Goal: Task Accomplishment & Management: Manage account settings

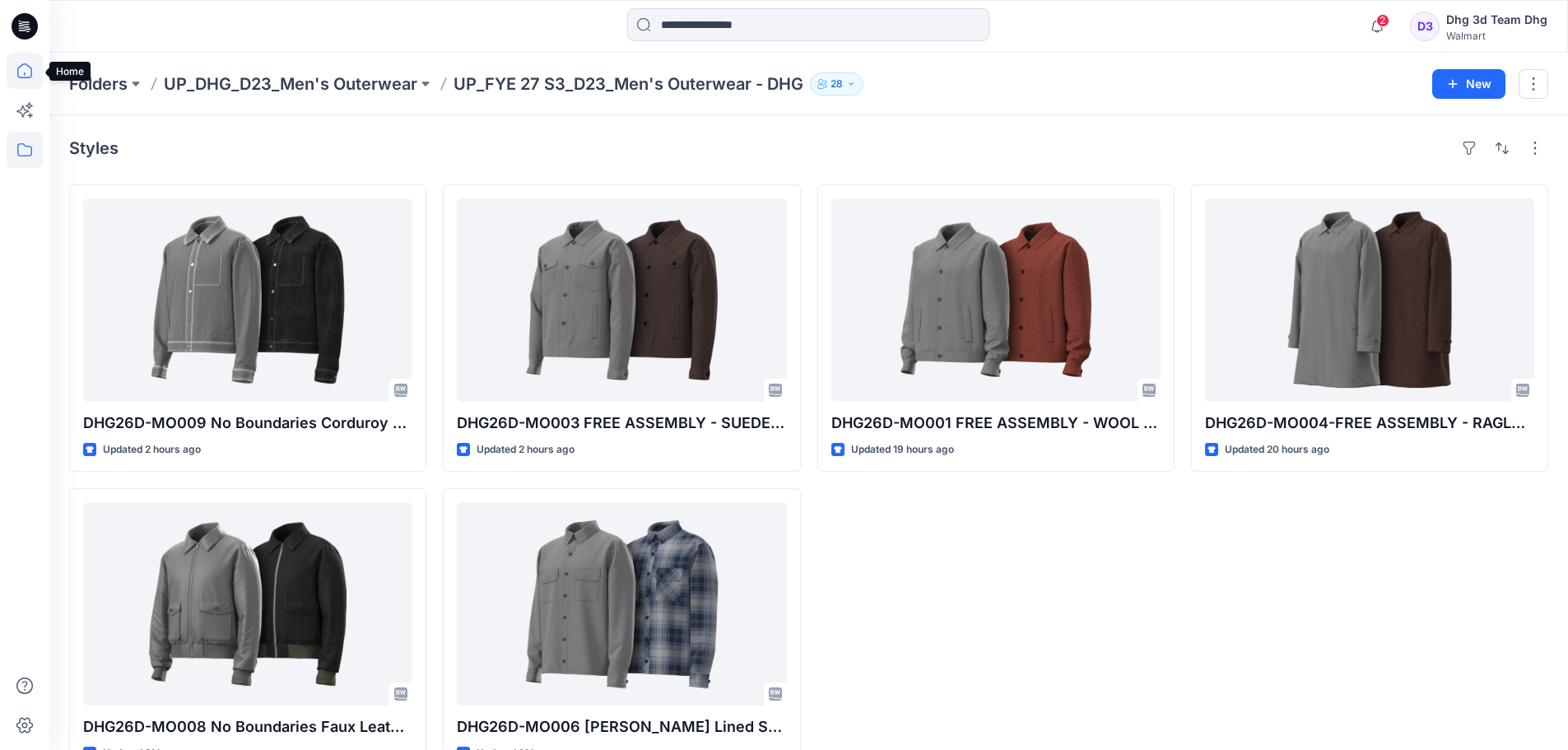
click at [21, 71] on icon at bounding box center [25, 71] width 37 height 37
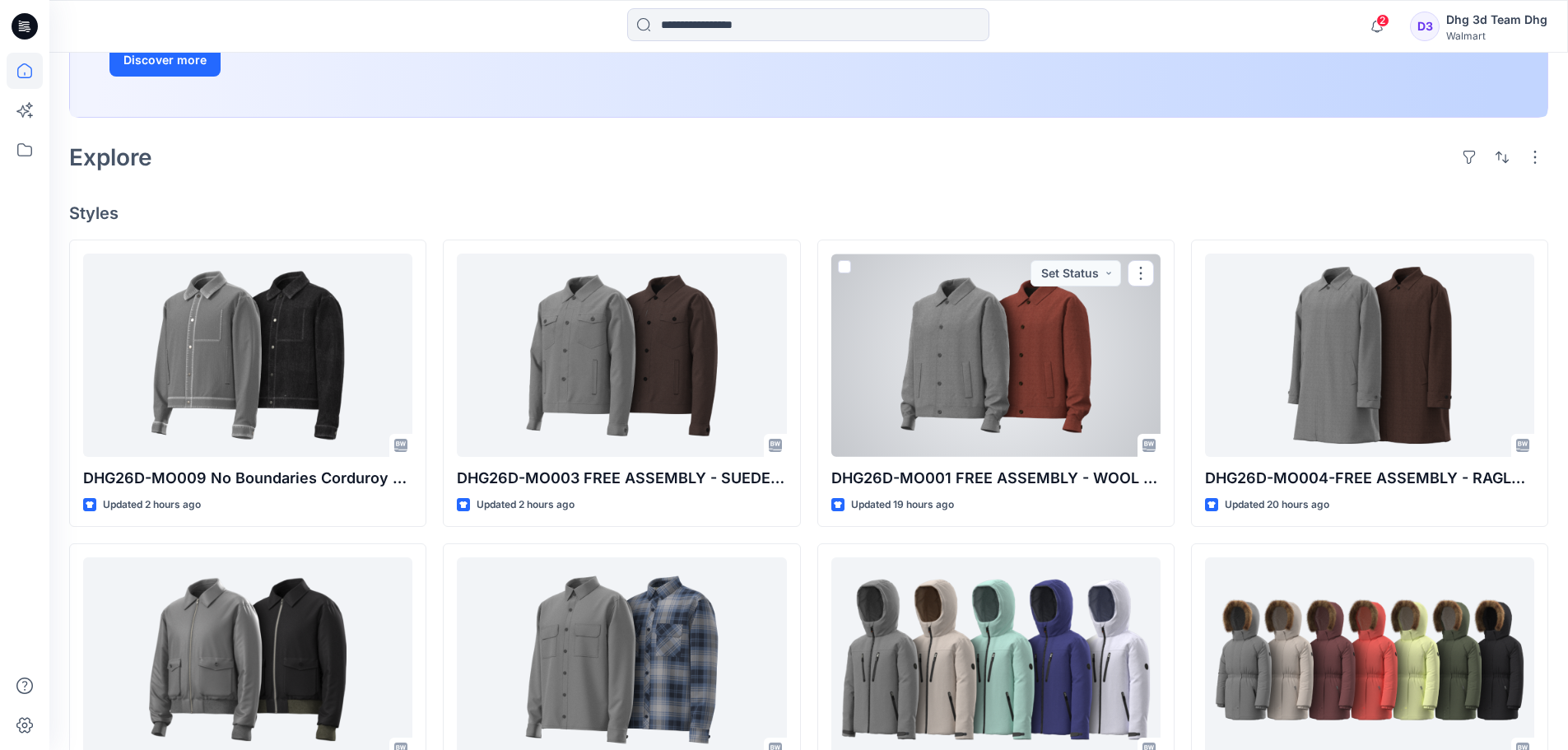
scroll to position [411, 0]
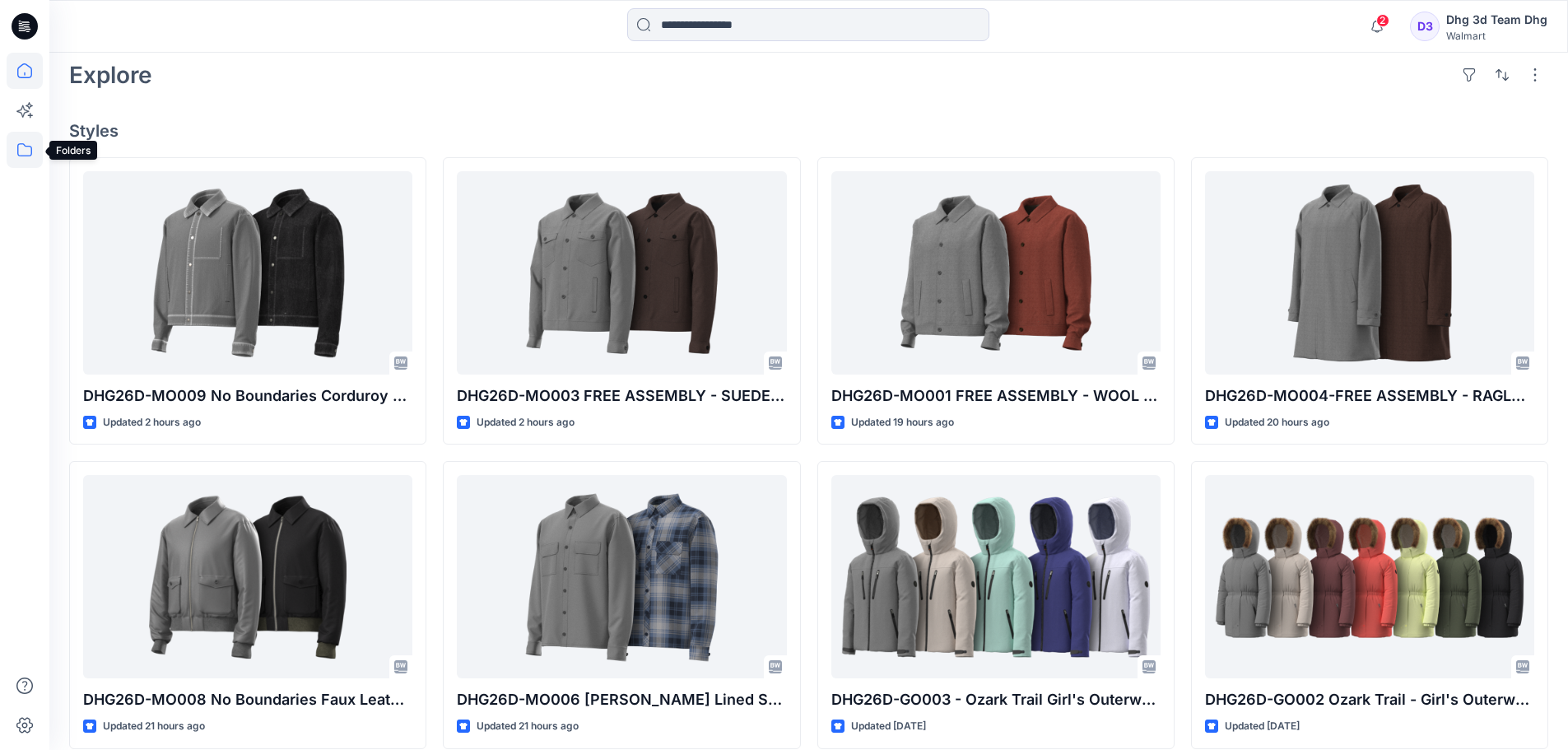
click at [28, 152] on icon at bounding box center [25, 150] width 37 height 37
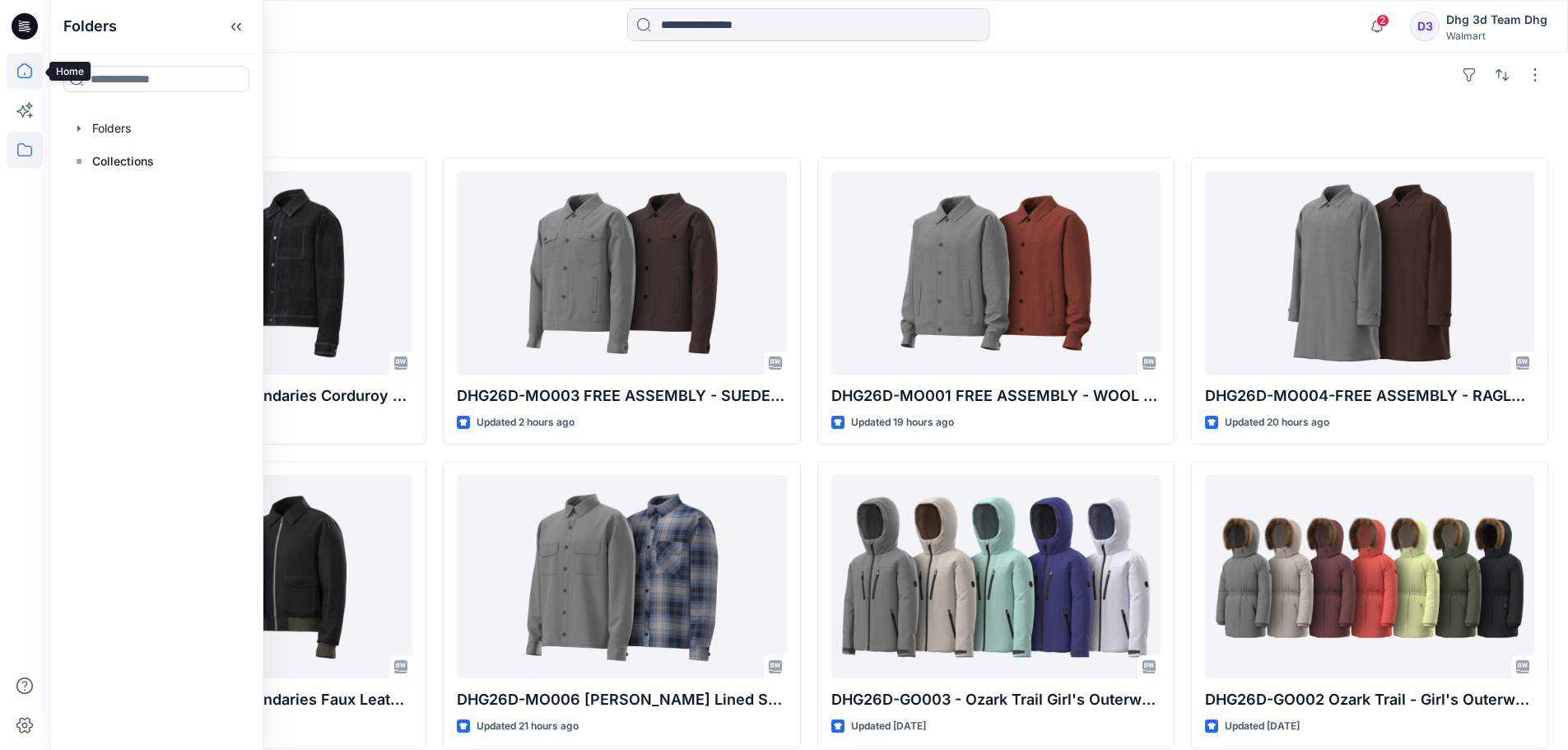
click at [27, 71] on icon at bounding box center [25, 71] width 37 height 37
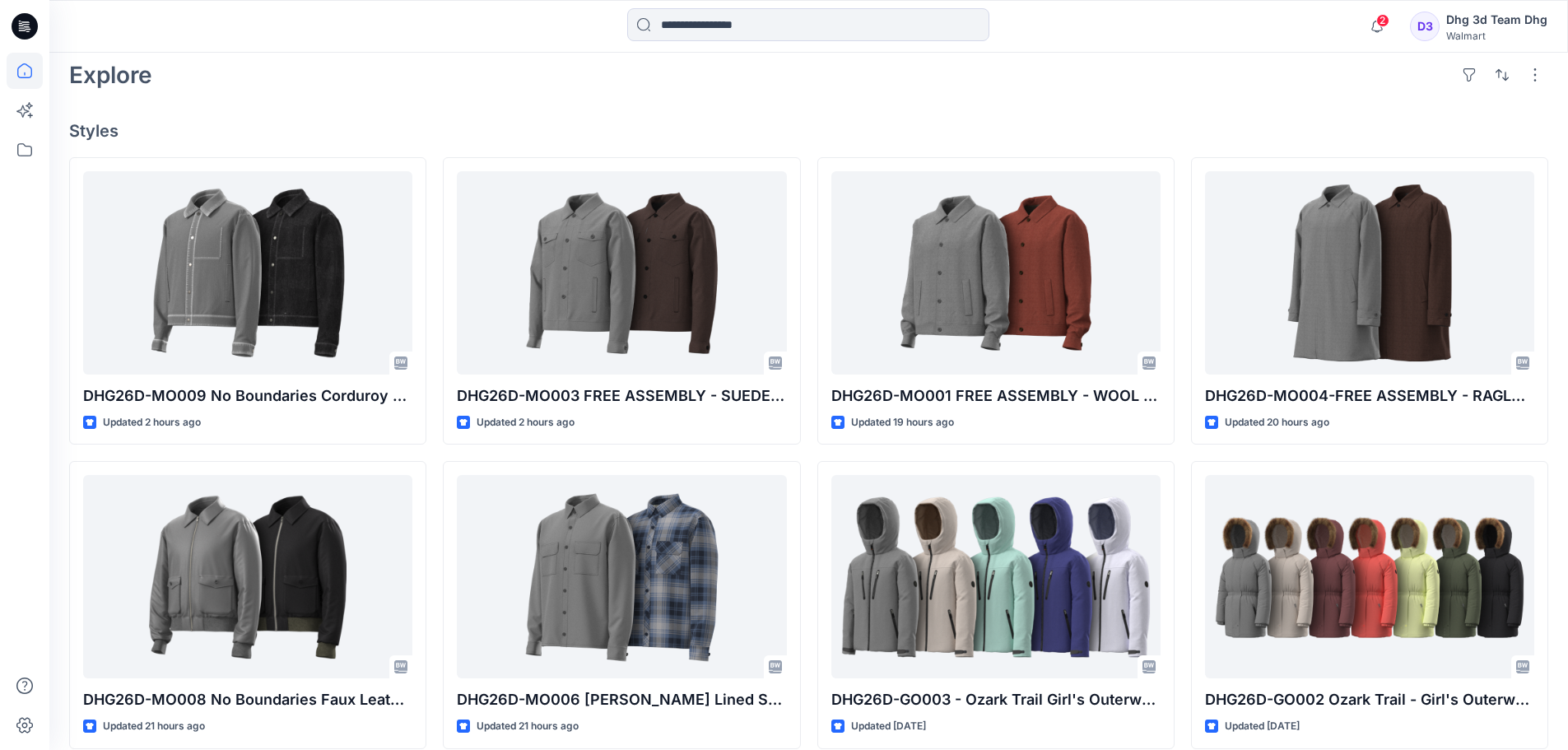
click at [27, 71] on icon at bounding box center [25, 71] width 37 height 37
click at [27, 154] on icon at bounding box center [25, 150] width 37 height 37
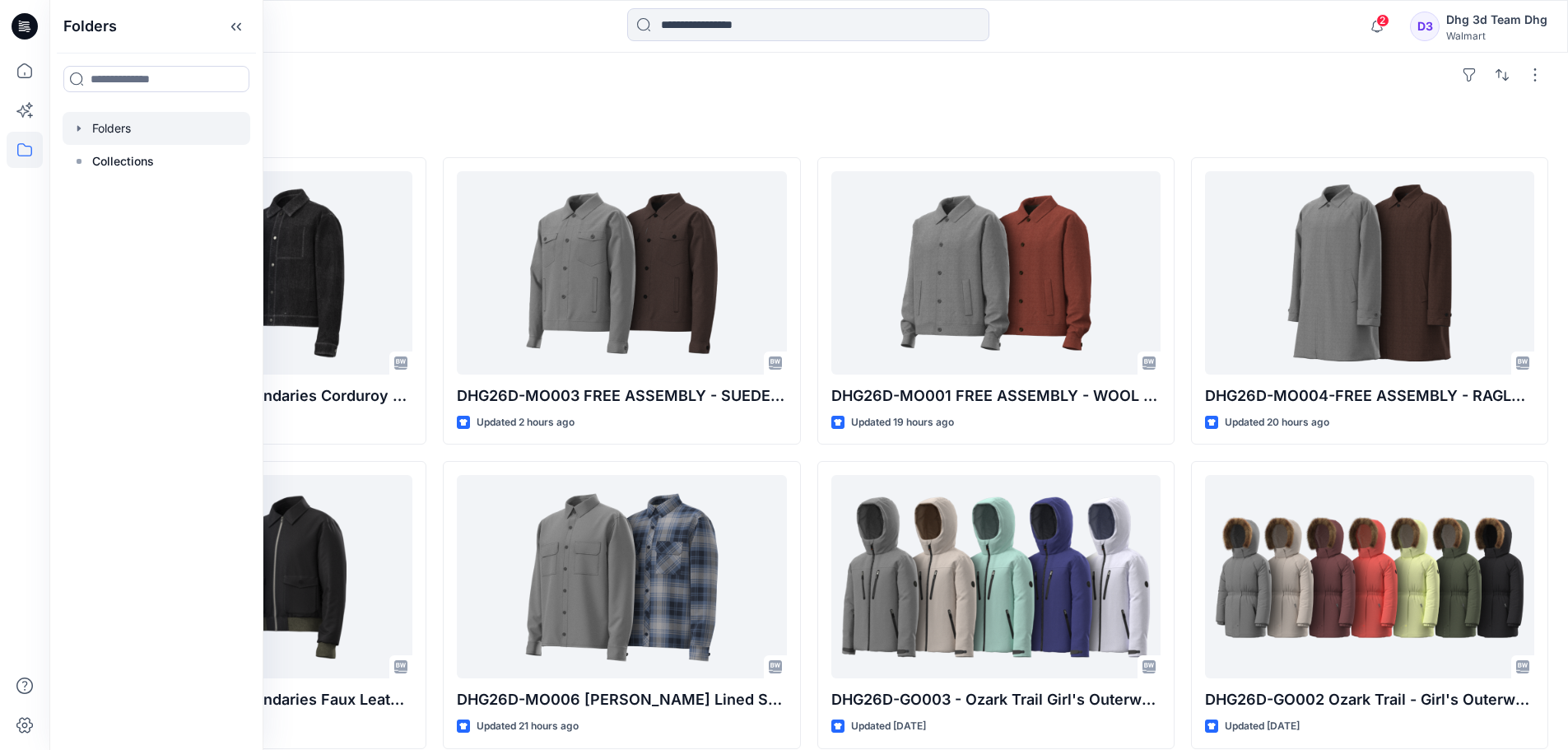
click at [152, 124] on div at bounding box center [156, 128] width 188 height 33
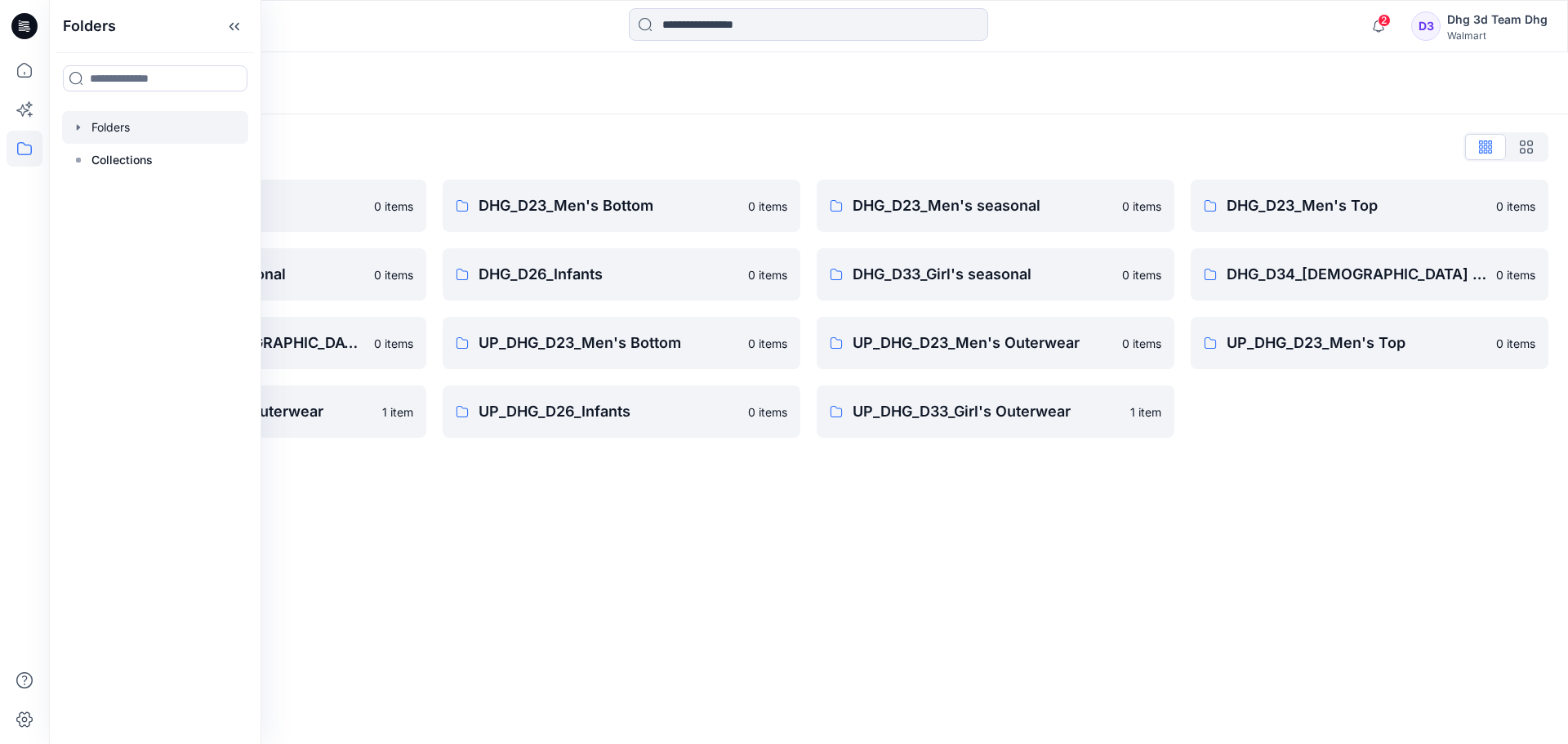
click at [1052, 470] on div "Folders Folders List DHG Internal Review 0 items DHG_D24_Boys Seasonal 0 items …" at bounding box center [809, 398] width 1519 height 691
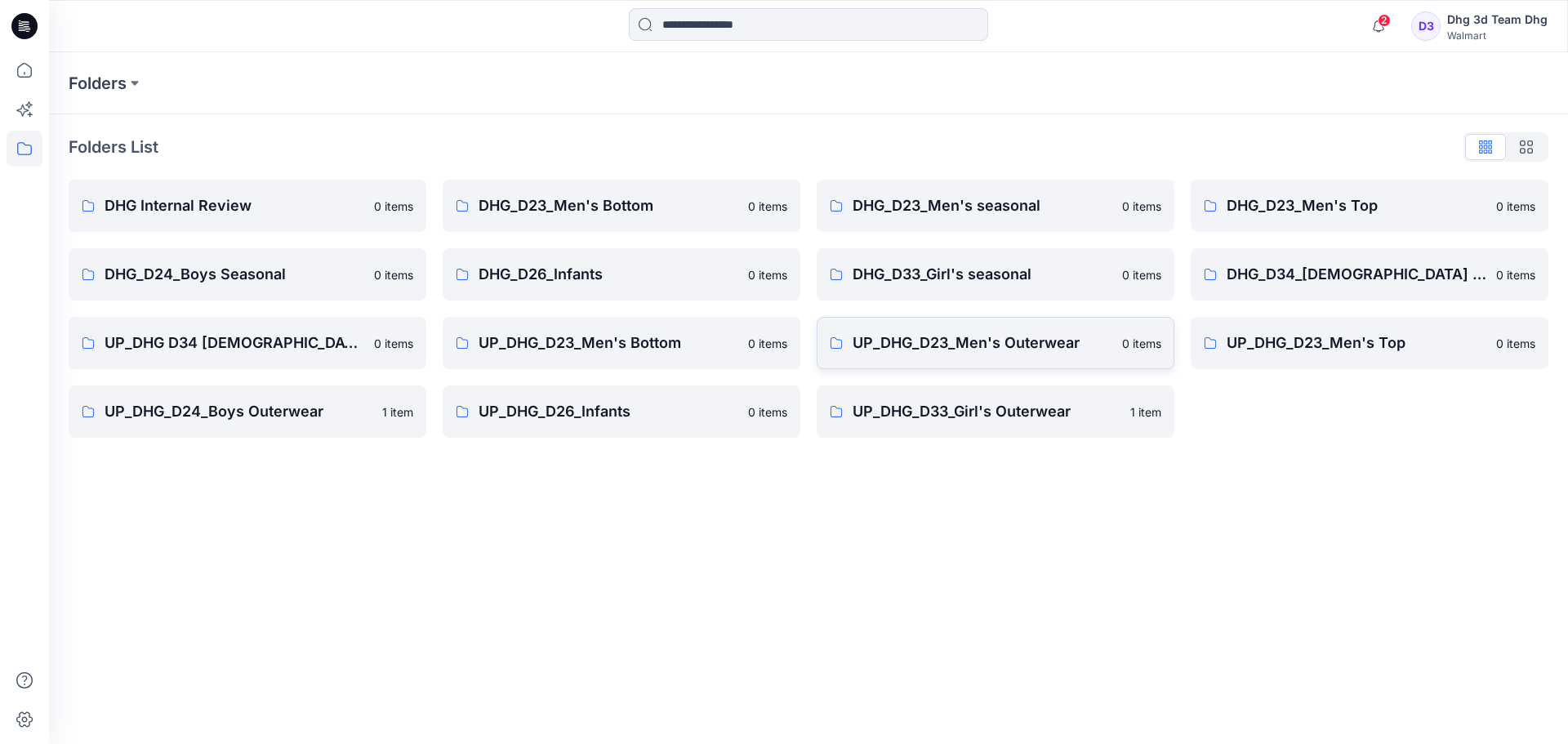
click at [1014, 345] on p "UP_DHG_D23_Men's Outerwear" at bounding box center [983, 342] width 260 height 23
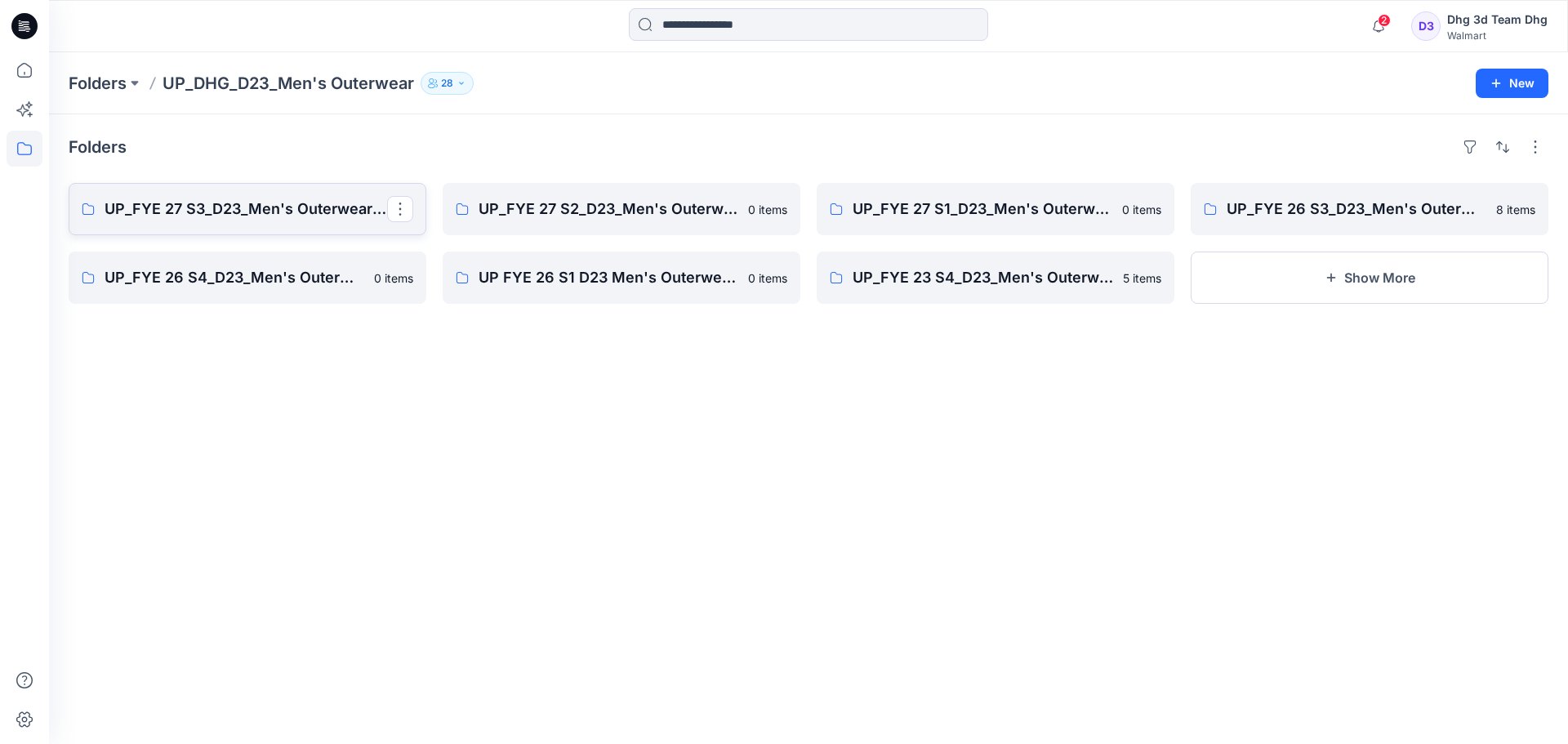
click at [285, 206] on p "UP_FYE 27 S3_D23_Men's Outerwear - DHG" at bounding box center [245, 209] width 283 height 23
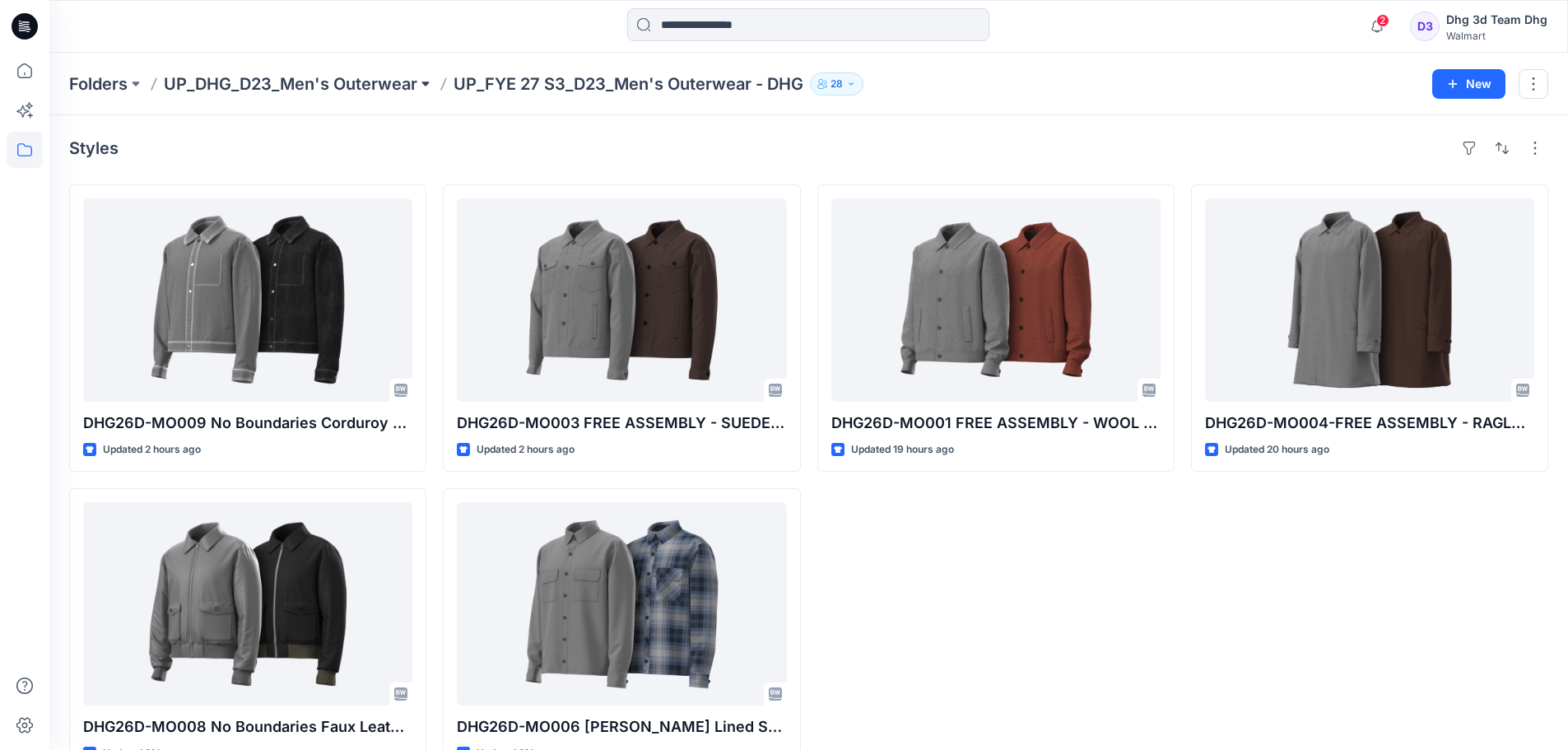
click at [427, 82] on button at bounding box center [426, 83] width 16 height 23
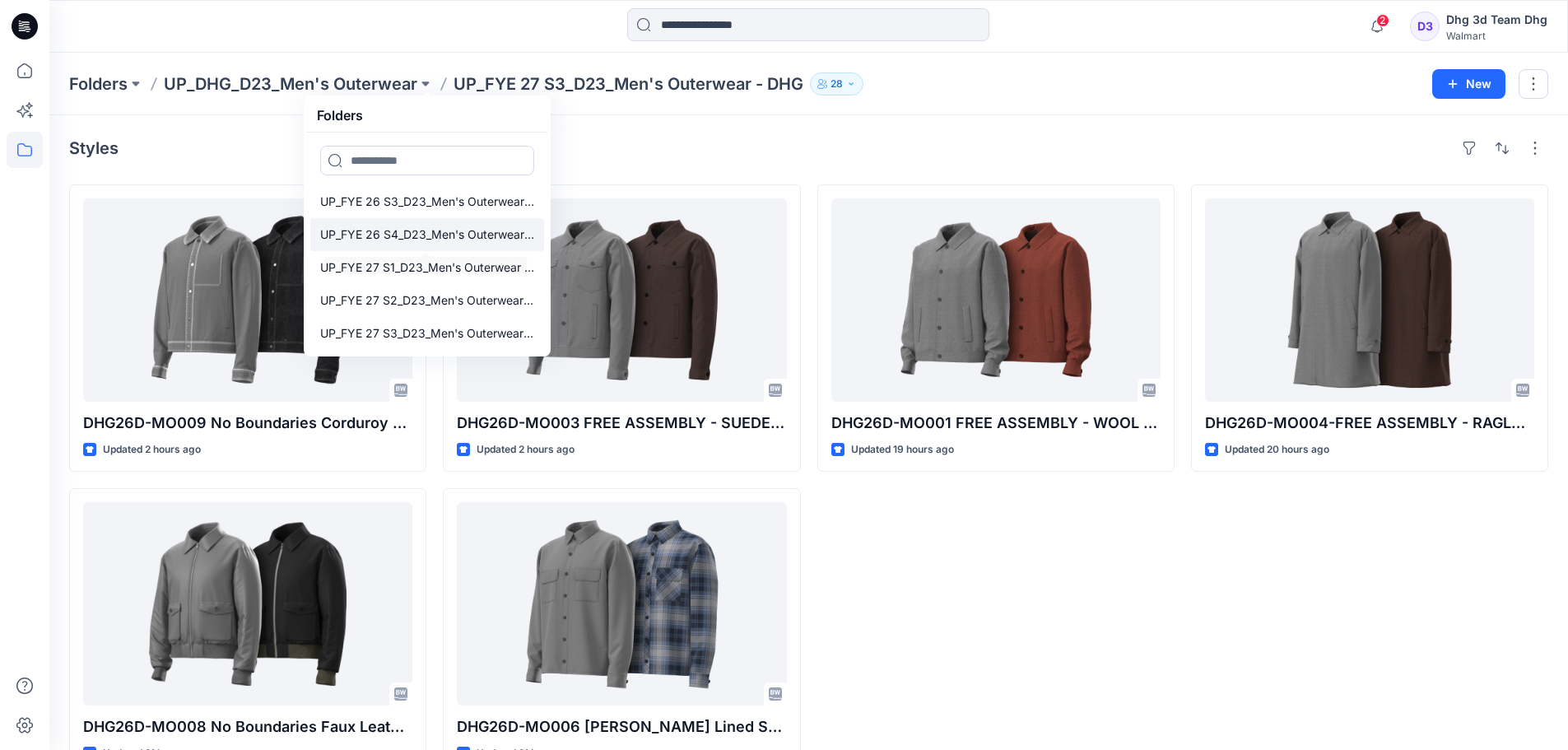
scroll to position [45, 0]
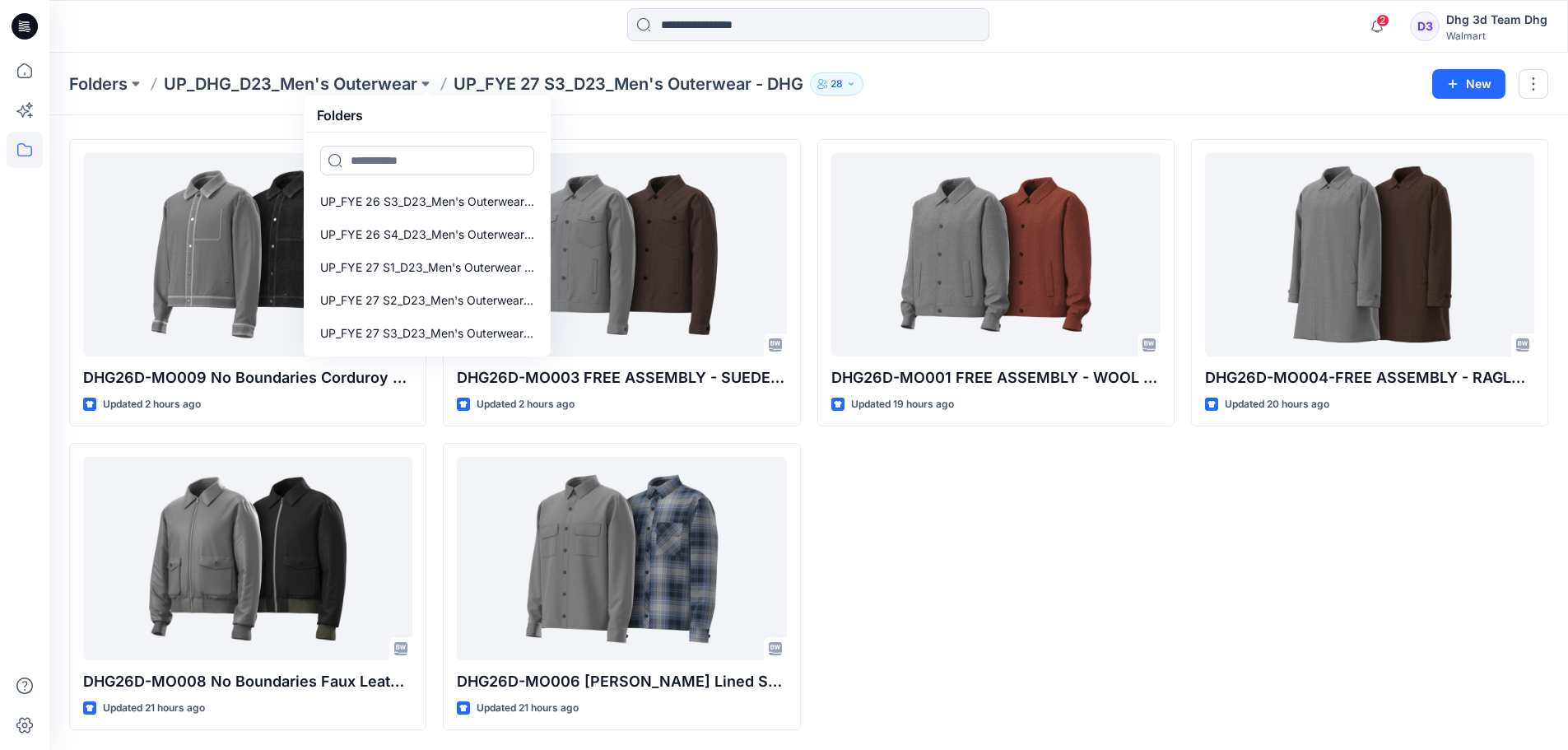
click at [648, 82] on p "UP_FYE 27 S3_D23_Men's Outerwear - DHG" at bounding box center [628, 83] width 350 height 23
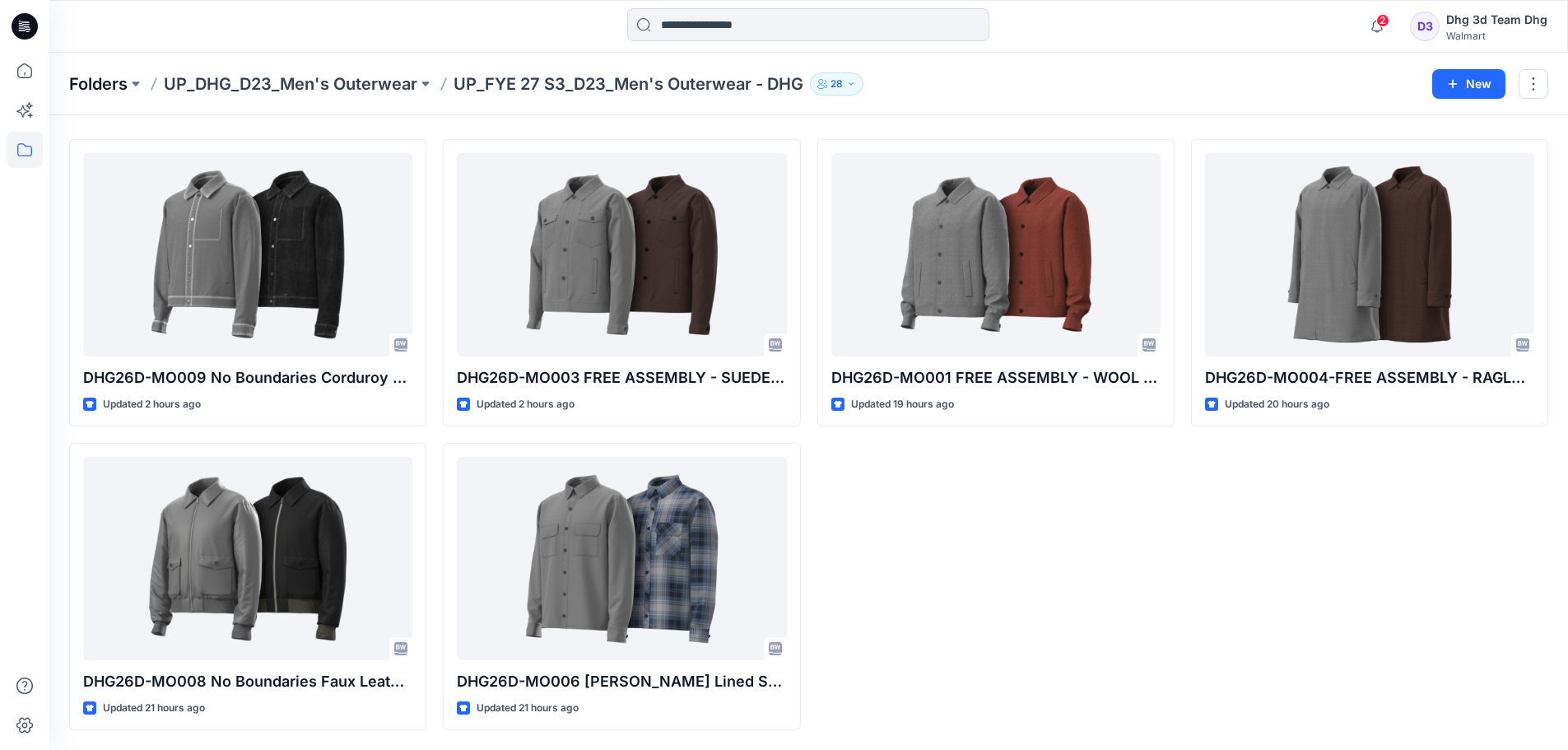
click at [98, 78] on p "Folders" at bounding box center [99, 83] width 59 height 23
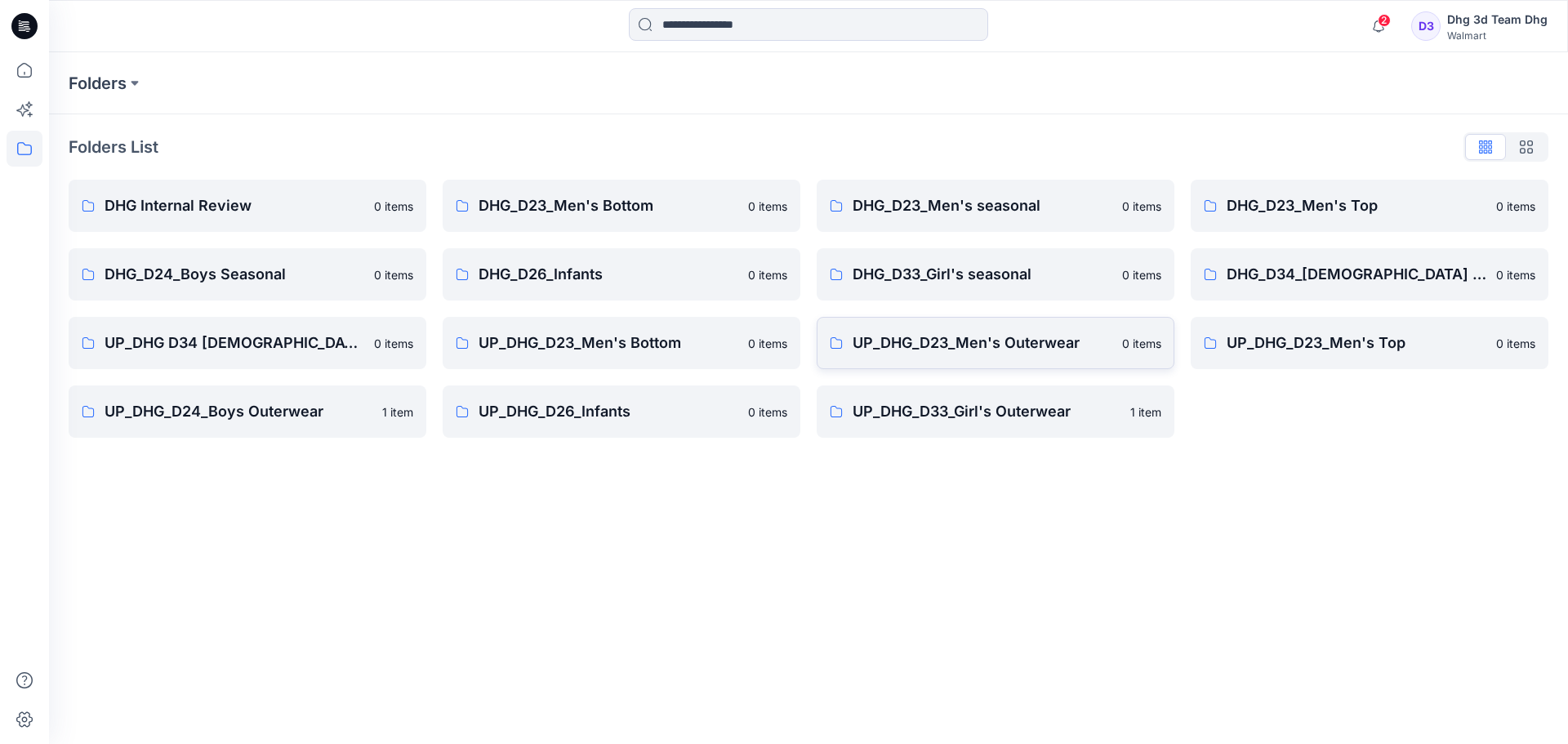
click at [1029, 347] on p "UP_DHG_D23_Men's Outerwear" at bounding box center [983, 342] width 260 height 23
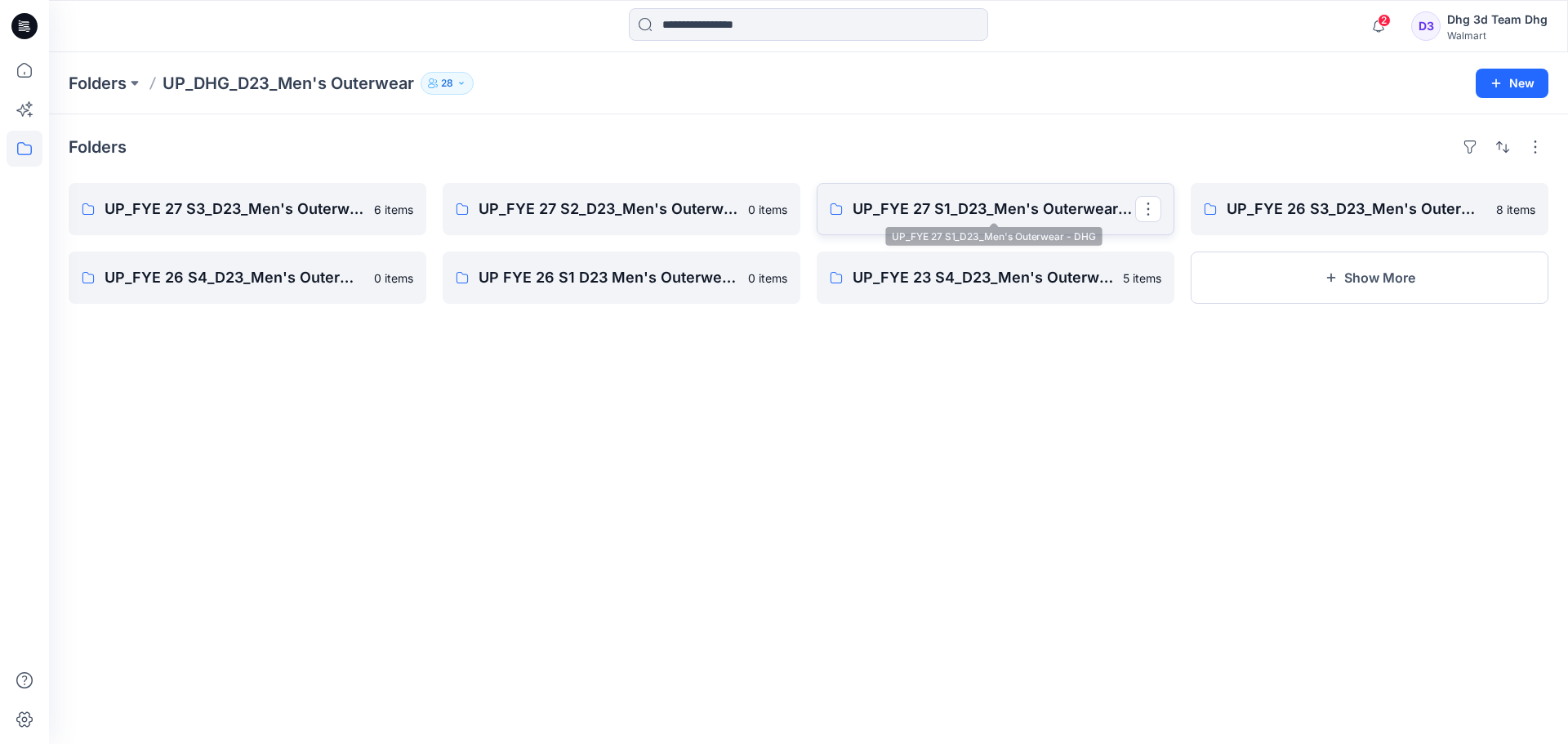
click at [1007, 218] on p "UP_FYE 27 S1_D23_Men's Outerwear - DHG" at bounding box center [994, 209] width 283 height 23
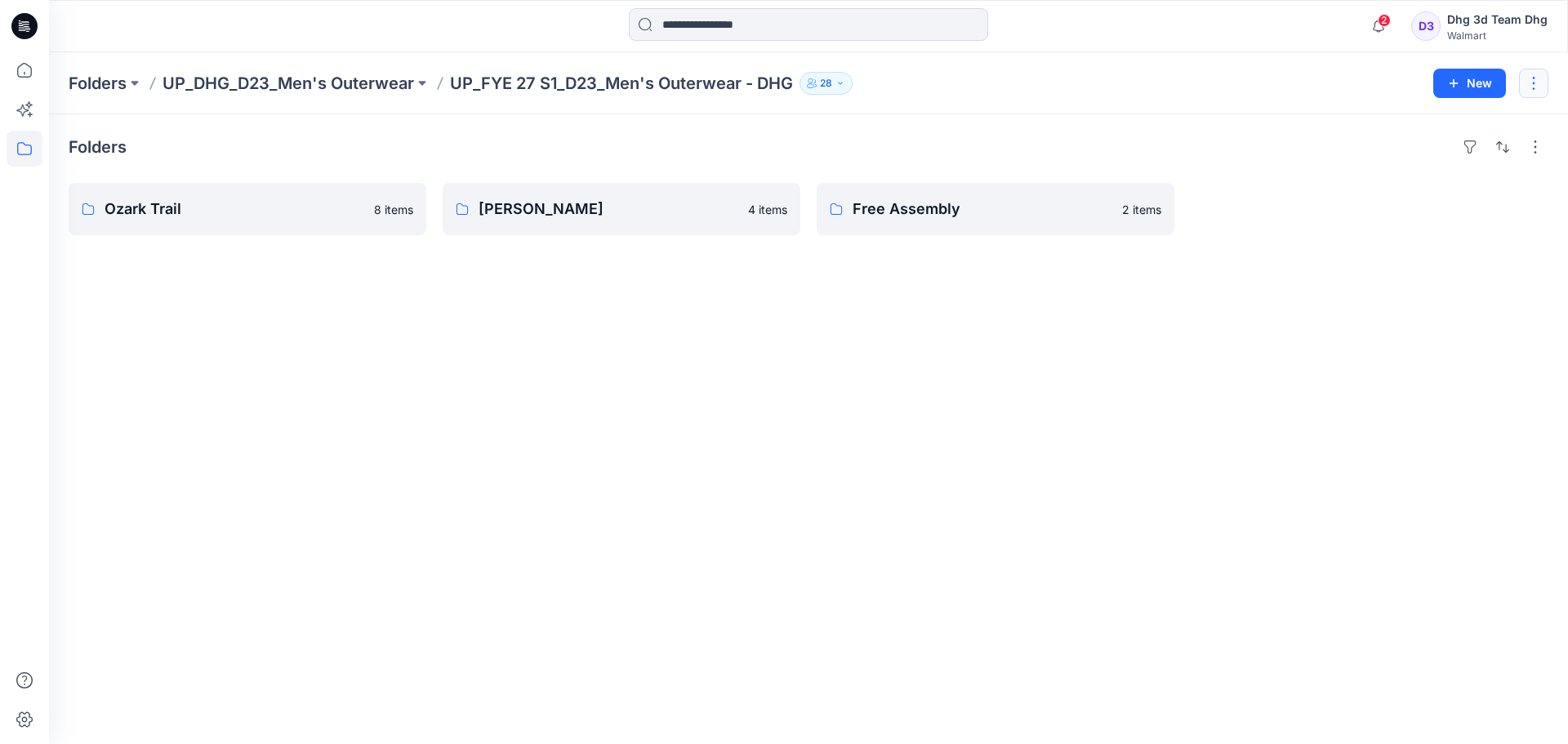
click at [1540, 69] on button "button" at bounding box center [1533, 84] width 29 height 29
click at [1492, 458] on div "Folders Ozark Trail 8 items George 4 items Free Assembly 2 items" at bounding box center [809, 429] width 1519 height 630
click at [178, 216] on p "Ozark Trail" at bounding box center [245, 209] width 283 height 23
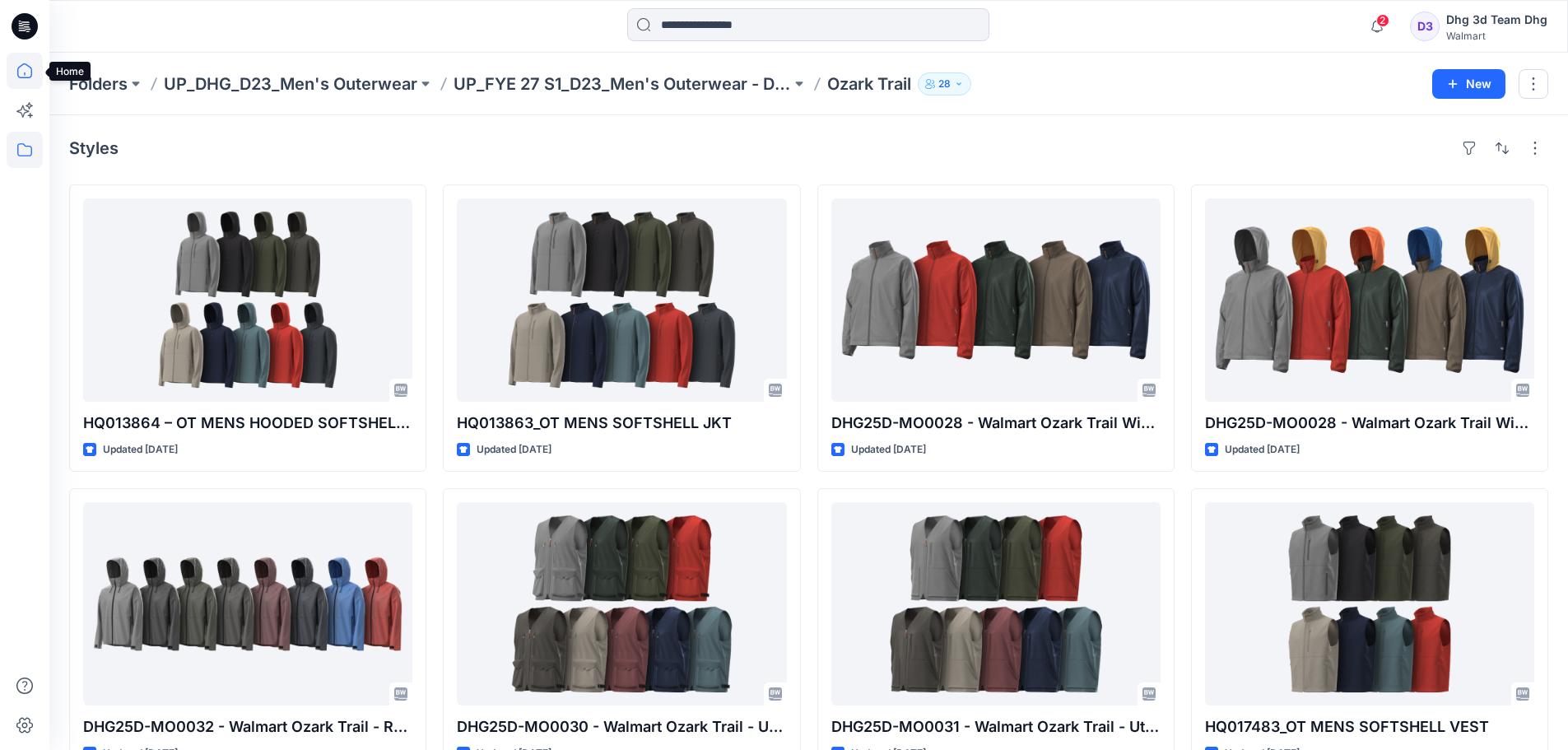
click at [23, 70] on icon at bounding box center [25, 71] width 37 height 37
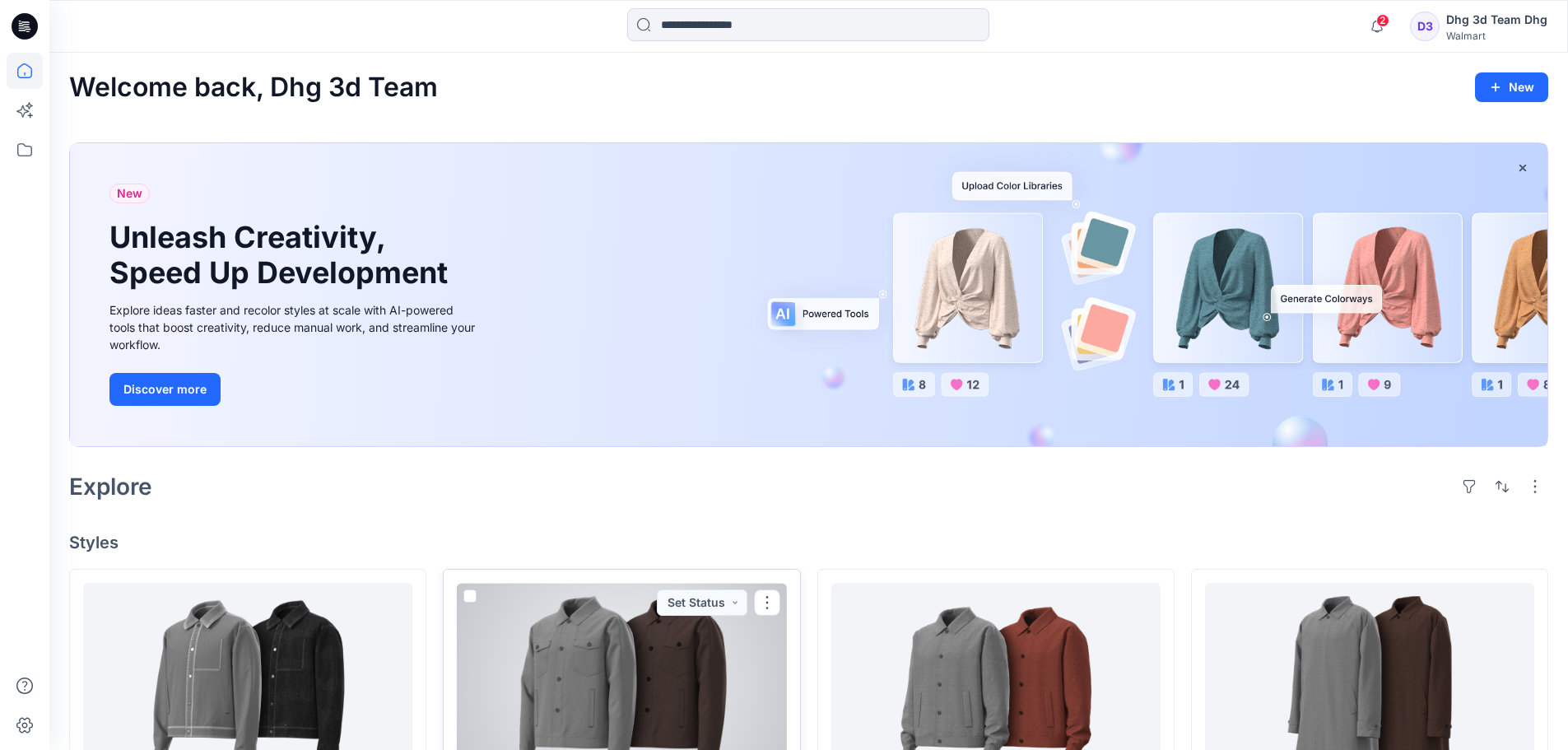
click at [576, 666] on div at bounding box center [622, 684] width 330 height 203
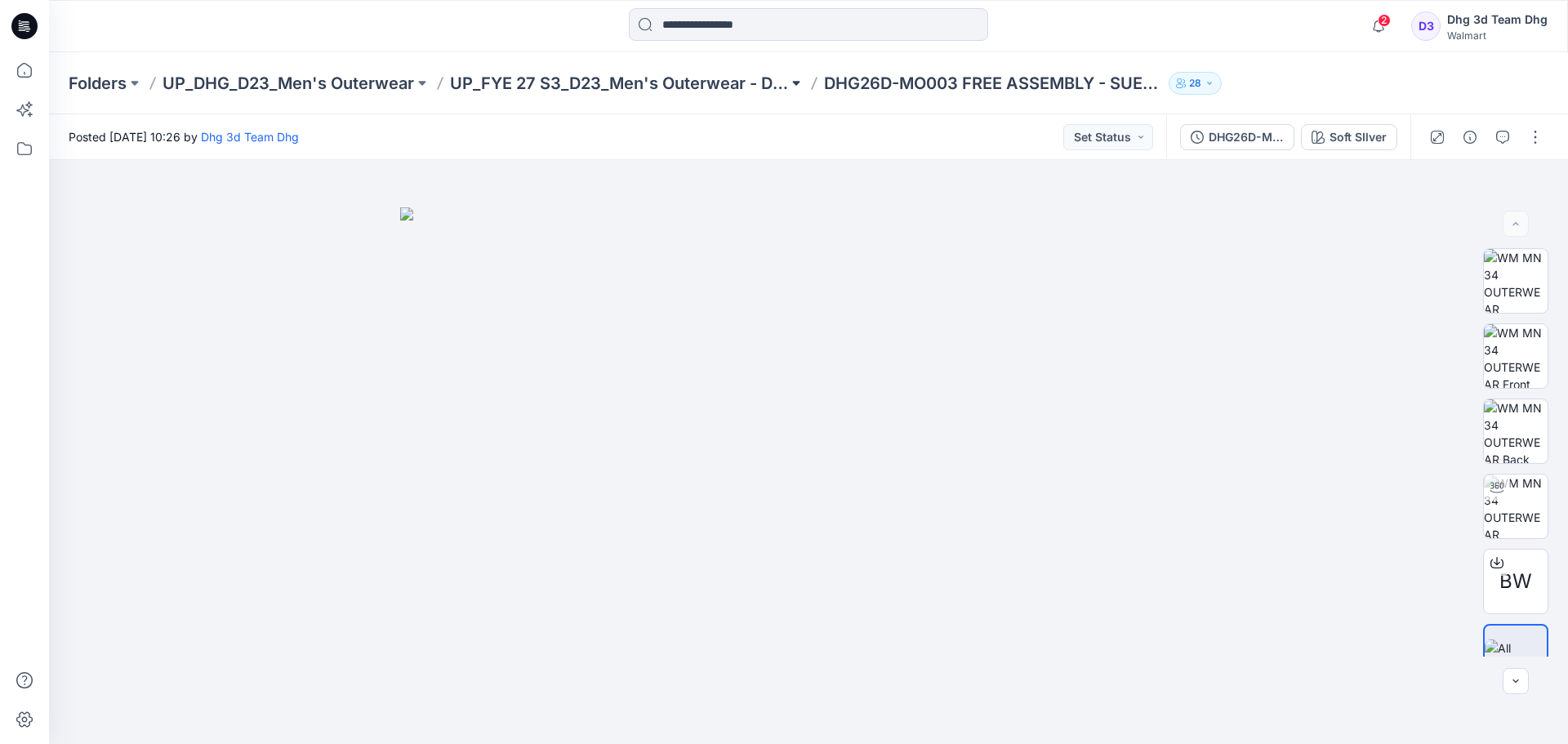
click at [798, 84] on button at bounding box center [796, 83] width 16 height 23
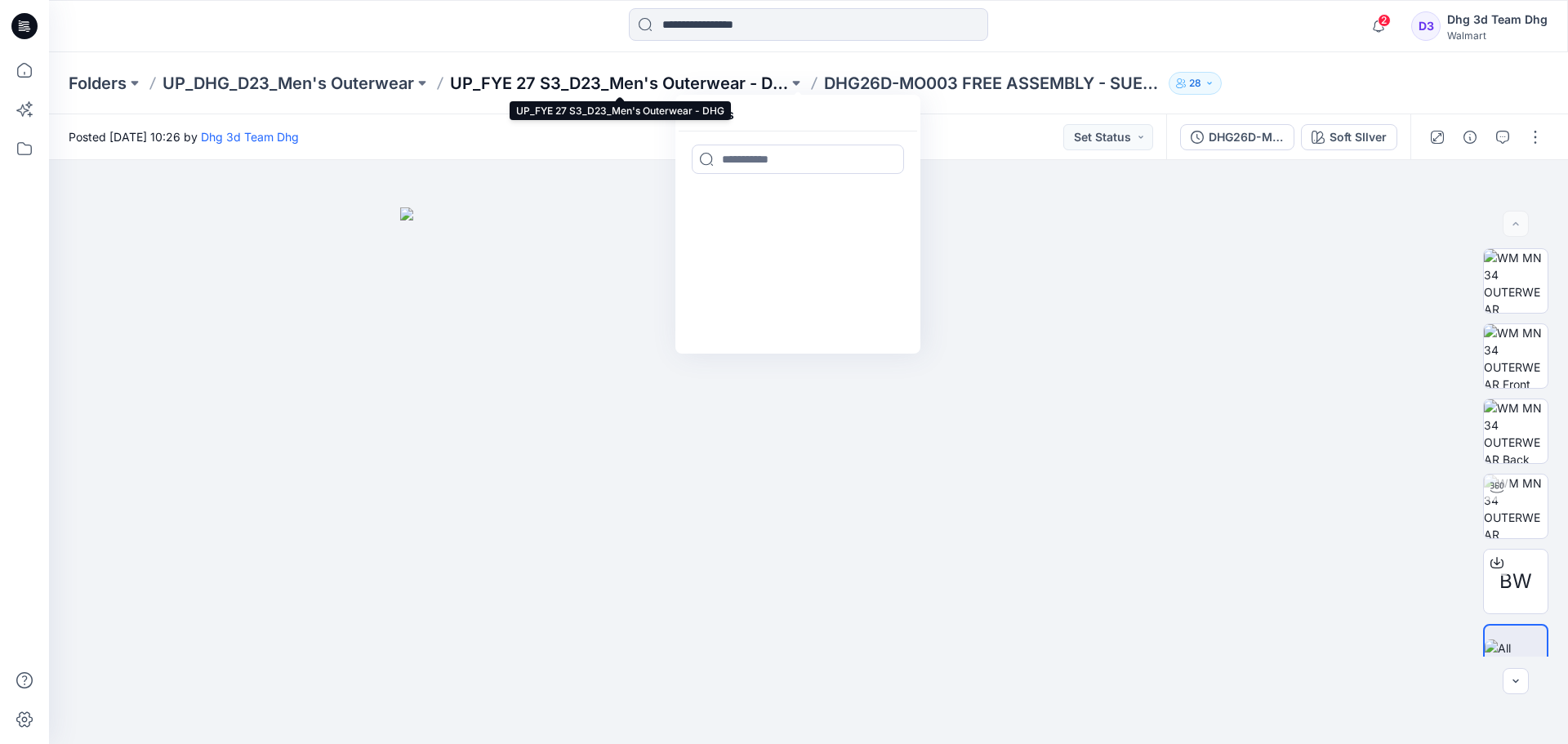
click at [715, 78] on p "UP_FYE 27 S3_D23_Men's Outerwear - DHG" at bounding box center [619, 83] width 338 height 23
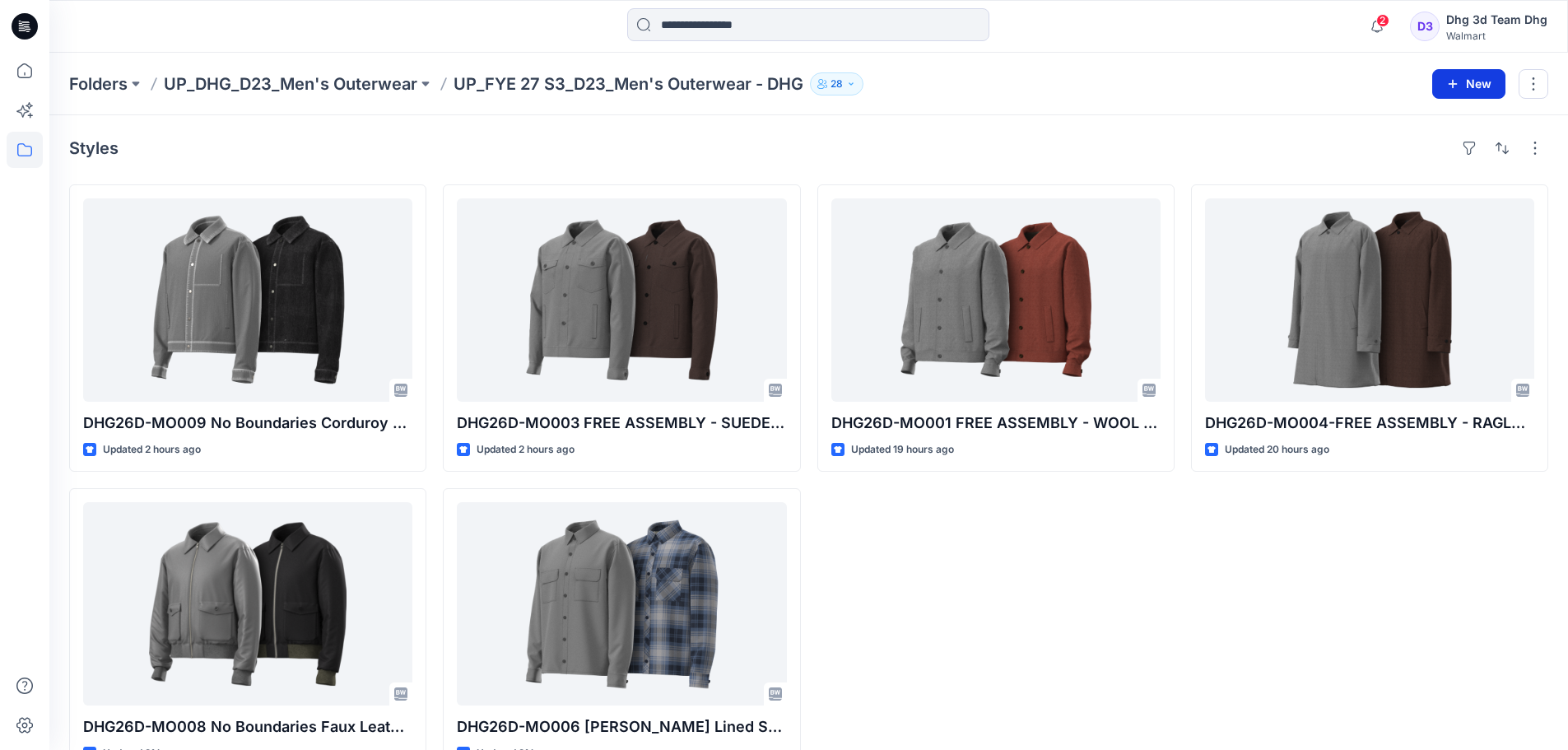
click at [1455, 85] on icon "button" at bounding box center [1453, 84] width 13 height 13
click at [1079, 115] on div "Styles DHG26D-MO009 No Boundaries Corduroy Jacket Opt 2 Updated 2 hours ago DHG…" at bounding box center [809, 455] width 1519 height 680
click at [1533, 77] on button "button" at bounding box center [1534, 84] width 29 height 29
click at [846, 158] on div "Styles" at bounding box center [809, 147] width 1479 height 27
click at [353, 81] on p "UP_DHG_D23_Men's Outerwear" at bounding box center [290, 83] width 254 height 23
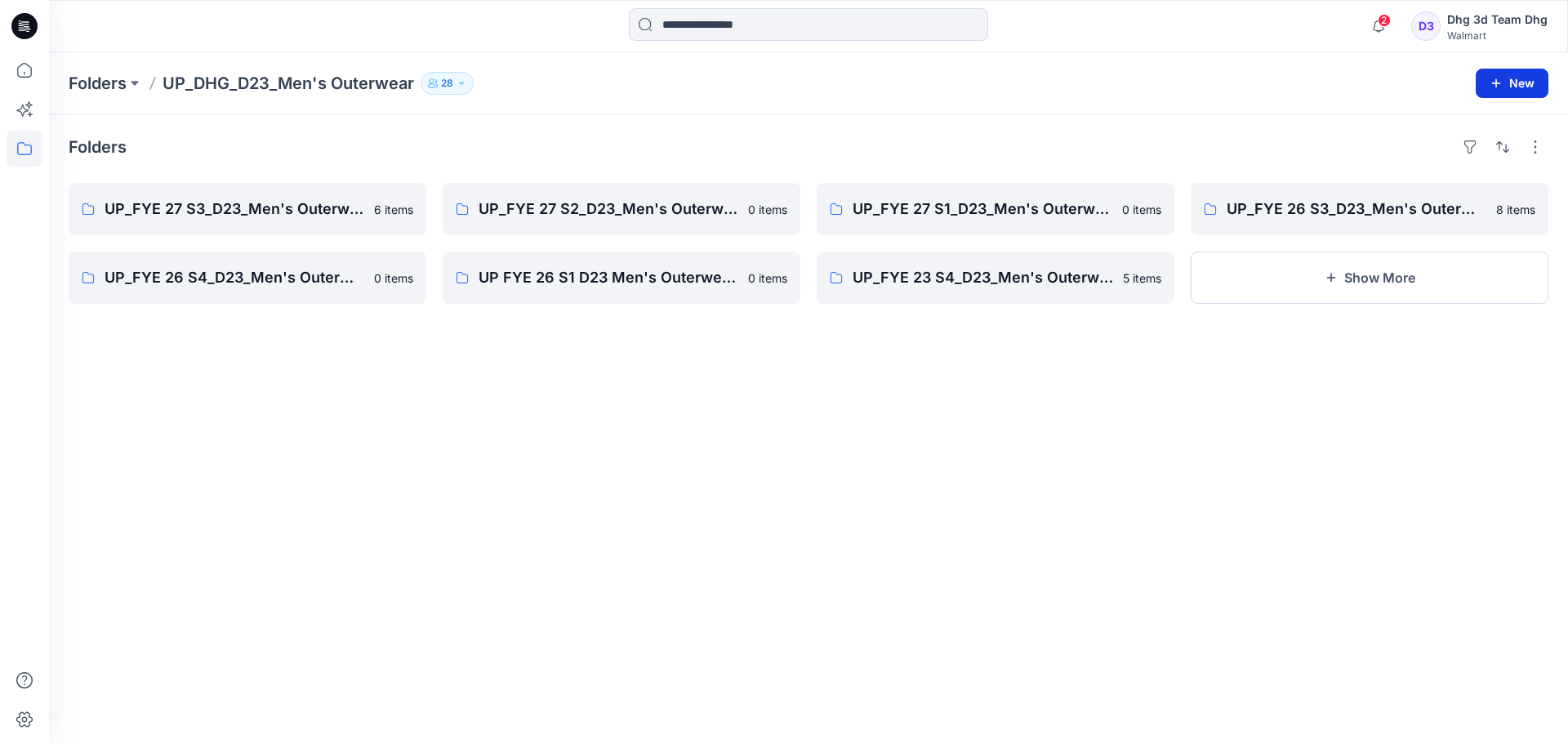
click at [1526, 84] on button "New" at bounding box center [1512, 84] width 73 height 29
click at [910, 144] on div "Folders" at bounding box center [809, 146] width 1480 height 26
click at [243, 216] on p "UP_FYE 27 S3_D23_Men's Outerwear - DHG" at bounding box center [245, 209] width 283 height 23
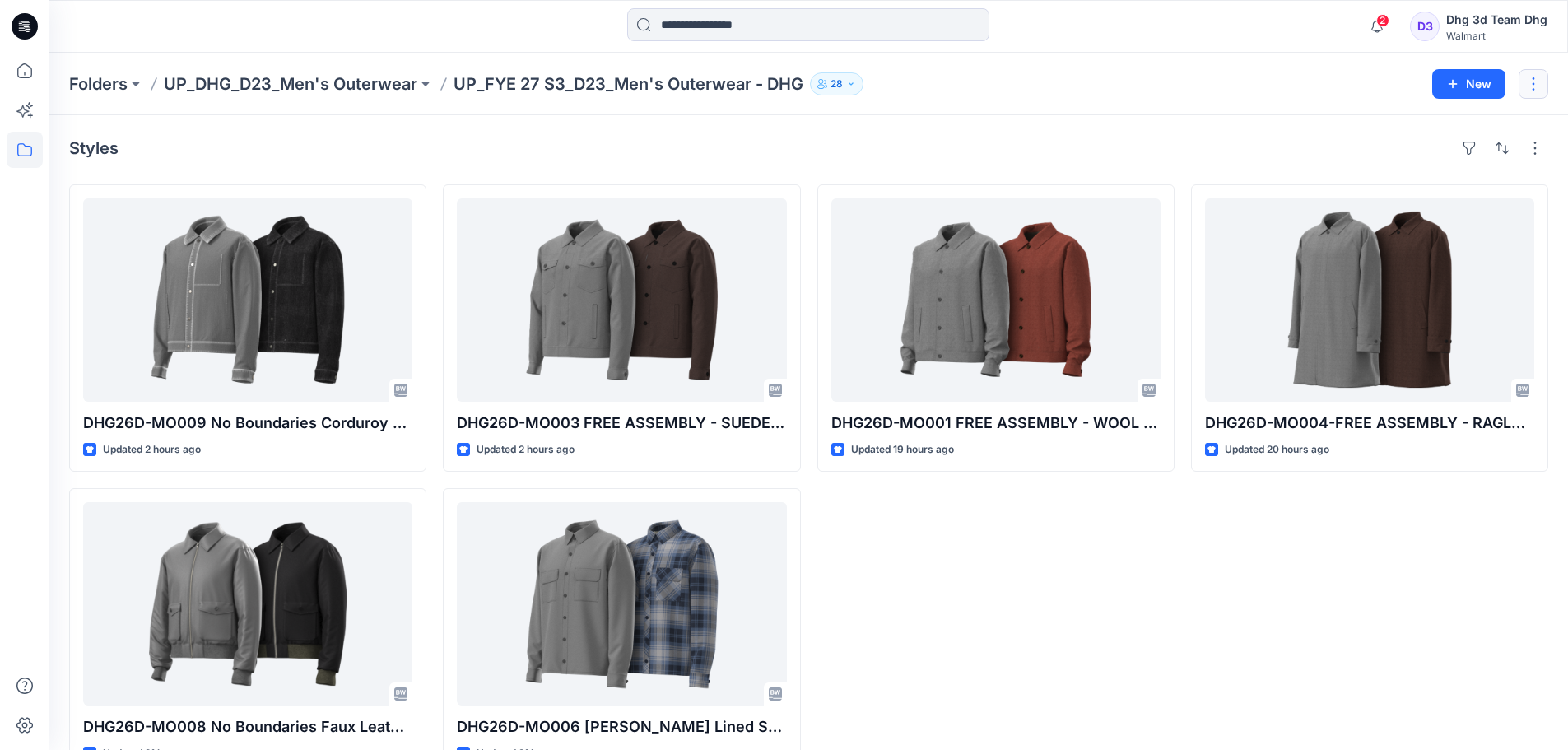
click at [1537, 78] on button "button" at bounding box center [1534, 84] width 29 height 29
click at [949, 103] on div "Folders UP_DHG_D23_Men's Outerwear UP_FYE 27 S3_D23_Men's Outerwear - DHG 28 Ne…" at bounding box center [809, 84] width 1519 height 62
click at [1454, 82] on icon "button" at bounding box center [1454, 83] width 9 height 9
click at [1431, 152] on p "New Folder" at bounding box center [1421, 157] width 61 height 17
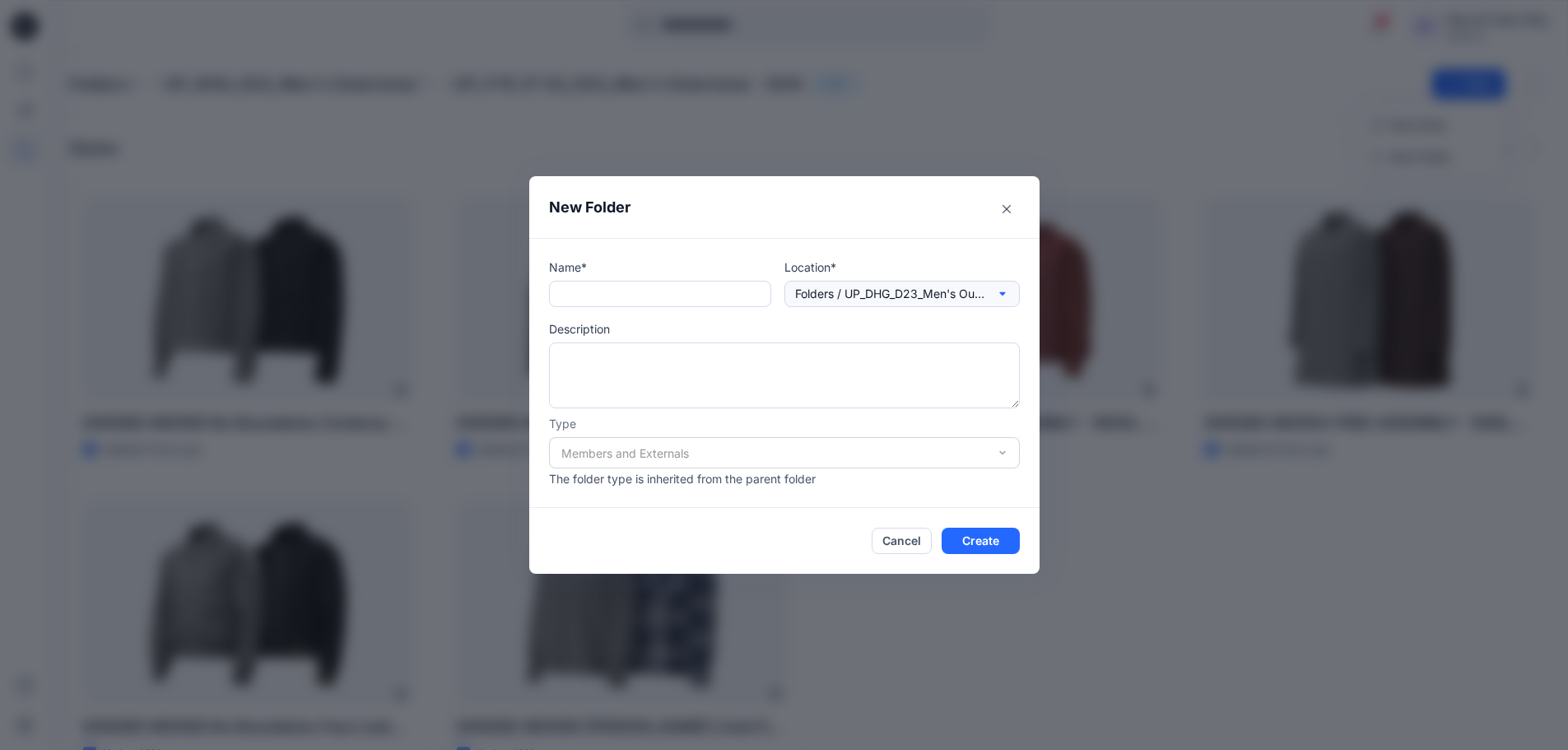
click at [964, 303] on button "Folders / UP_DHG_D23_Men's Outerwear / UP_FYE 27 S3_D23_Men's Outerwear - DHG" at bounding box center [902, 294] width 235 height 27
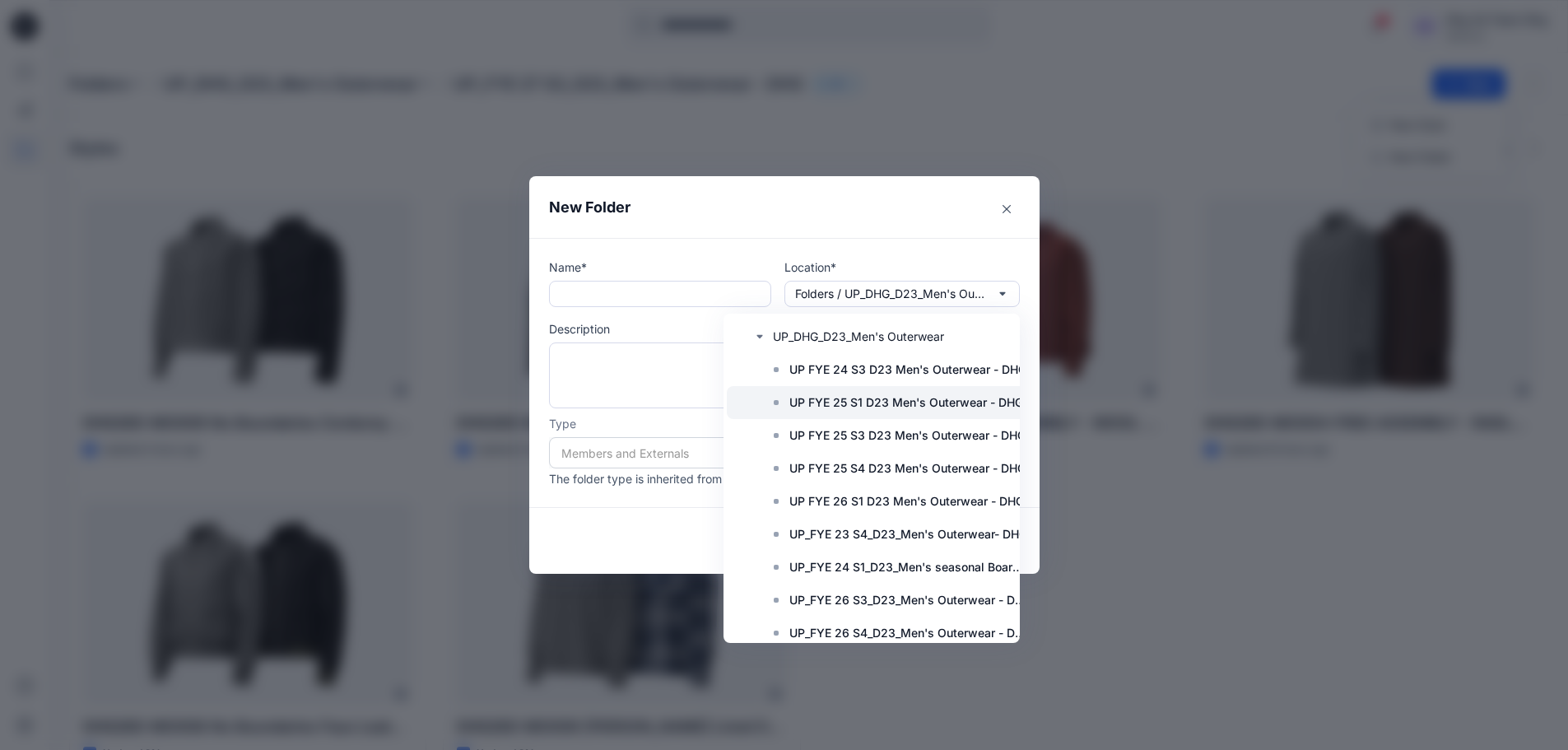
scroll to position [576, 0]
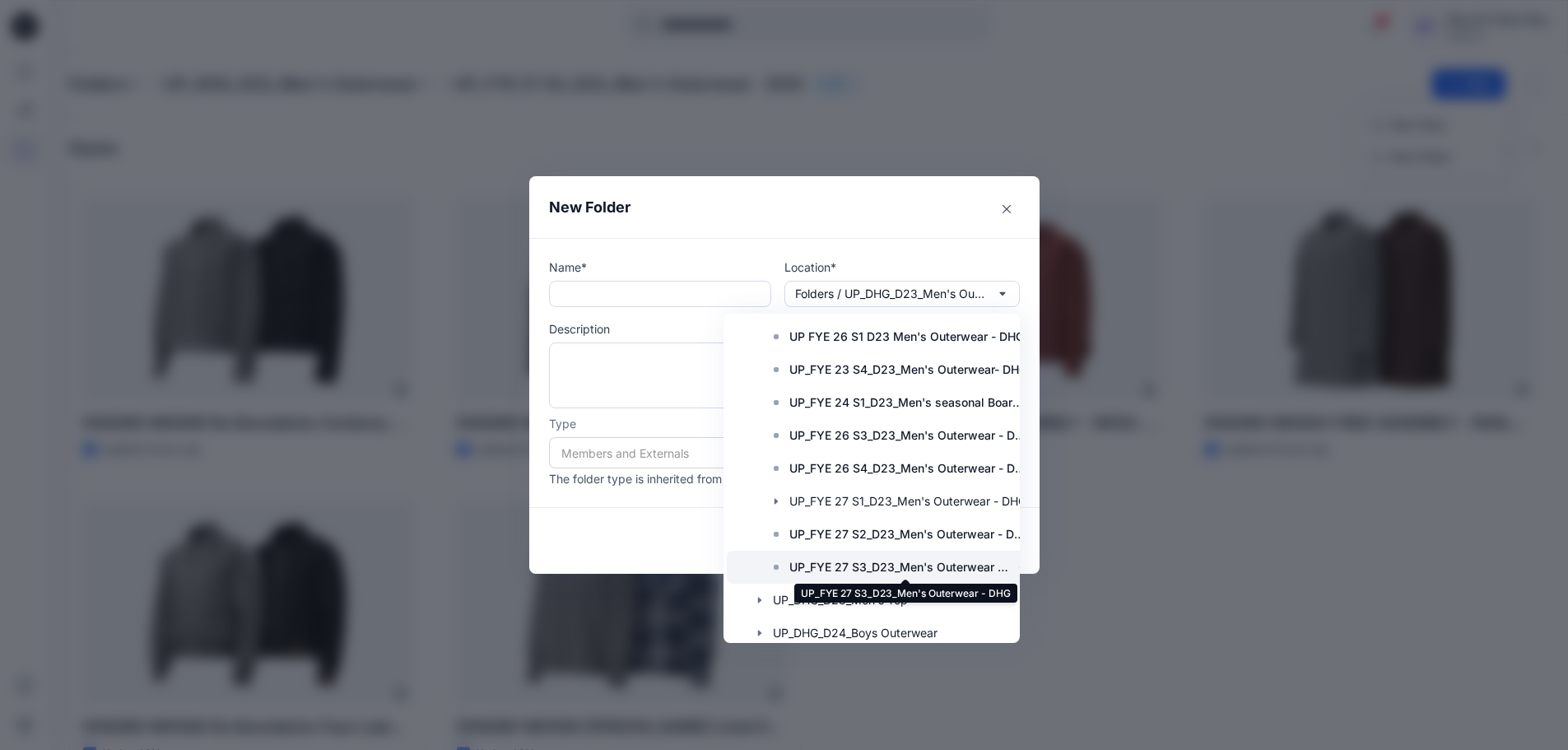
click at [938, 566] on p "UP_FYE 27 S3_D23_Men's Outerwear - DHG" at bounding box center [899, 568] width 221 height 20
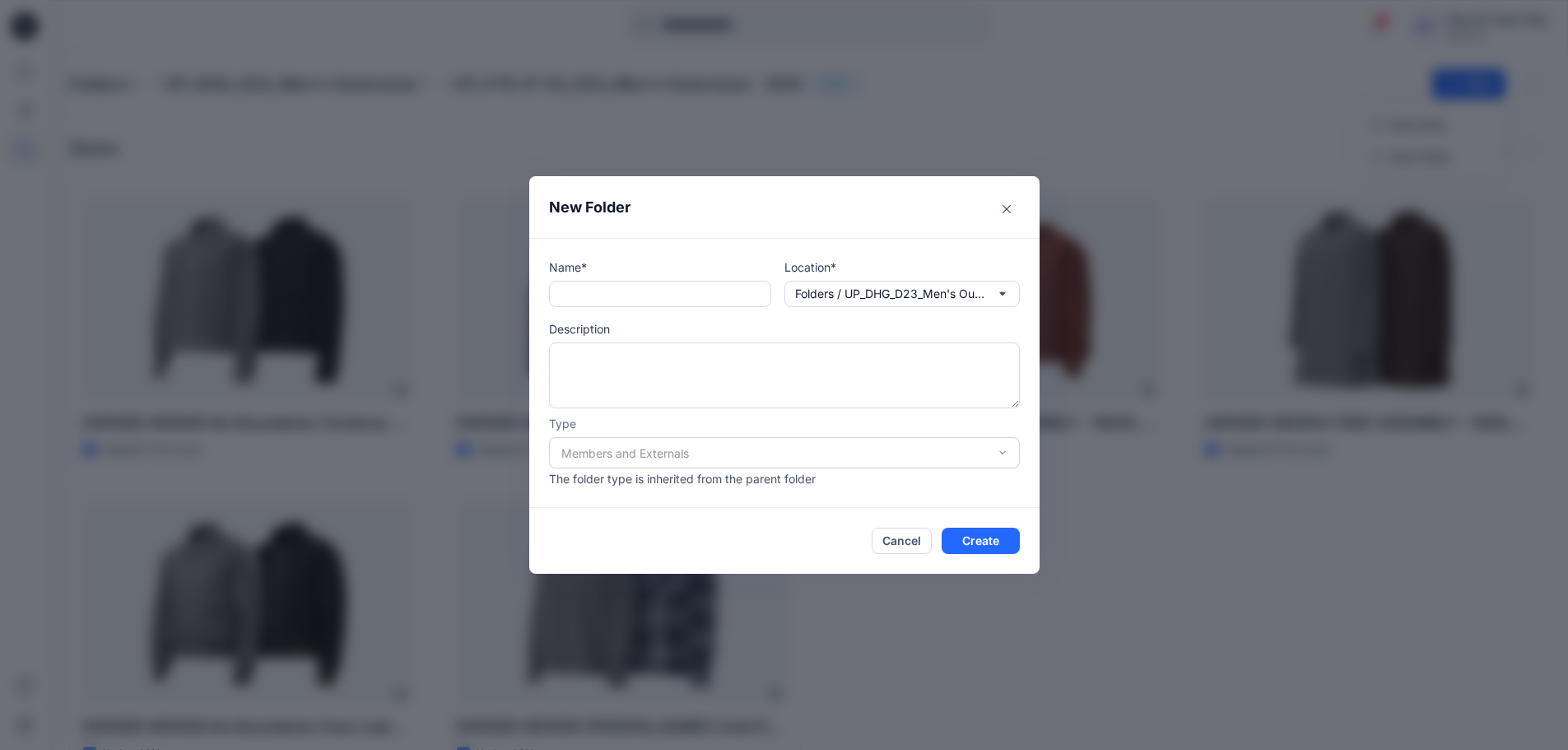
scroll to position [0, 0]
click at [594, 288] on input "text" at bounding box center [660, 294] width 223 height 27
type input "**********"
click at [979, 549] on button "Create" at bounding box center [980, 540] width 78 height 27
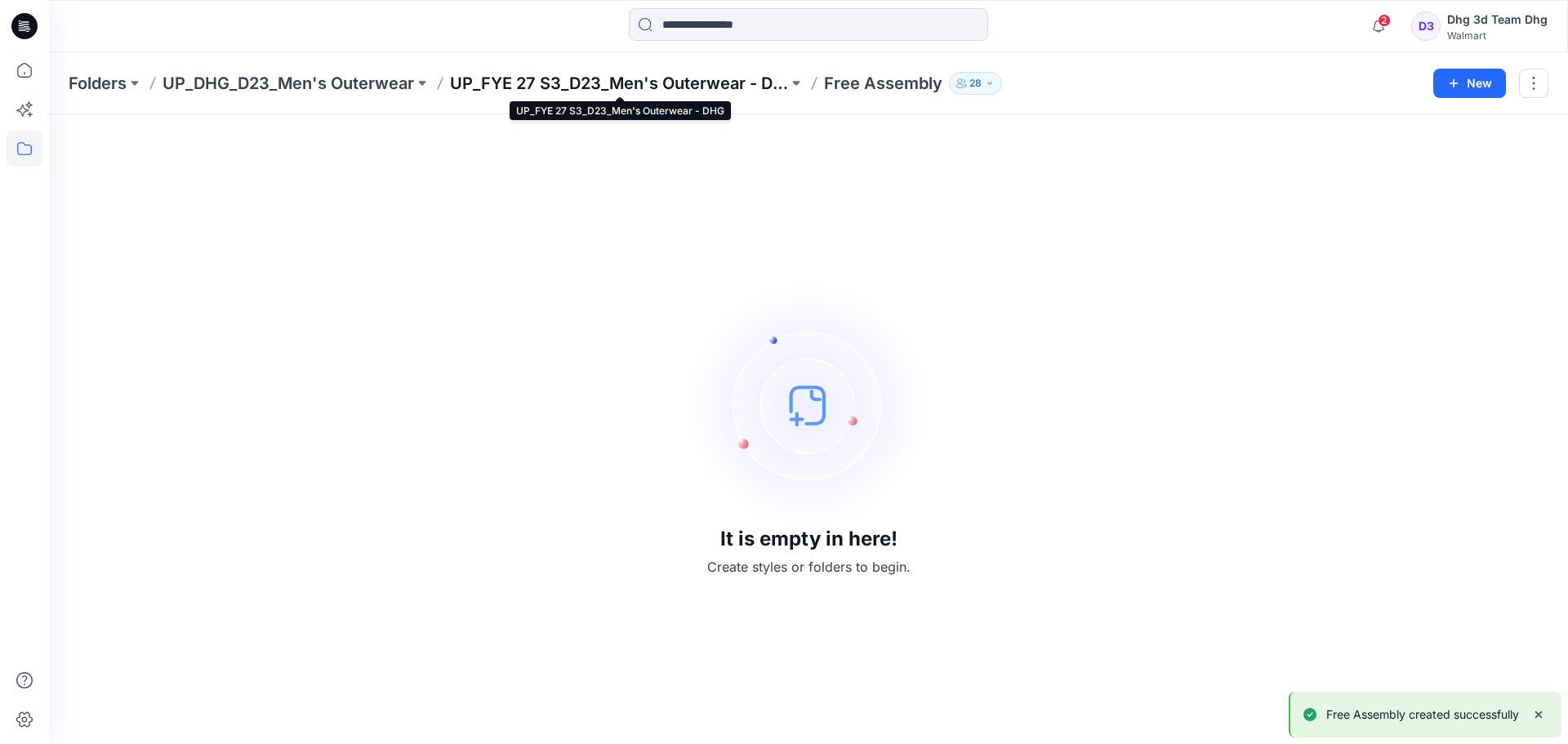
click at [697, 77] on p "UP_FYE 27 S3_D23_Men's Outerwear - DHG" at bounding box center [619, 83] width 338 height 23
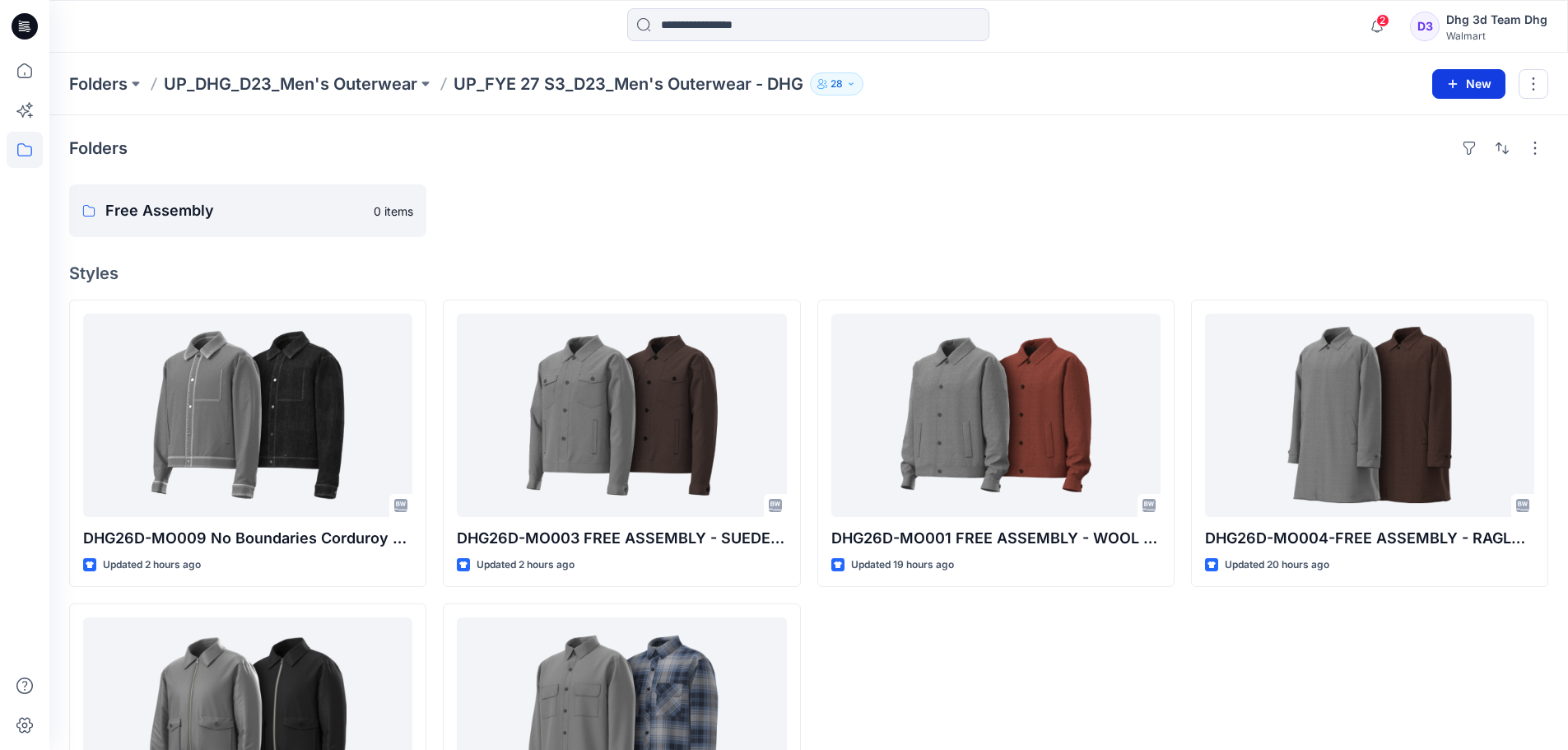
click at [1467, 76] on button "New" at bounding box center [1469, 84] width 73 height 29
click at [1448, 150] on p "New Folder" at bounding box center [1421, 157] width 61 height 17
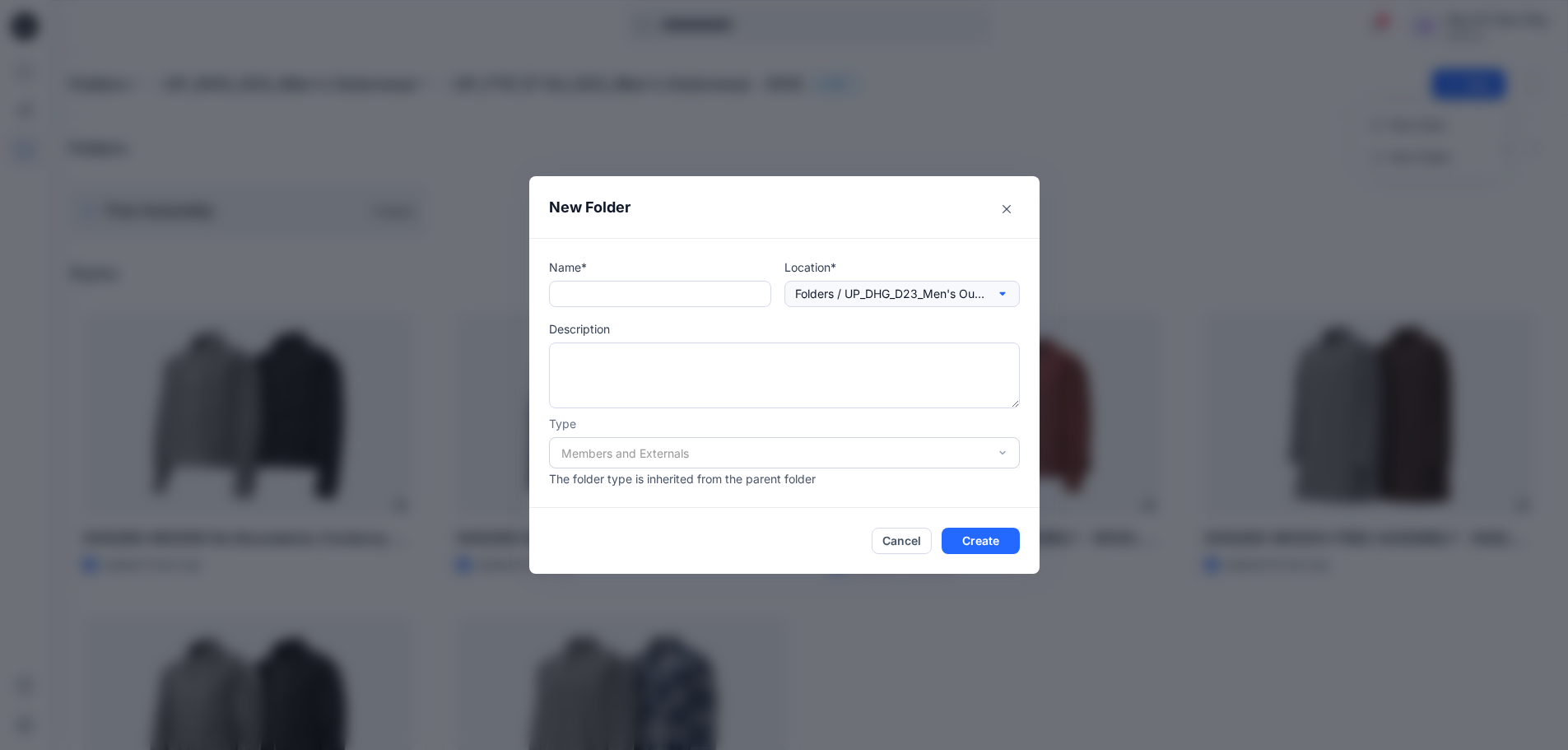
click at [983, 291] on p "Folders / UP_DHG_D23_Men's Outerwear / UP_FYE 27 S3_D23_Men's Outerwear - DHG" at bounding box center [889, 294] width 190 height 18
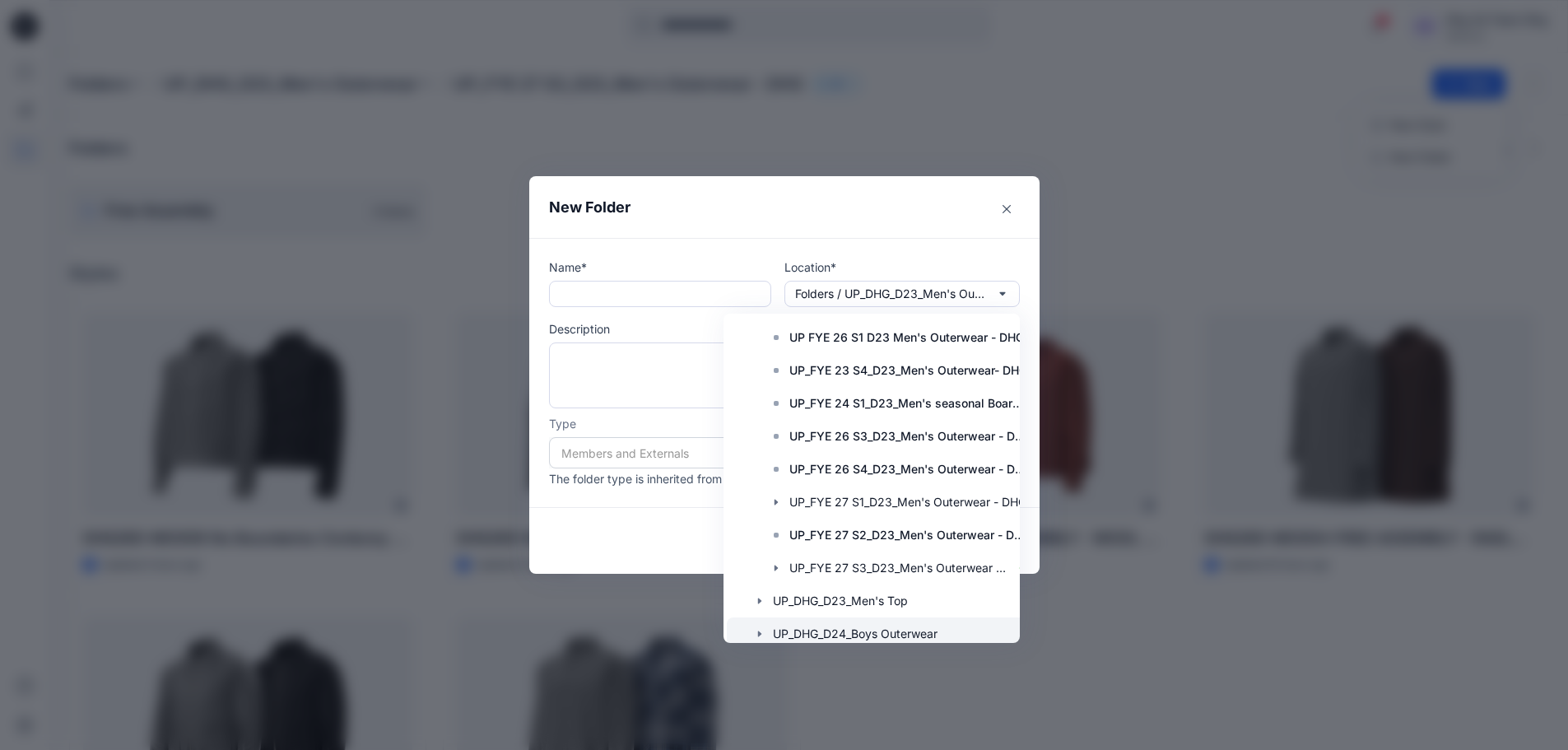
scroll to position [664, 0]
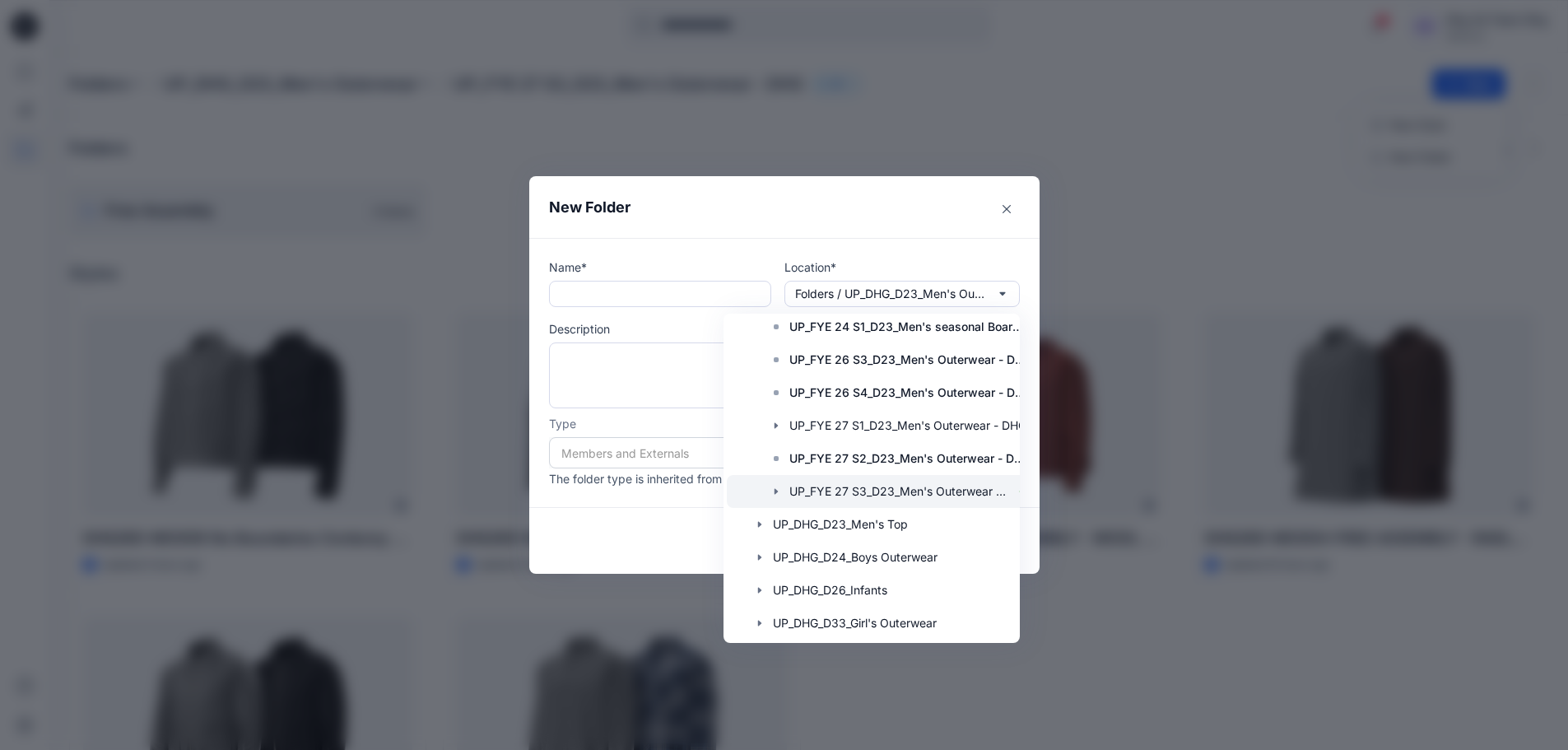
click at [917, 489] on div at bounding box center [884, 492] width 313 height 33
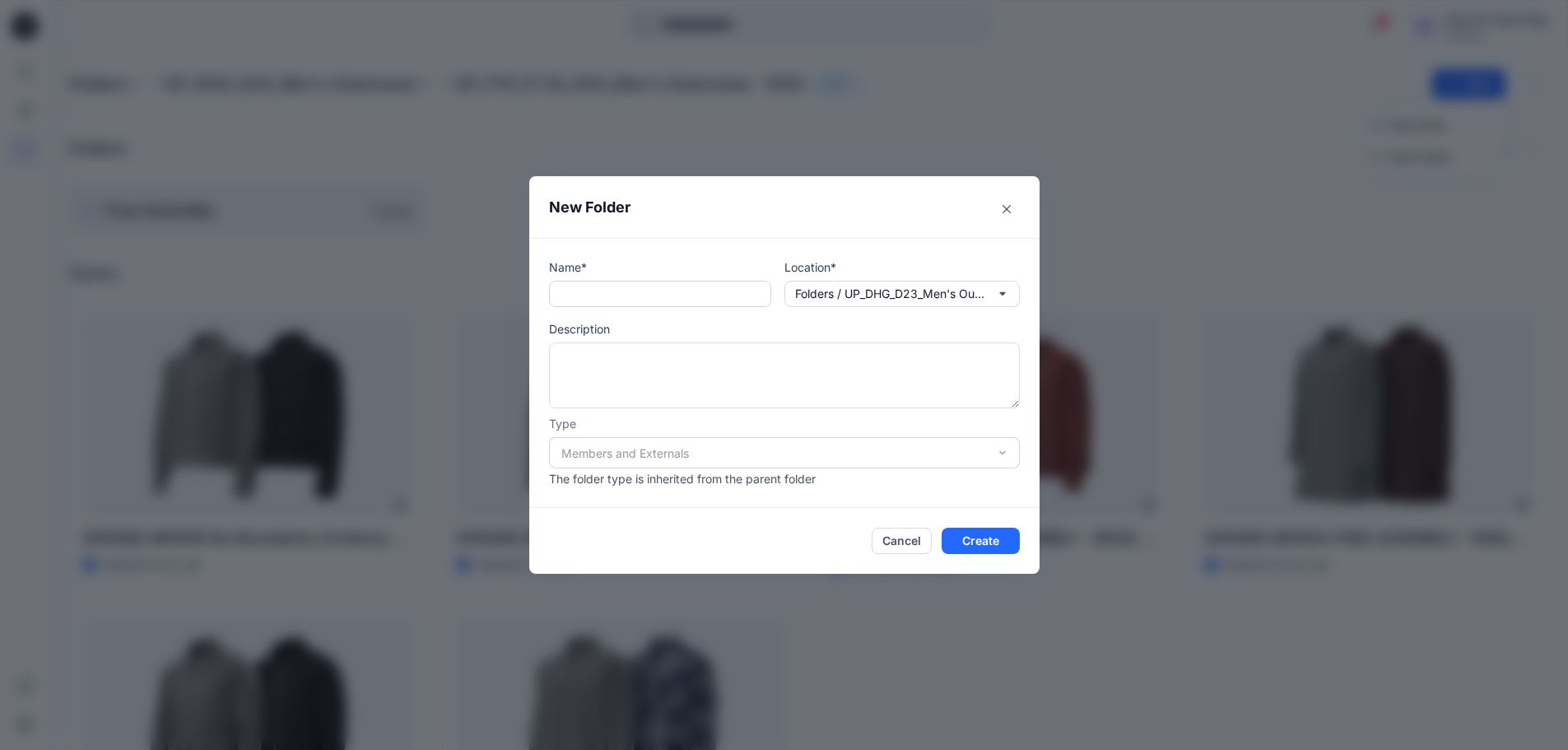
click at [653, 289] on input "text" at bounding box center [660, 294] width 223 height 27
type input "******"
click at [1003, 537] on button "Create" at bounding box center [980, 540] width 78 height 27
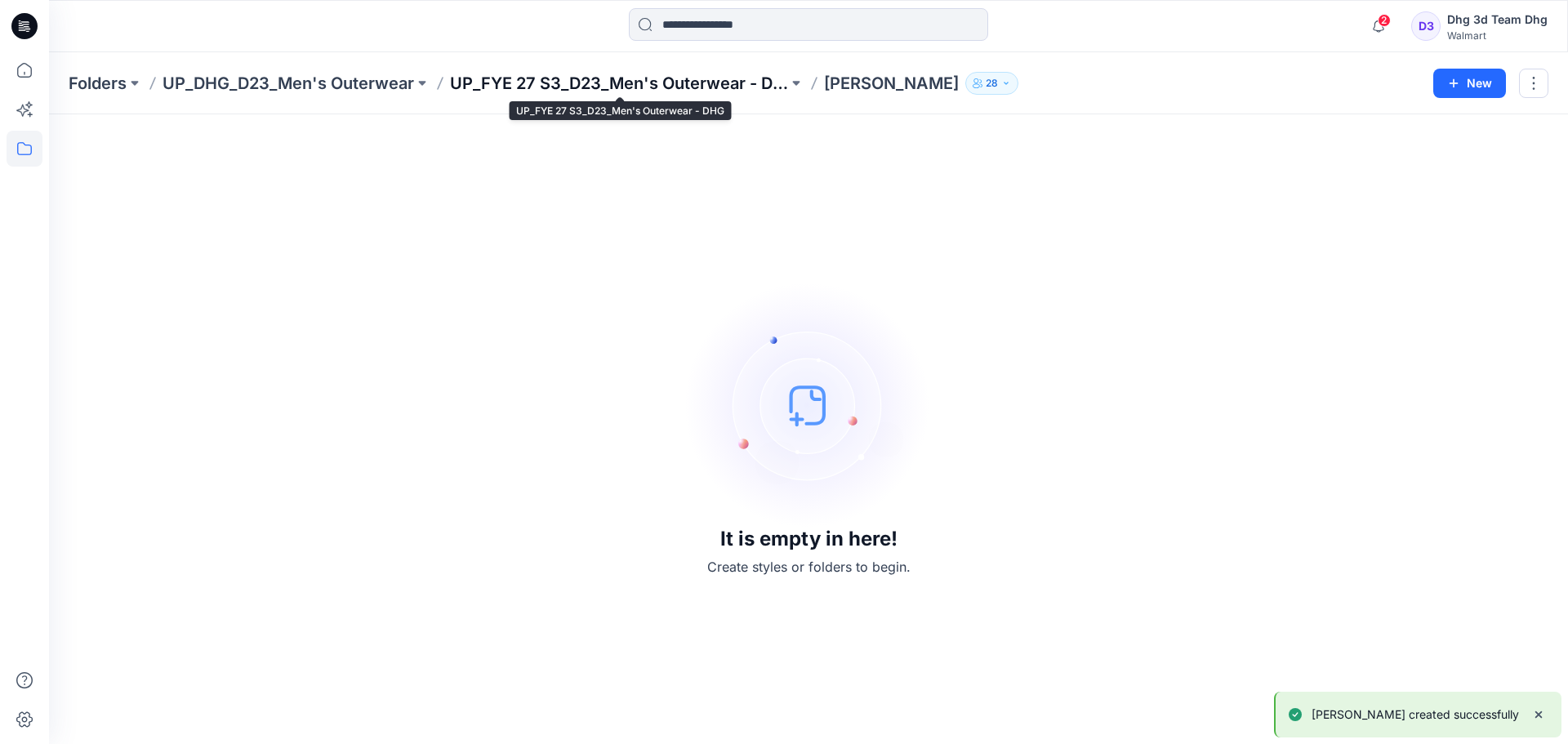
click at [643, 74] on p "UP_FYE 27 S3_D23_Men's Outerwear - DHG" at bounding box center [619, 83] width 338 height 23
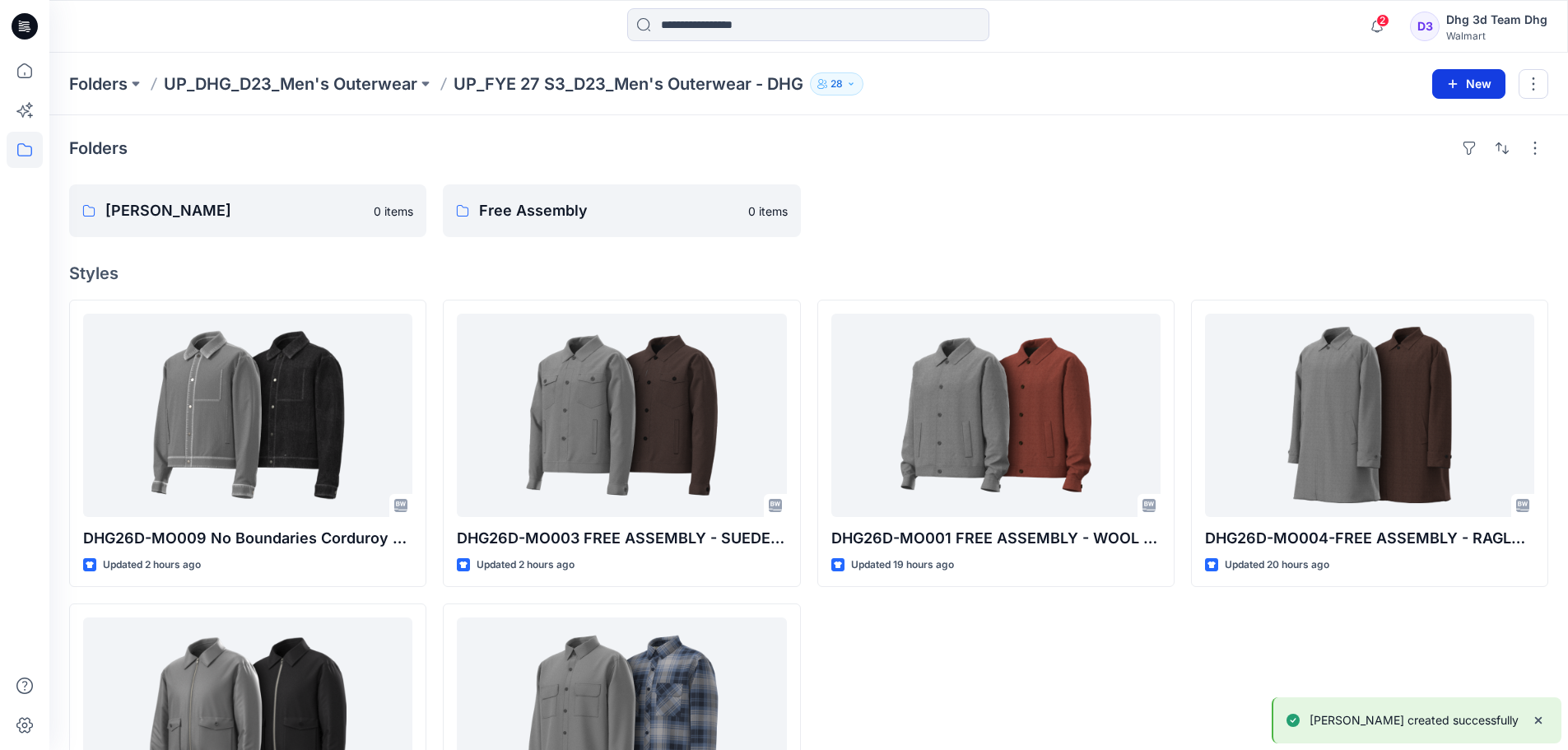
click at [1473, 89] on button "New" at bounding box center [1469, 84] width 73 height 29
click at [1445, 156] on p "New Folder" at bounding box center [1421, 157] width 61 height 17
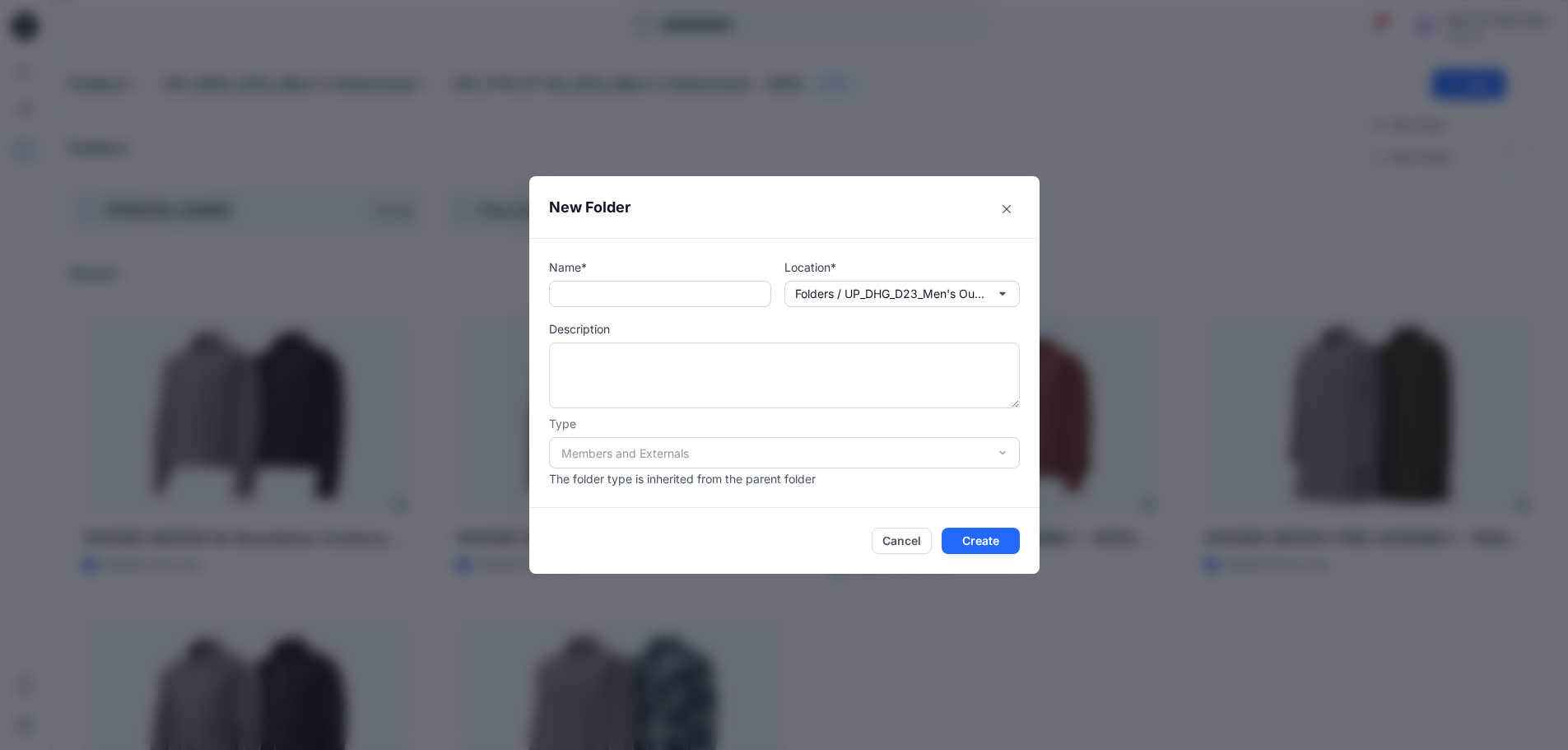
click at [624, 304] on input "text" at bounding box center [660, 294] width 223 height 27
type input "**********"
click at [979, 542] on button "Create" at bounding box center [980, 540] width 78 height 27
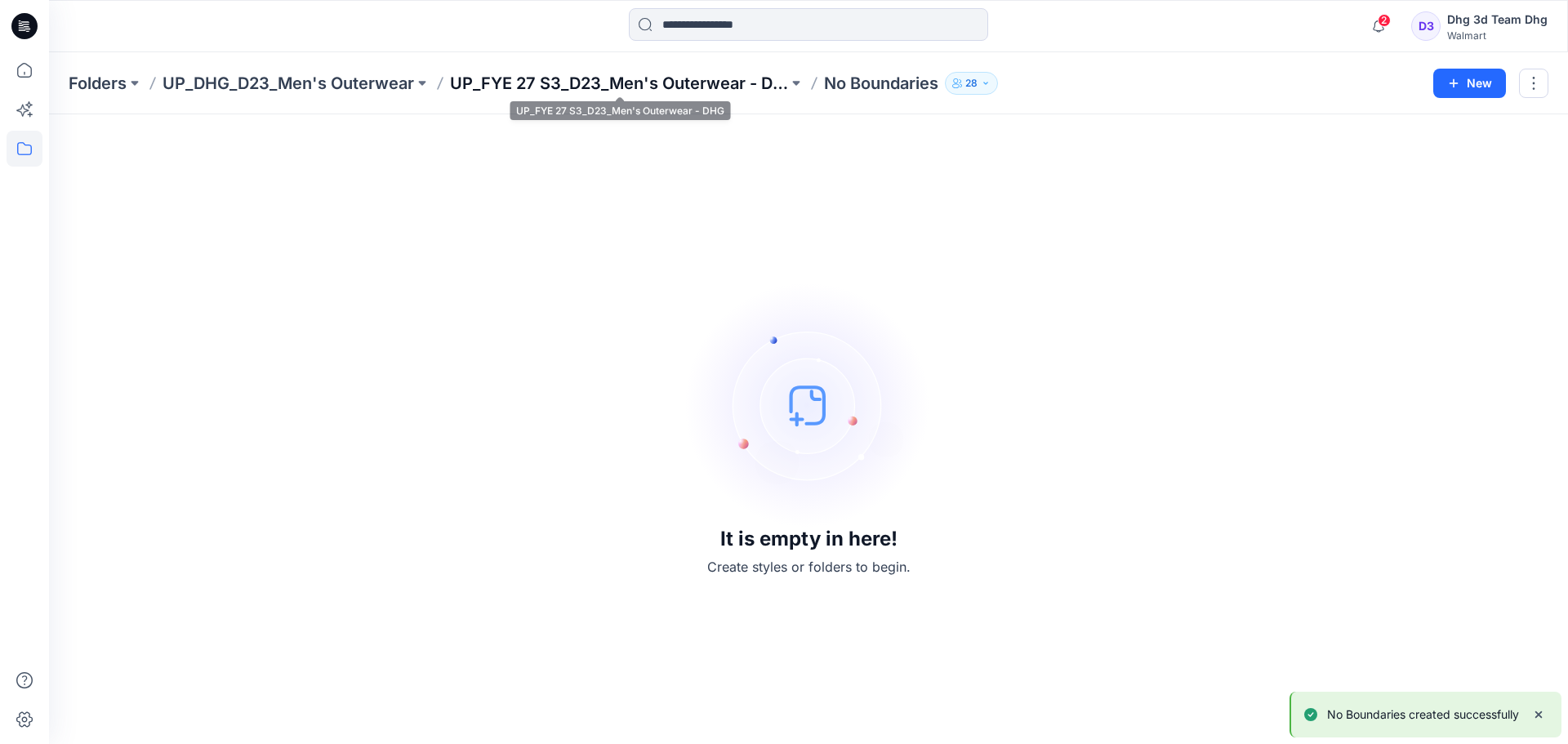
click at [698, 88] on p "UP_FYE 27 S3_D23_Men's Outerwear - DHG" at bounding box center [619, 83] width 338 height 23
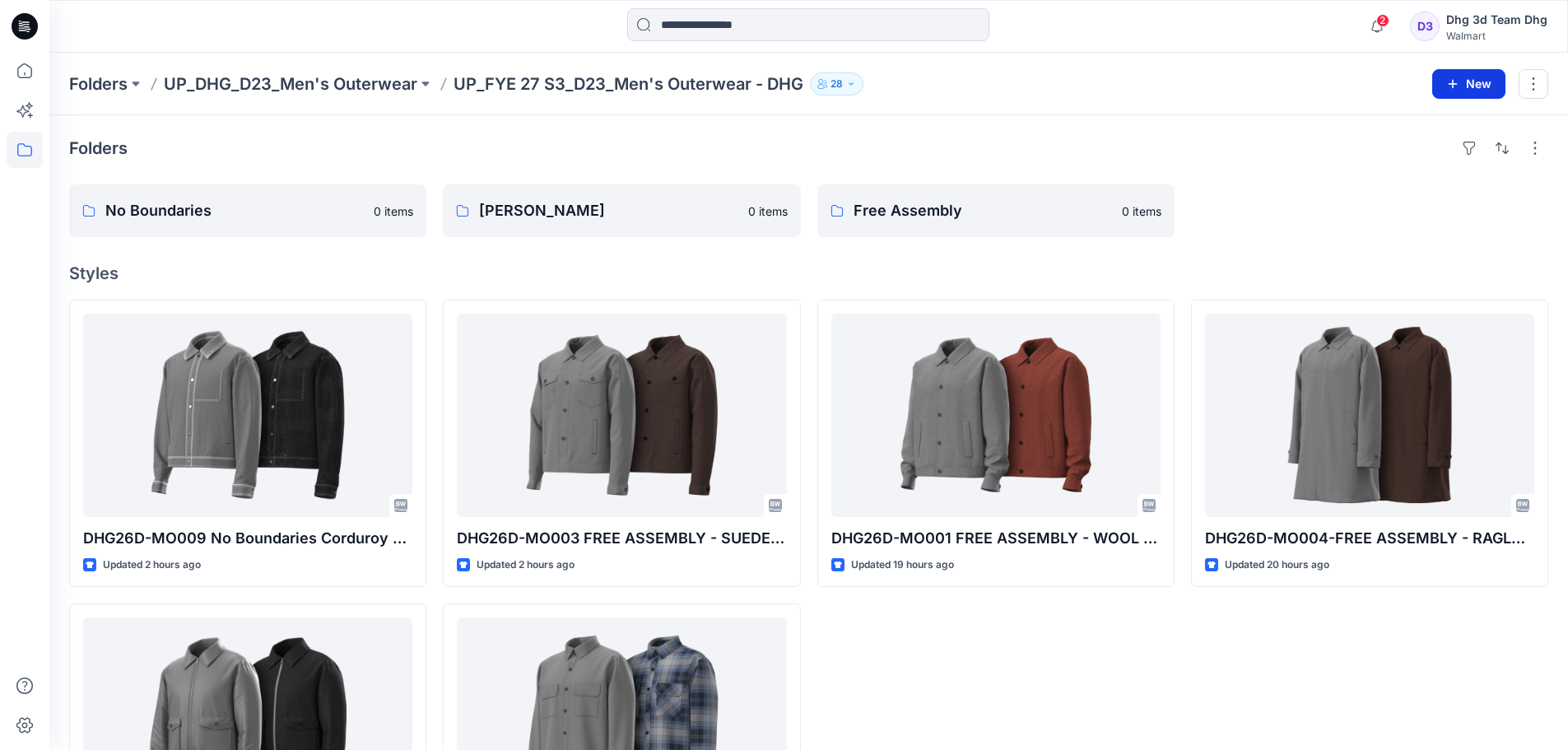
click at [1463, 85] on button "New" at bounding box center [1469, 84] width 73 height 29
click at [1433, 150] on p "New Folder" at bounding box center [1421, 157] width 61 height 17
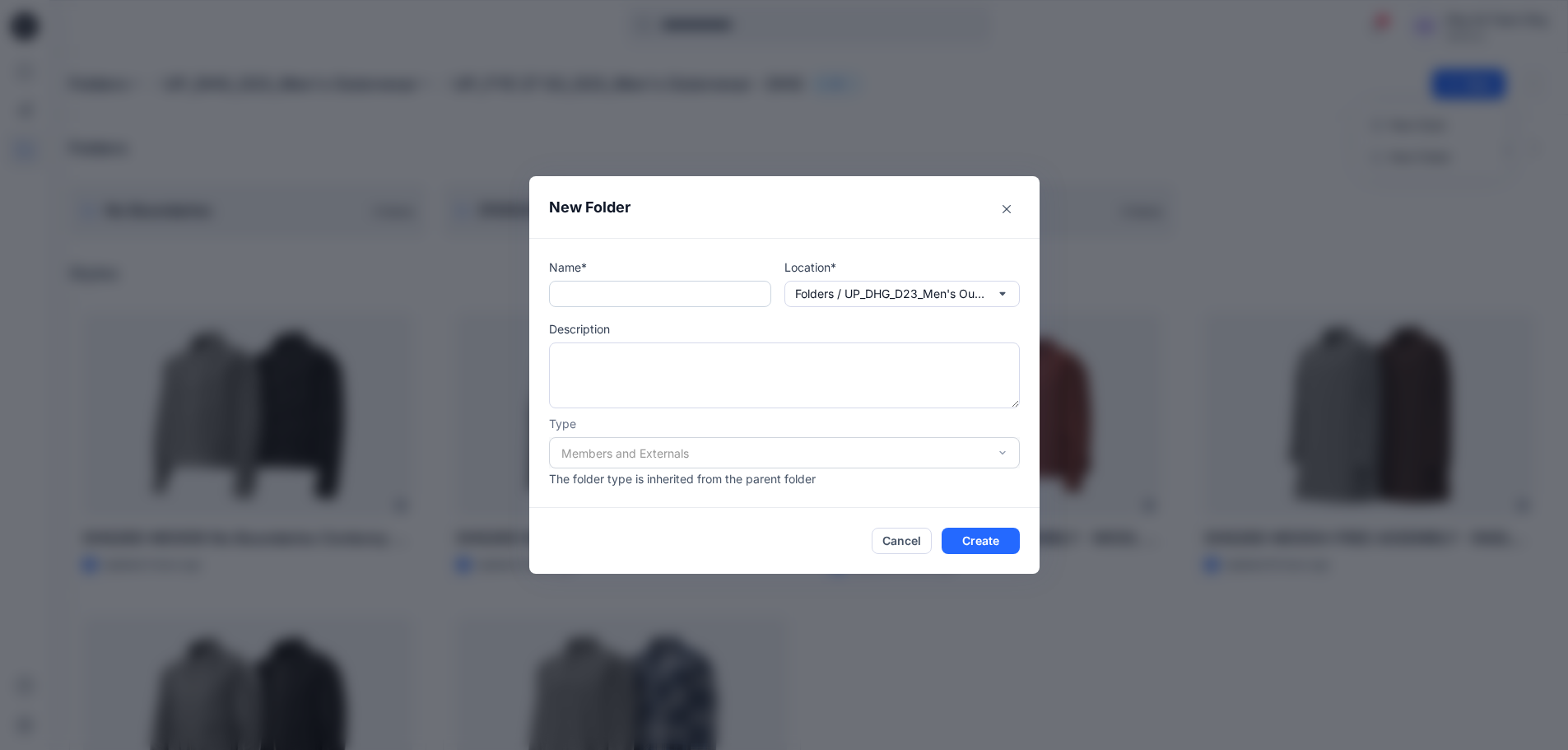
click at [611, 299] on input "text" at bounding box center [660, 294] width 223 height 27
paste input "**********"
drag, startPoint x: 655, startPoint y: 297, endPoint x: 571, endPoint y: 303, distance: 84.2
click at [571, 303] on input "**********" at bounding box center [660, 294] width 223 height 27
type input "**********"
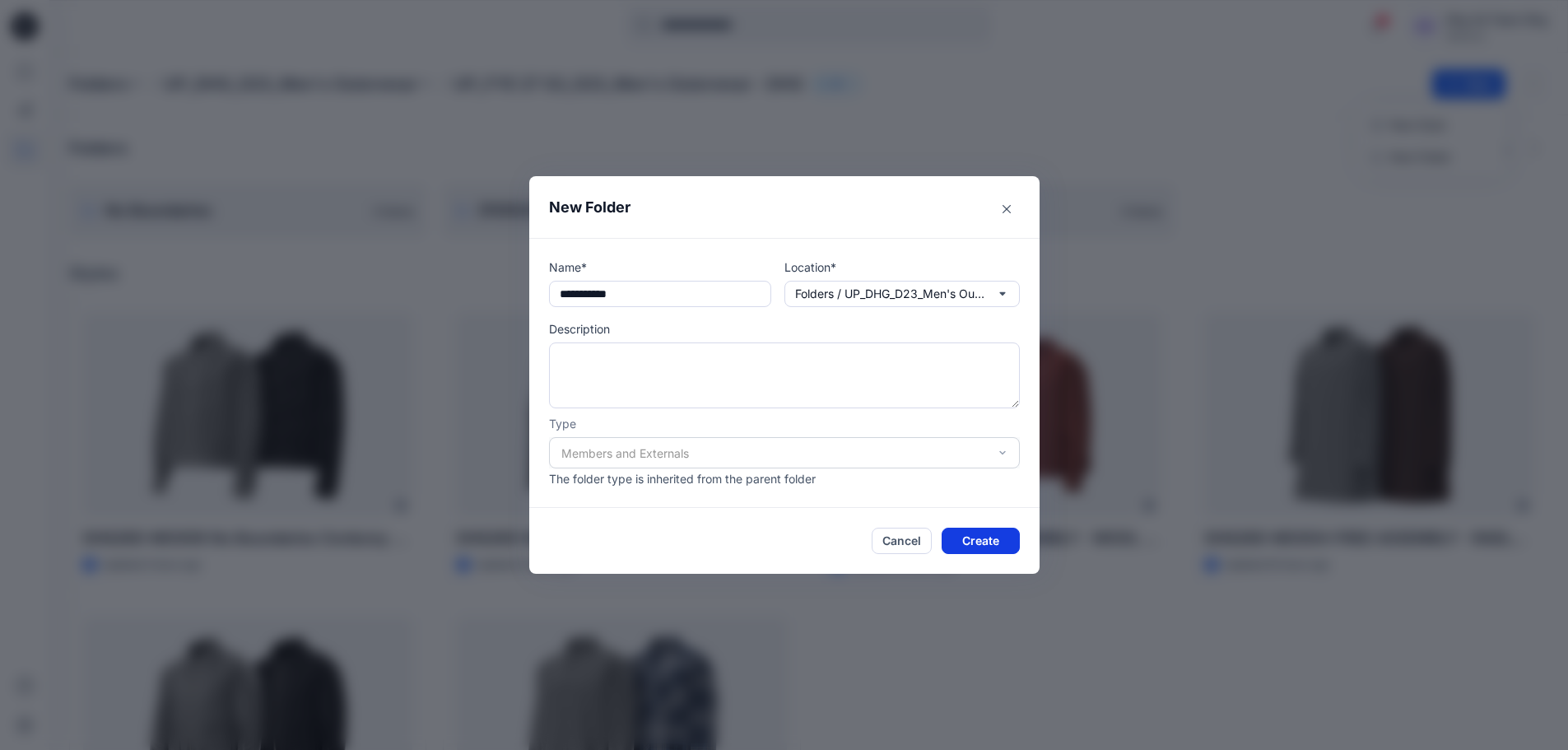
click at [998, 544] on button "Create" at bounding box center [980, 540] width 78 height 27
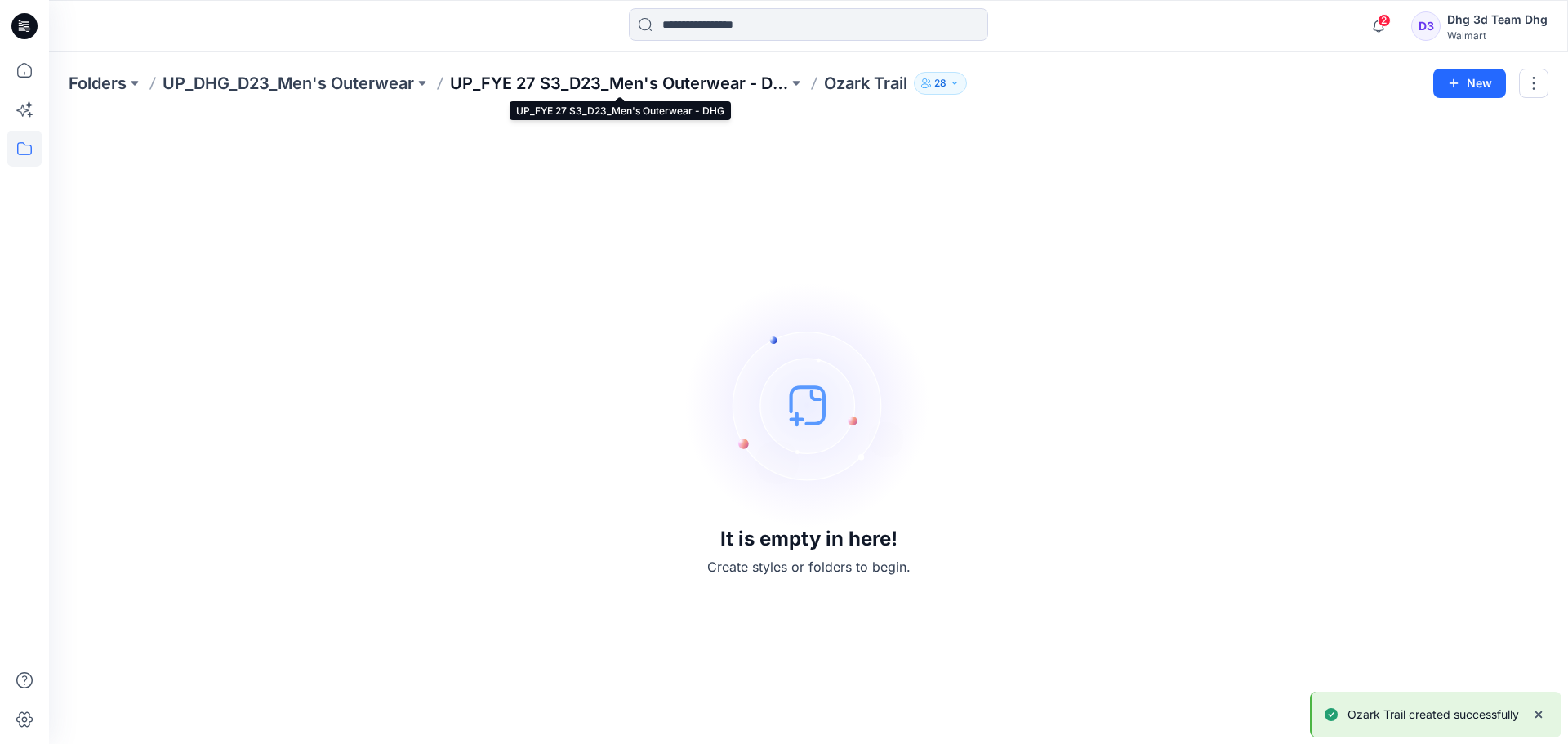
click at [652, 75] on p "UP_FYE 27 S3_D23_Men's Outerwear - DHG" at bounding box center [619, 83] width 338 height 23
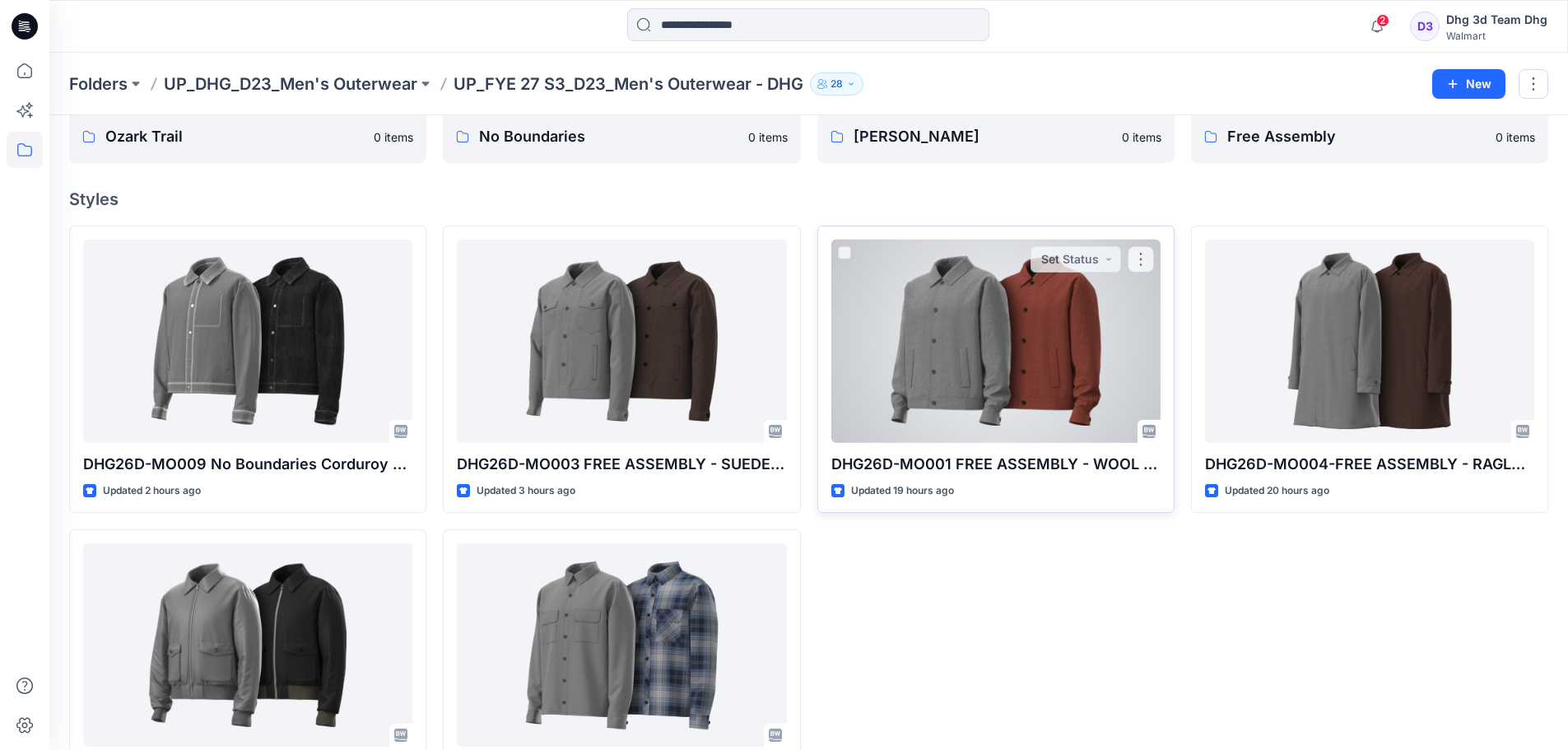
scroll to position [160, 0]
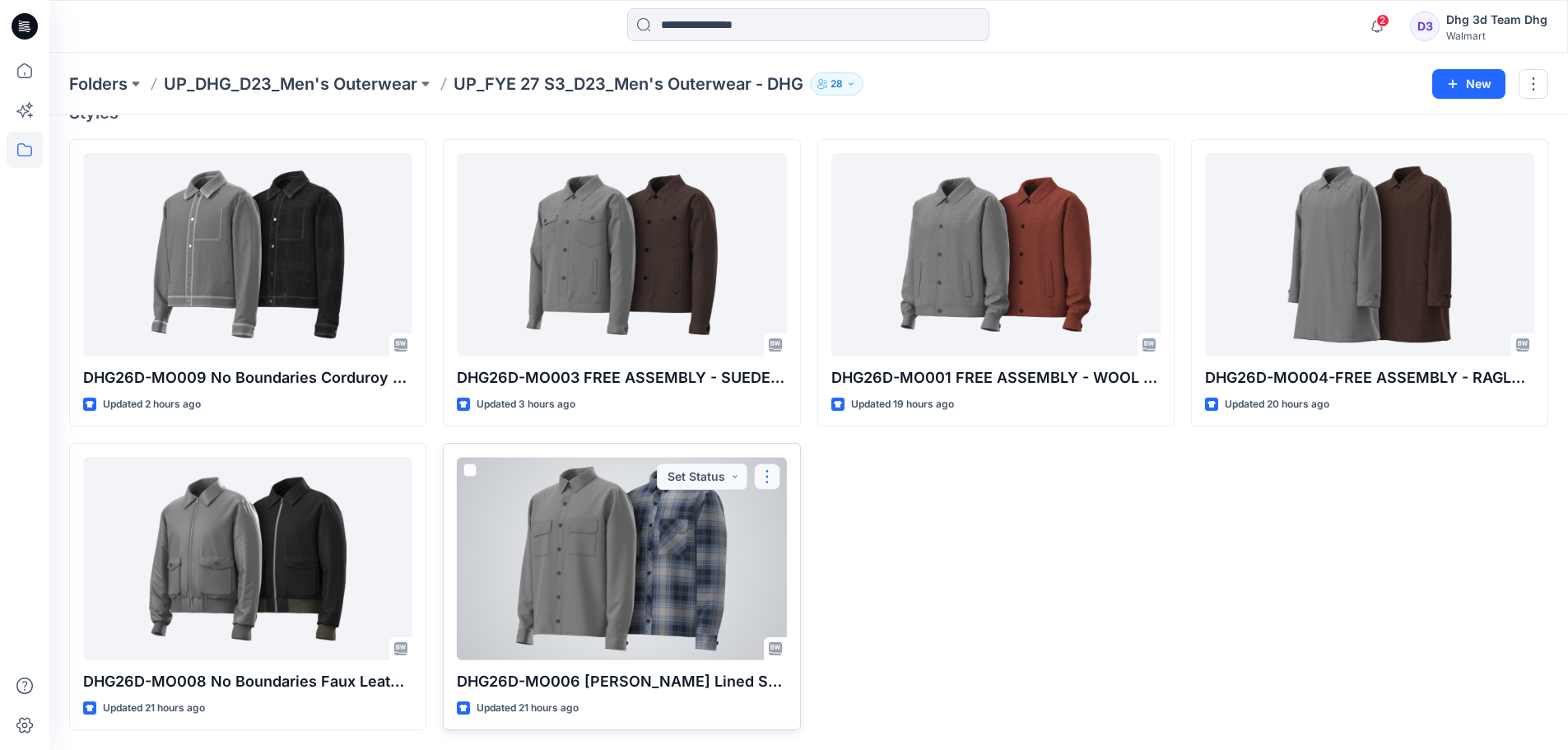
click at [771, 482] on button "button" at bounding box center [767, 476] width 27 height 27
click at [859, 575] on p "Duplicate to..." at bounding box center [824, 575] width 75 height 17
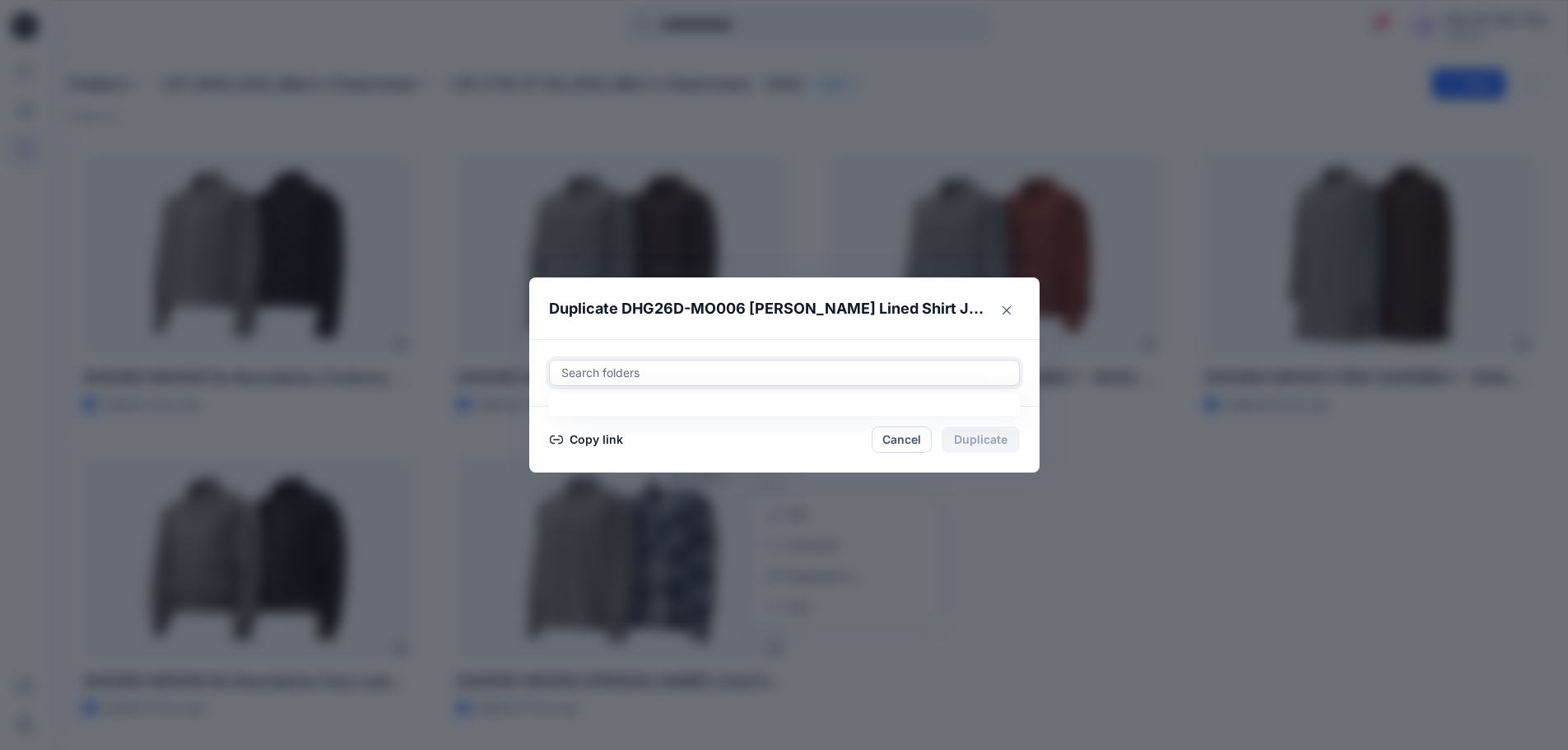
click at [706, 374] on div at bounding box center [784, 373] width 450 height 20
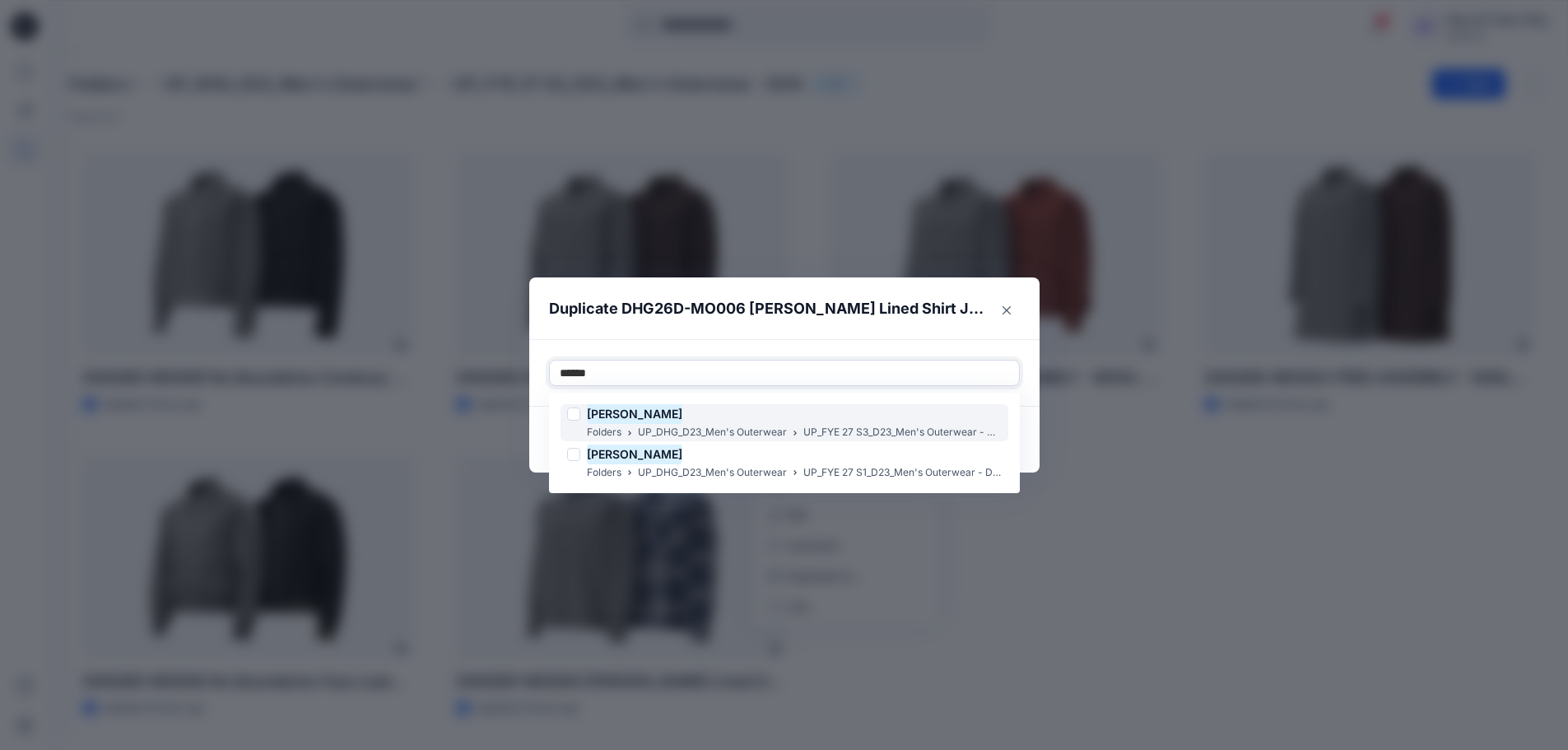
click at [747, 424] on p "UP_DHG_D23_Men's Outerwear" at bounding box center [713, 432] width 149 height 17
type input "******"
click at [900, 342] on div "Use Up and Down to choose options, press Enter to select the currently focused …" at bounding box center [784, 373] width 510 height 68
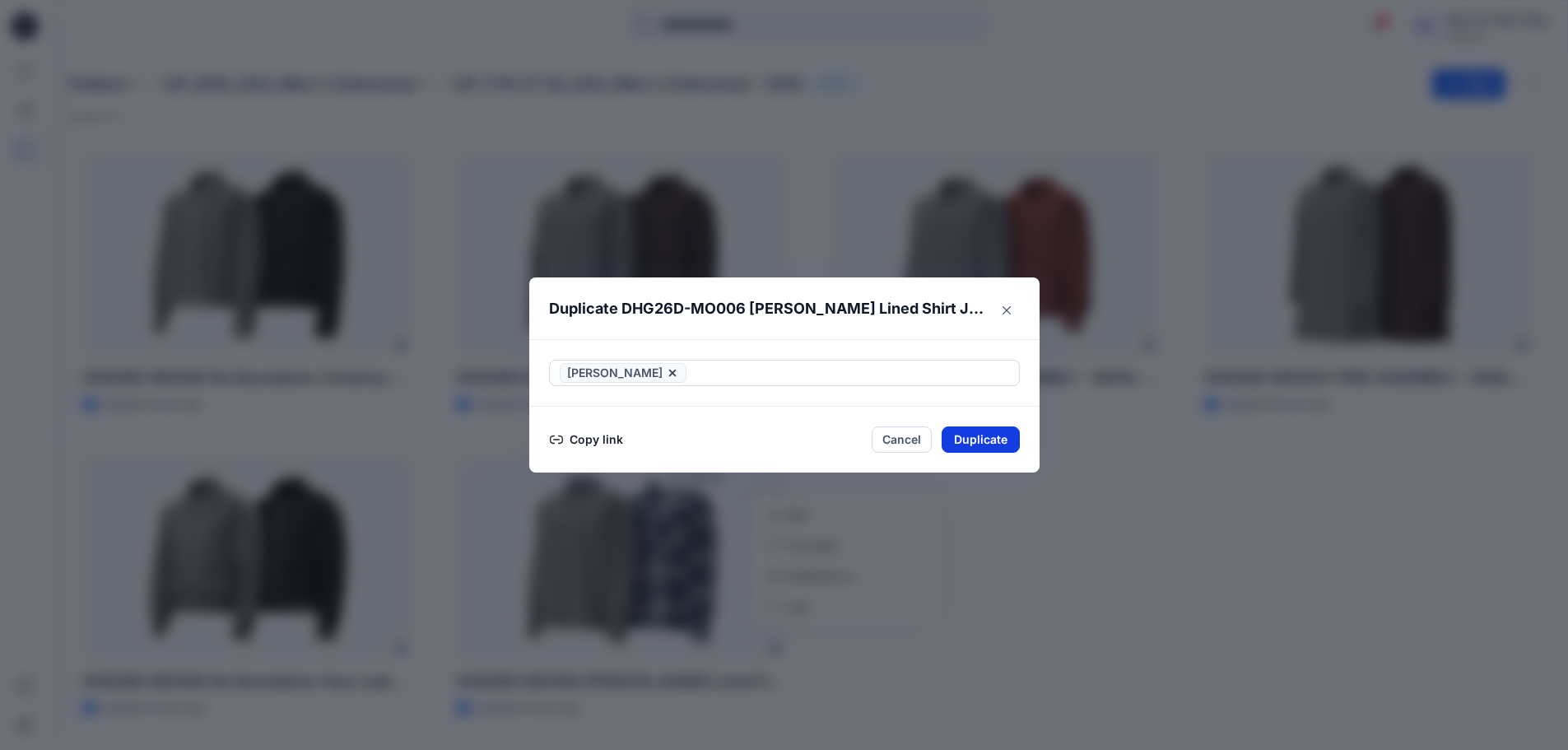
click at [974, 434] on button "Duplicate" at bounding box center [980, 440] width 78 height 27
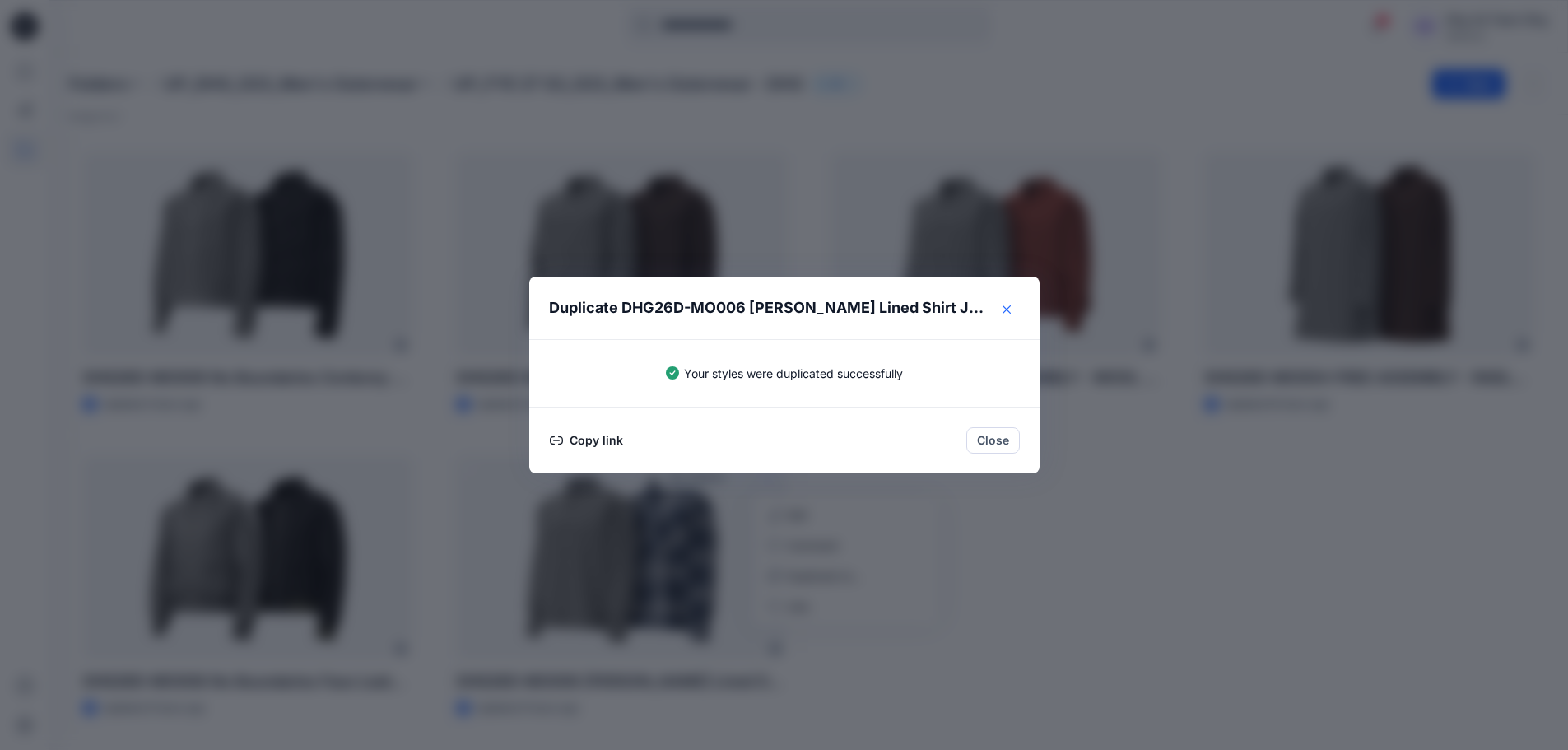
click at [1011, 311] on icon "Close" at bounding box center [1007, 310] width 8 height 8
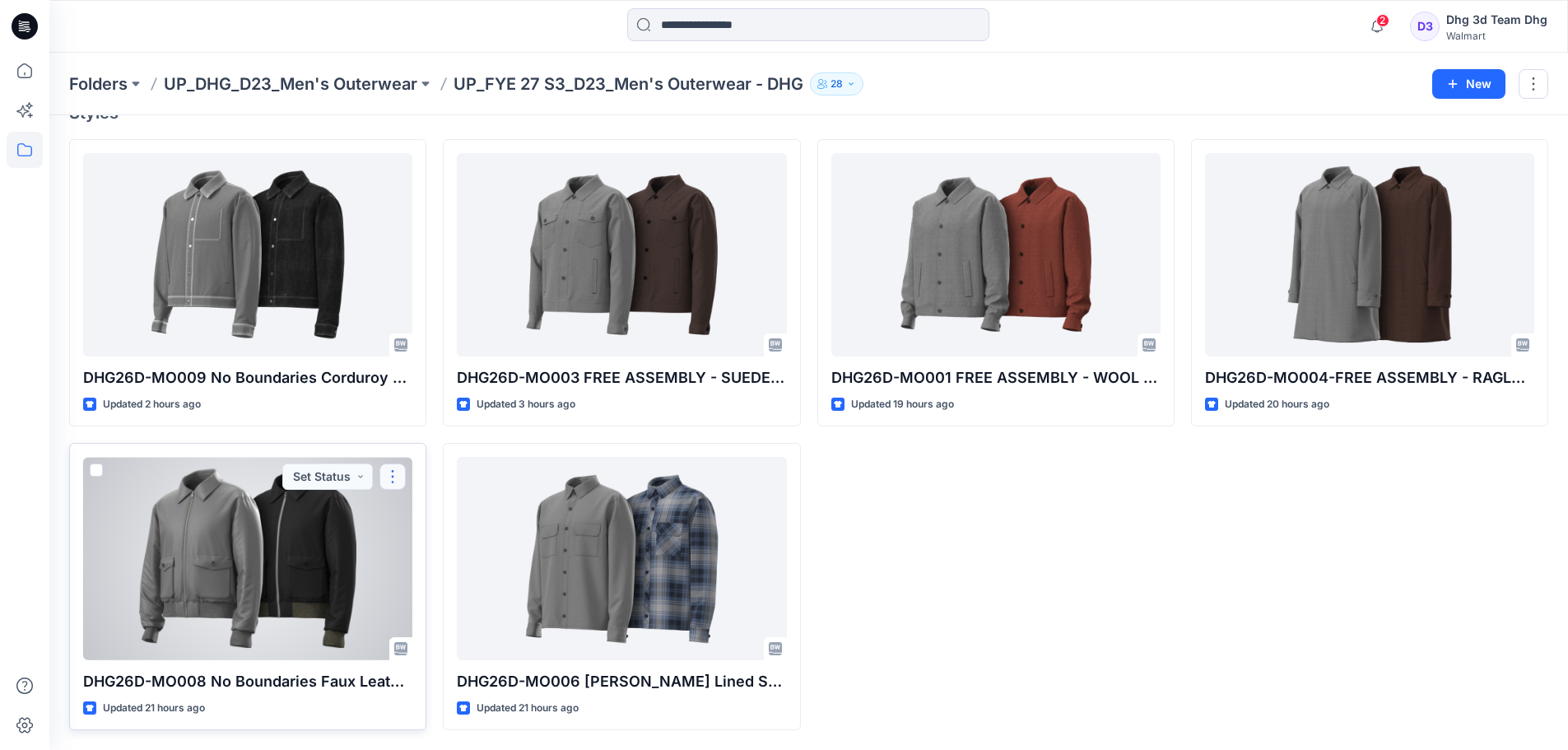
click at [398, 470] on button "button" at bounding box center [392, 476] width 27 height 27
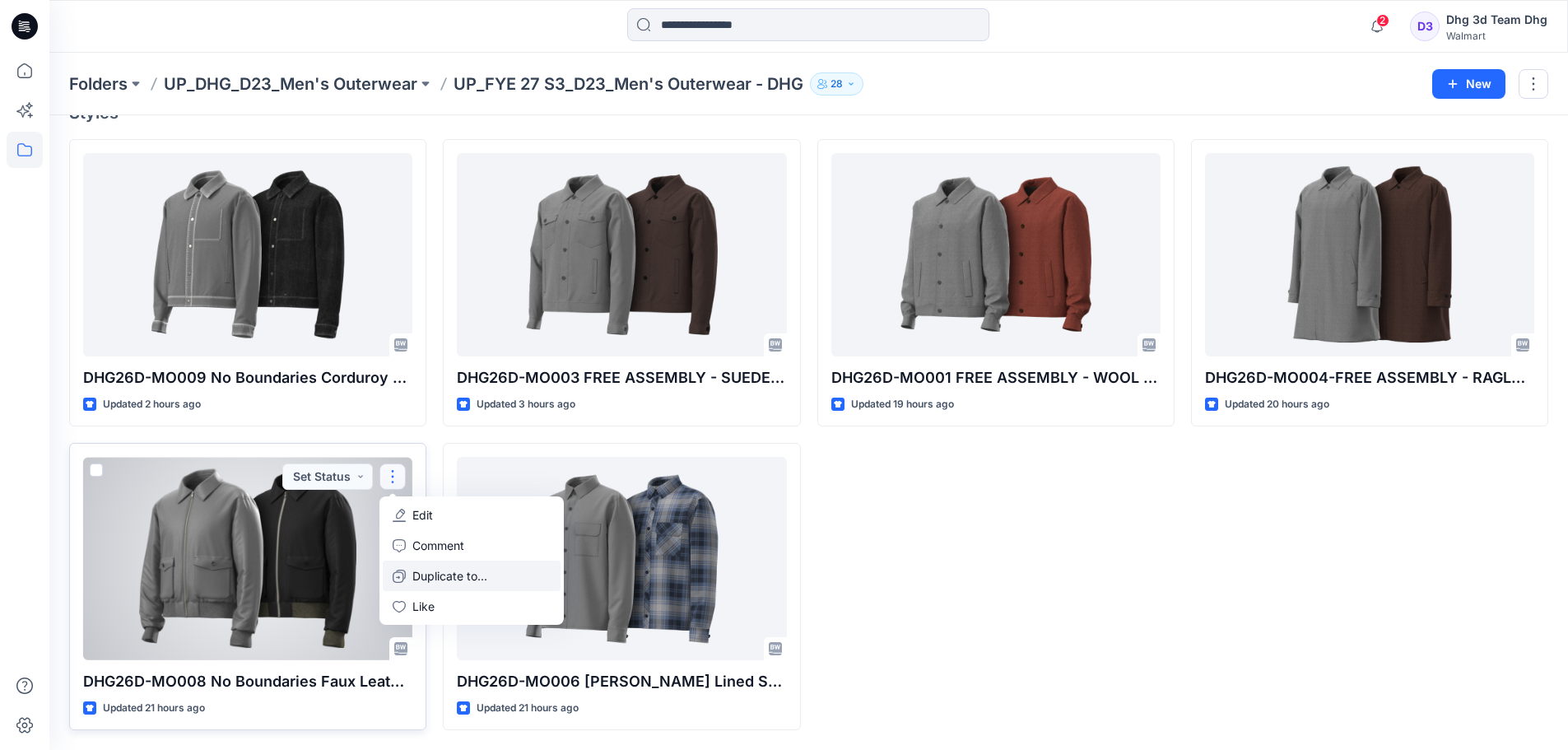
click at [441, 574] on p "Duplicate to..." at bounding box center [450, 575] width 75 height 17
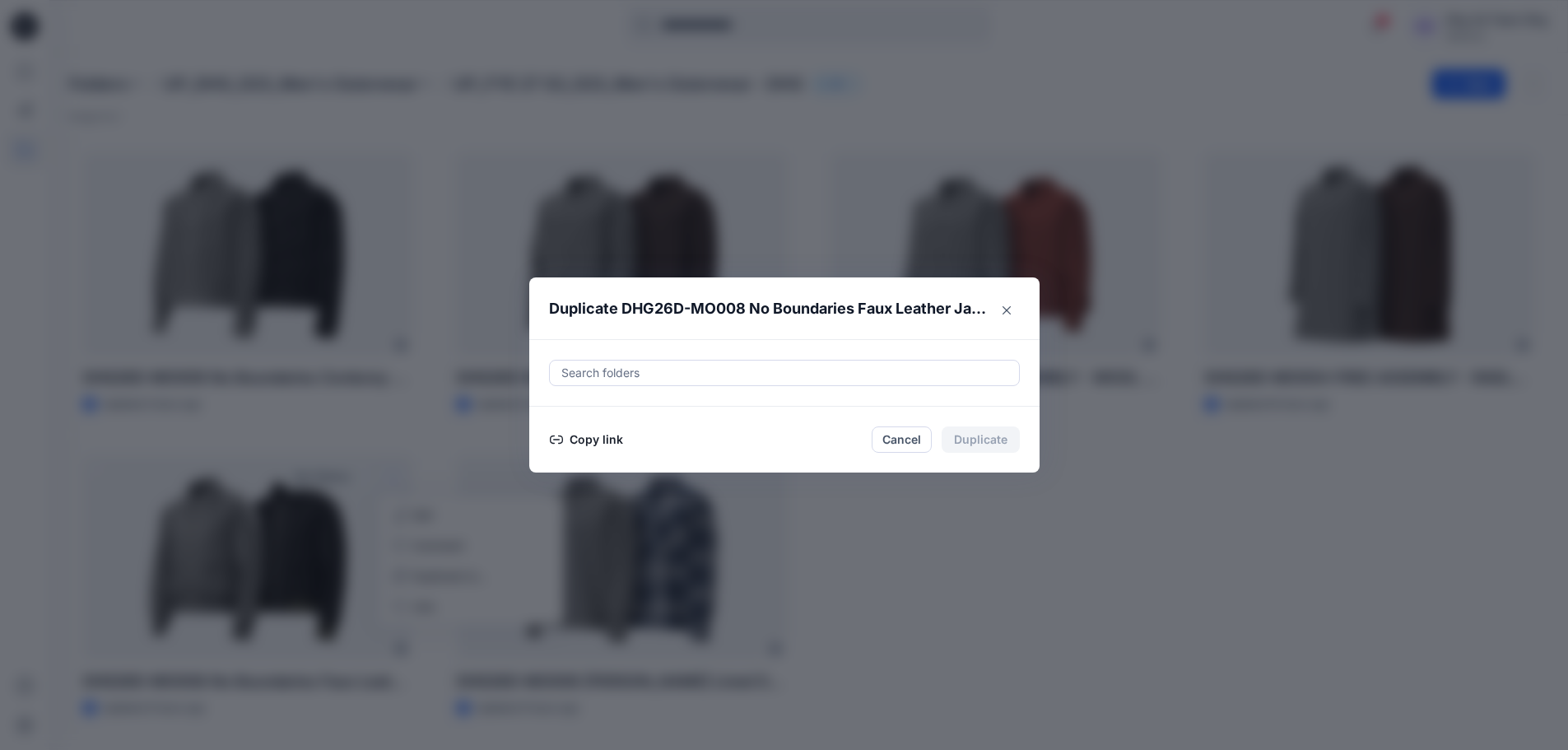
click at [618, 376] on div at bounding box center [784, 373] width 450 height 20
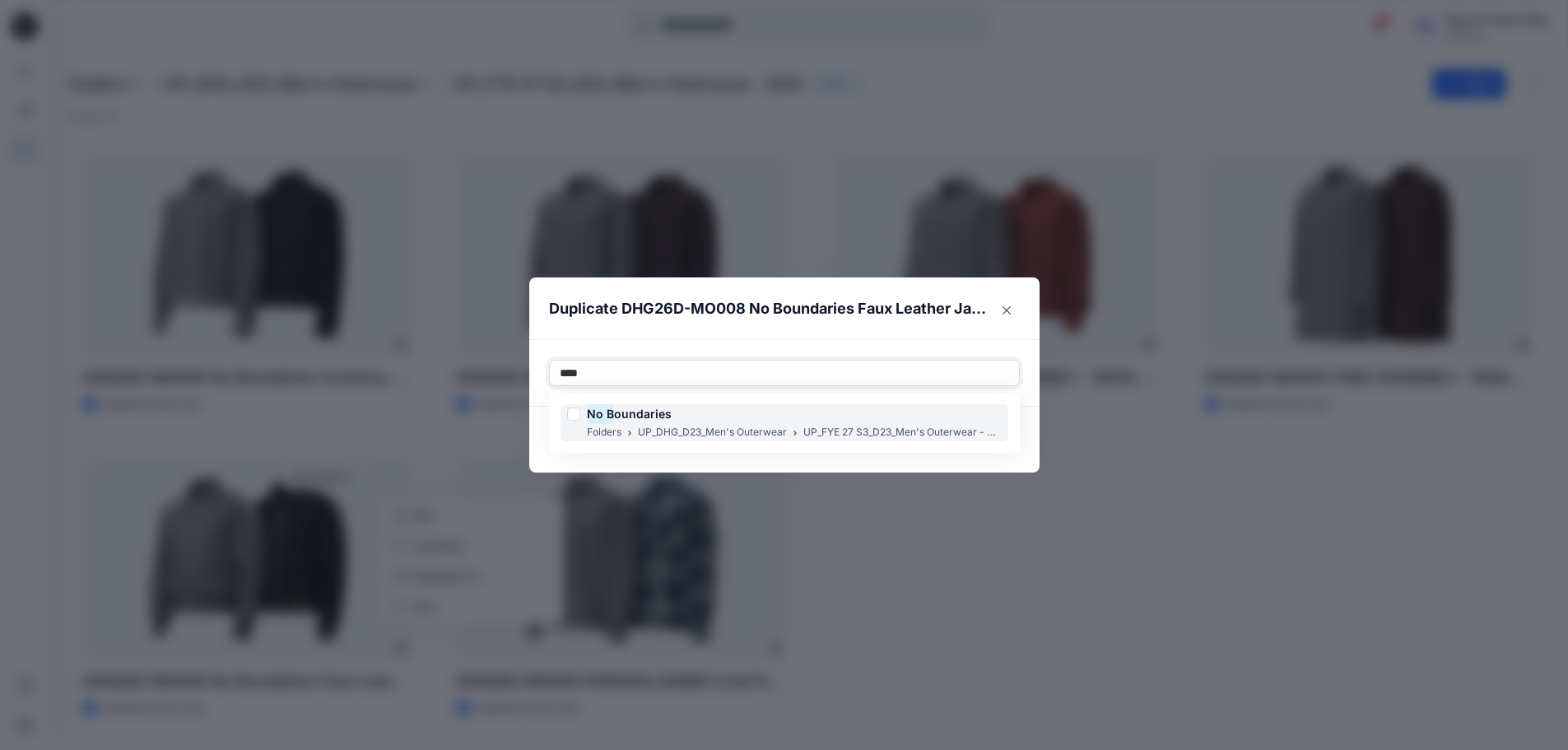
click at [581, 411] on div at bounding box center [573, 414] width 13 height 13
click at [887, 425] on p "UP_FYE 27 S3_D23_Men's Outerwear - DHG" at bounding box center [902, 432] width 199 height 17
click at [757, 415] on div "No B oundaries" at bounding box center [784, 414] width 435 height 20
type input "*"
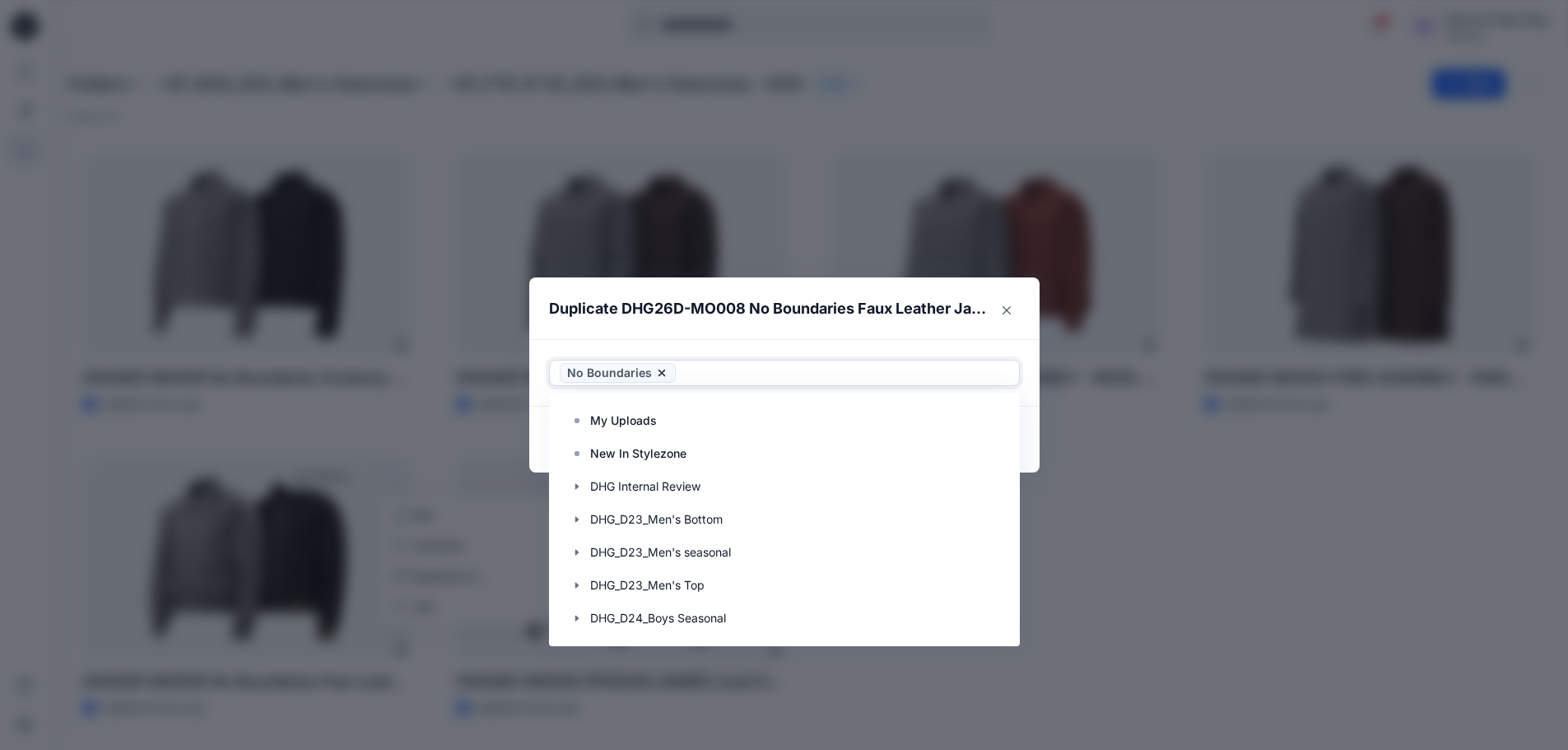
click at [891, 330] on header "Duplicate DHG26D-MO008 No Boundaries Faux Leather Jacket" at bounding box center [768, 309] width 477 height 62
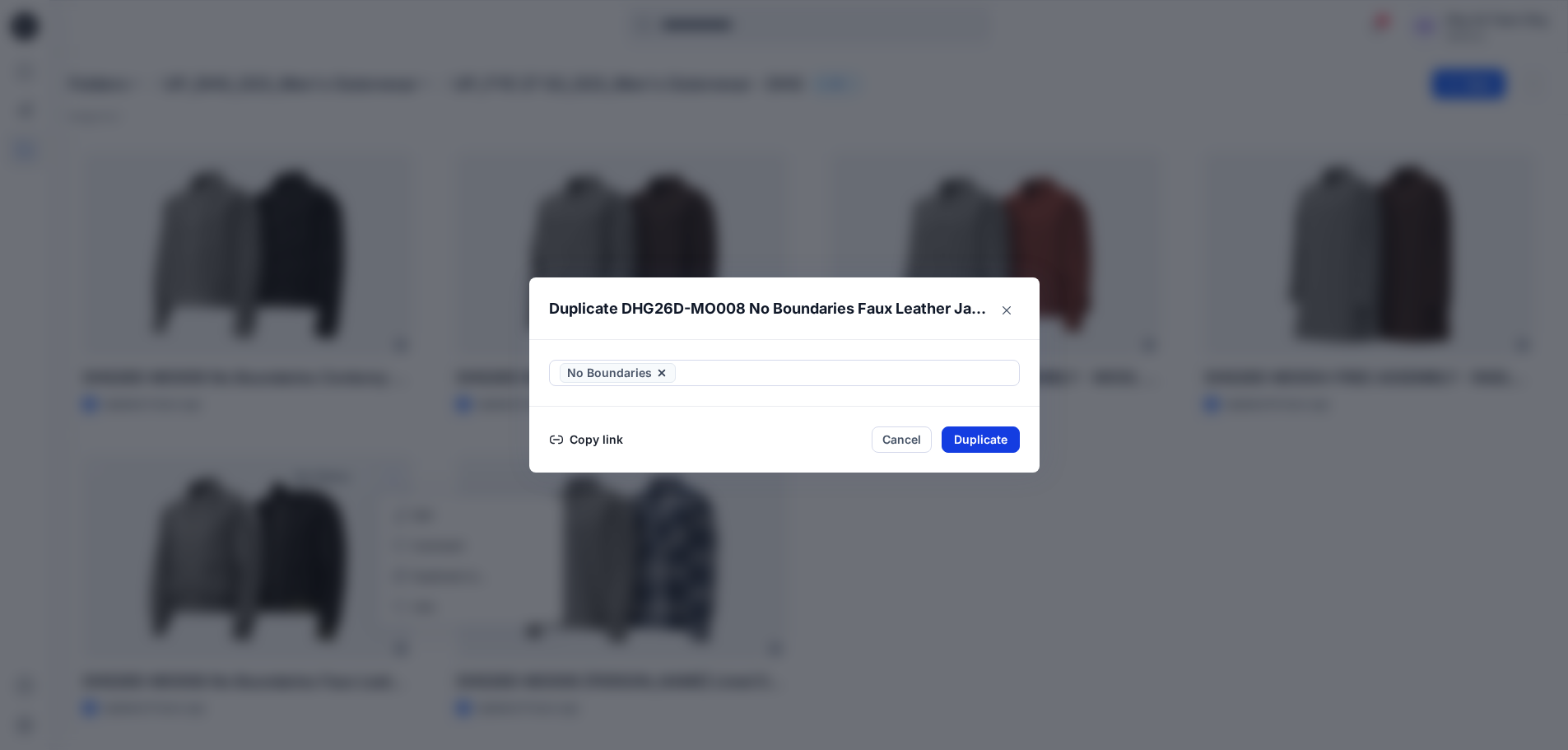
click at [1006, 436] on button "Duplicate" at bounding box center [980, 440] width 78 height 27
click at [1018, 303] on button "Close" at bounding box center [1007, 310] width 27 height 27
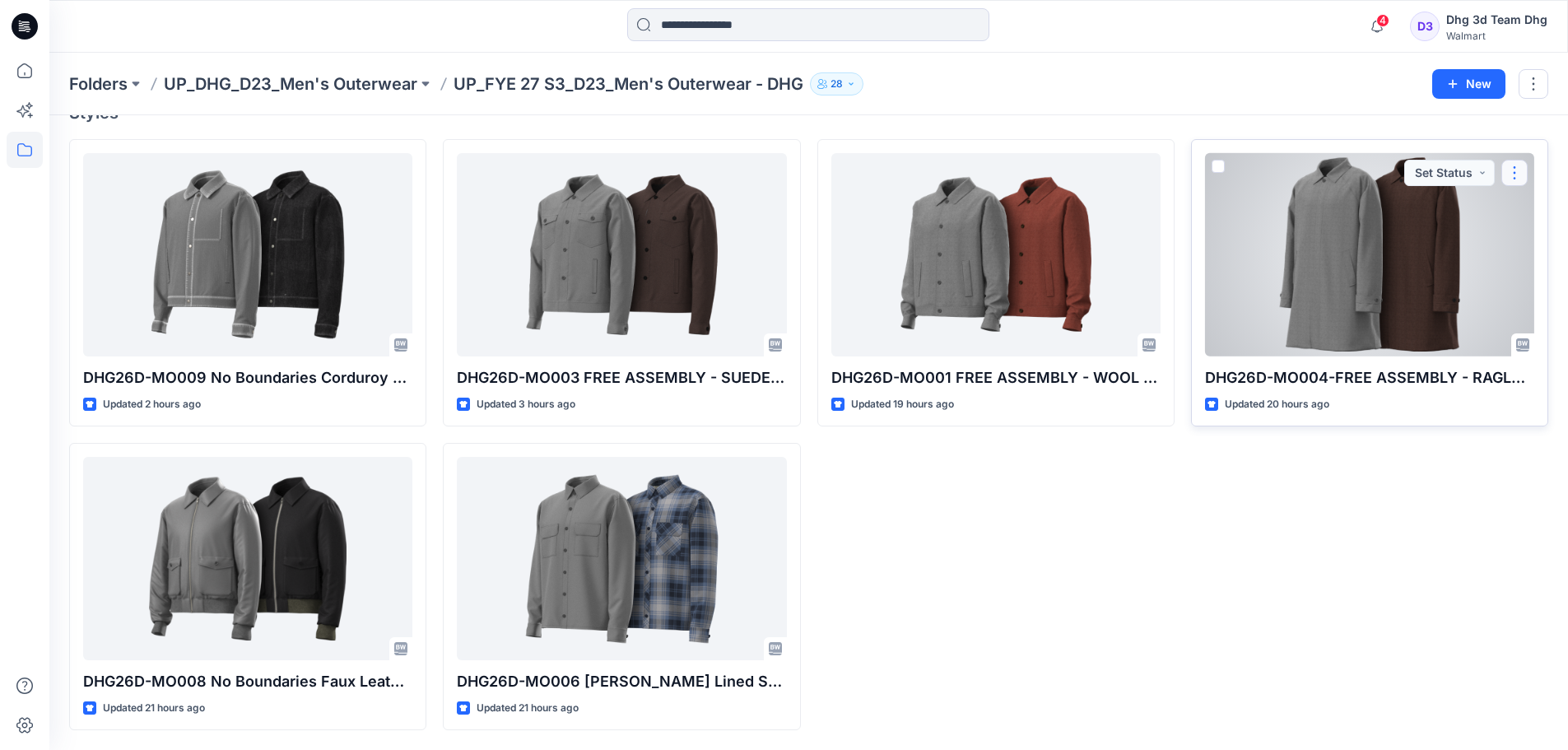
click at [1521, 168] on button "button" at bounding box center [1515, 172] width 27 height 27
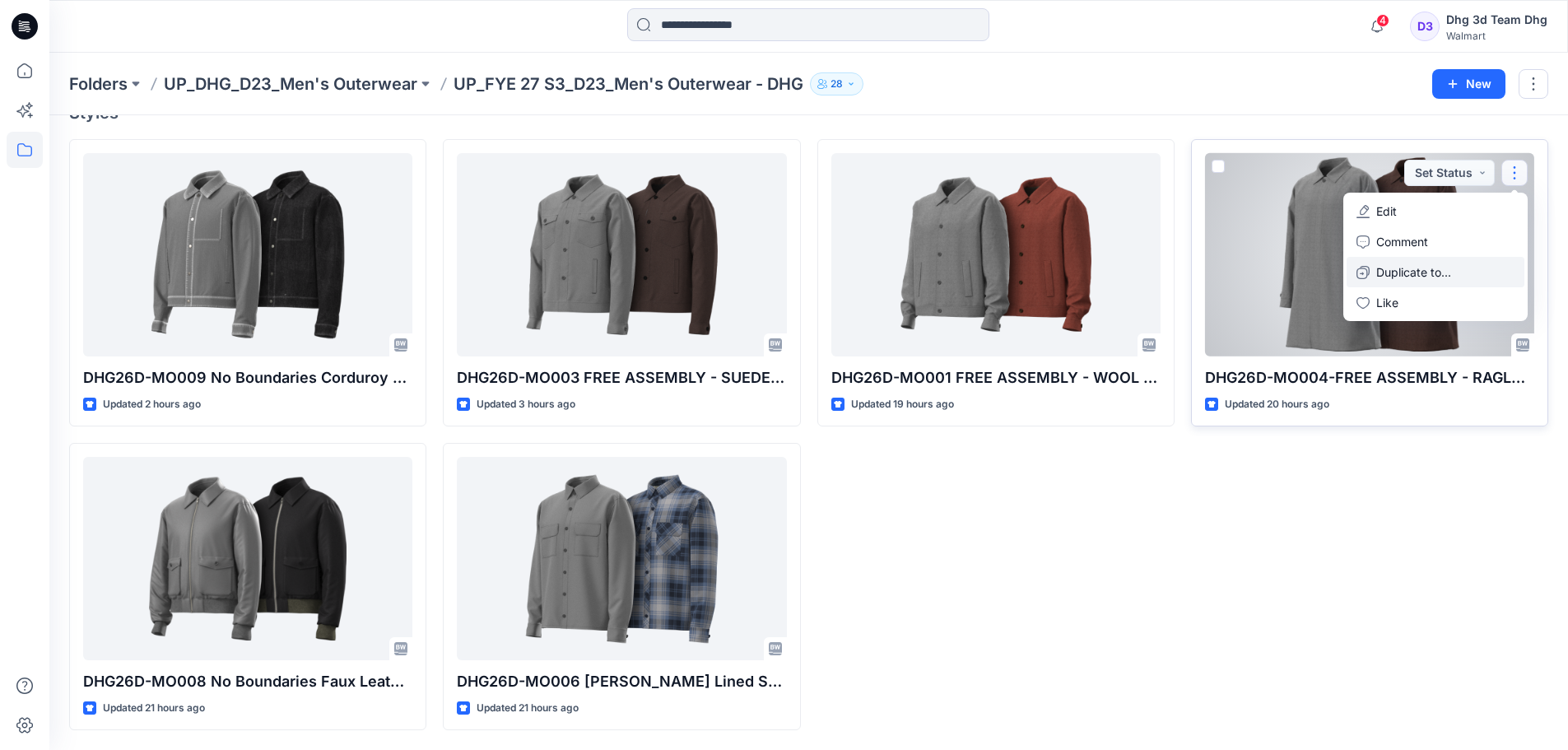
click at [1460, 268] on button "Duplicate to..." at bounding box center [1436, 271] width 178 height 30
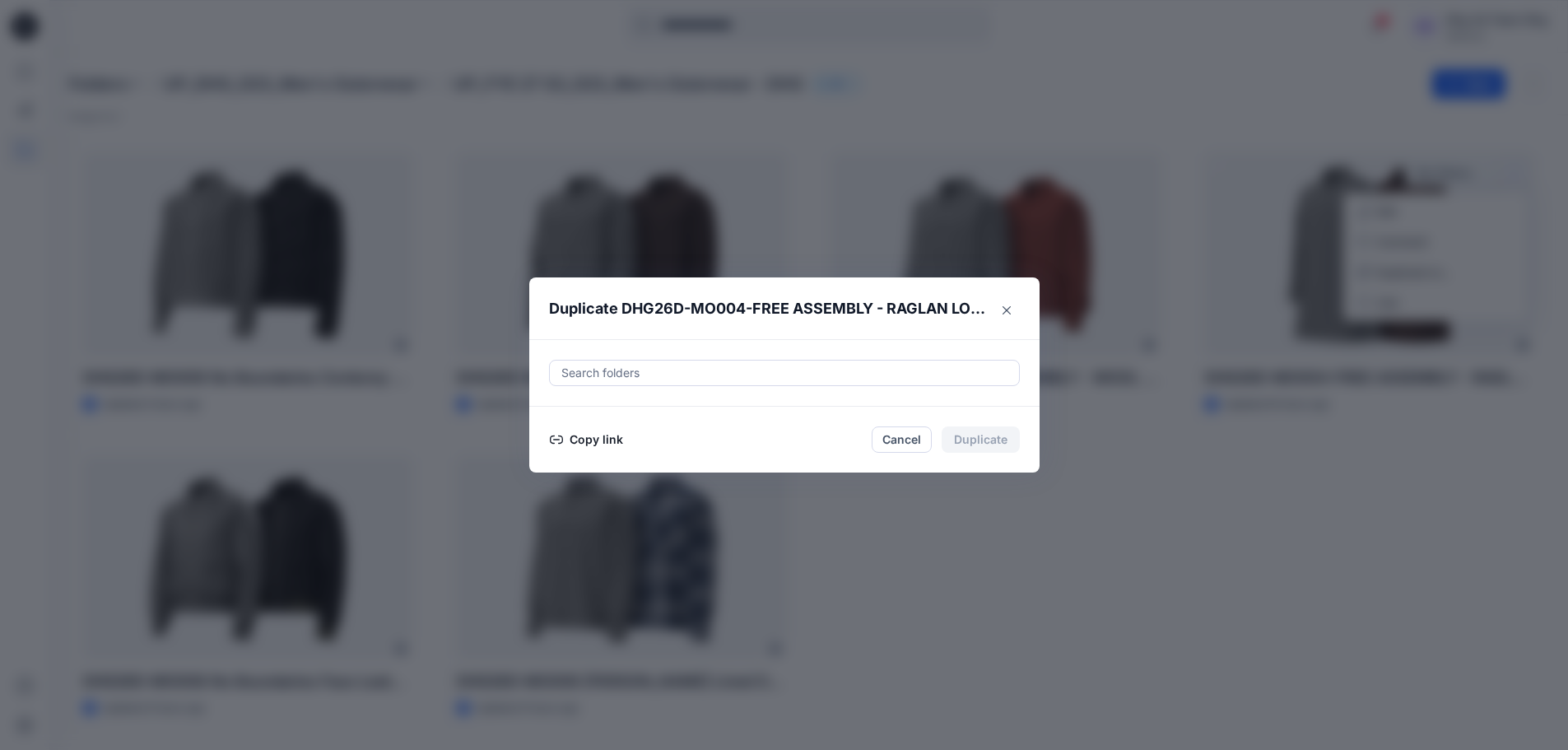
click at [644, 367] on div at bounding box center [784, 373] width 450 height 20
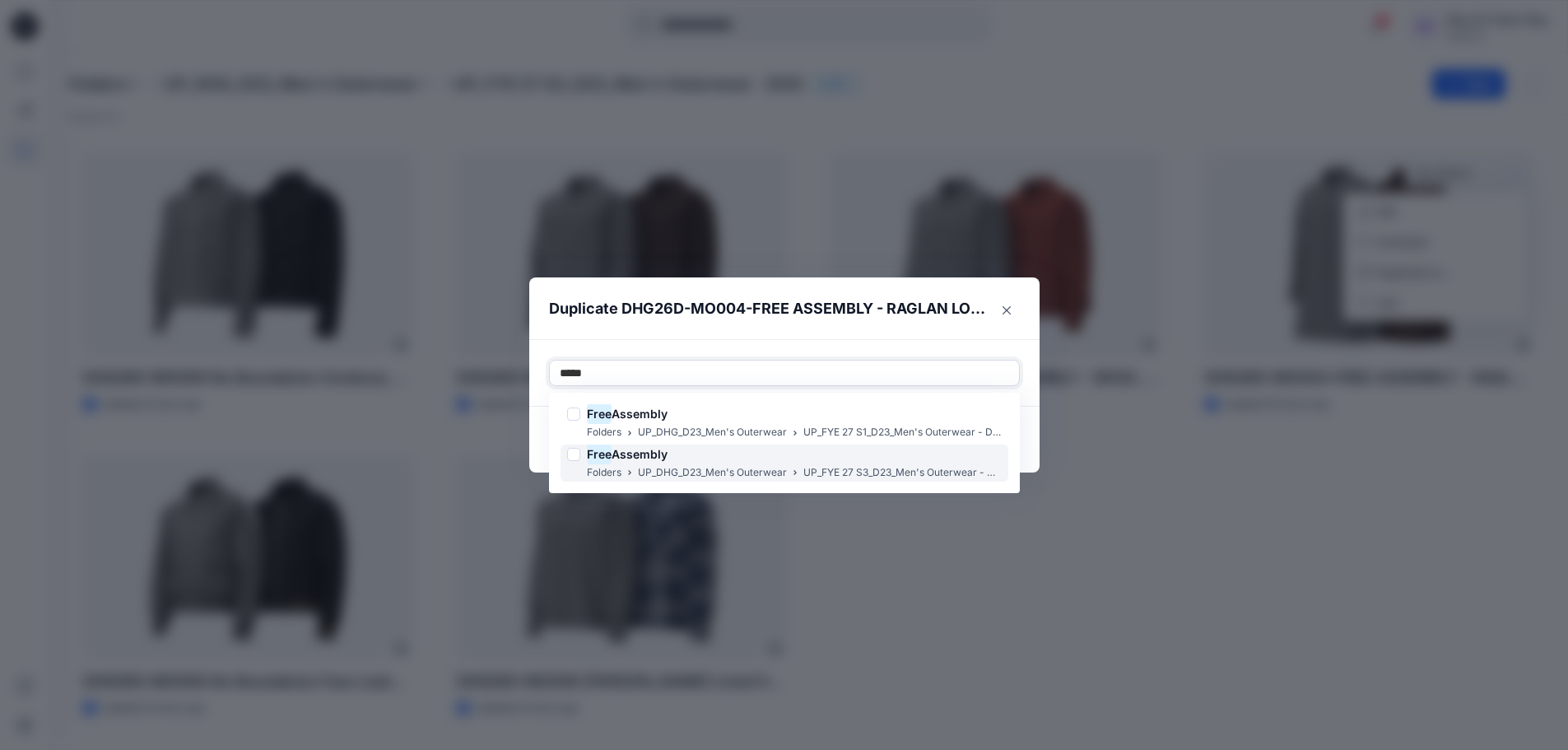
click at [581, 456] on div at bounding box center [573, 454] width 13 height 13
type input "****"
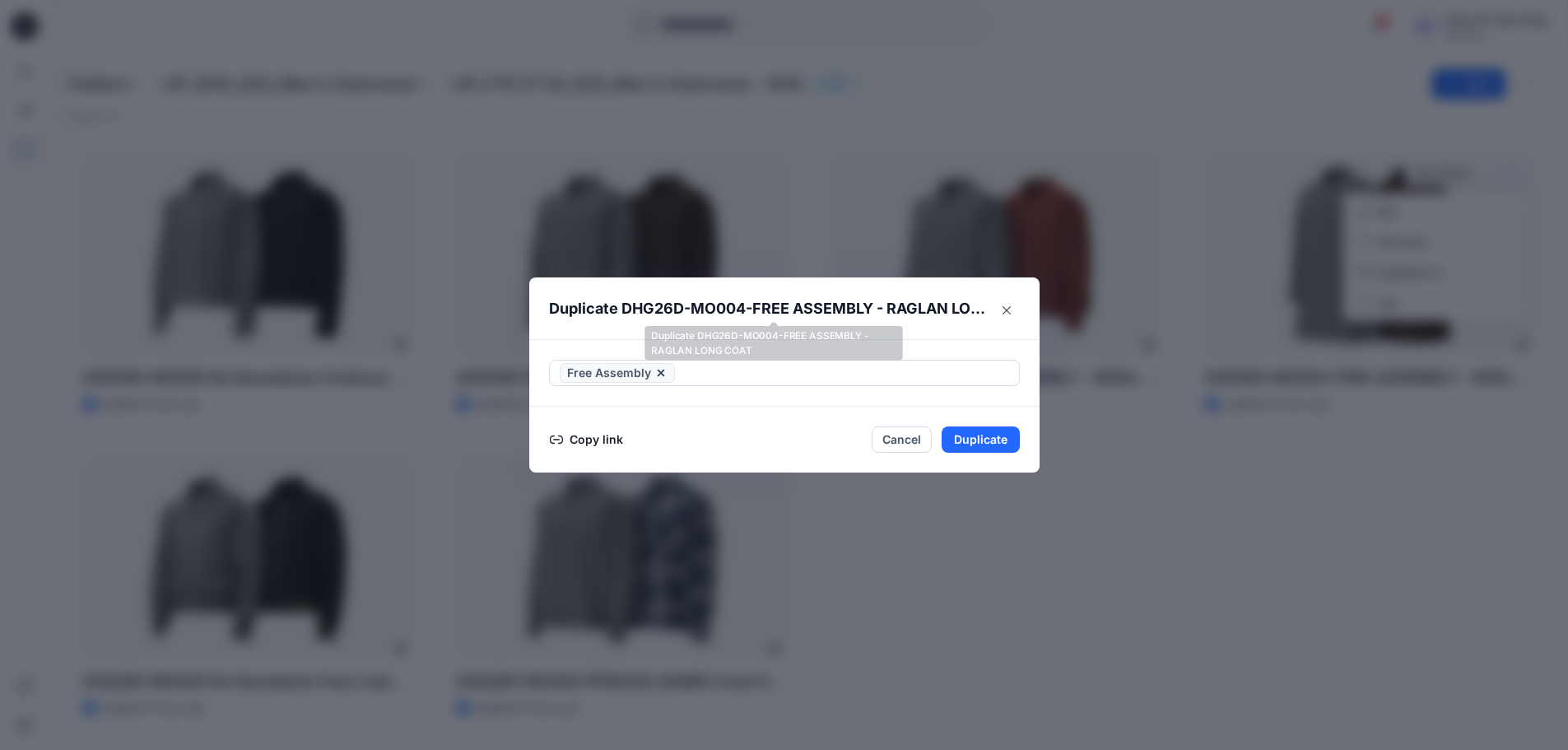
click at [918, 317] on p "Duplicate DHG26D-MO004-FREE ASSEMBLY - RAGLAN LONG COAT" at bounding box center [768, 309] width 438 height 23
click at [979, 447] on button "Duplicate" at bounding box center [980, 440] width 78 height 27
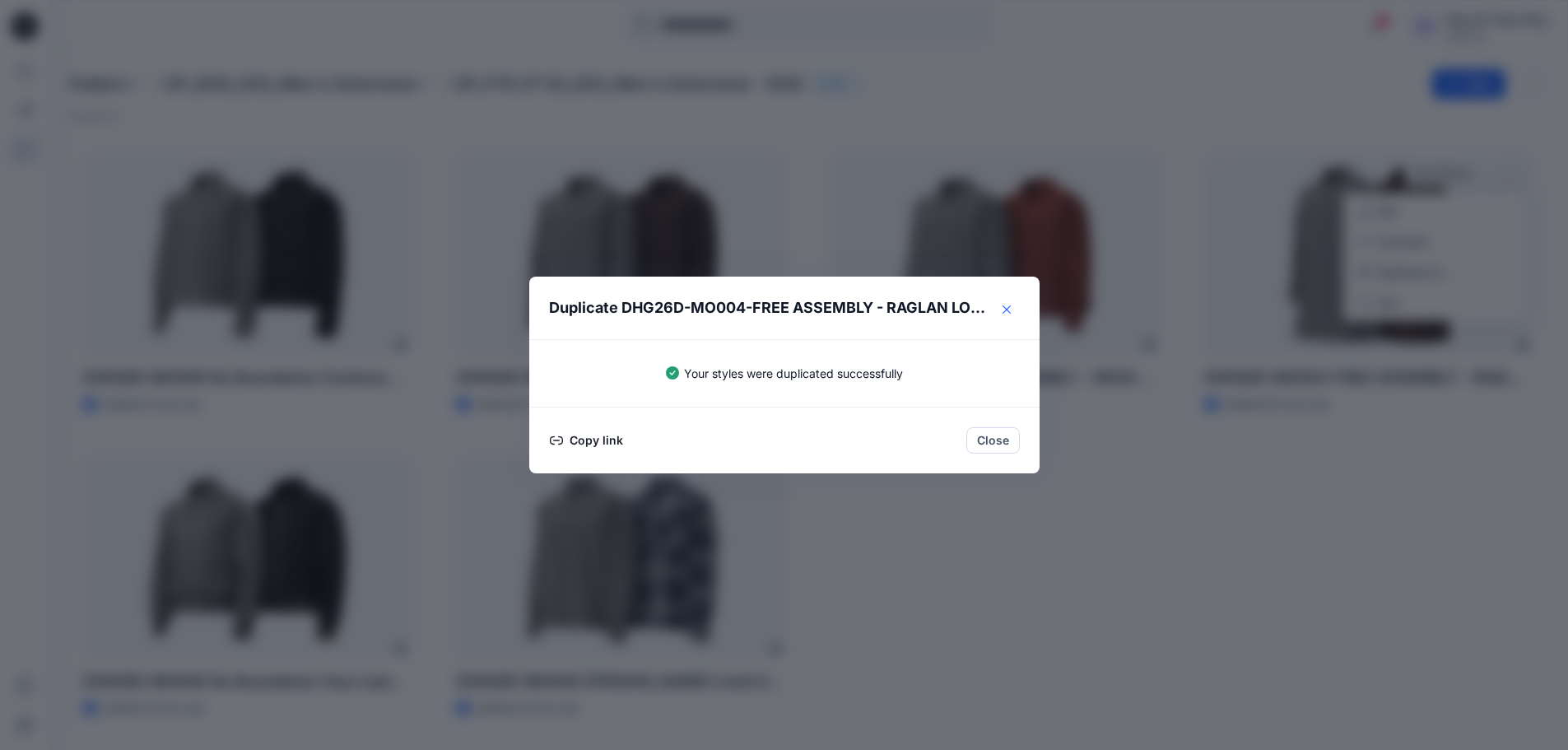
click at [1011, 307] on icon "Close" at bounding box center [1007, 310] width 8 height 8
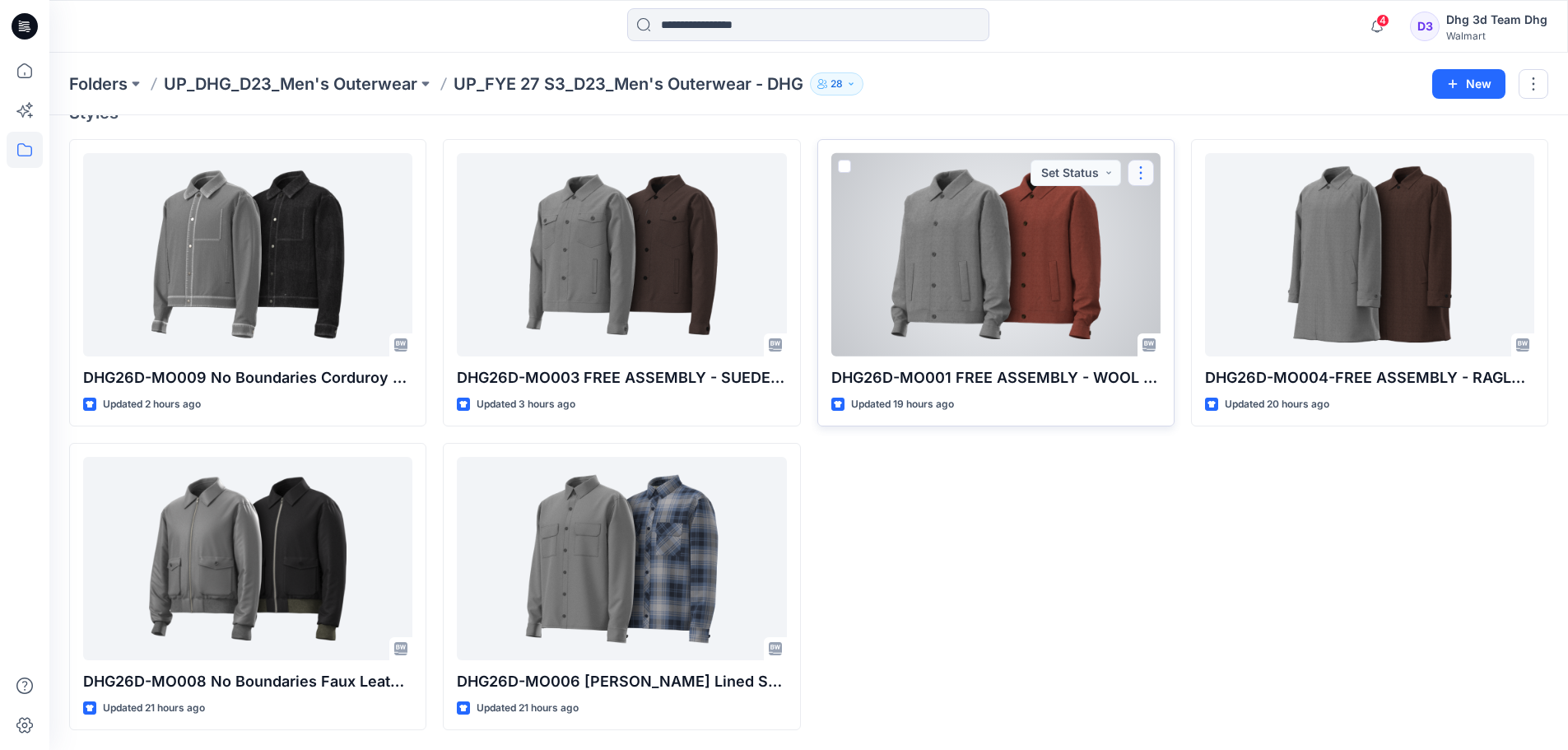
click at [1138, 167] on button "button" at bounding box center [1141, 172] width 27 height 27
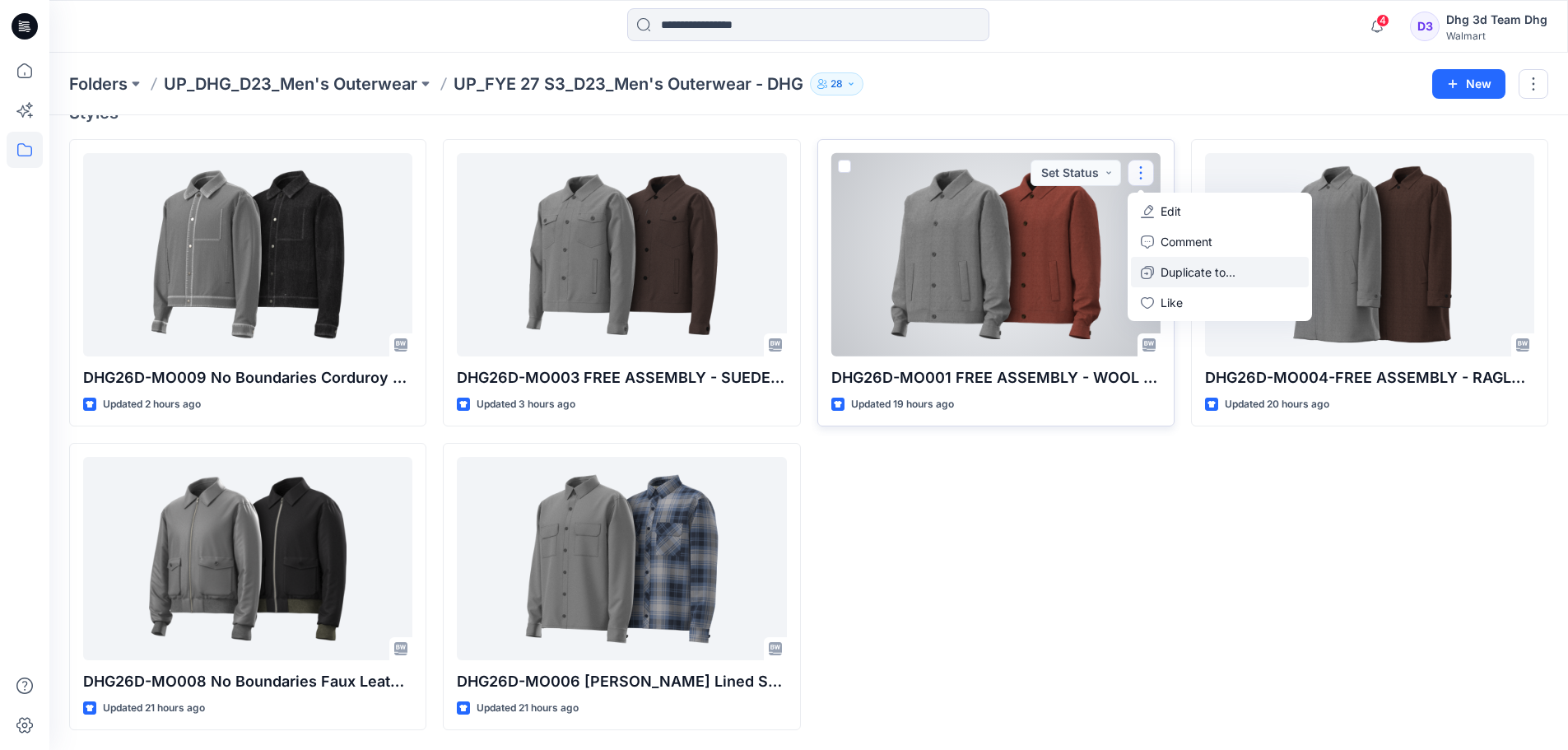
click at [1186, 273] on p "Duplicate to..." at bounding box center [1199, 272] width 75 height 17
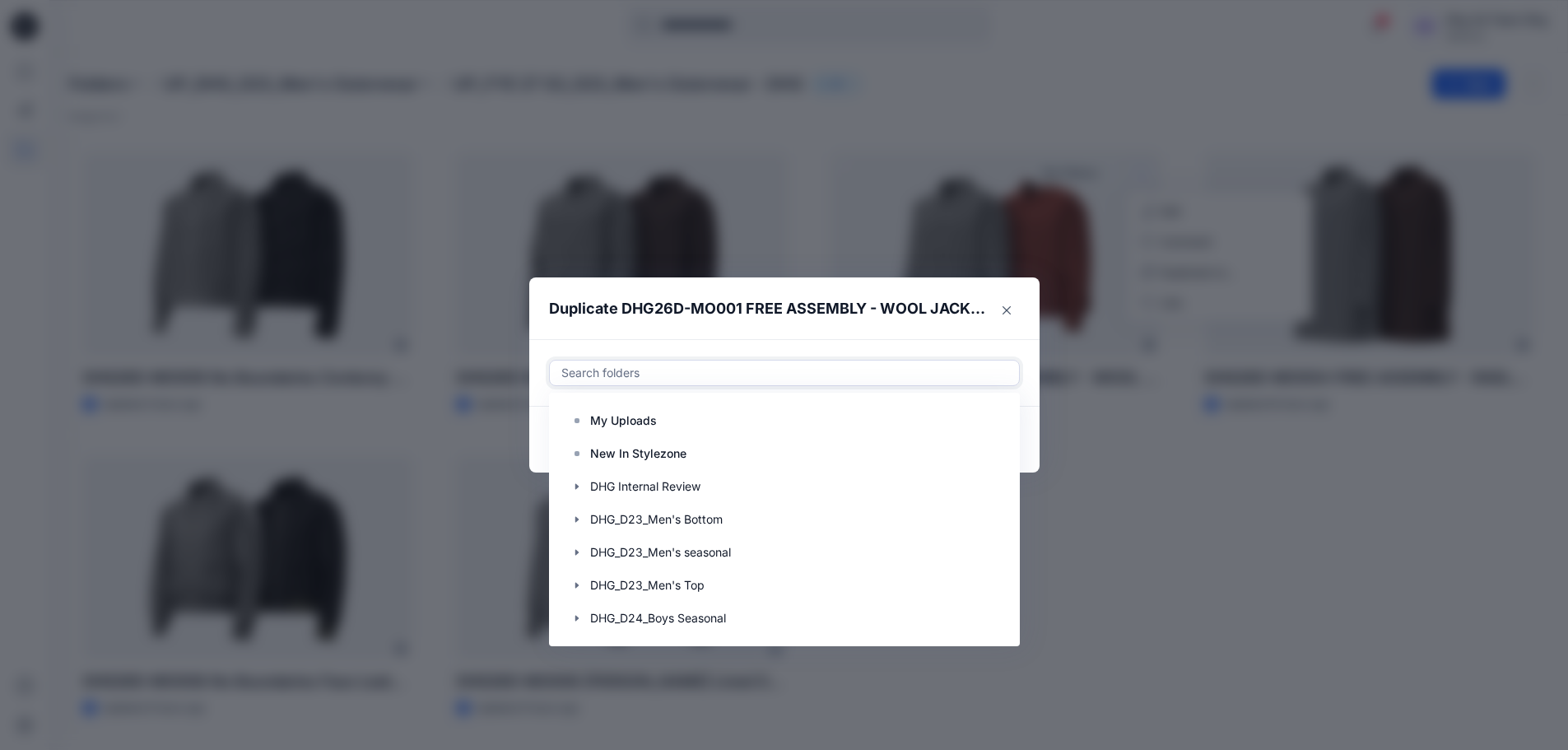
click at [695, 375] on div at bounding box center [784, 373] width 450 height 20
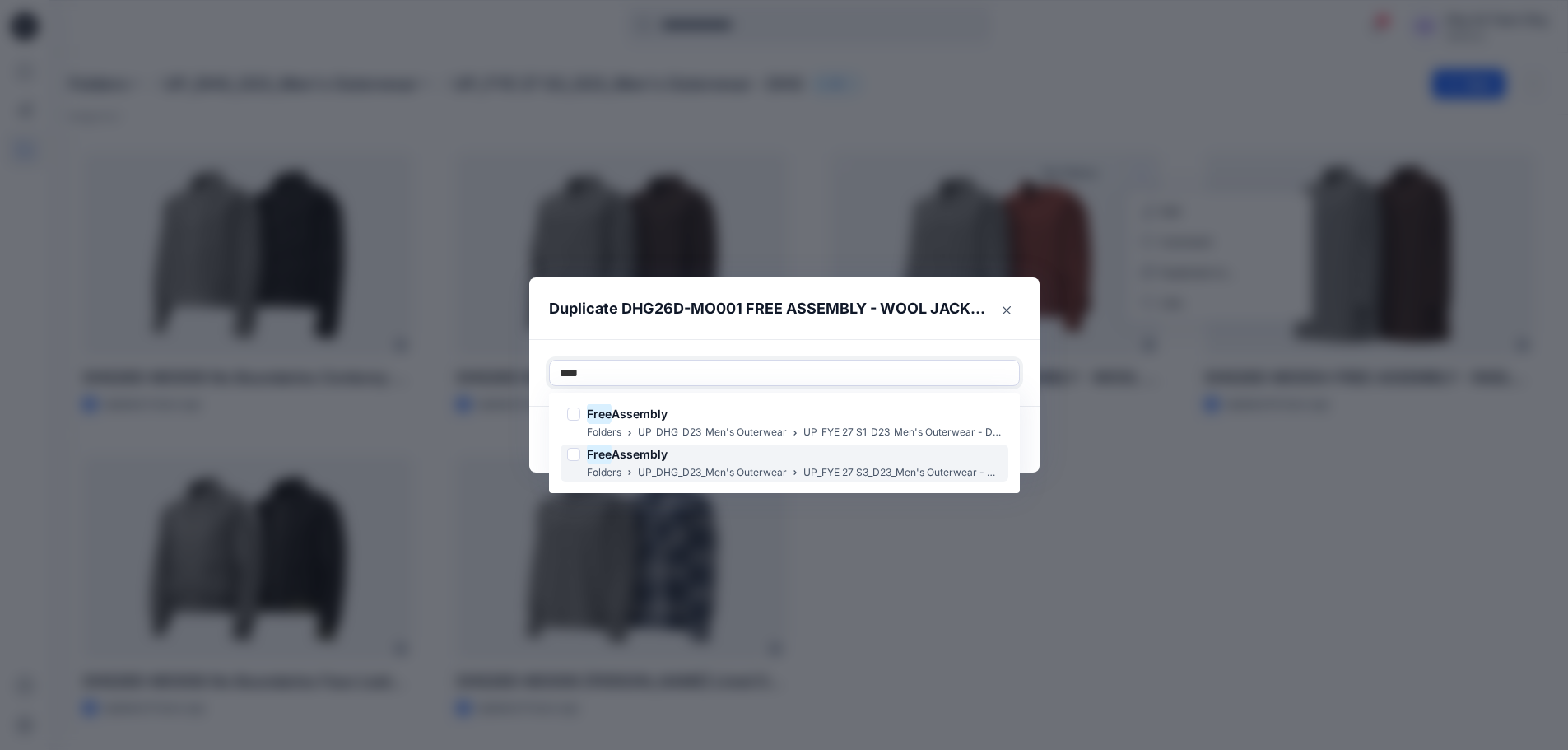
click at [753, 469] on p "UP_DHG_D23_Men's Outerwear" at bounding box center [713, 473] width 149 height 17
type input "****"
click at [976, 342] on div "Use Up and Down to choose options, press Enter to select the currently focused …" at bounding box center [784, 373] width 510 height 68
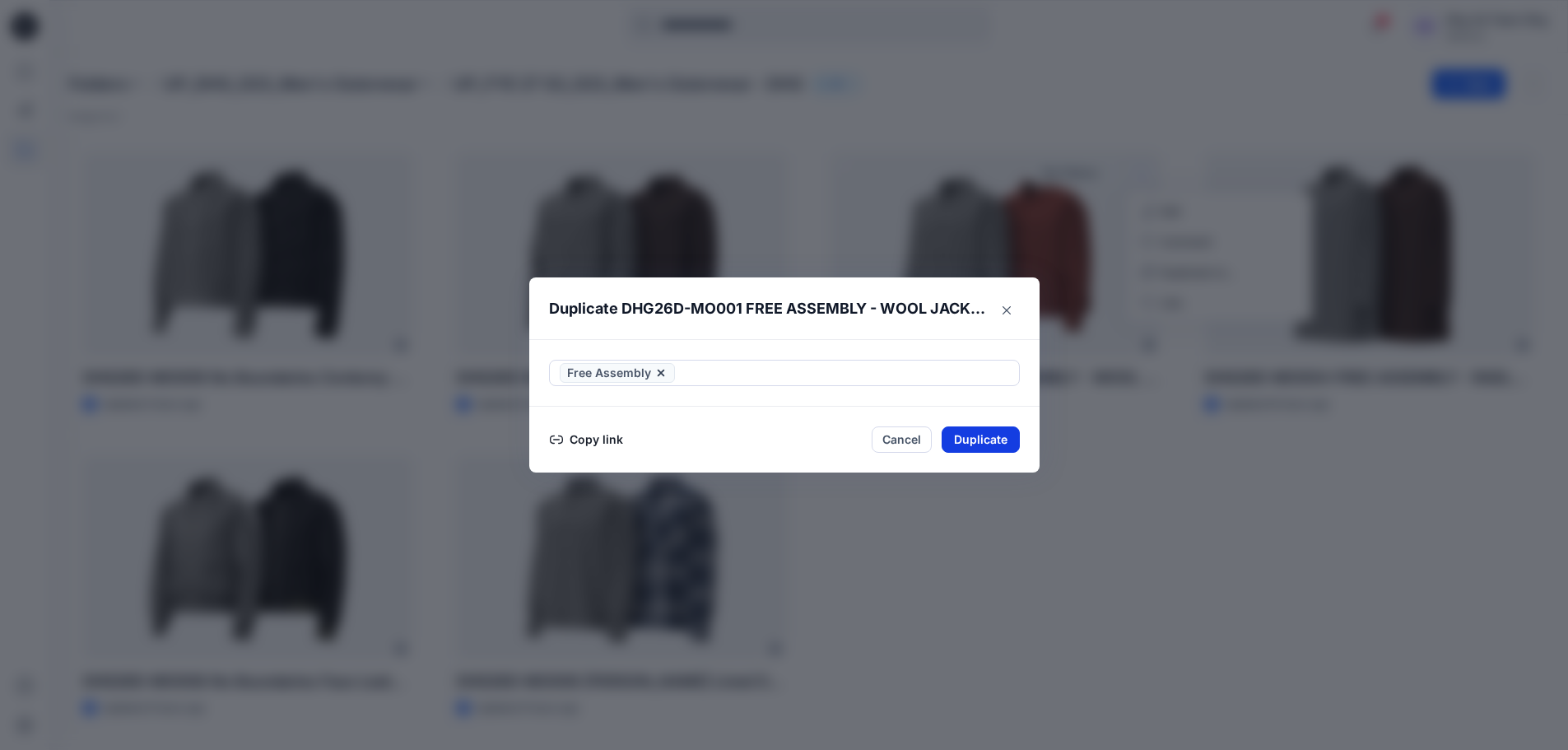
click at [984, 442] on button "Duplicate" at bounding box center [980, 440] width 78 height 27
click at [1017, 307] on button "Close" at bounding box center [1007, 310] width 27 height 27
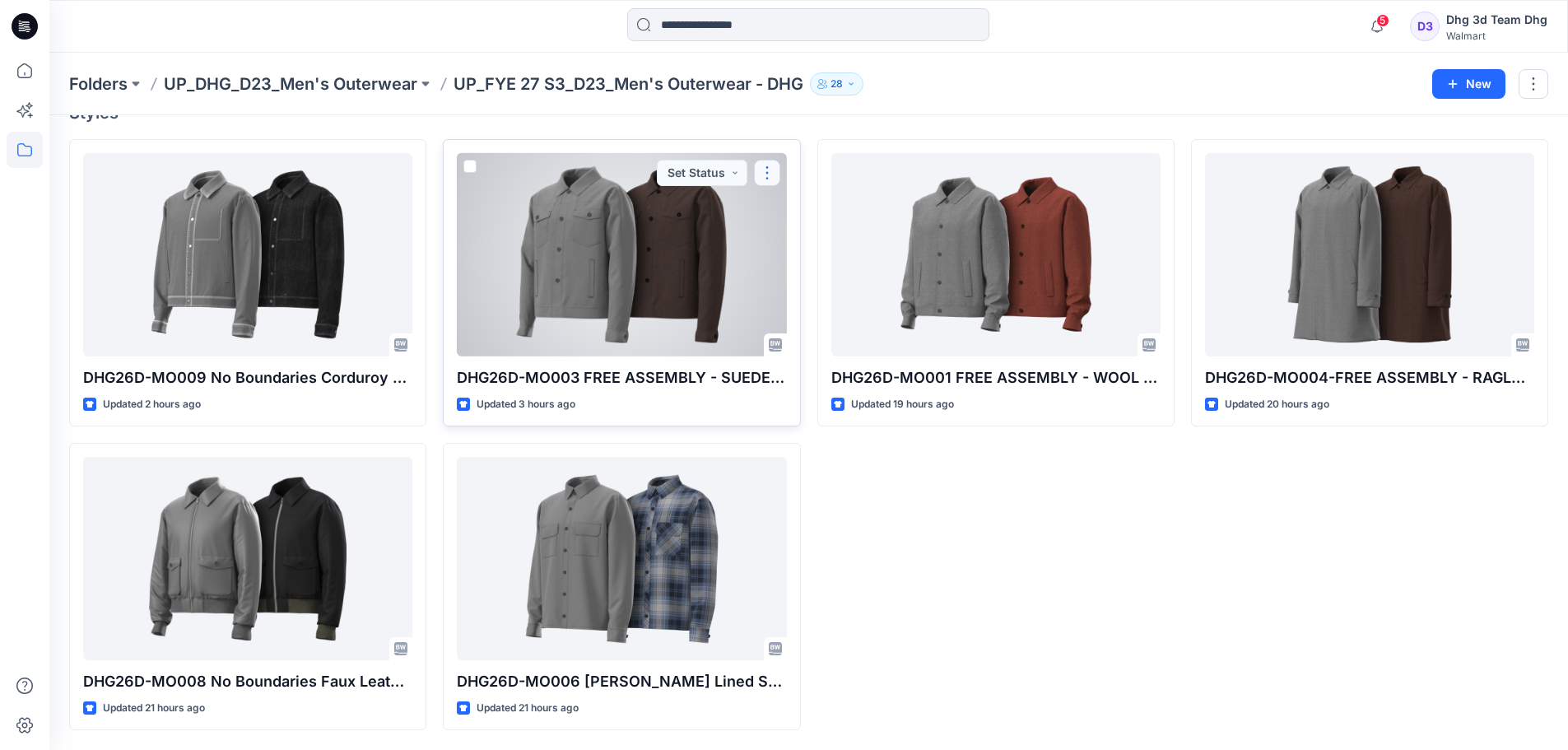
click at [768, 163] on button "button" at bounding box center [767, 172] width 27 height 27
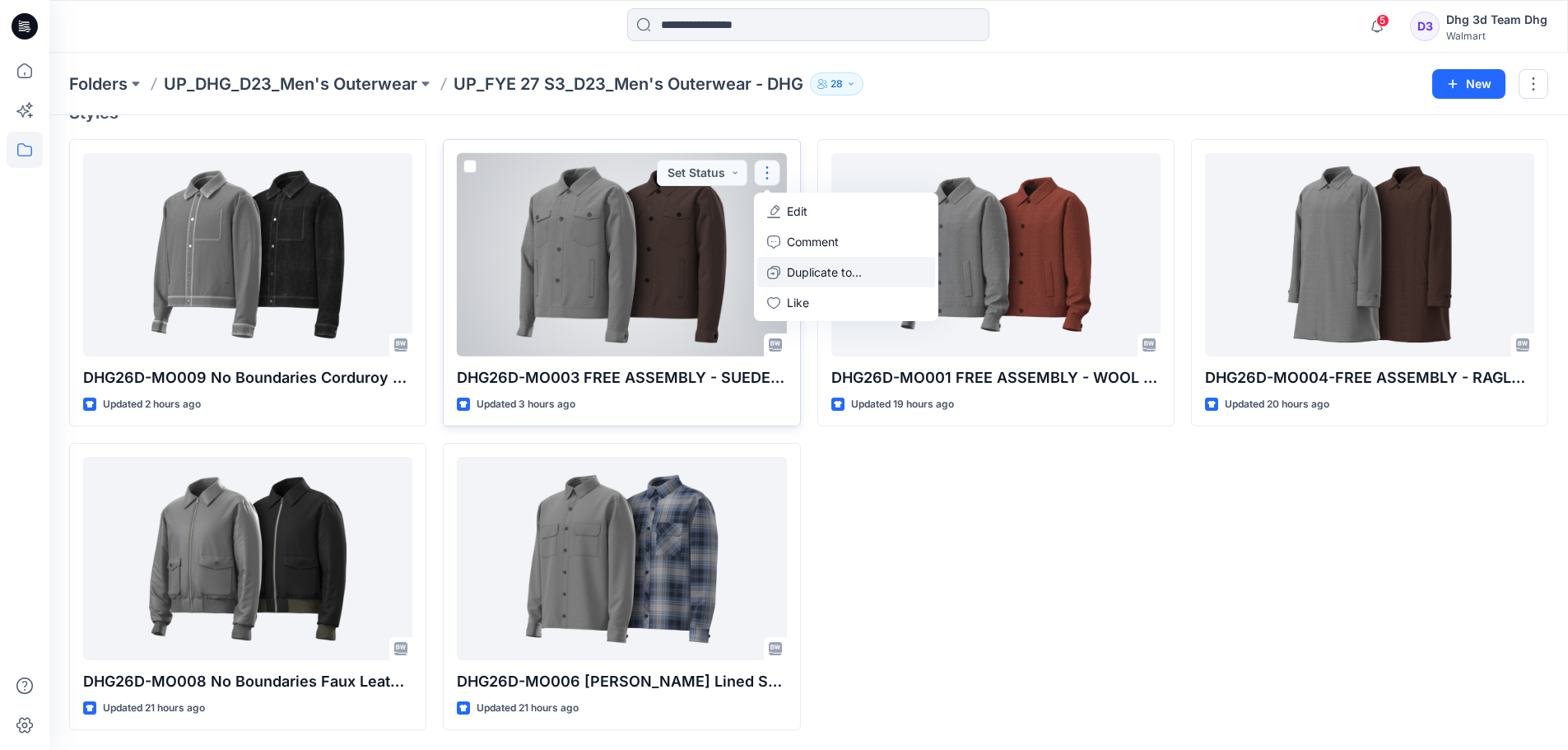
click at [817, 267] on p "Duplicate to..." at bounding box center [824, 272] width 75 height 17
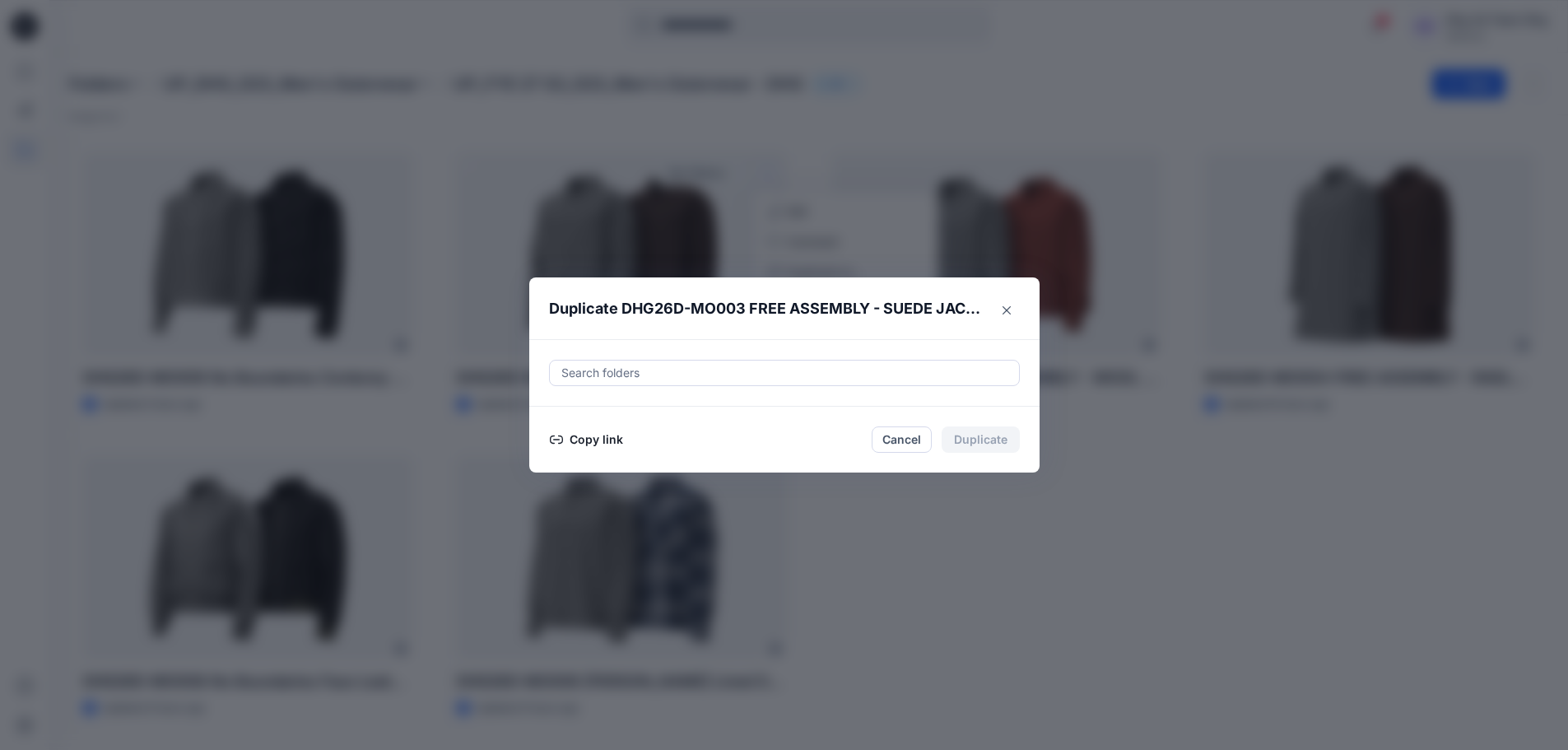
click at [717, 372] on div at bounding box center [784, 373] width 450 height 20
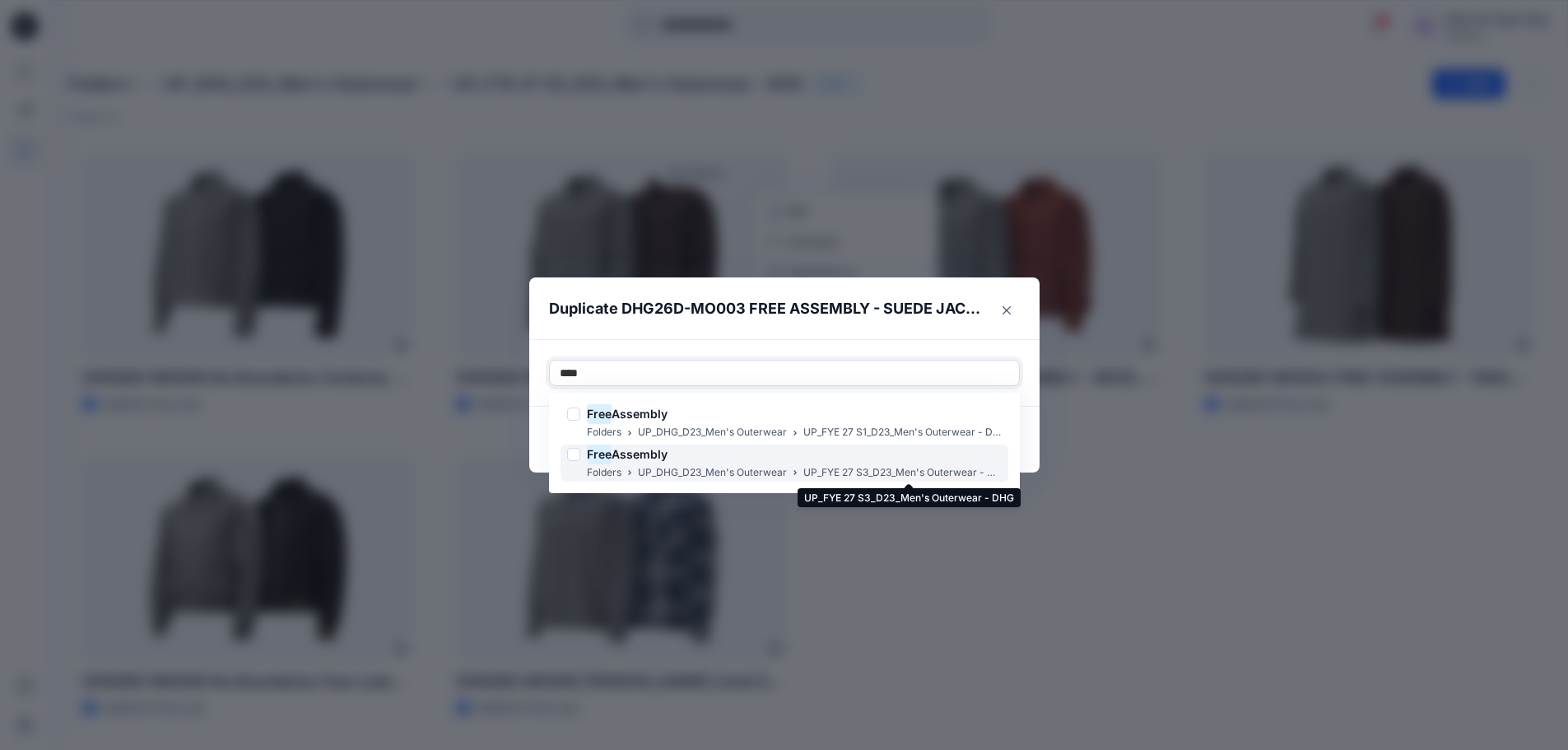
click at [923, 469] on p "UP_FYE 27 S3_D23_Men's Outerwear - DHG" at bounding box center [902, 473] width 199 height 17
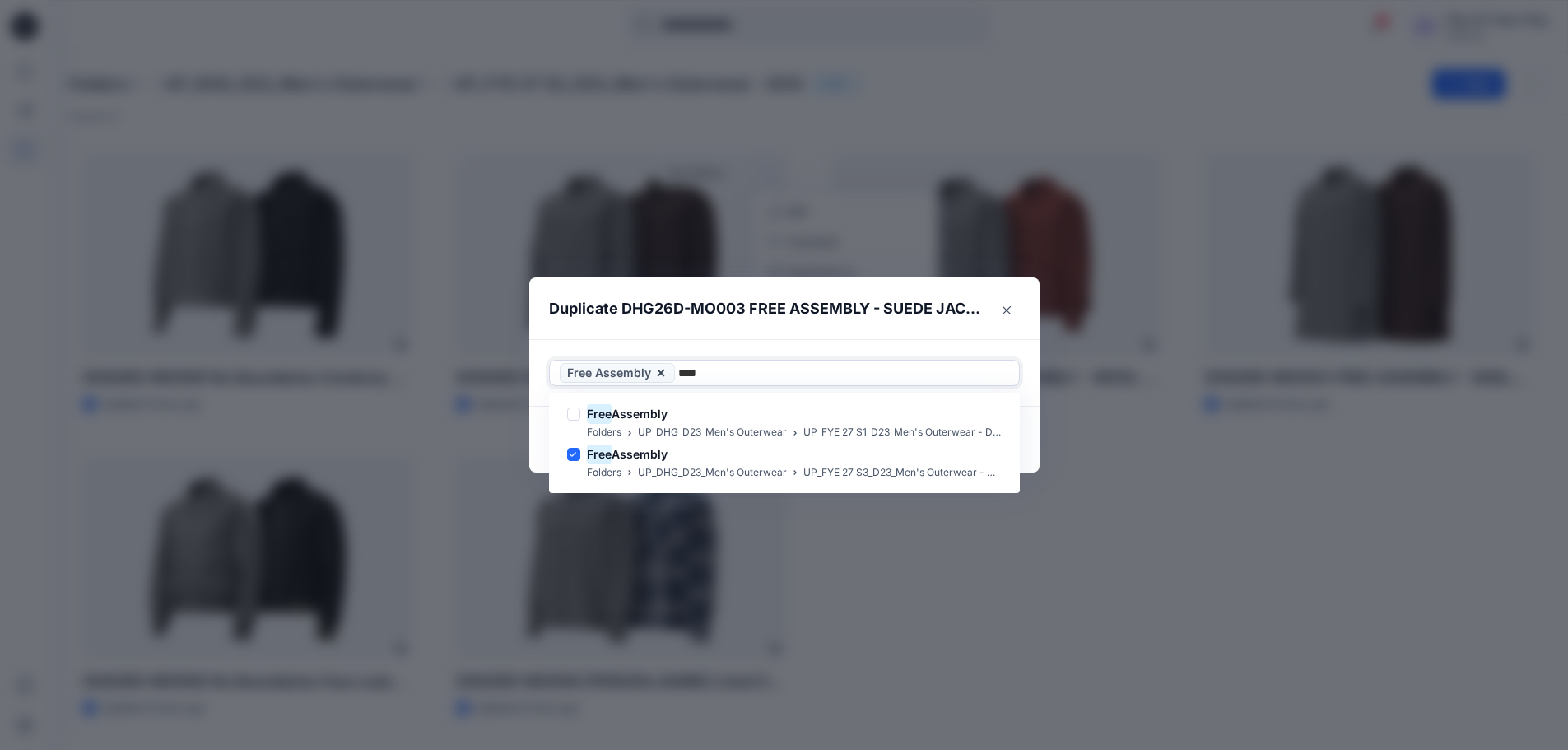
type input "****"
click at [865, 337] on header "Duplicate DHG26D-MO003 FREE ASSEMBLY - SUEDE JACKET" at bounding box center [768, 309] width 477 height 62
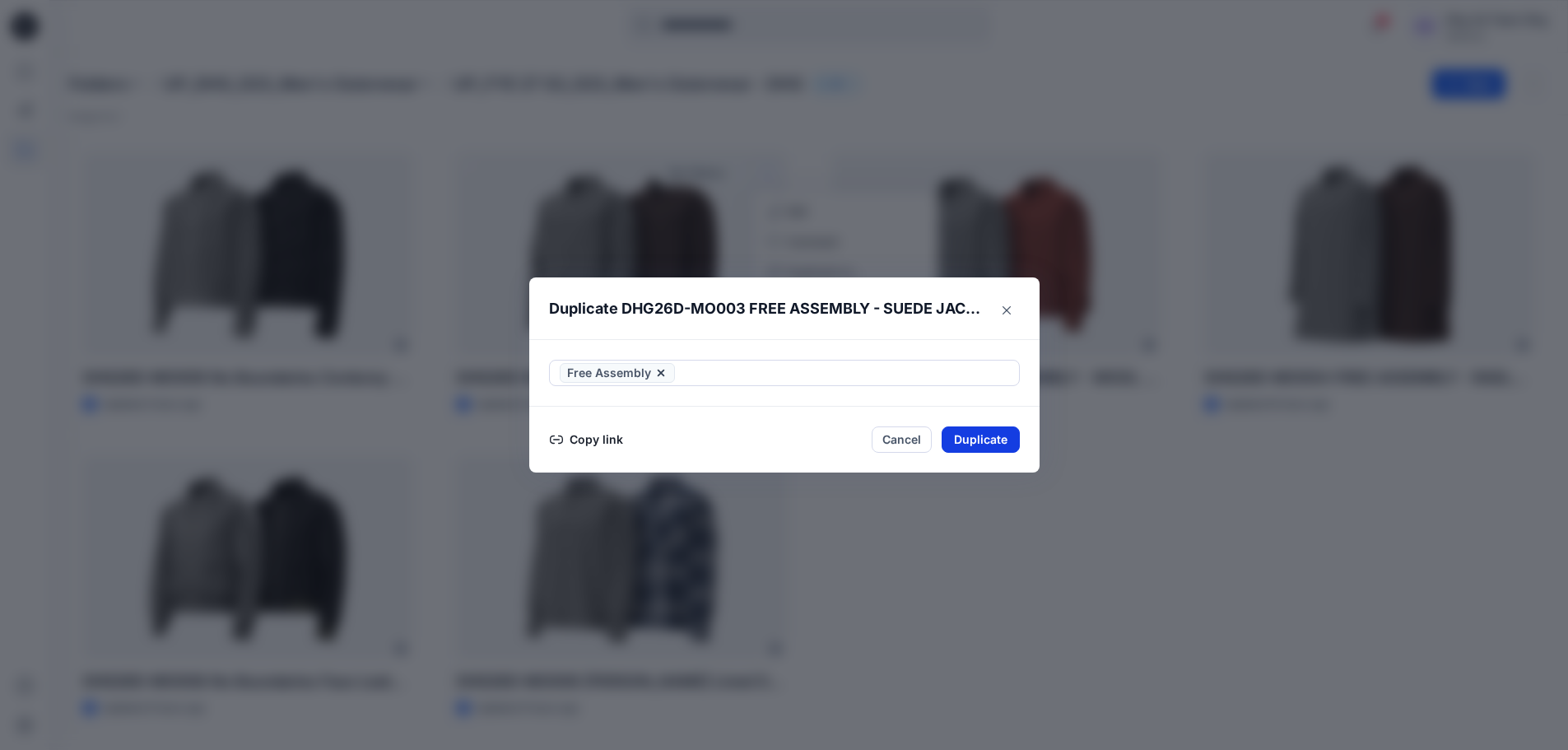
click at [977, 431] on button "Duplicate" at bounding box center [980, 440] width 78 height 27
click at [1007, 436] on button "Close" at bounding box center [993, 440] width 53 height 27
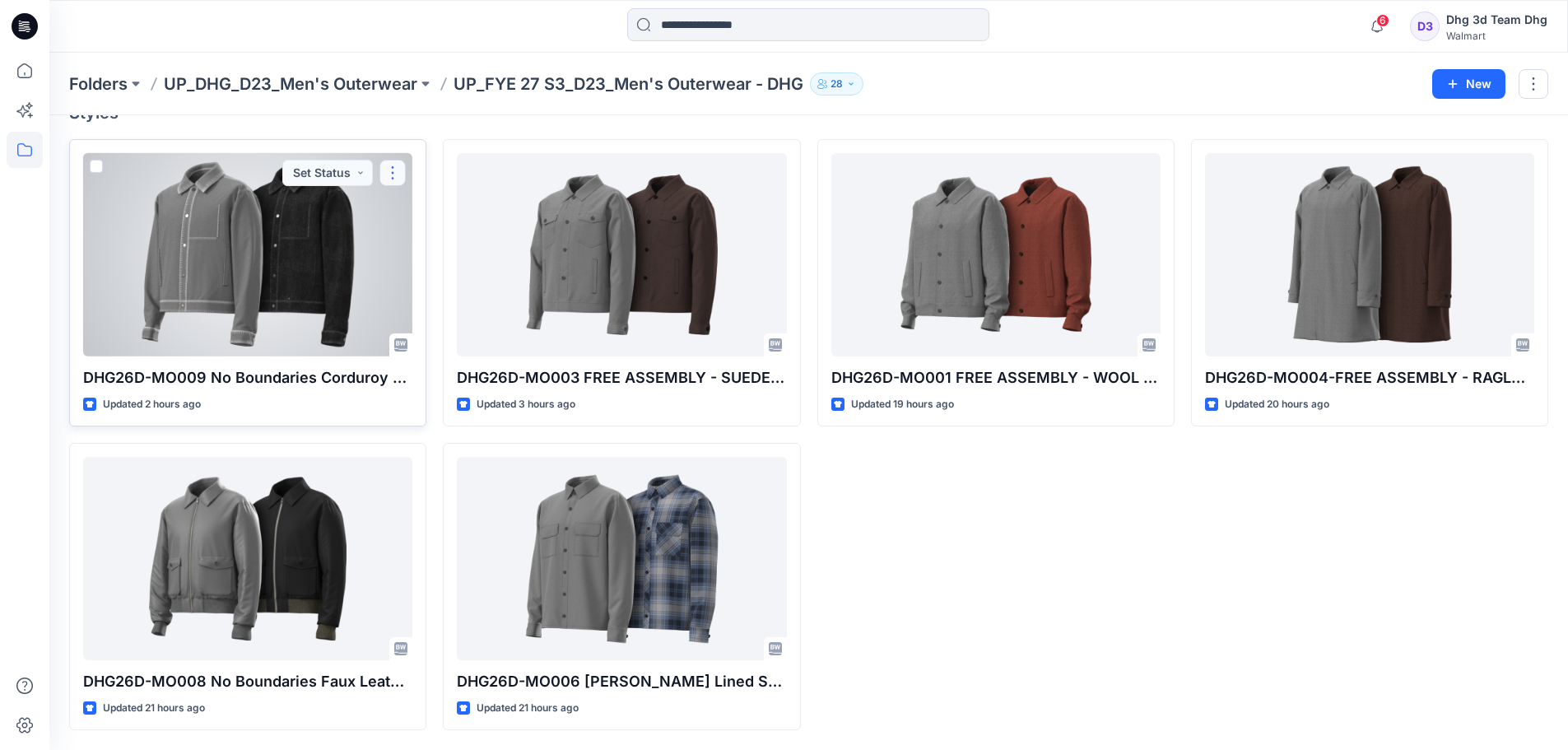
click at [387, 166] on button "button" at bounding box center [392, 172] width 27 height 27
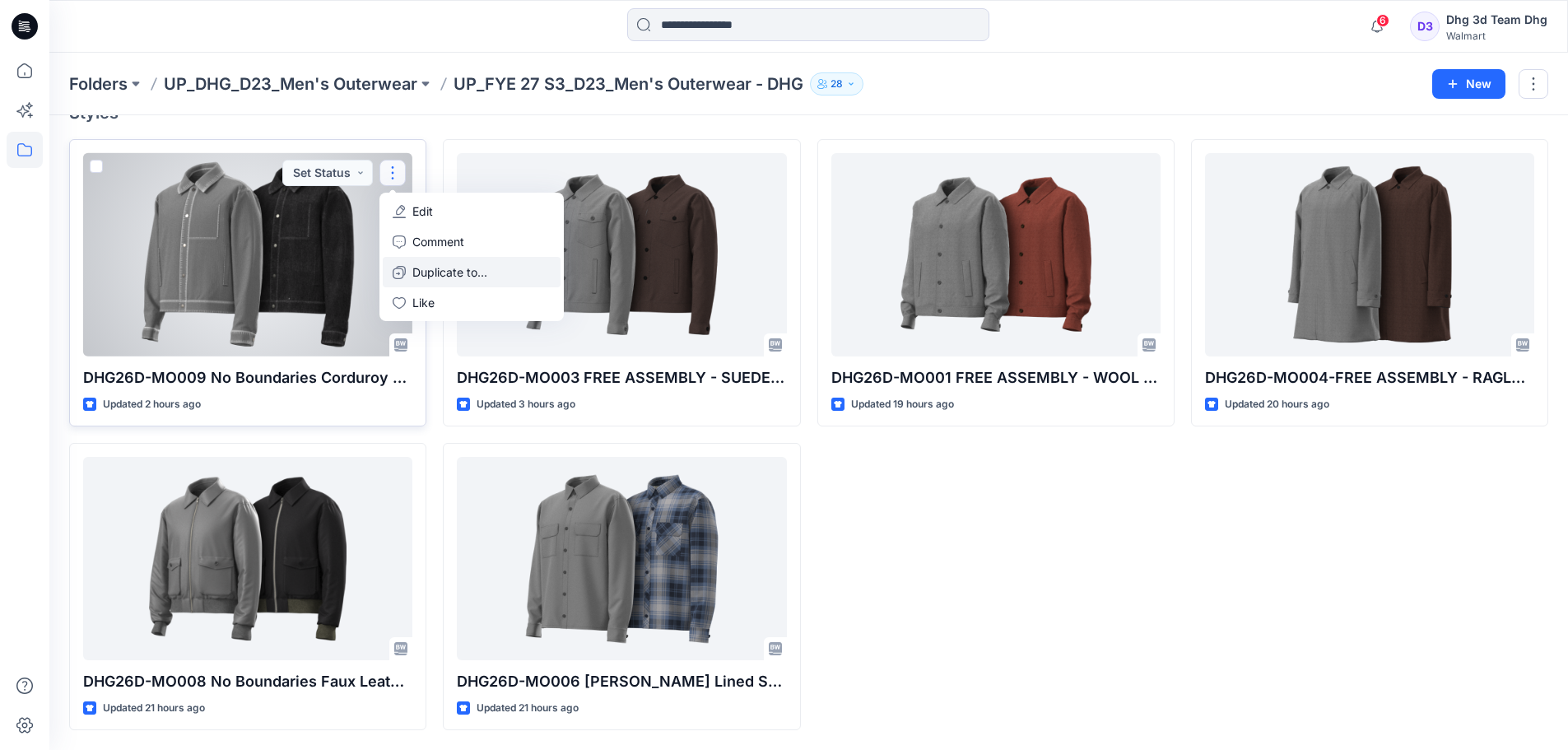
click at [411, 273] on button "Duplicate to..." at bounding box center [472, 271] width 178 height 30
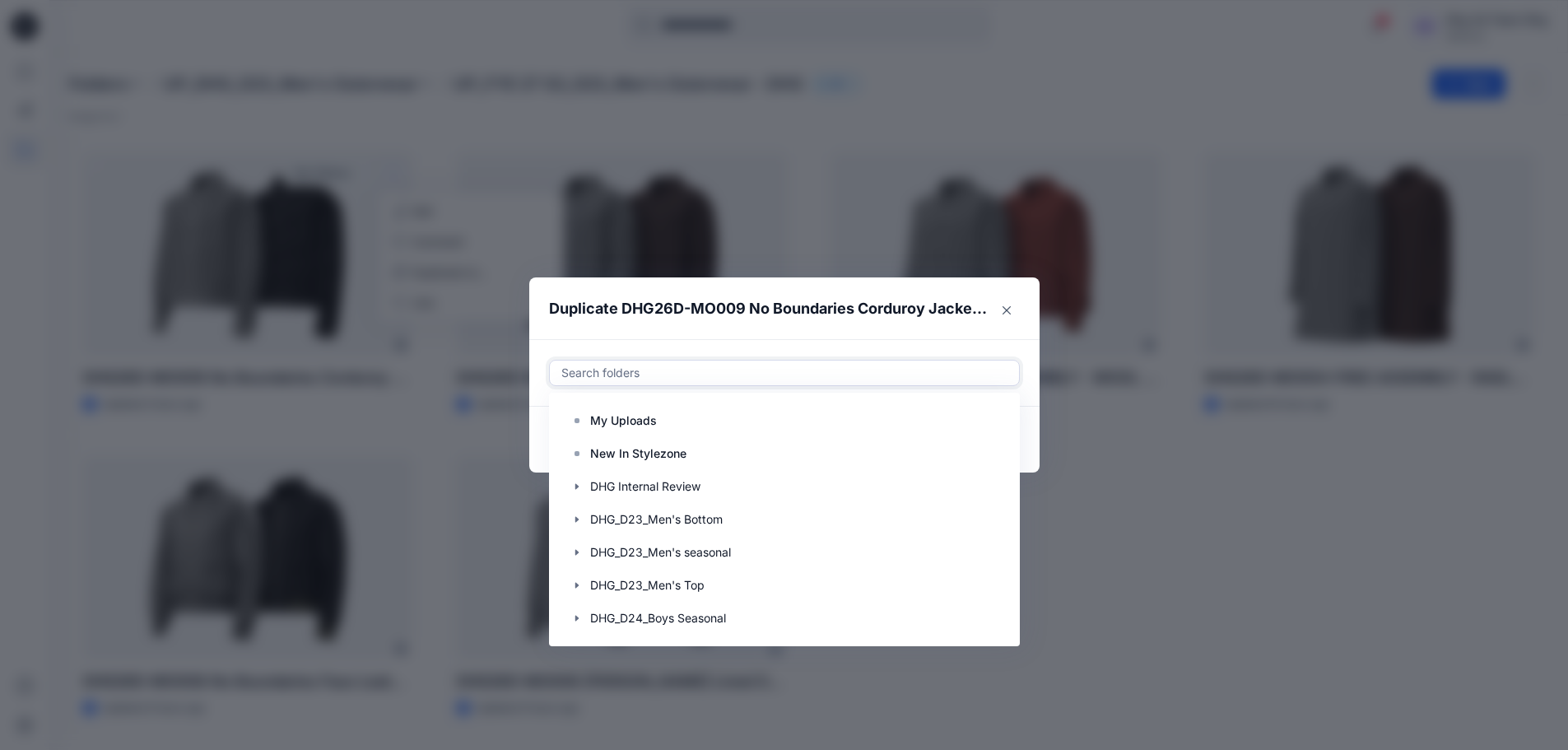
click at [631, 371] on div at bounding box center [784, 373] width 450 height 20
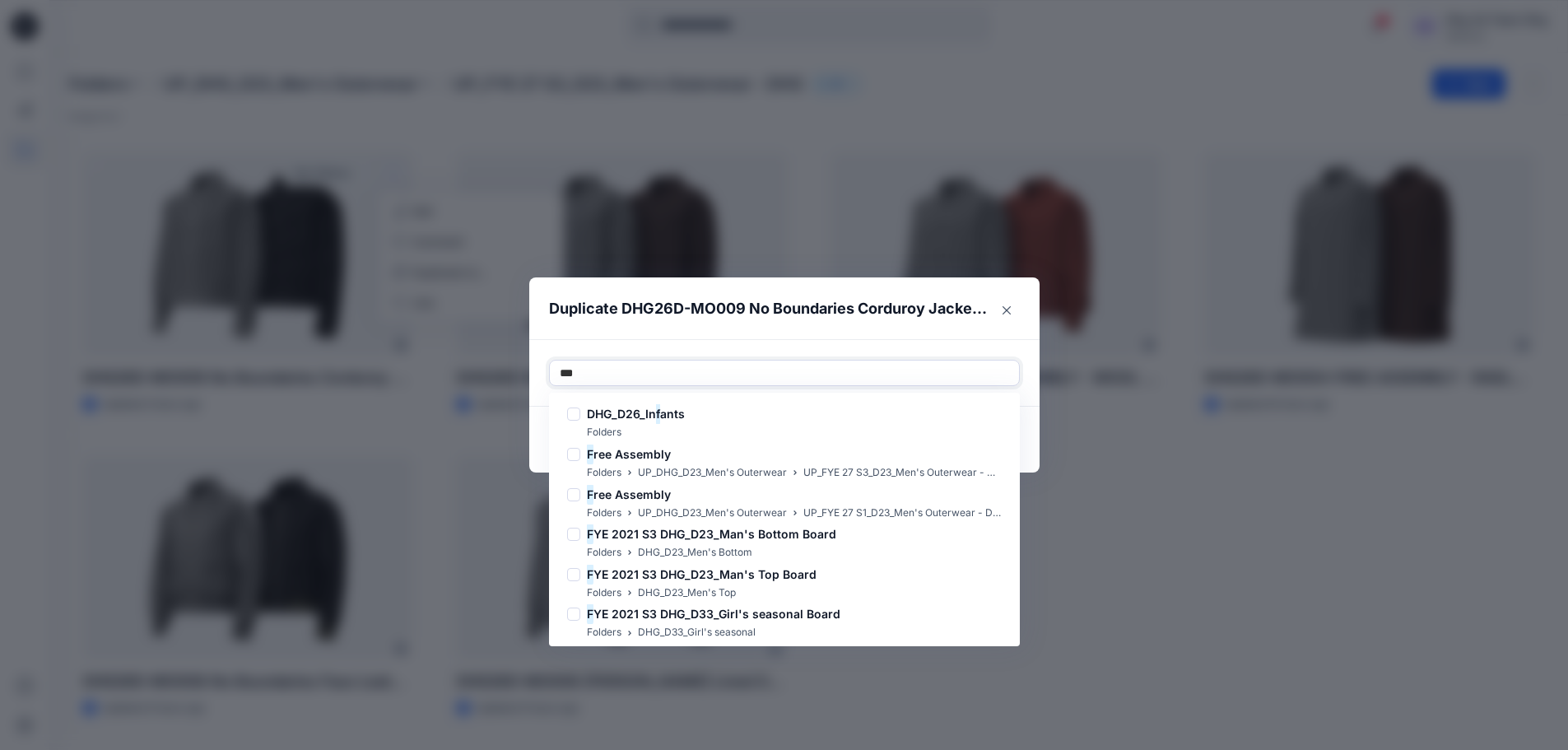
type input "****"
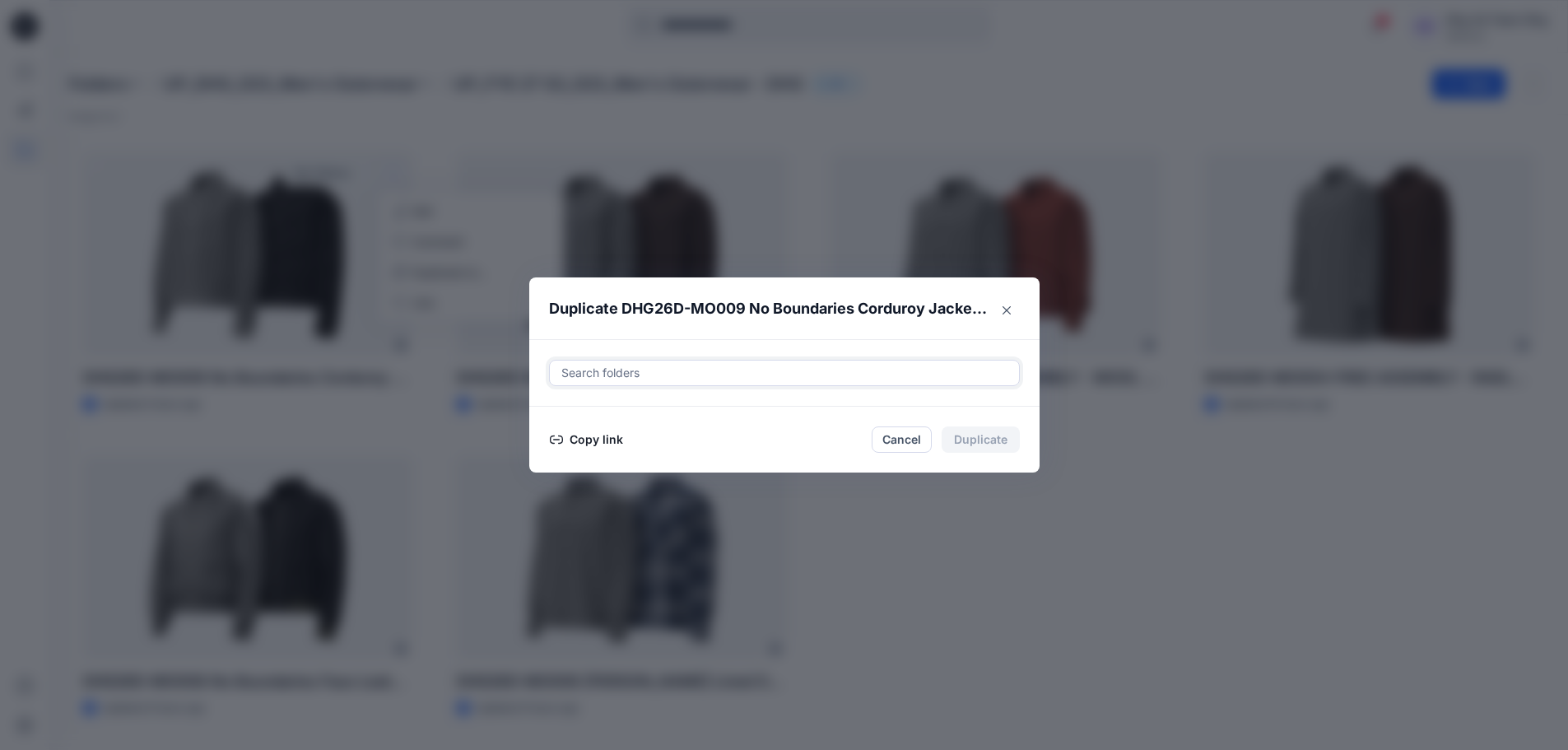
drag, startPoint x: 746, startPoint y: 369, endPoint x: 597, endPoint y: 369, distance: 149.0
click at [597, 369] on div at bounding box center [784, 373] width 450 height 20
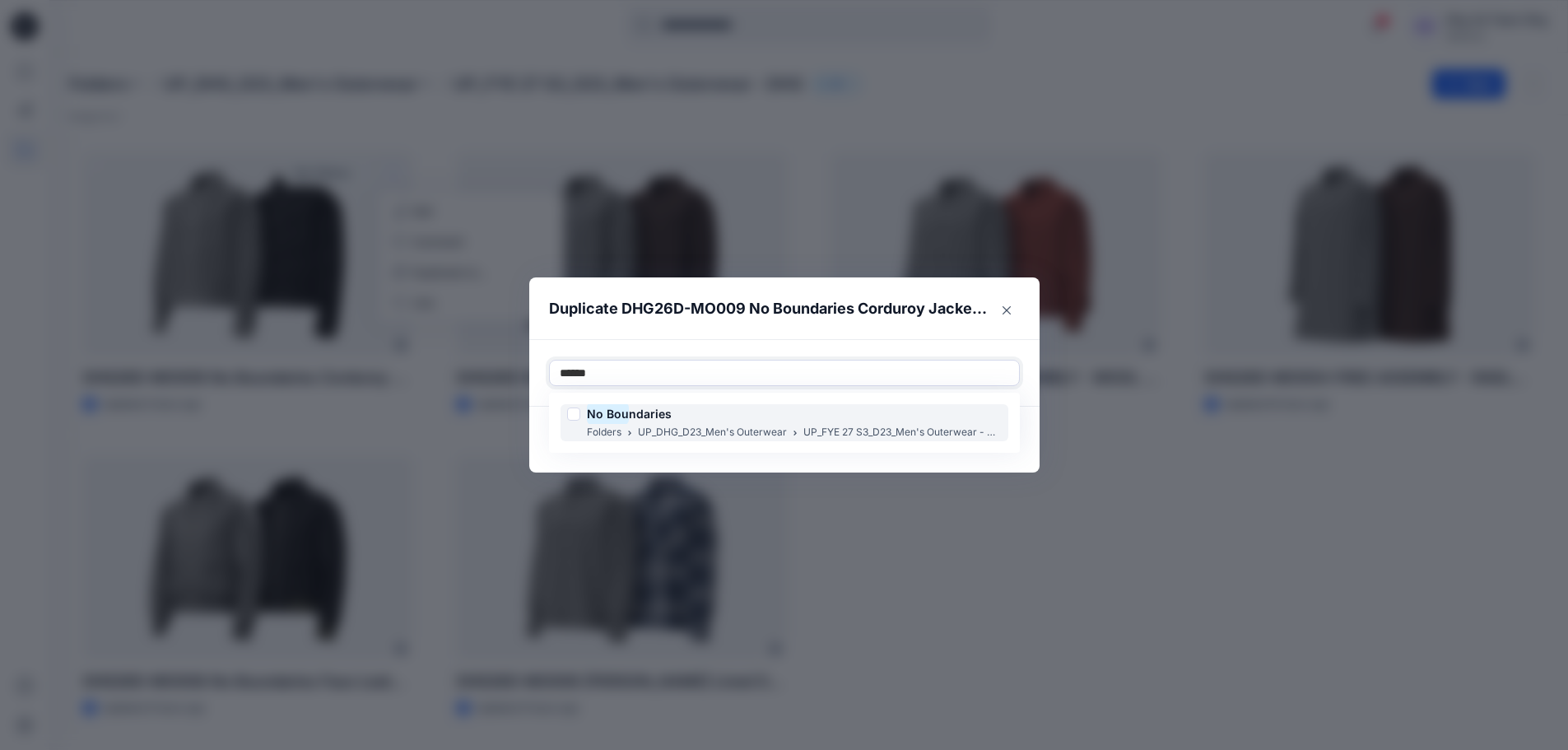
click at [581, 418] on div at bounding box center [573, 414] width 13 height 13
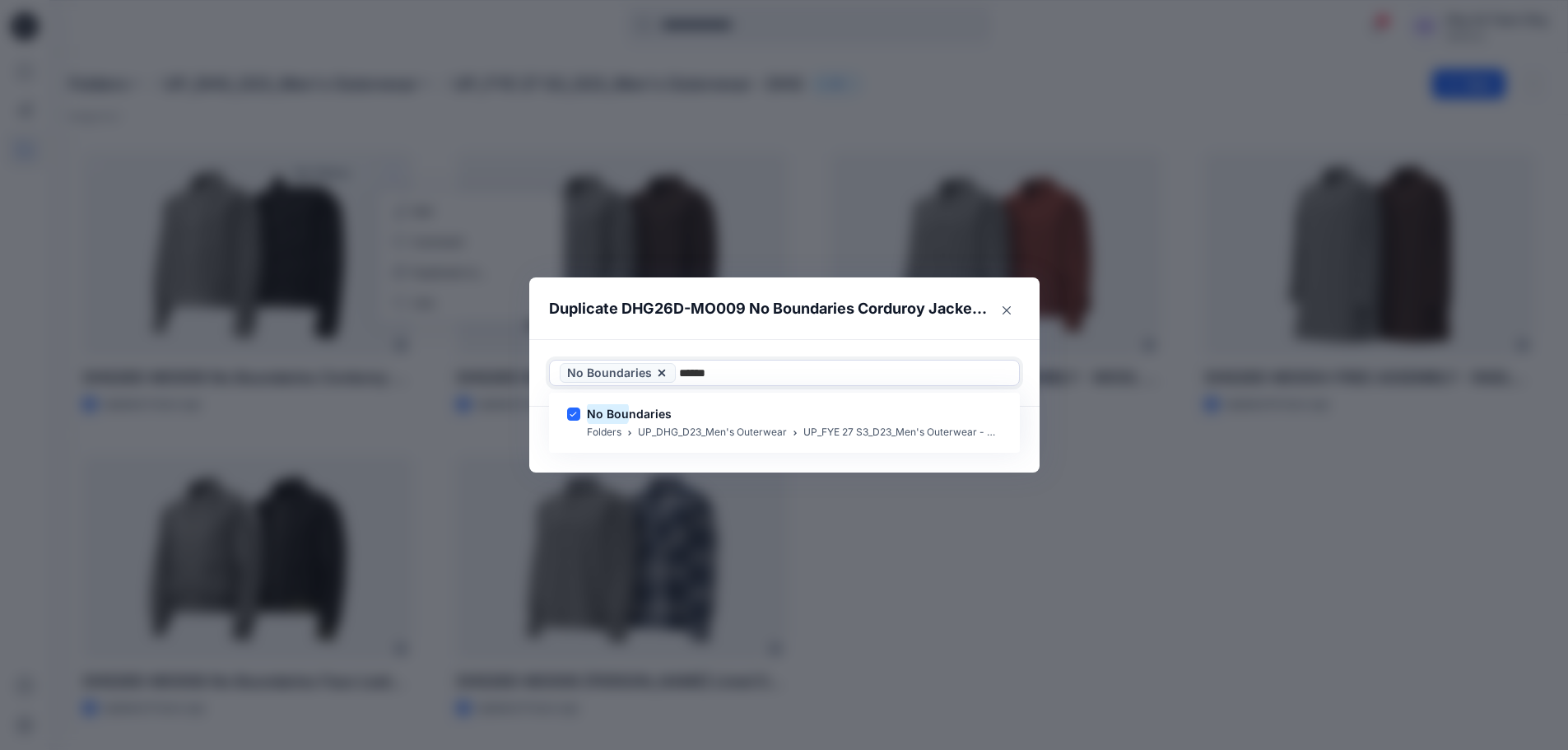
type input "******"
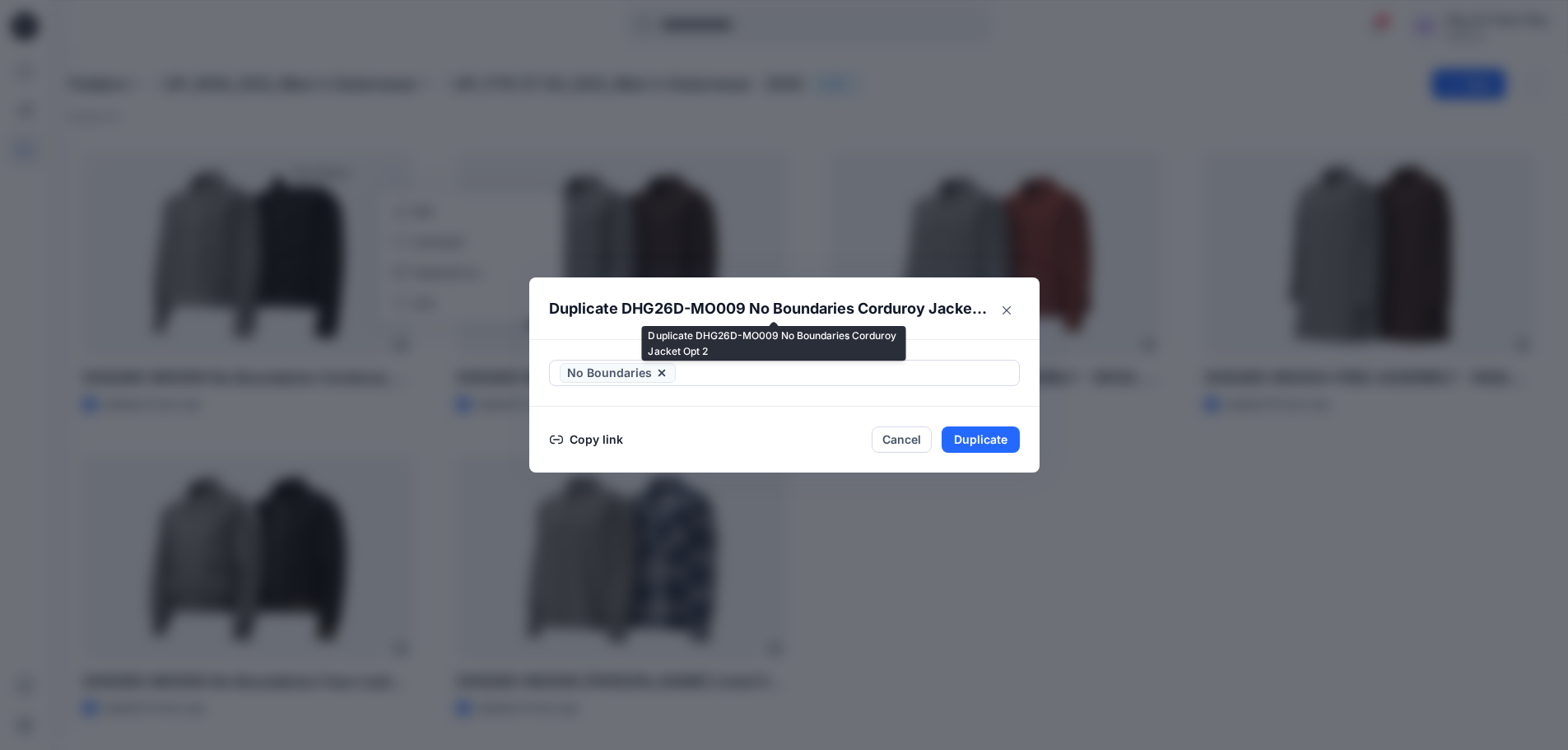
click at [874, 312] on p "Duplicate DHG26D-MO009 No Boundaries Corduroy Jacket Opt 2" at bounding box center [768, 309] width 438 height 23
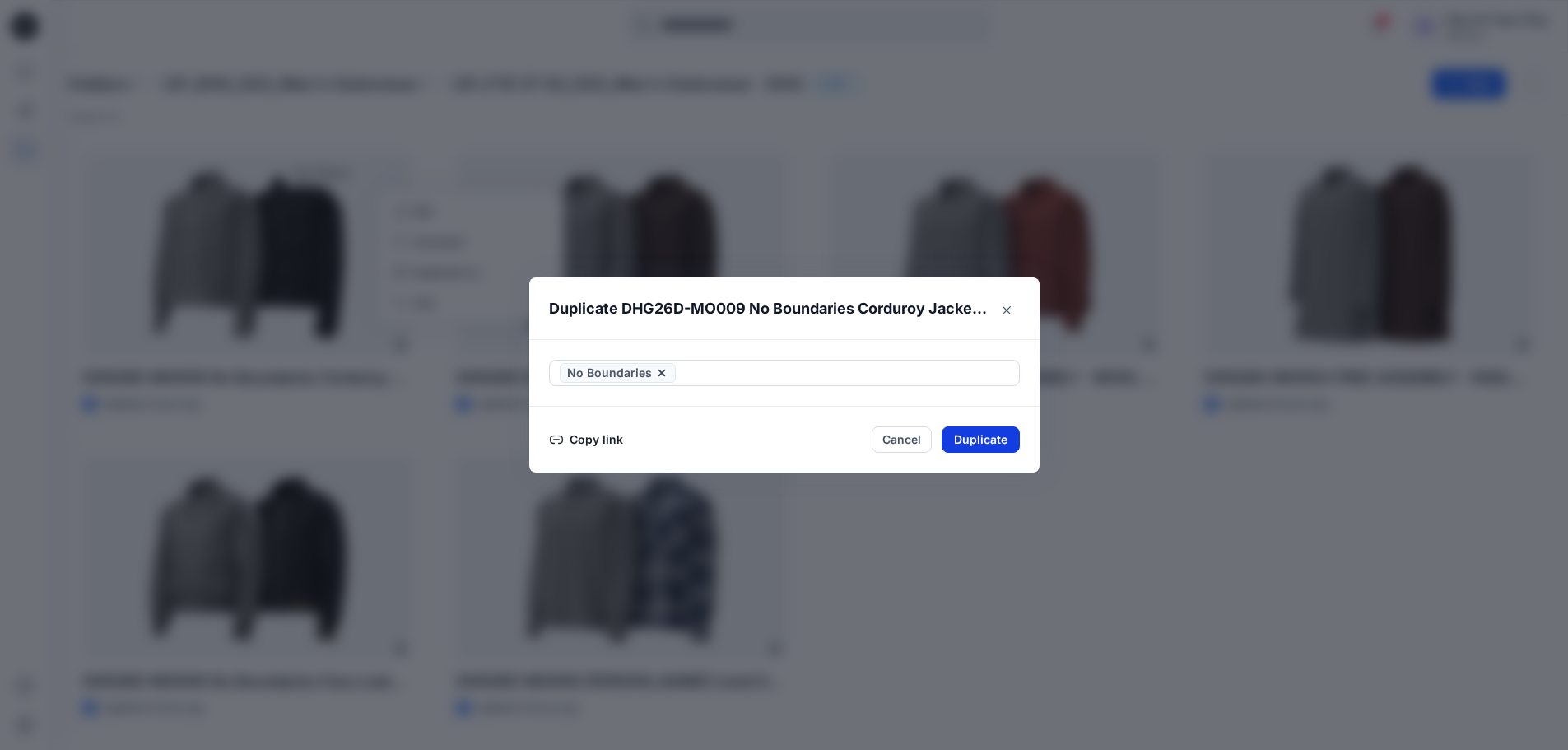
click at [975, 448] on button "Duplicate" at bounding box center [980, 440] width 78 height 27
click at [990, 438] on button "Close" at bounding box center [993, 440] width 53 height 27
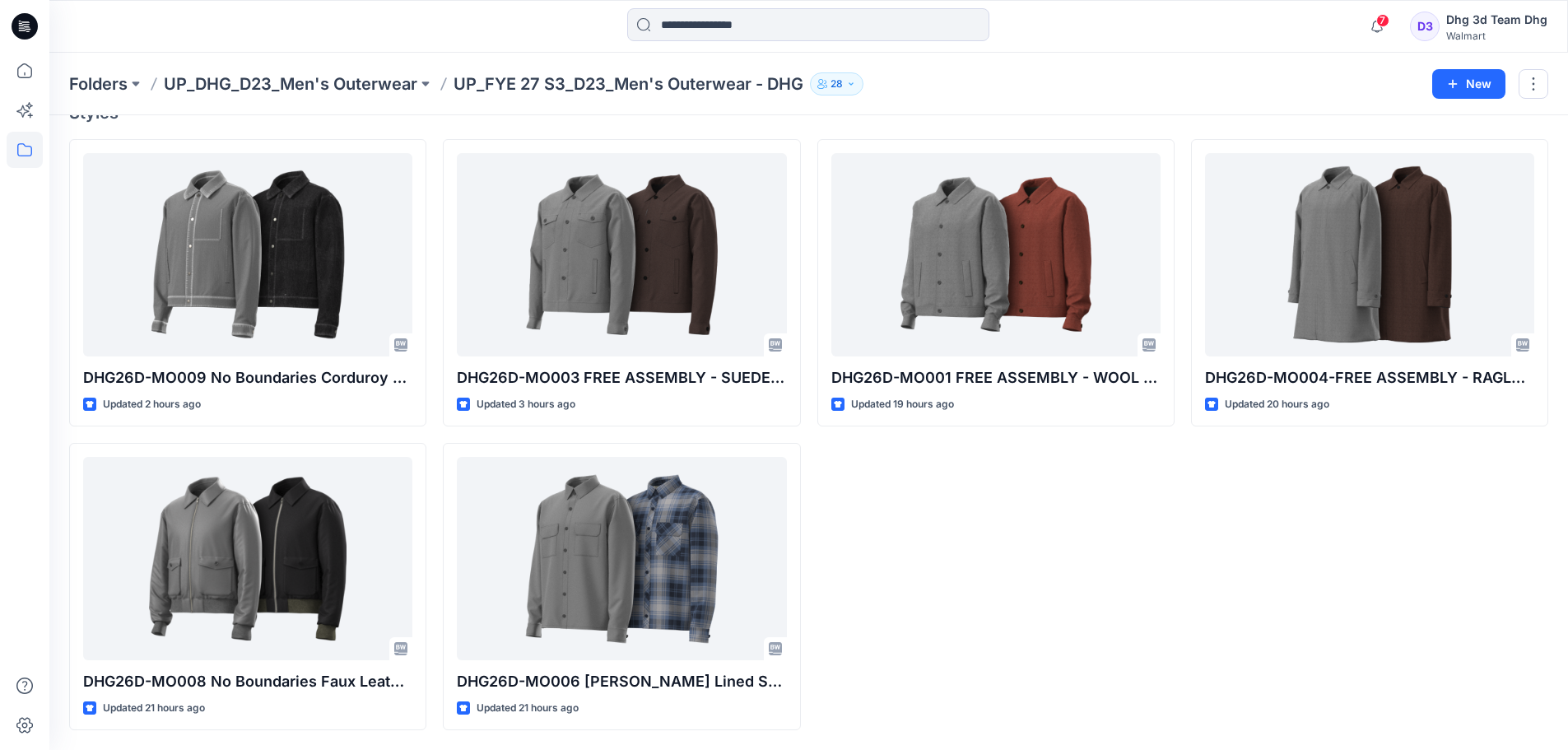
click at [998, 552] on div "DHG26D-MO001 FREE ASSEMBLY - WOOL JACKET OPT. 1 Updated 19 hours ago" at bounding box center [996, 434] width 357 height 591
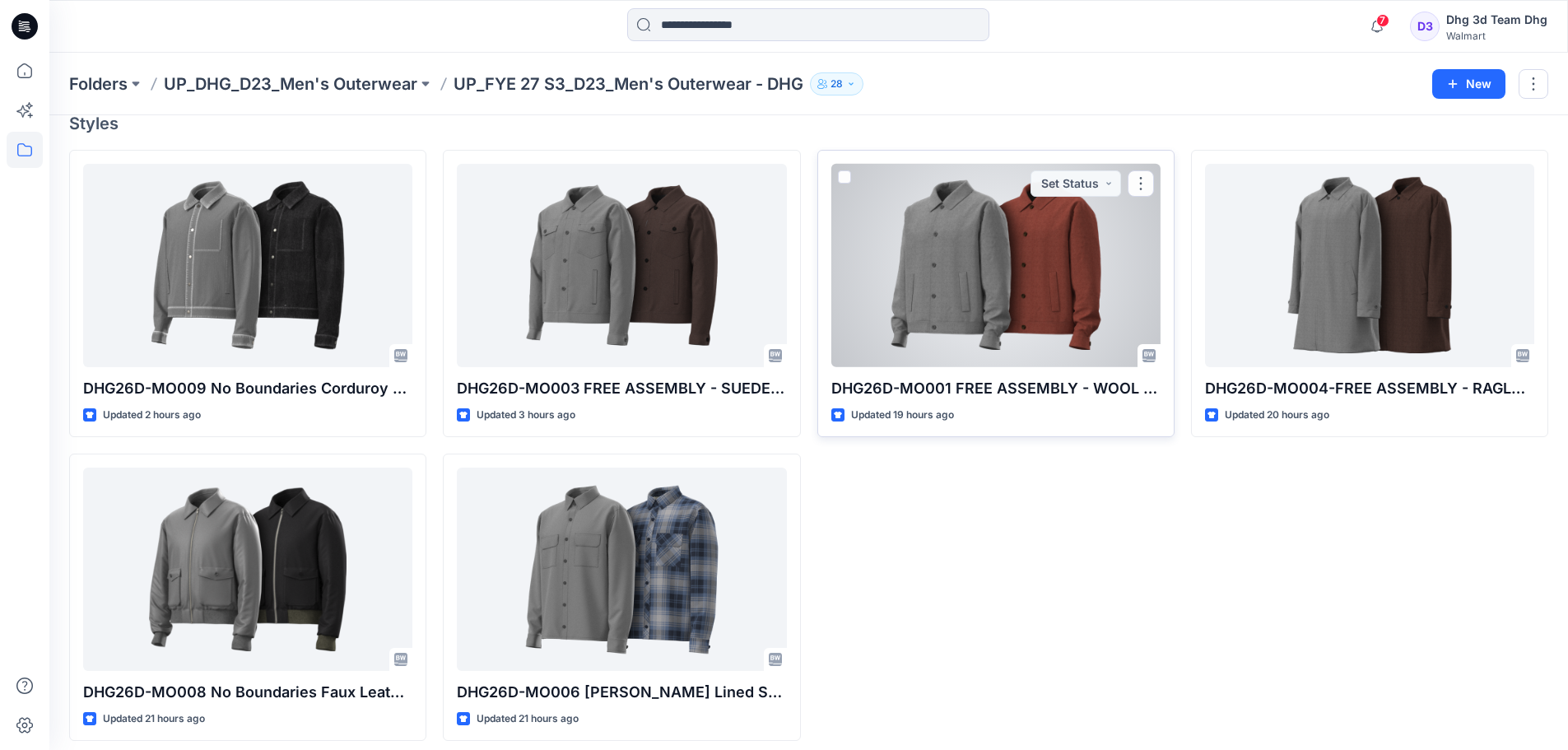
scroll to position [0, 0]
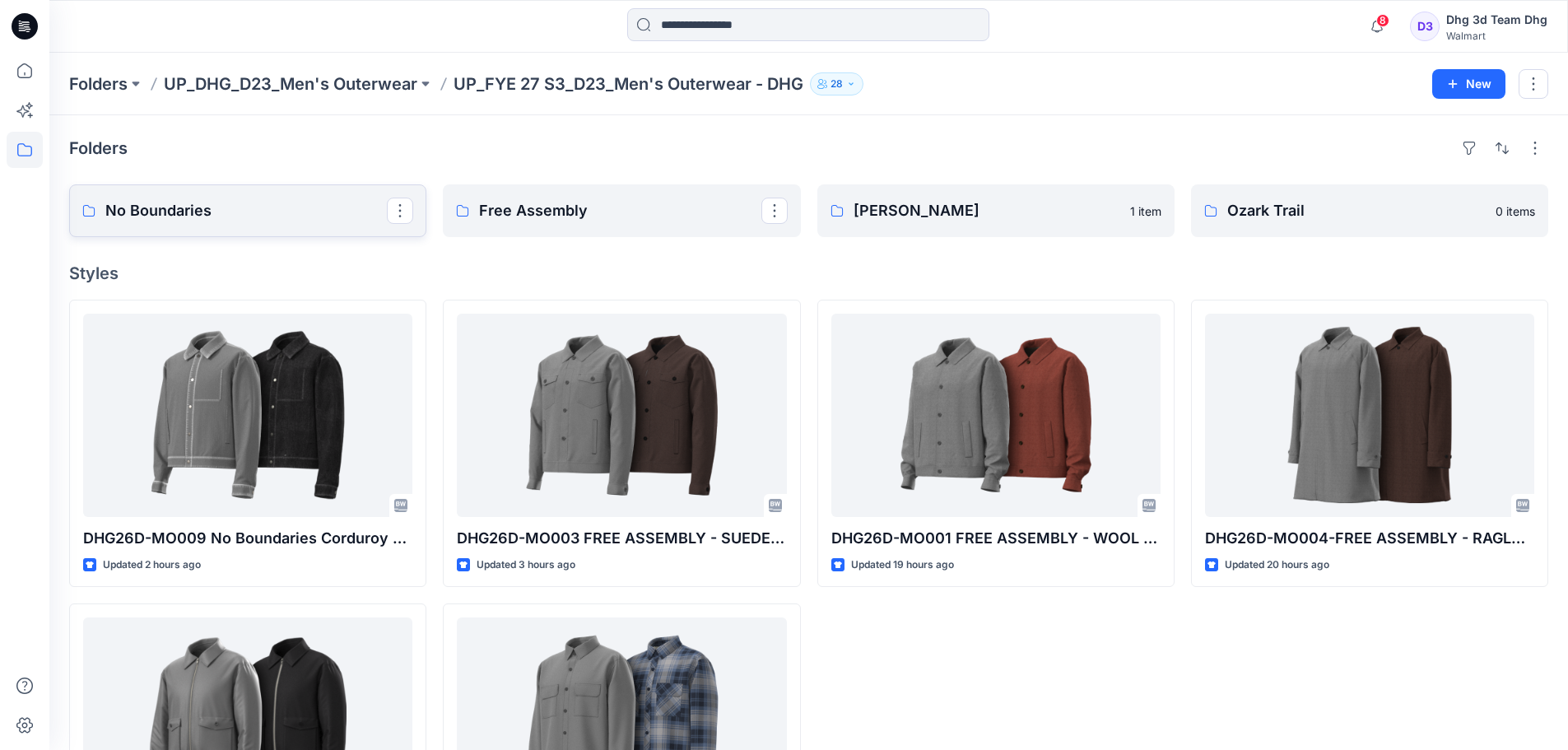
click at [273, 224] on link "No Boundaries" at bounding box center [248, 211] width 357 height 53
click at [510, 203] on p "Free Assembly" at bounding box center [619, 211] width 281 height 23
click at [949, 221] on p "[PERSON_NAME]" at bounding box center [994, 211] width 281 height 23
click at [1291, 202] on p "Ozark Trail" at bounding box center [1367, 211] width 281 height 23
click at [573, 198] on link "Free Assembly" at bounding box center [622, 211] width 357 height 53
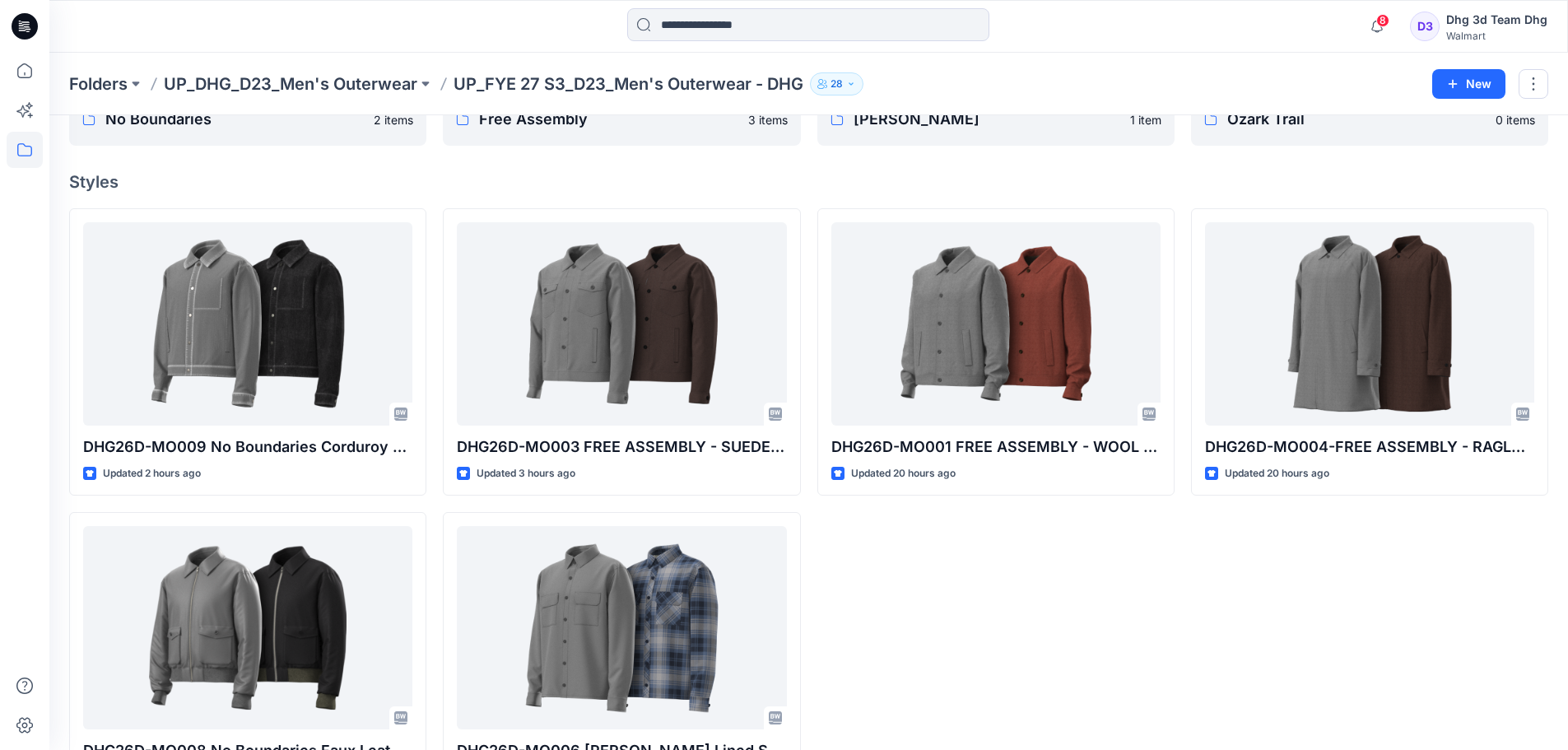
scroll to position [160, 0]
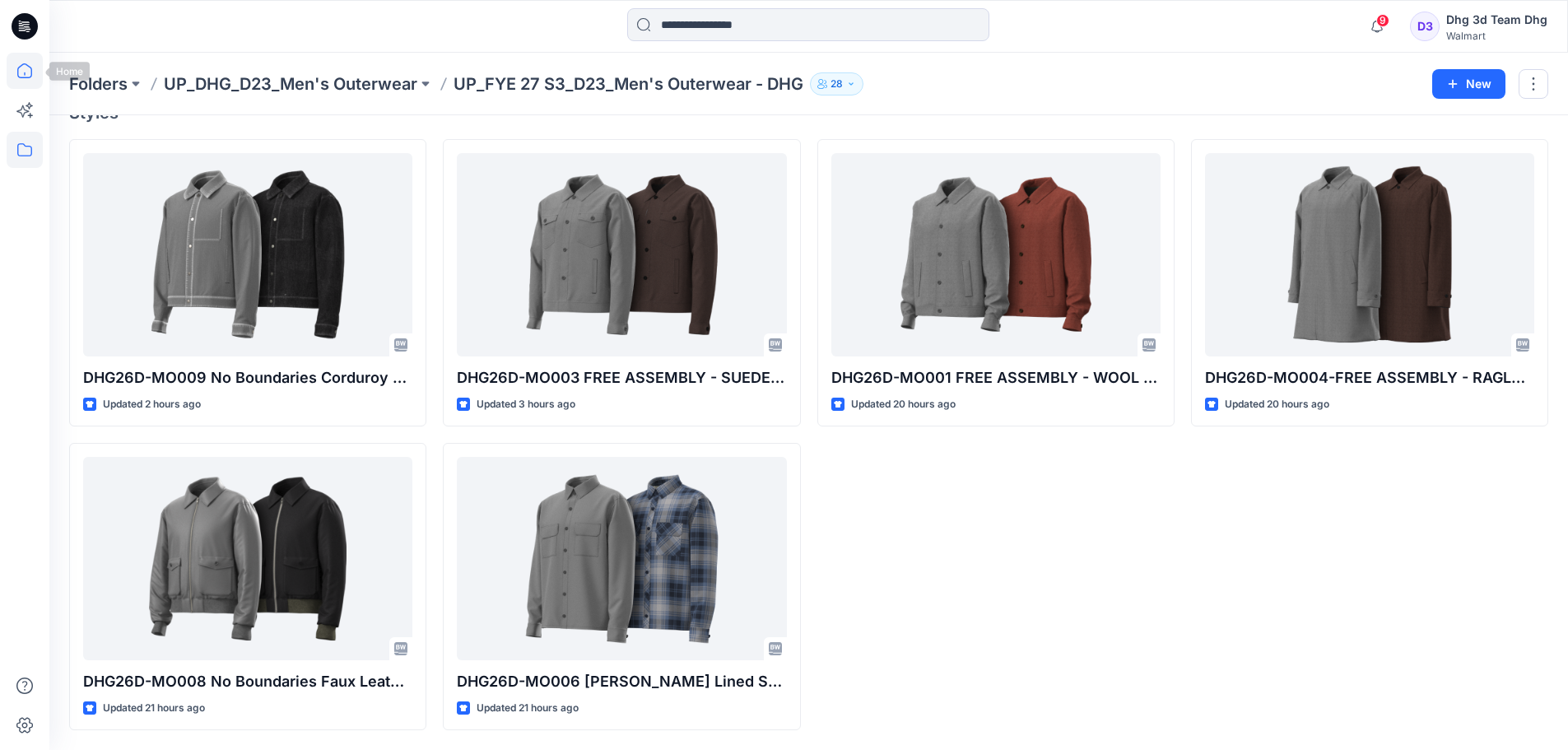
click at [25, 77] on icon at bounding box center [25, 71] width 37 height 37
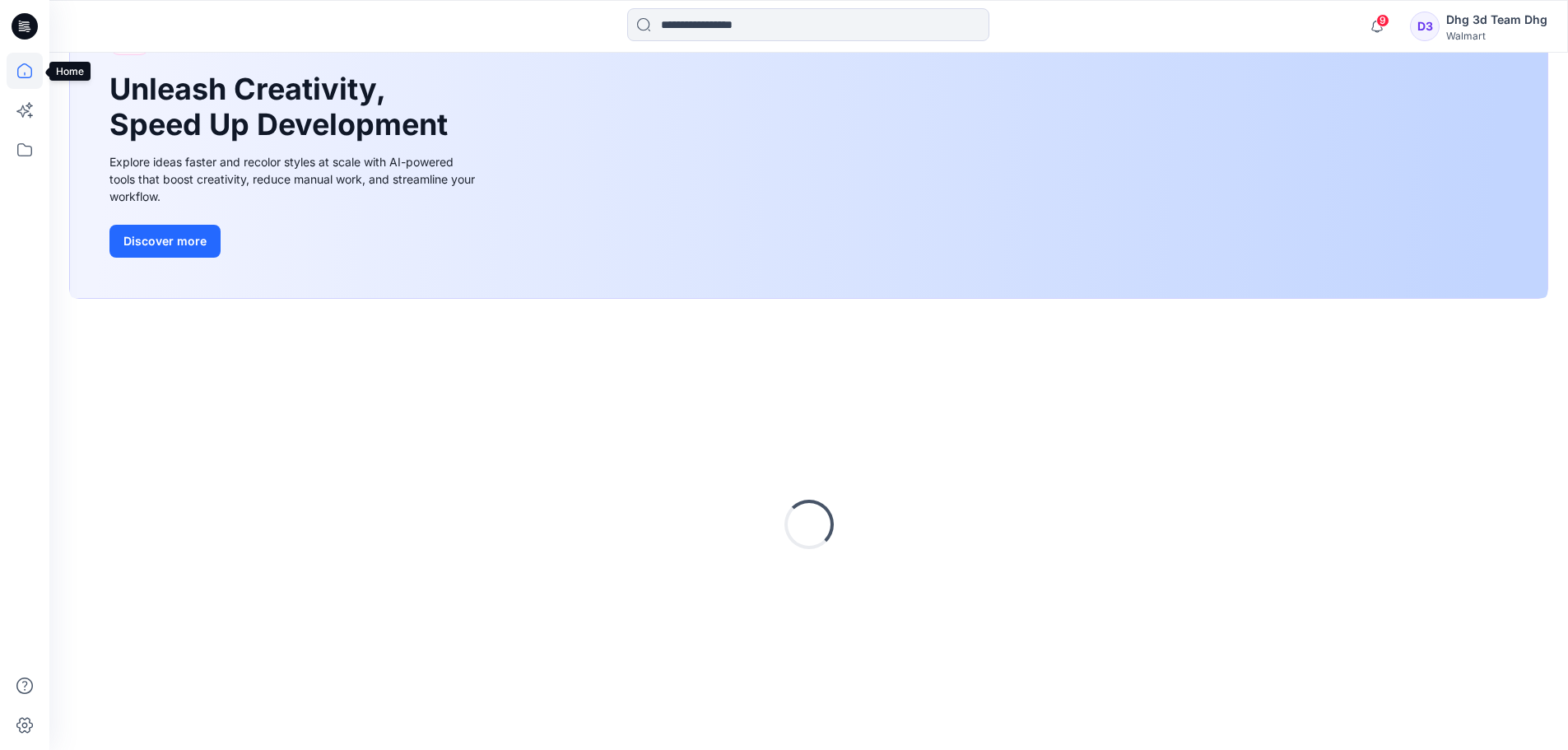
scroll to position [148, 0]
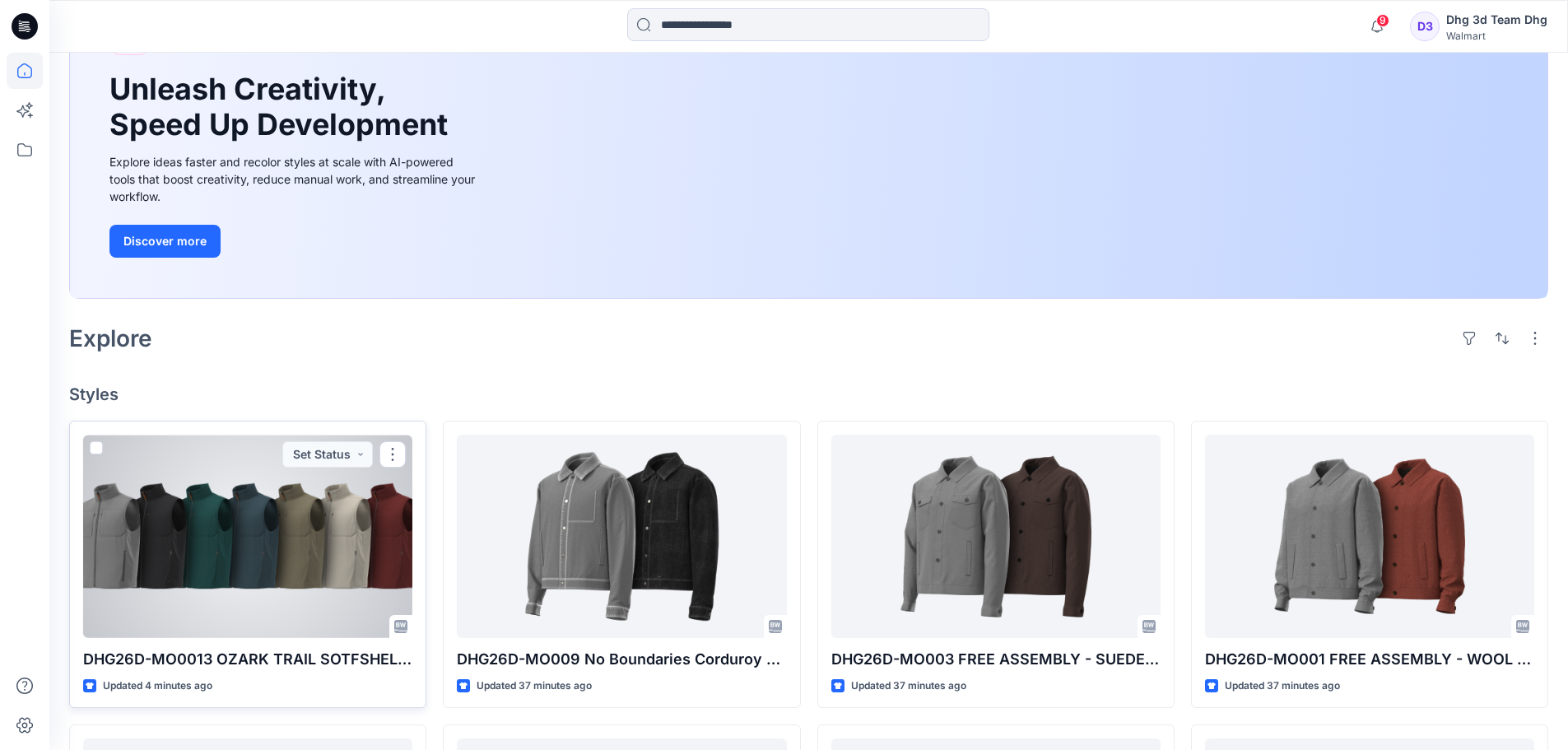
click at [275, 549] on div at bounding box center [248, 537] width 330 height 203
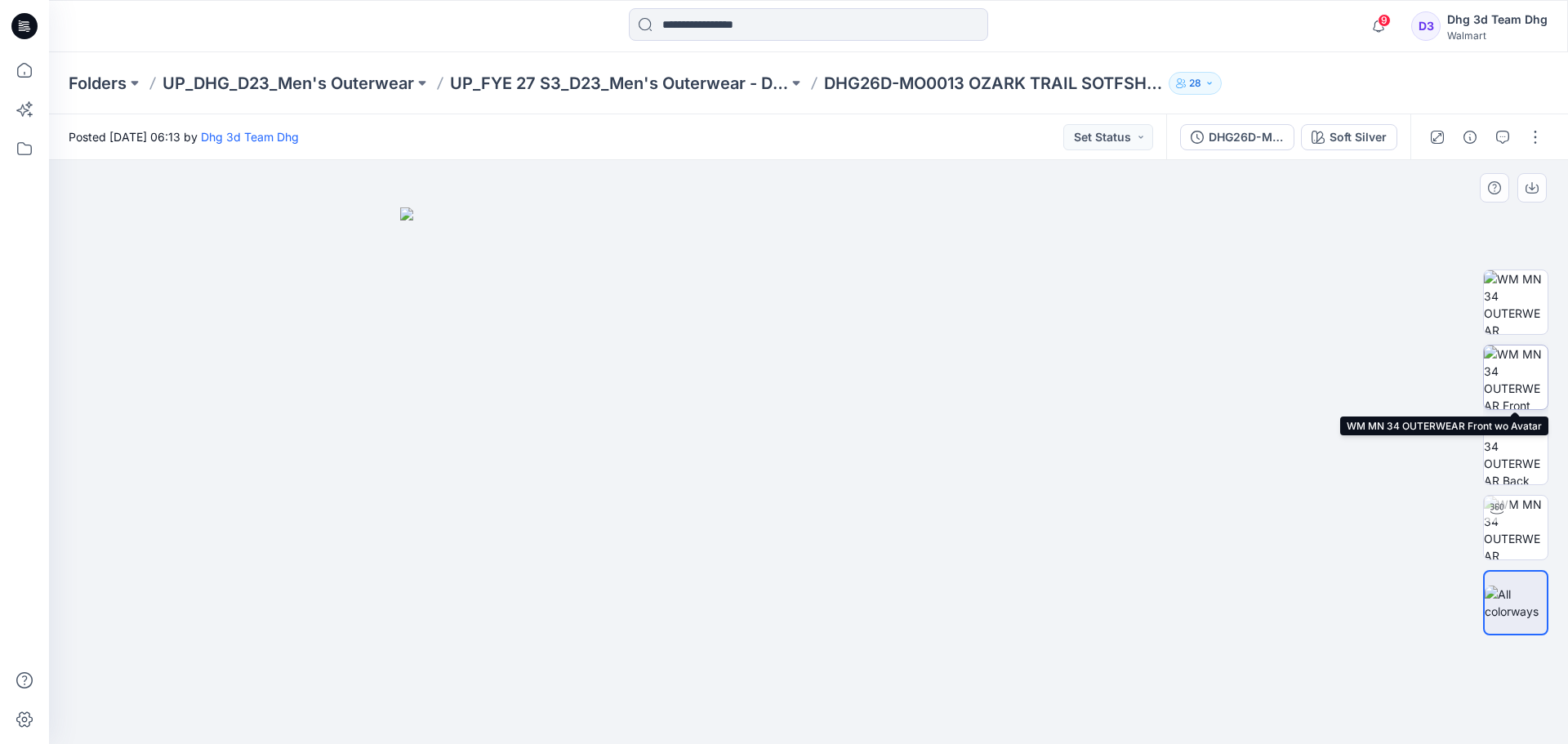
click at [1516, 378] on img at bounding box center [1515, 377] width 64 height 64
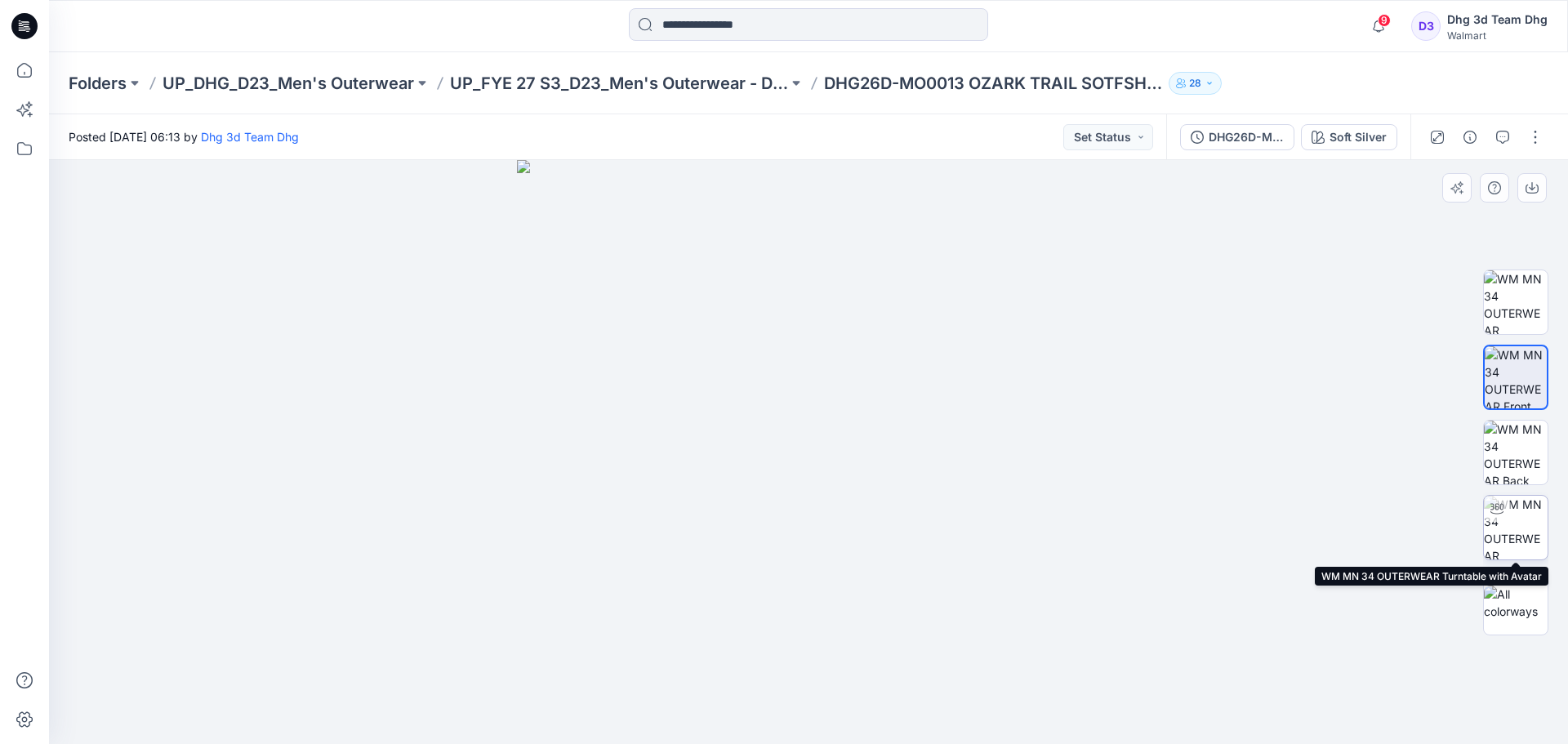
click at [1532, 531] on img at bounding box center [1515, 528] width 64 height 64
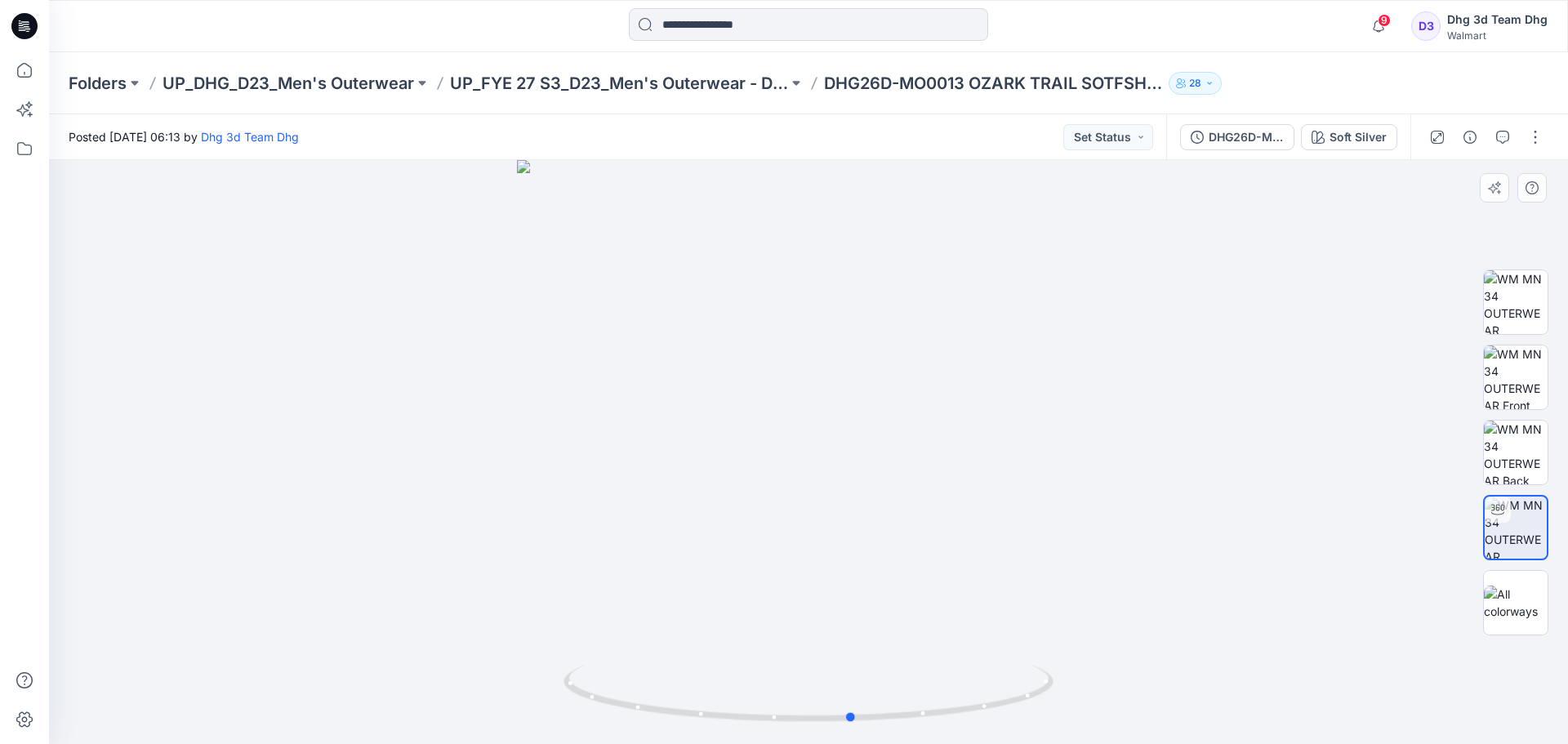
drag, startPoint x: 1024, startPoint y: 703, endPoint x: 1068, endPoint y: 715, distance: 45.6
click at [1068, 715] on div at bounding box center [809, 451] width 1519 height 584
drag, startPoint x: 974, startPoint y: 709, endPoint x: 948, endPoint y: 734, distance: 36.1
click at [948, 734] on div at bounding box center [809, 451] width 1519 height 584
drag, startPoint x: 1014, startPoint y: 699, endPoint x: 1021, endPoint y: 726, distance: 27.9
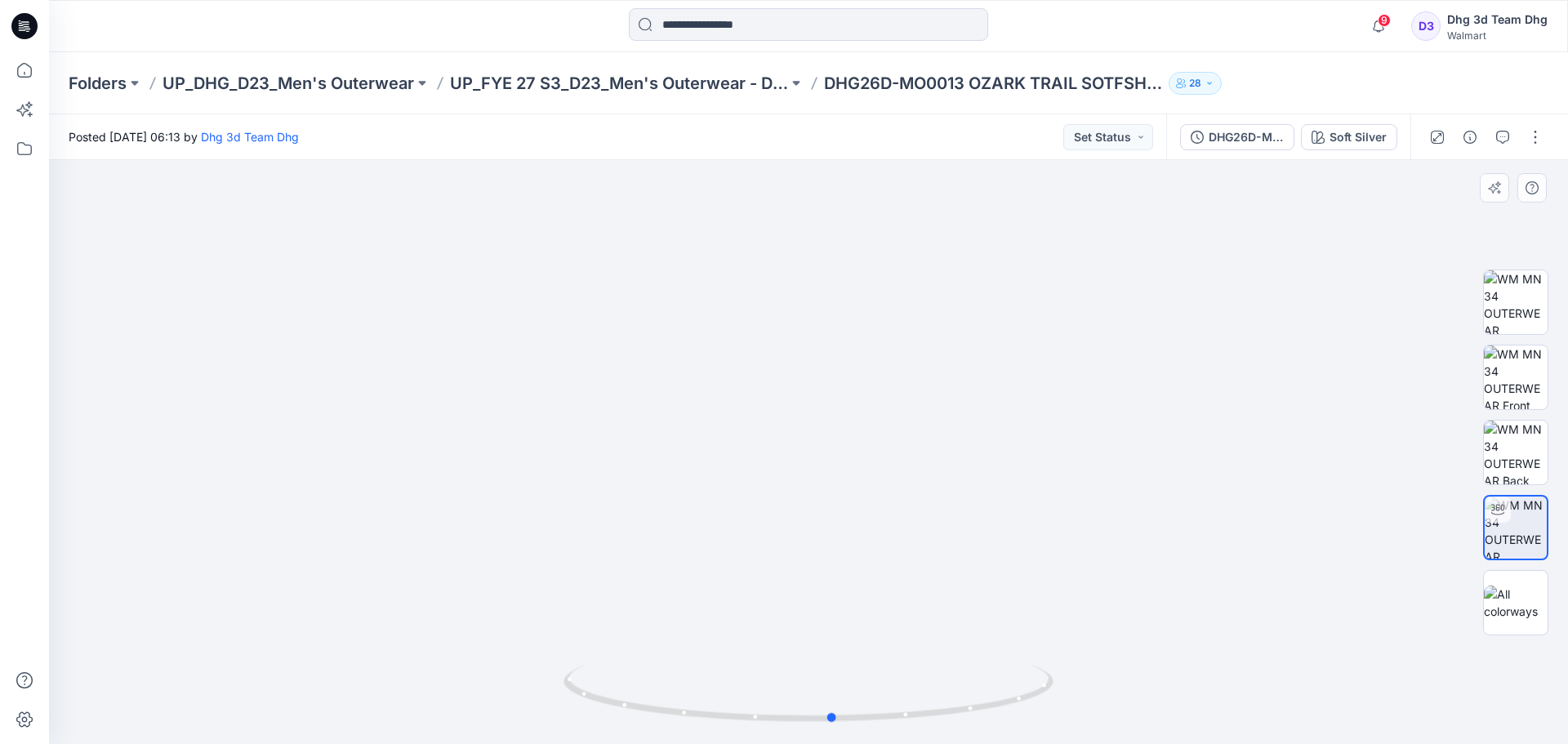
click at [1021, 726] on div at bounding box center [808, 703] width 490 height 82
drag, startPoint x: 974, startPoint y: 712, endPoint x: 1176, endPoint y: 670, distance: 206.3
click at [1115, 701] on div at bounding box center [809, 451] width 1519 height 584
click at [1499, 459] on img at bounding box center [1515, 452] width 64 height 64
click at [1505, 367] on img at bounding box center [1515, 377] width 64 height 64
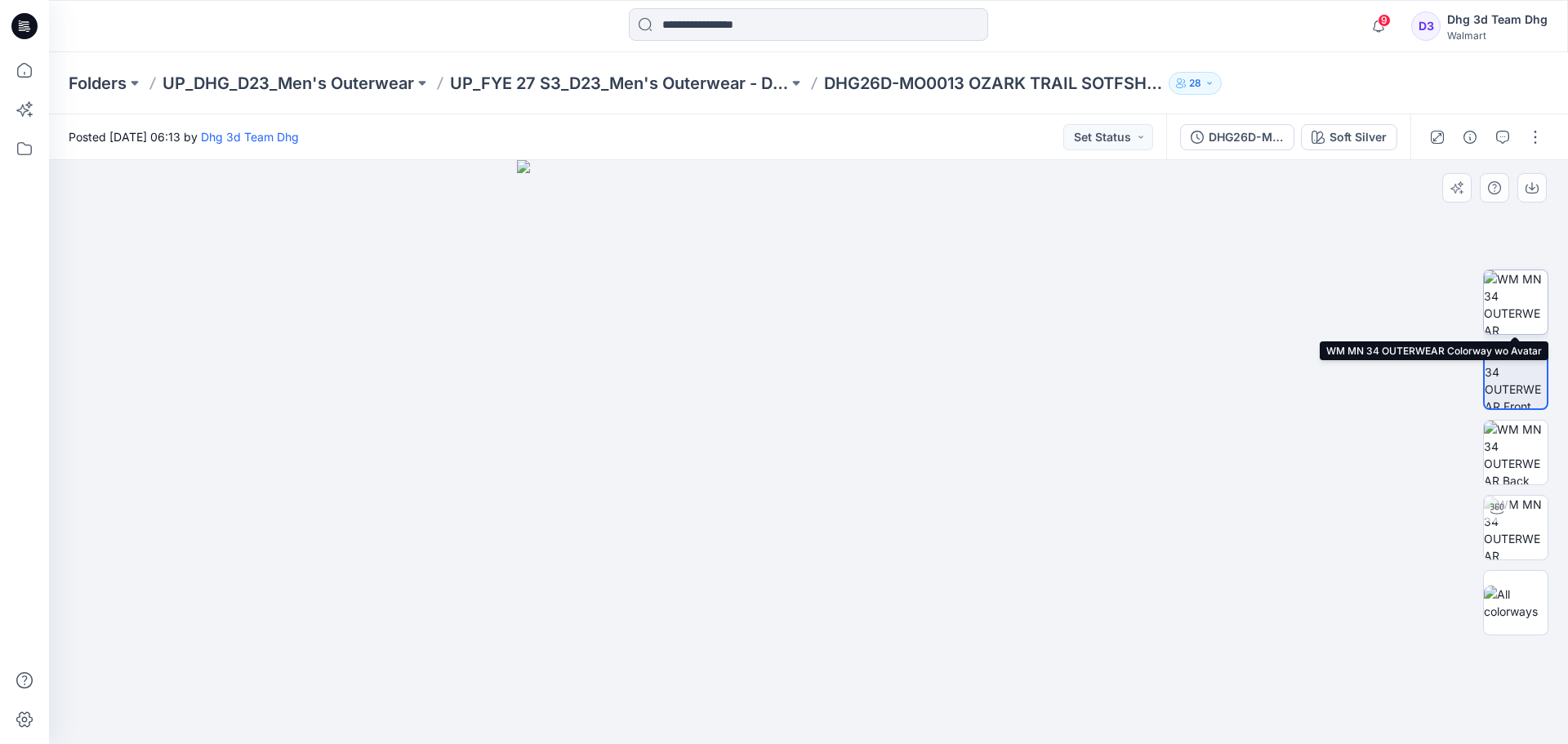
click at [1498, 303] on img at bounding box center [1515, 303] width 64 height 64
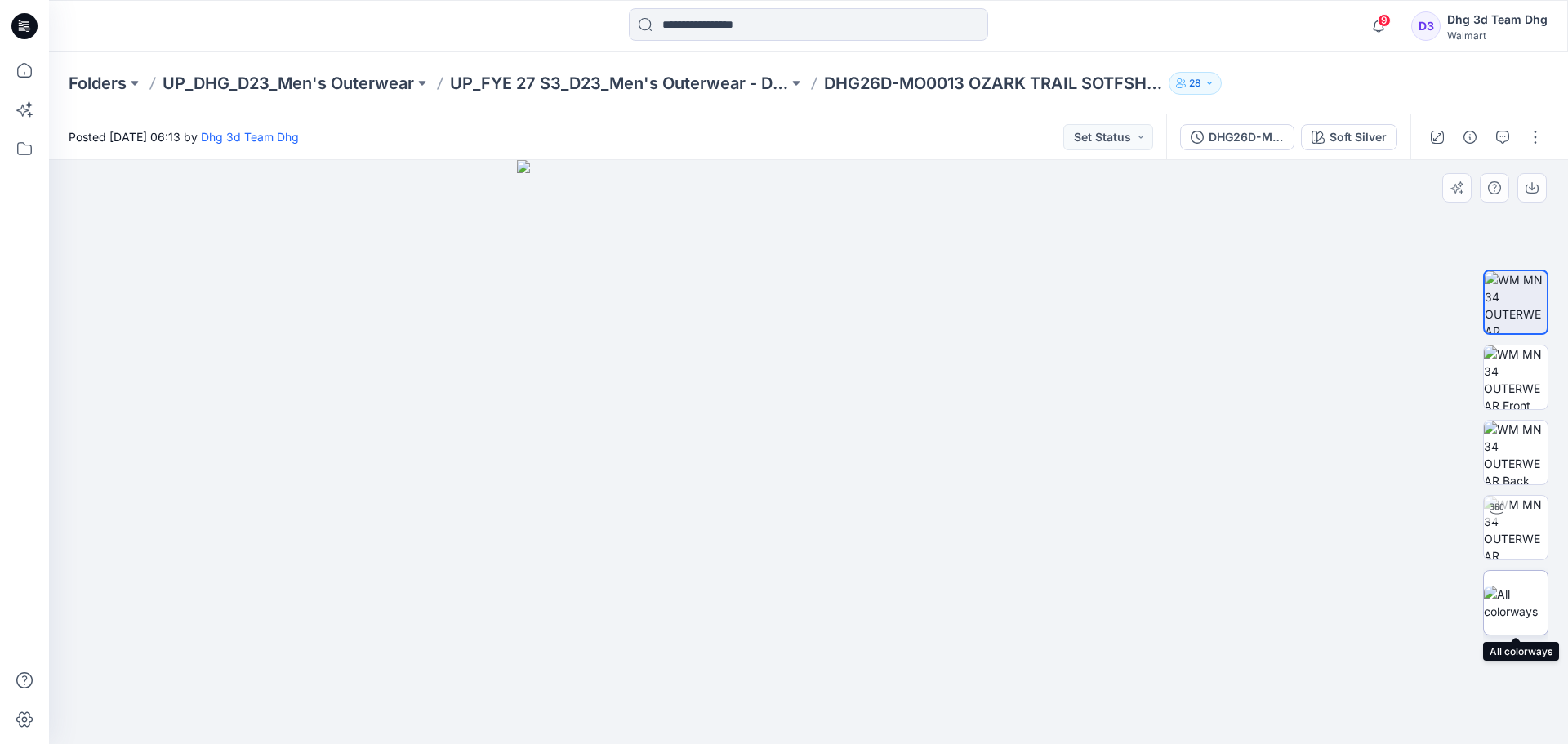
click at [1500, 602] on img at bounding box center [1515, 603] width 64 height 35
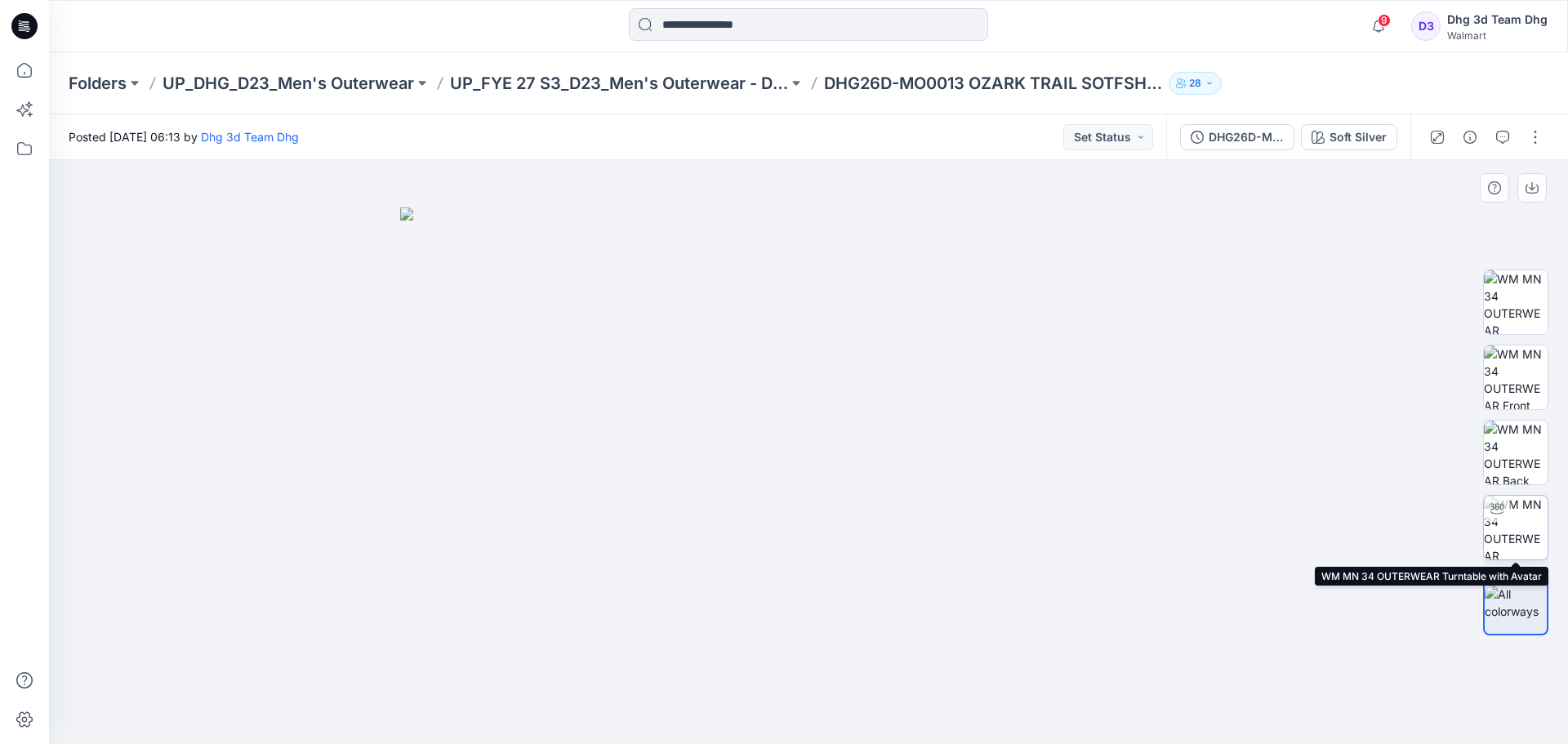
click at [1517, 516] on img at bounding box center [1515, 528] width 64 height 64
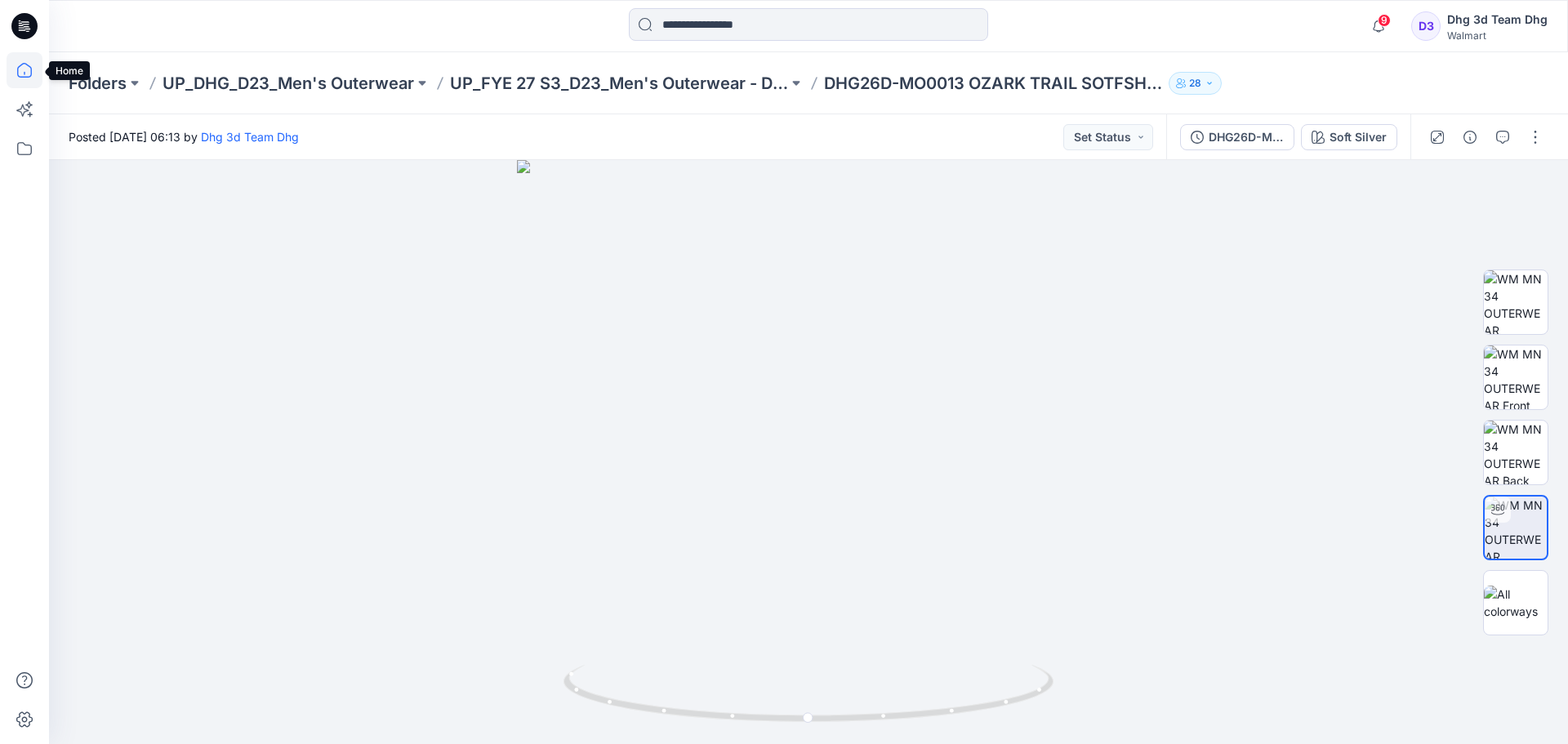
click at [20, 69] on icon at bounding box center [25, 71] width 36 height 36
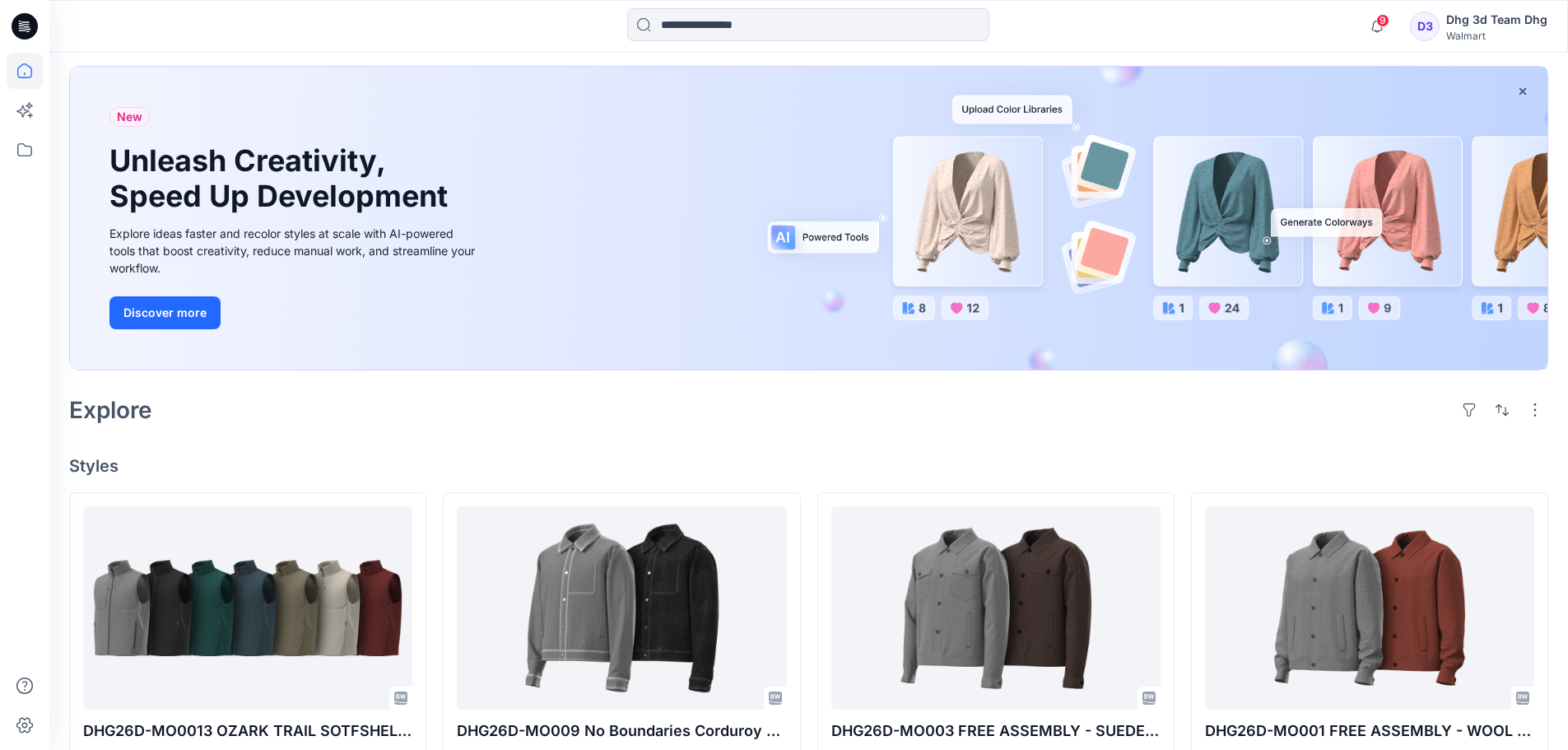
scroll to position [165, 0]
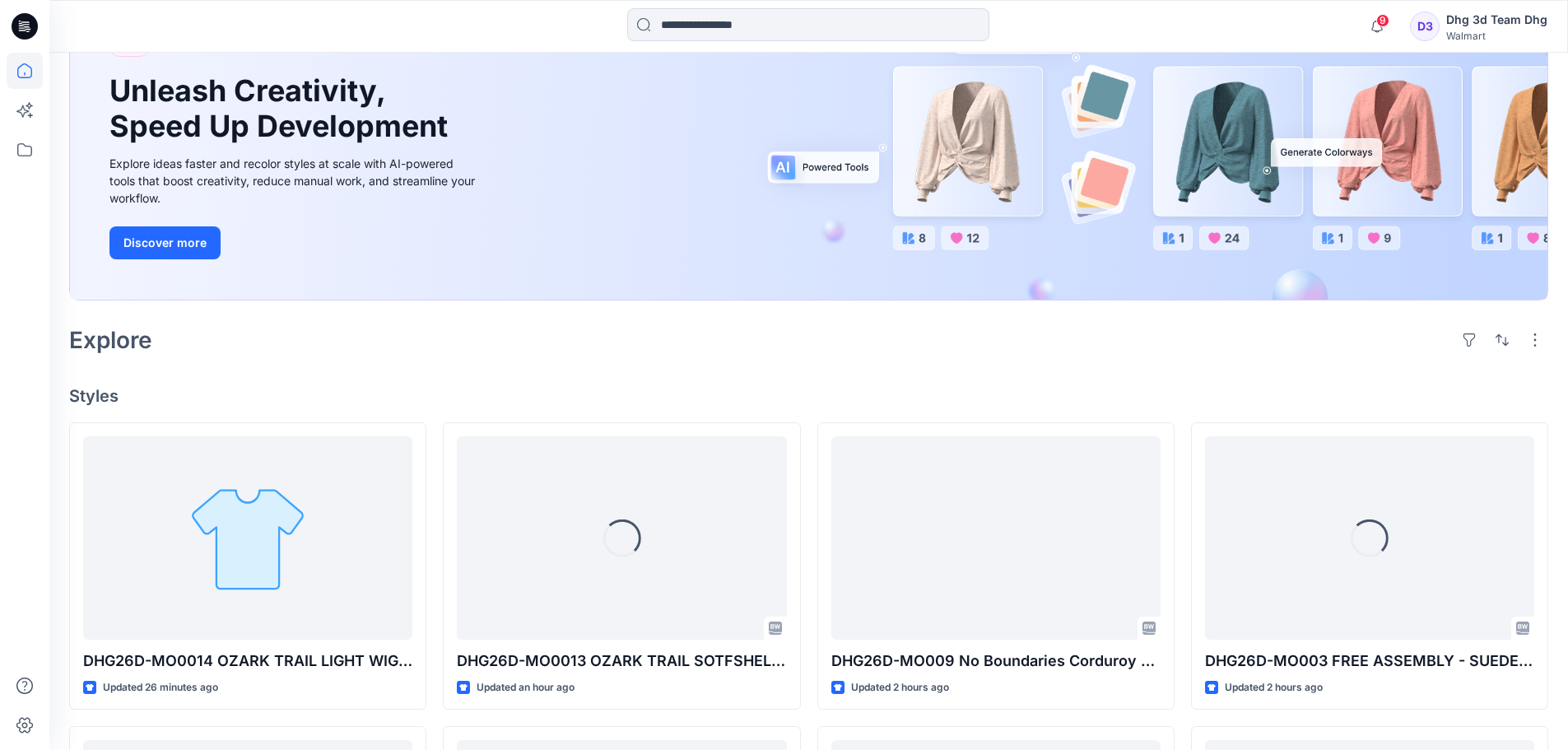
scroll to position [165, 0]
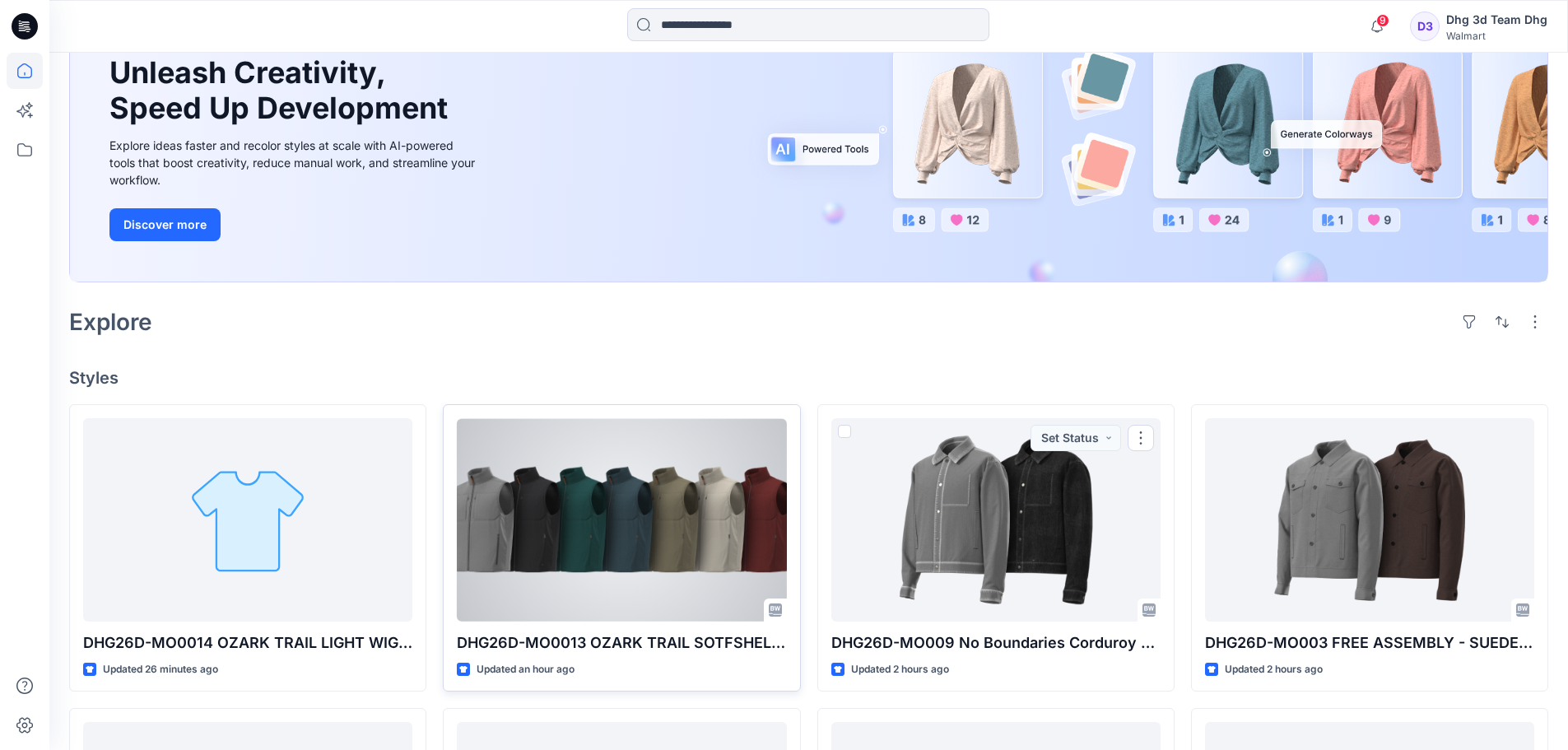
click at [658, 498] on div at bounding box center [622, 520] width 330 height 203
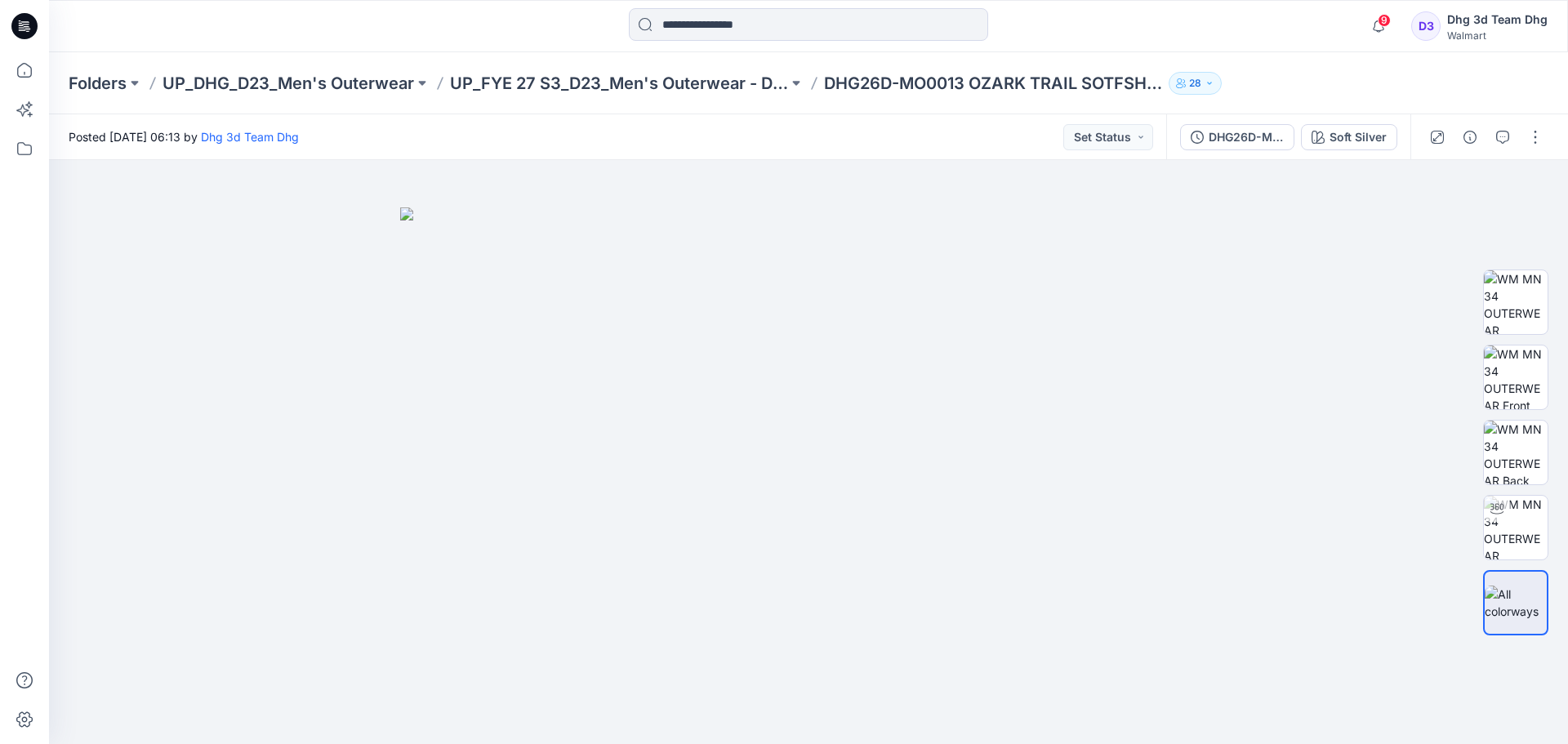
click at [49, 79] on div "Folders UP_DHG_D23_Men's Outerwear UP_FYE 27 S3_D23_Men's Outerwear - DHG DHG26…" at bounding box center [809, 84] width 1519 height 62
click at [25, 76] on icon at bounding box center [25, 71] width 36 height 36
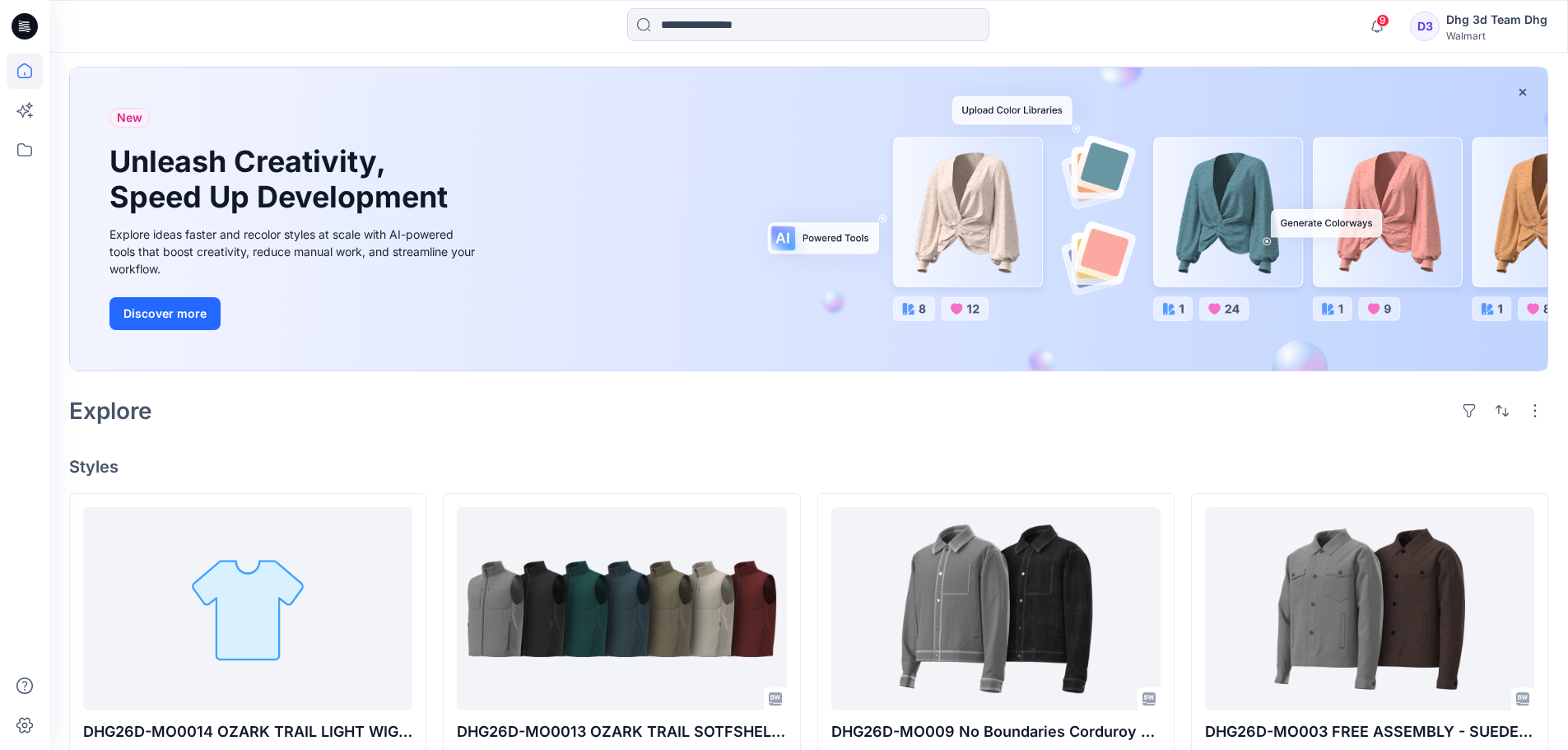
scroll to position [165, 0]
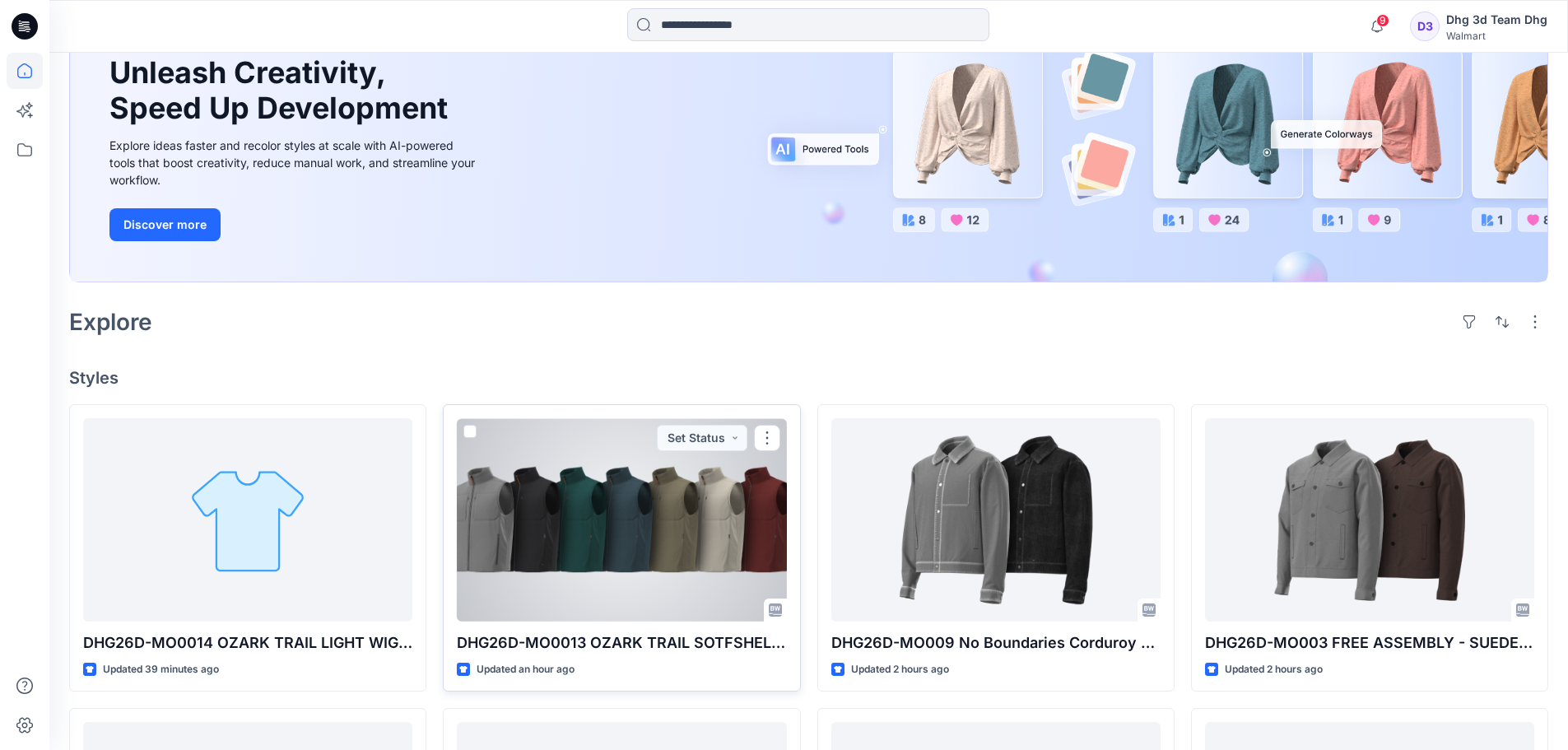
click at [659, 505] on div at bounding box center [622, 520] width 330 height 203
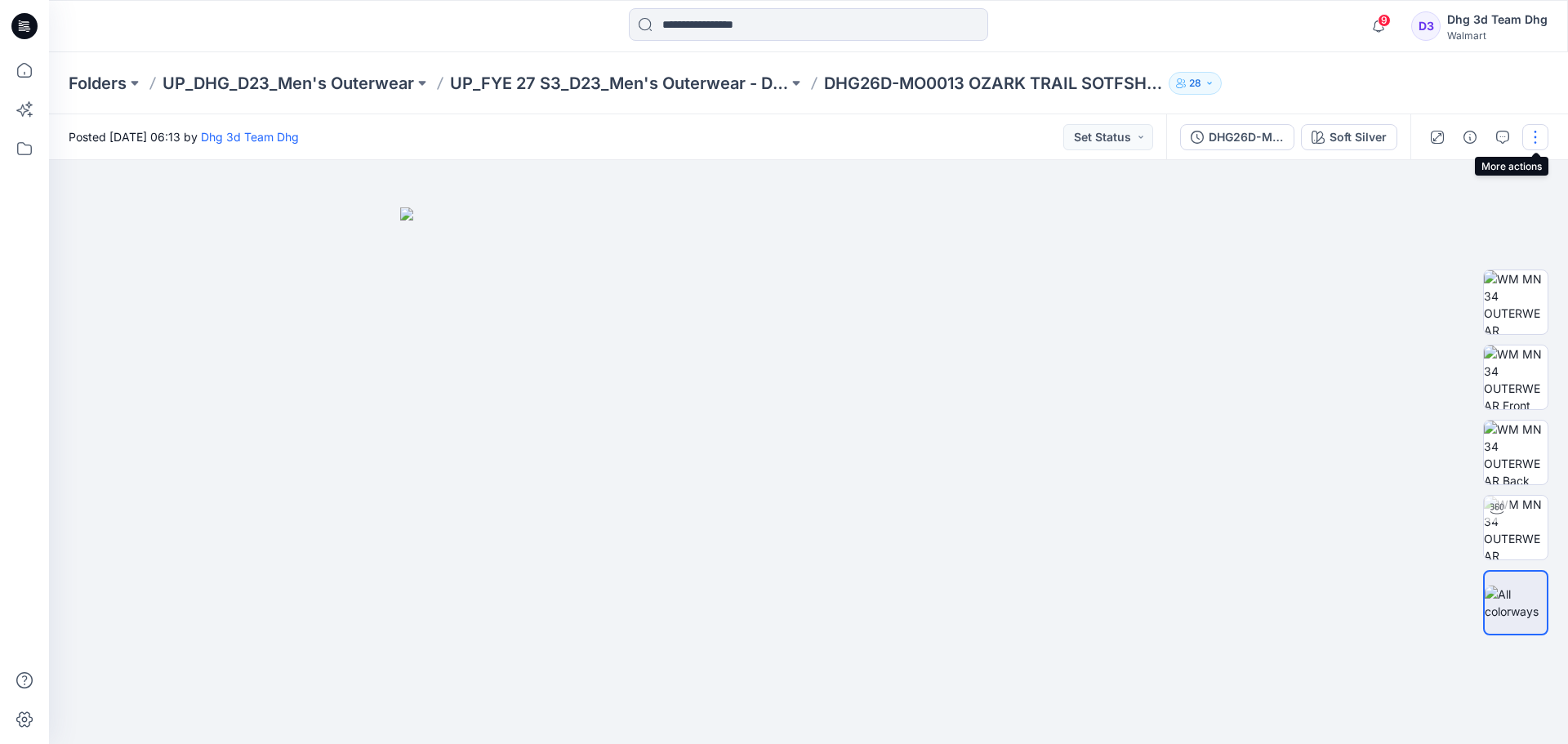
click at [1540, 144] on button "button" at bounding box center [1535, 137] width 26 height 26
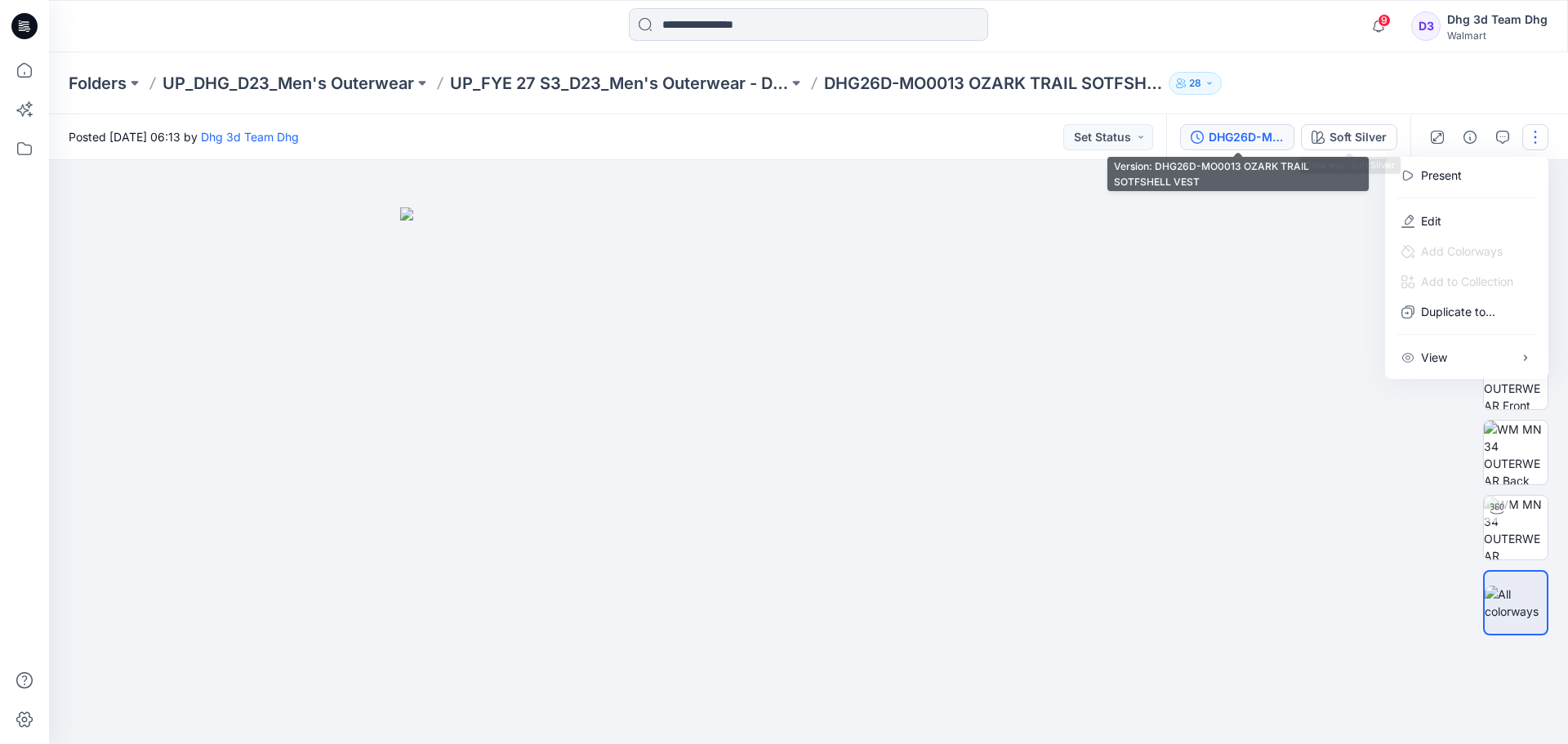
click at [1268, 137] on div "DHG26D-MO0013 OZARK TRAIL SOTFSHELL VEST" at bounding box center [1245, 137] width 75 height 18
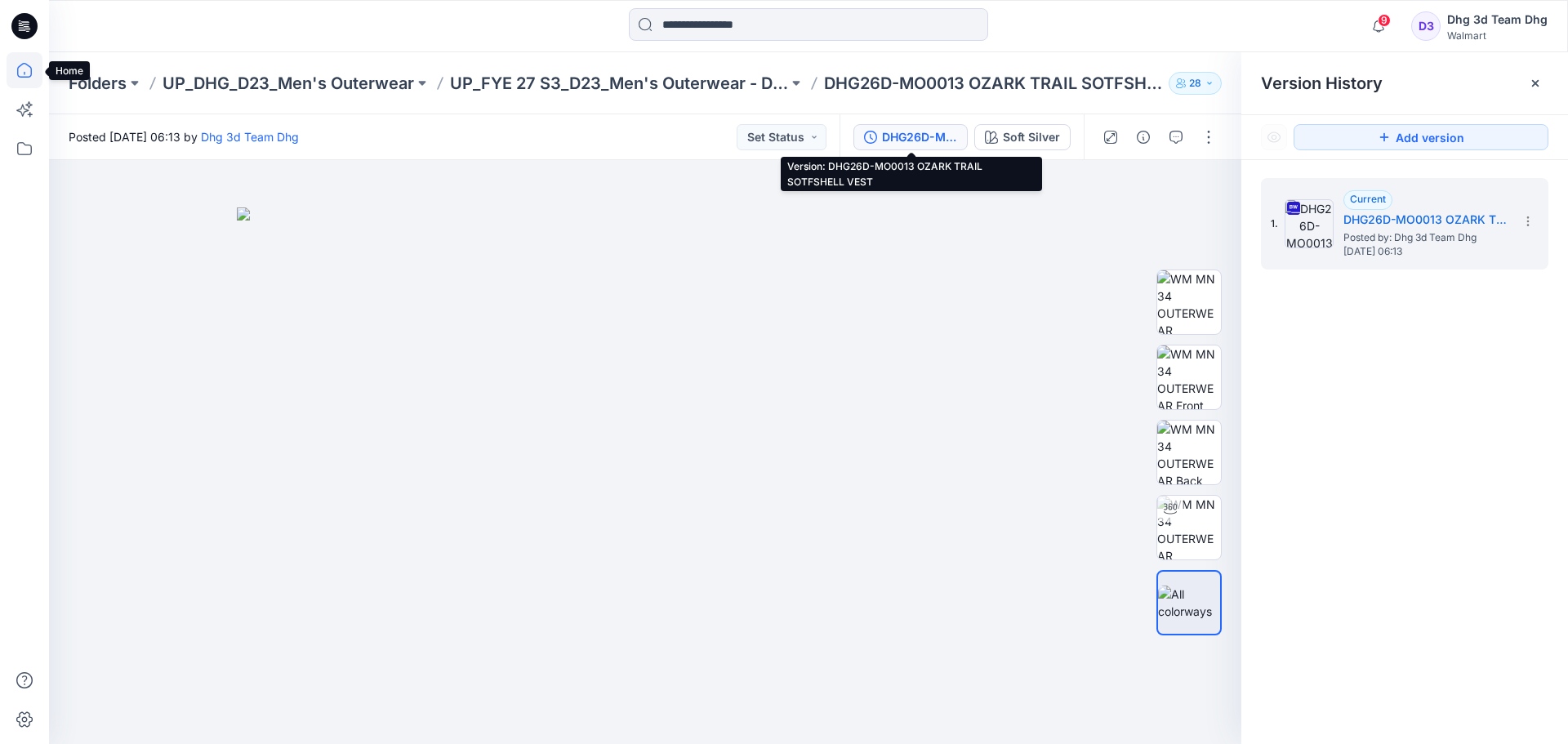
click at [32, 64] on icon at bounding box center [25, 71] width 36 height 36
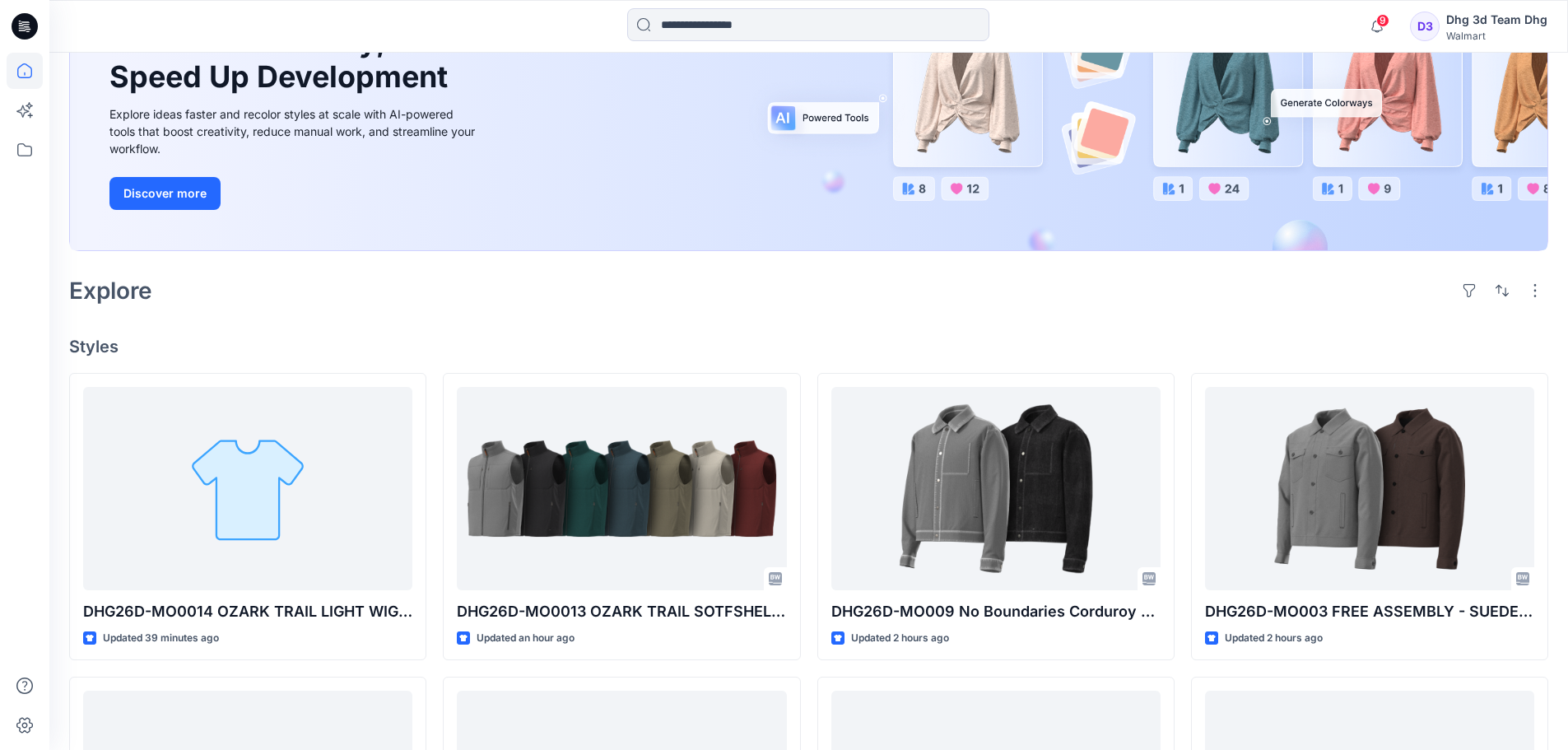
scroll to position [247, 0]
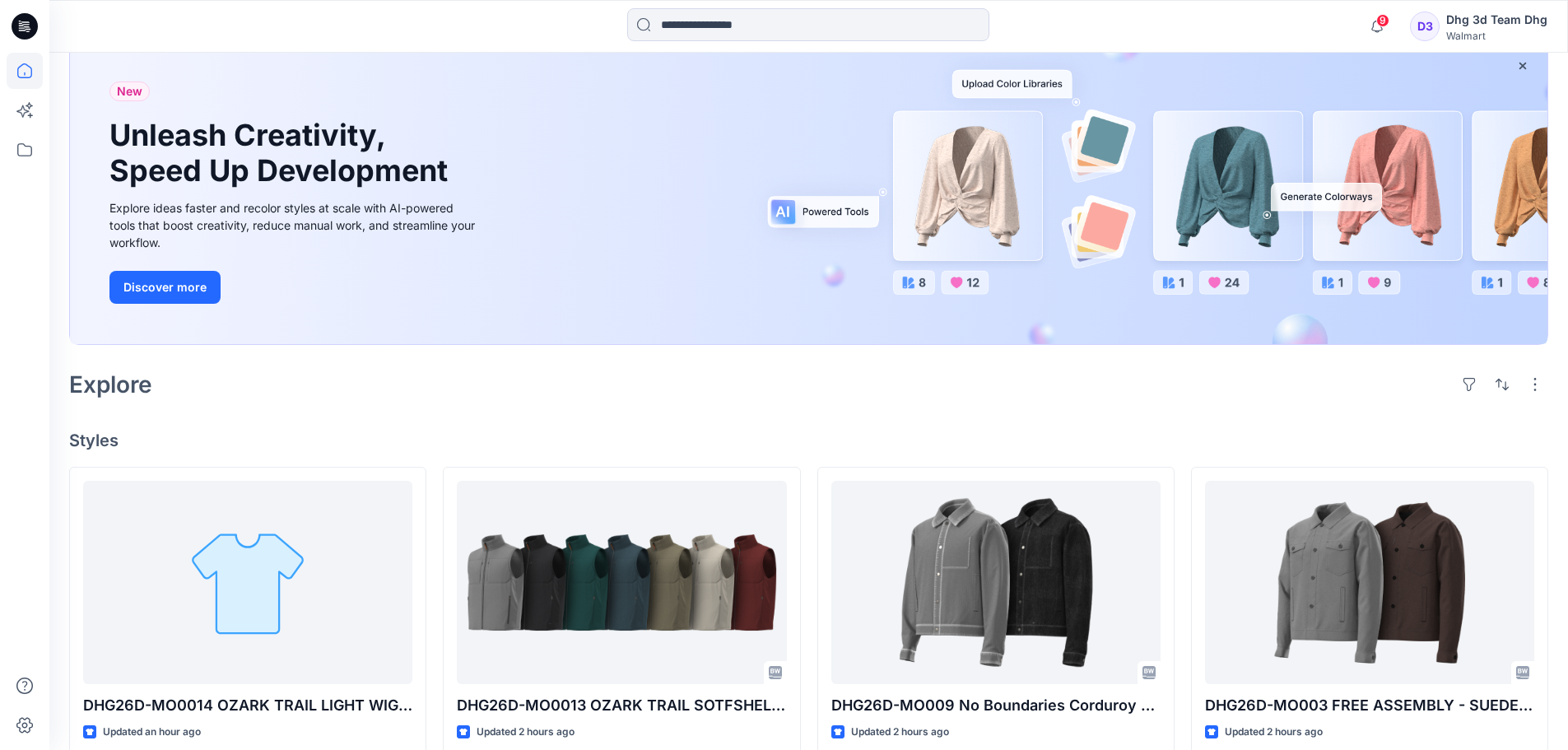
scroll to position [165, 0]
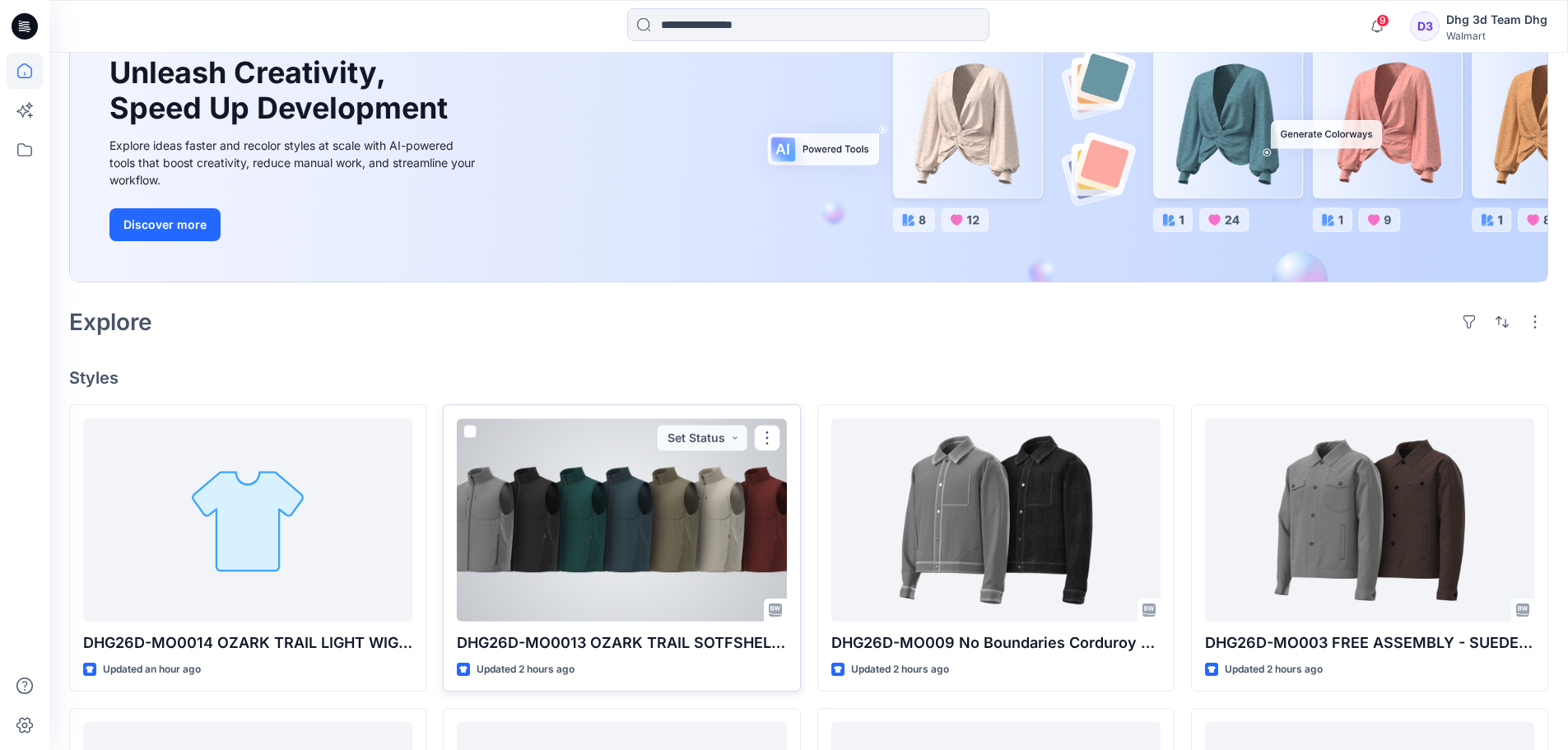
click at [663, 553] on div at bounding box center [622, 520] width 330 height 203
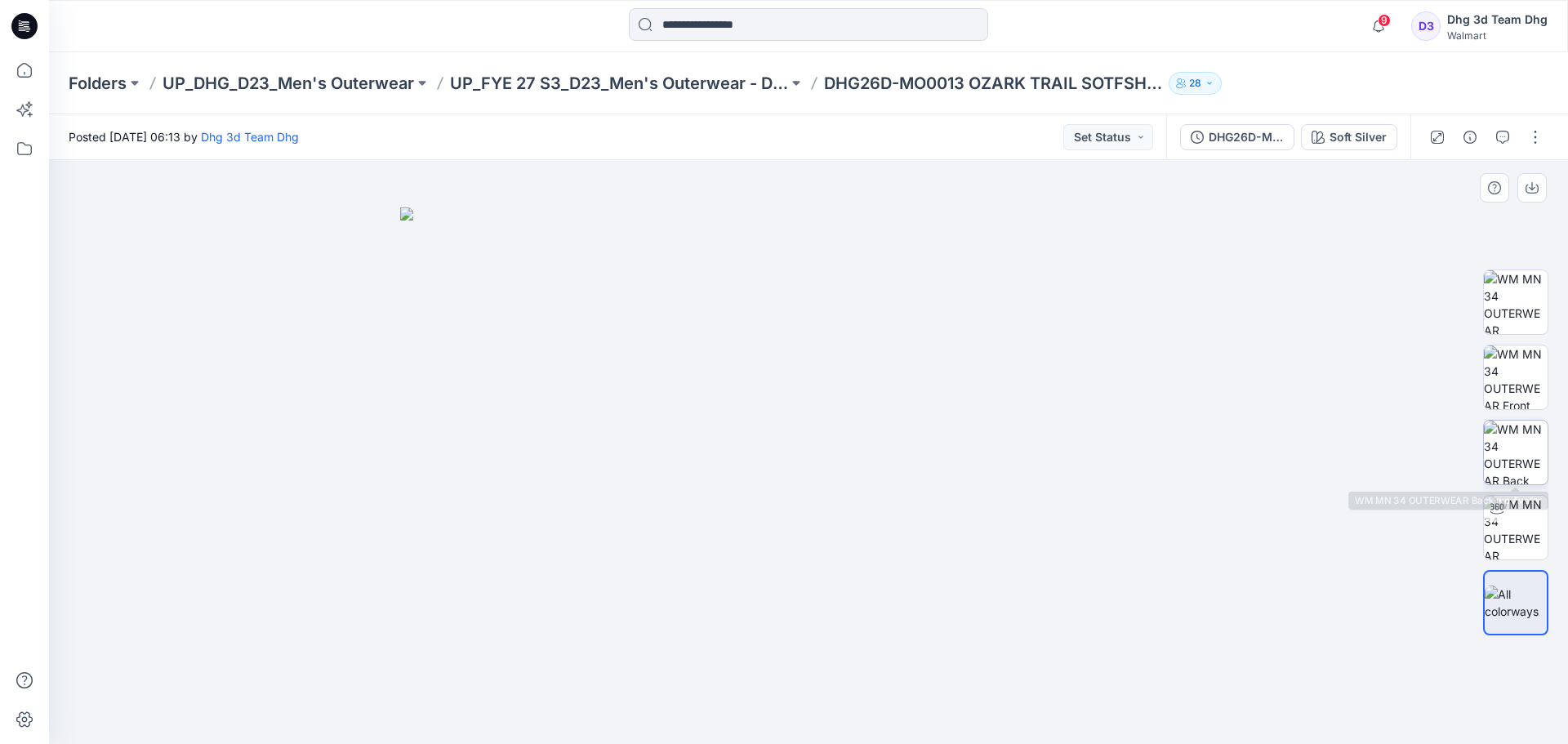
click at [1533, 451] on img at bounding box center [1515, 452] width 64 height 64
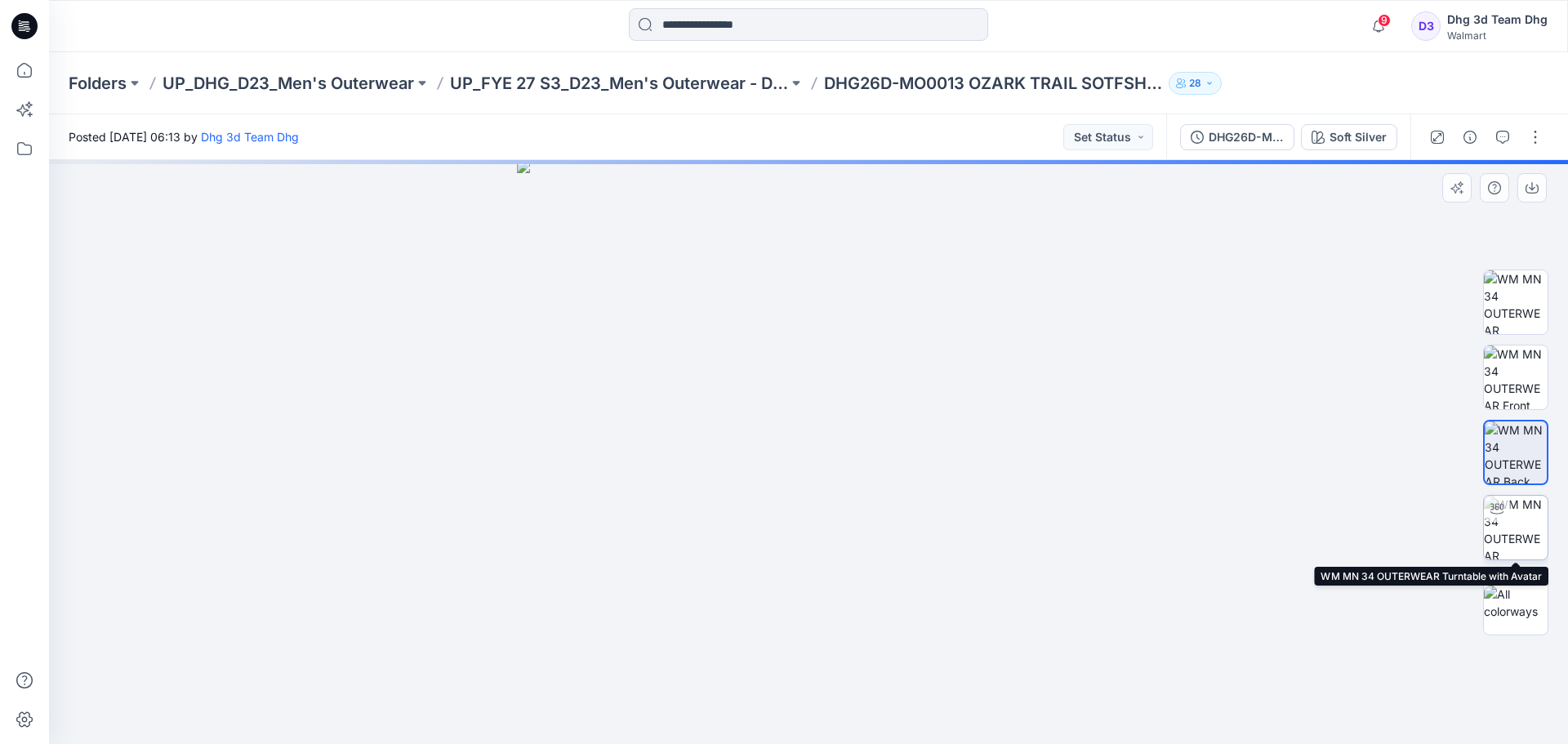
click at [1533, 525] on img at bounding box center [1515, 528] width 64 height 64
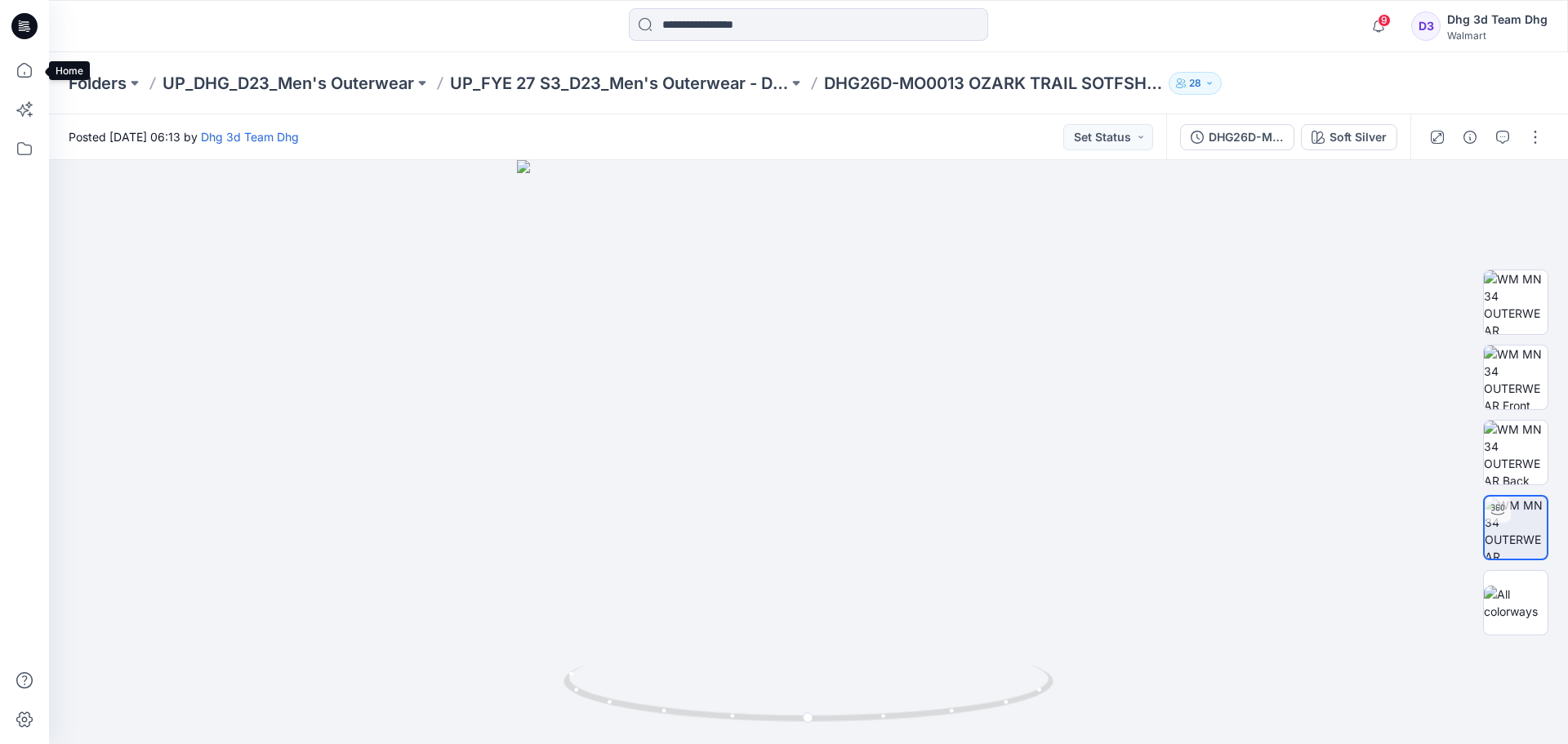
drag, startPoint x: 33, startPoint y: 75, endPoint x: 45, endPoint y: 74, distance: 12.0
click at [33, 75] on icon at bounding box center [25, 71] width 36 height 36
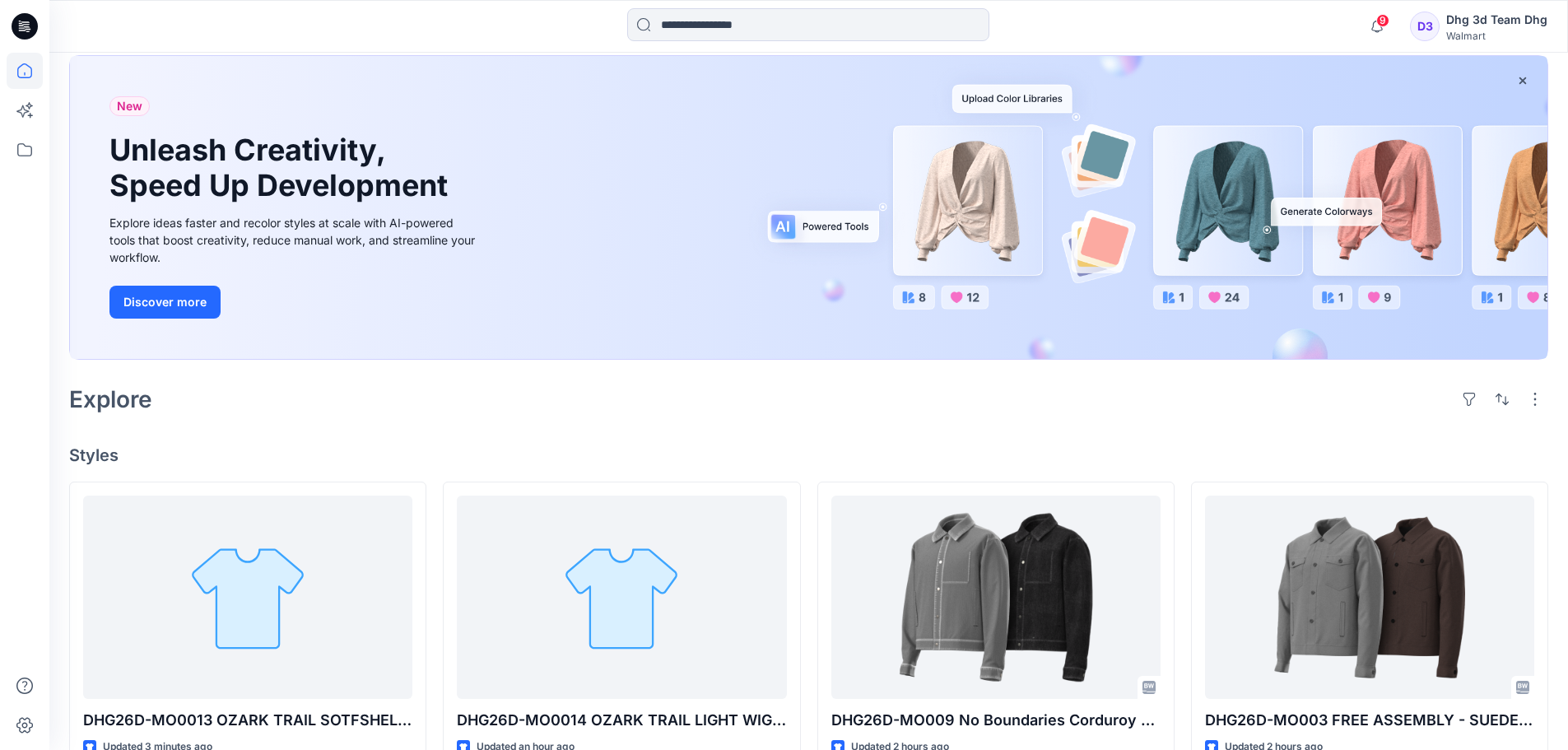
scroll to position [247, 0]
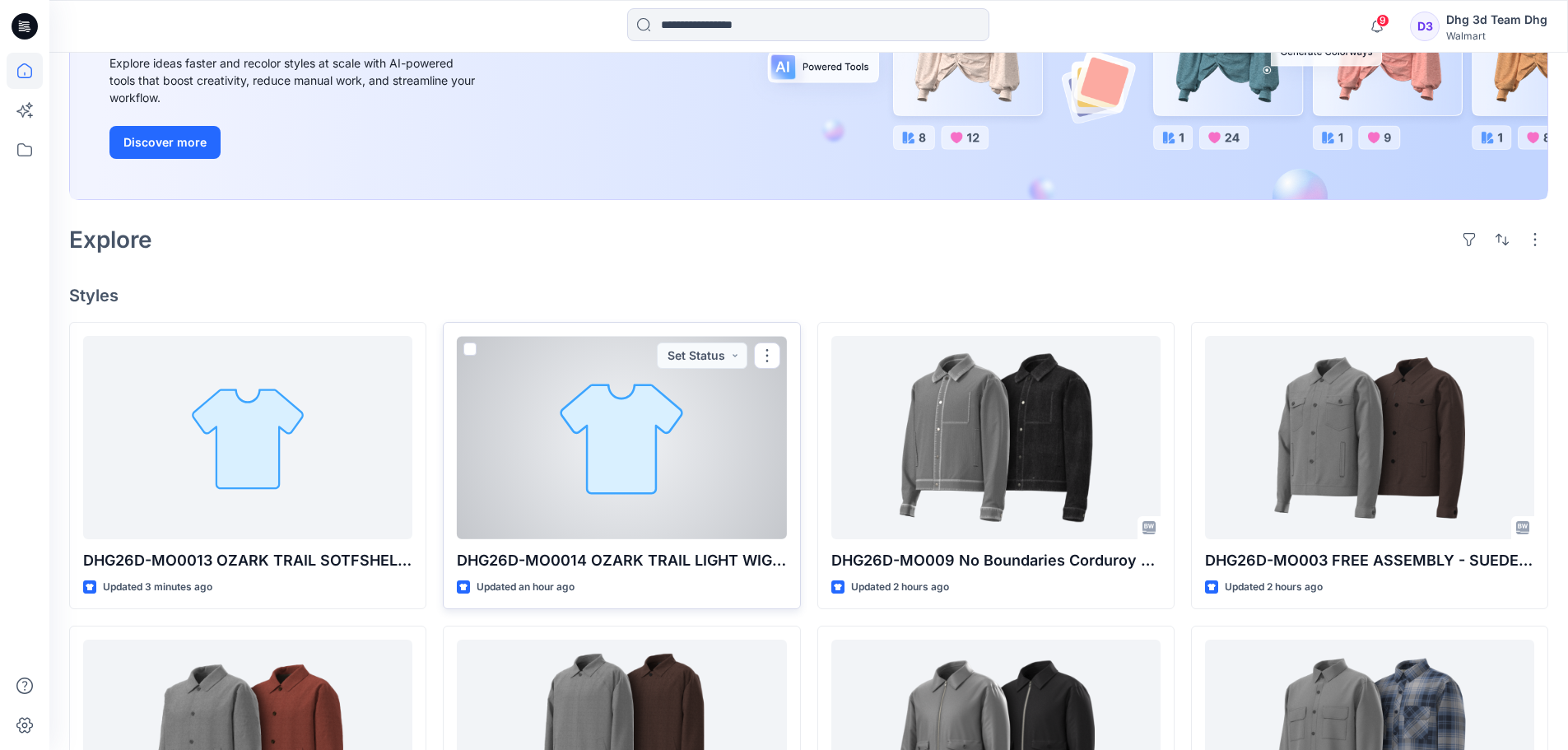
click at [650, 476] on div at bounding box center [622, 438] width 330 height 203
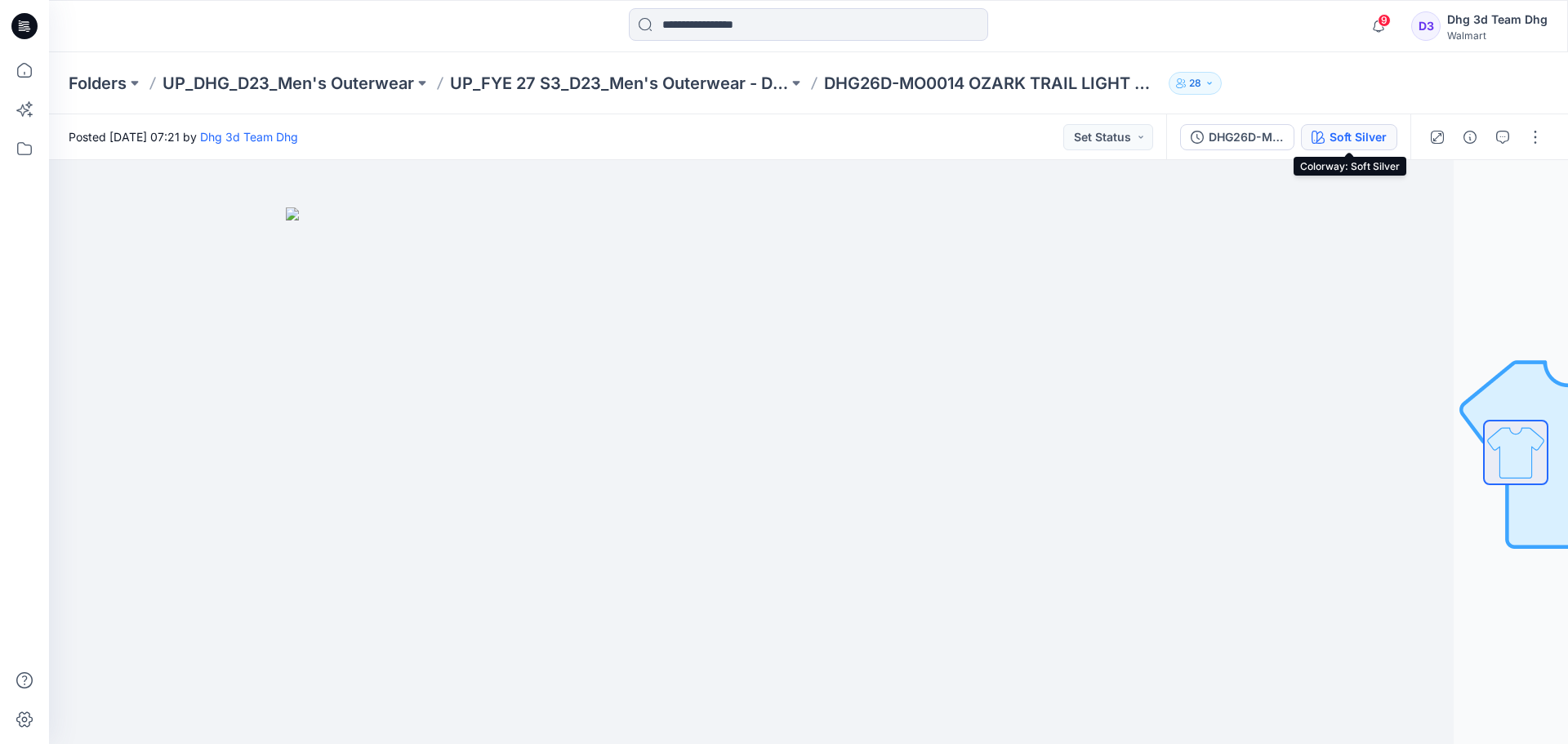
click at [1375, 133] on div "Soft Silver" at bounding box center [1357, 137] width 57 height 18
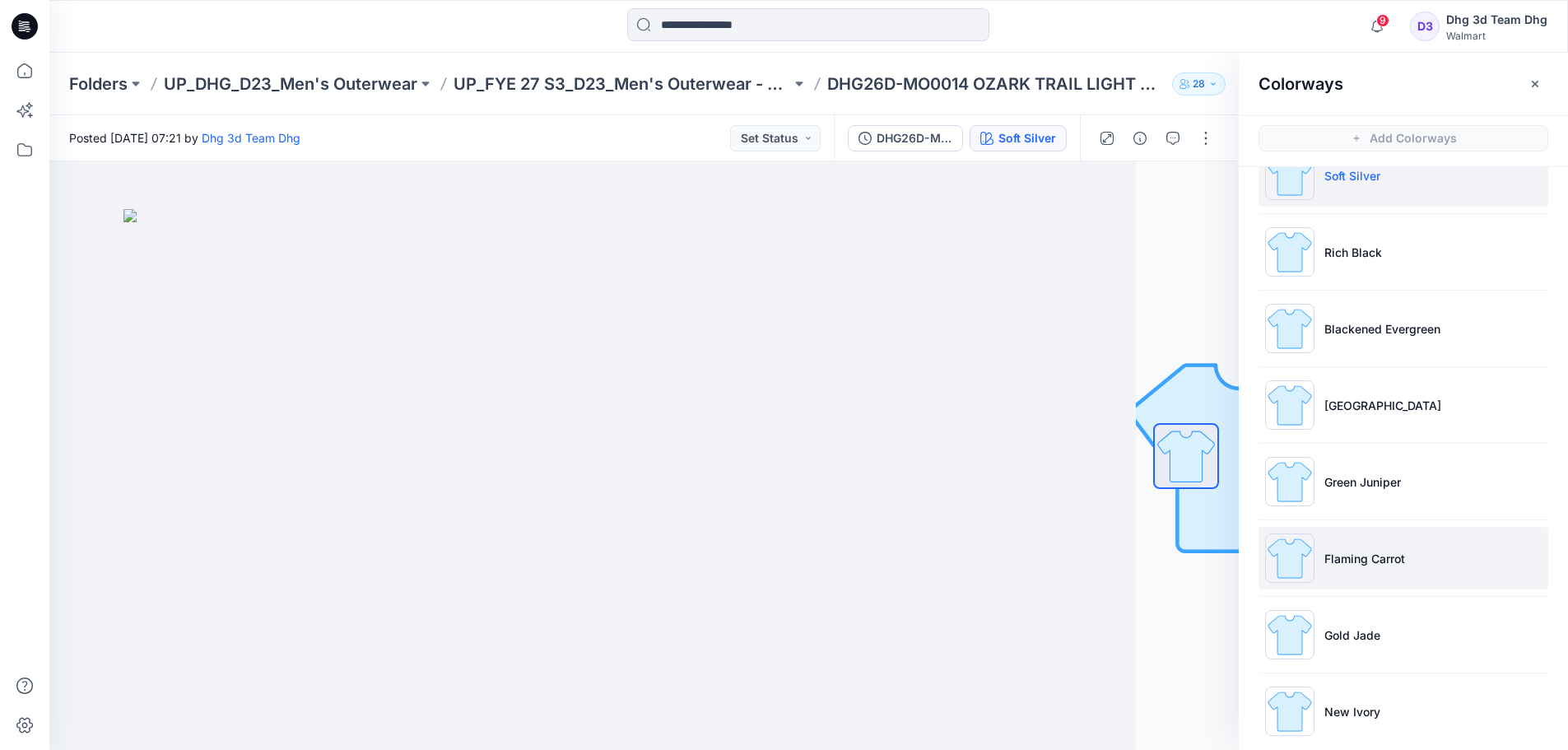
scroll to position [57, 0]
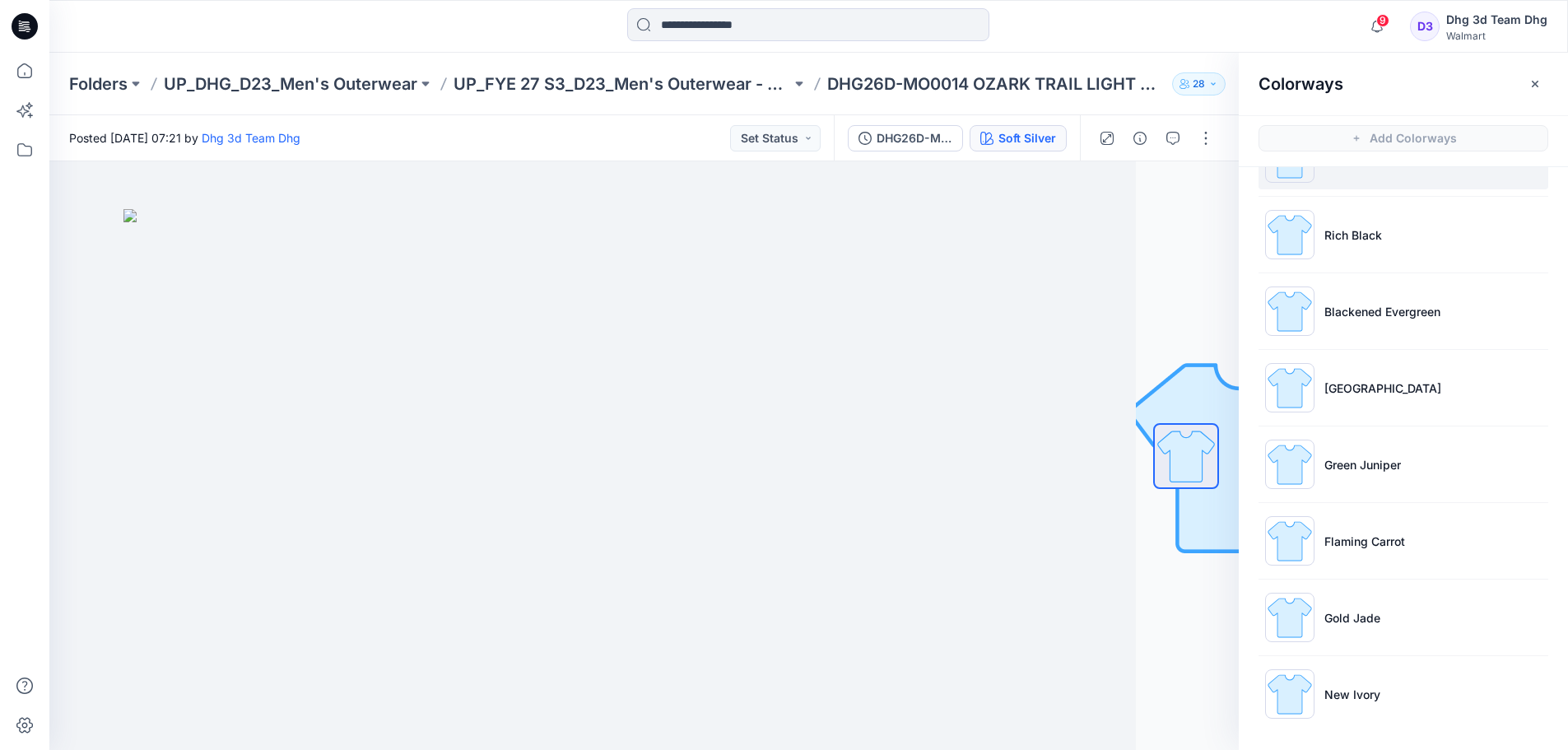
click at [910, 151] on div "DHG26D-MO0014 OZARK TRAIL LIGHT WIGHT PUFFER VEST OPT 1 Soft Silver" at bounding box center [957, 138] width 246 height 46
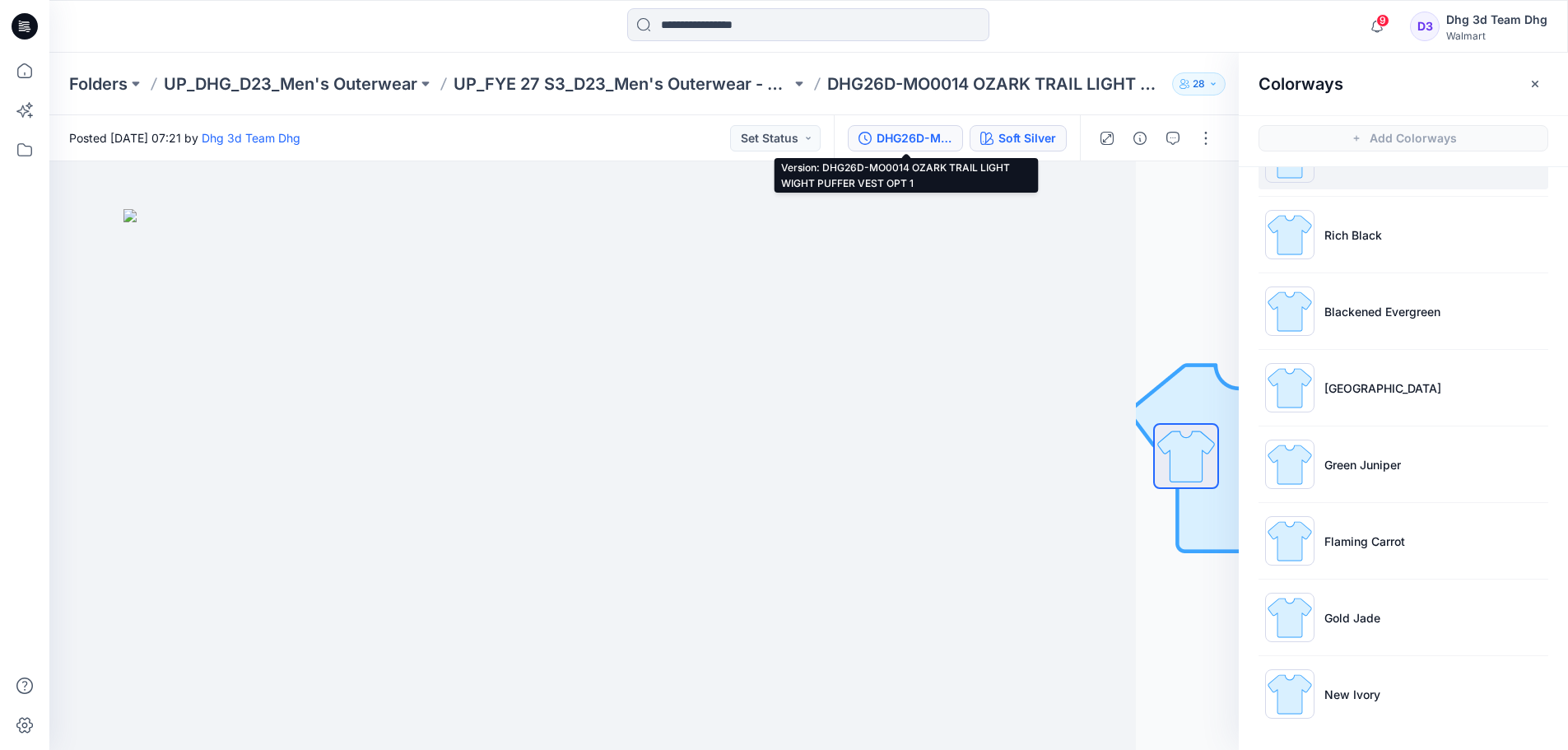
click at [910, 143] on div "DHG26D-MO0014 OZARK TRAIL LIGHT WIGHT PUFFER VEST OPT 1" at bounding box center [914, 138] width 76 height 18
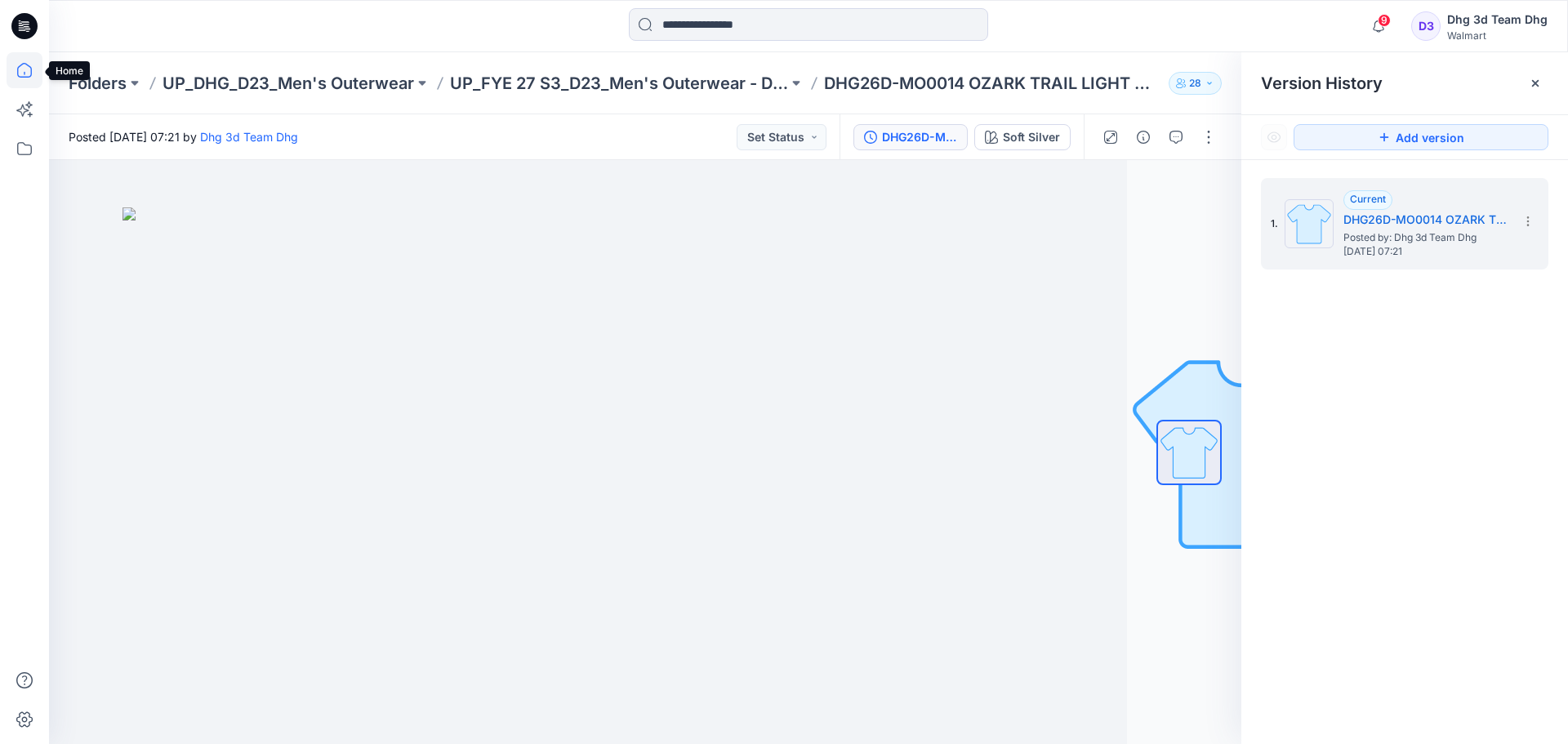
click at [21, 77] on icon at bounding box center [25, 70] width 15 height 15
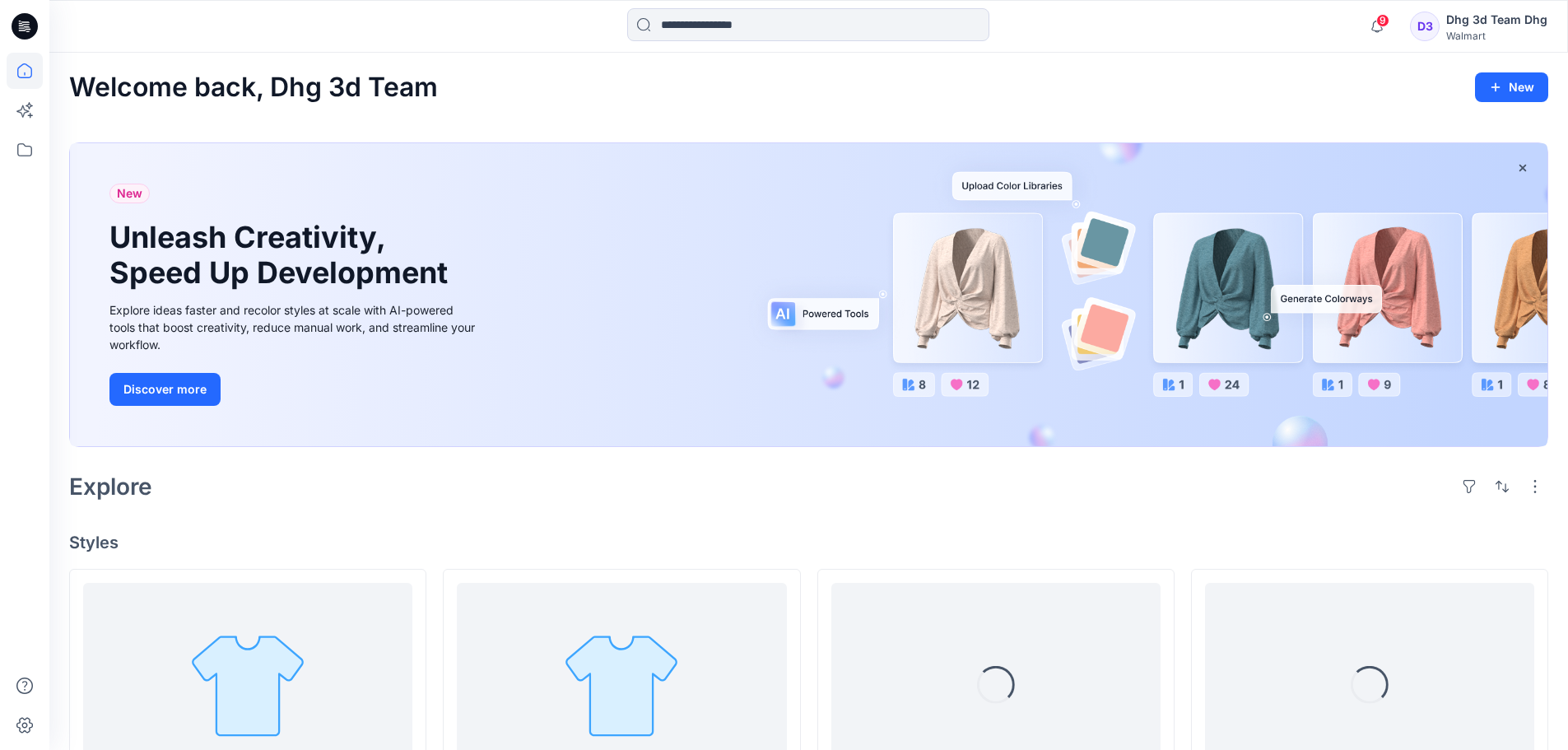
scroll to position [82, 0]
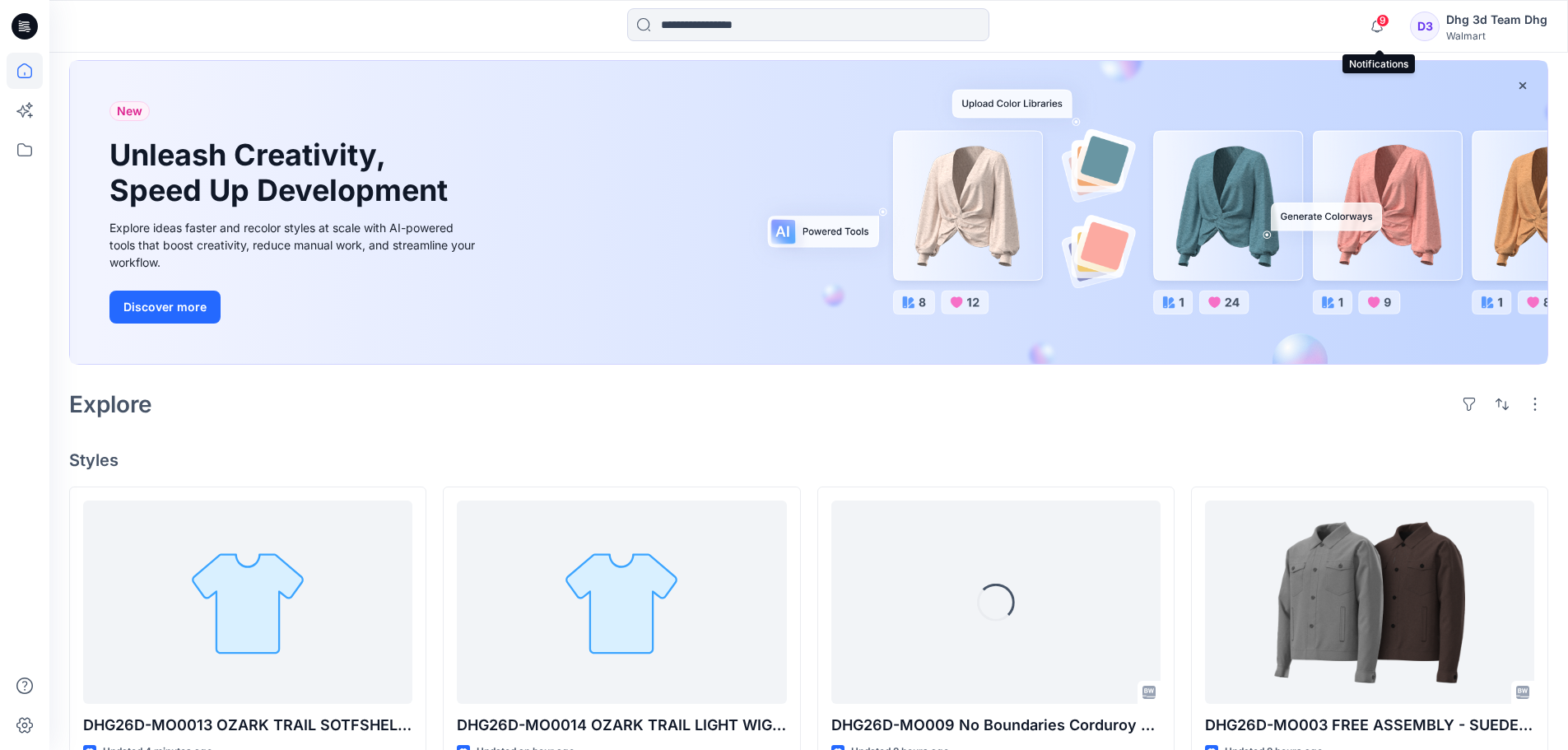
click at [1382, 24] on span "9" at bounding box center [1383, 20] width 13 height 13
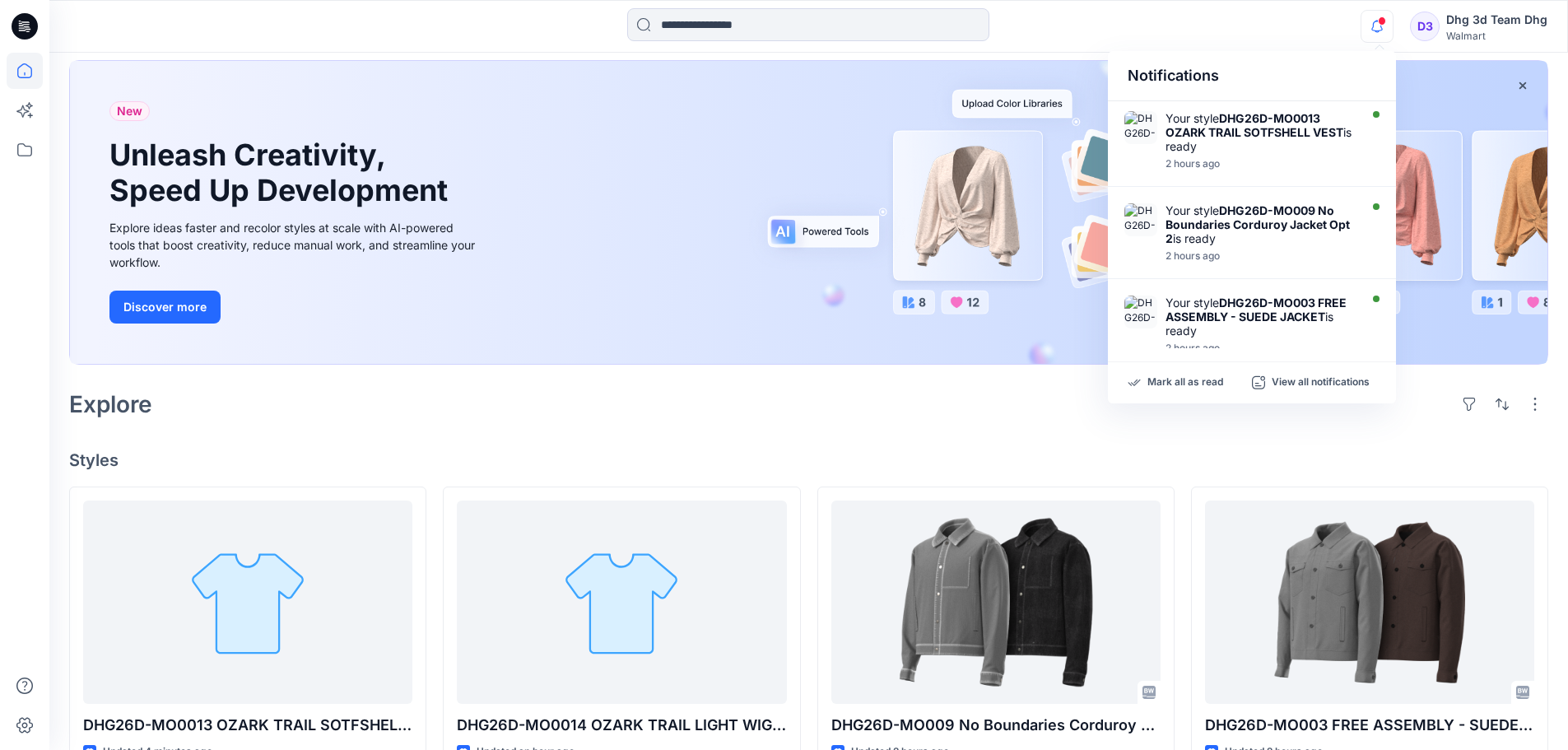
click at [1382, 24] on span at bounding box center [1382, 21] width 8 height 9
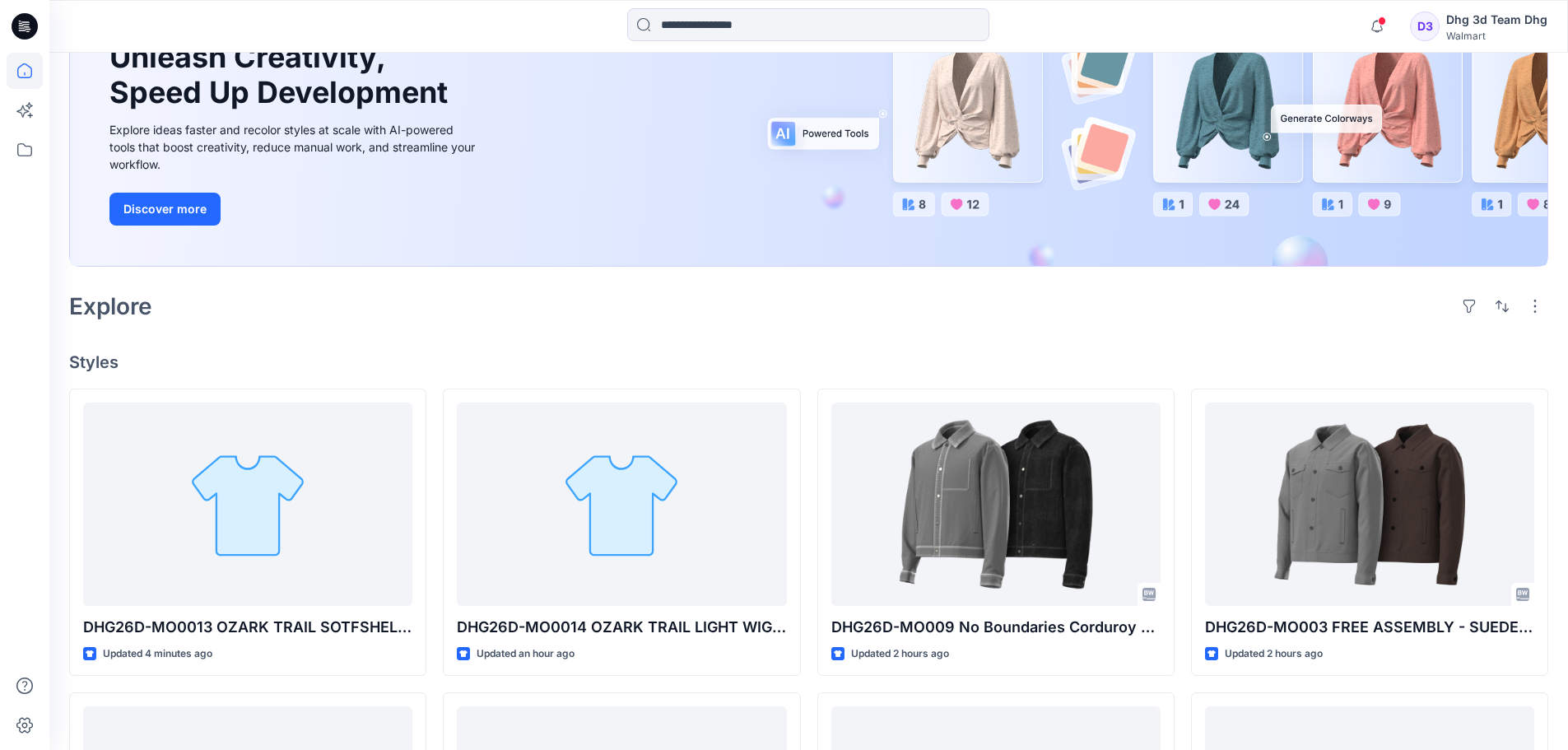
scroll to position [330, 0]
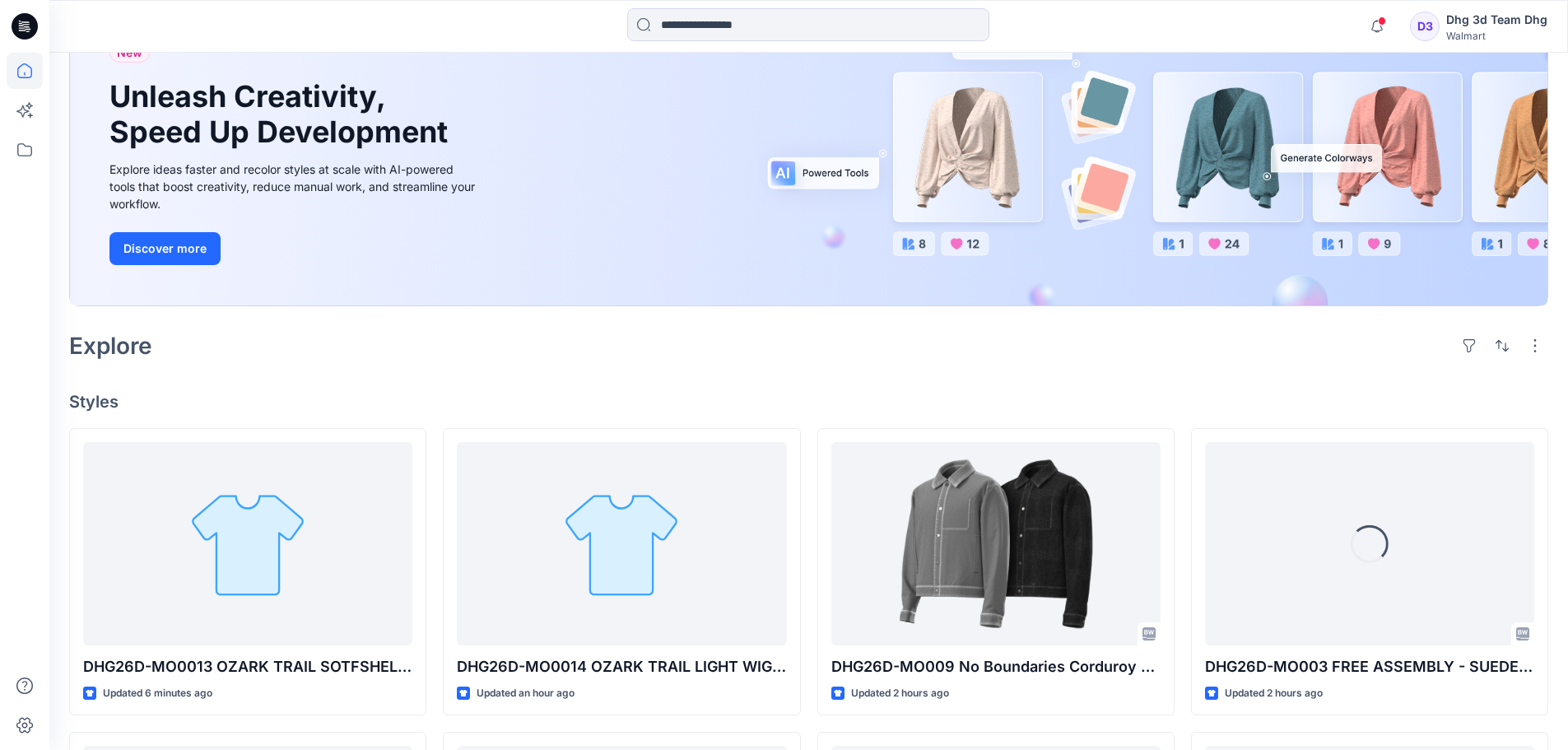
scroll to position [165, 0]
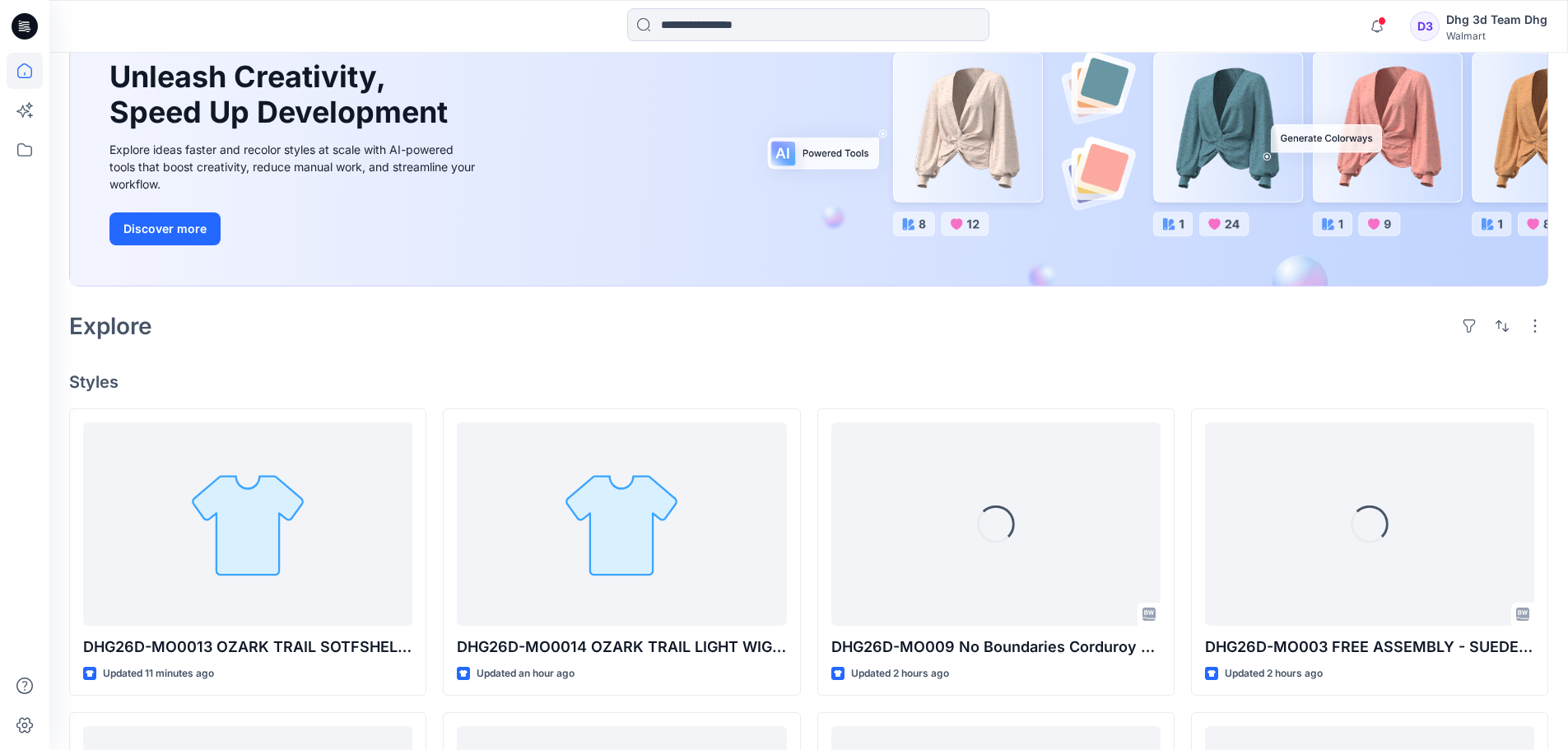
scroll to position [165, 0]
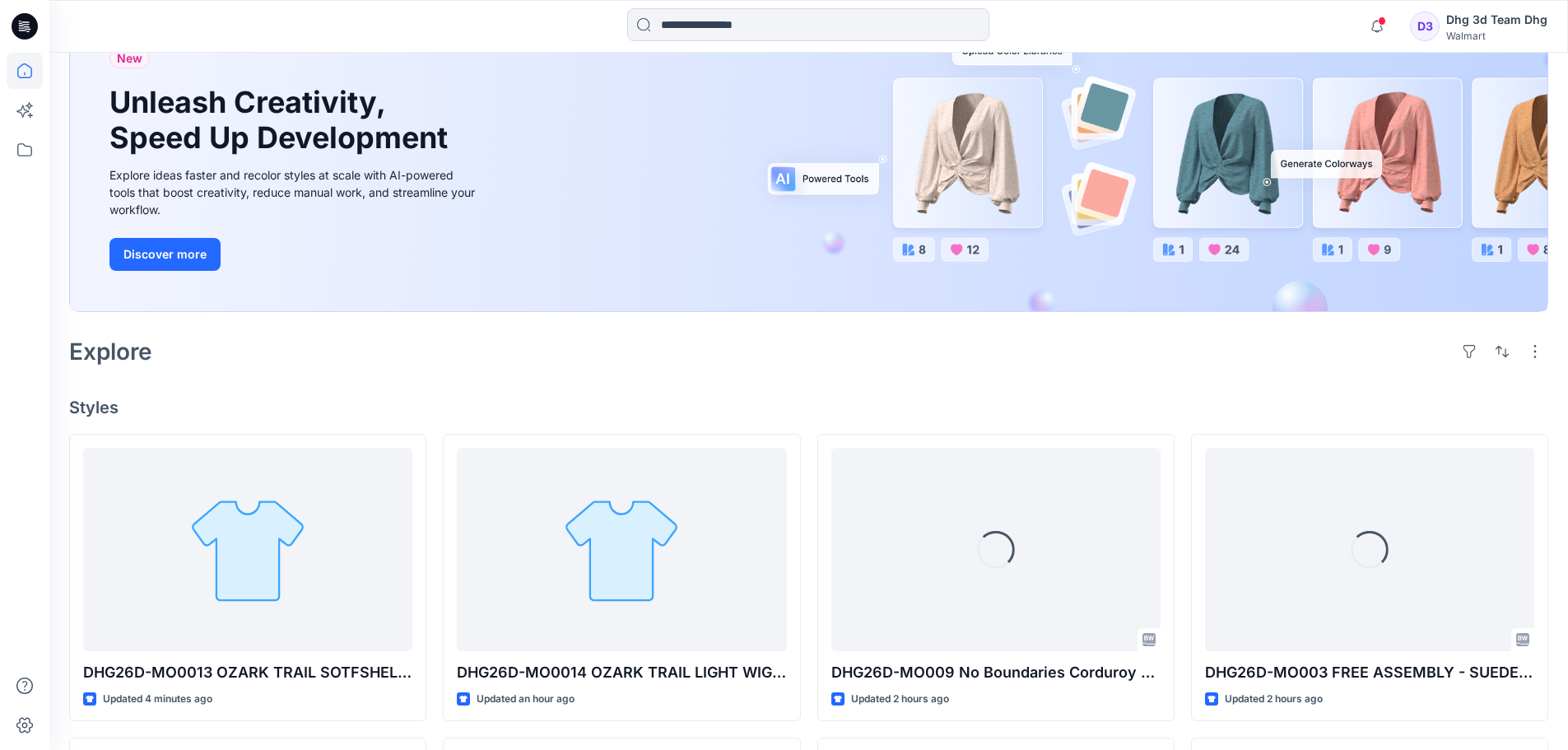
scroll to position [165, 0]
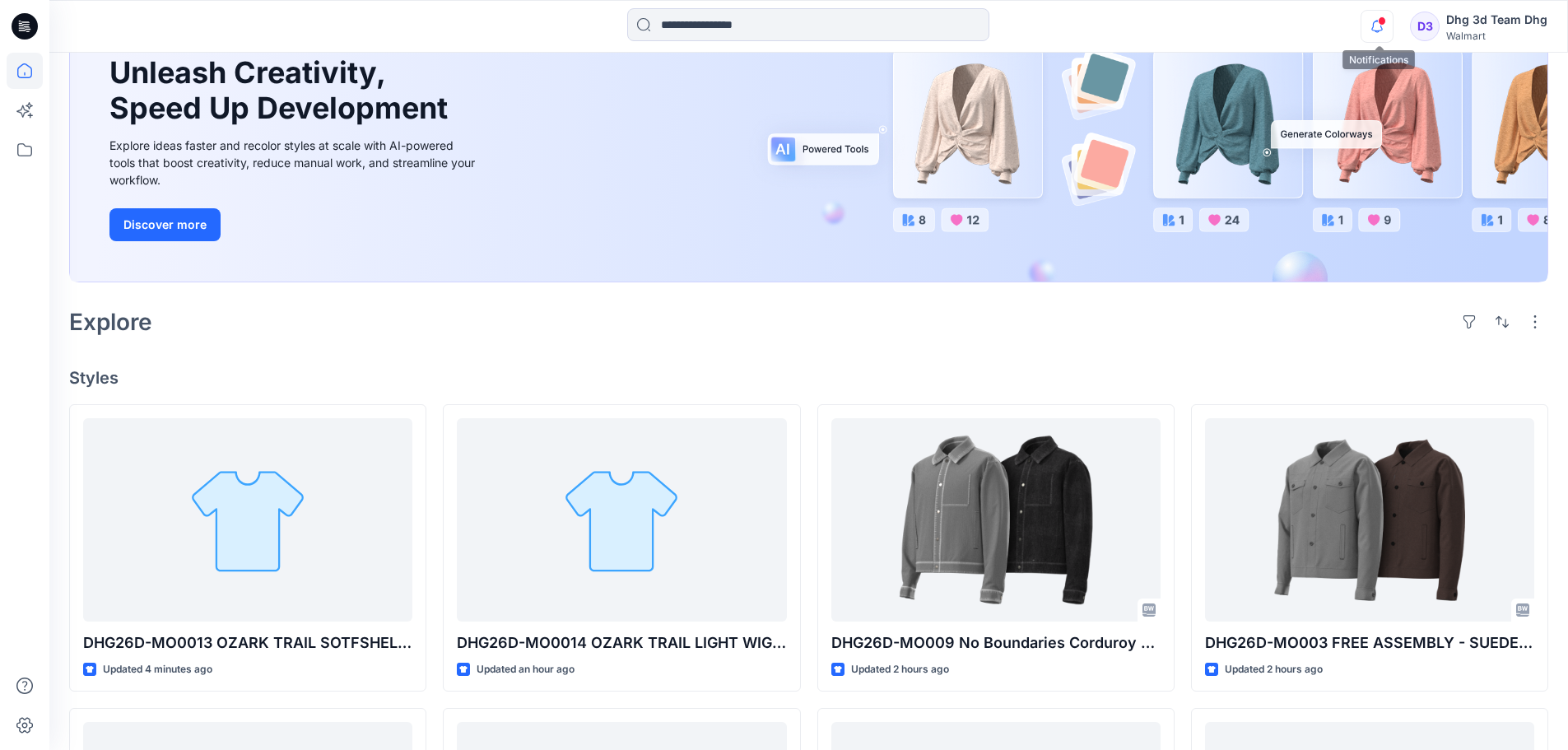
click at [1379, 23] on icon "button" at bounding box center [1377, 27] width 31 height 33
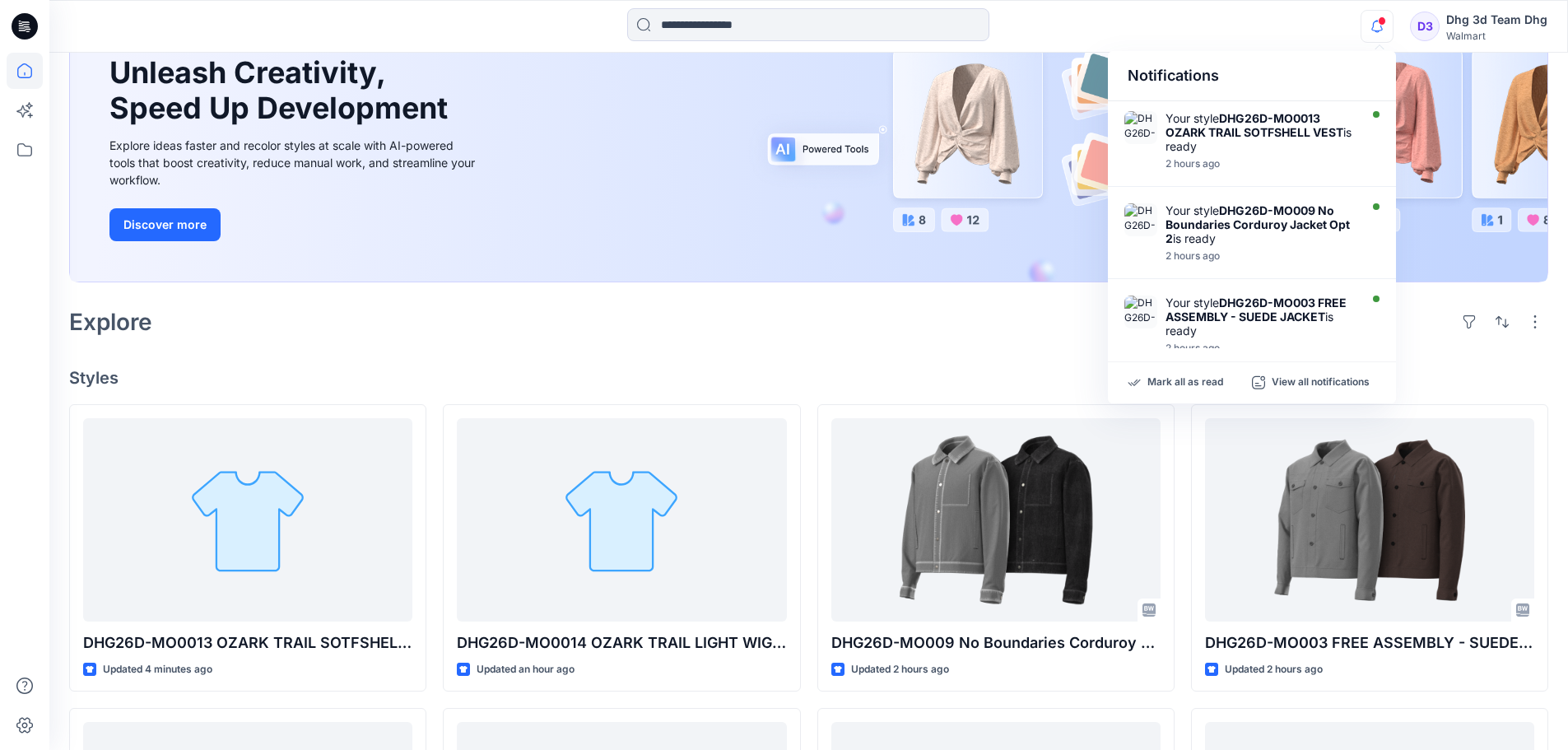
click at [1379, 23] on icon "button" at bounding box center [1377, 27] width 31 height 33
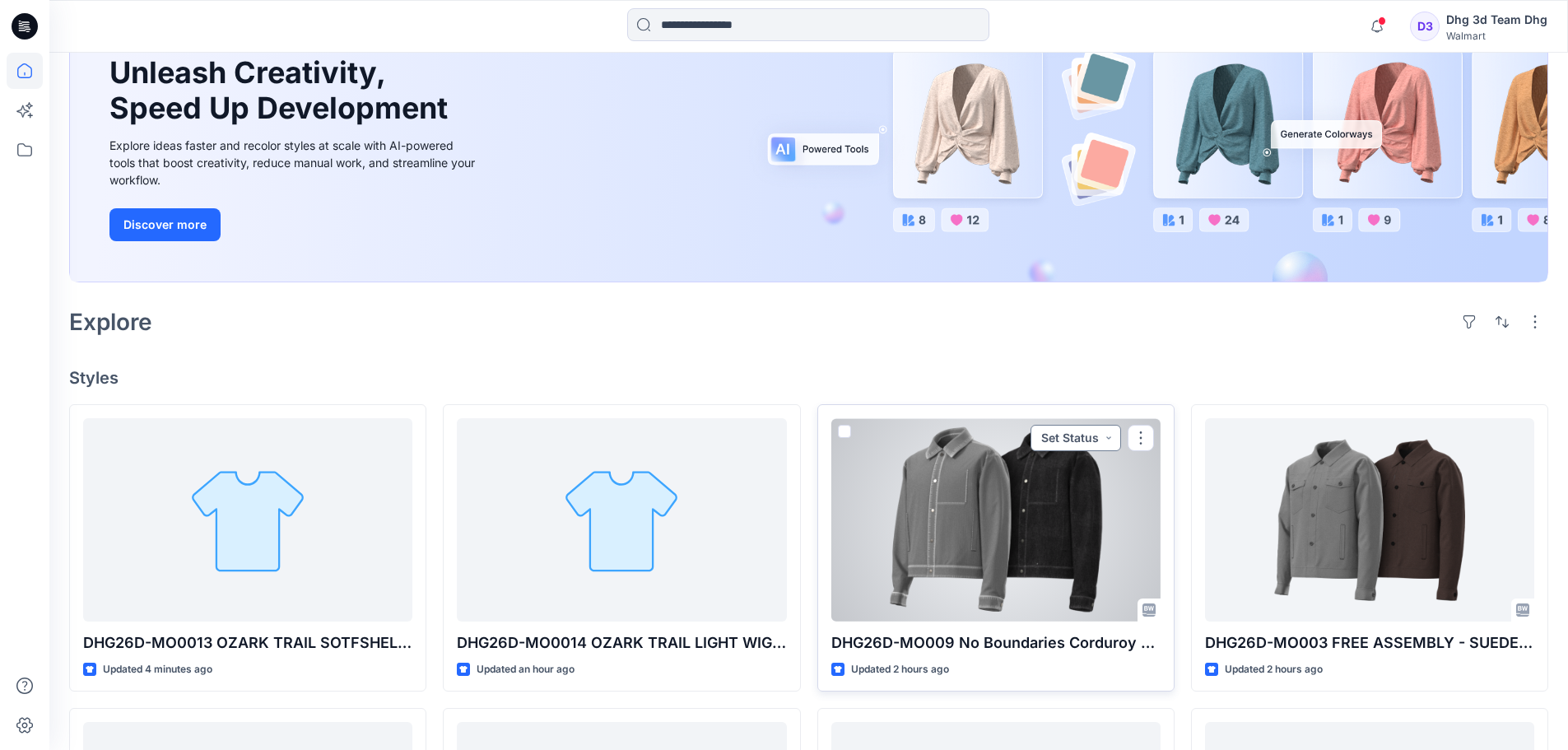
click at [1103, 429] on button "Set Status" at bounding box center [1075, 438] width 91 height 27
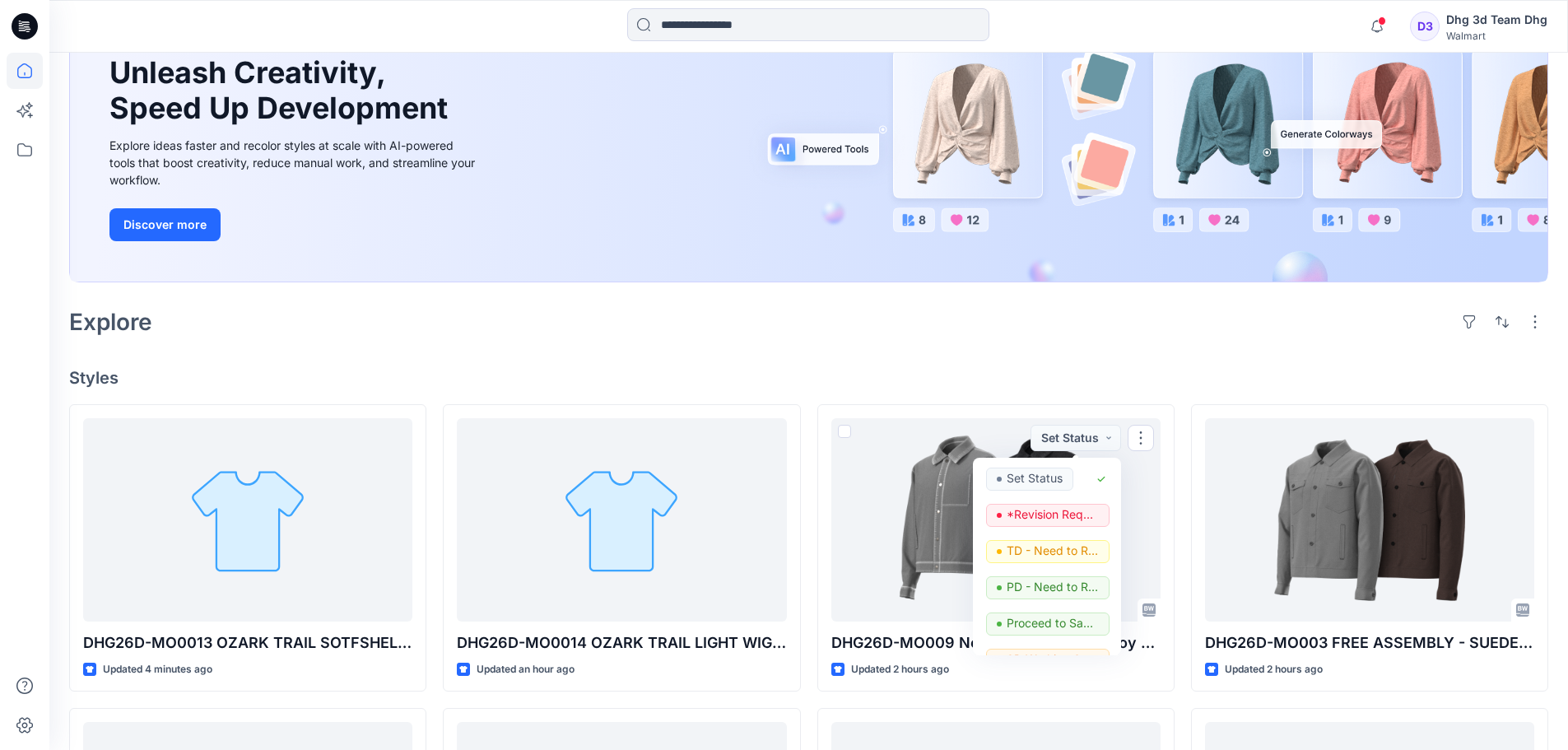
click at [832, 391] on div "Welcome back, Dhg 3d Team New New Unleash Creativity, Speed Up Development Expl…" at bounding box center [809, 634] width 1519 height 1491
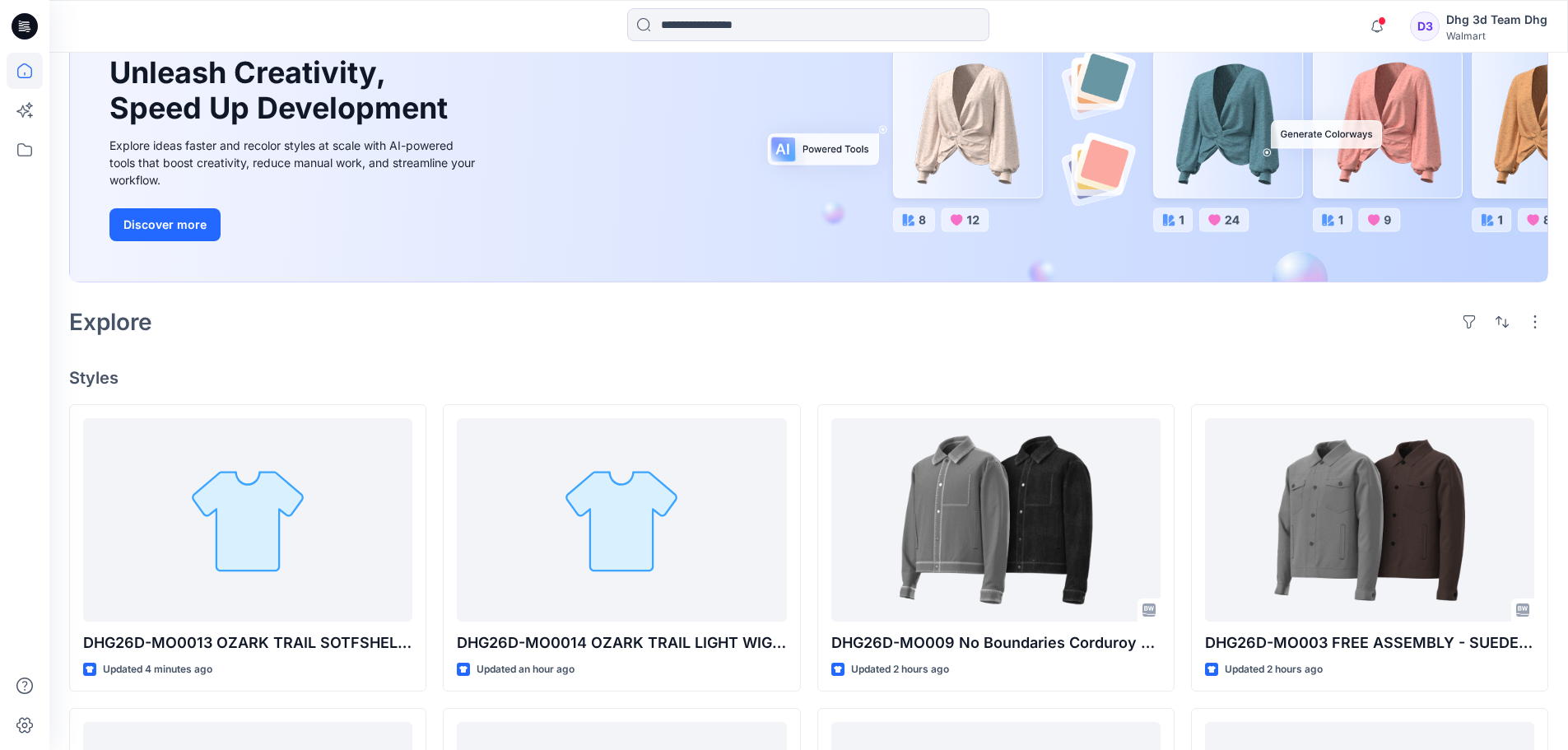
click at [832, 391] on div "Welcome back, Dhg 3d Team New New Unleash Creativity, Speed Up Development Expl…" at bounding box center [809, 634] width 1519 height 1491
click at [996, 361] on div "Welcome back, Dhg 3d Team New New Unleash Creativity, Speed Up Development Expl…" at bounding box center [809, 634] width 1519 height 1491
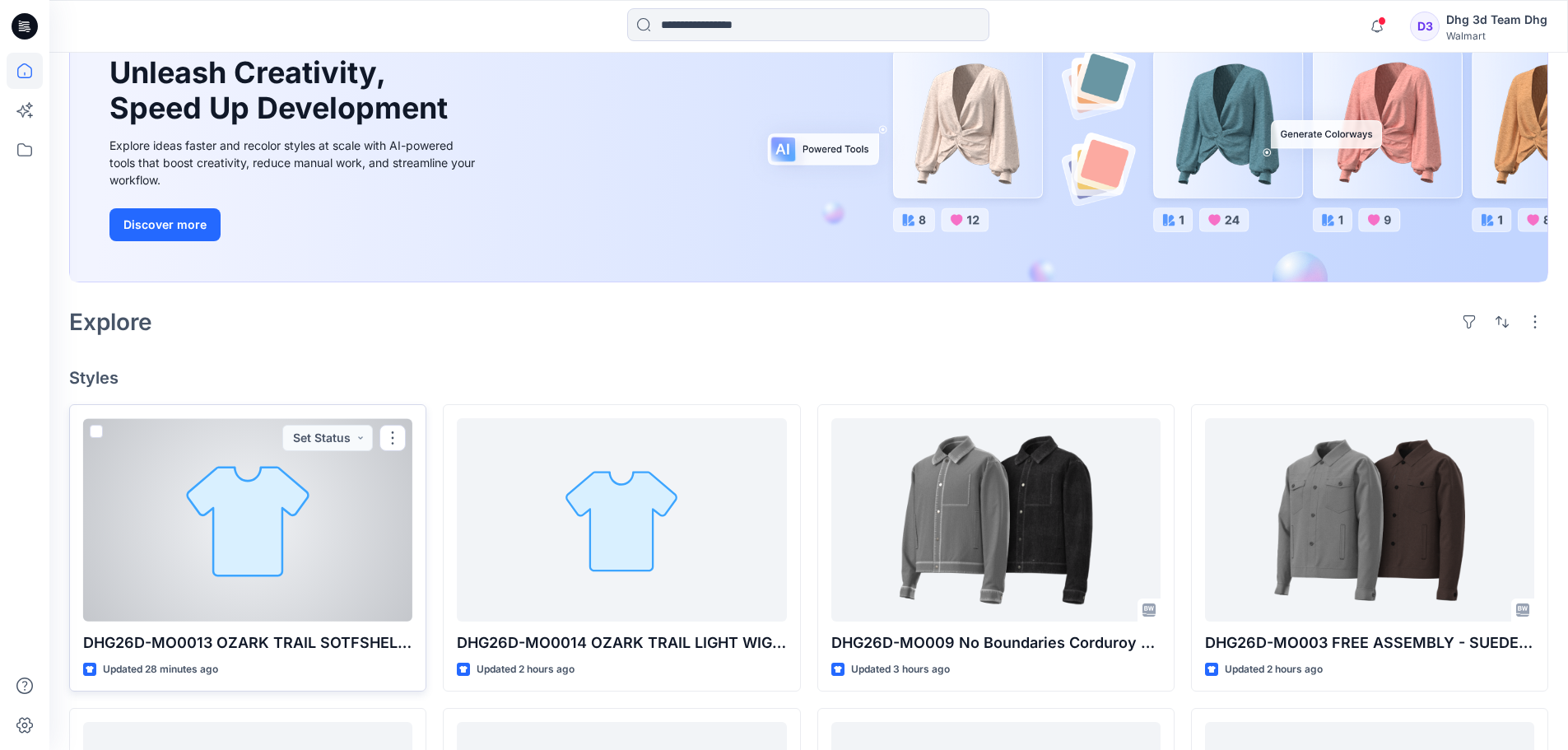
click at [313, 570] on div at bounding box center [248, 520] width 330 height 203
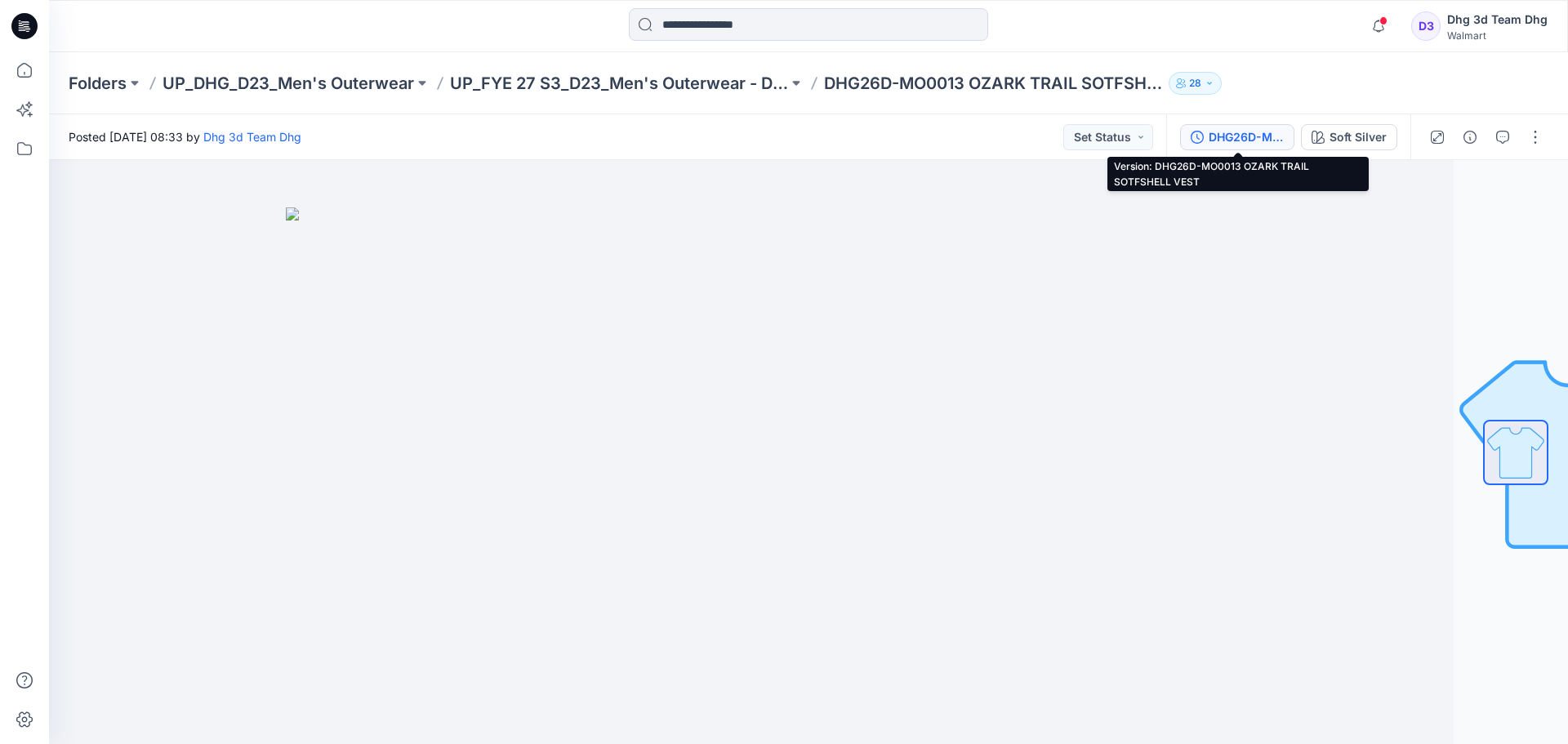
click at [1273, 133] on div "DHG26D-MO0013 OZARK TRAIL SOTFSHELL VEST" at bounding box center [1245, 137] width 75 height 18
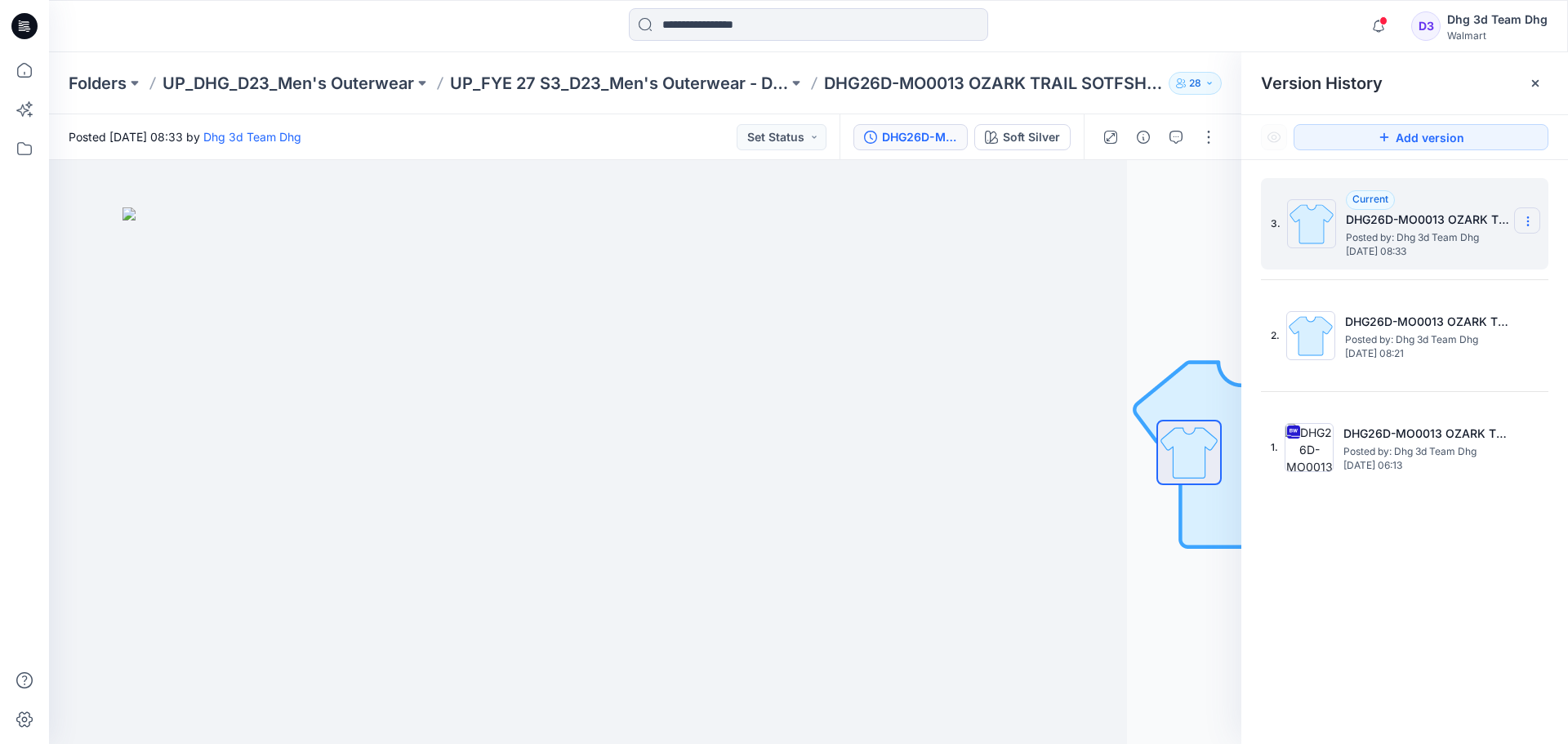
click at [1523, 223] on icon at bounding box center [1528, 221] width 13 height 13
click at [1443, 329] on span "Delete Version" at bounding box center [1415, 326] width 77 height 20
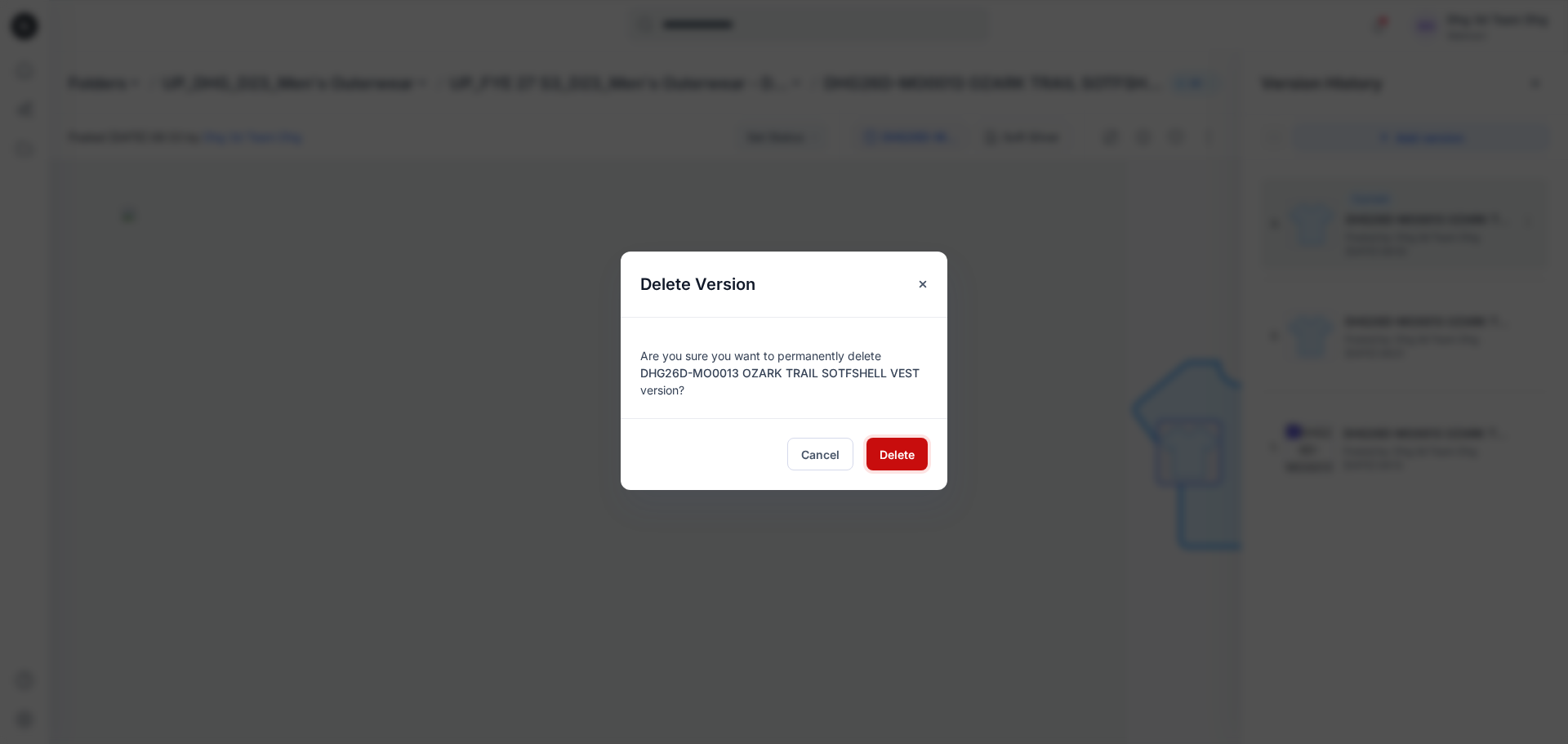
click at [908, 456] on span "Delete" at bounding box center [897, 454] width 35 height 17
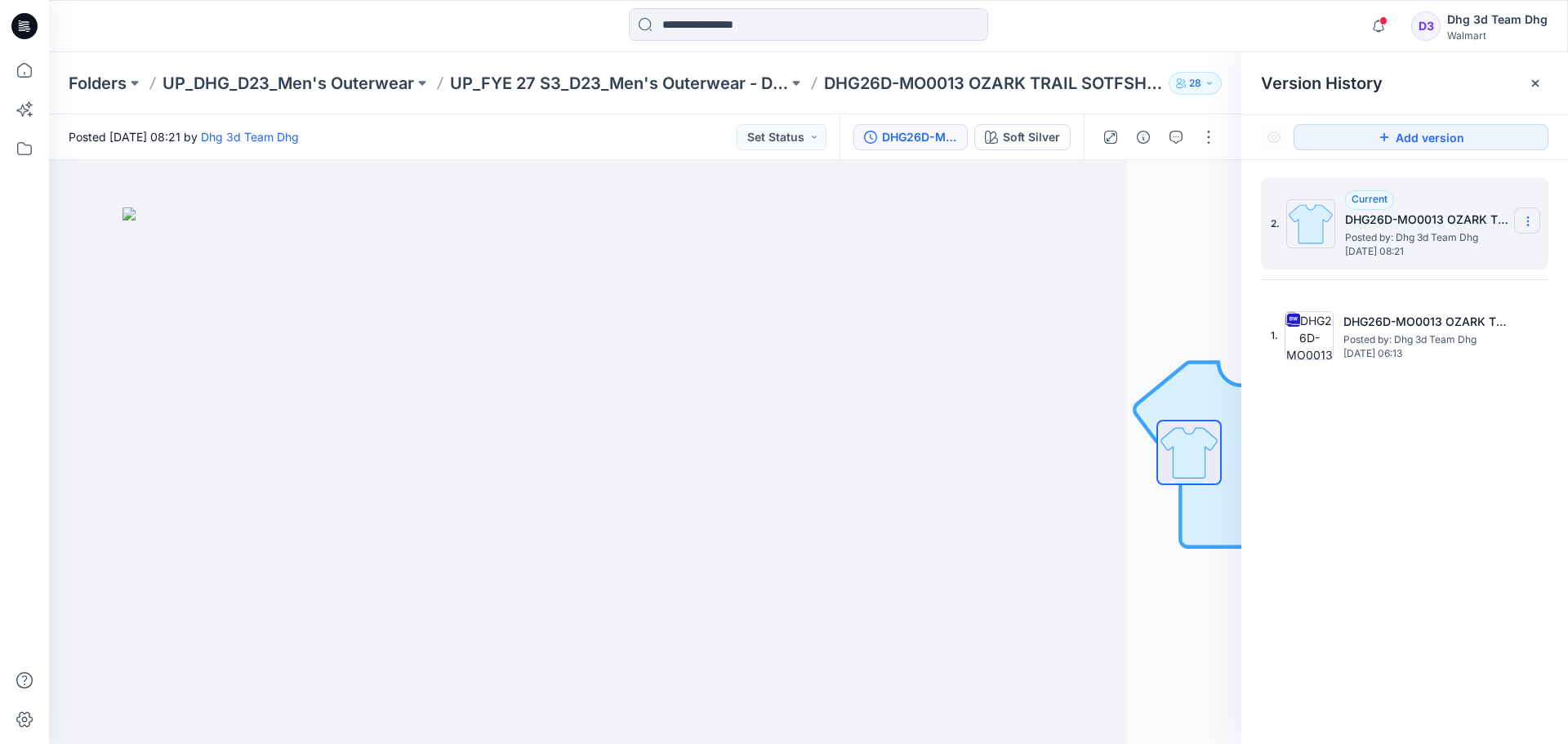
click at [1532, 222] on icon at bounding box center [1528, 221] width 13 height 13
click at [1431, 319] on span "Delete Version" at bounding box center [1415, 326] width 77 height 20
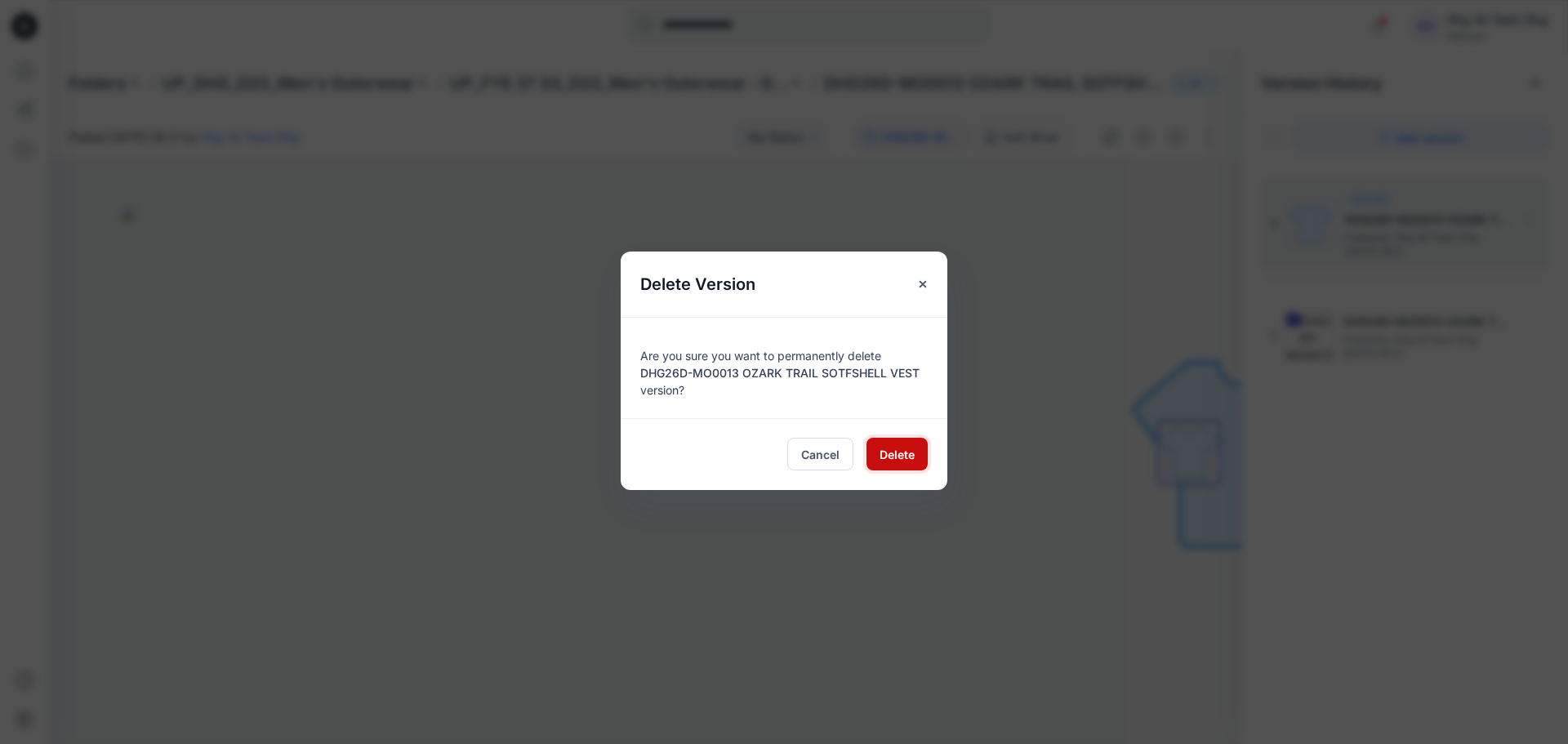
click at [901, 454] on span "Delete" at bounding box center [897, 454] width 35 height 17
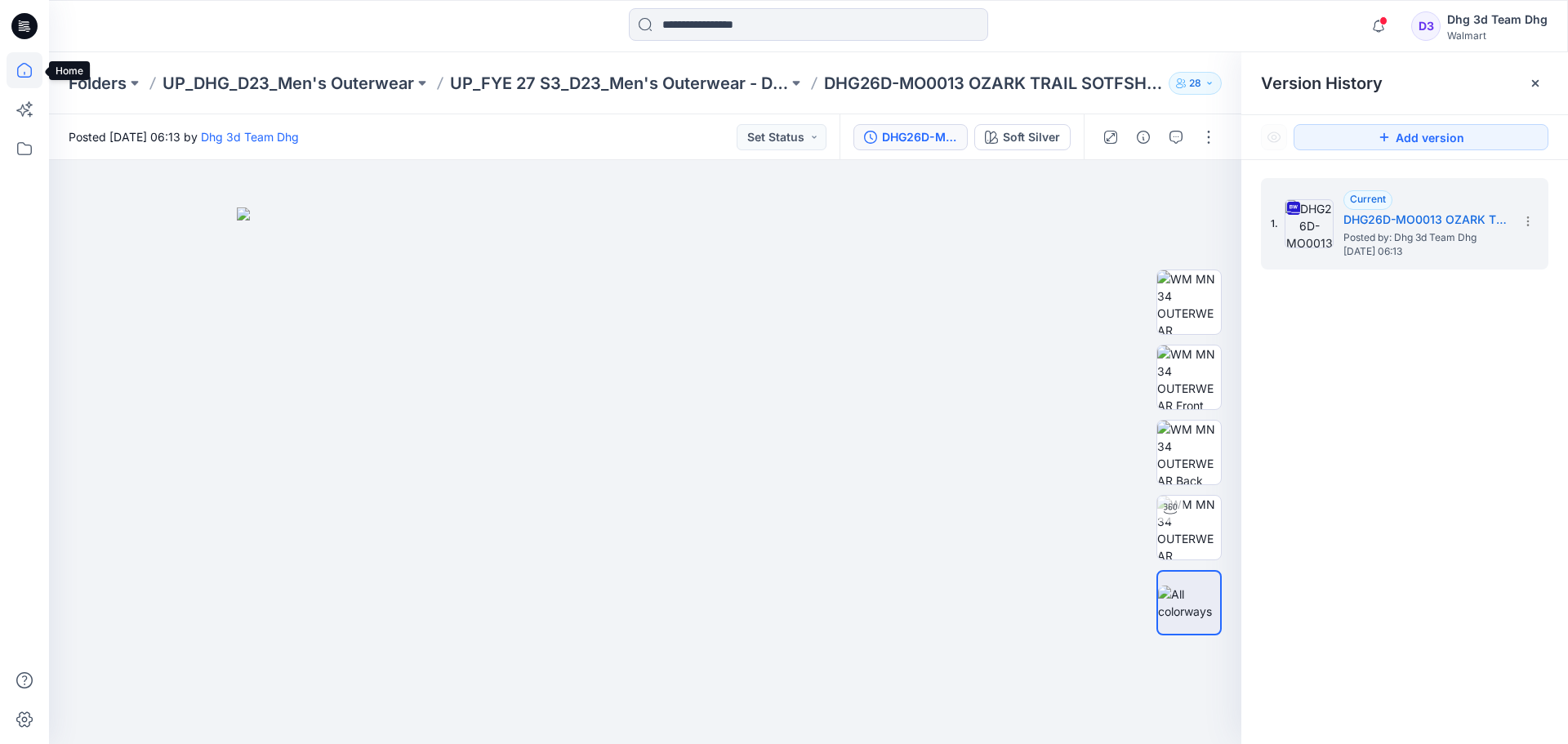
click at [32, 81] on icon at bounding box center [25, 71] width 36 height 36
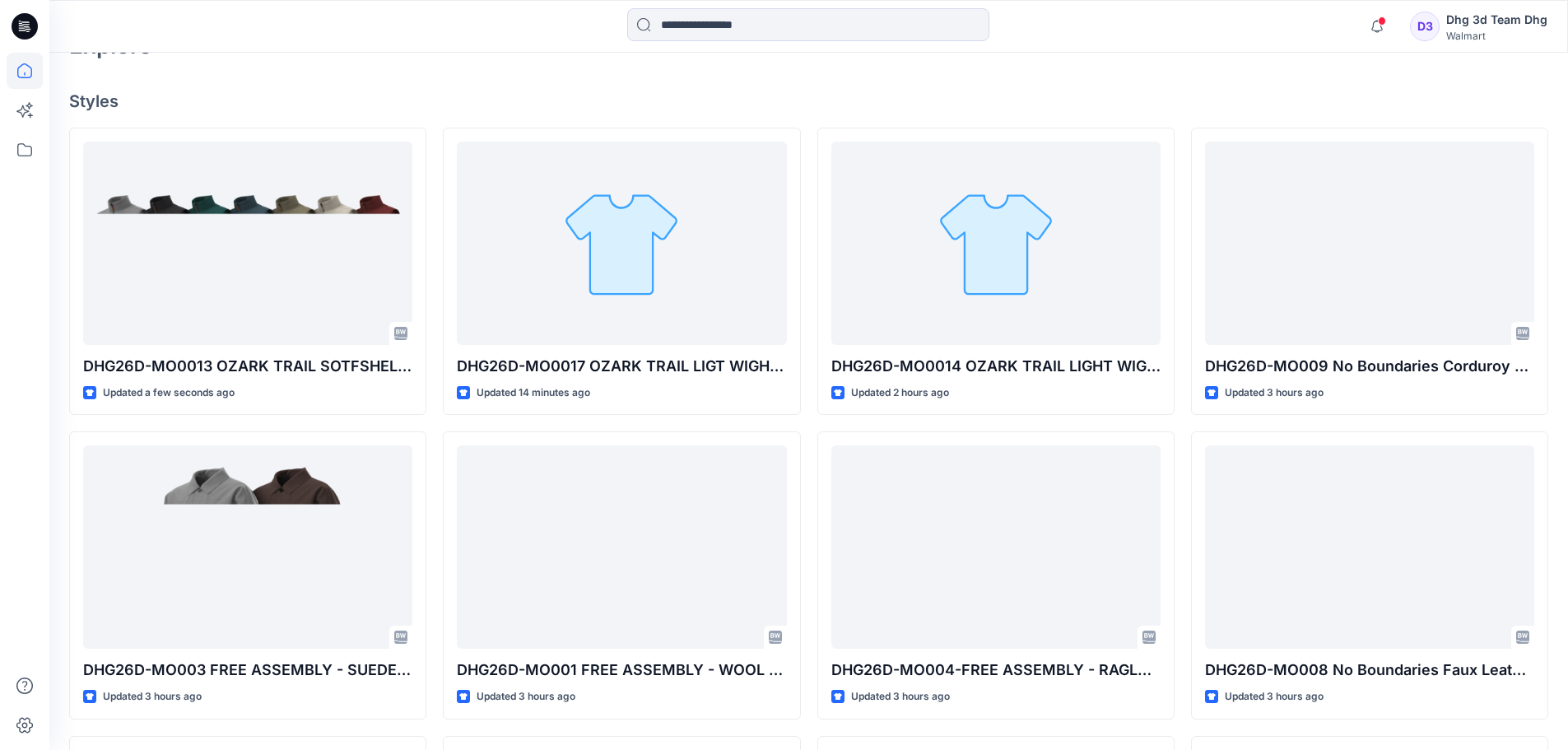
scroll to position [411, 0]
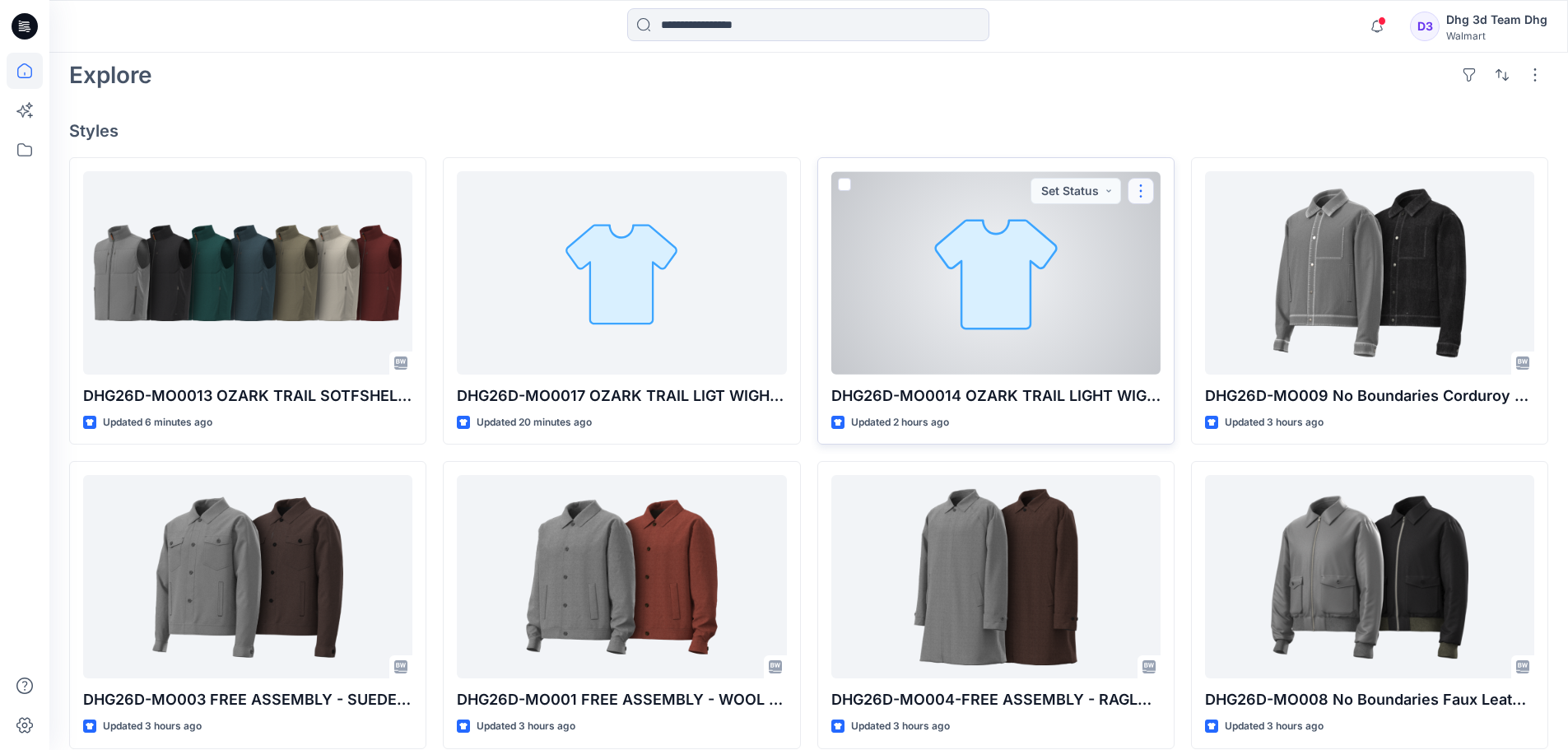
click at [1143, 190] on button "button" at bounding box center [1141, 190] width 27 height 27
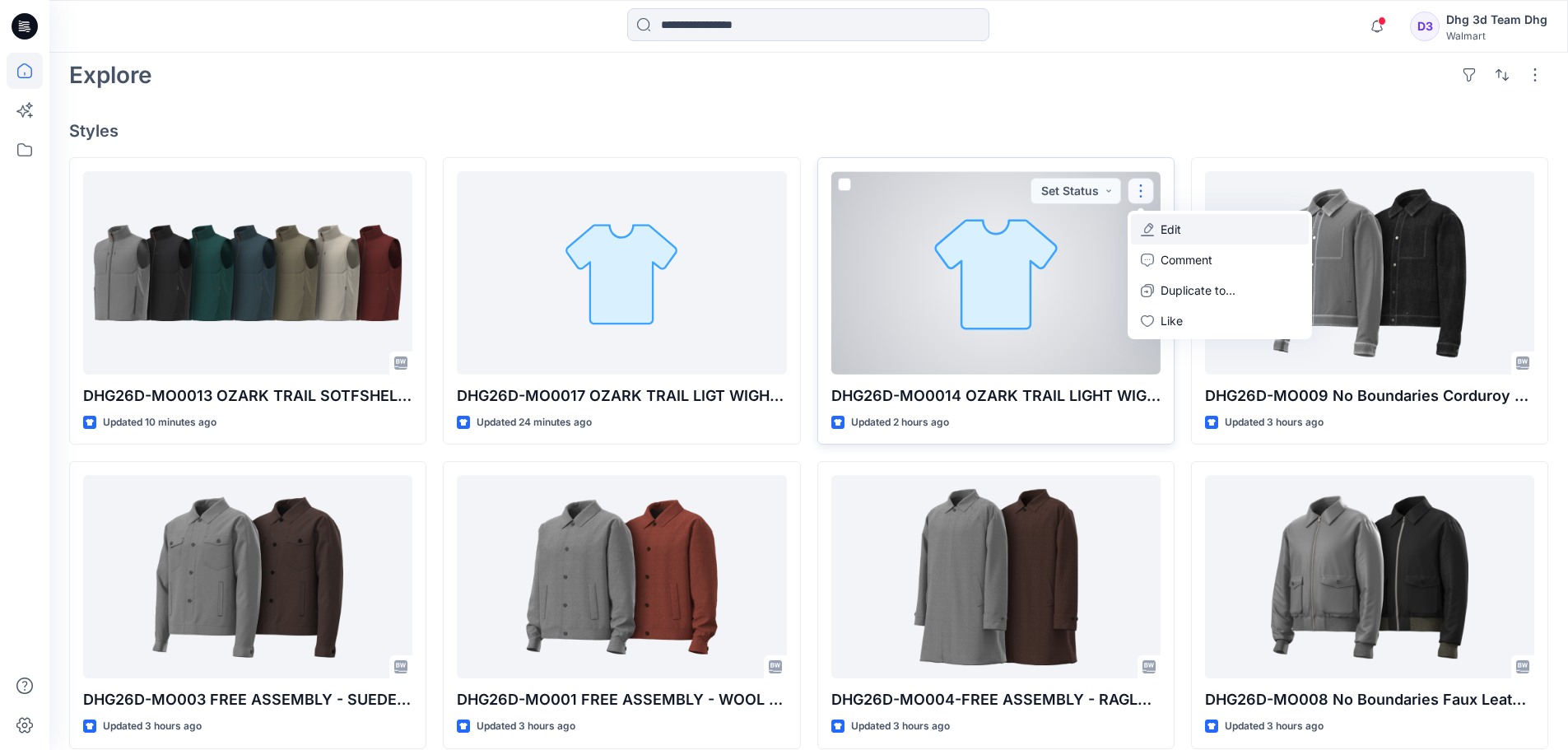
click at [1194, 232] on button "Edit" at bounding box center [1220, 229] width 178 height 30
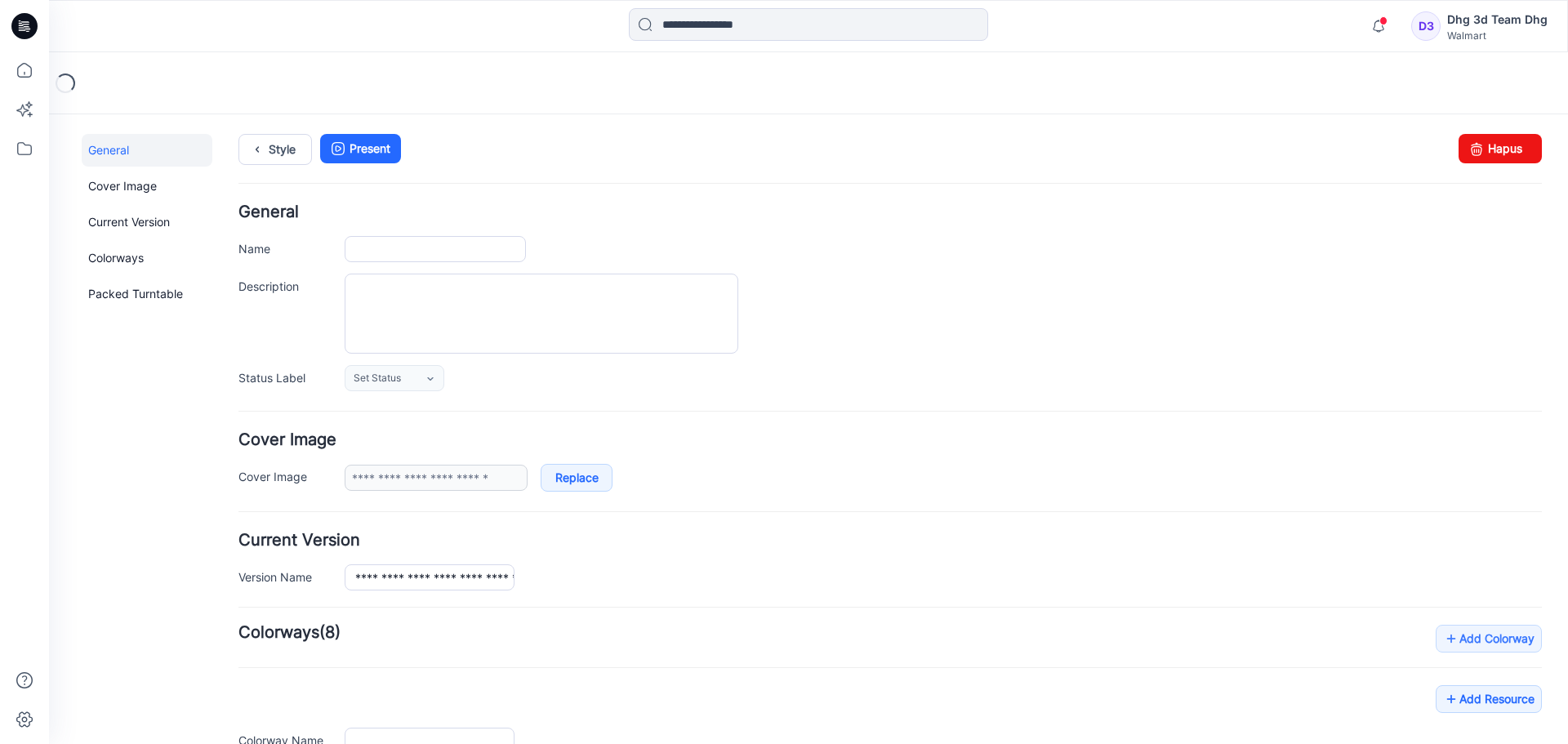
type input "**********"
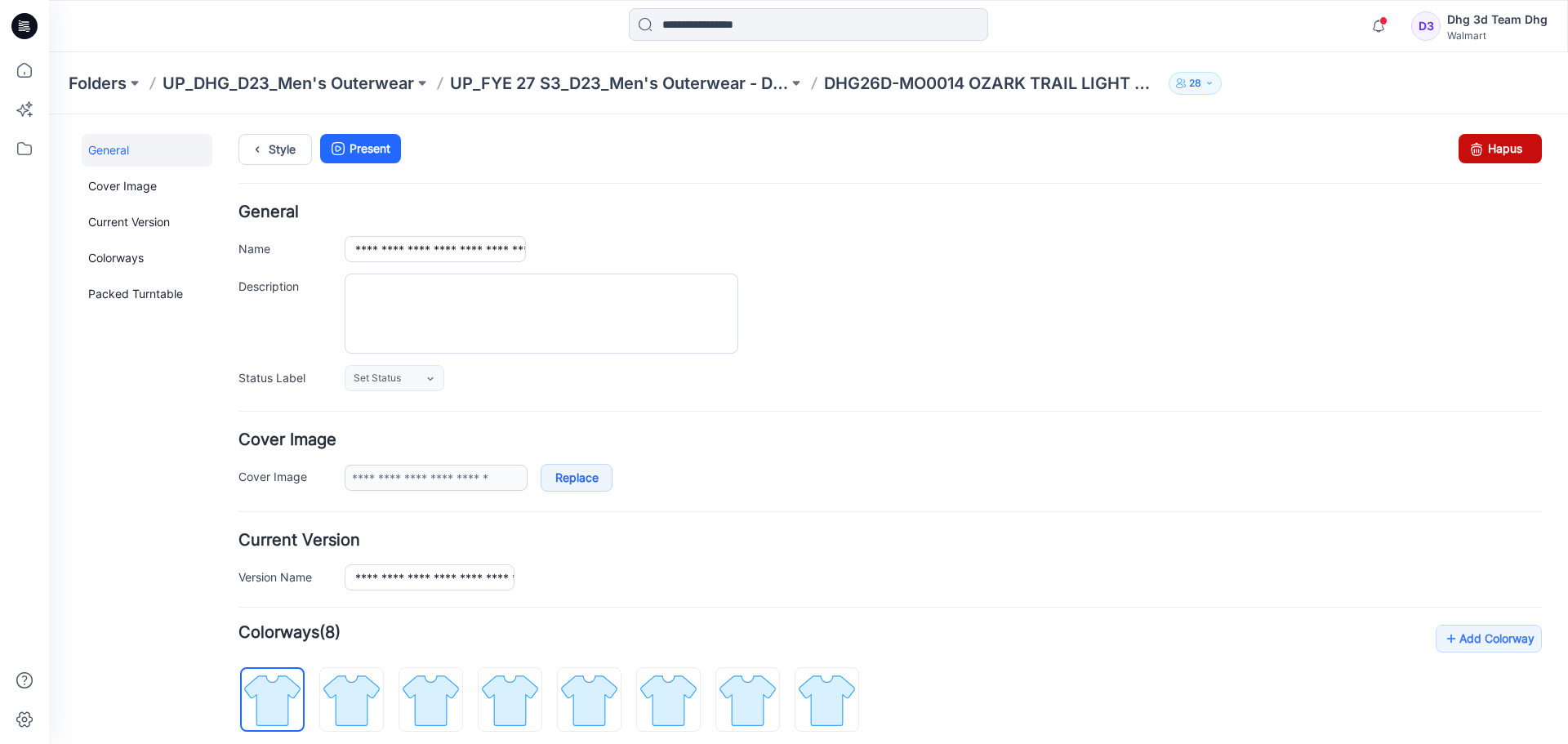
drag, startPoint x: 1494, startPoint y: 154, endPoint x: 939, endPoint y: 183, distance: 555.8
click at [1494, 154] on link "Hapus" at bounding box center [1501, 148] width 84 height 29
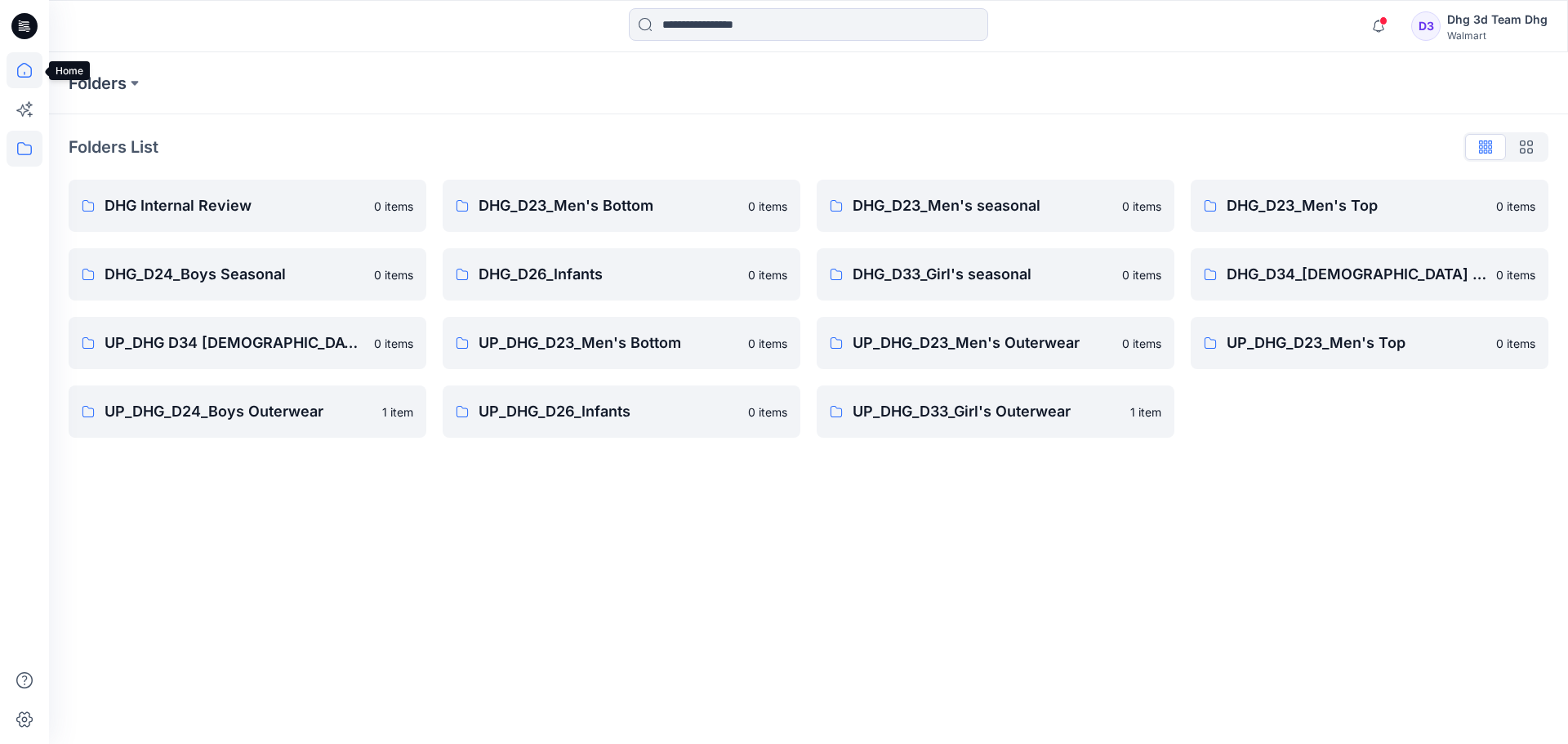
click at [15, 69] on icon at bounding box center [25, 71] width 36 height 36
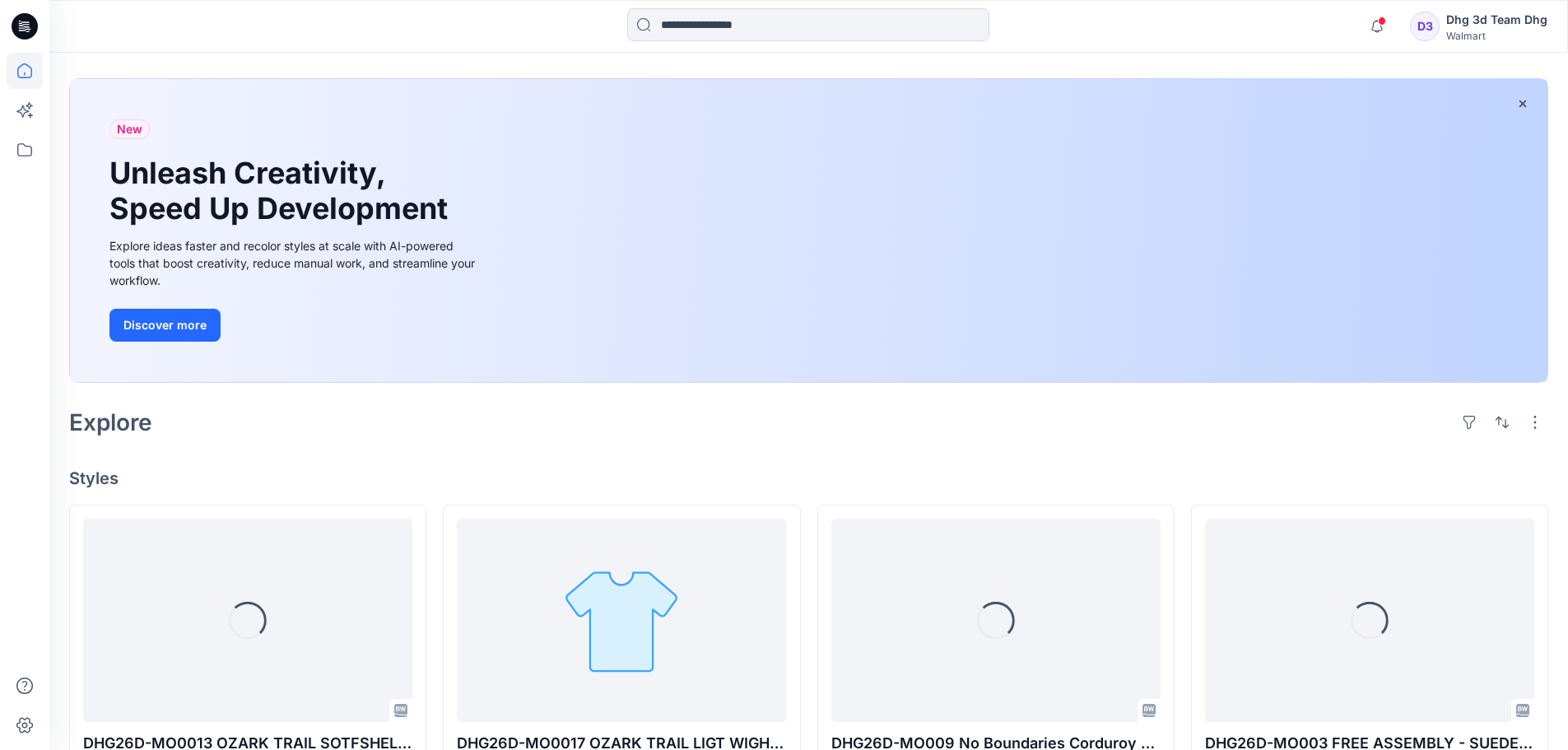
scroll to position [165, 0]
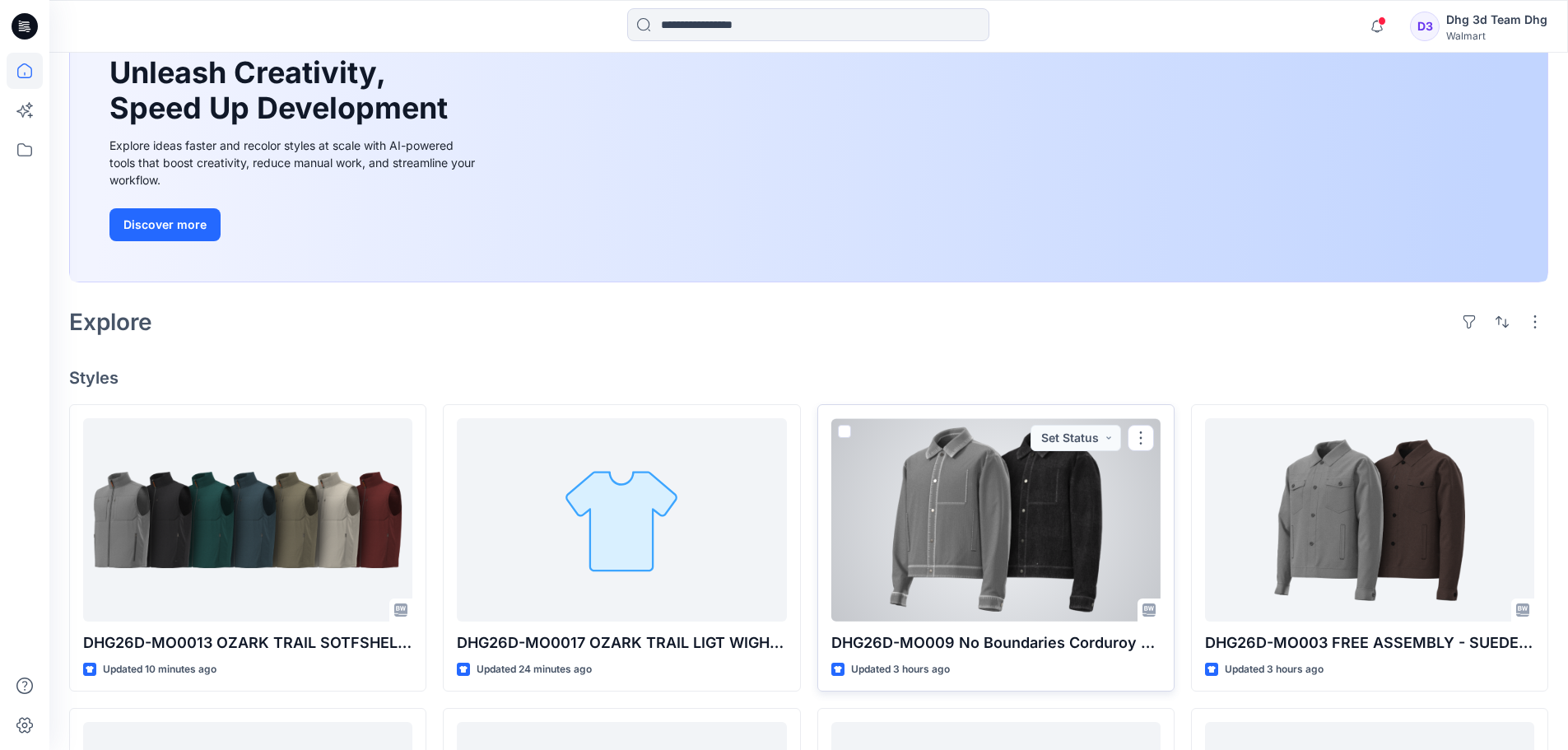
click at [937, 526] on div at bounding box center [996, 520] width 330 height 203
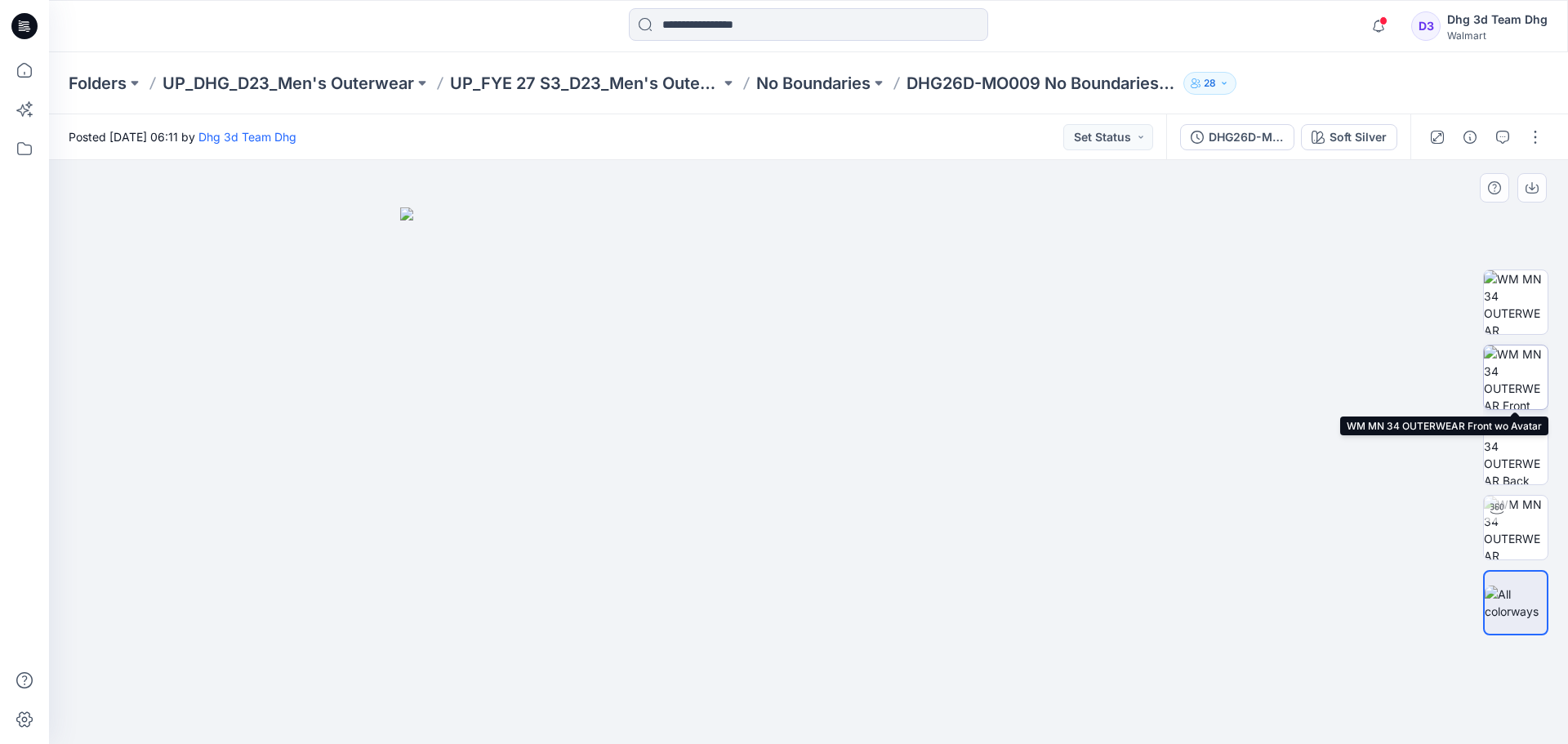
click at [1504, 361] on img at bounding box center [1515, 377] width 64 height 64
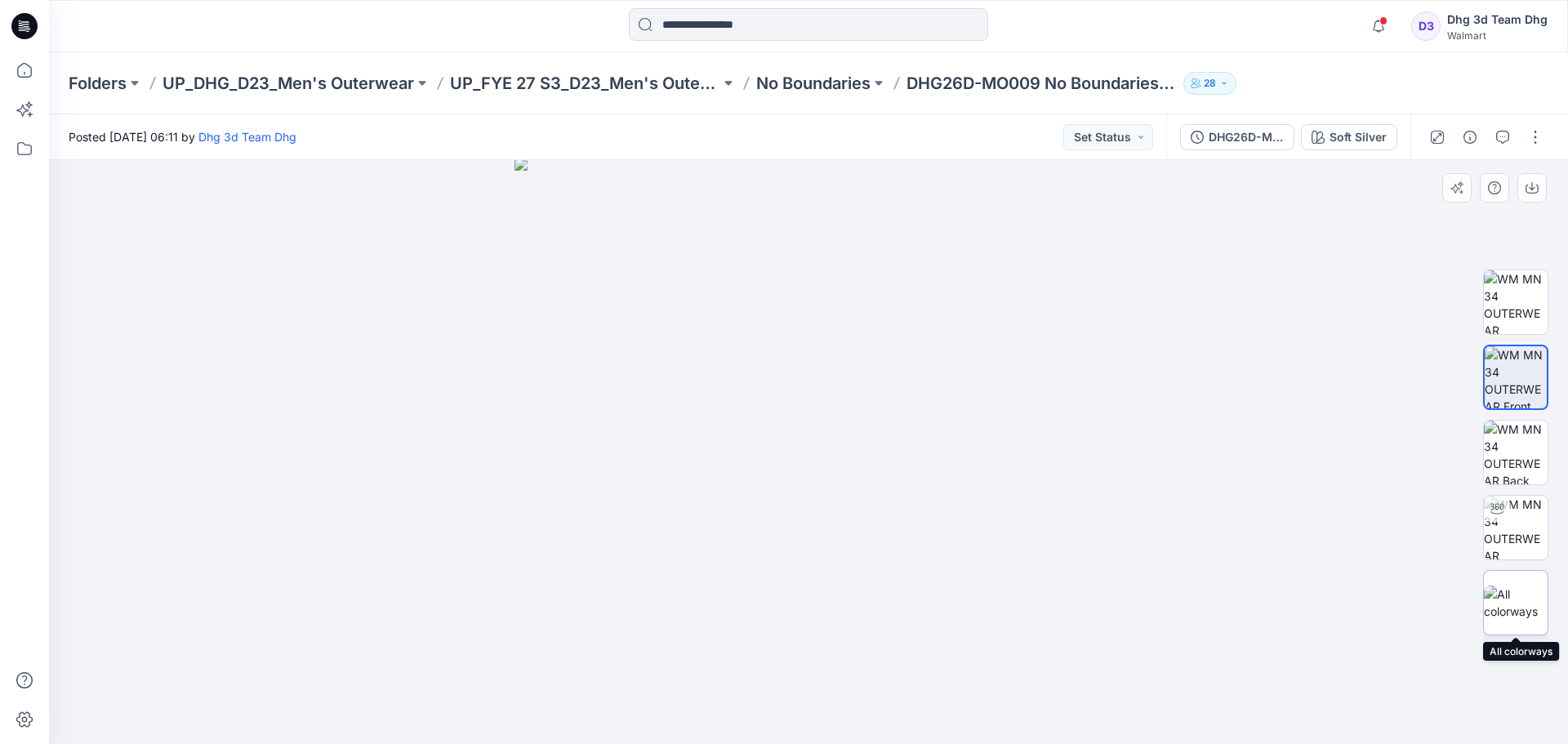
click at [1526, 599] on img at bounding box center [1515, 603] width 64 height 35
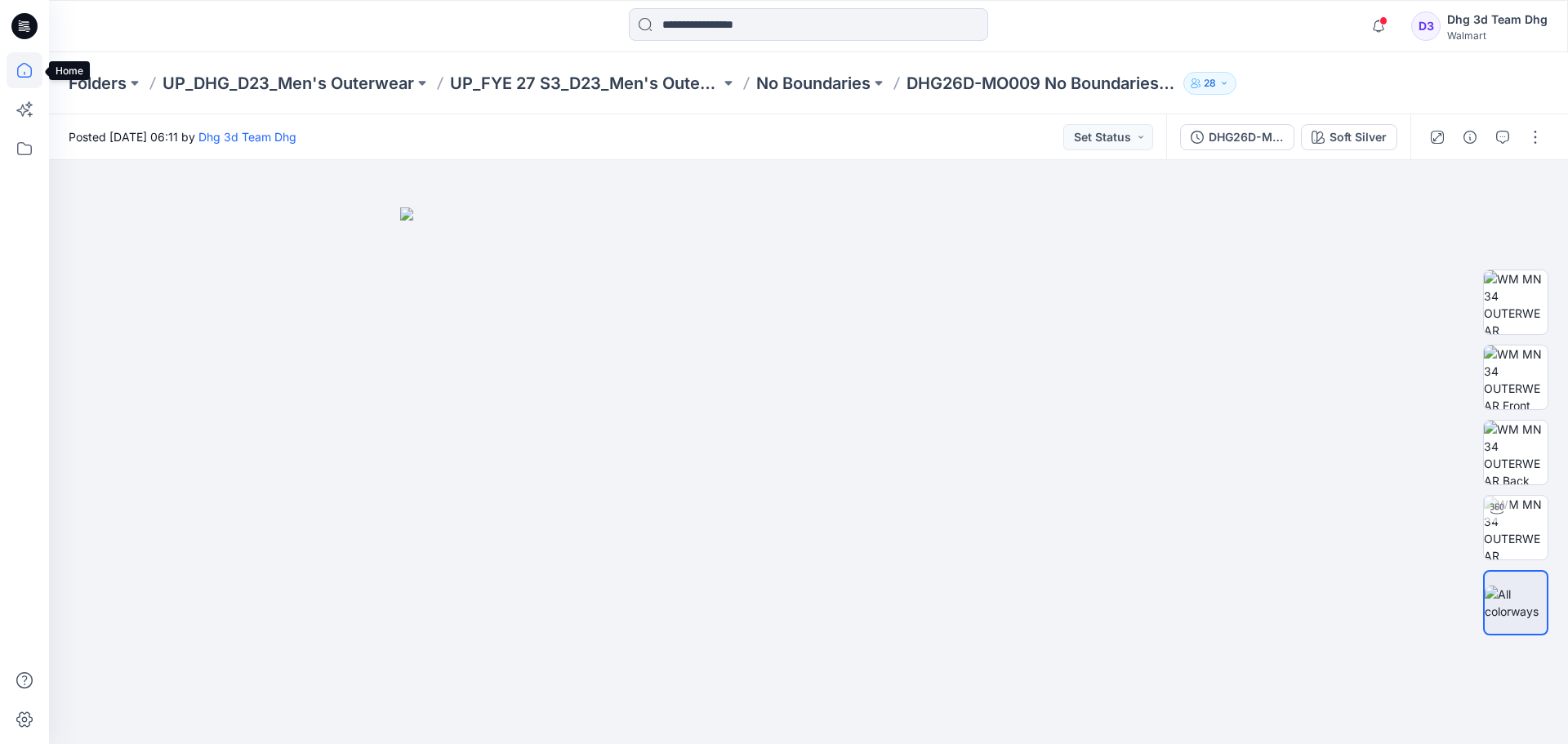
click at [28, 65] on icon at bounding box center [25, 70] width 15 height 15
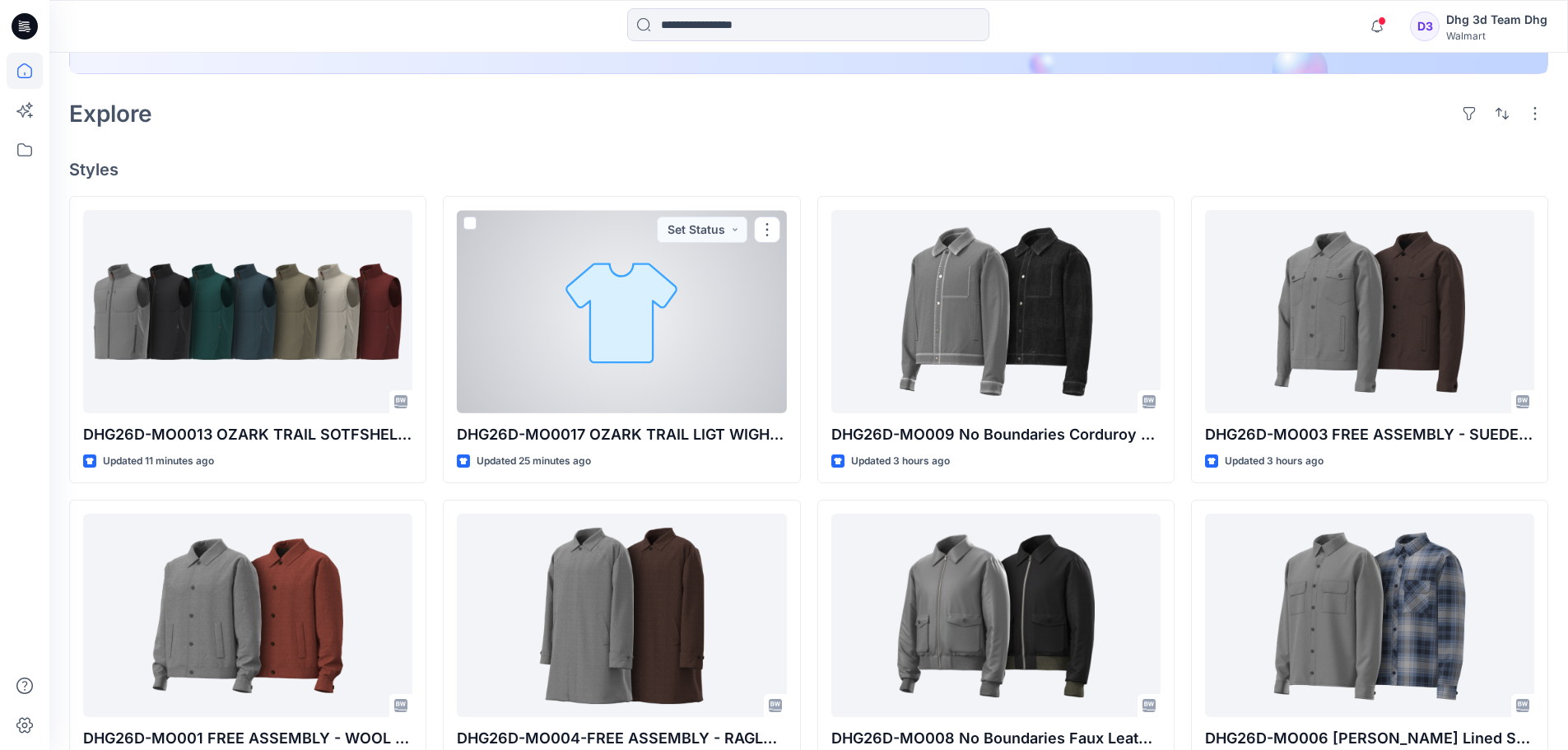
scroll to position [411, 0]
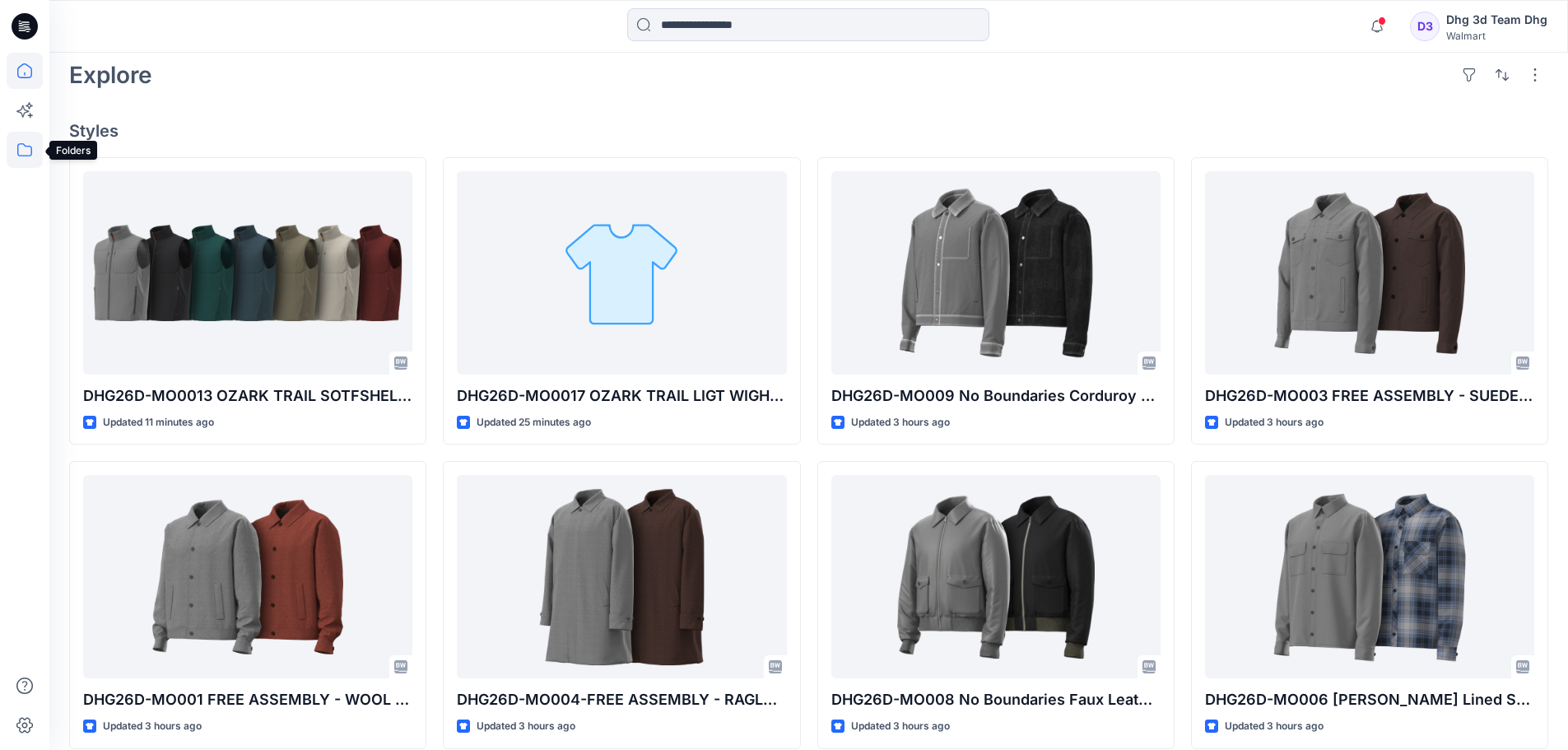
click at [26, 148] on icon at bounding box center [25, 150] width 37 height 37
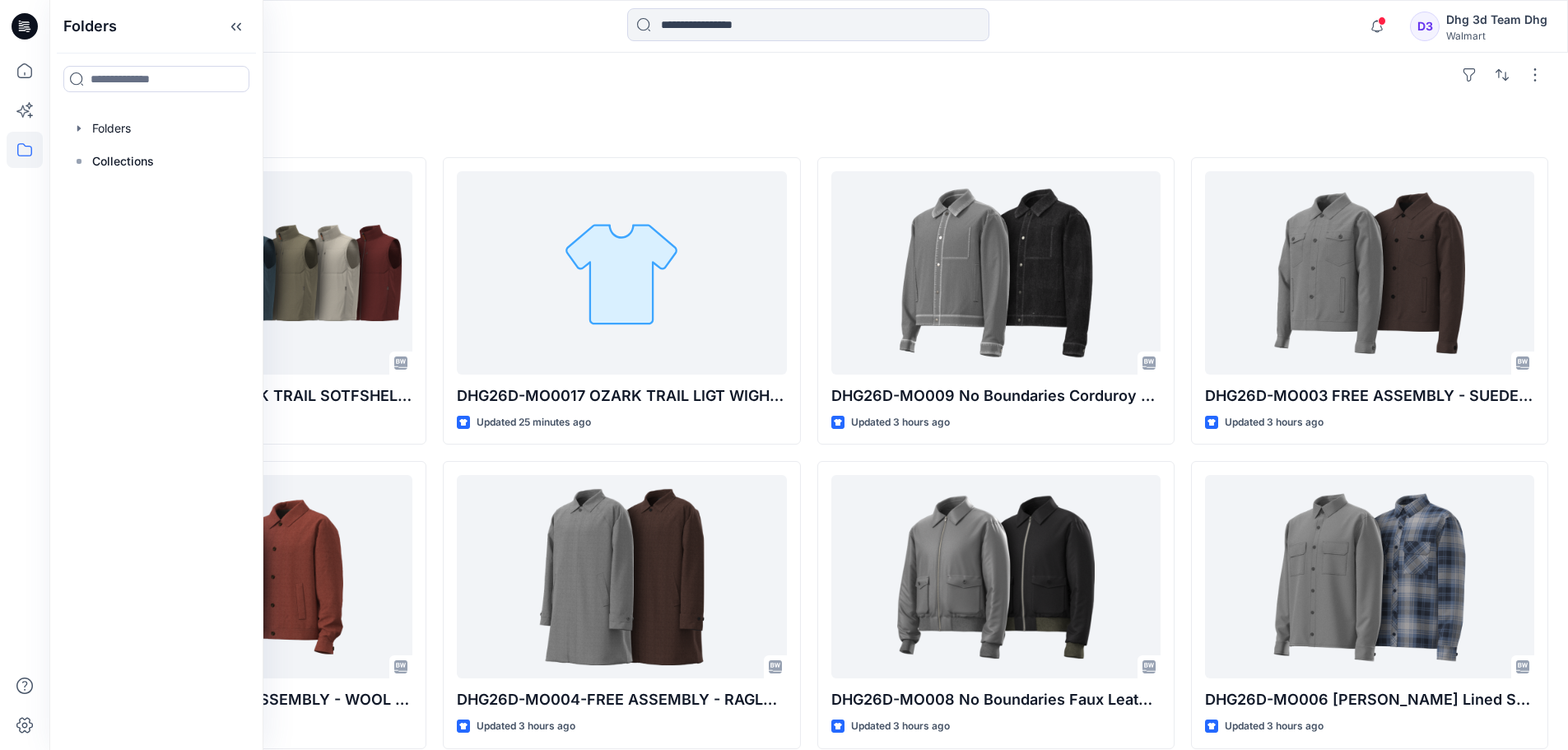
click at [737, 122] on h4 "Styles" at bounding box center [809, 131] width 1479 height 20
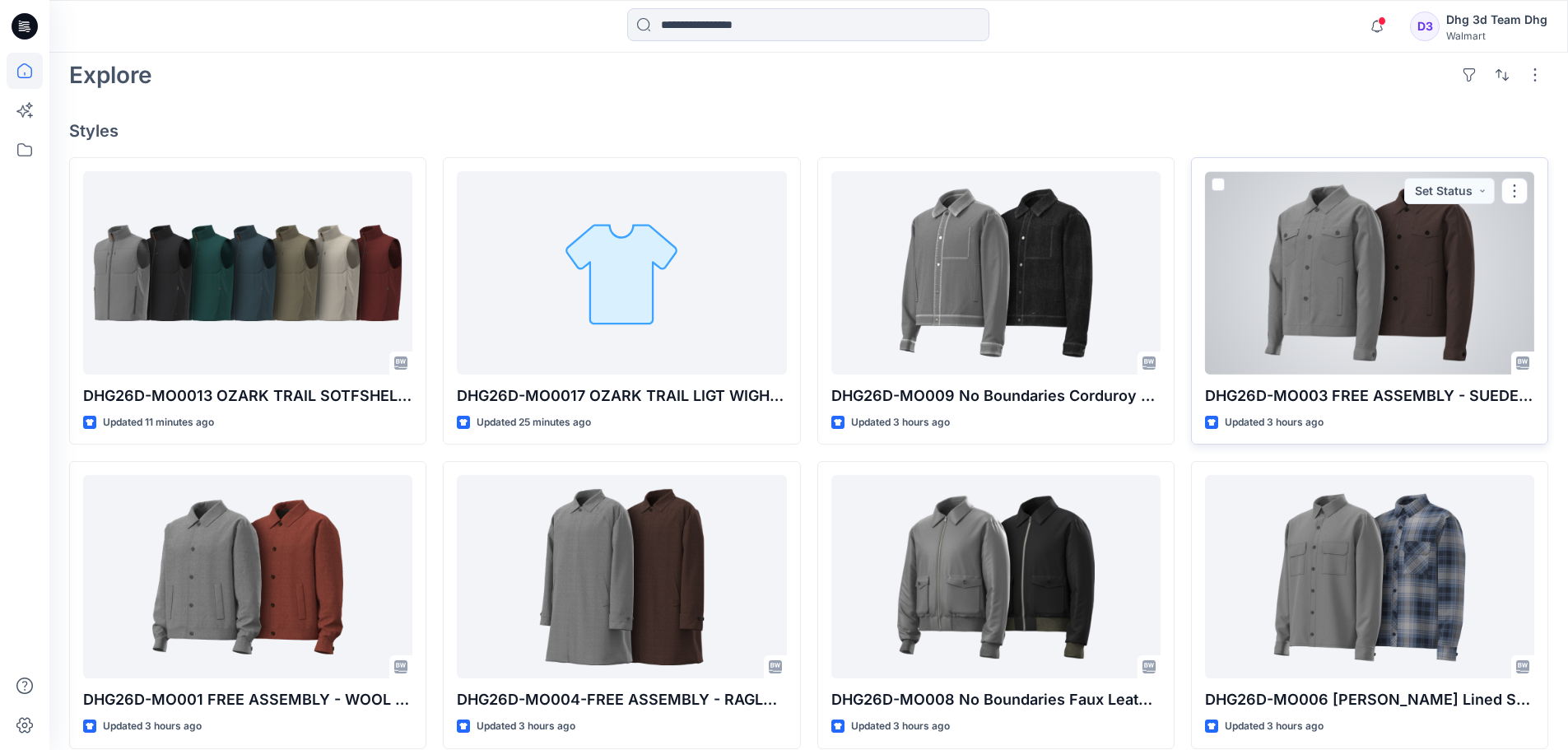
click at [1344, 409] on div "DHG26D-MO003 FREE ASSEMBLY - SUEDE JACKET Updated 3 hours ago Set Status" at bounding box center [1370, 301] width 357 height 288
click at [1349, 383] on div "DHG26D-MO003 FREE ASSEMBLY - SUEDE JACKET Updated 3 hours ago Set Status" at bounding box center [1370, 301] width 357 height 288
click at [1343, 329] on div at bounding box center [1370, 273] width 330 height 203
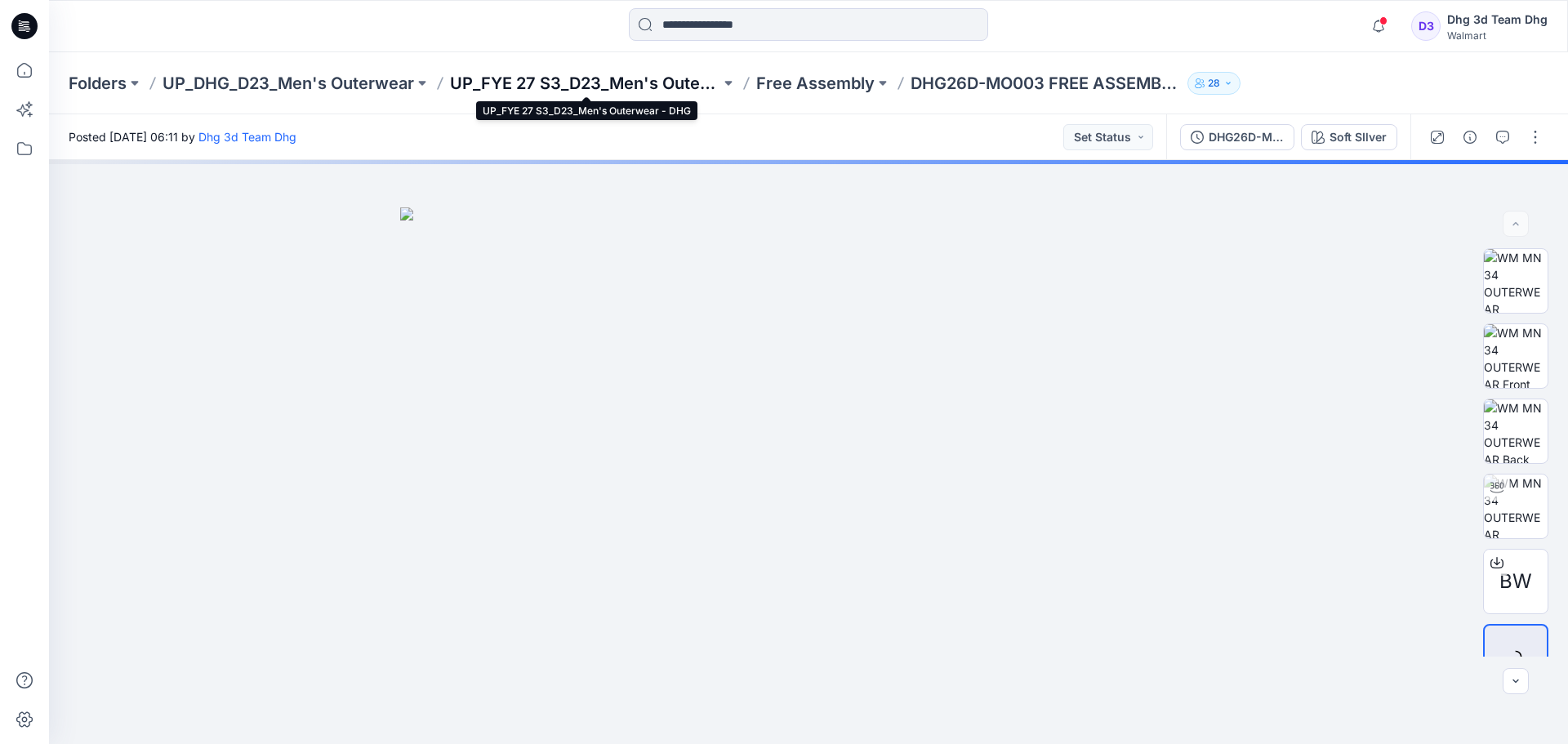
click at [645, 84] on p "UP_FYE 27 S3_D23_Men's Outerwear - DHG" at bounding box center [585, 83] width 271 height 23
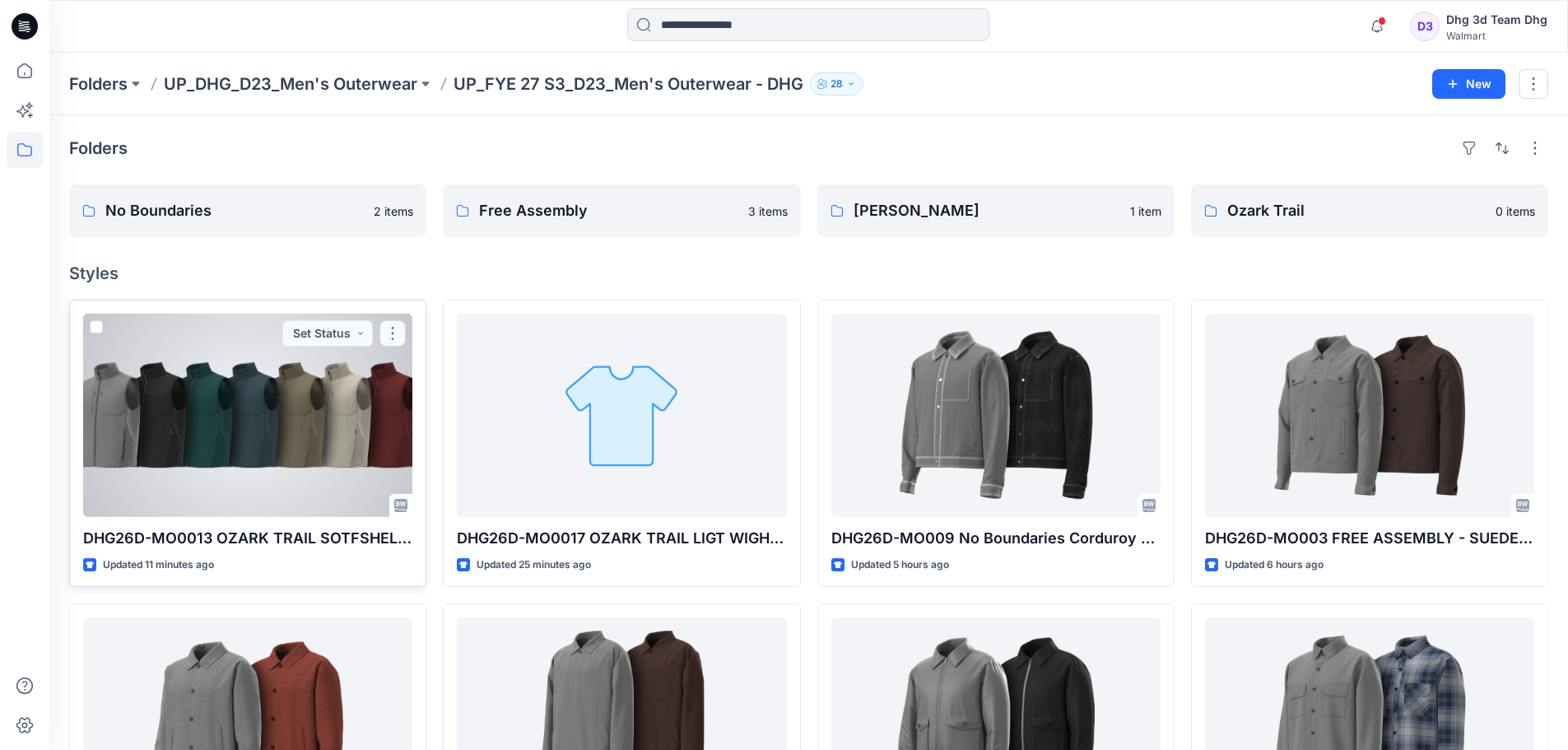
click at [403, 329] on button "button" at bounding box center [392, 333] width 27 height 27
click at [469, 434] on p "Duplicate to..." at bounding box center [450, 432] width 75 height 17
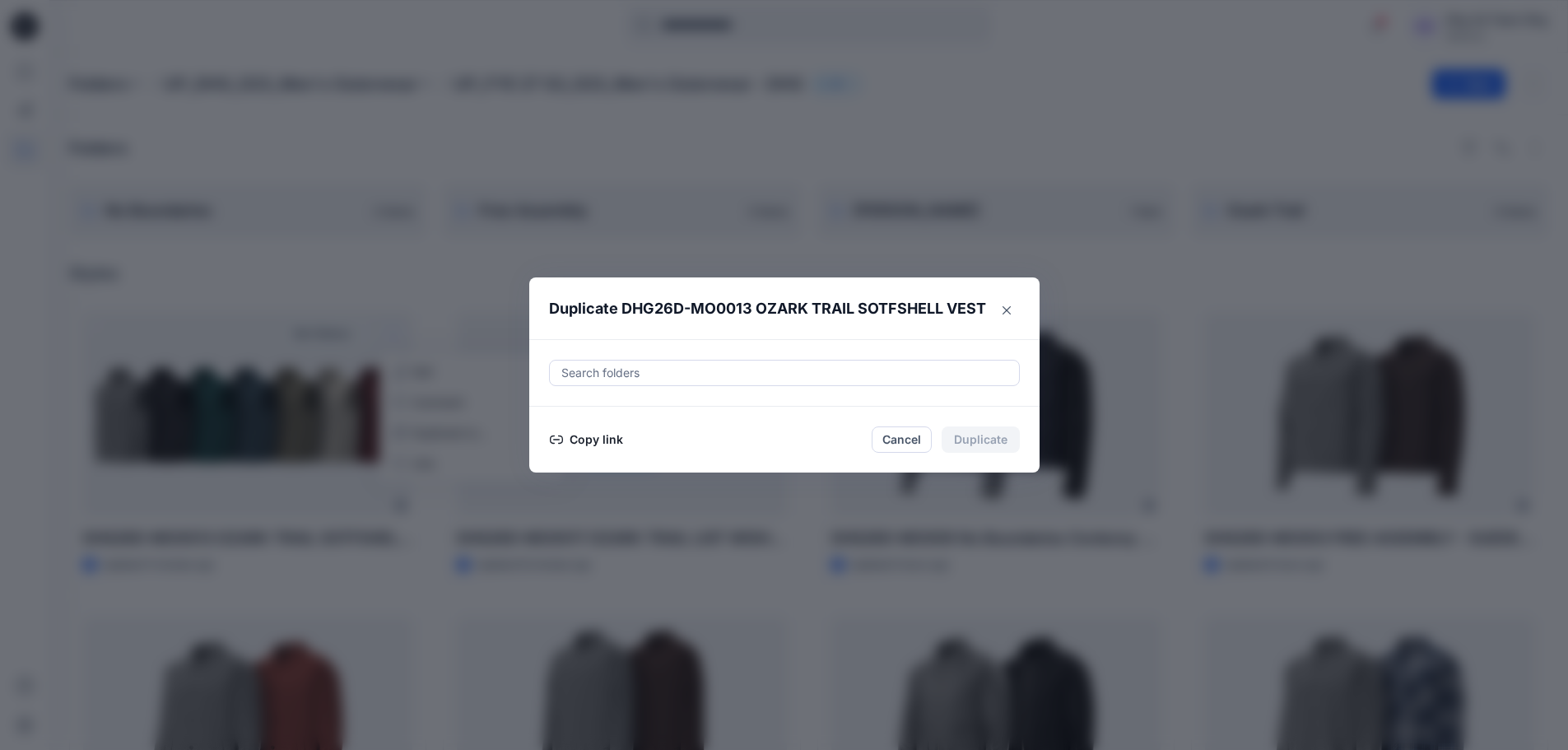
click at [697, 371] on div at bounding box center [784, 373] width 450 height 20
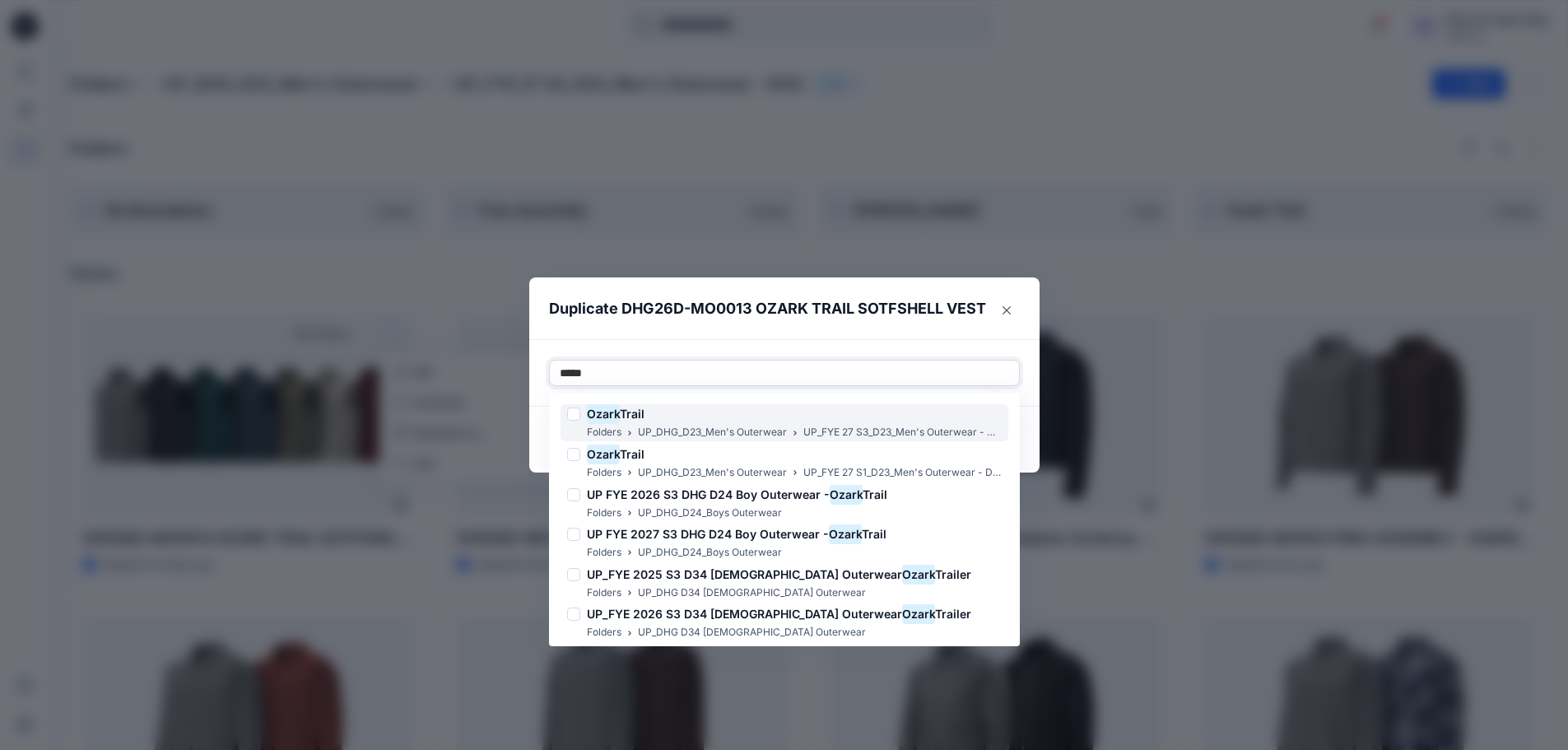
click at [578, 413] on div at bounding box center [573, 414] width 13 height 13
type input "*****"
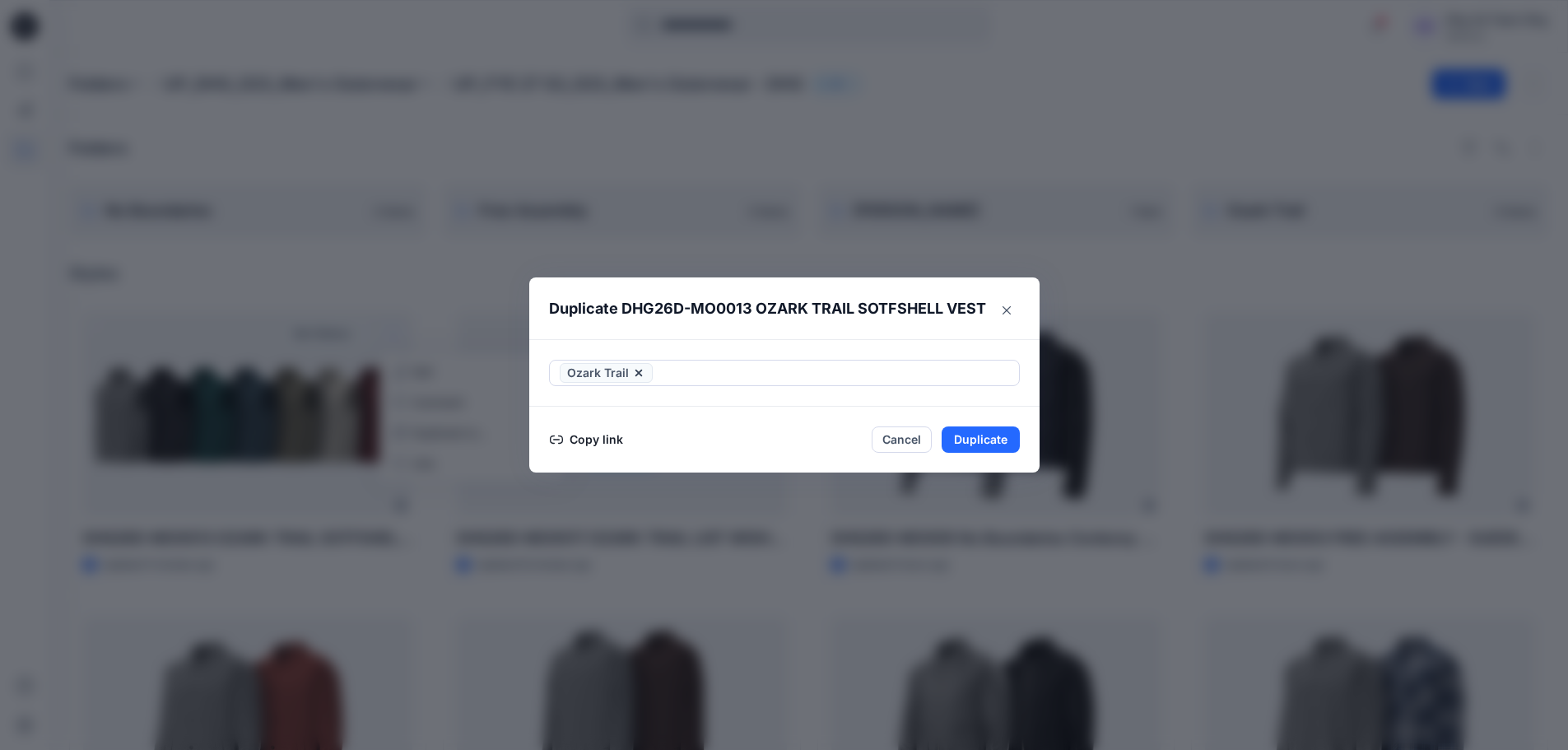
click at [965, 346] on div "Ozark Trail" at bounding box center [784, 373] width 510 height 68
click at [986, 440] on button "Duplicate" at bounding box center [980, 440] width 78 height 27
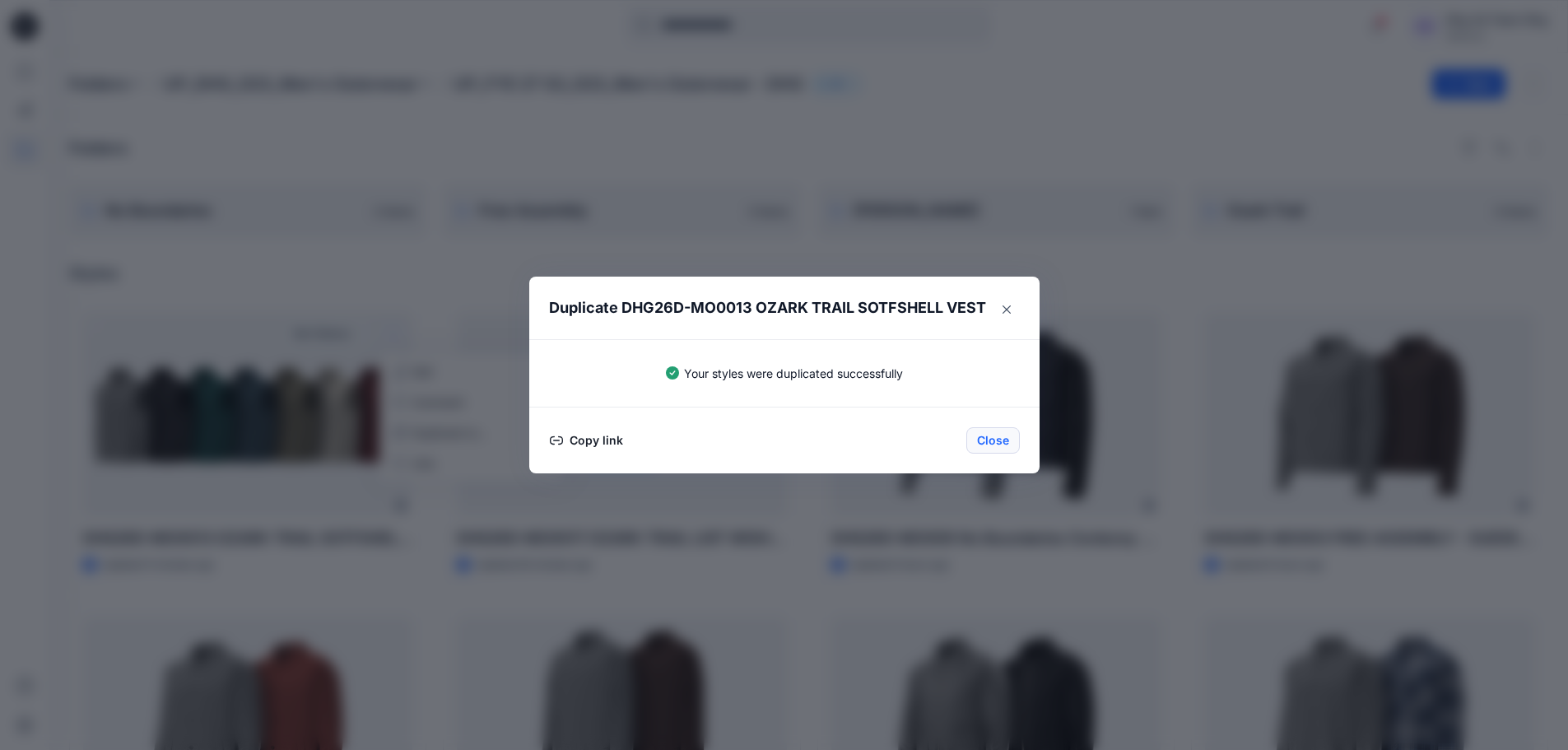
click at [1007, 437] on button "Close" at bounding box center [993, 440] width 53 height 27
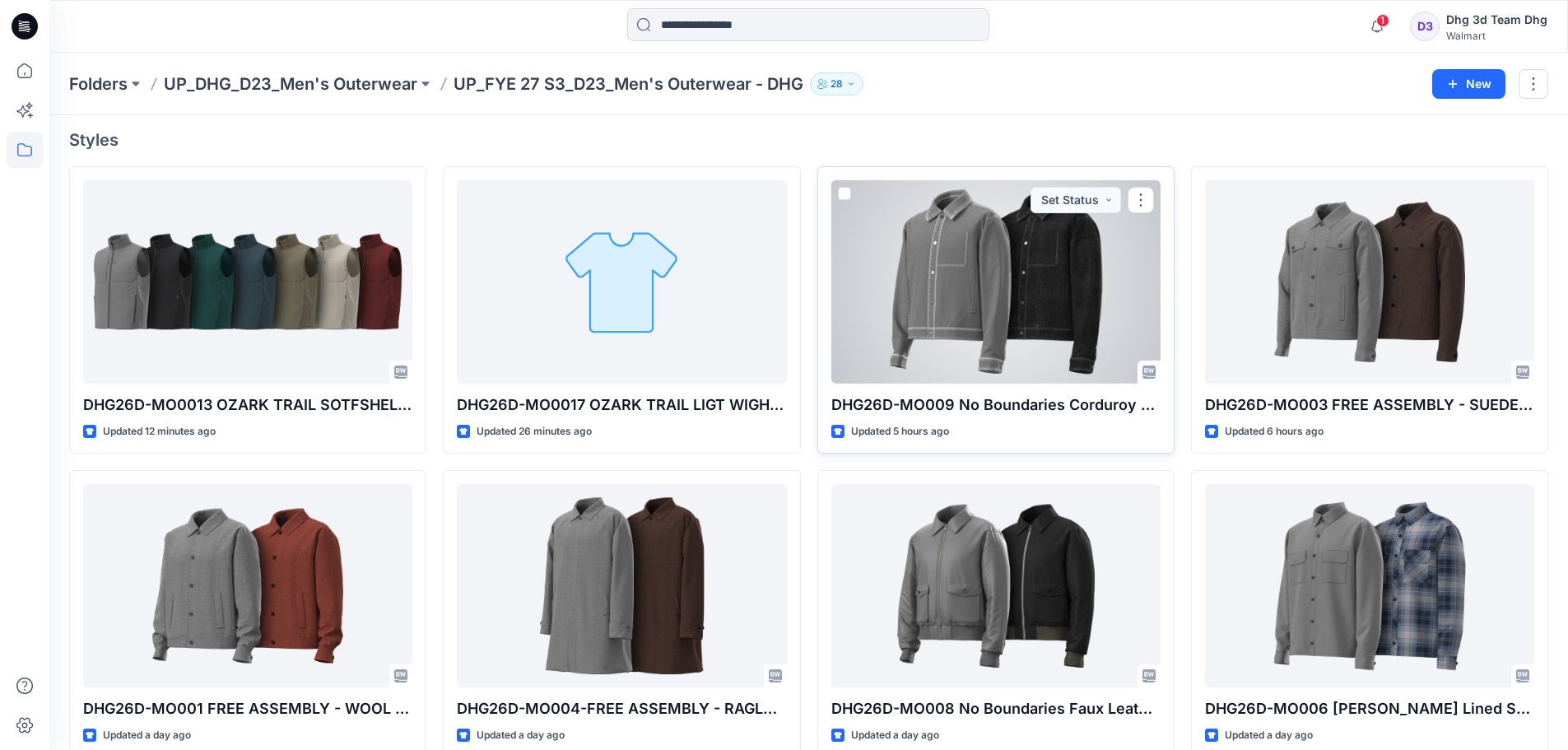
scroll to position [160, 0]
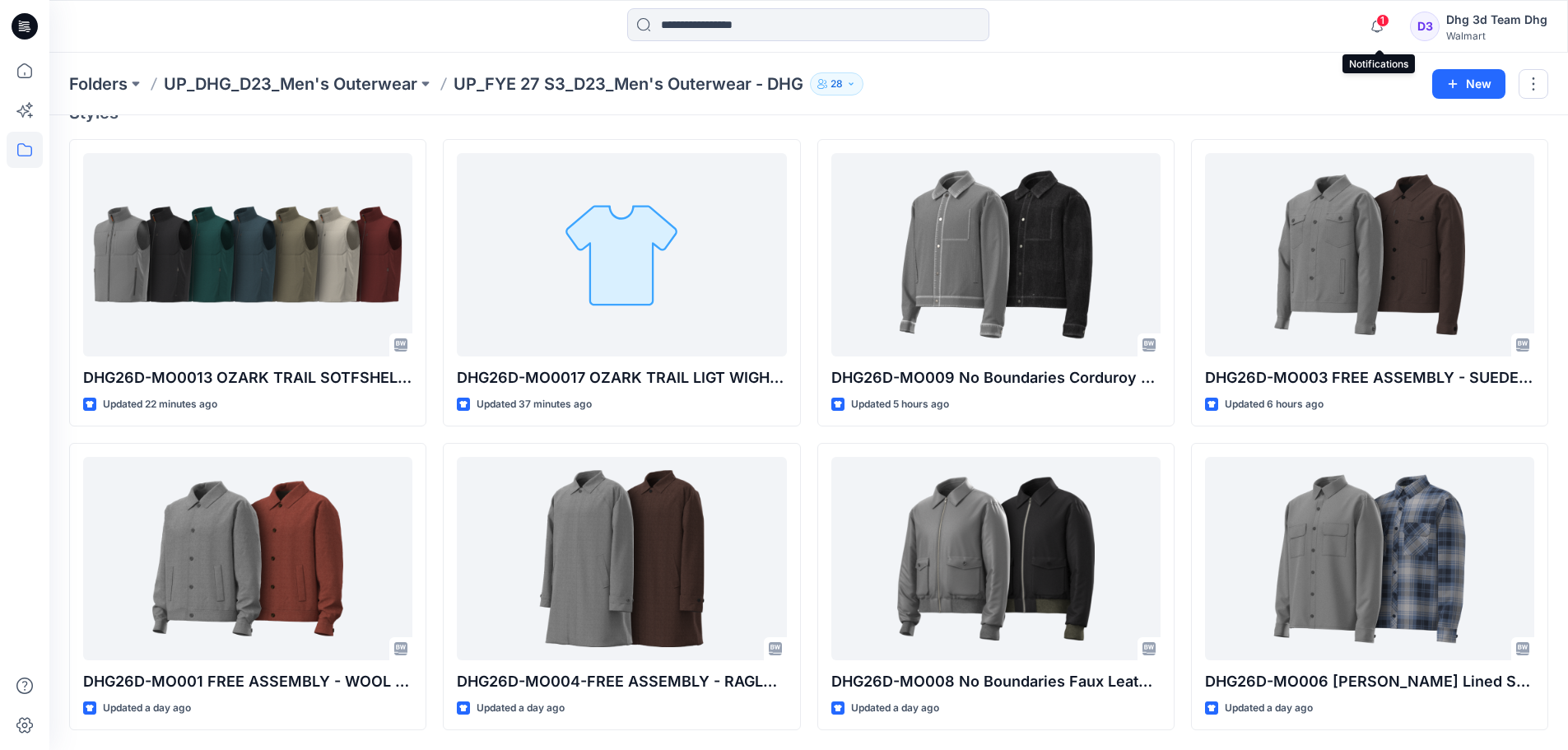
click at [1389, 17] on span "1" at bounding box center [1383, 20] width 13 height 13
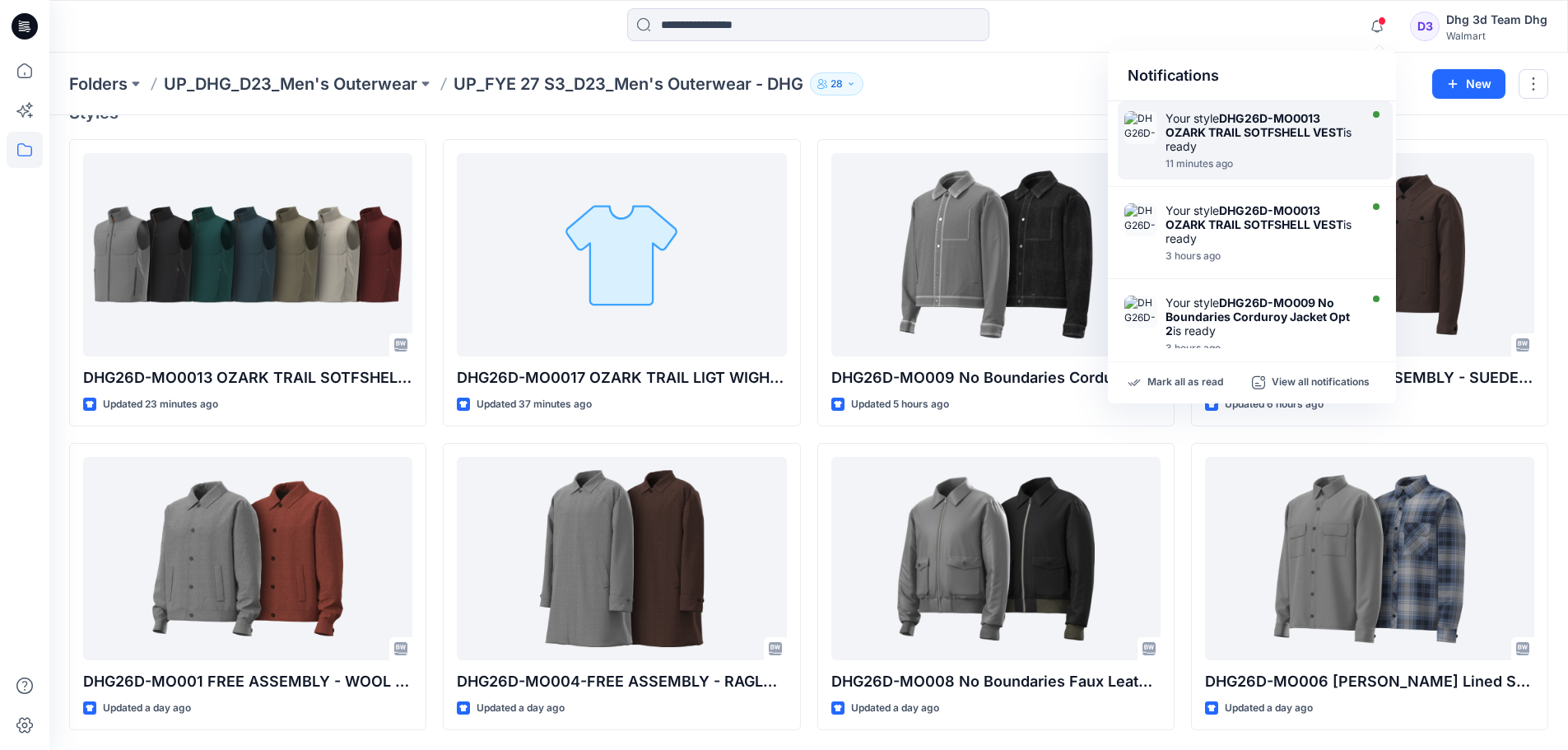
click at [1300, 139] on div "Your style DHG26D-MO0013 OZARK TRAIL SOTFSHELL VEST is ready" at bounding box center [1260, 132] width 190 height 42
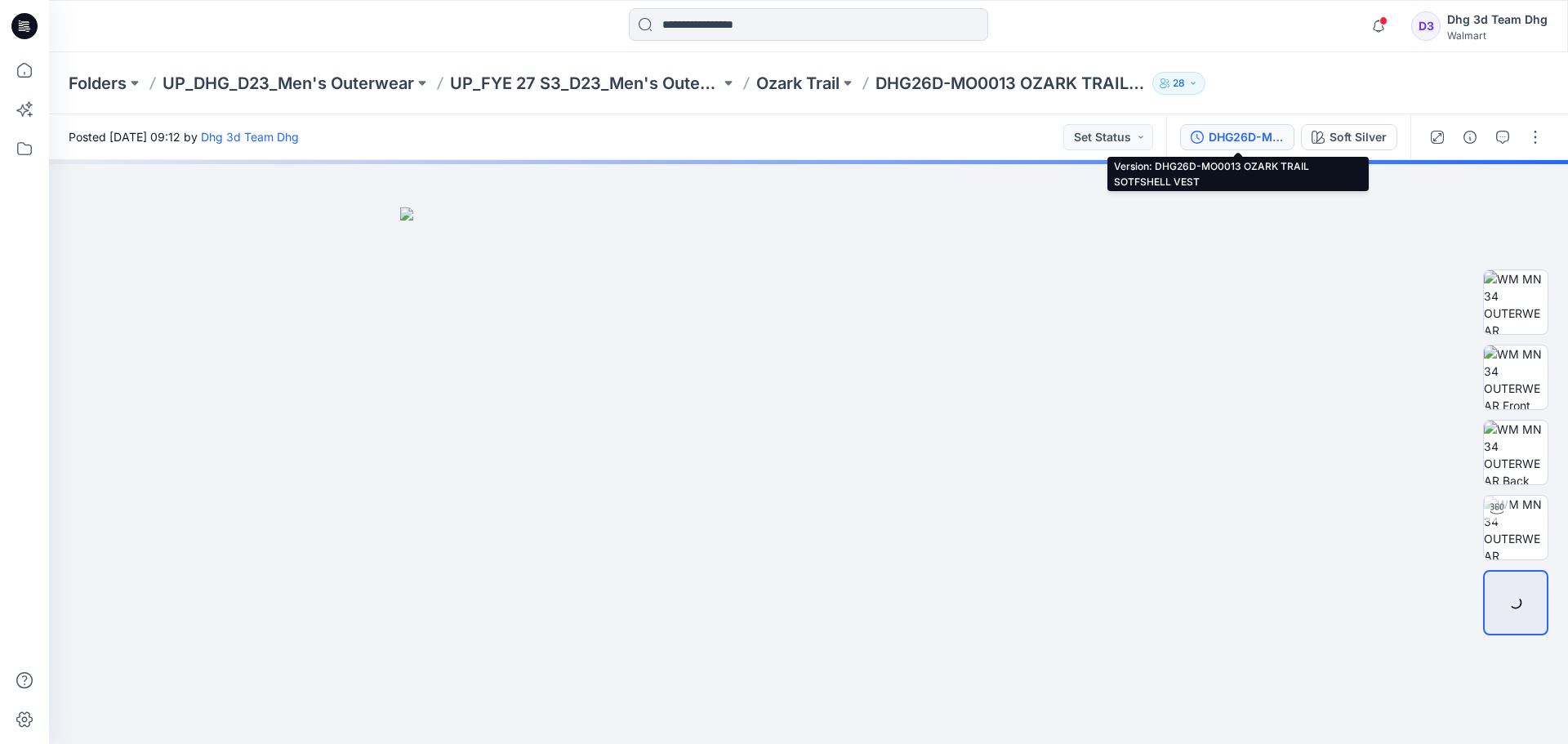
click at [1273, 139] on div "DHG26D-MO0013 OZARK TRAIL SOTFSHELL VEST" at bounding box center [1245, 137] width 75 height 18
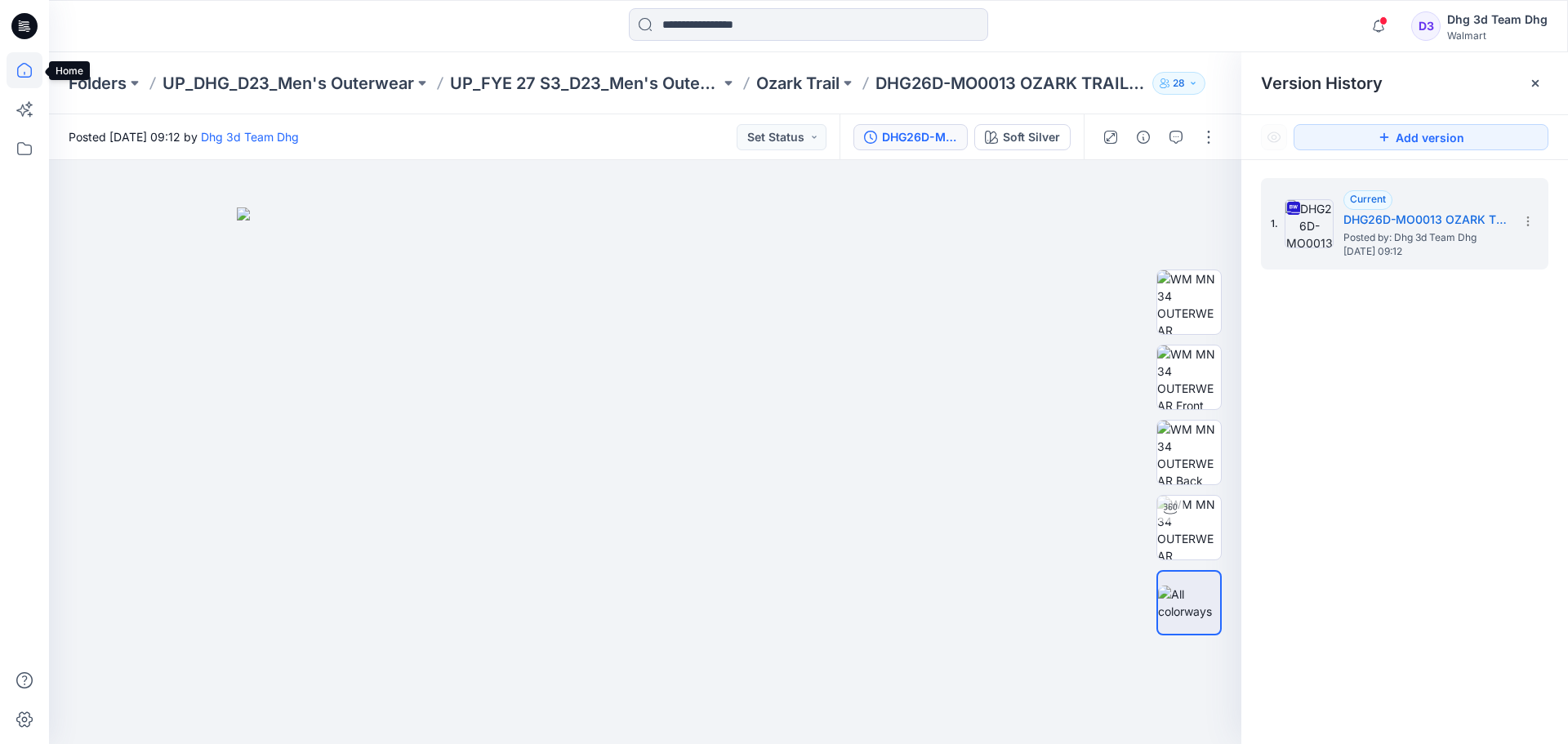
click at [21, 80] on icon at bounding box center [25, 71] width 36 height 36
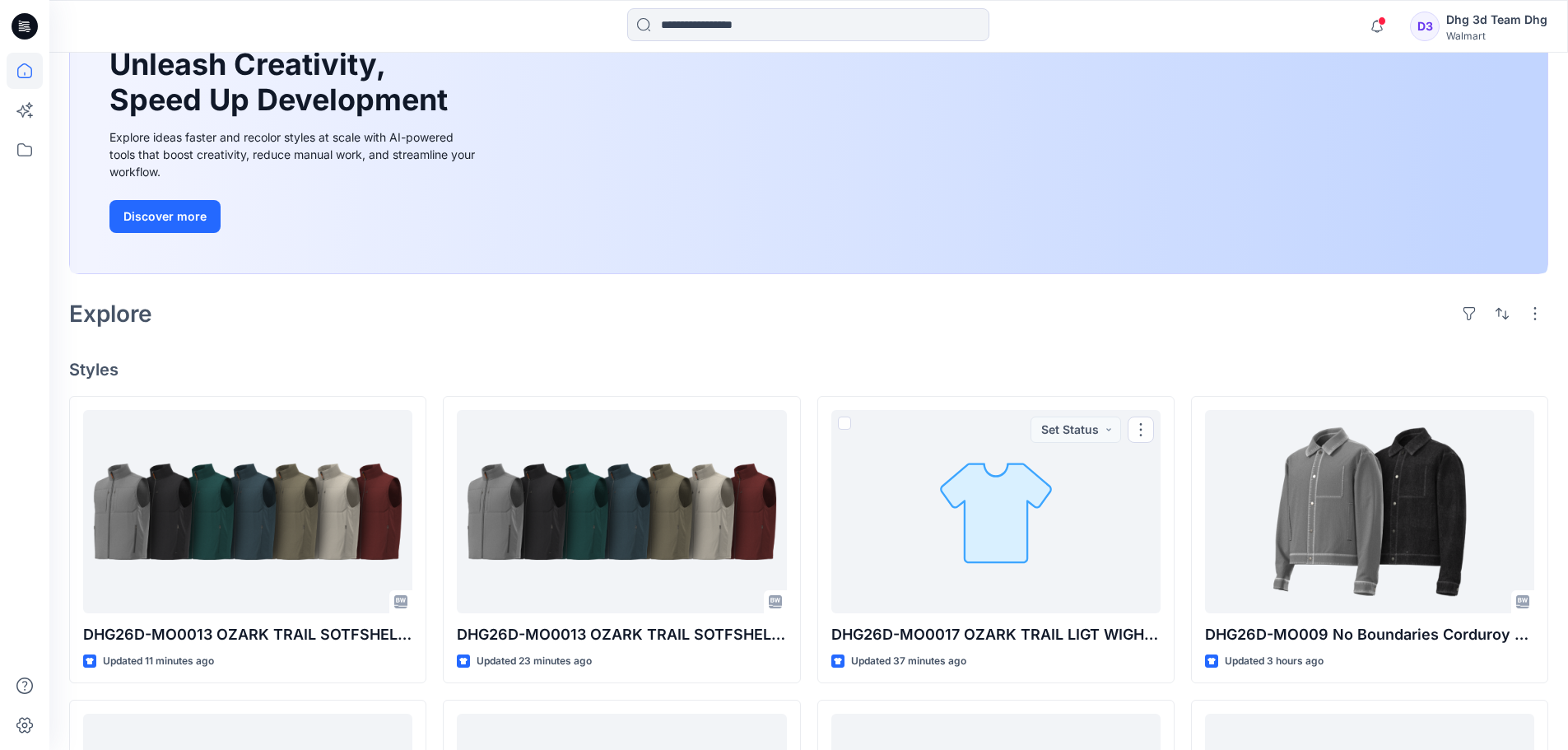
scroll to position [165, 0]
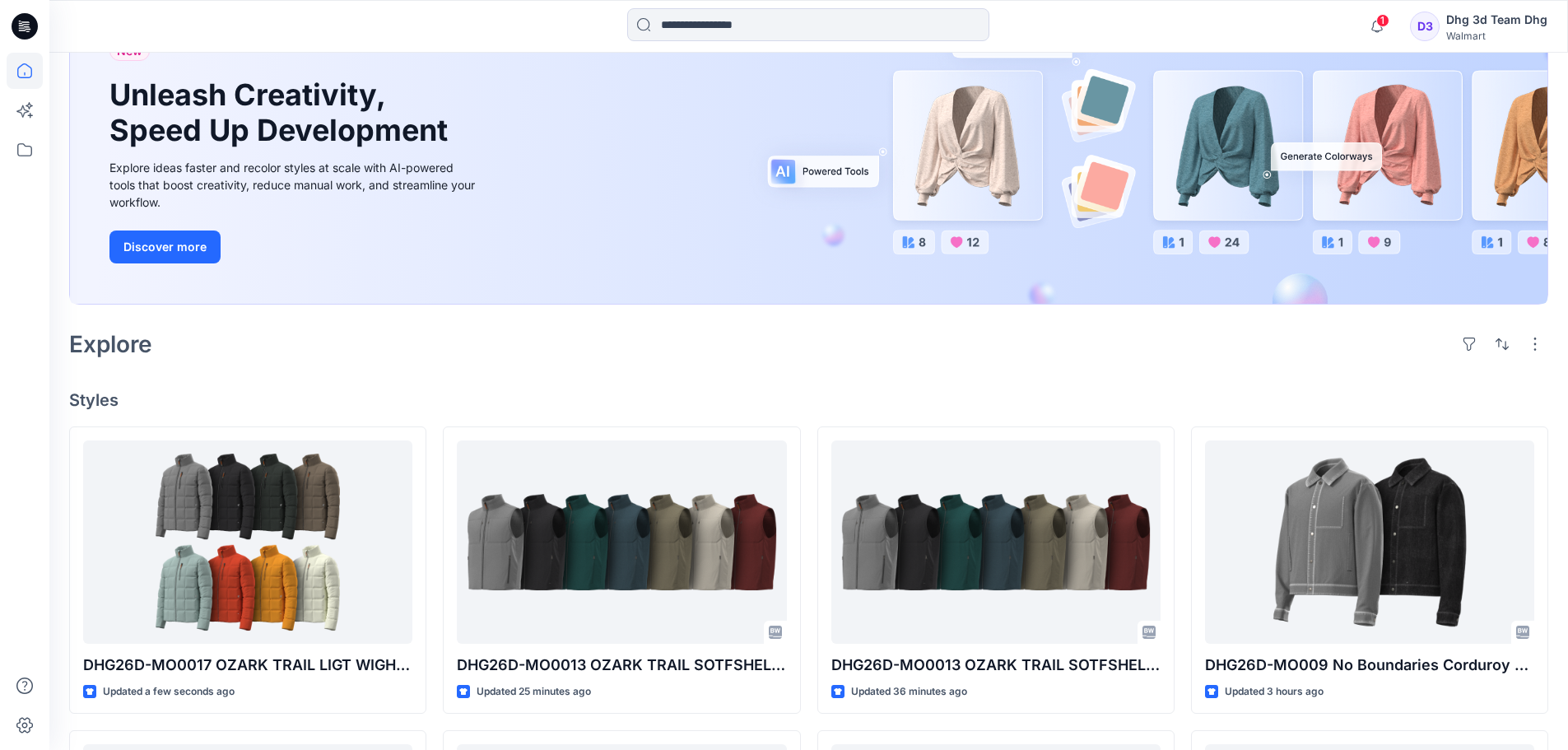
scroll to position [165, 0]
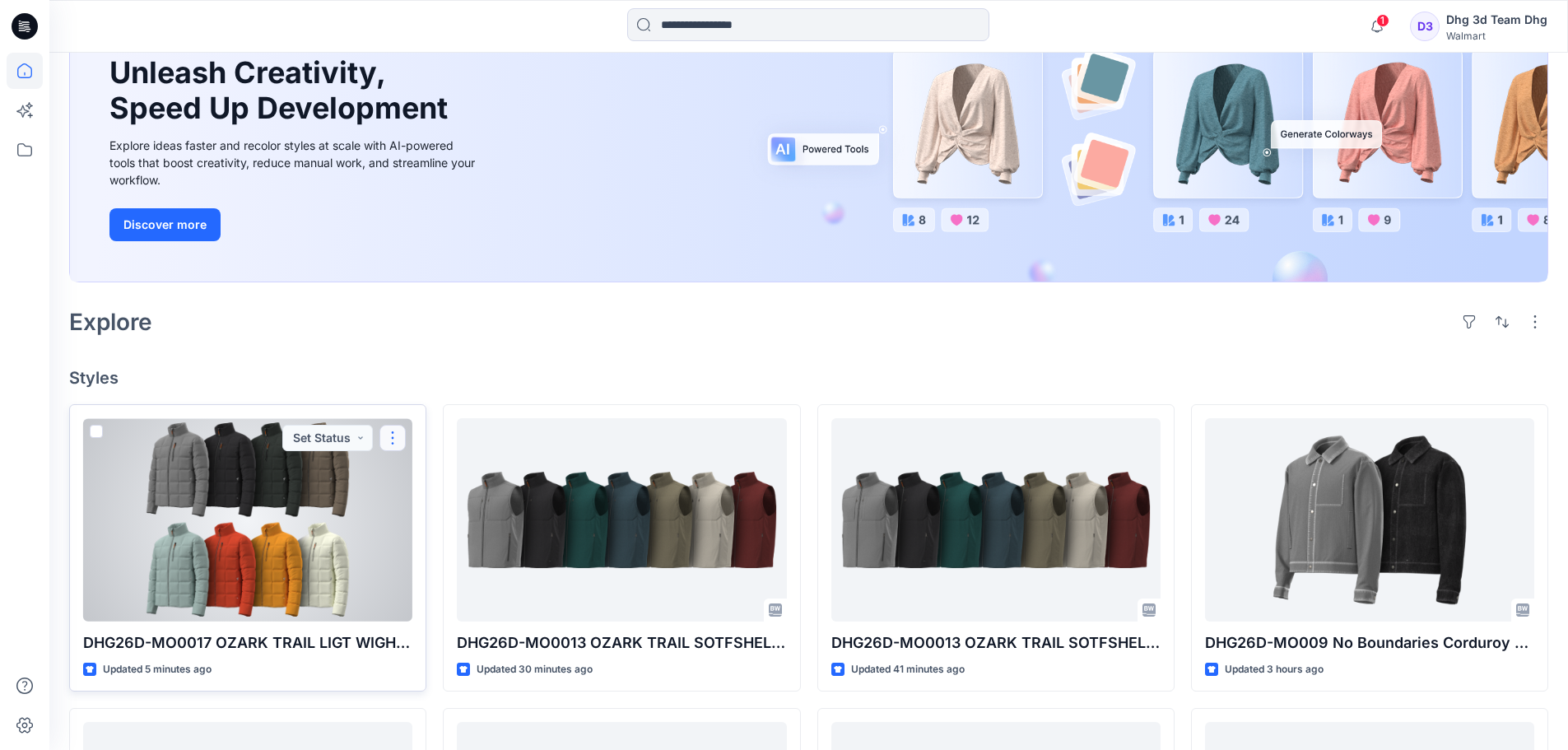
click at [387, 432] on button "button" at bounding box center [392, 438] width 27 height 27
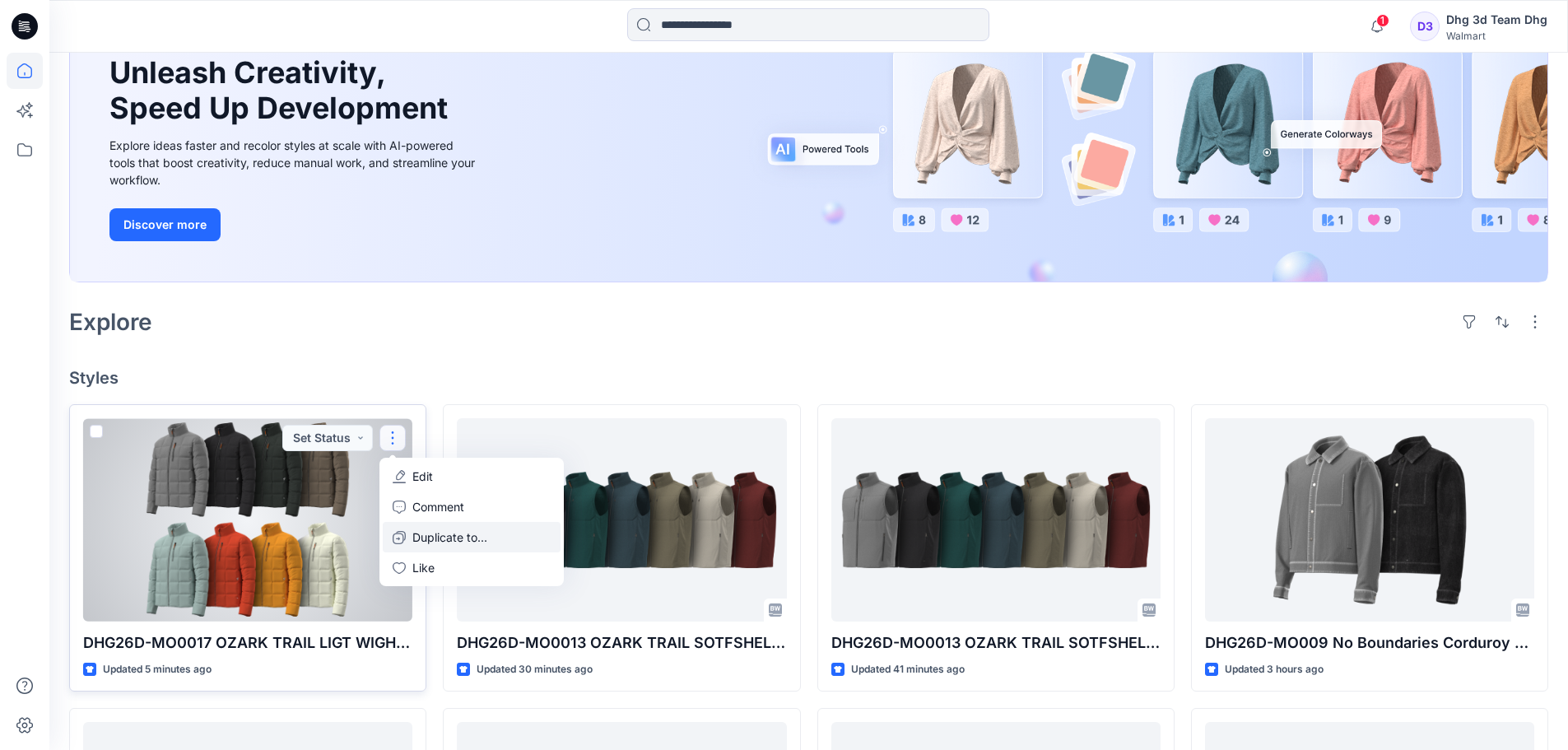
click at [488, 540] on button "Duplicate to..." at bounding box center [472, 537] width 178 height 30
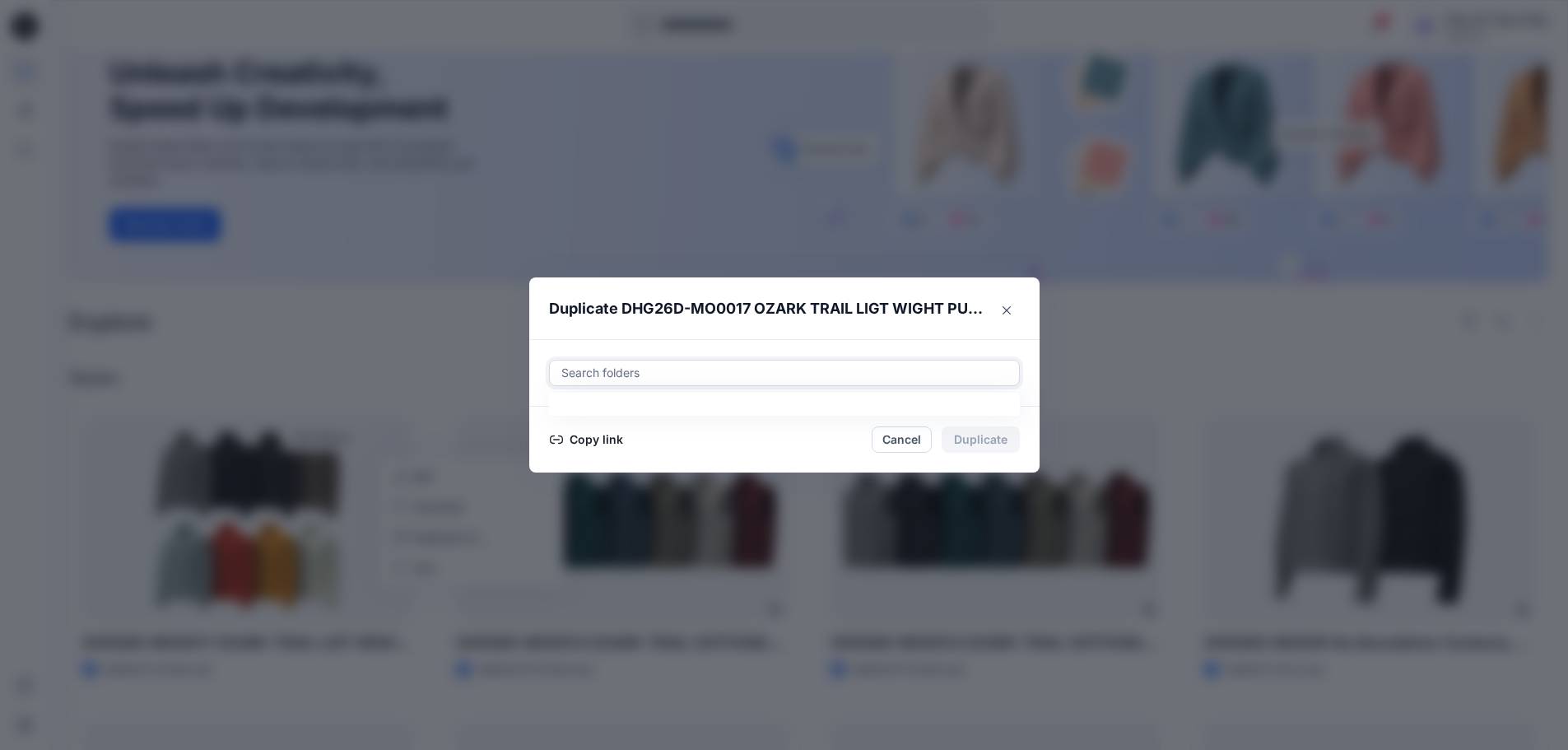
click at [602, 367] on div at bounding box center [784, 373] width 450 height 20
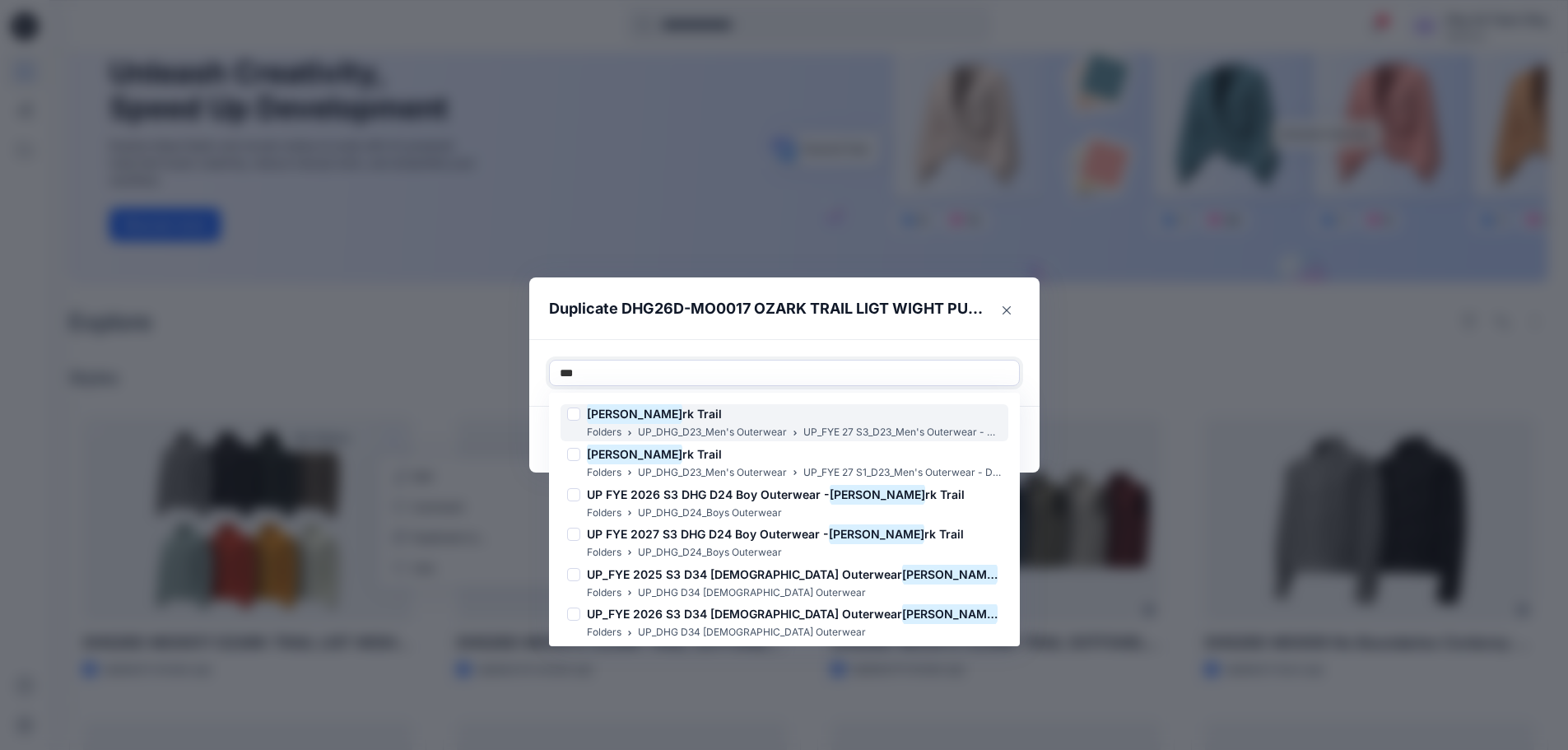
click at [580, 409] on div at bounding box center [573, 414] width 13 height 13
type input "***"
click at [845, 353] on div "Use Up and Down to choose options, press Enter to select the currently focused …" at bounding box center [784, 373] width 510 height 68
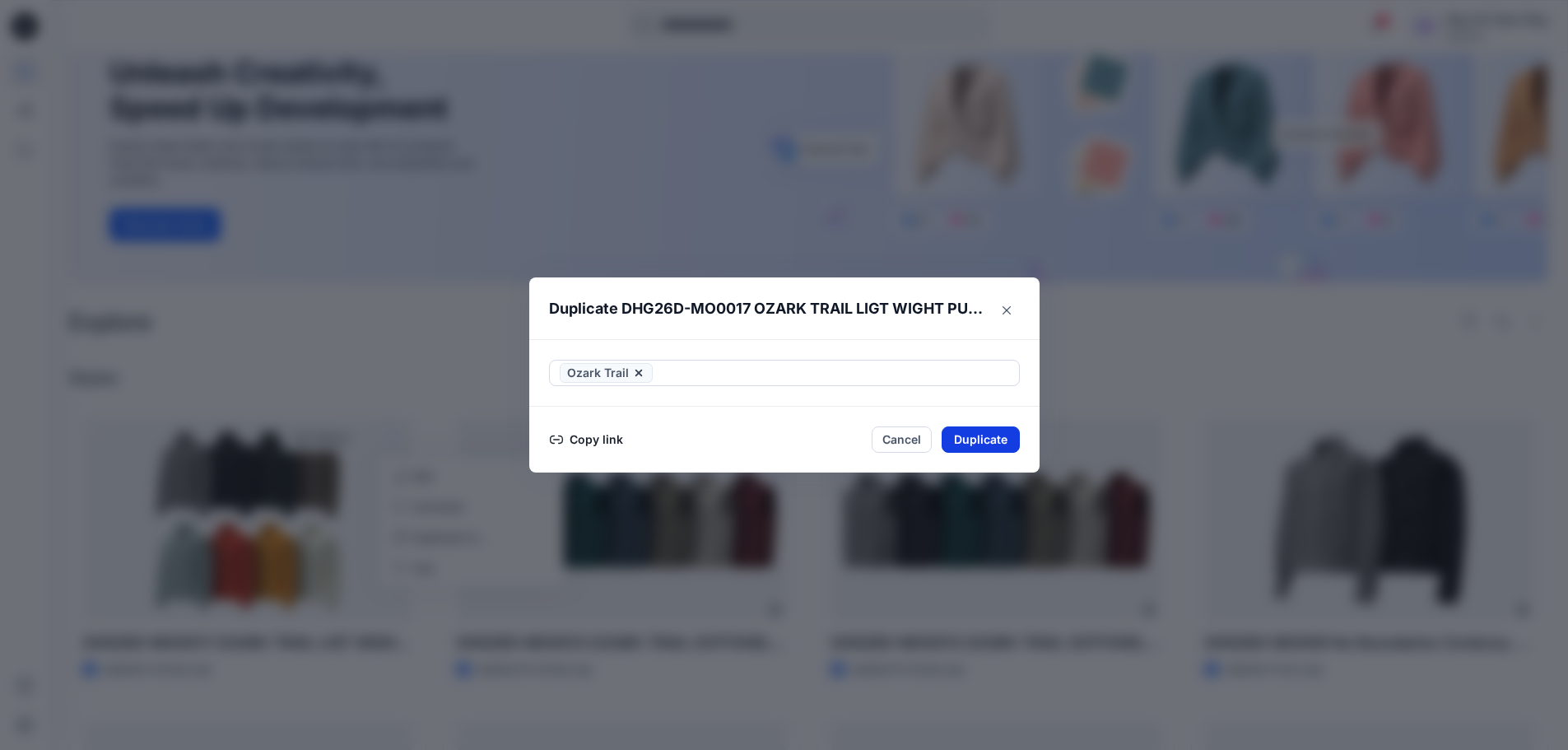
click at [985, 435] on button "Duplicate" at bounding box center [980, 440] width 78 height 27
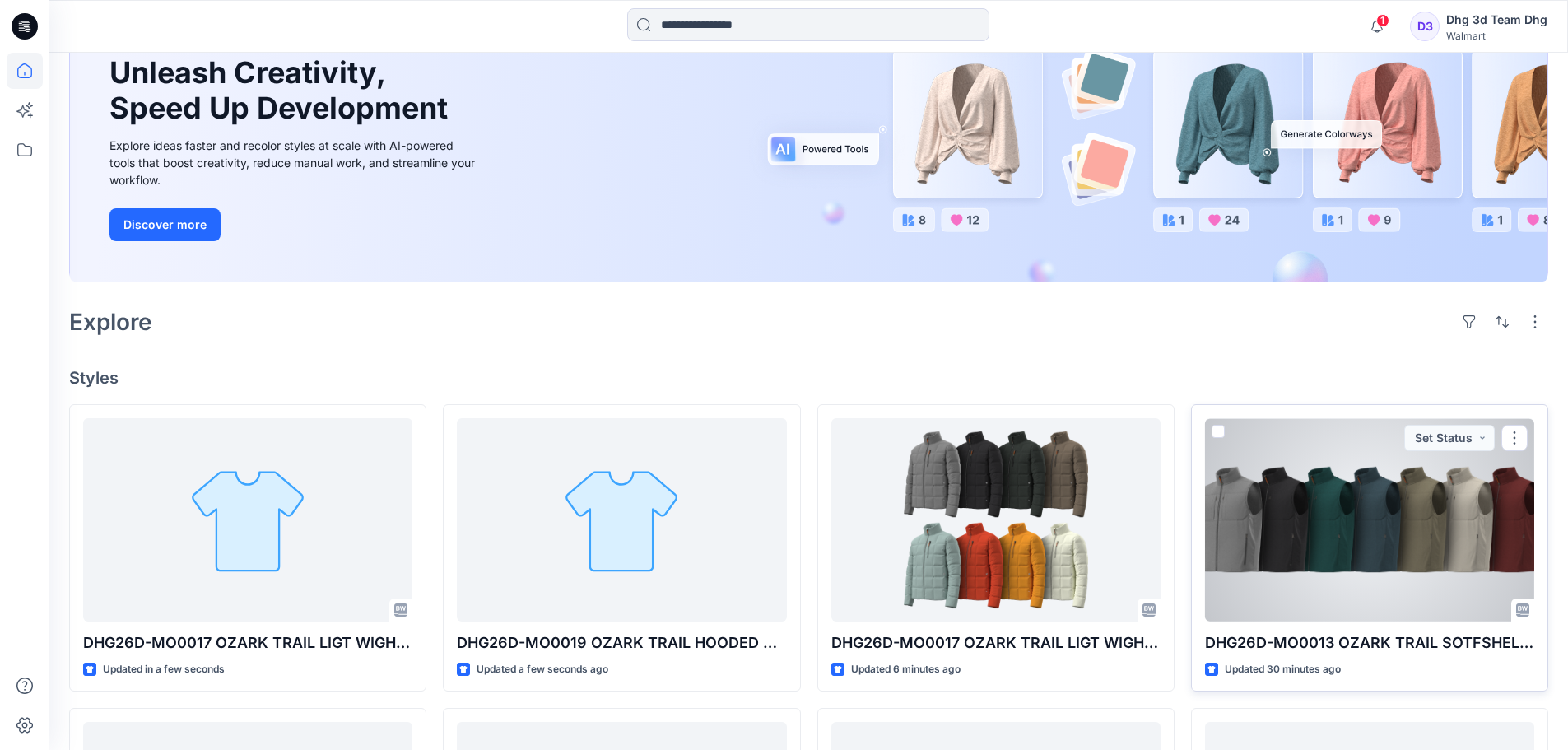
click at [1372, 581] on div at bounding box center [1370, 520] width 330 height 203
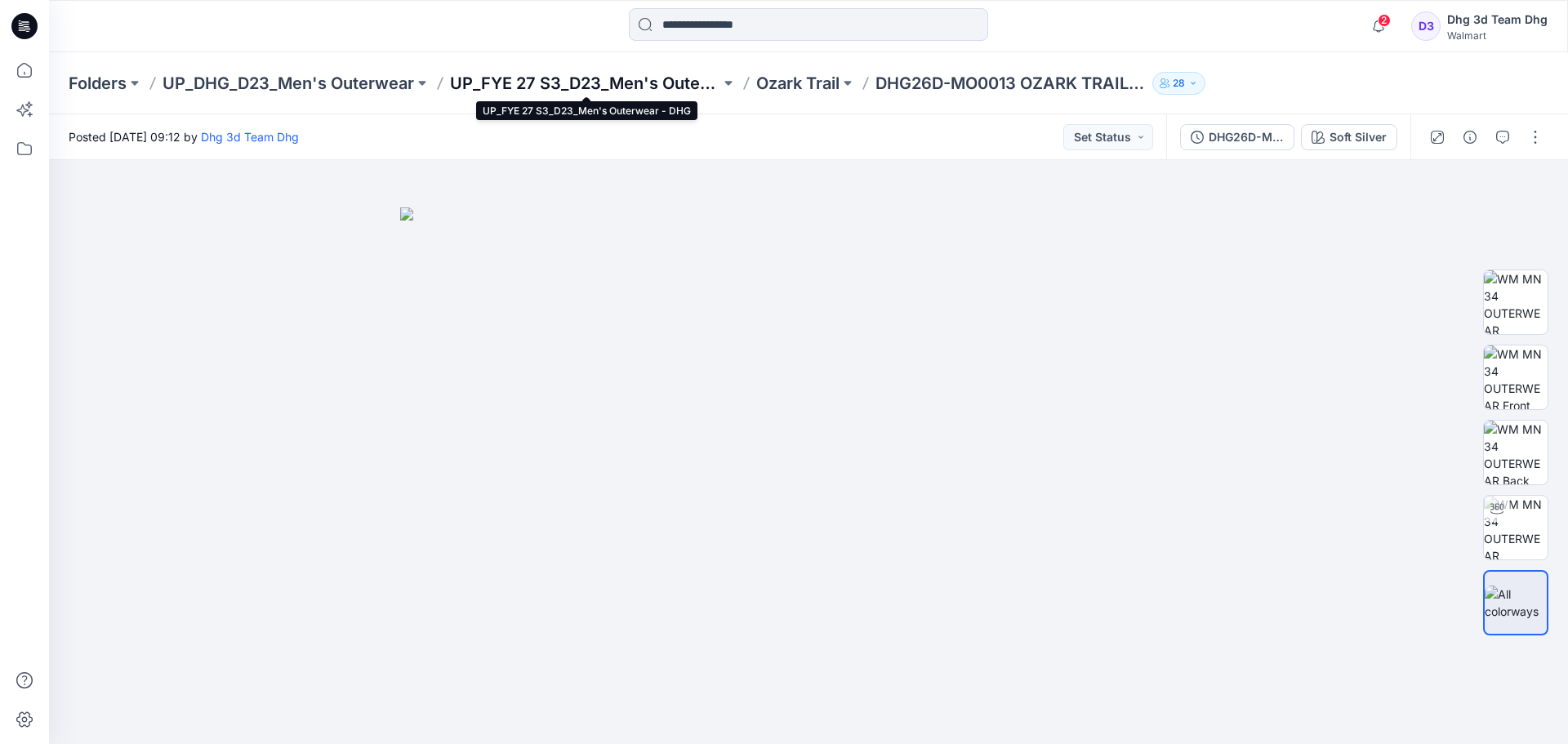
click at [668, 80] on p "UP_FYE 27 S3_D23_Men's Outerwear - DHG" at bounding box center [585, 83] width 271 height 23
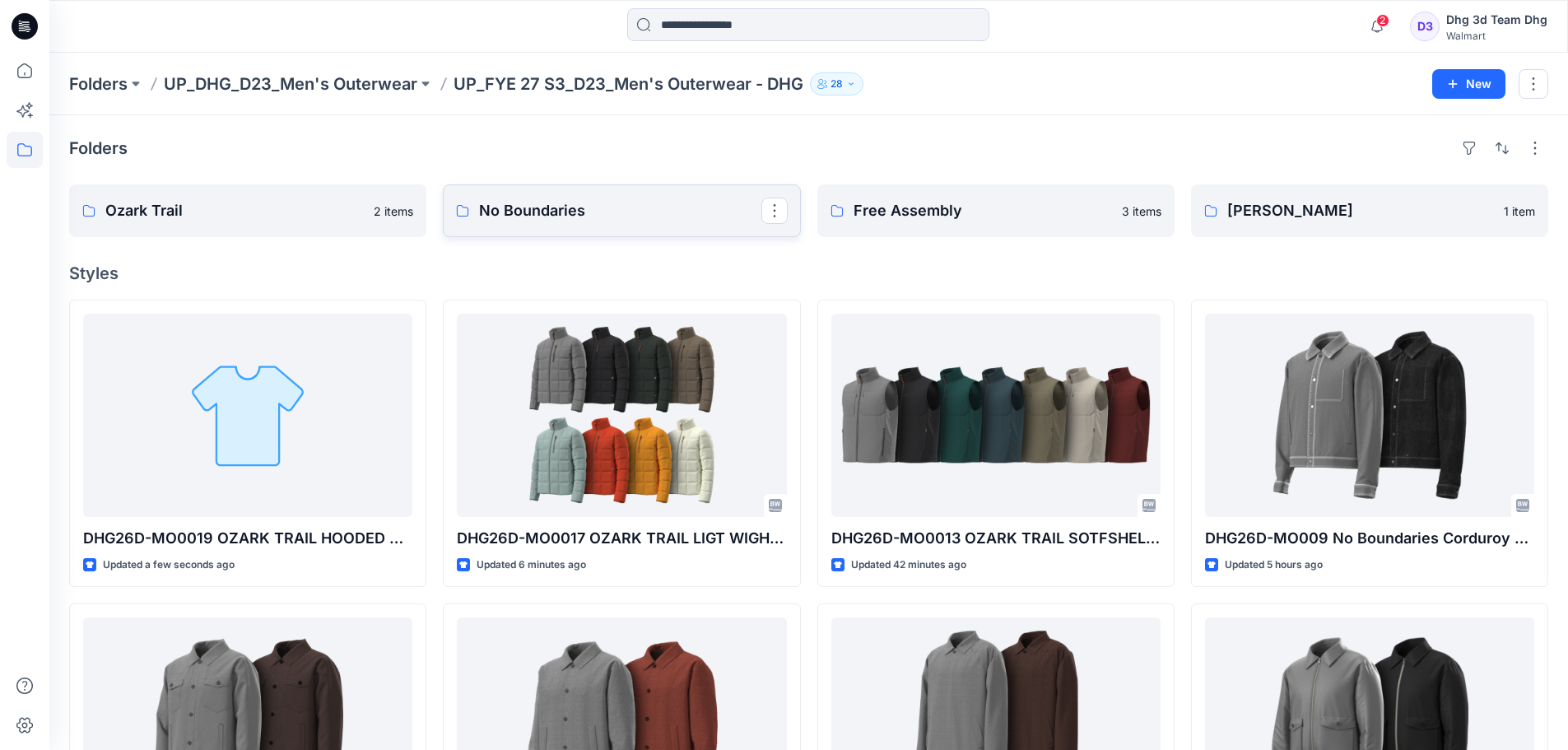
click at [654, 205] on p "No Boundaries" at bounding box center [619, 211] width 281 height 23
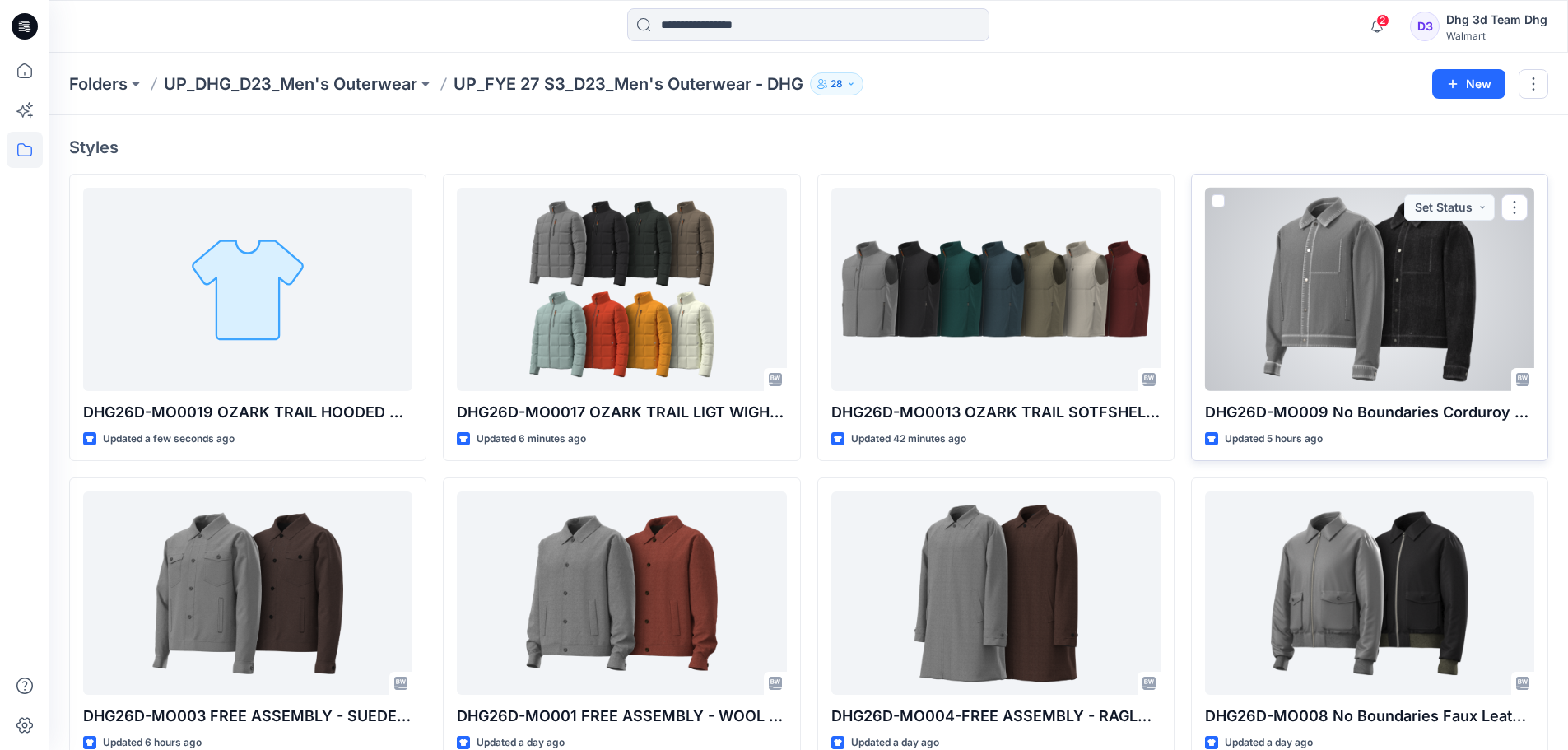
scroll to position [247, 0]
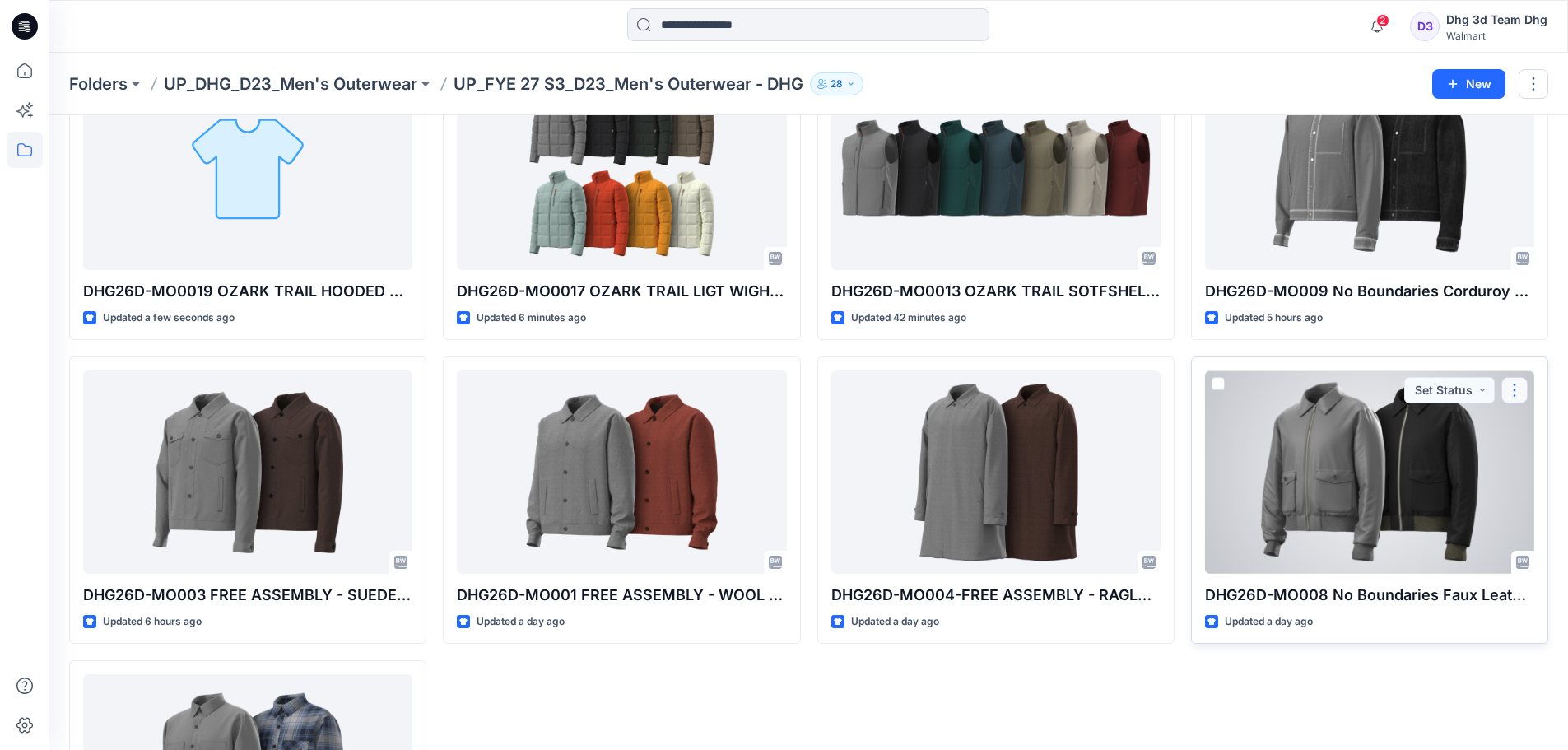
click at [1519, 384] on button "button" at bounding box center [1515, 390] width 27 height 27
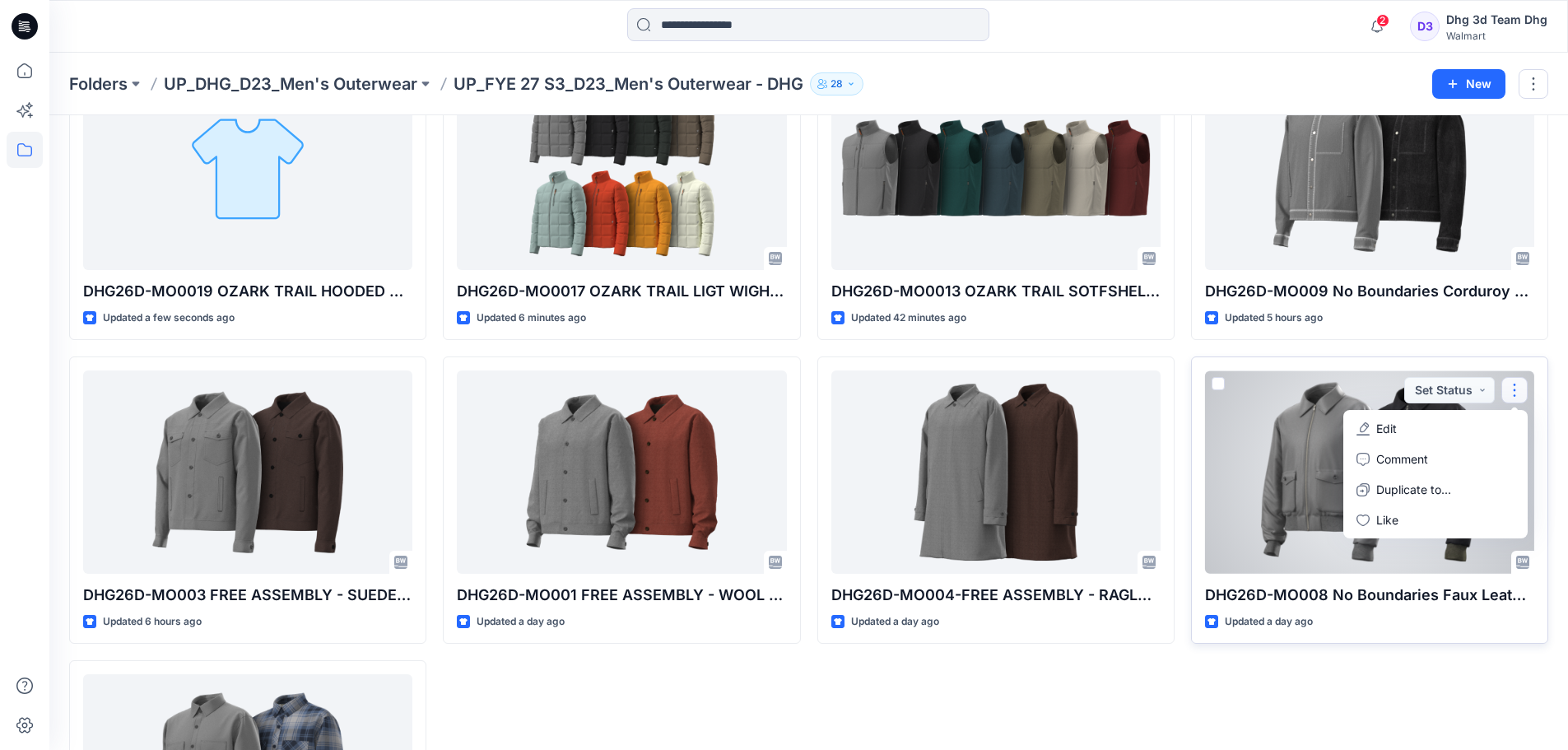
click at [1462, 427] on button "Edit" at bounding box center [1436, 428] width 178 height 30
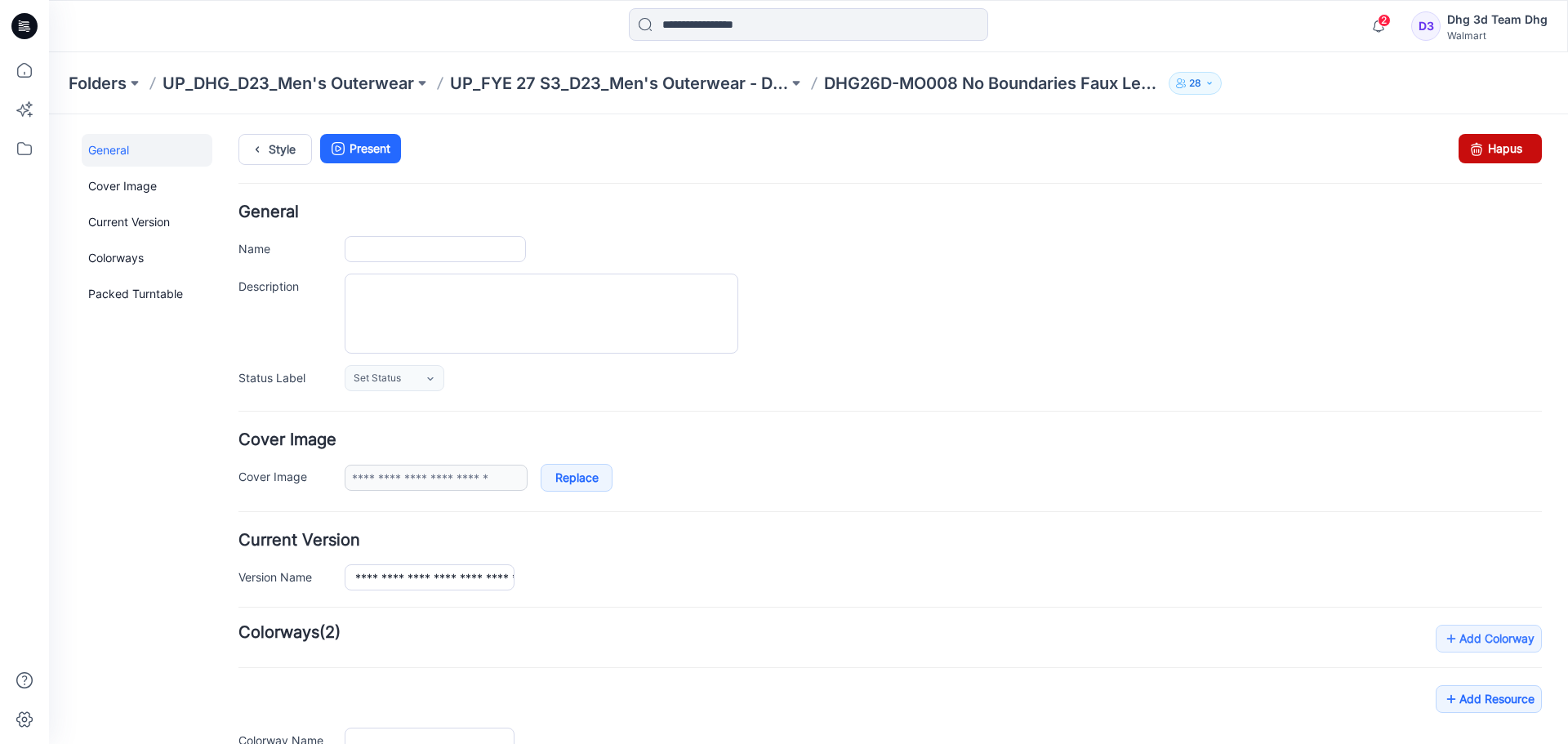
type input "**********"
click at [1501, 149] on link "Hapus" at bounding box center [1501, 148] width 84 height 29
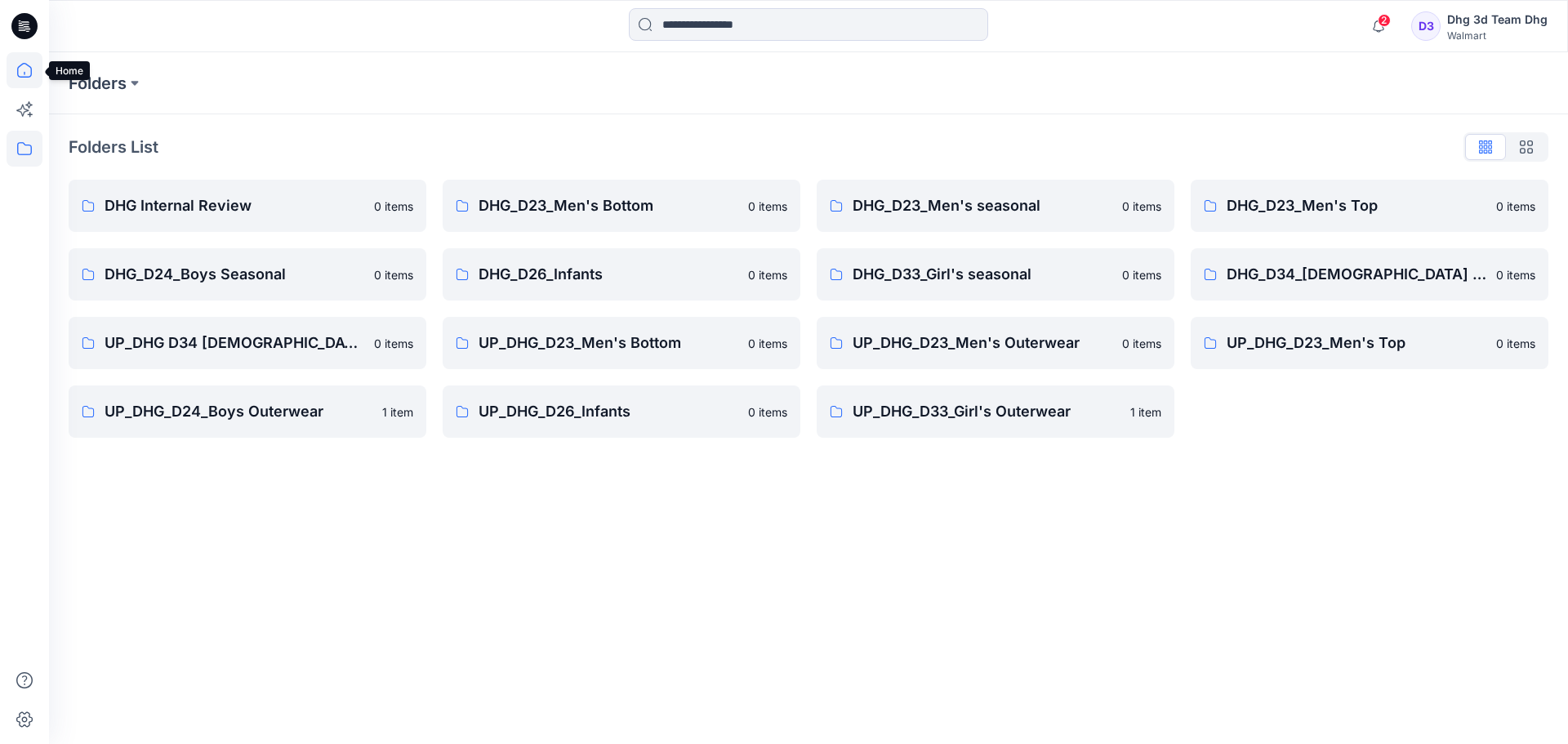
click at [31, 62] on icon at bounding box center [25, 71] width 36 height 36
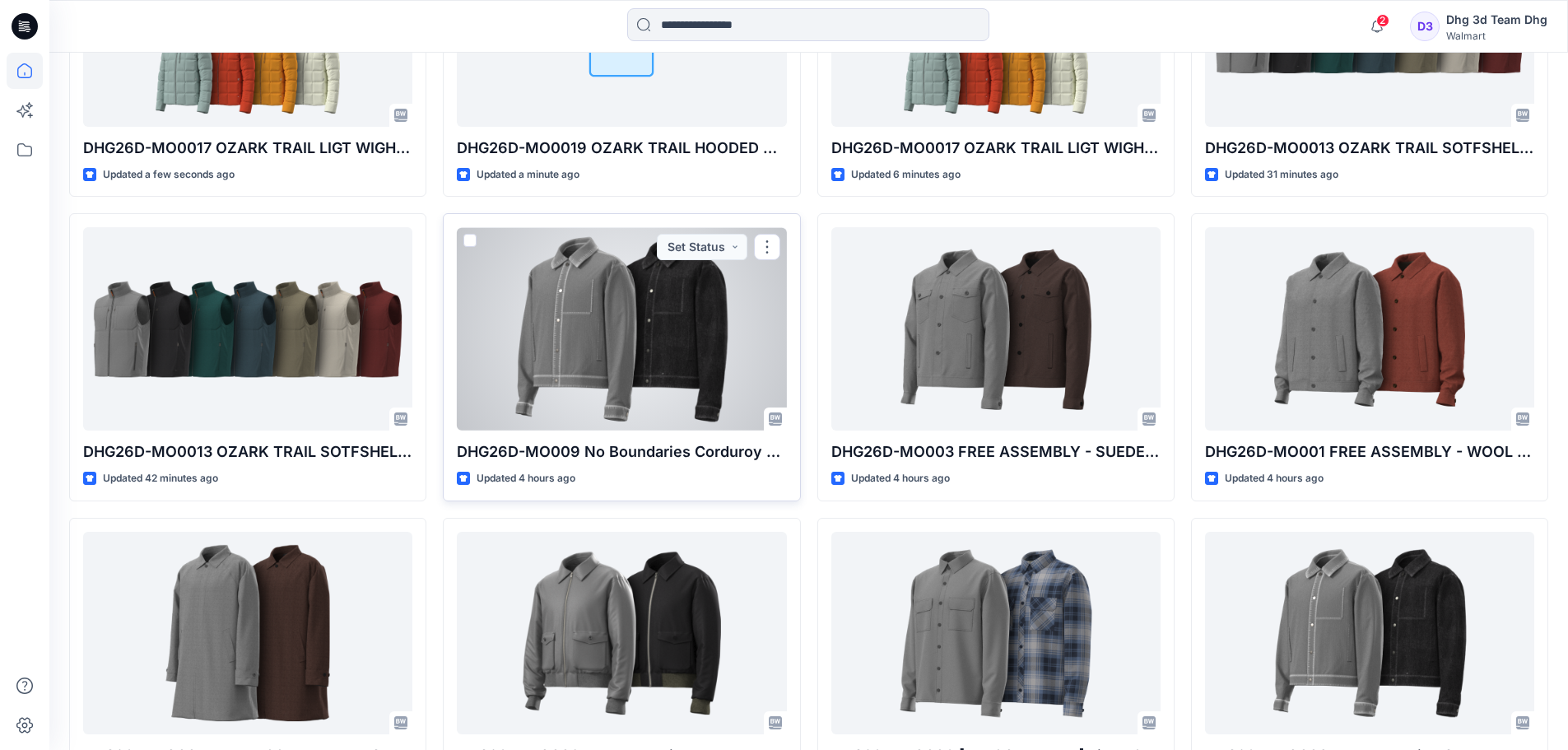
scroll to position [794, 0]
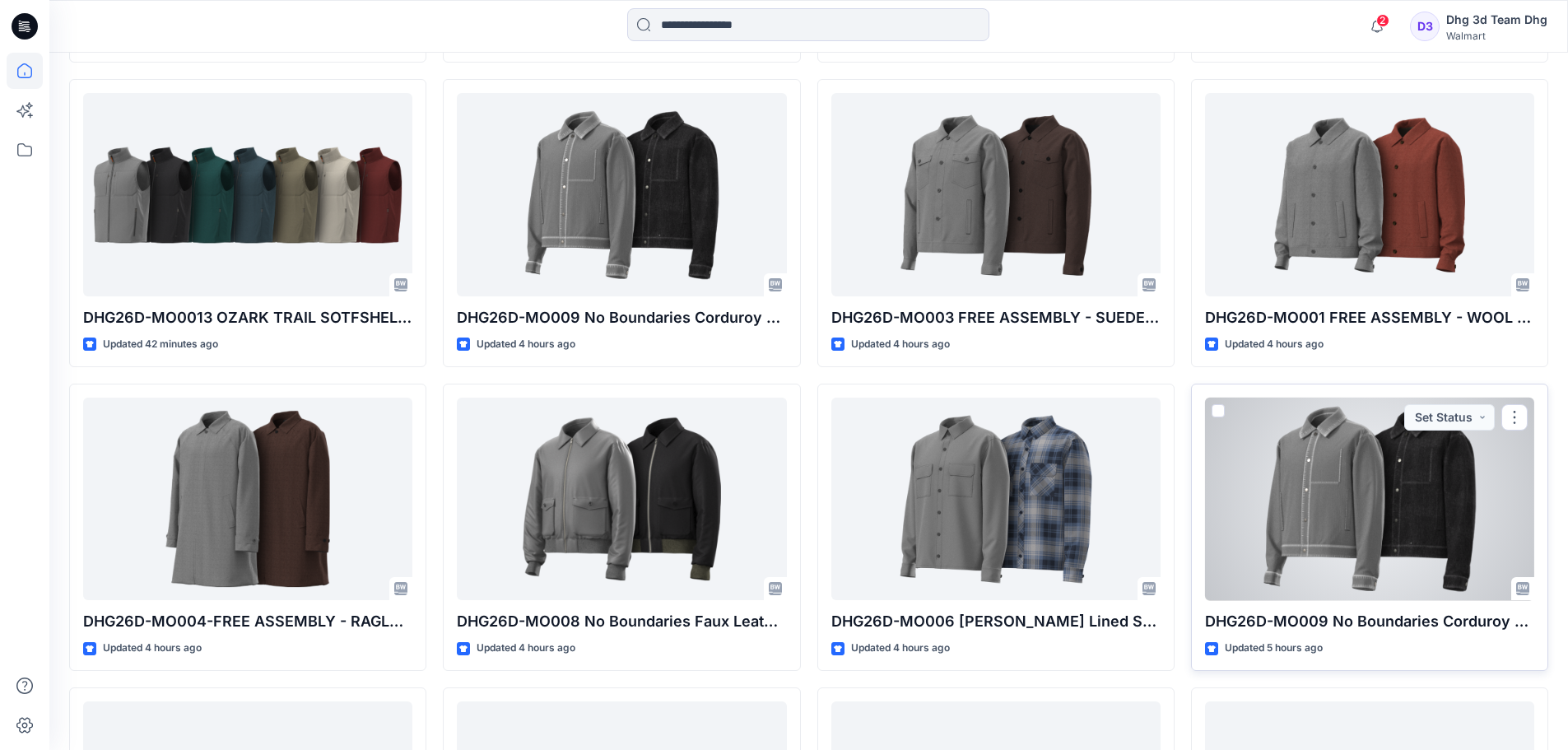
click at [1401, 537] on div at bounding box center [1370, 499] width 330 height 203
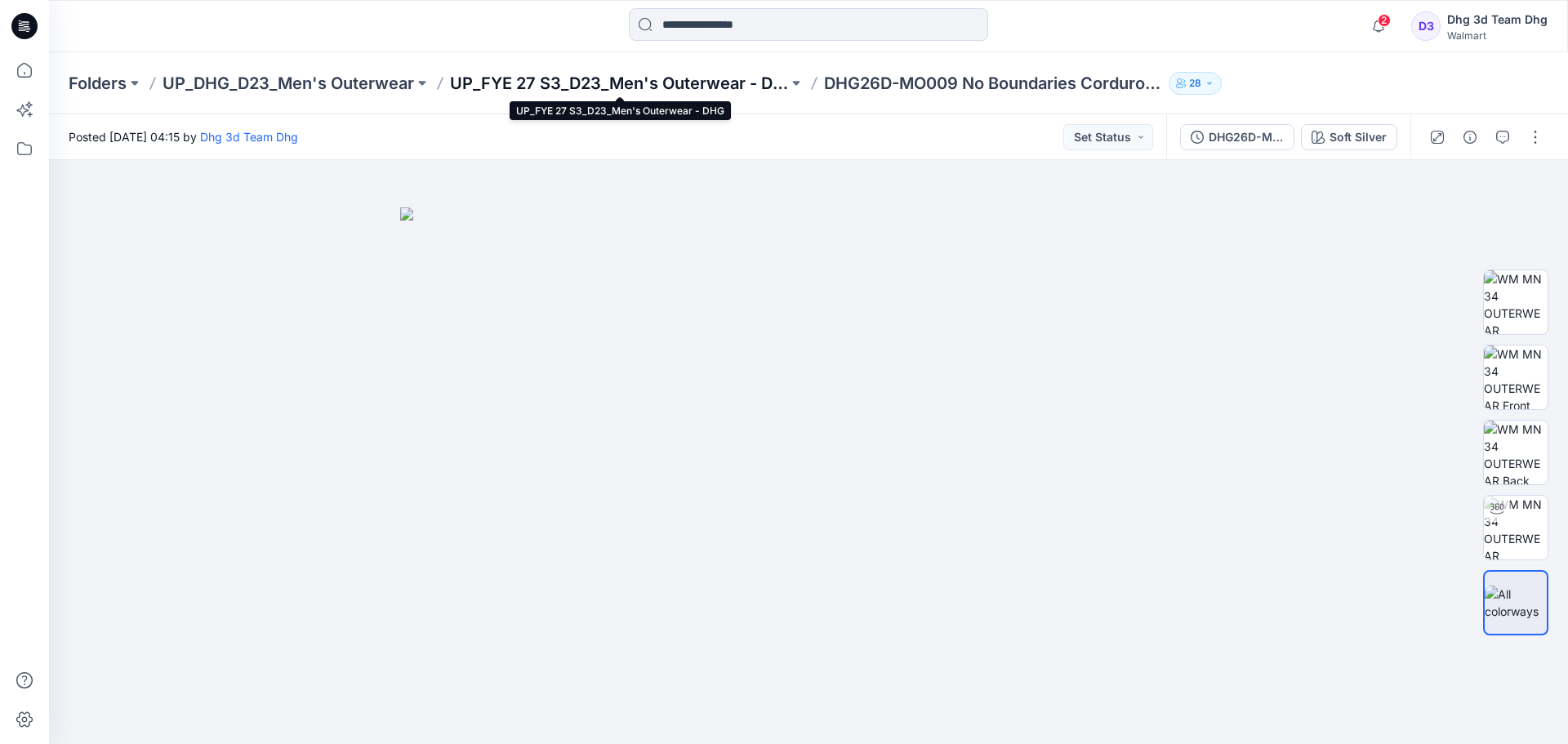
click at [646, 86] on p "UP_FYE 27 S3_D23_Men's Outerwear - DHG" at bounding box center [619, 83] width 338 height 23
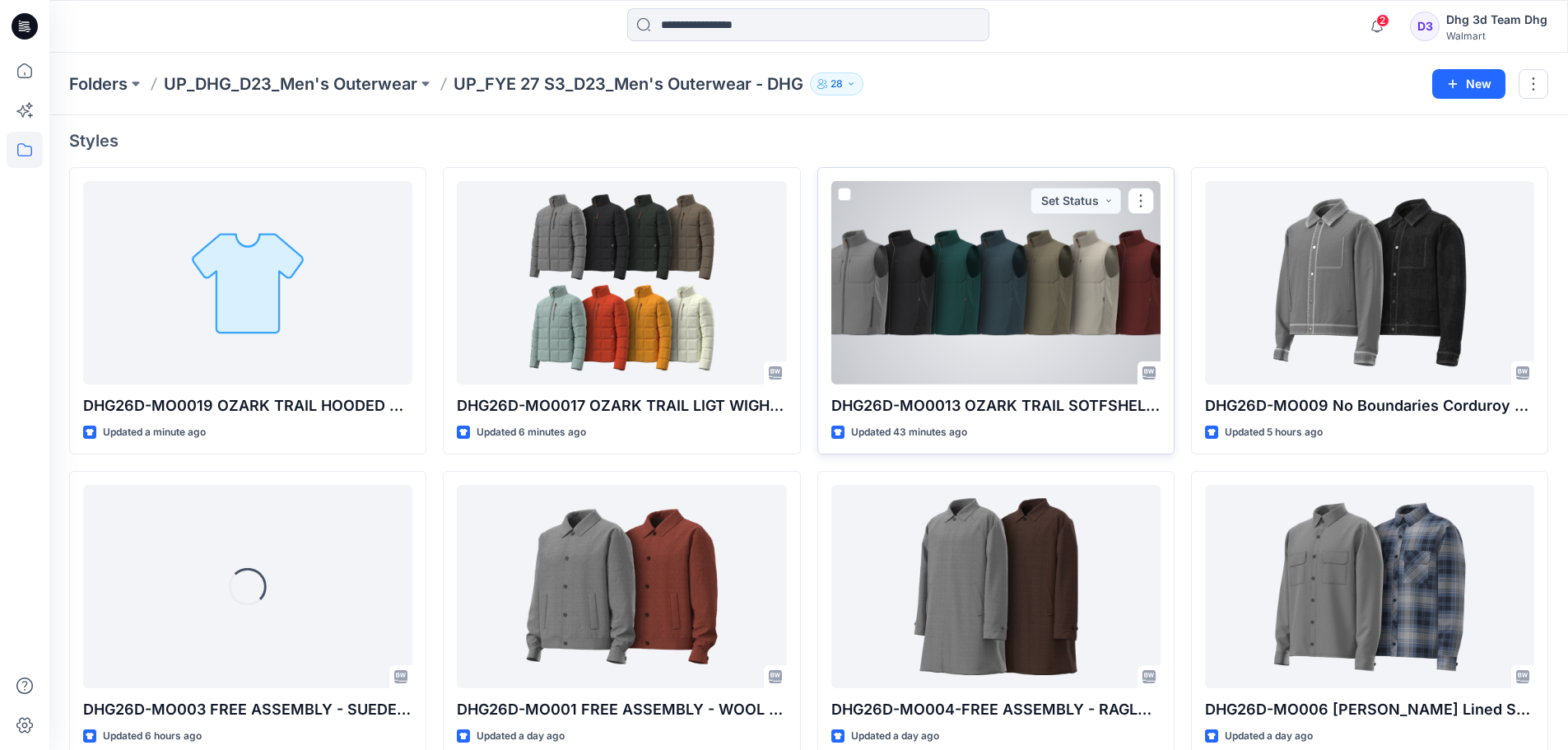
scroll to position [160, 0]
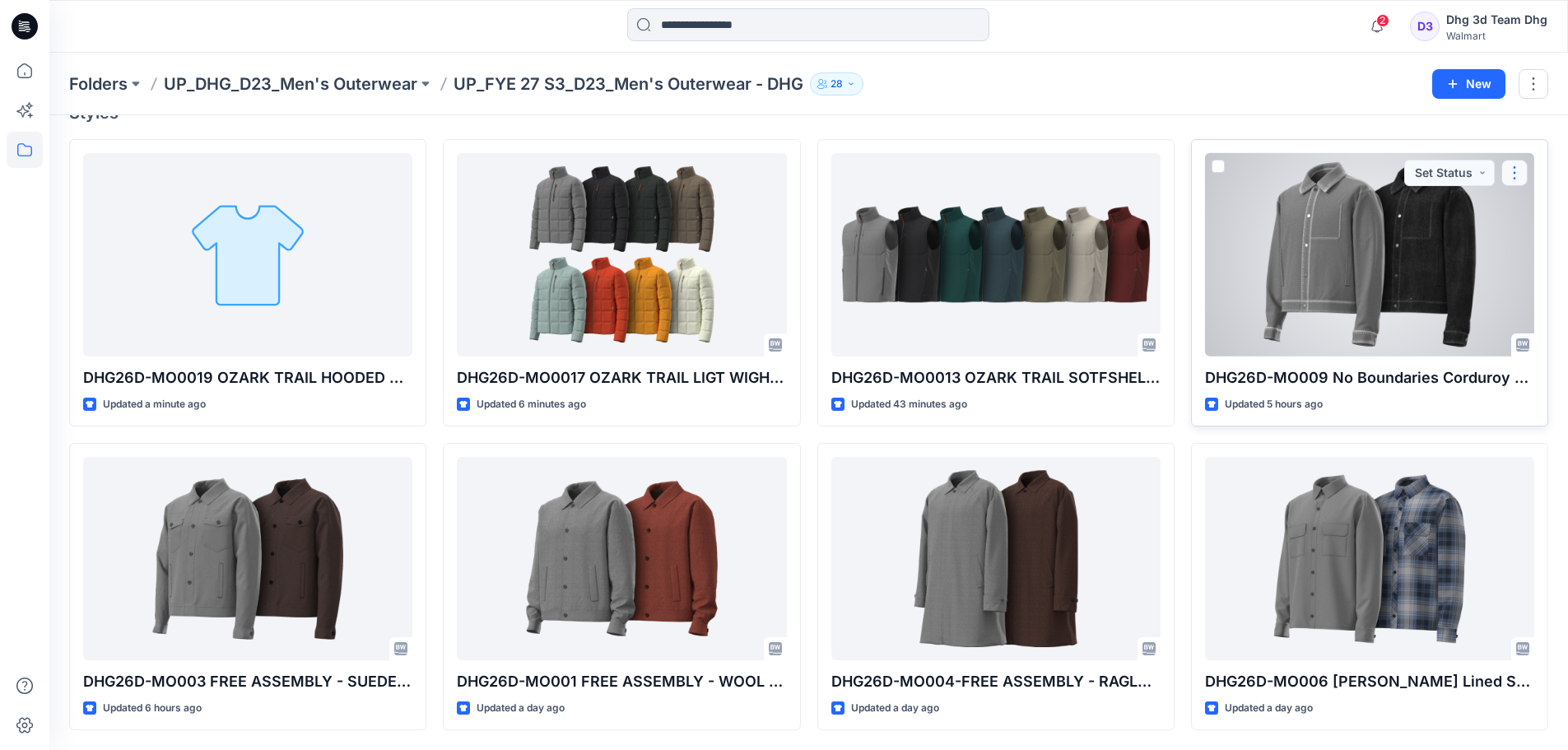
click at [1523, 174] on button "button" at bounding box center [1515, 172] width 27 height 27
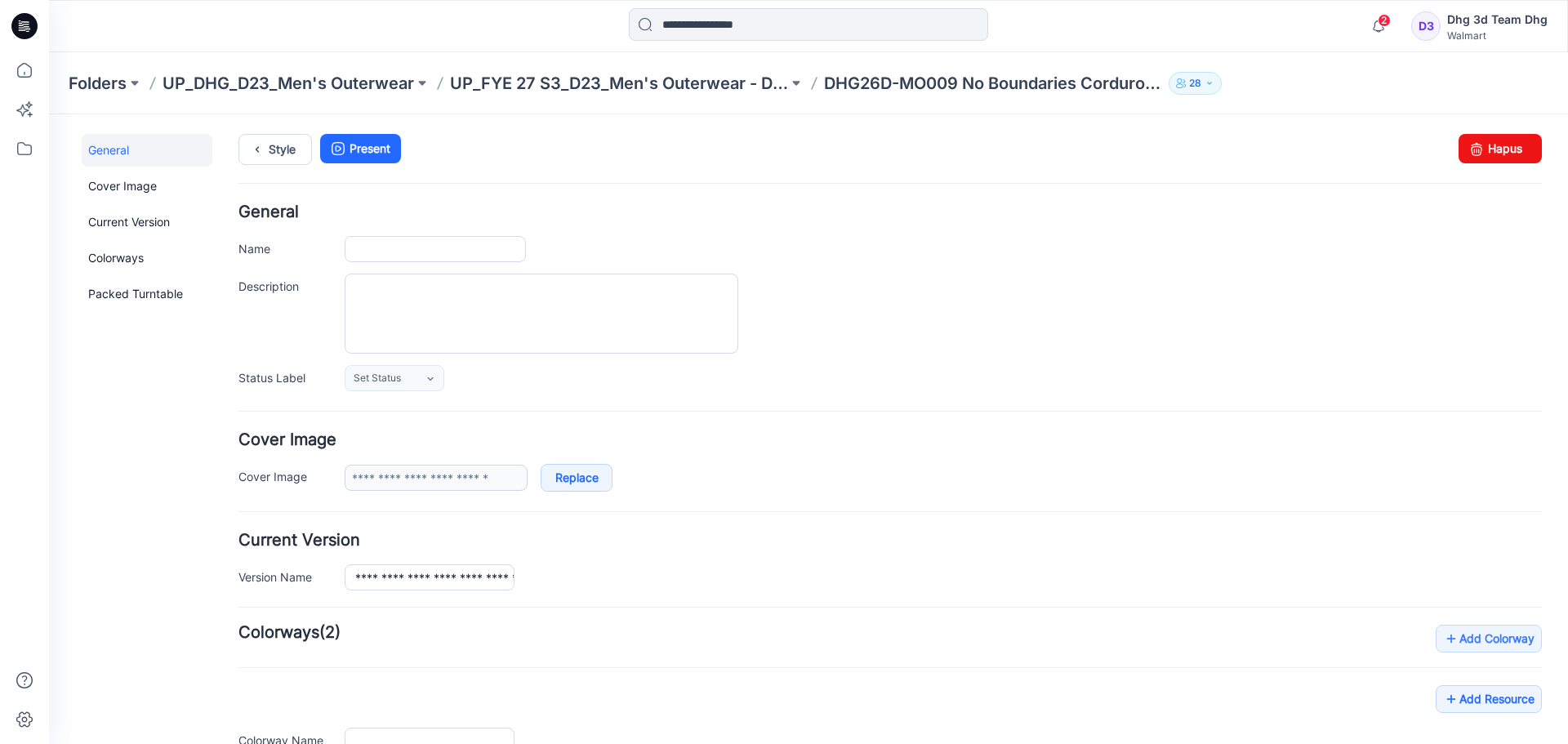
type input "**********"
drag, startPoint x: 918, startPoint y: 178, endPoint x: 1488, endPoint y: 148, distance: 570.8
click at [1488, 148] on link "Hapus" at bounding box center [1501, 148] width 84 height 29
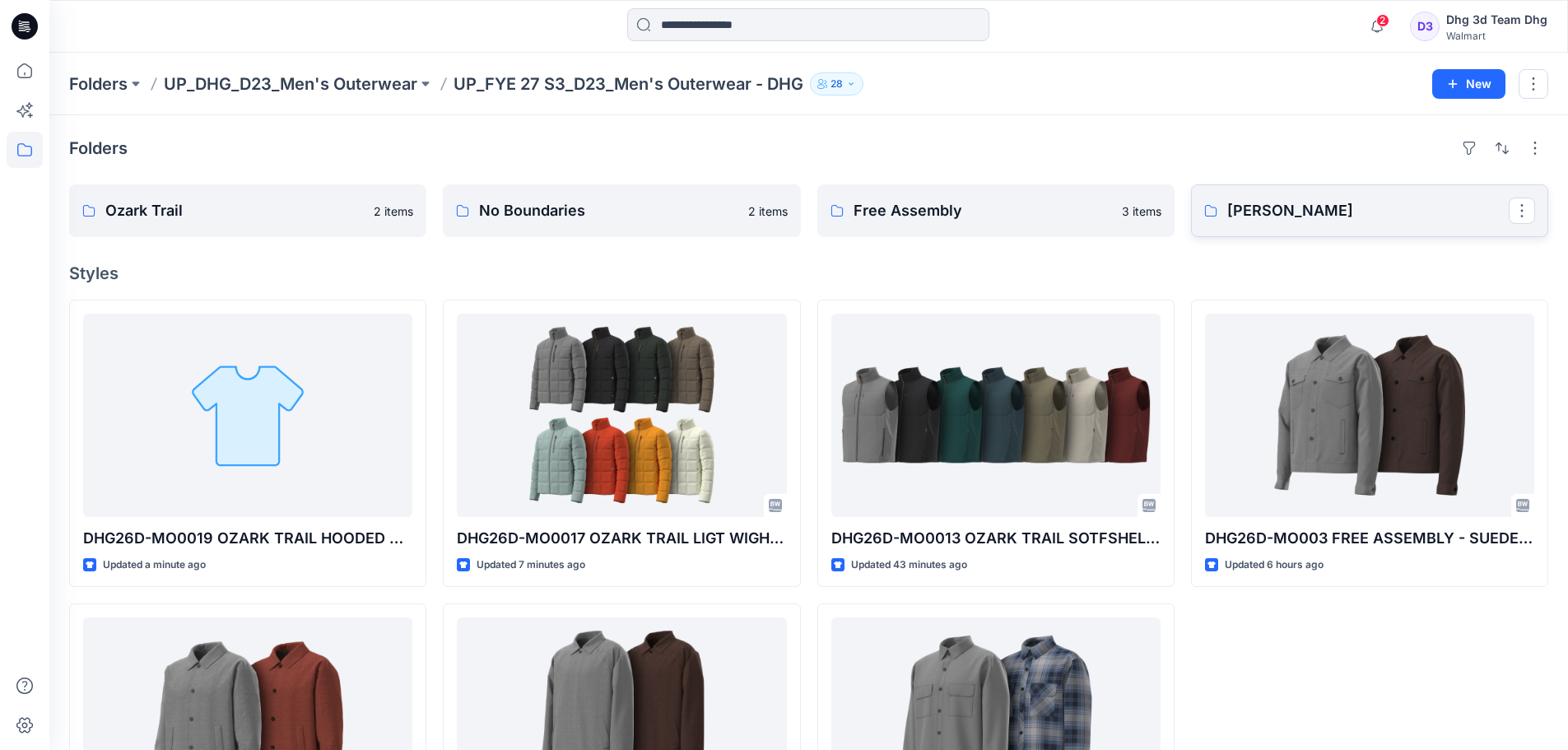
click at [1312, 192] on link "[PERSON_NAME]" at bounding box center [1370, 211] width 357 height 53
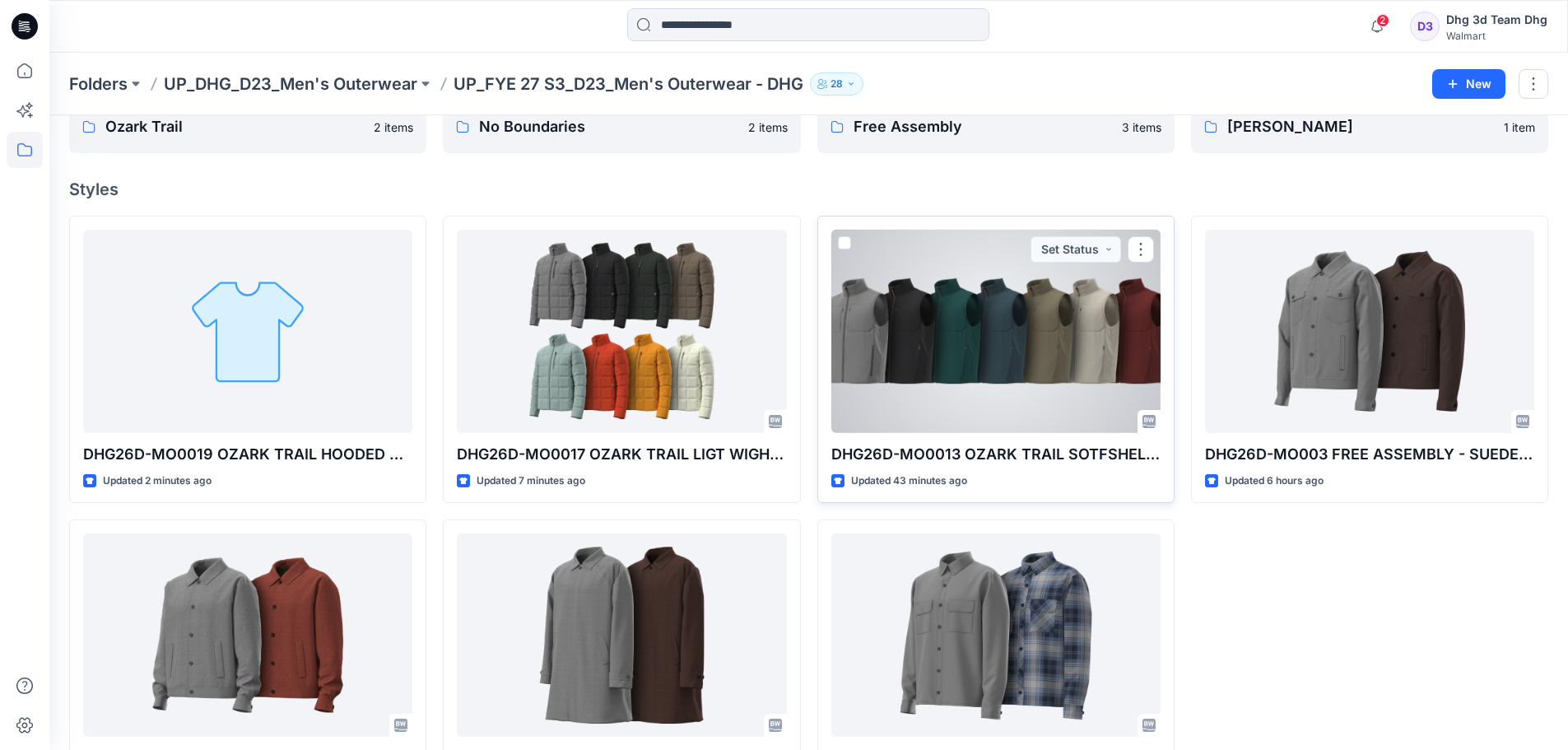
scroll to position [160, 0]
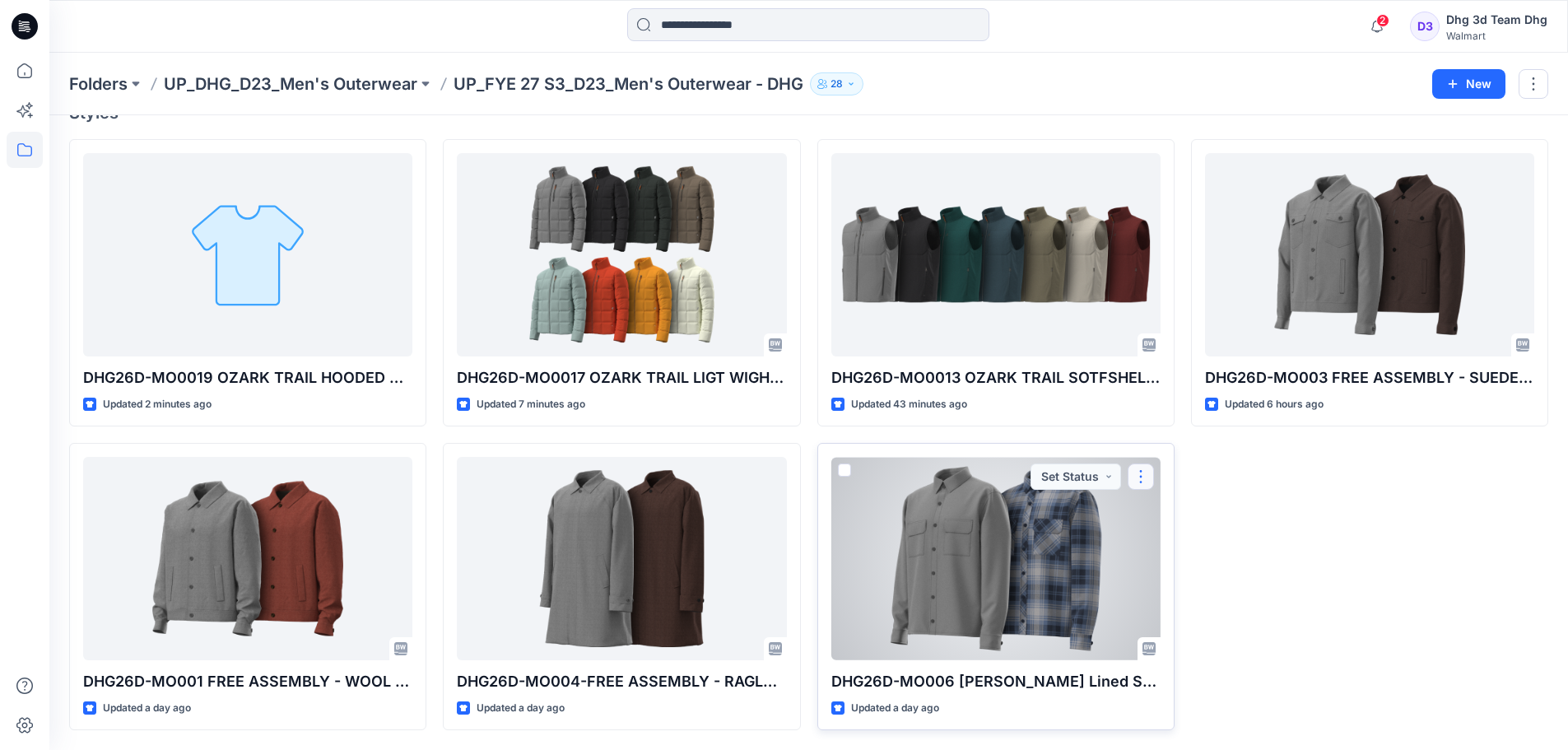
click at [1145, 478] on button "button" at bounding box center [1141, 476] width 27 height 27
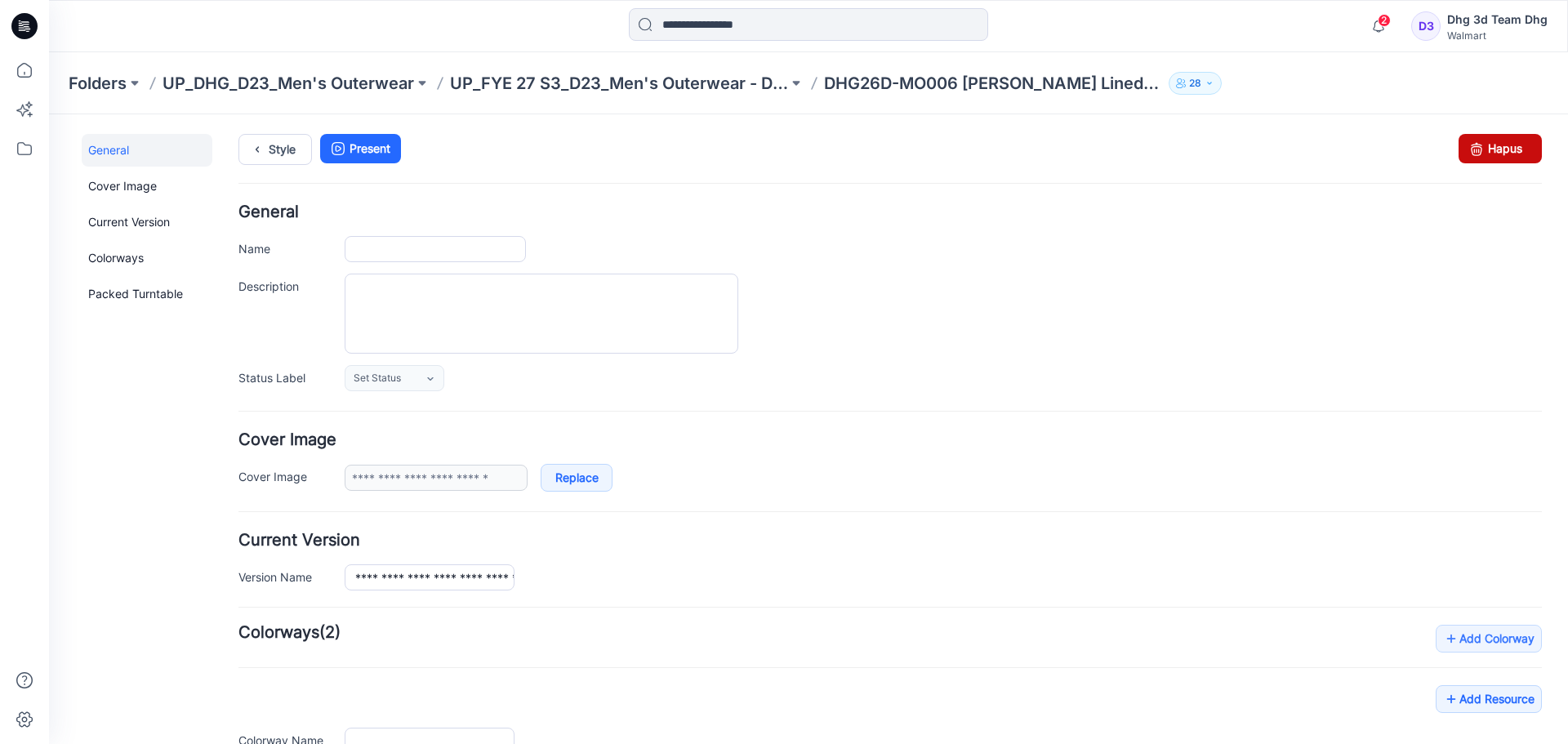
type input "**********"
drag, startPoint x: 913, startPoint y: 193, endPoint x: 1468, endPoint y: 150, distance: 556.7
click at [1468, 150] on icon at bounding box center [1476, 148] width 23 height 29
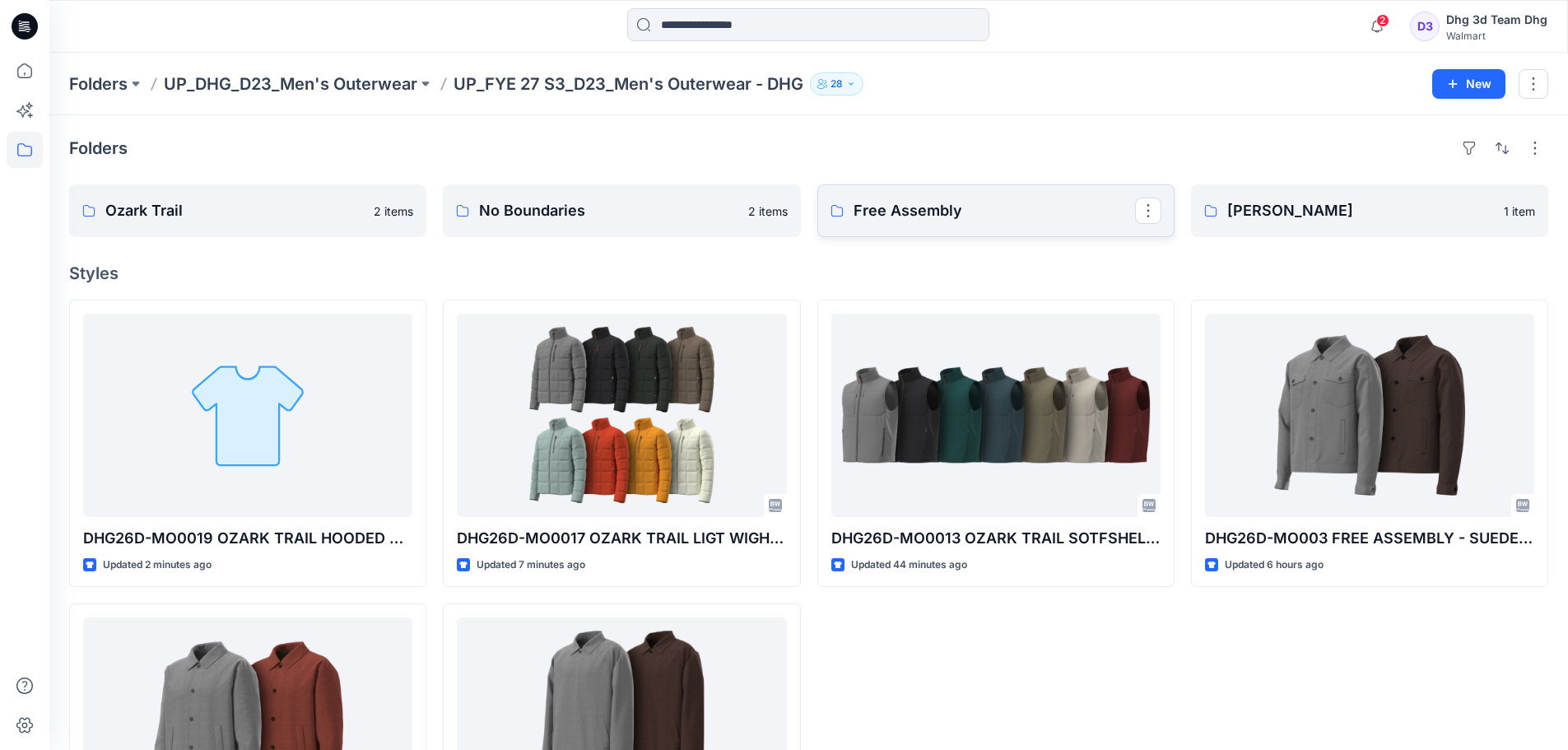
click at [981, 220] on p "Free Assembly" at bounding box center [994, 211] width 281 height 23
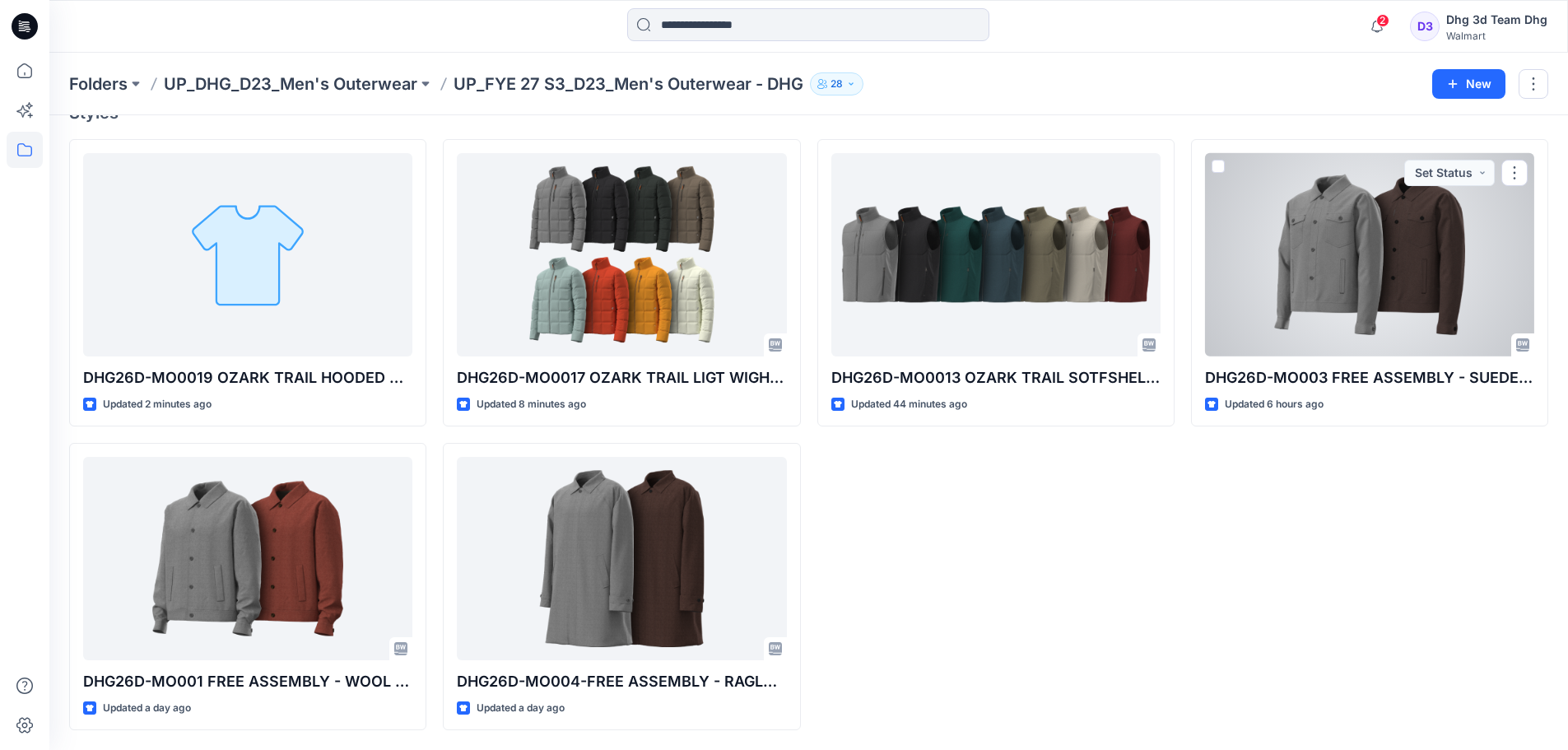
drag, startPoint x: 1514, startPoint y: 169, endPoint x: 1316, endPoint y: 517, distance: 400.4
click at [1199, 717] on div "DHG26D-MO003 FREE ASSEMBLY - SUEDE JACKET Updated 6 hours ago Set Status" at bounding box center [1370, 434] width 357 height 591
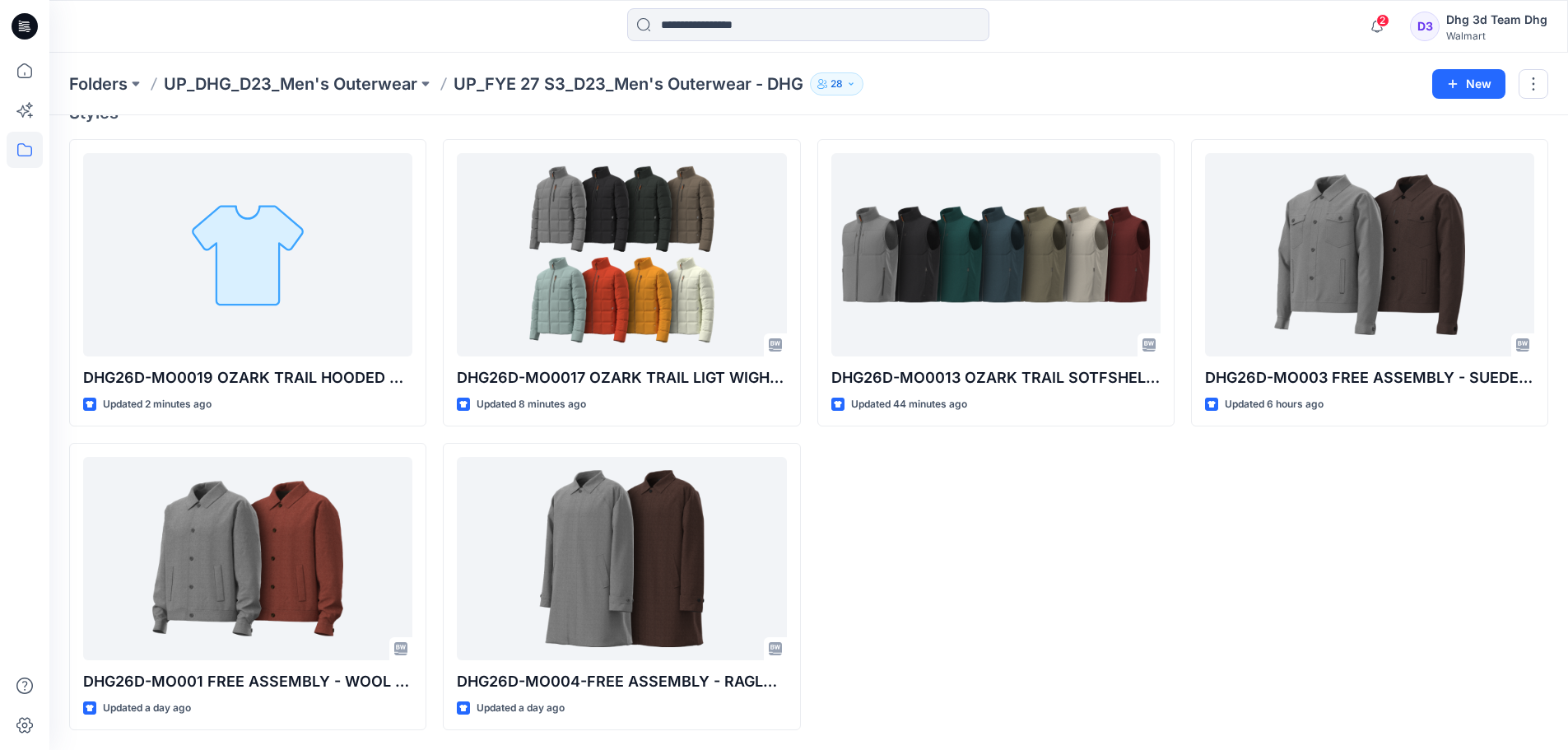
drag, startPoint x: 1519, startPoint y: 173, endPoint x: 1129, endPoint y: 507, distance: 513.5
click at [1129, 507] on div "DHG26D-MO0013 OZARK TRAIL SOTFSHELL VEST Updated 44 minutes ago" at bounding box center [996, 434] width 357 height 591
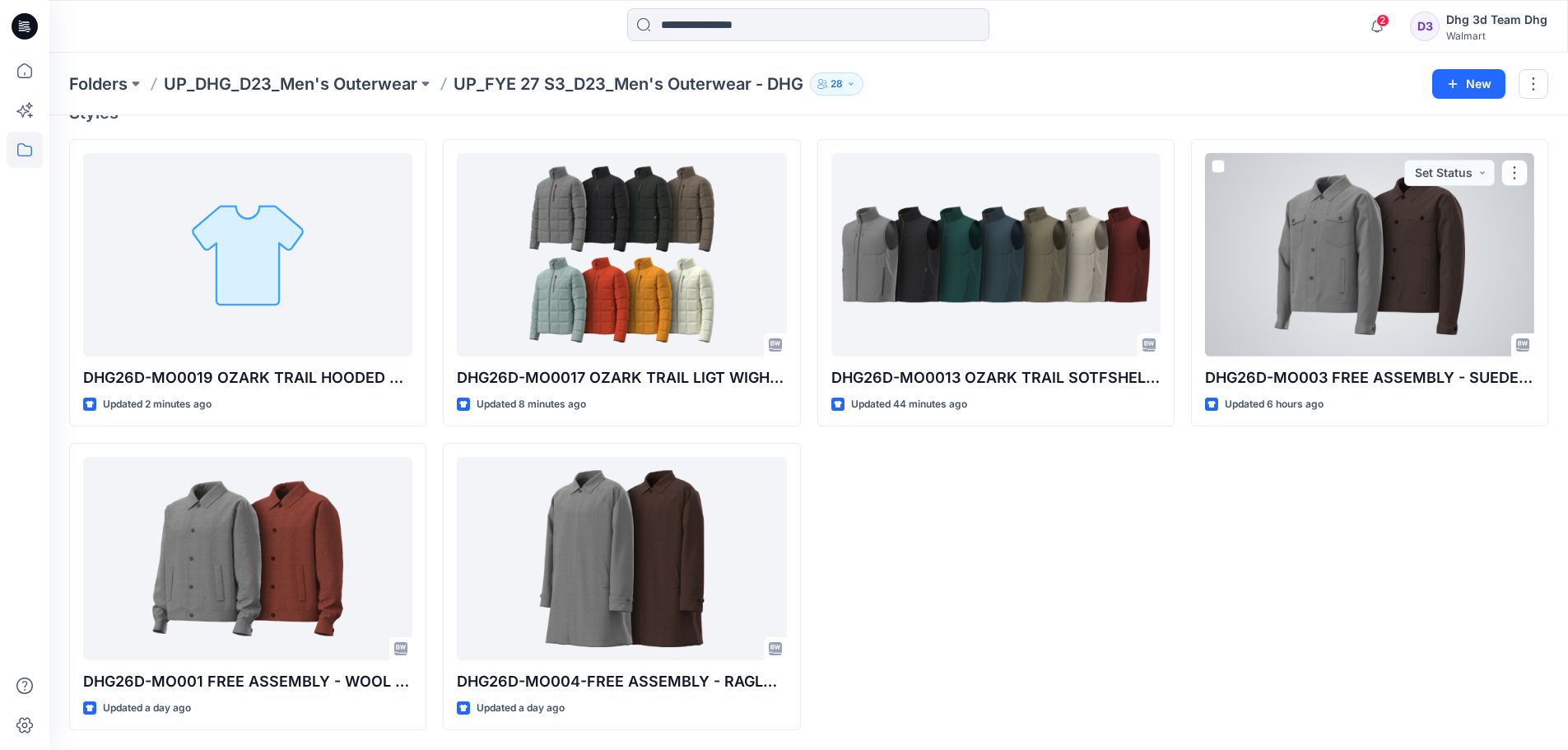
drag, startPoint x: 1513, startPoint y: 173, endPoint x: 1103, endPoint y: 549, distance: 556.3
click at [1097, 557] on div "DHG26D-MO0013 OZARK TRAIL SOTFSHELL VEST Updated 44 minutes ago" at bounding box center [996, 434] width 357 height 591
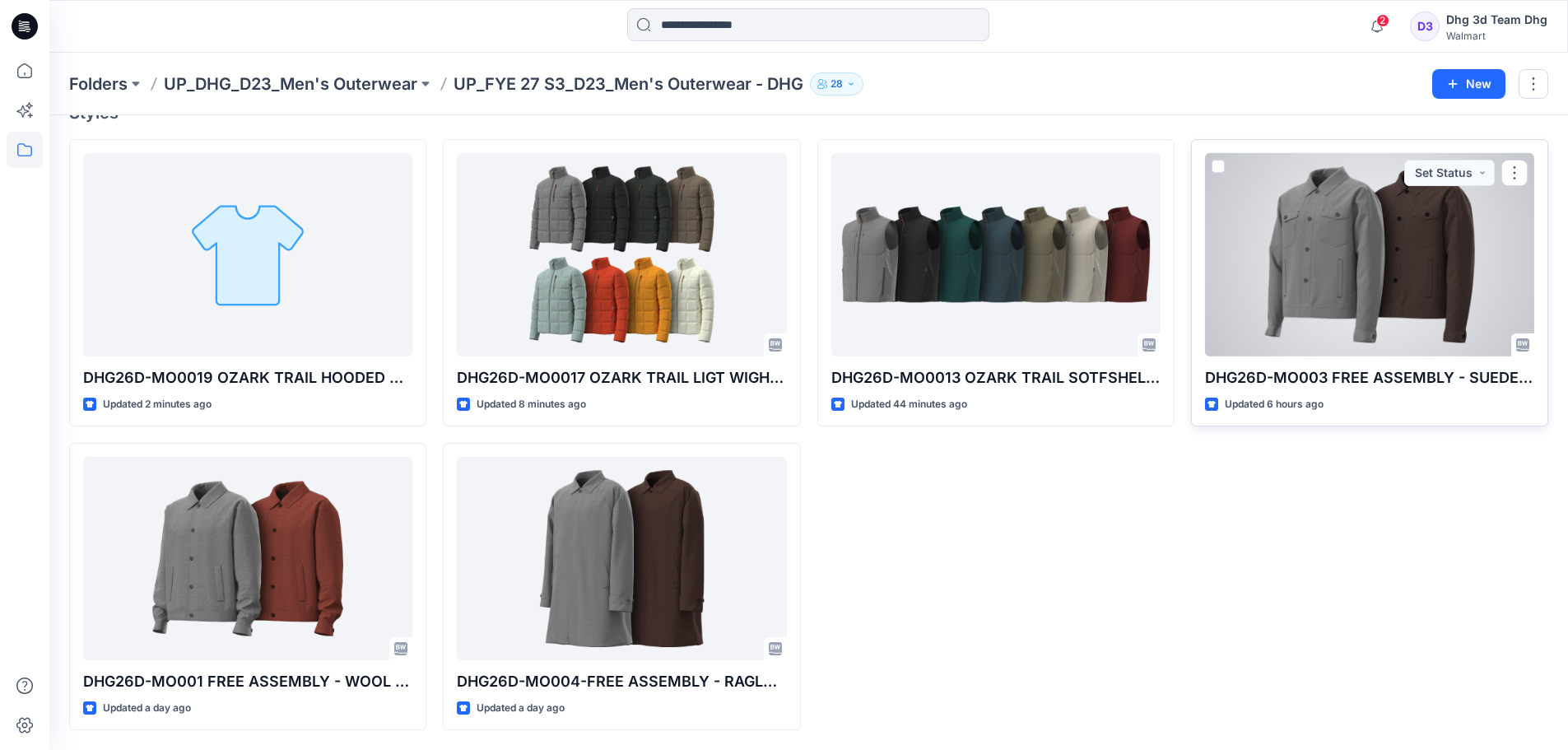
click at [1518, 158] on div at bounding box center [1370, 255] width 330 height 203
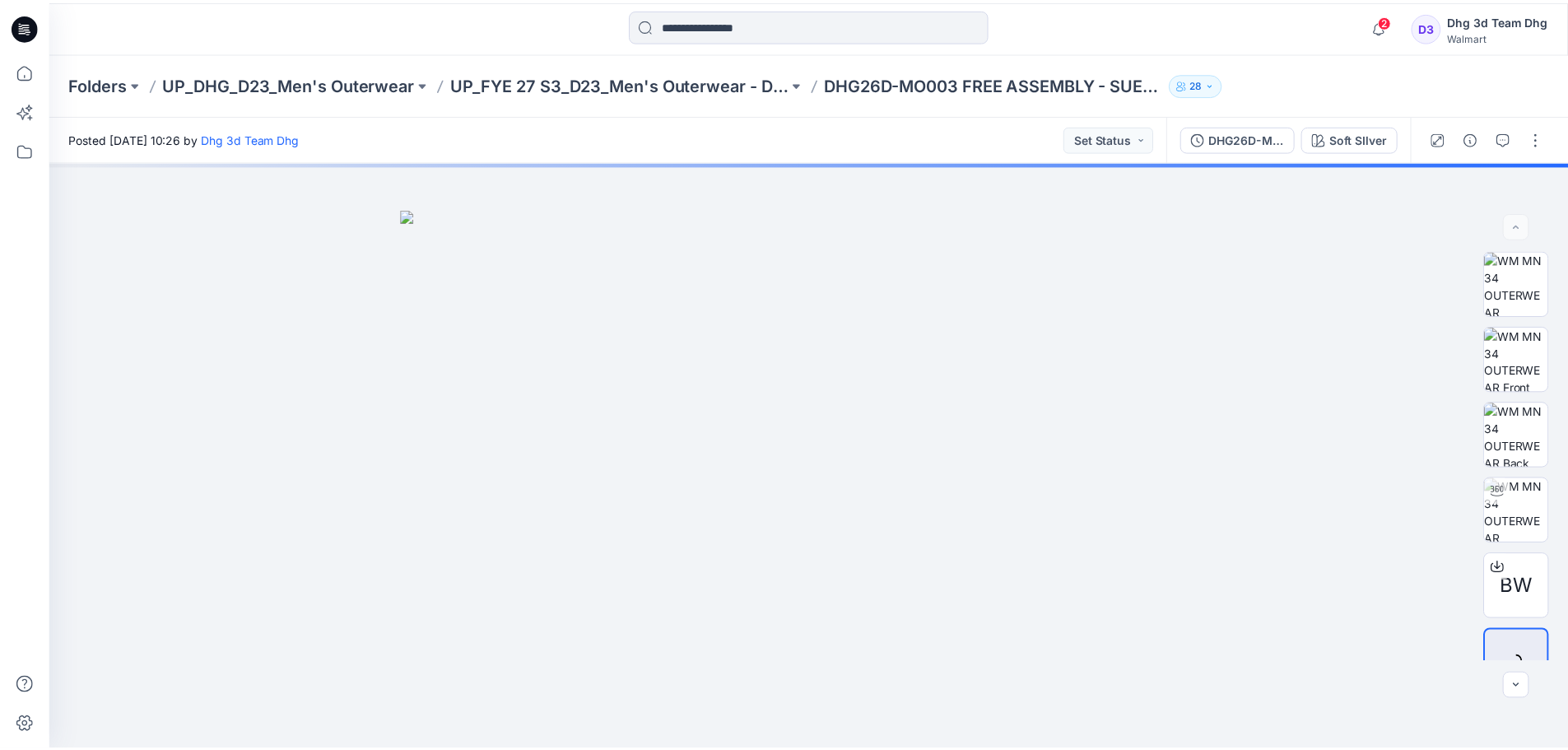
scroll to position [160, 0]
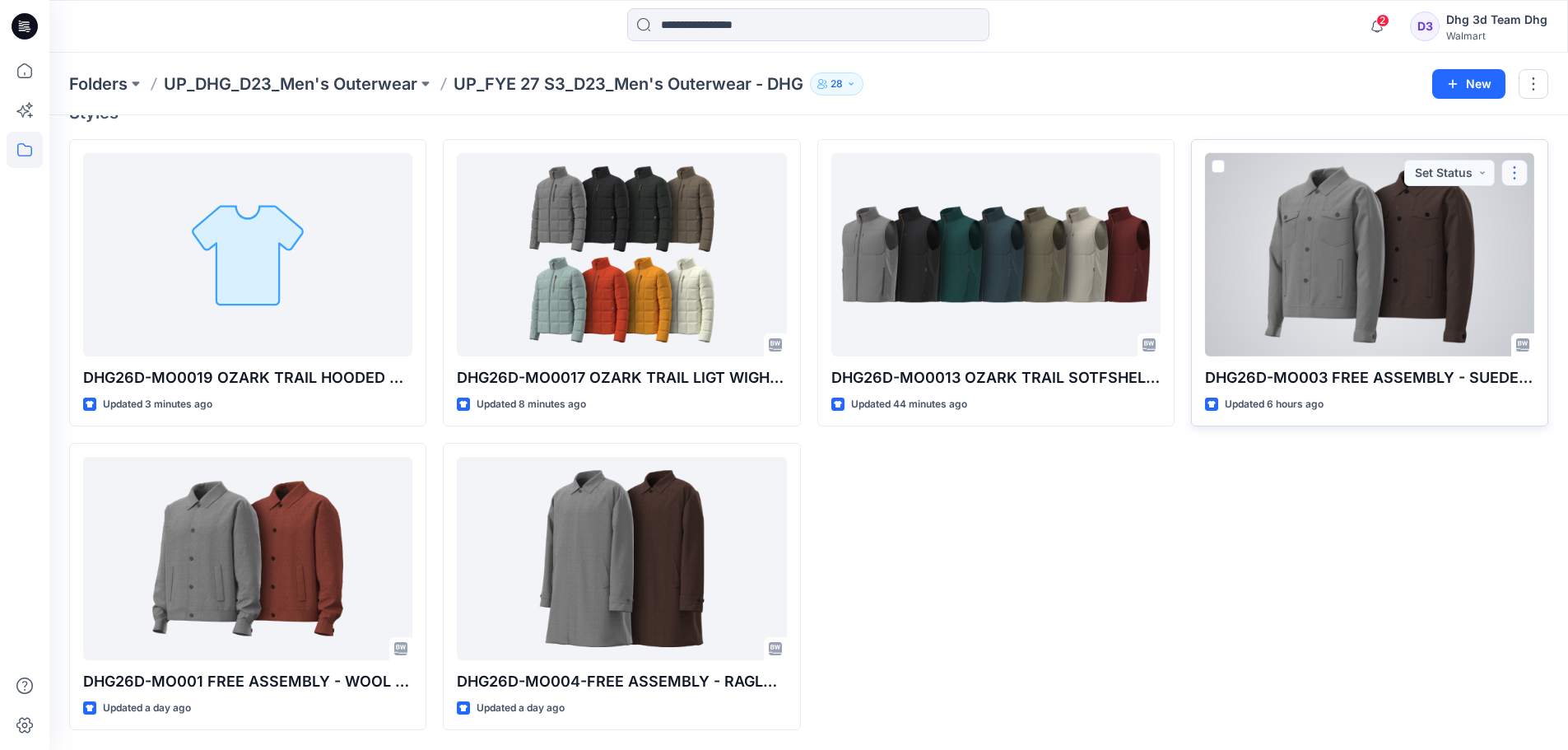
click at [1518, 176] on button "button" at bounding box center [1515, 172] width 27 height 27
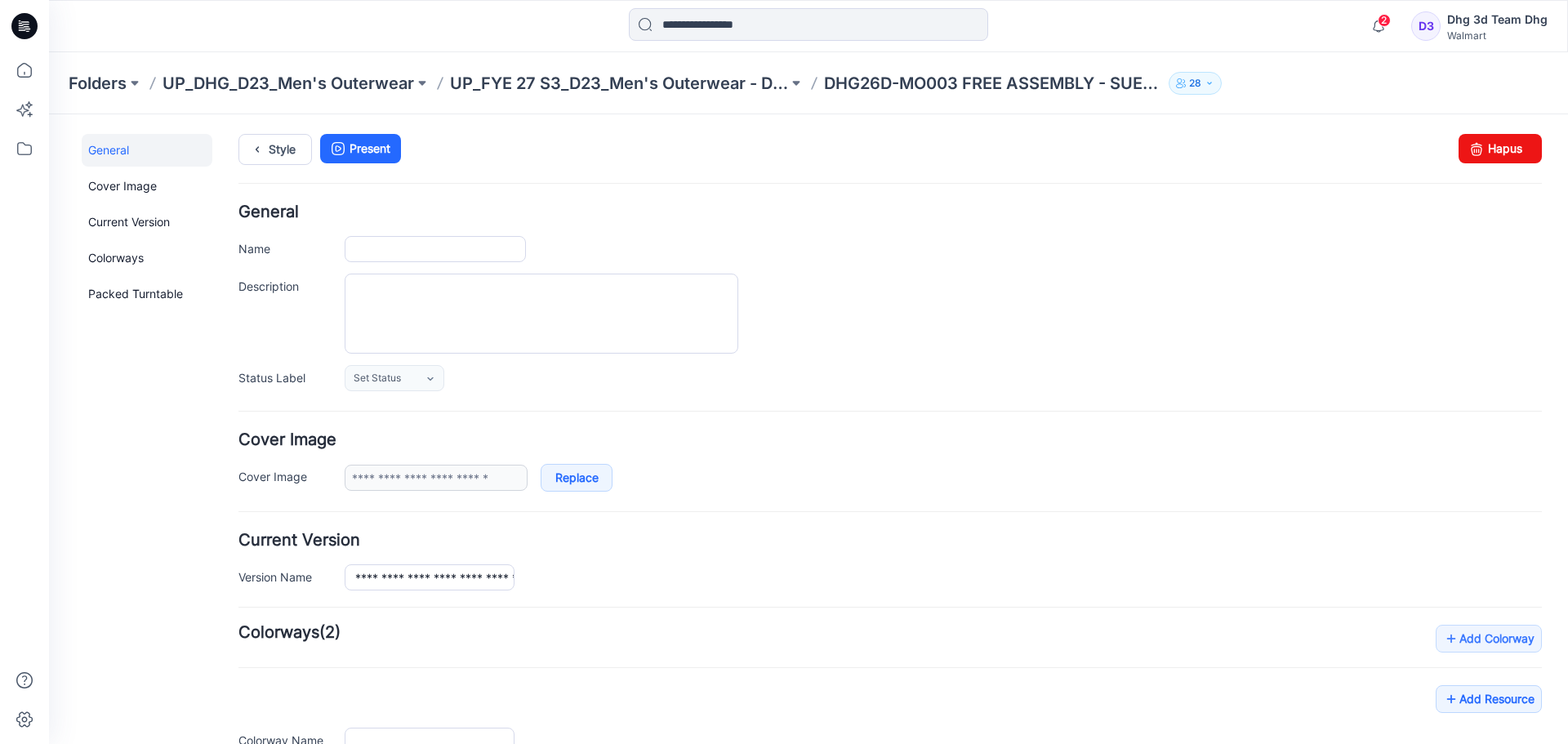
type input "**********"
click at [1484, 153] on link "Hapus" at bounding box center [1501, 148] width 84 height 29
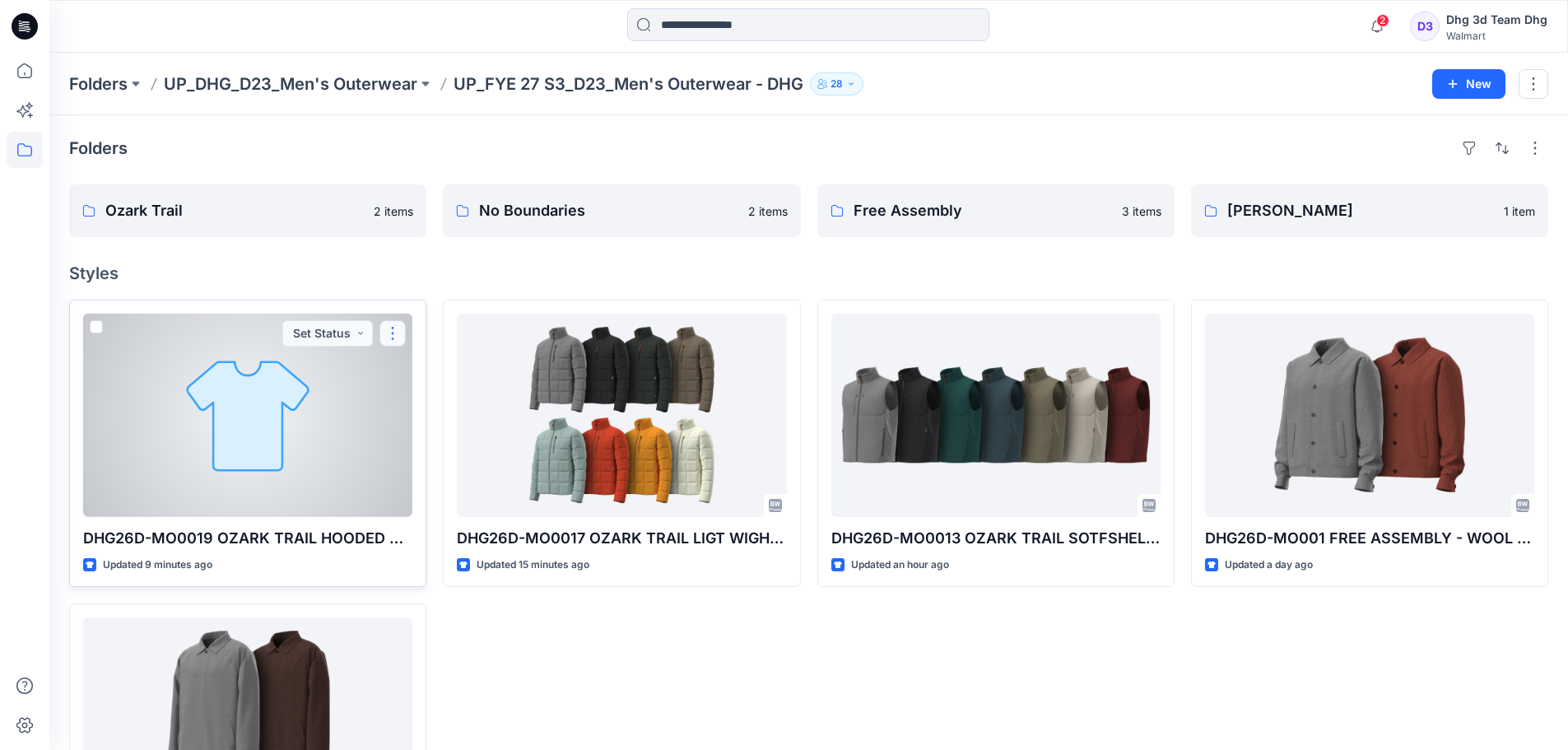
click at [398, 333] on button "button" at bounding box center [392, 333] width 27 height 27
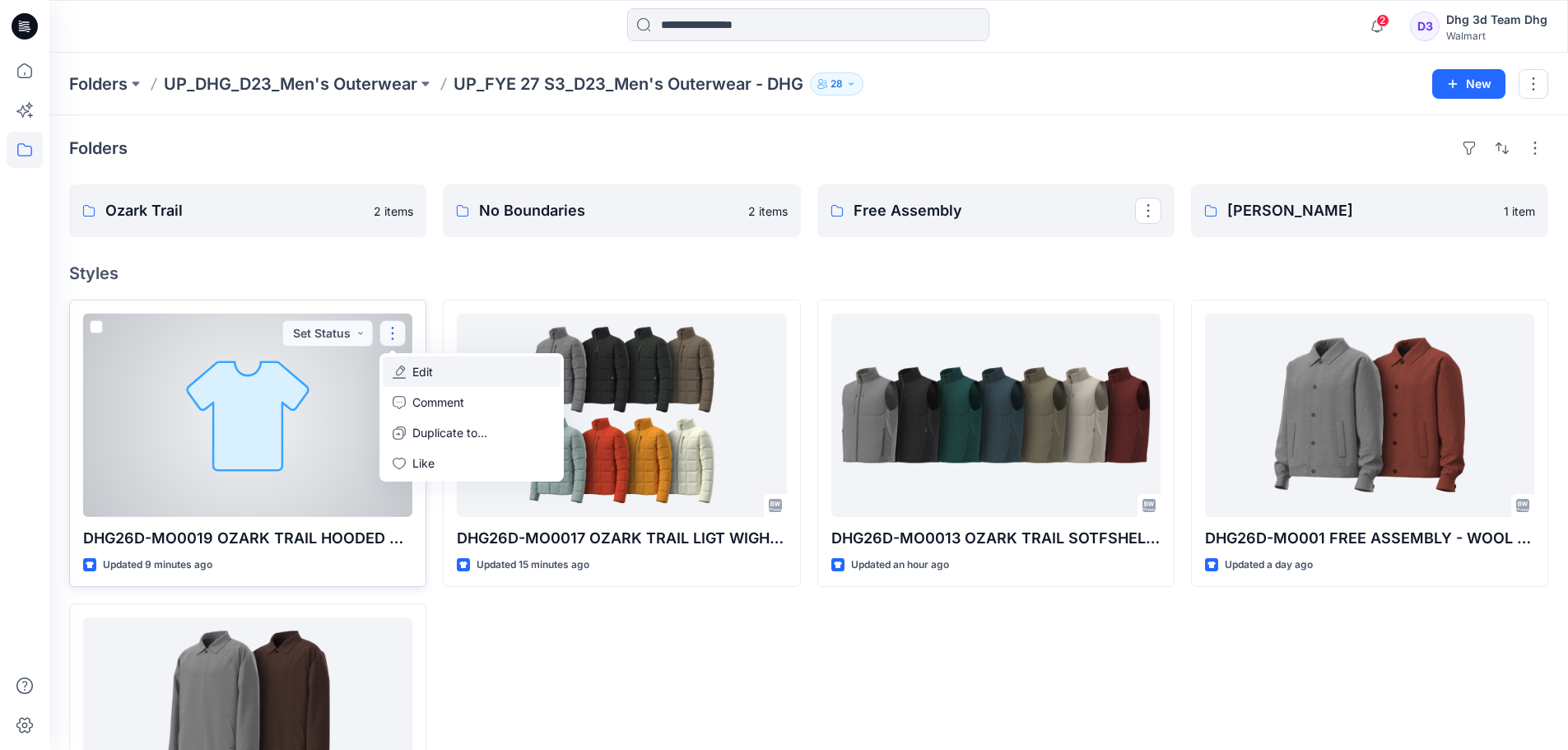
click at [436, 373] on button "Edit" at bounding box center [472, 371] width 178 height 30
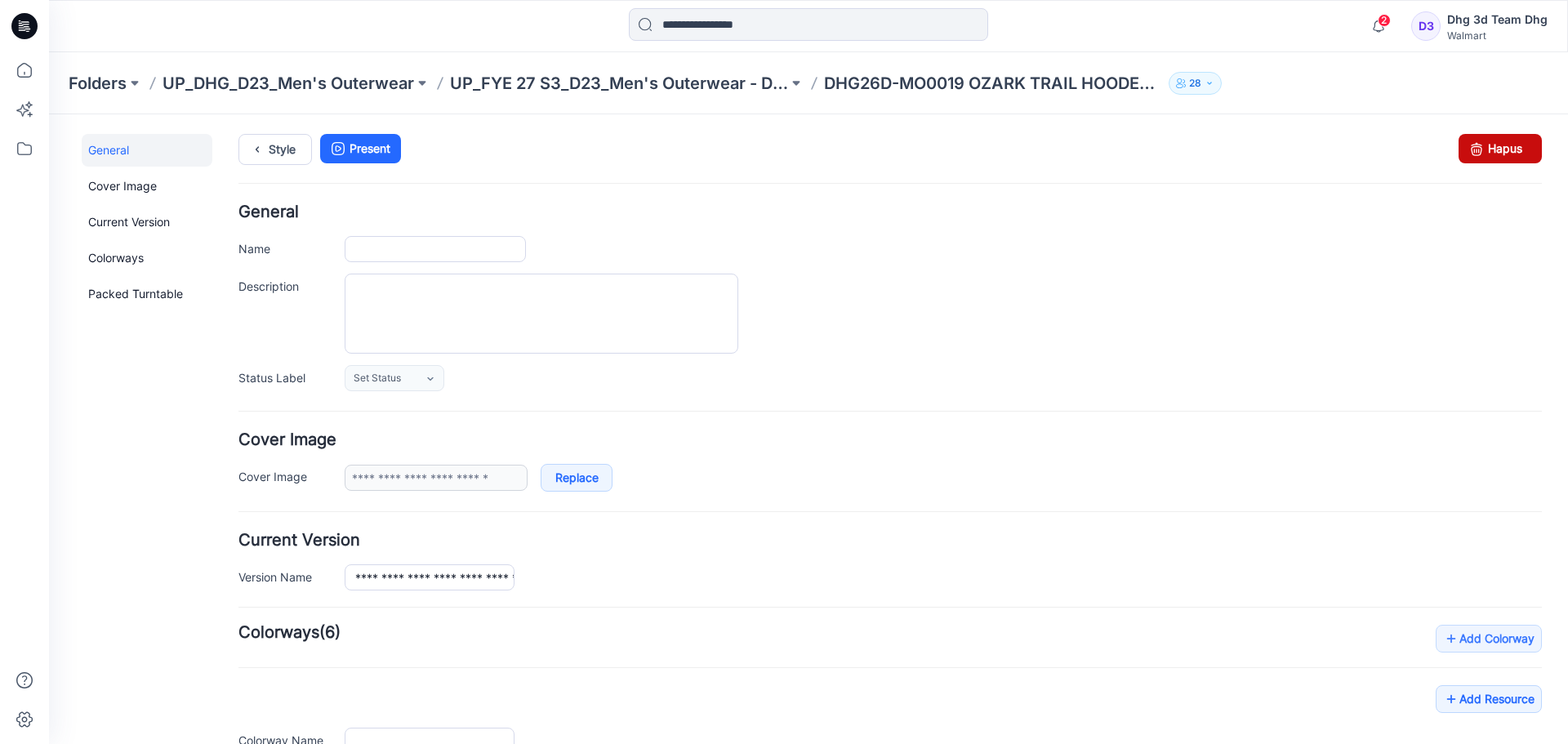
click at [1507, 149] on link "Hapus" at bounding box center [1501, 148] width 84 height 29
type input "**********"
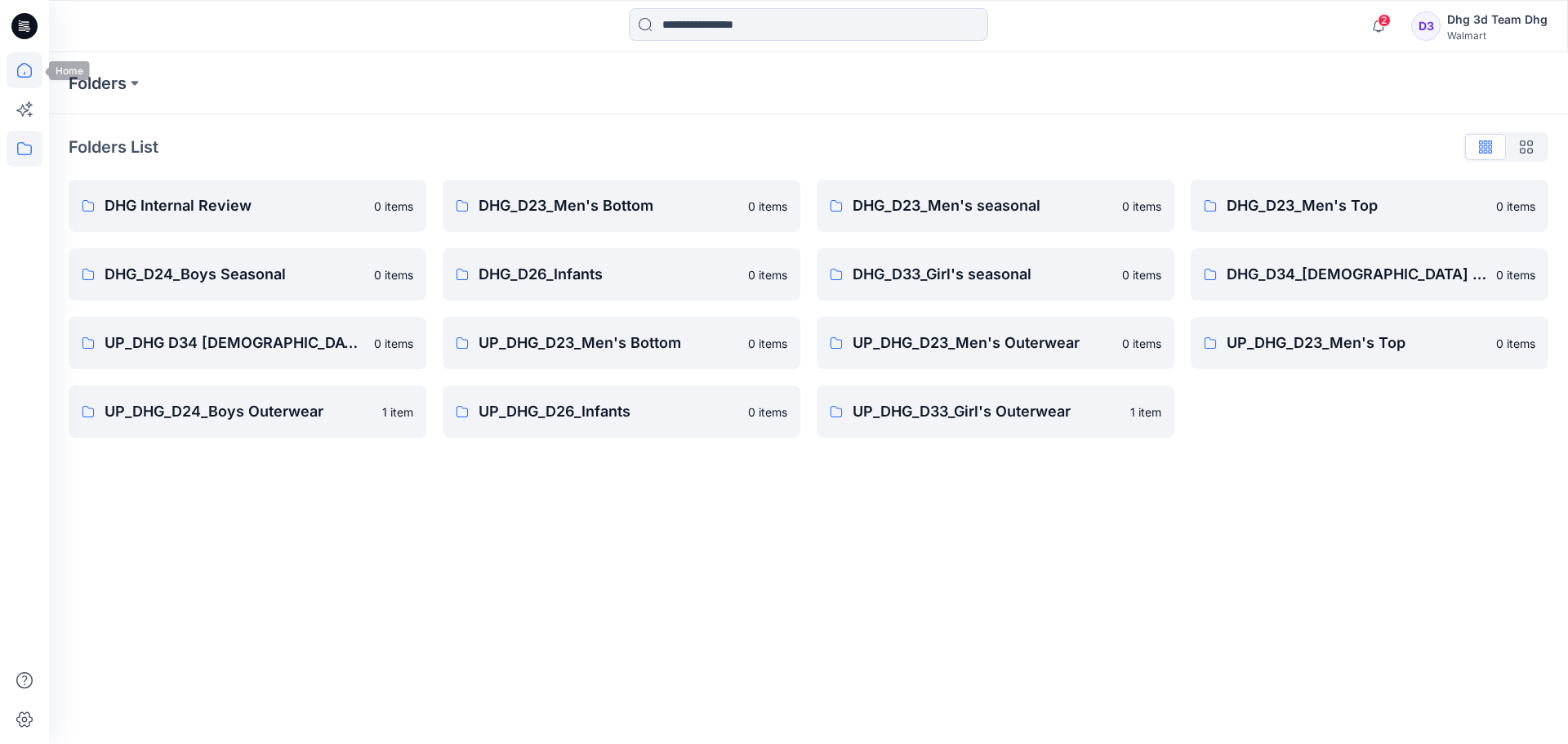
click at [30, 68] on icon at bounding box center [25, 70] width 15 height 15
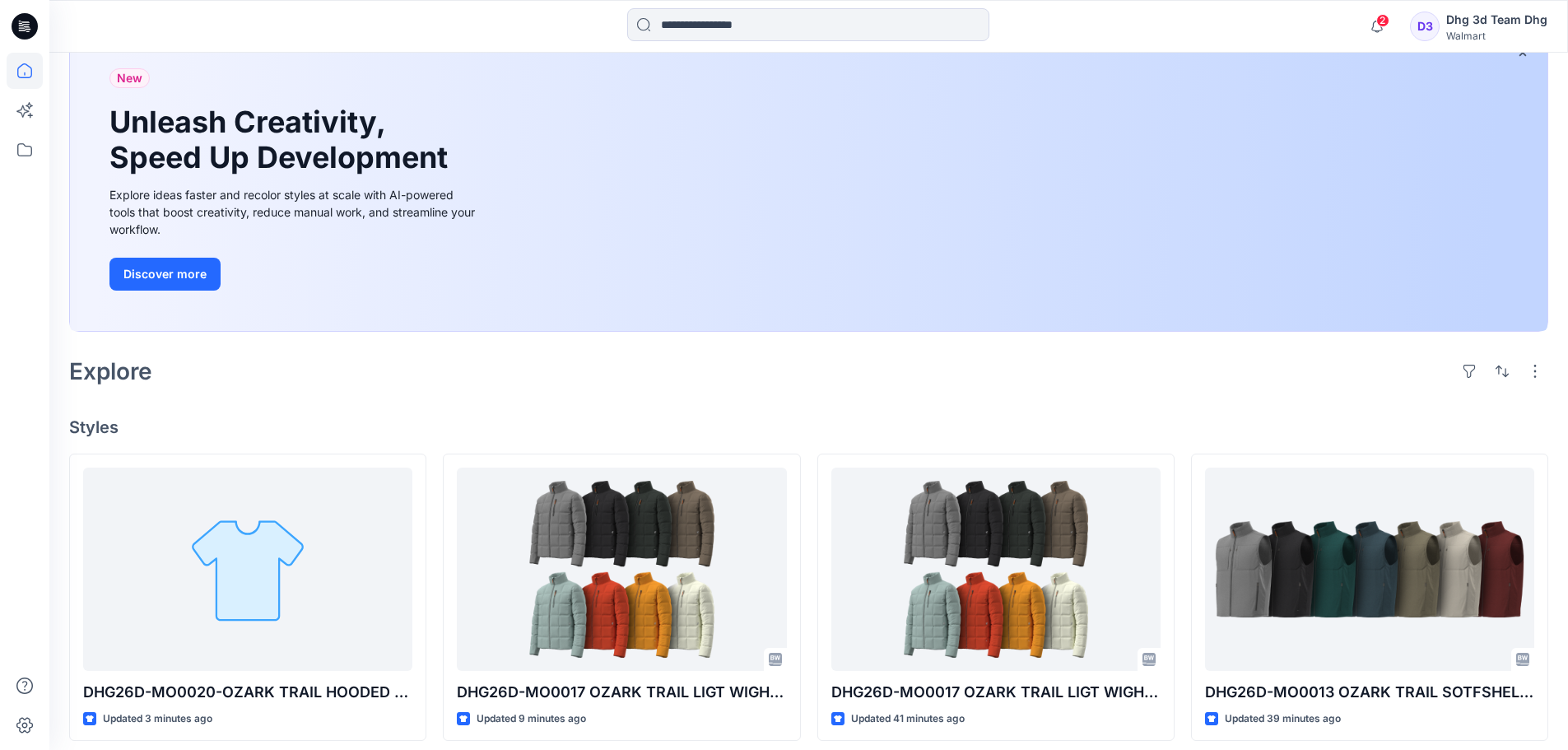
scroll to position [247, 0]
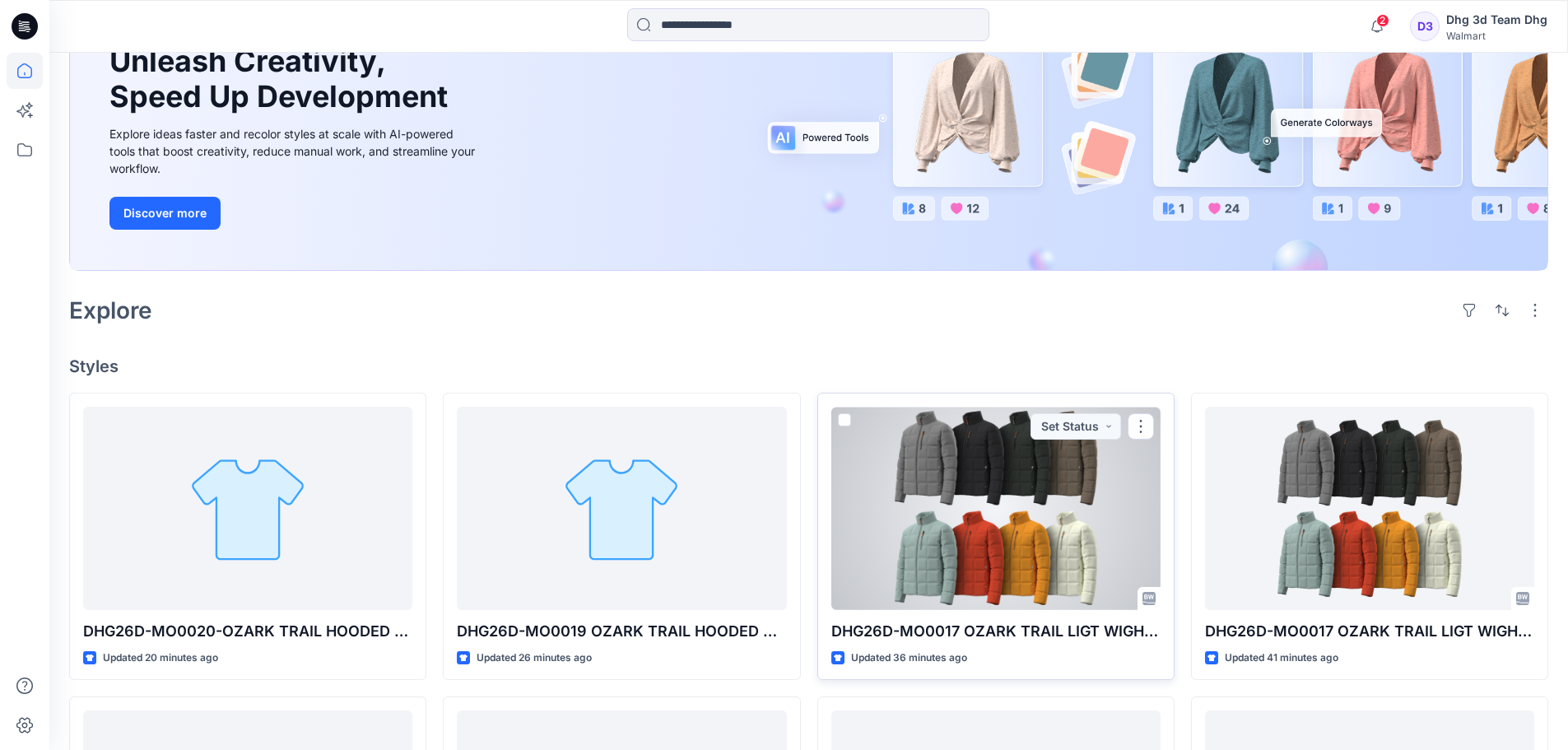
scroll to position [411, 0]
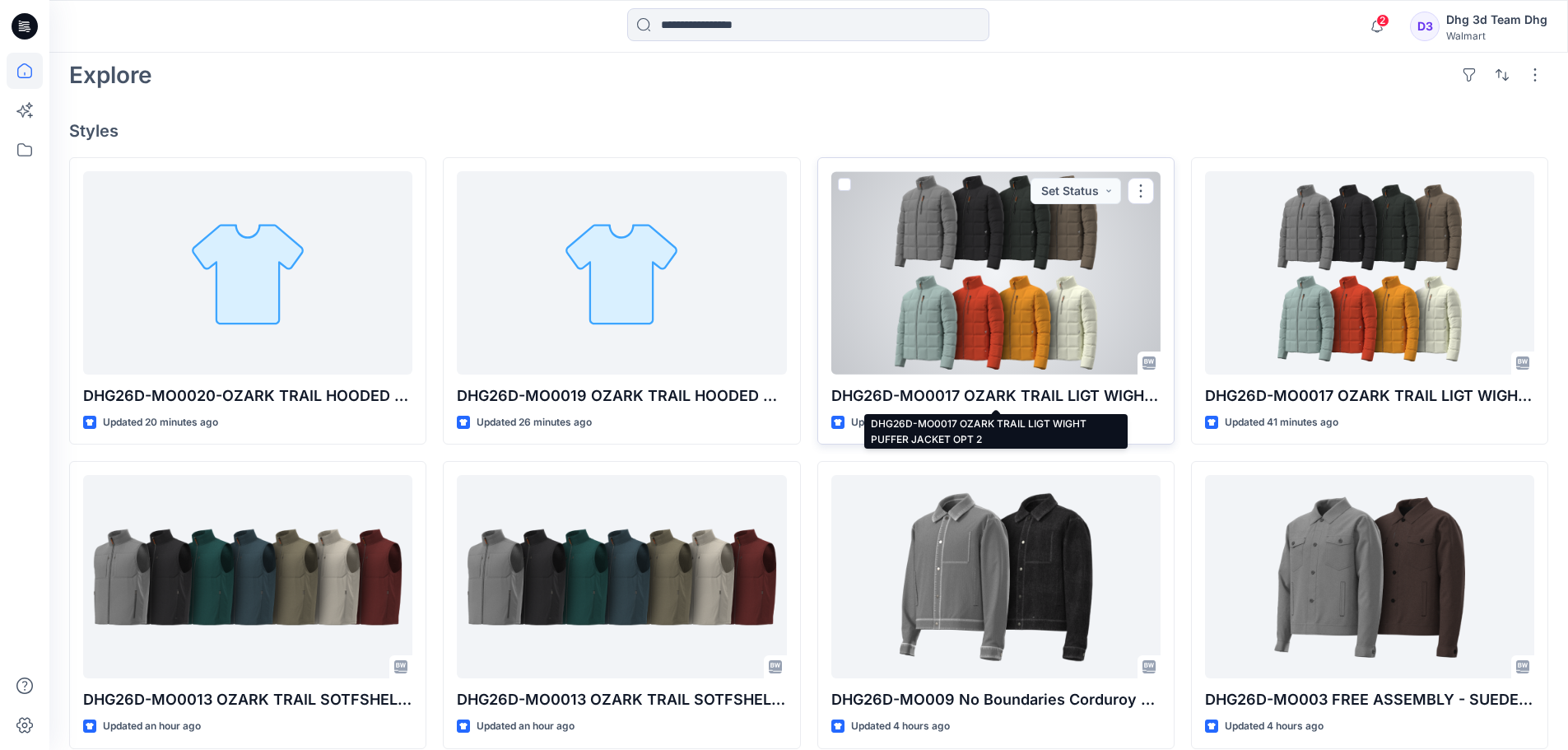
click at [1036, 386] on p "DHG26D-MO0017 OZARK TRAIL LIGT WIGHT PUFFER JACKET OPT 2" at bounding box center [996, 396] width 330 height 23
click at [1029, 309] on div at bounding box center [996, 273] width 330 height 203
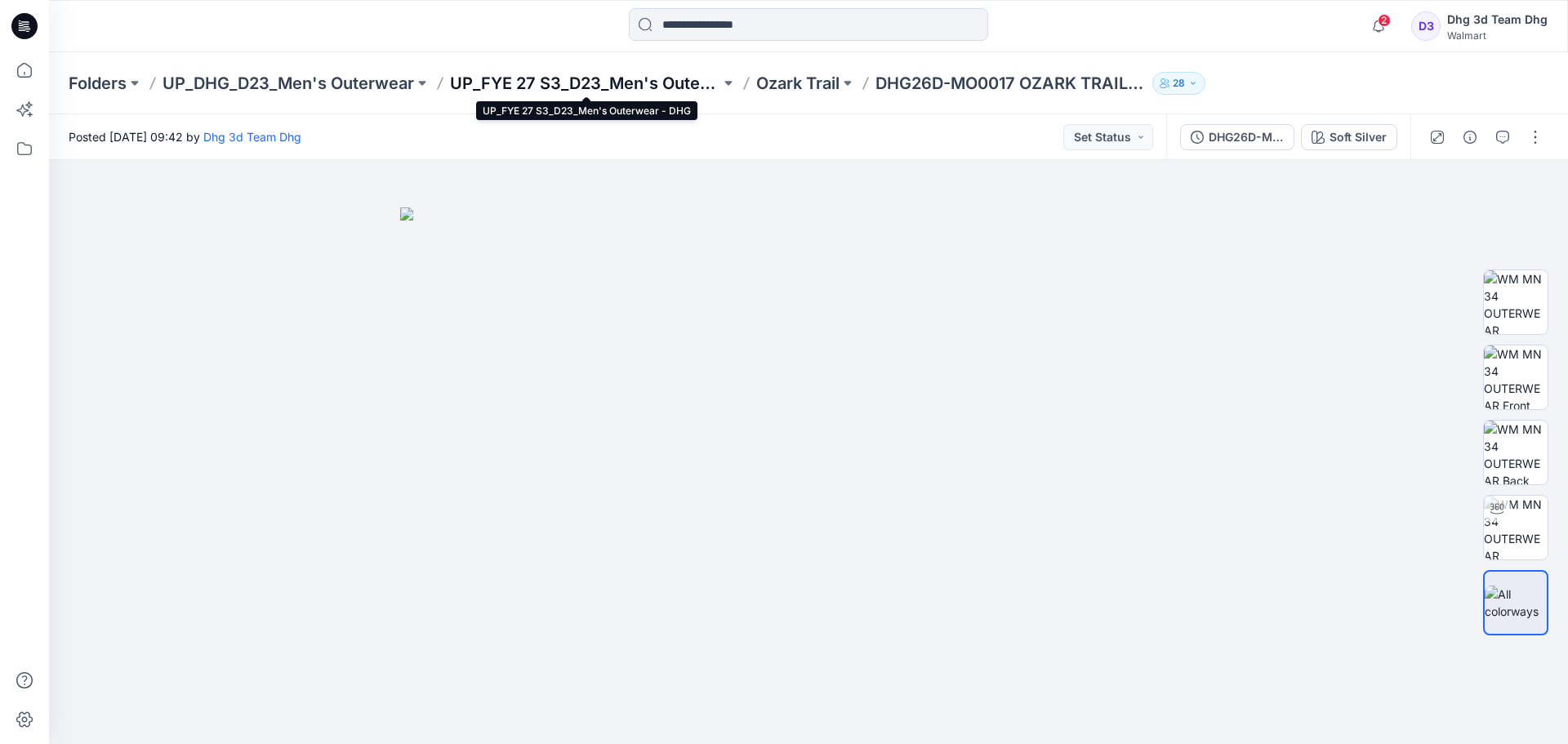
click at [621, 83] on p "UP_FYE 27 S3_D23_Men's Outerwear - DHG" at bounding box center [585, 83] width 271 height 23
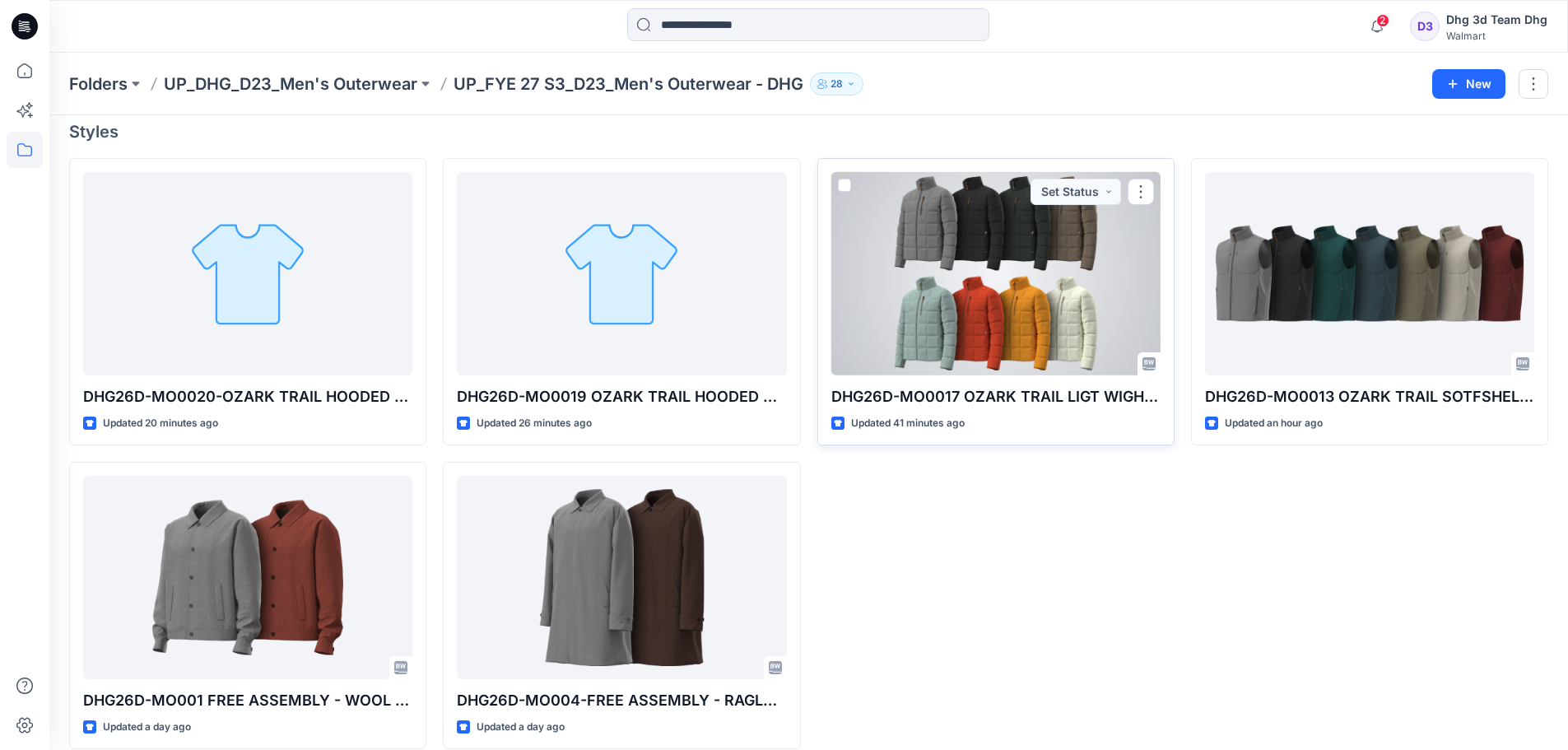
scroll to position [160, 0]
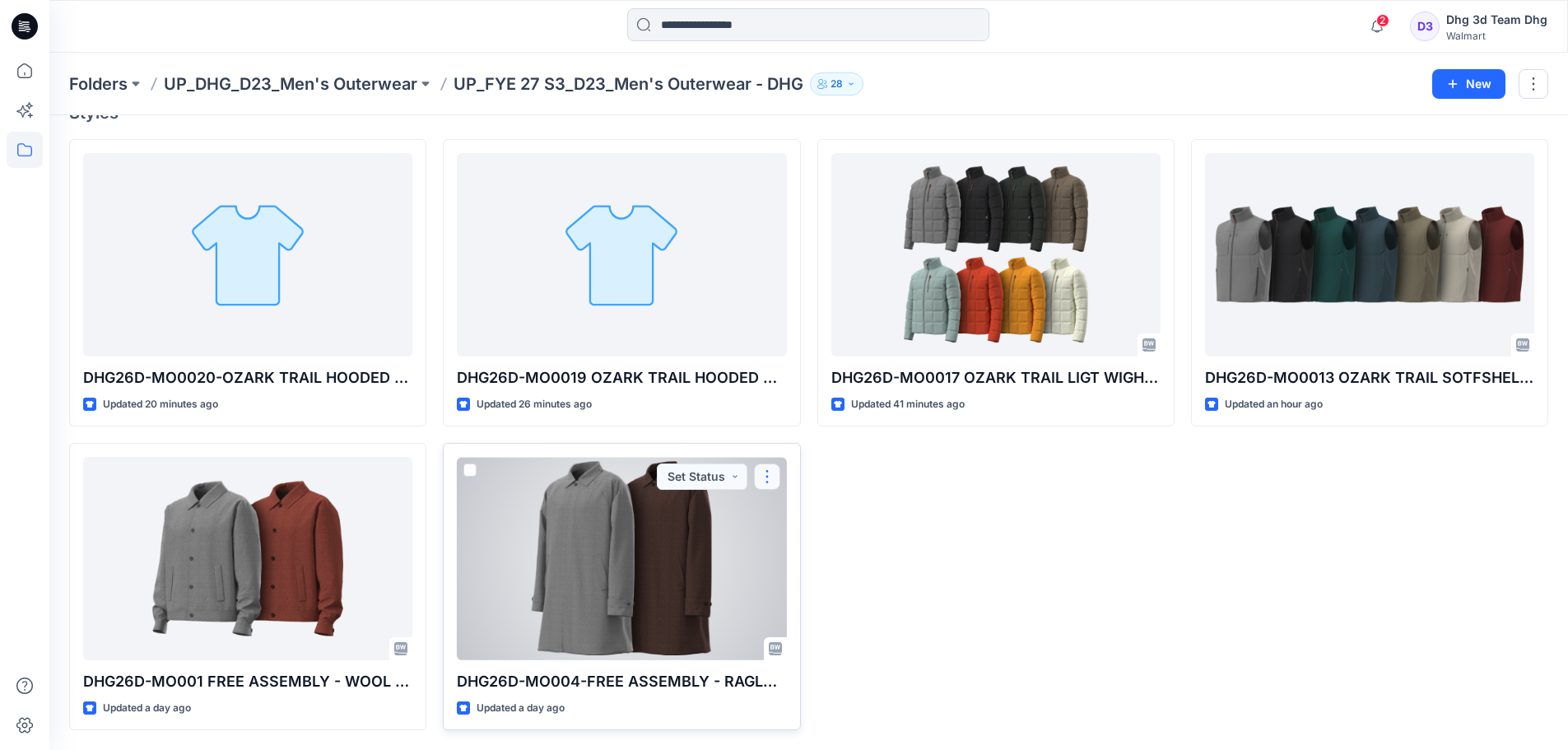
click at [770, 471] on button "button" at bounding box center [767, 476] width 27 height 27
click at [806, 509] on p "Edit" at bounding box center [797, 515] width 20 height 17
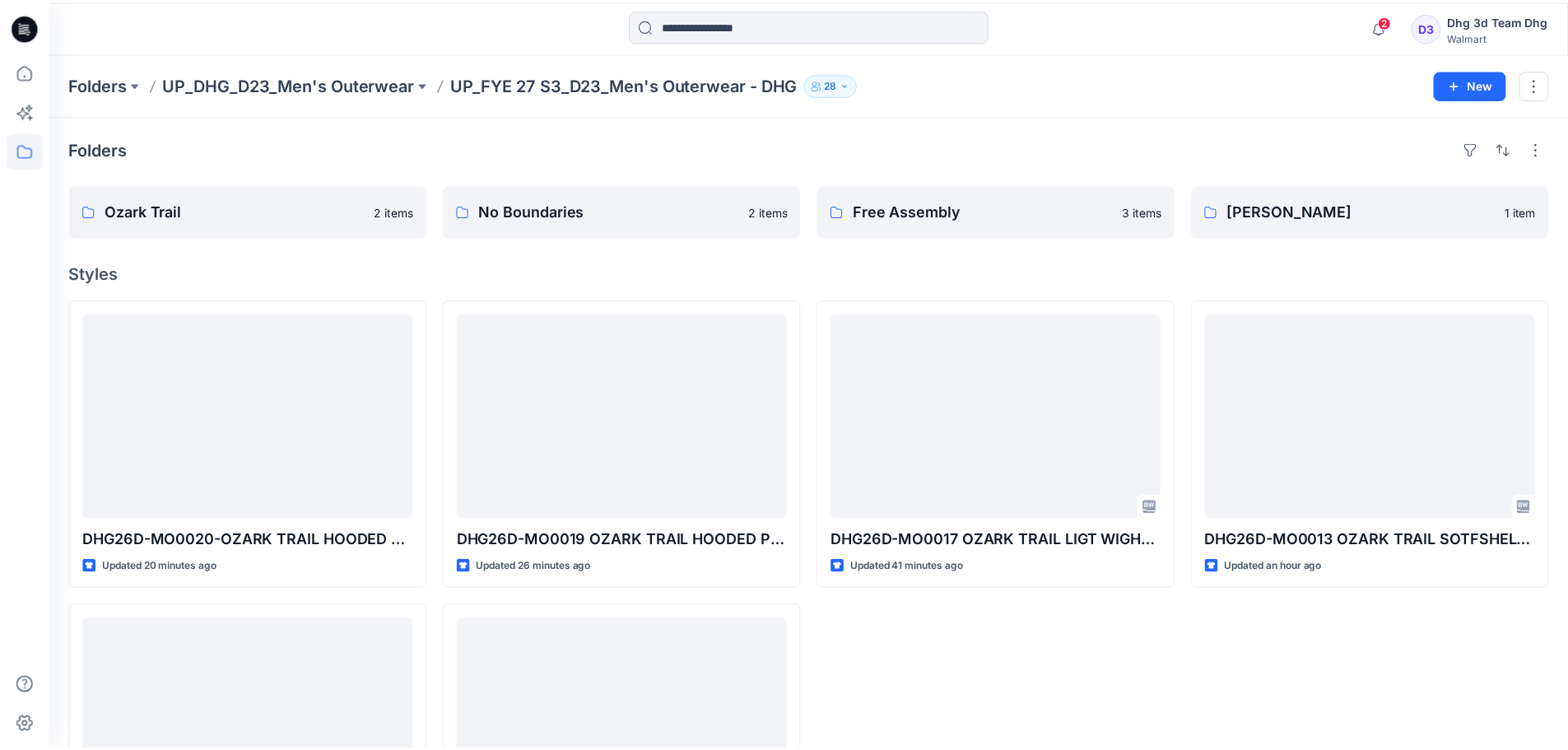
scroll to position [160, 0]
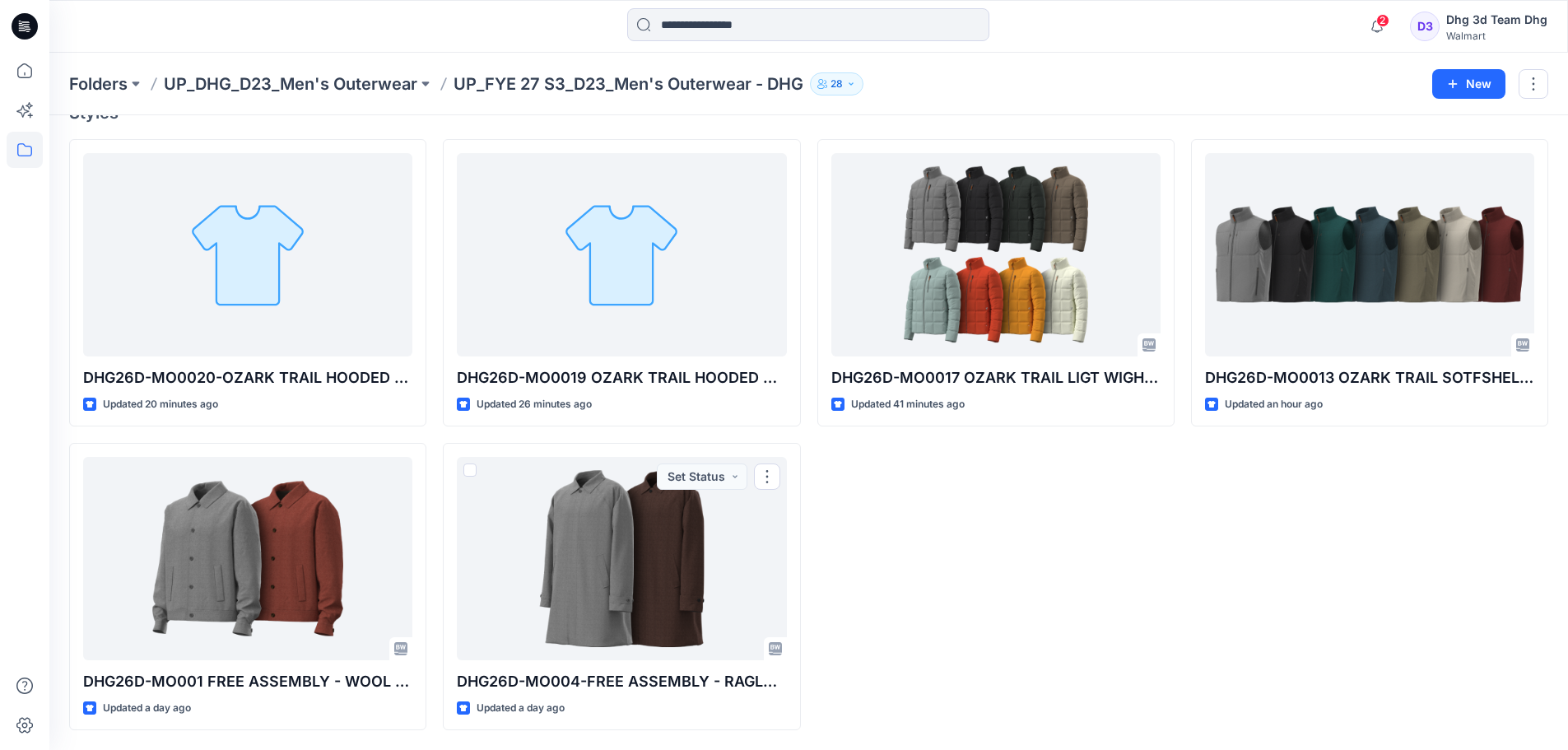
drag, startPoint x: 765, startPoint y: 477, endPoint x: 887, endPoint y: 547, distance: 140.7
click at [887, 547] on div "DHG26D-MO0017 OZARK TRAIL LIGT WIGHT PUFFER JACKET OPT 2 Updated 41 minutes ago" at bounding box center [996, 434] width 357 height 591
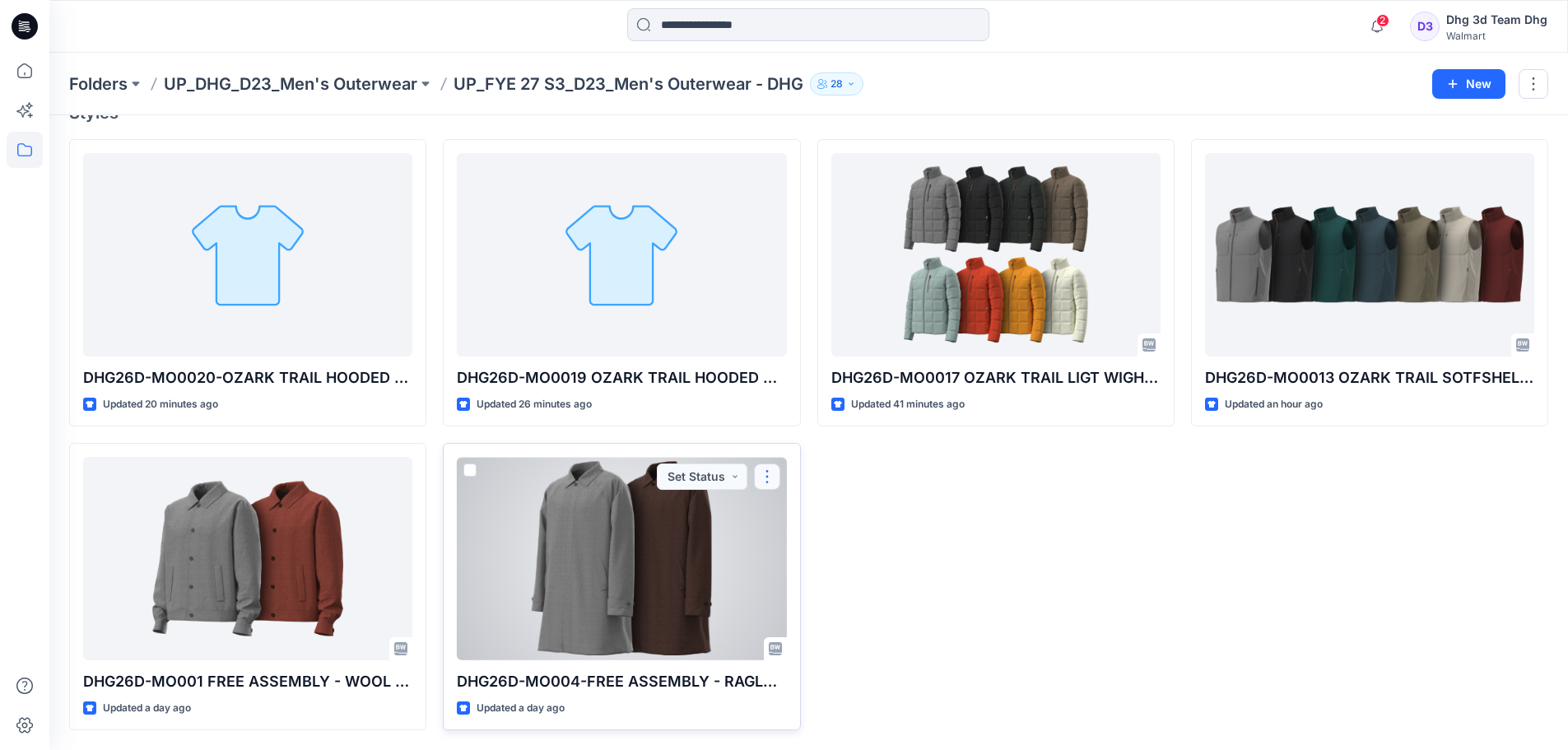
click at [770, 471] on button "button" at bounding box center [767, 476] width 27 height 27
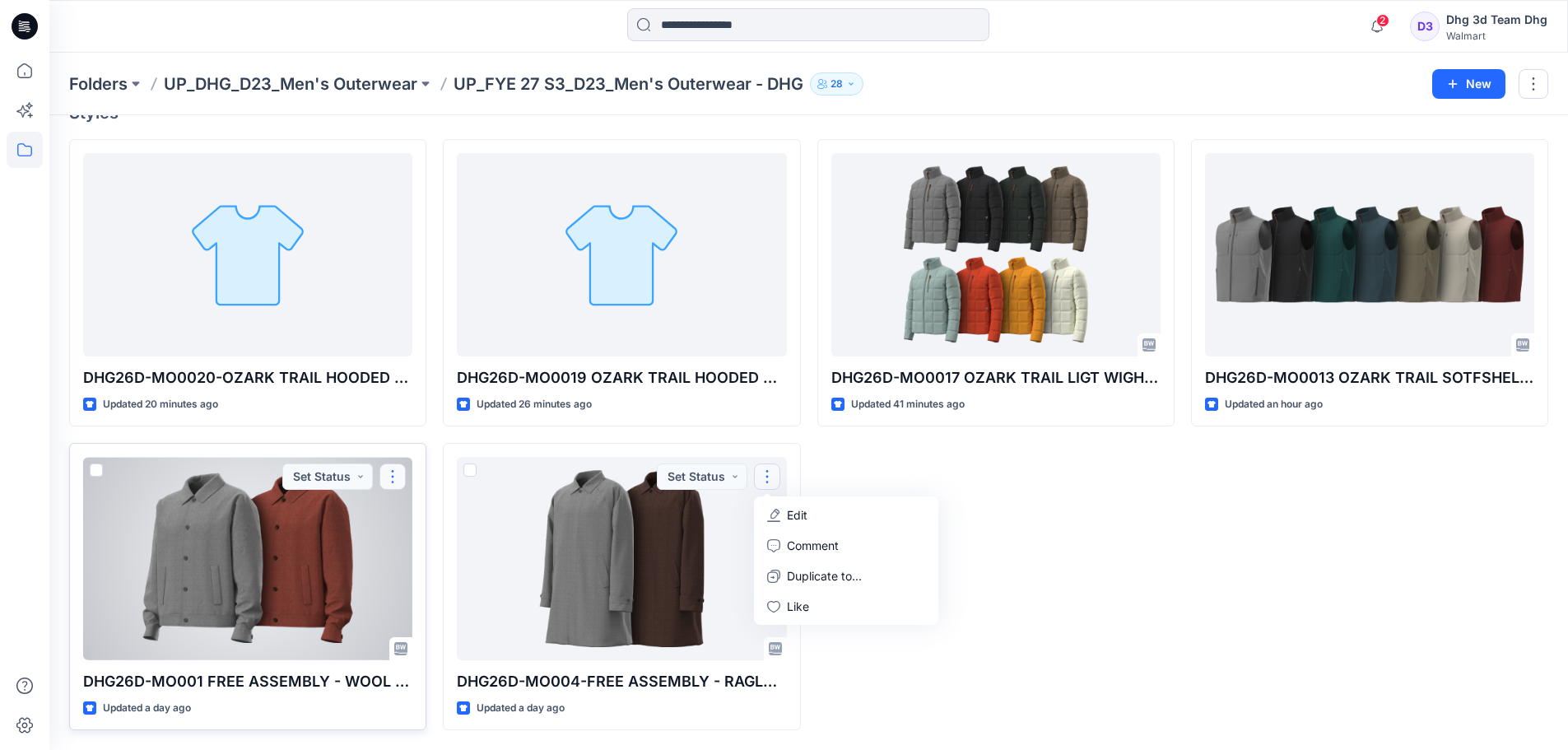
click at [387, 470] on button "button" at bounding box center [392, 476] width 27 height 27
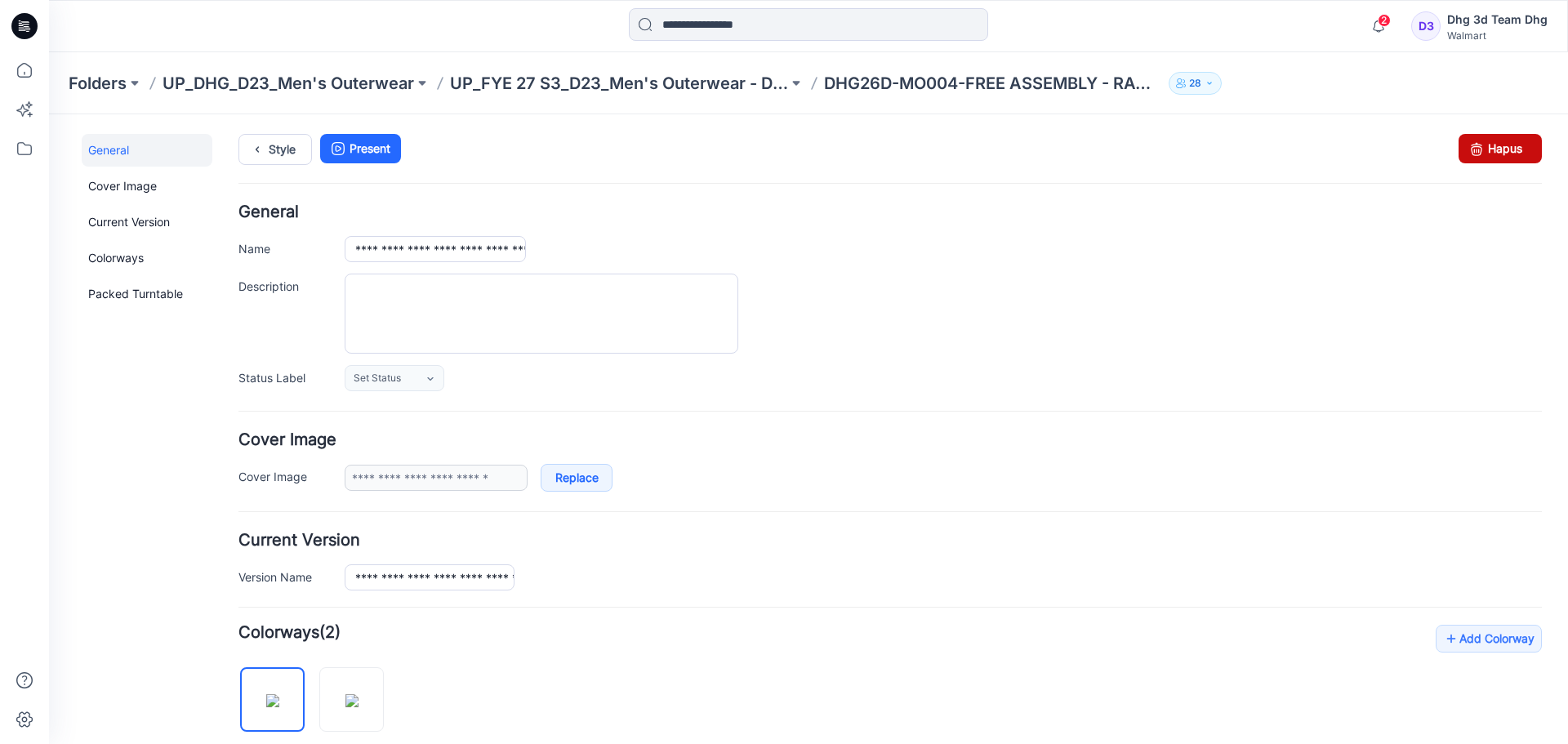
drag, startPoint x: 1460, startPoint y: 142, endPoint x: 910, endPoint y: 186, distance: 551.8
click at [1465, 142] on icon at bounding box center [1476, 148] width 23 height 29
click at [1496, 148] on link "Hapus" at bounding box center [1501, 148] width 84 height 29
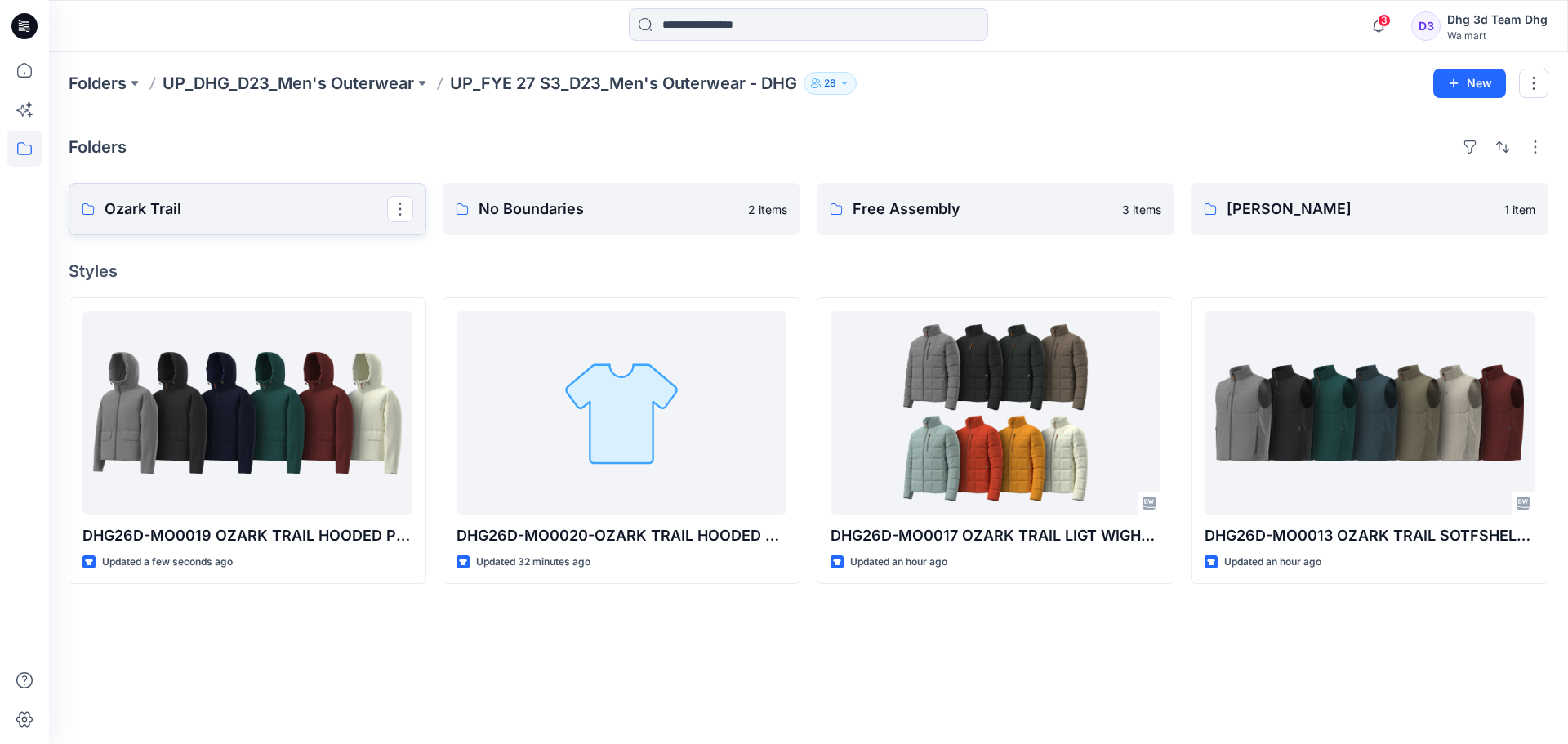
click at [347, 212] on p "Ozark Trail" at bounding box center [245, 209] width 283 height 23
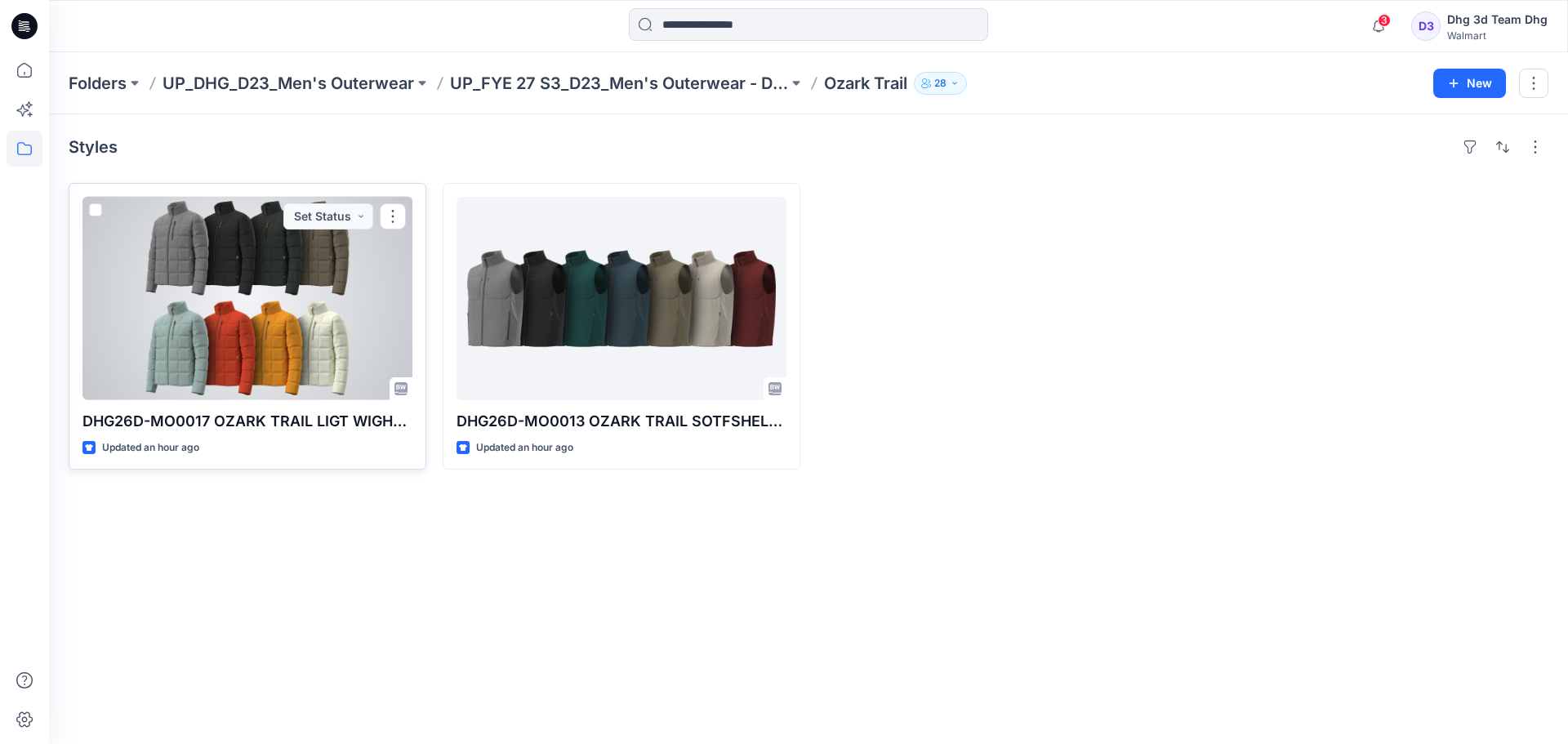
click at [253, 353] on div at bounding box center [247, 299] width 330 height 203
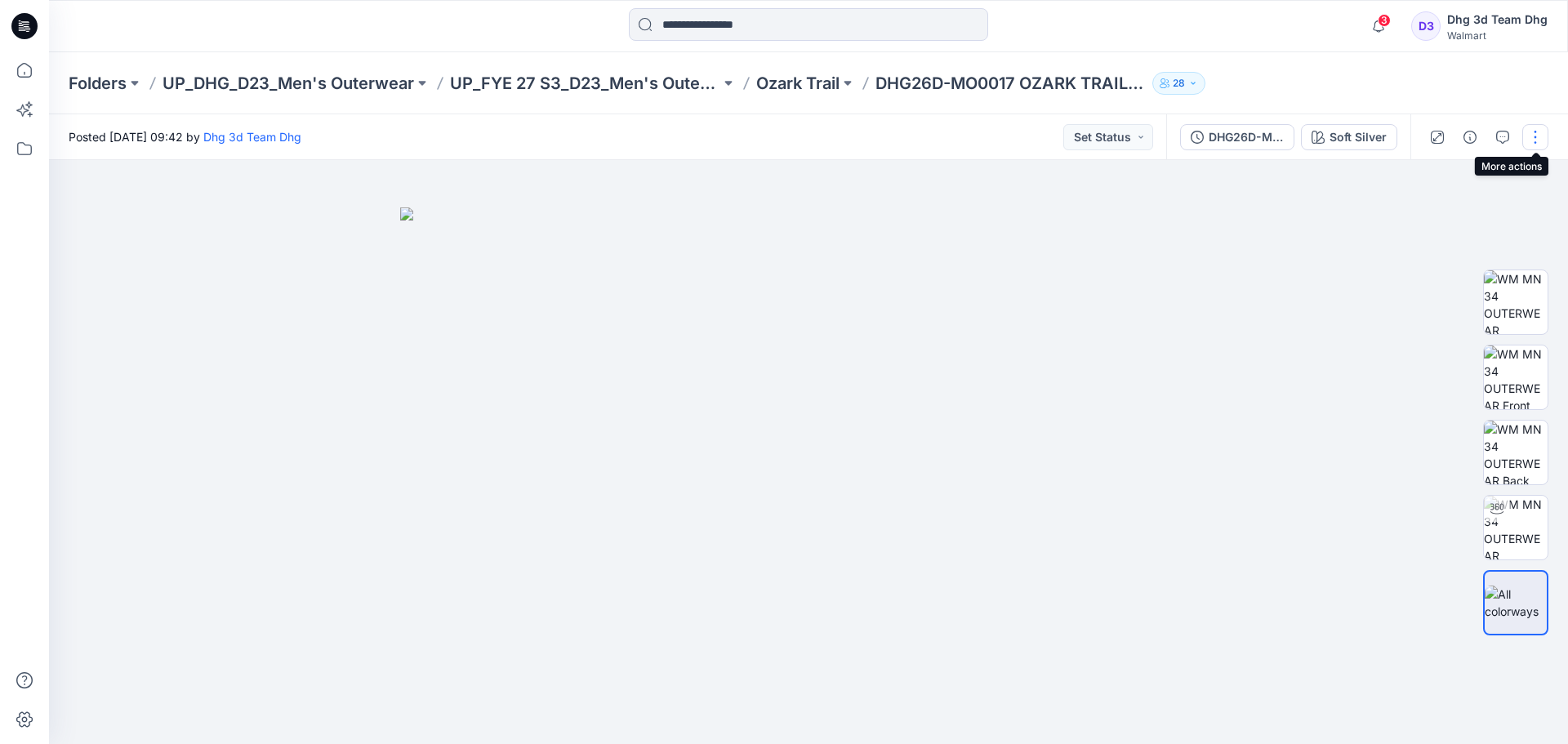
click at [1535, 134] on button "button" at bounding box center [1535, 137] width 26 height 26
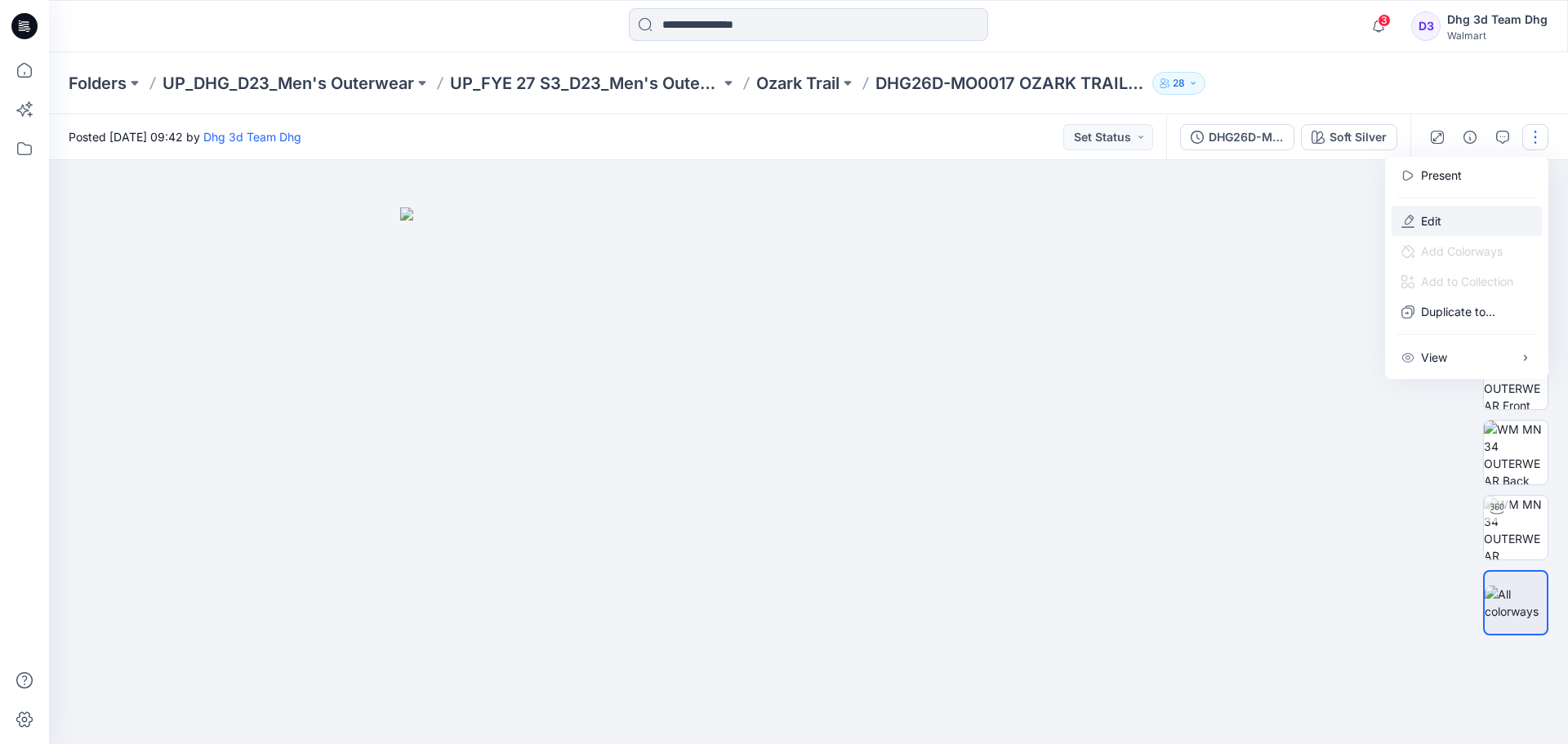
click at [1446, 222] on button "Edit" at bounding box center [1466, 221] width 150 height 30
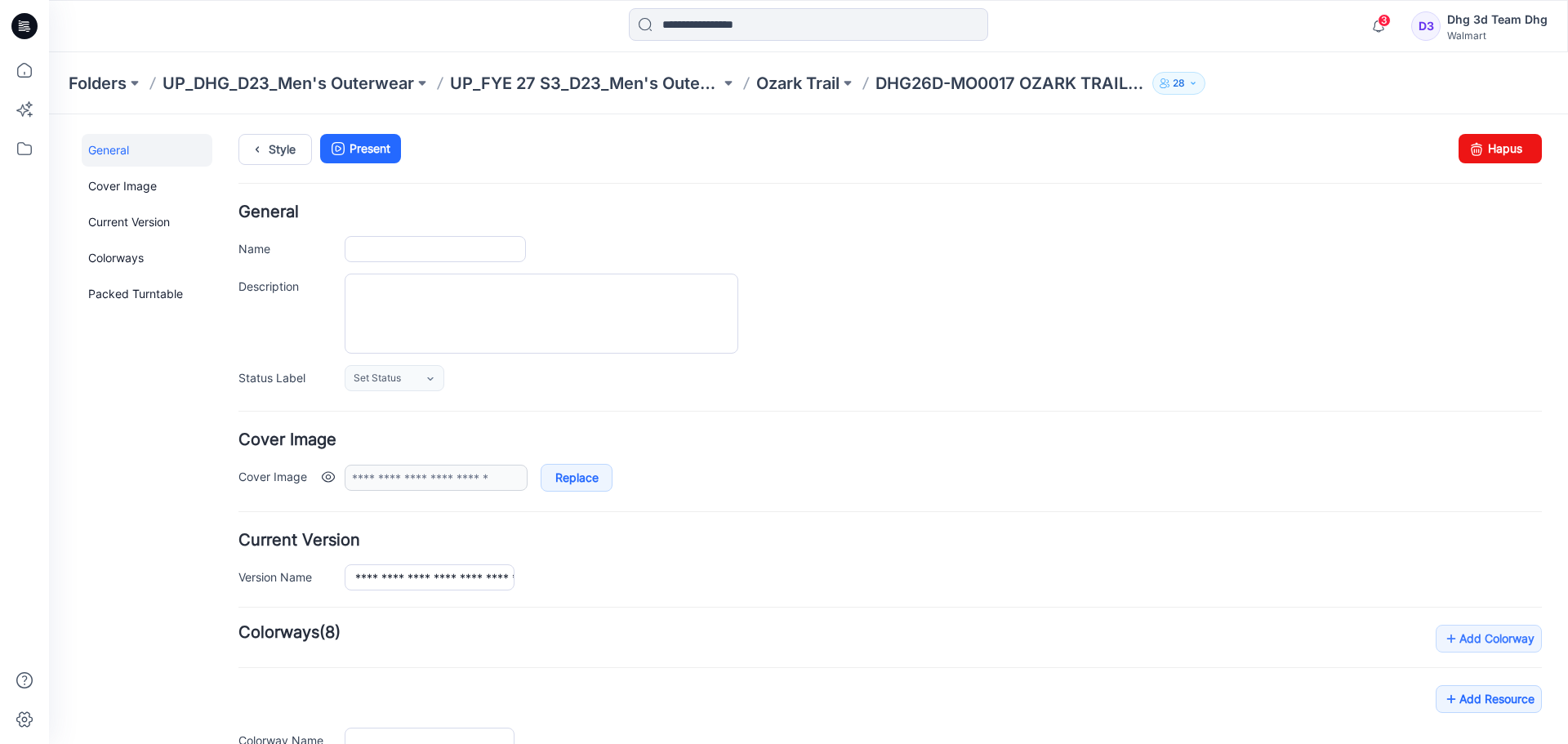
type input "**********"
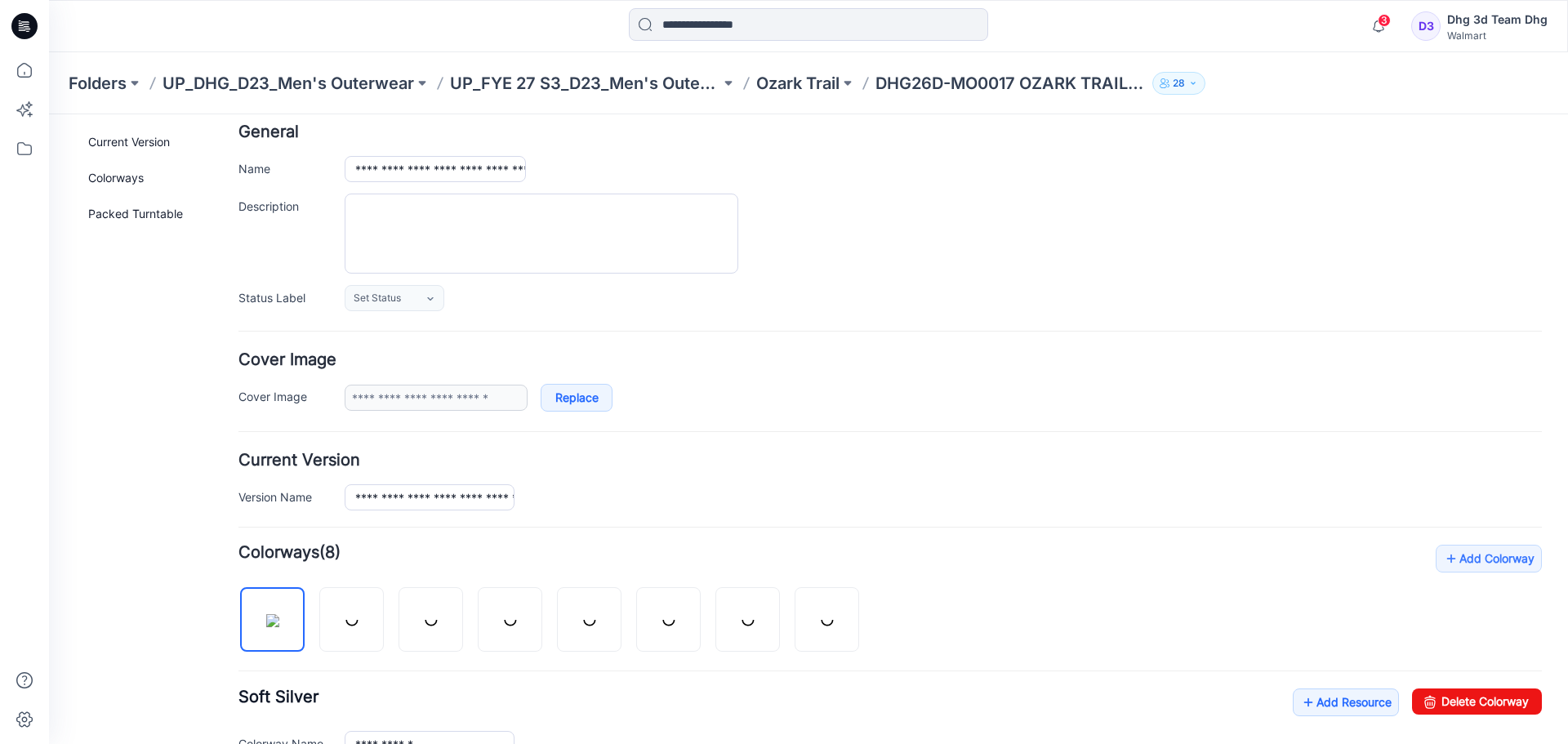
scroll to position [245, 0]
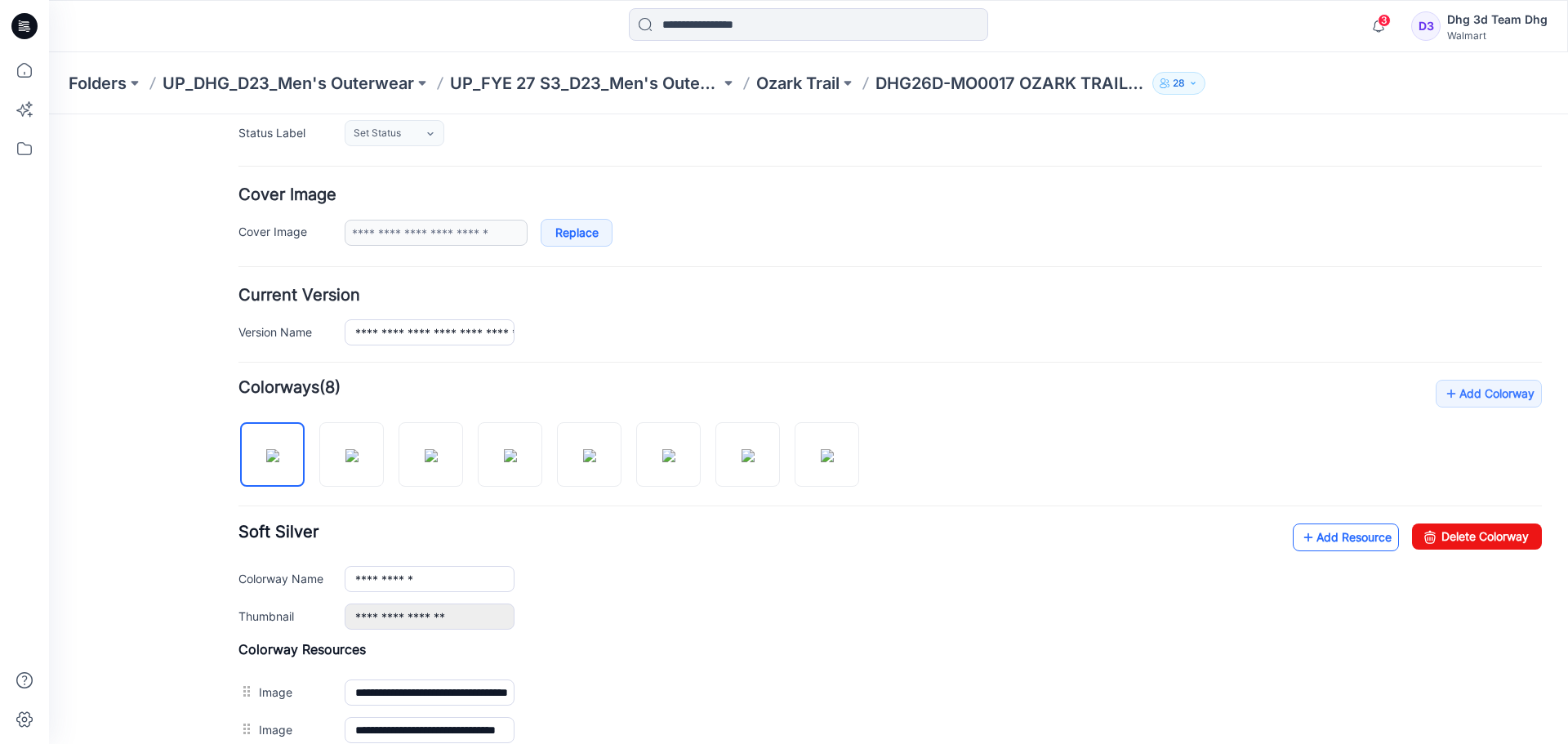
click at [1317, 542] on link "Add Resource" at bounding box center [1345, 537] width 106 height 28
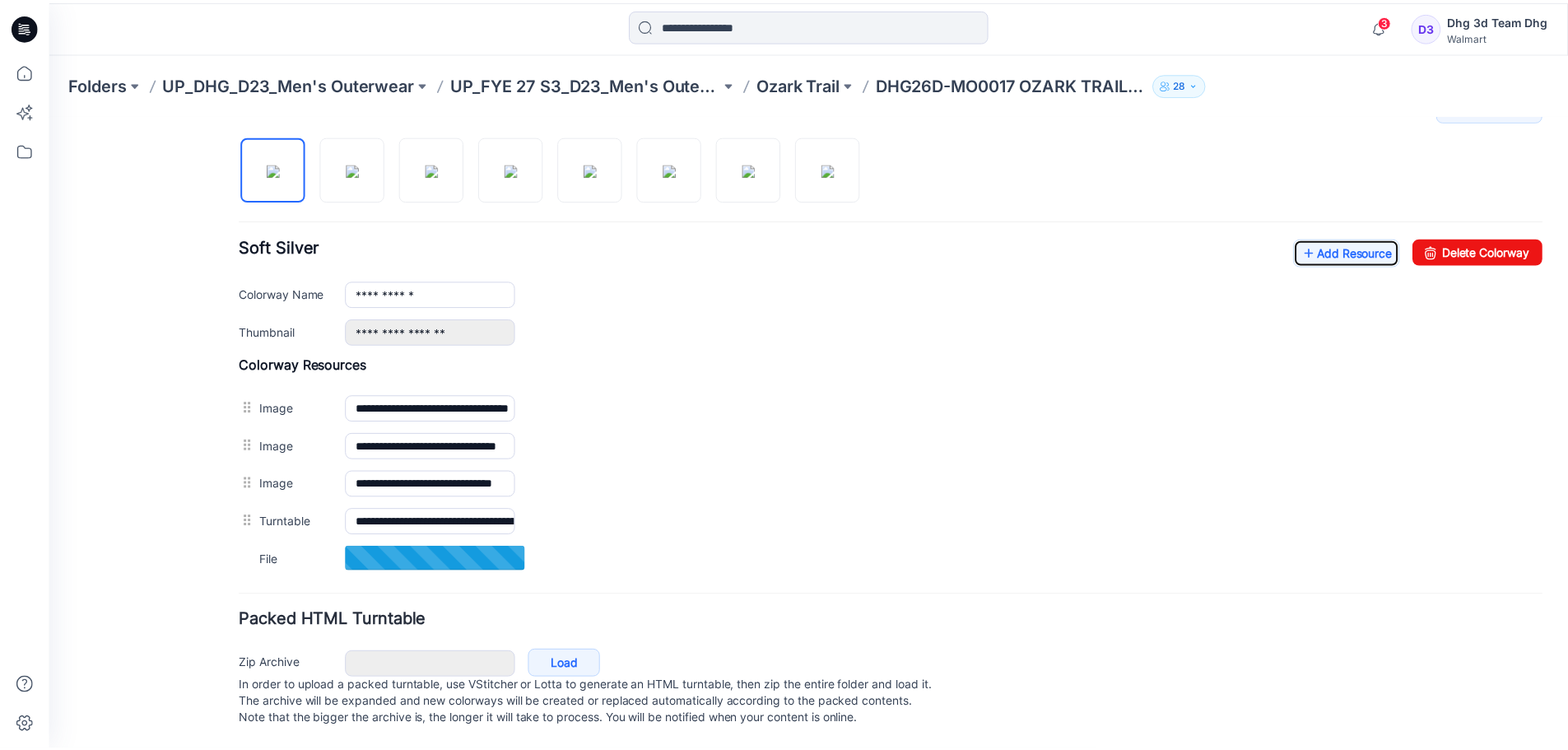
scroll to position [554, 0]
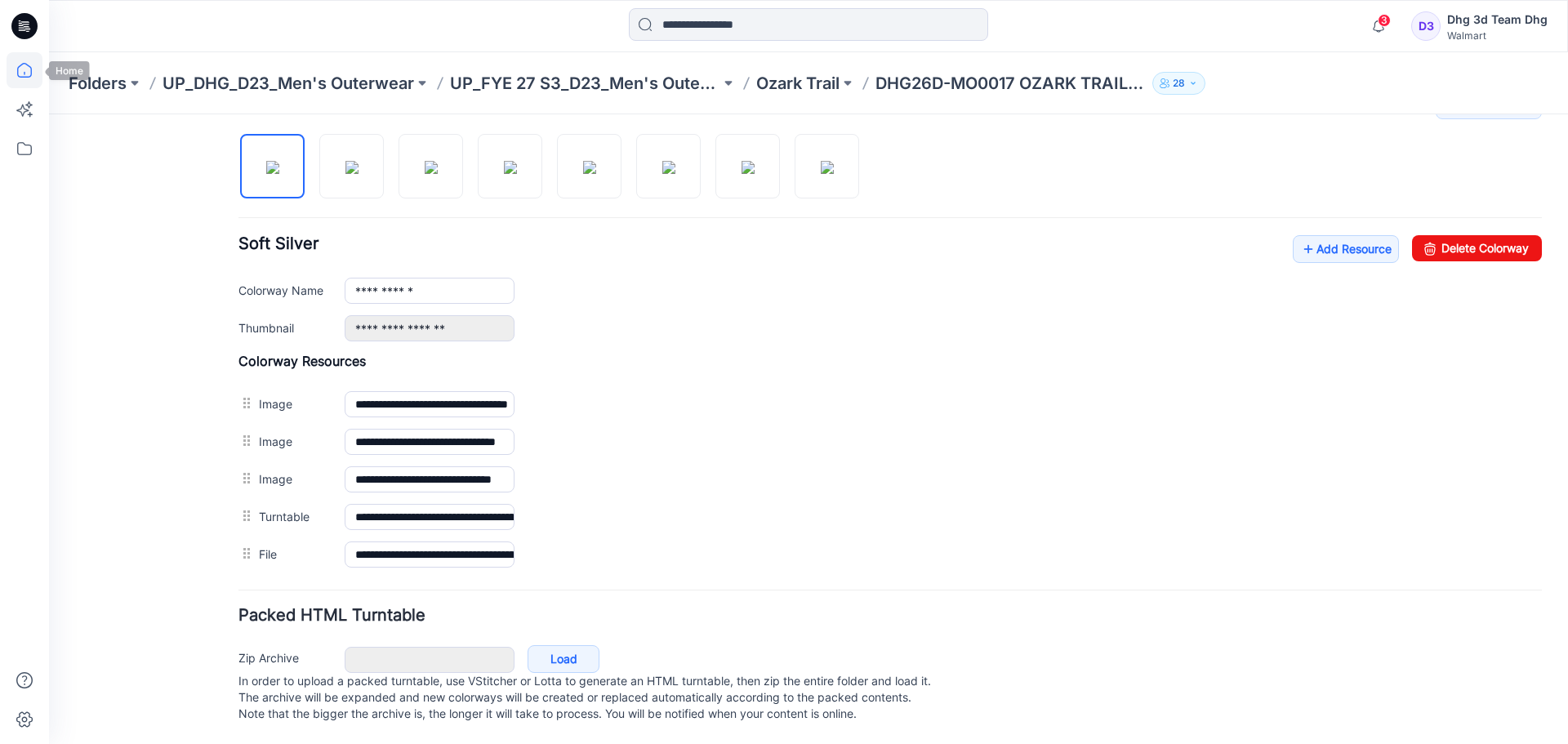
click at [17, 66] on icon at bounding box center [25, 71] width 36 height 36
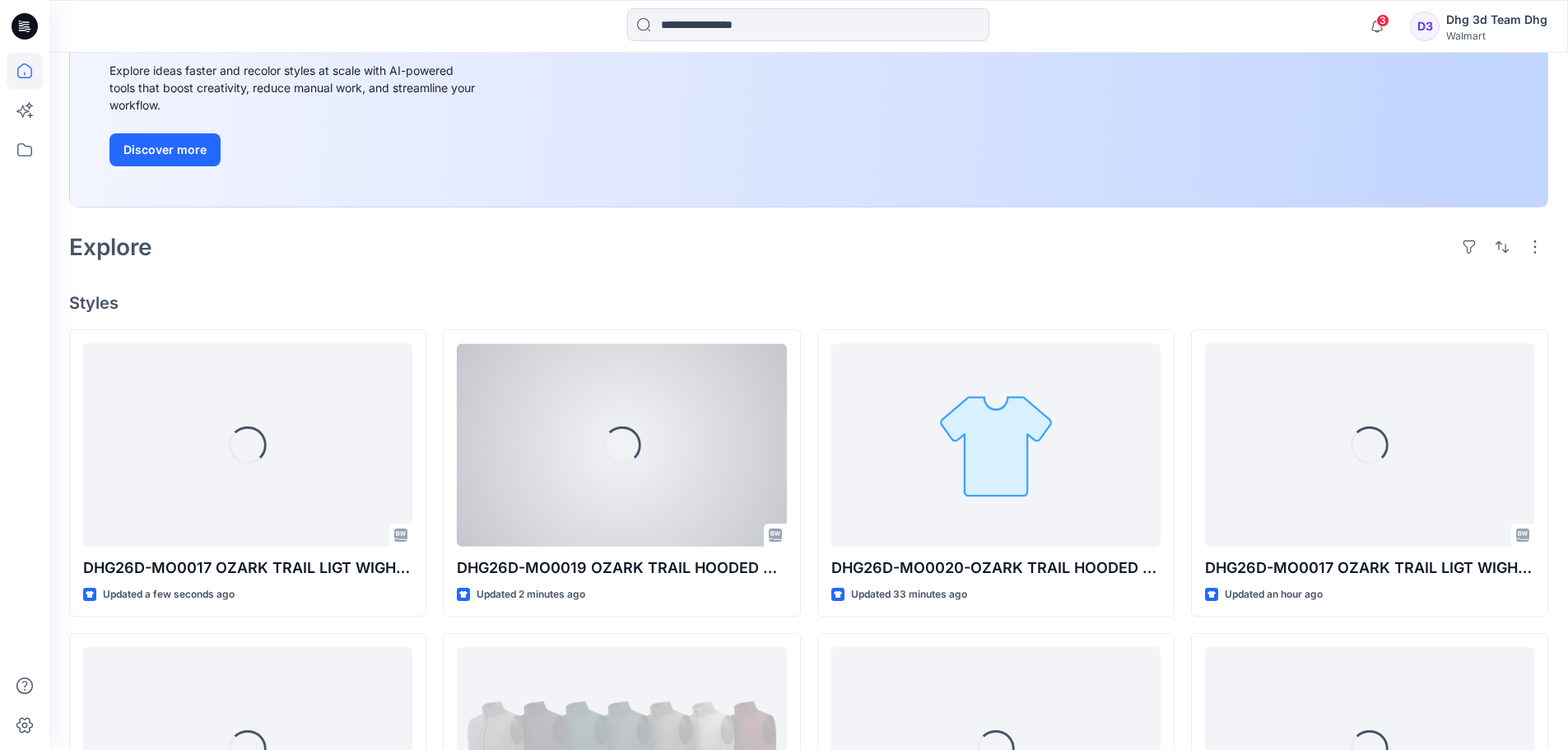
scroll to position [247, 0]
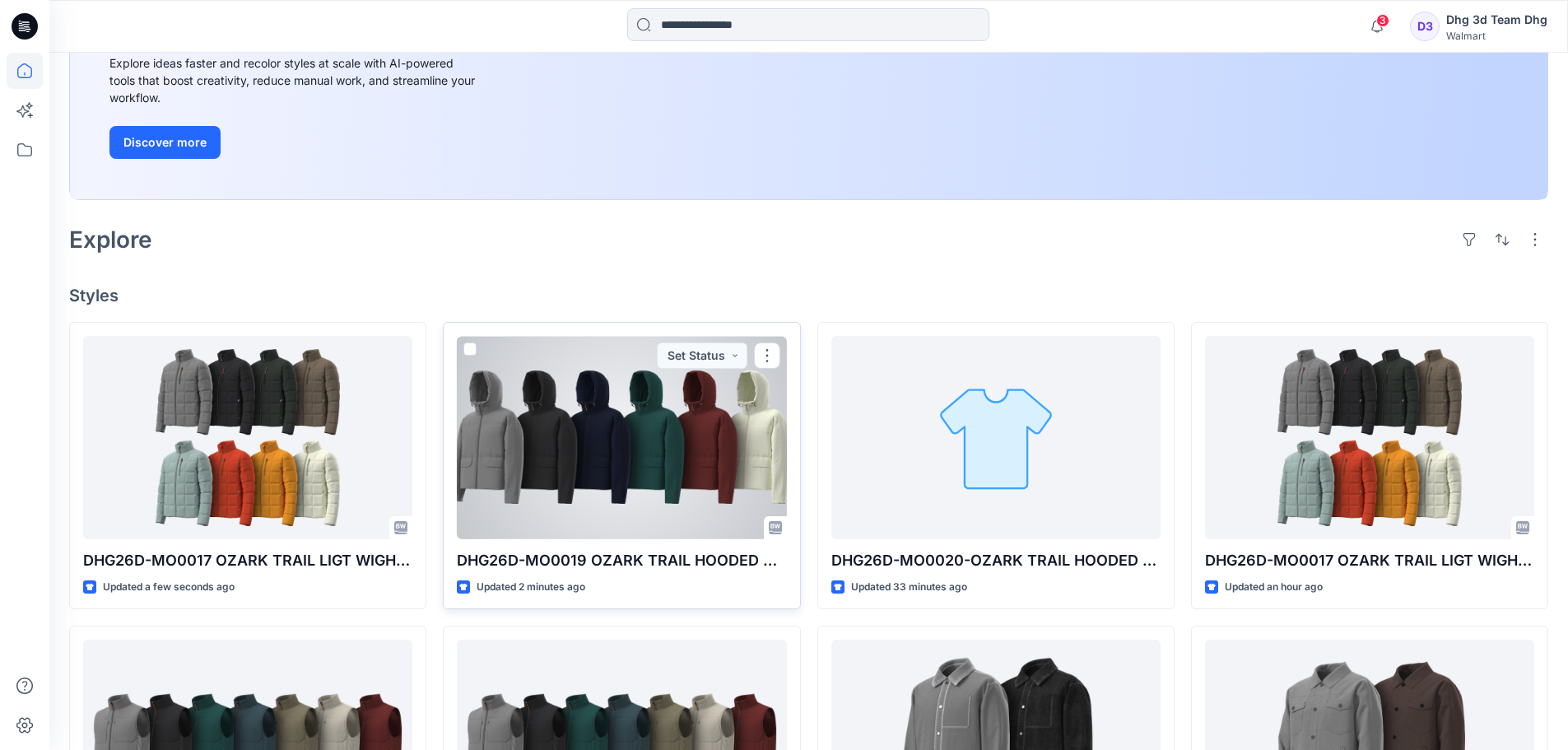
click at [659, 484] on div at bounding box center [622, 438] width 330 height 203
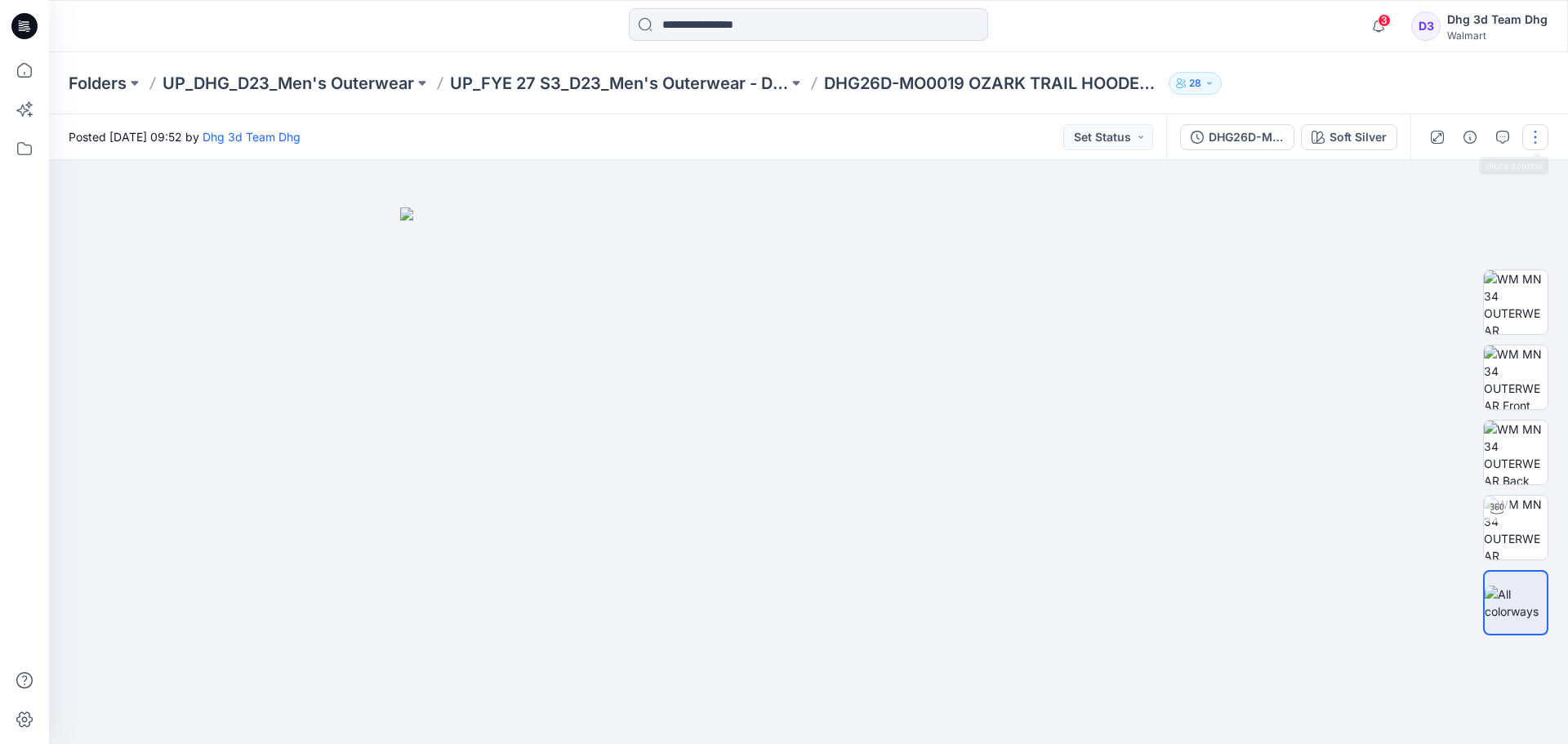
click at [1537, 142] on button "button" at bounding box center [1535, 137] width 26 height 26
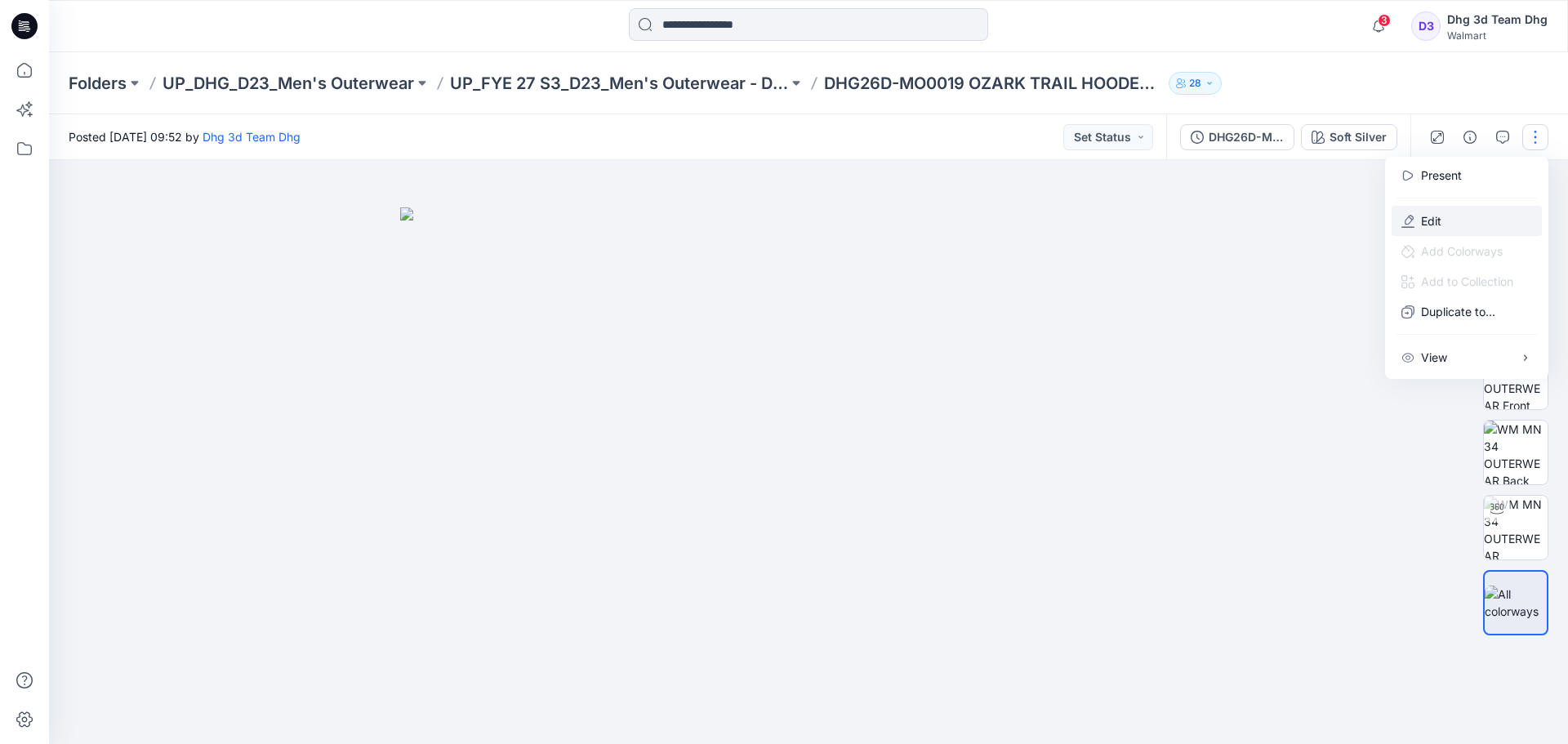
click at [1443, 213] on button "Edit" at bounding box center [1466, 221] width 150 height 30
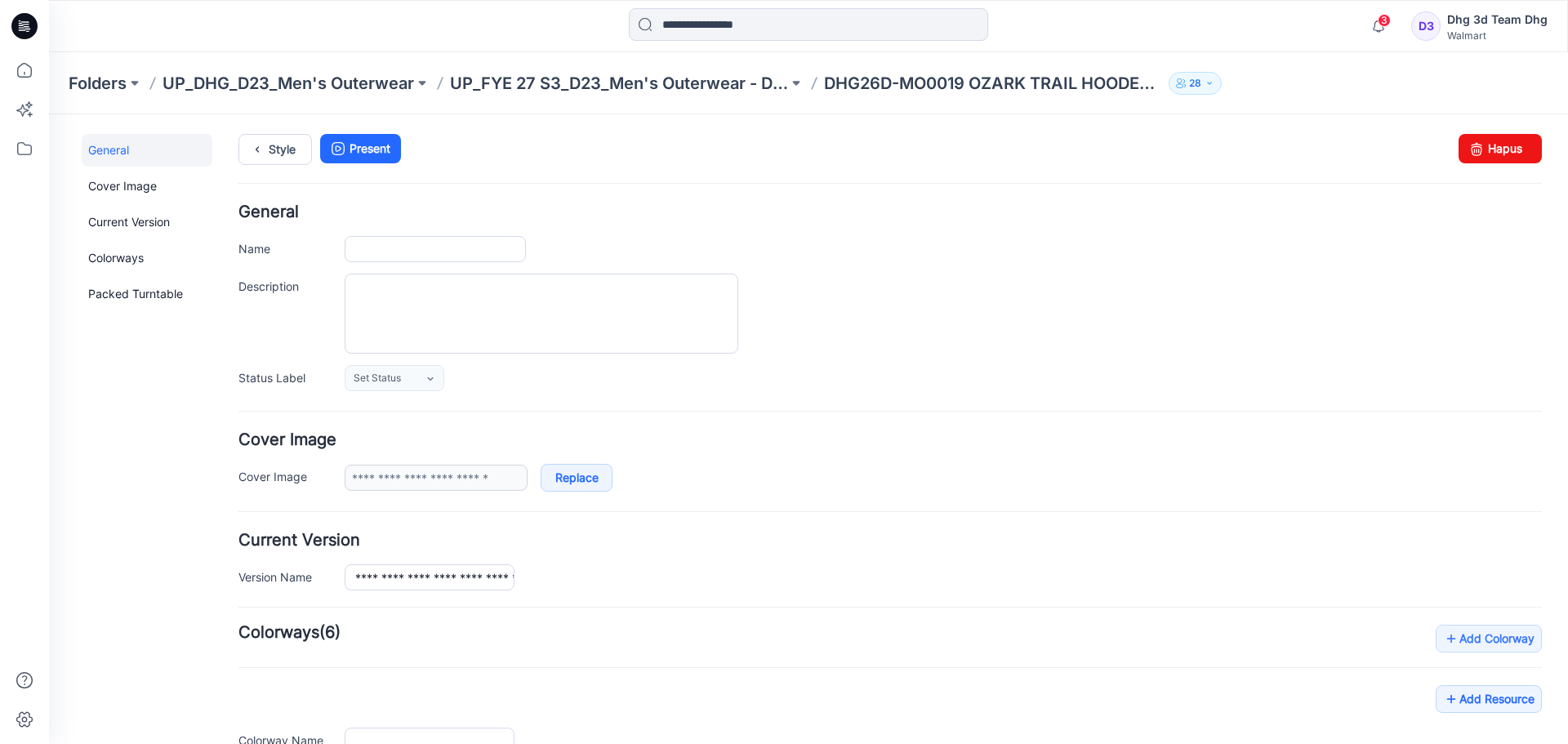
type input "**********"
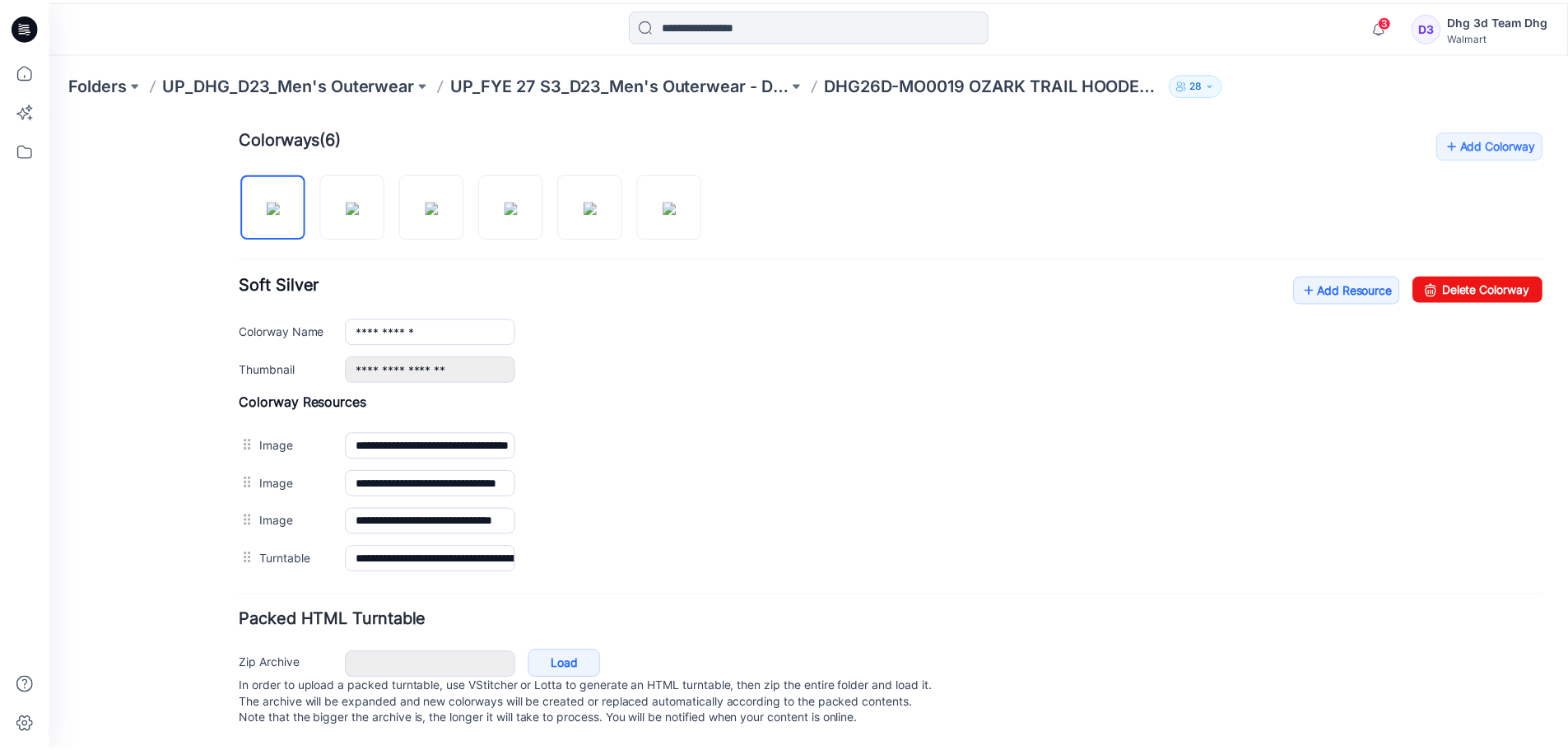
scroll to position [516, 0]
click at [1389, 275] on link "Add Resource" at bounding box center [1356, 288] width 107 height 28
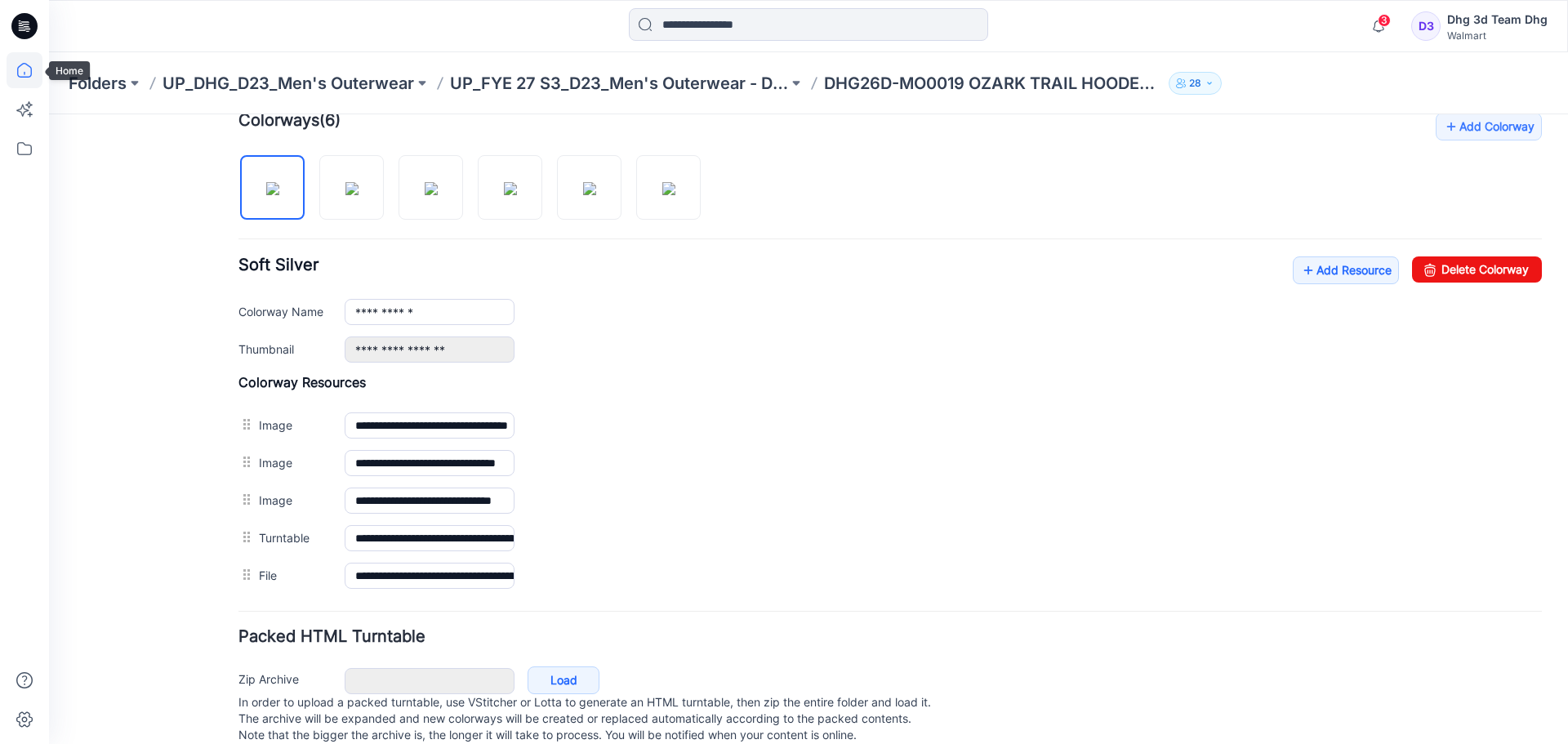
click at [31, 64] on icon at bounding box center [25, 71] width 36 height 36
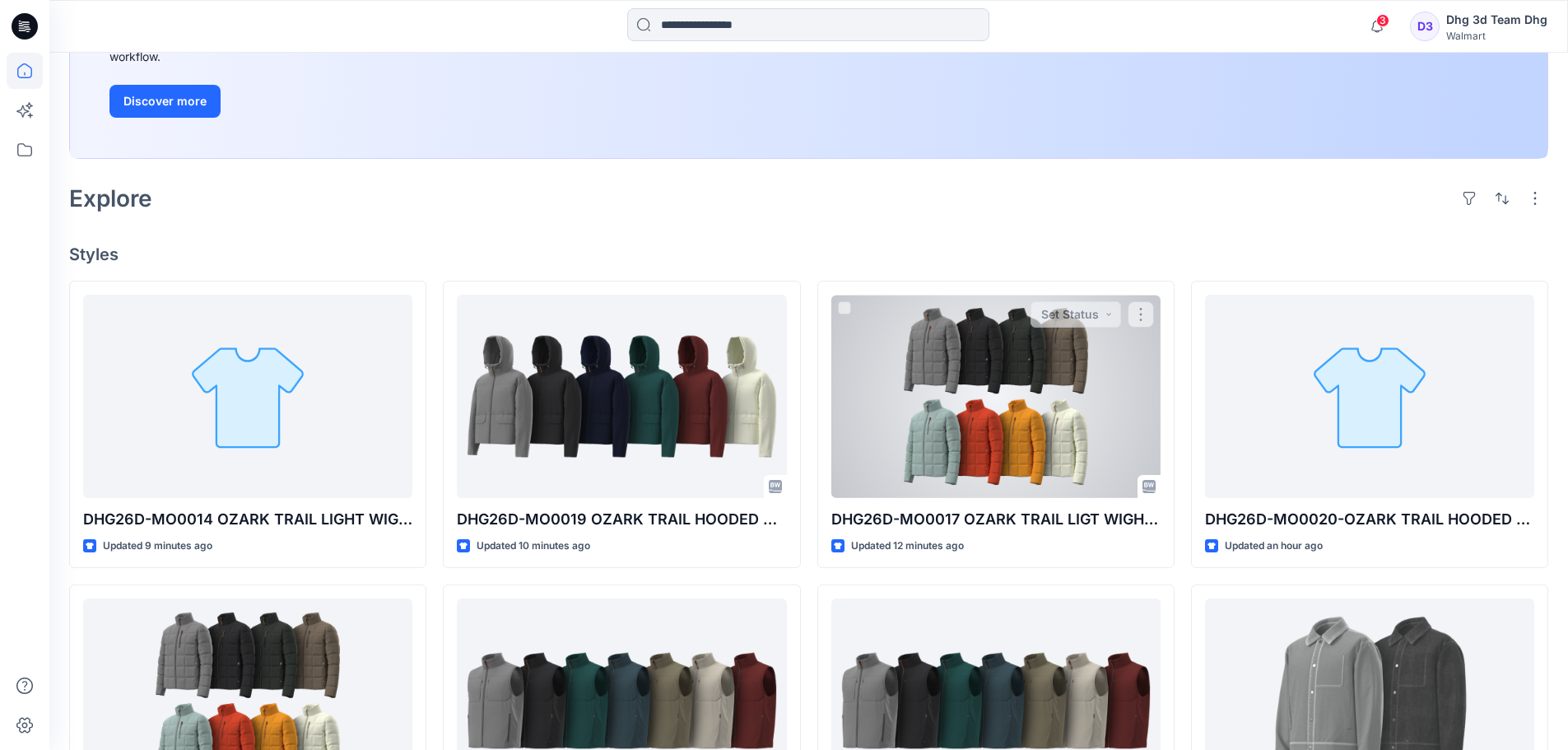
scroll to position [330, 0]
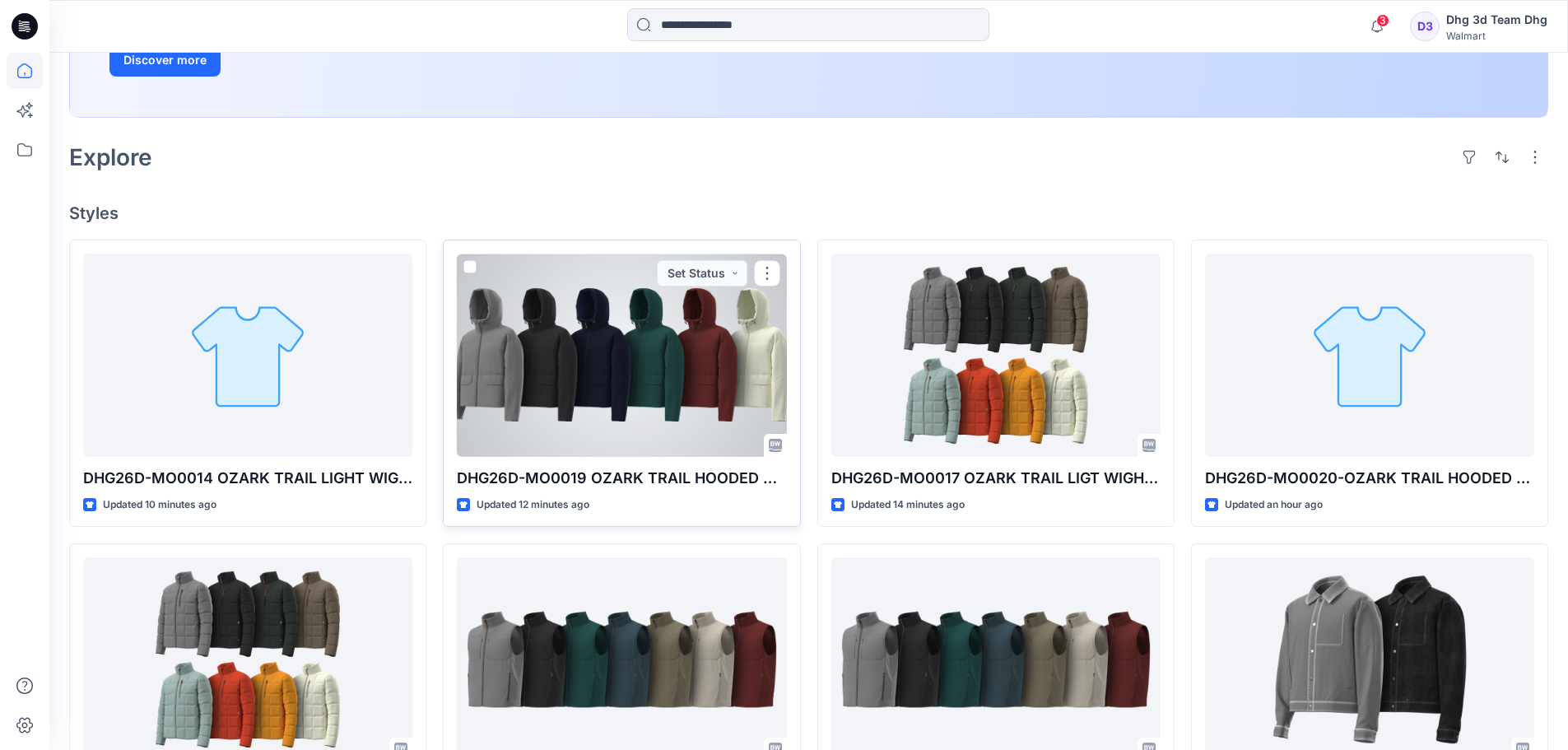
click at [554, 378] on div at bounding box center [622, 355] width 330 height 203
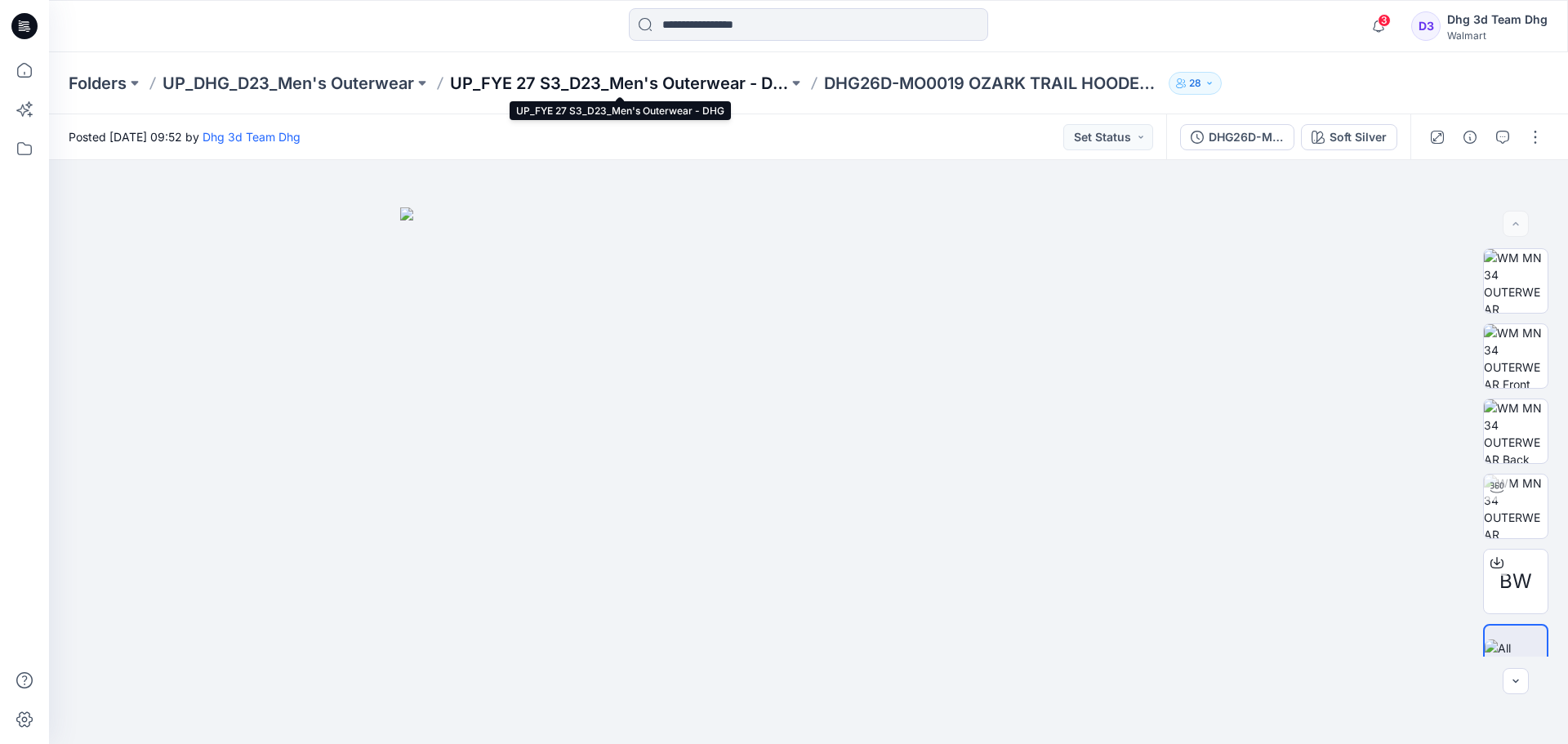
click at [526, 82] on p "UP_FYE 27 S3_D23_Men's Outerwear - DHG" at bounding box center [619, 83] width 338 height 23
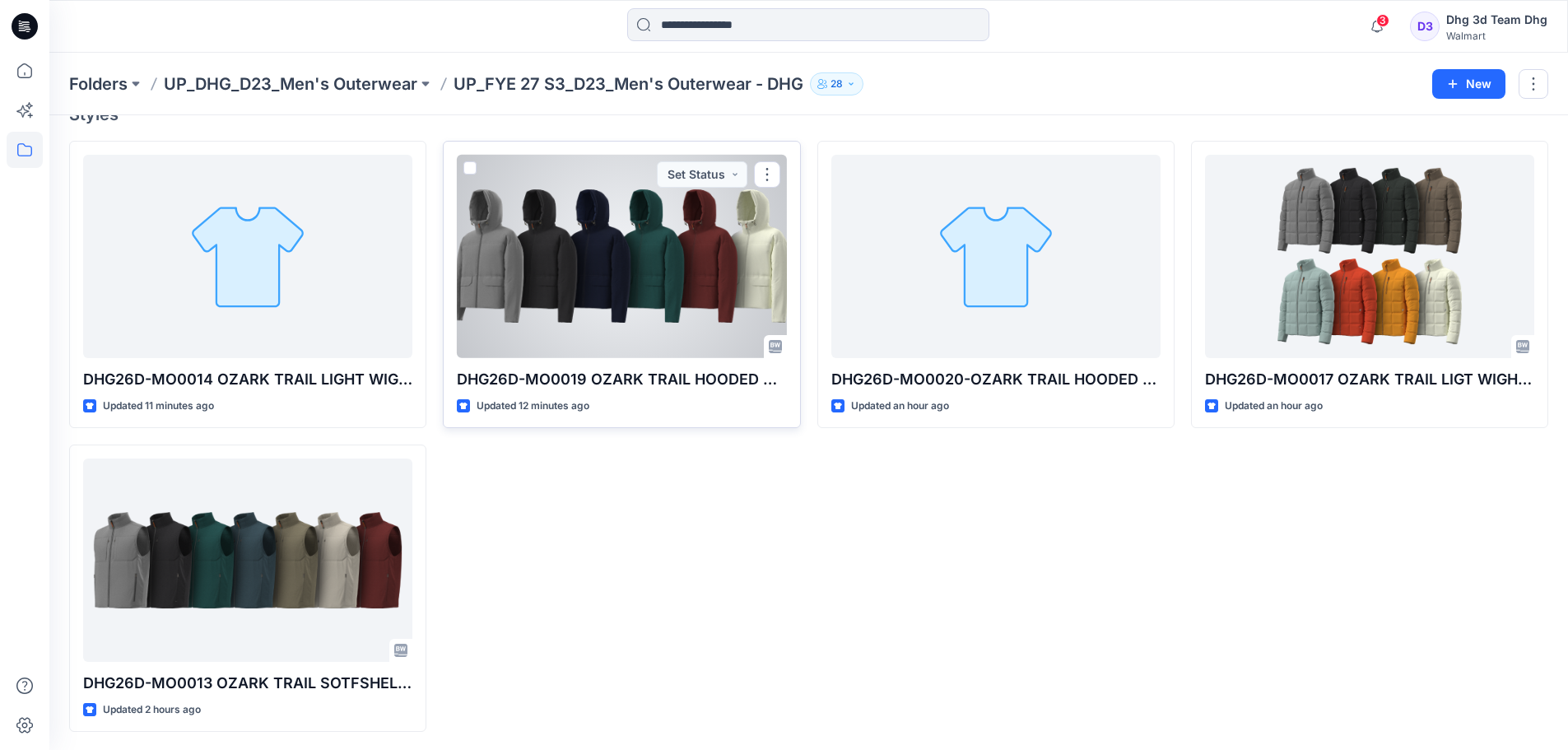
scroll to position [160, 0]
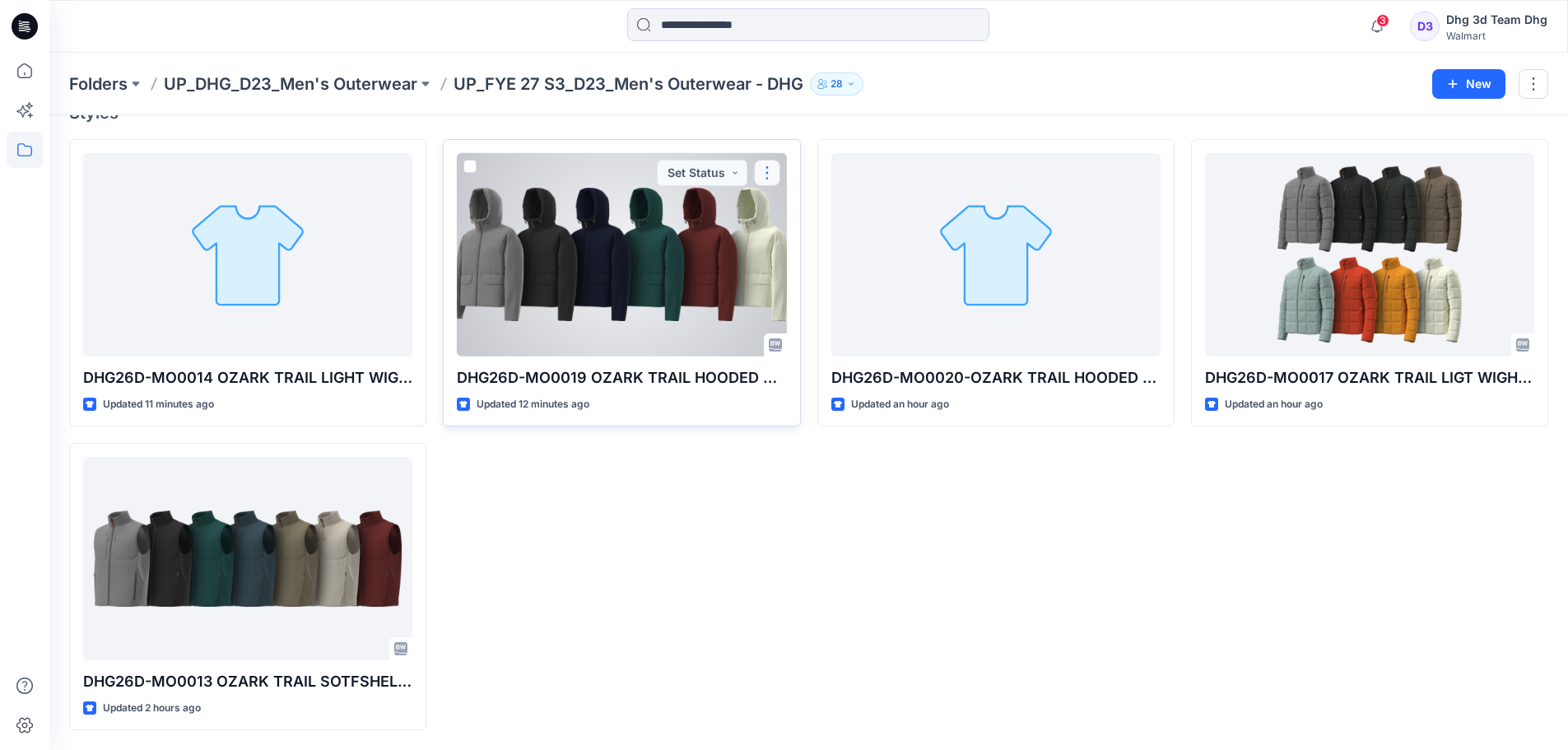
click at [768, 171] on button "button" at bounding box center [767, 172] width 27 height 27
click at [815, 265] on p "Duplicate to..." at bounding box center [824, 272] width 75 height 17
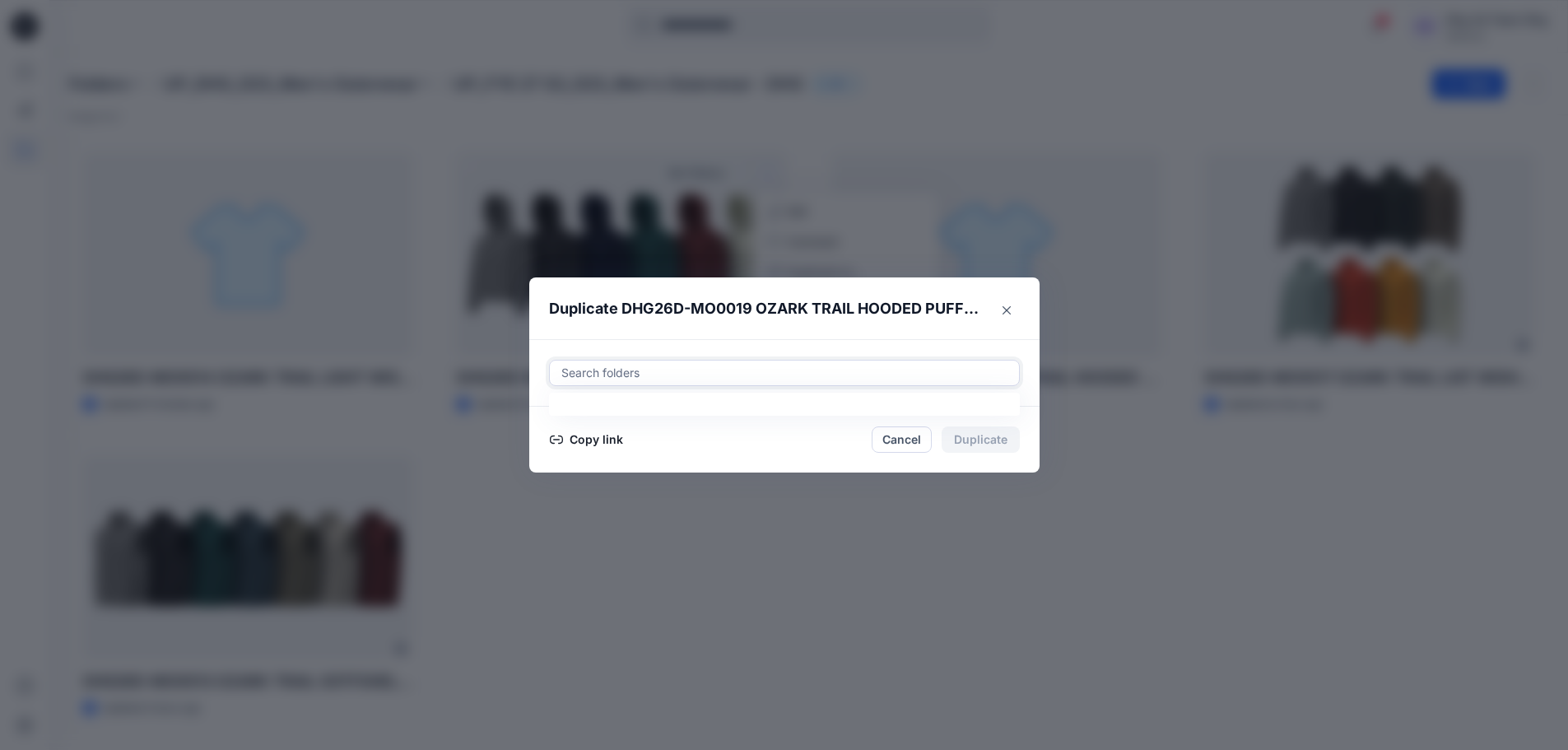
click at [632, 373] on div at bounding box center [784, 373] width 450 height 20
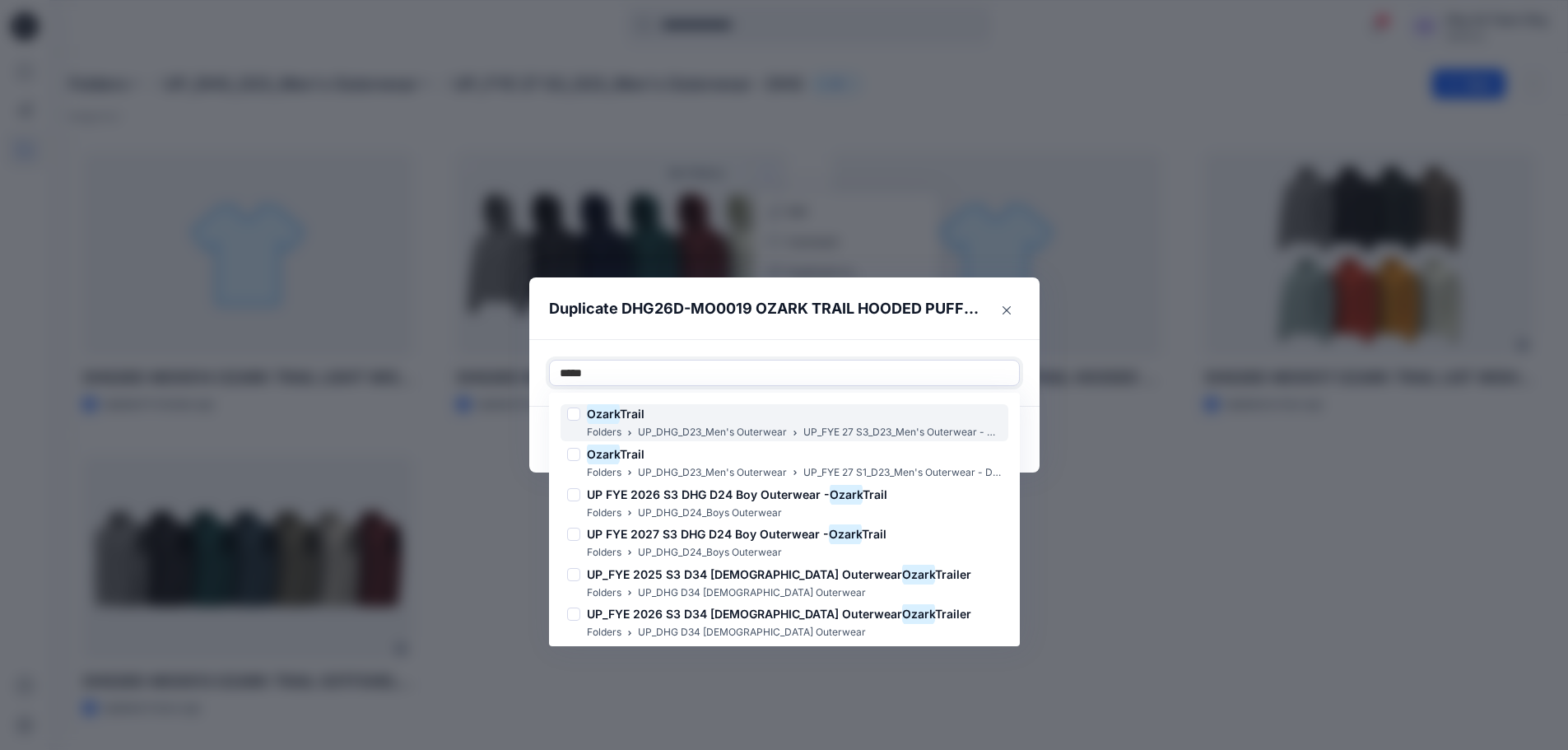
click at [577, 411] on div at bounding box center [573, 414] width 13 height 13
type input "*****"
click at [937, 334] on header "Duplicate DHG26D-MO0019 OZARK TRAIL HOODED PUFFER JACKET OPT 2" at bounding box center [768, 309] width 477 height 62
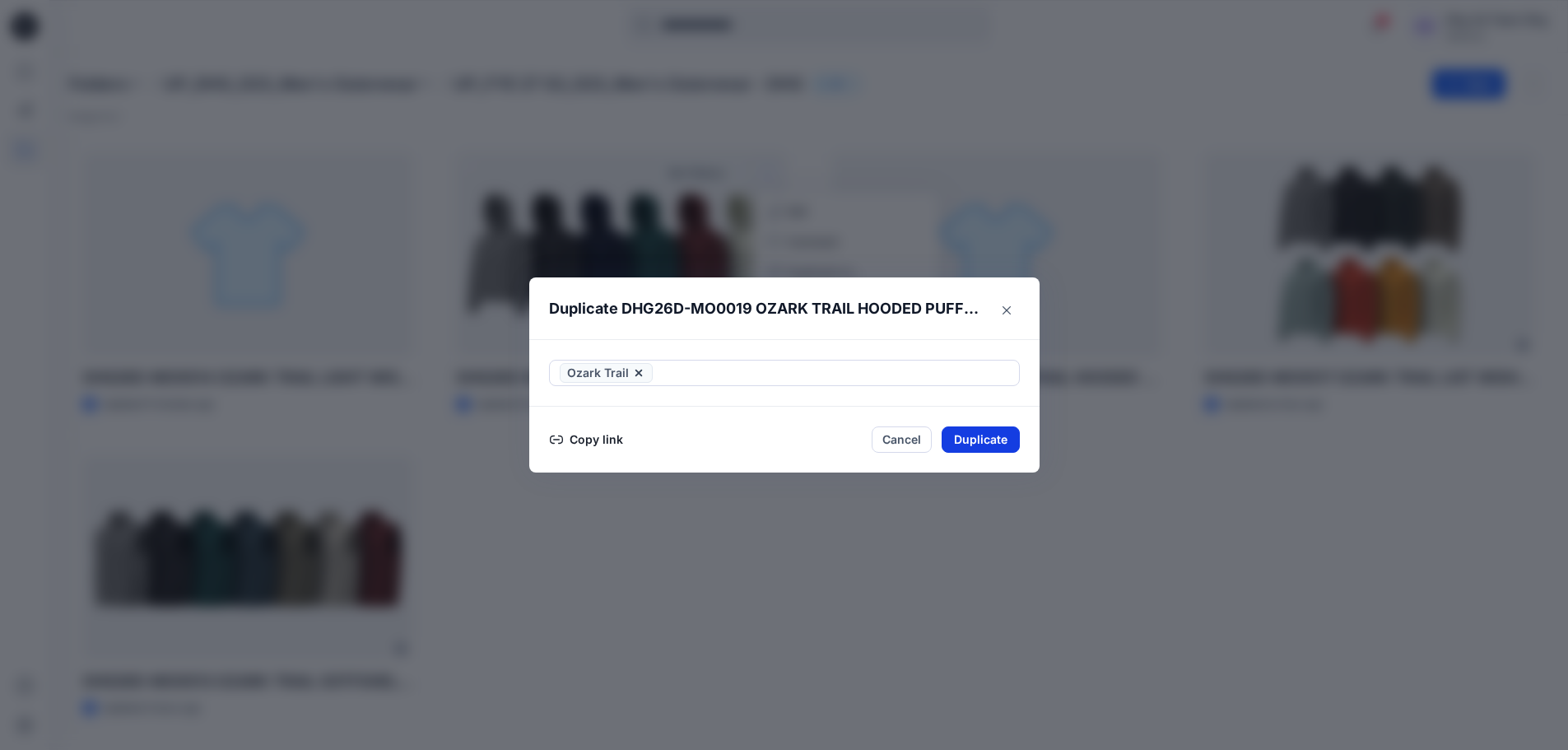
click at [977, 441] on button "Duplicate" at bounding box center [980, 440] width 78 height 27
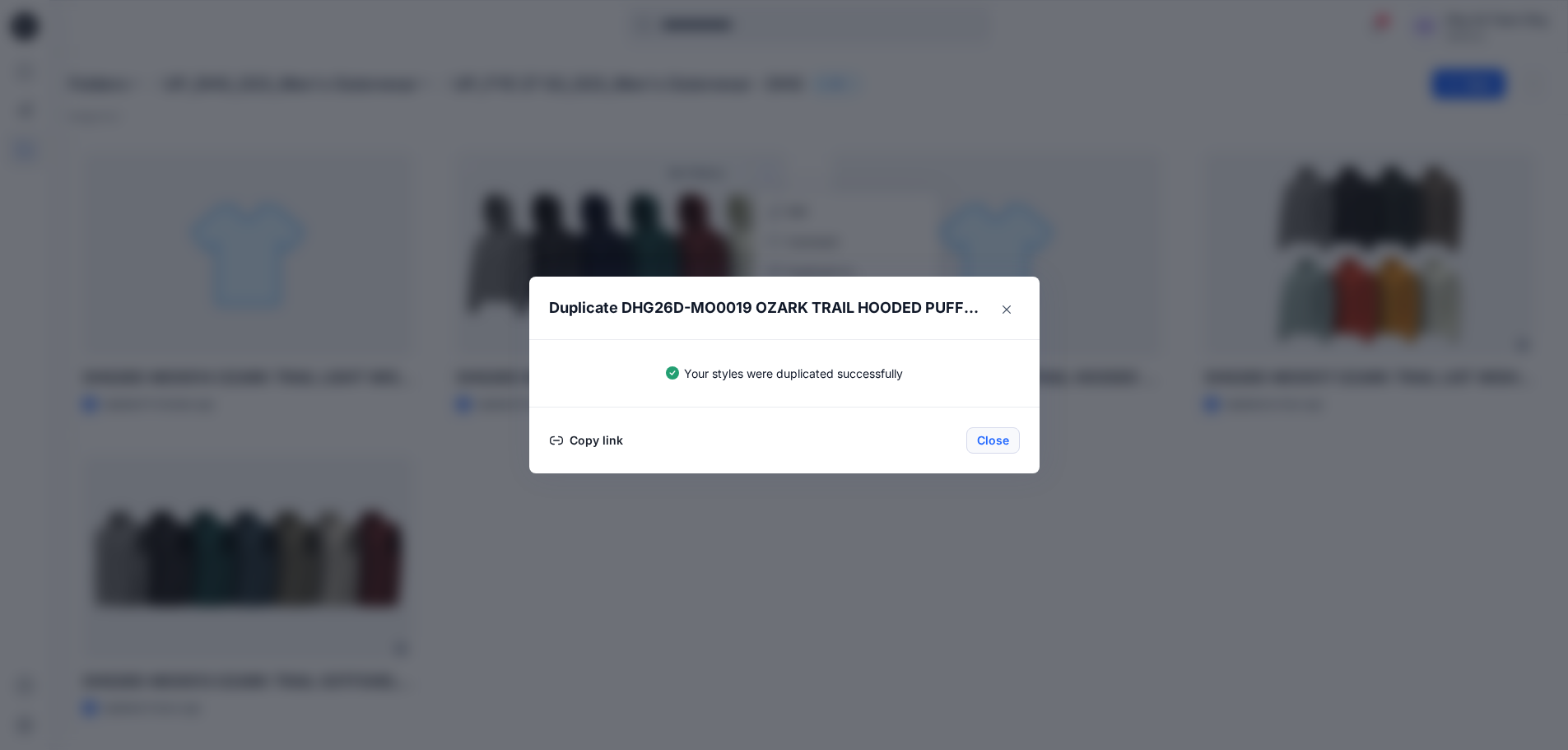
click at [1018, 436] on button "Close" at bounding box center [993, 440] width 53 height 27
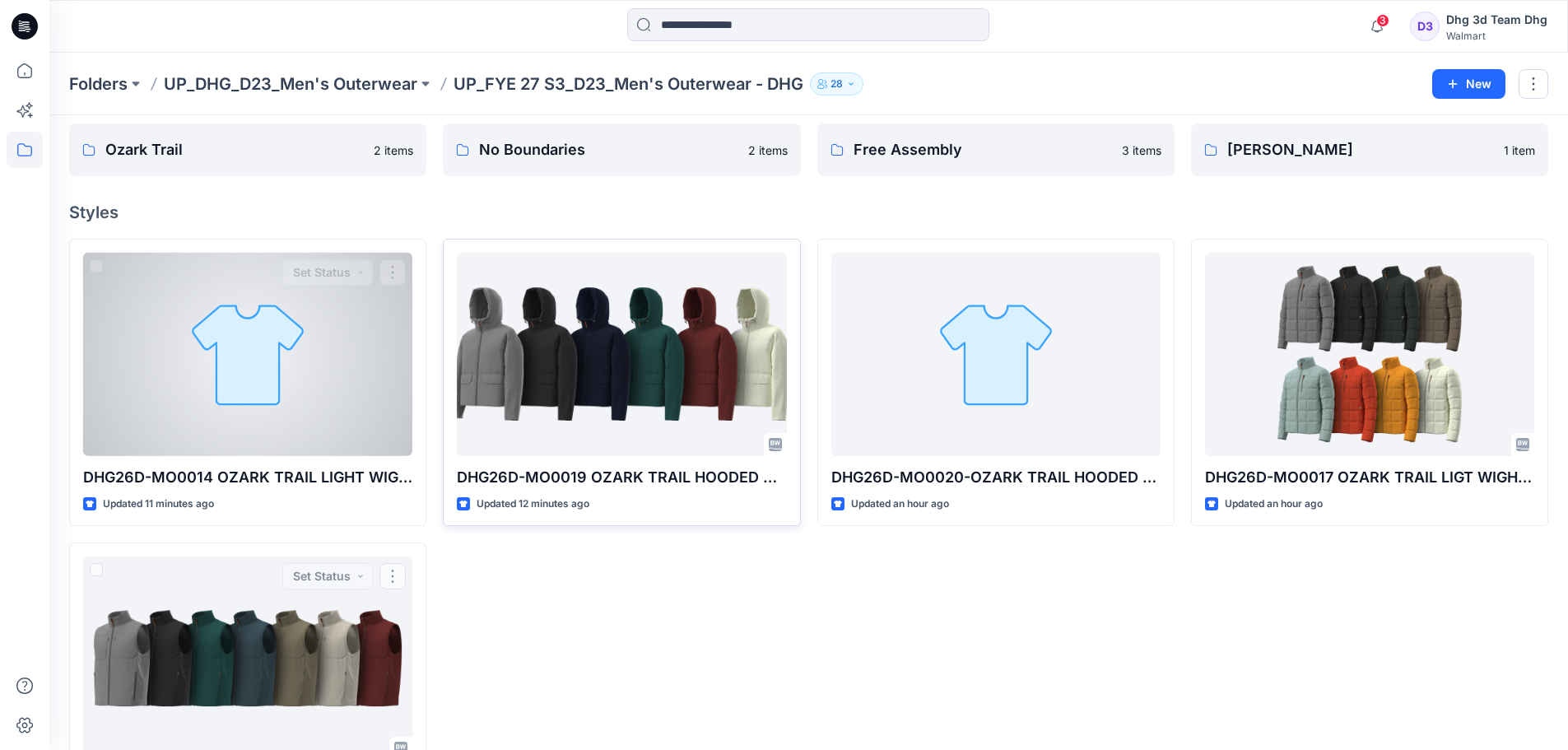
scroll to position [0, 0]
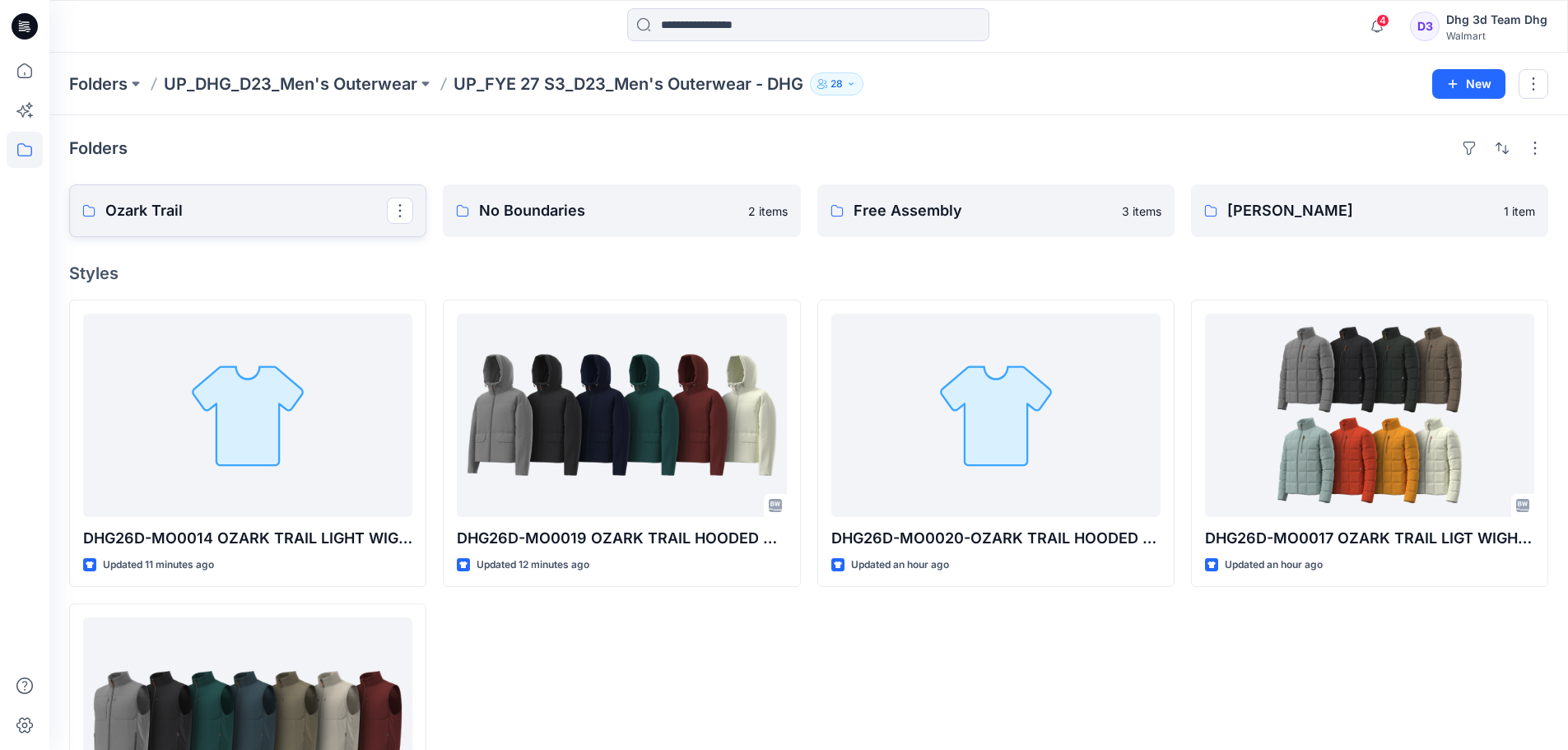
click at [265, 212] on p "Ozark Trail" at bounding box center [245, 211] width 281 height 23
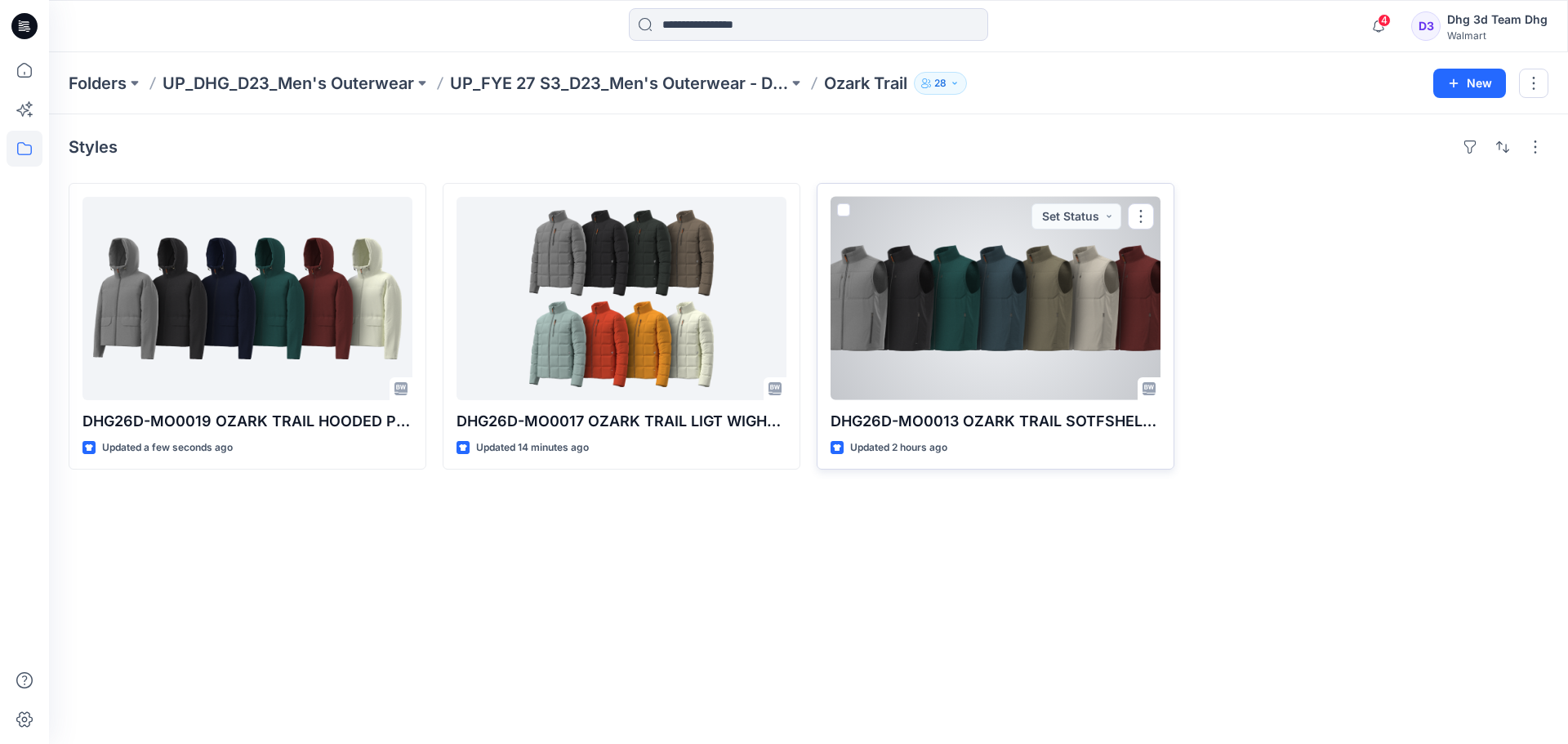
click at [1028, 385] on div at bounding box center [995, 299] width 330 height 203
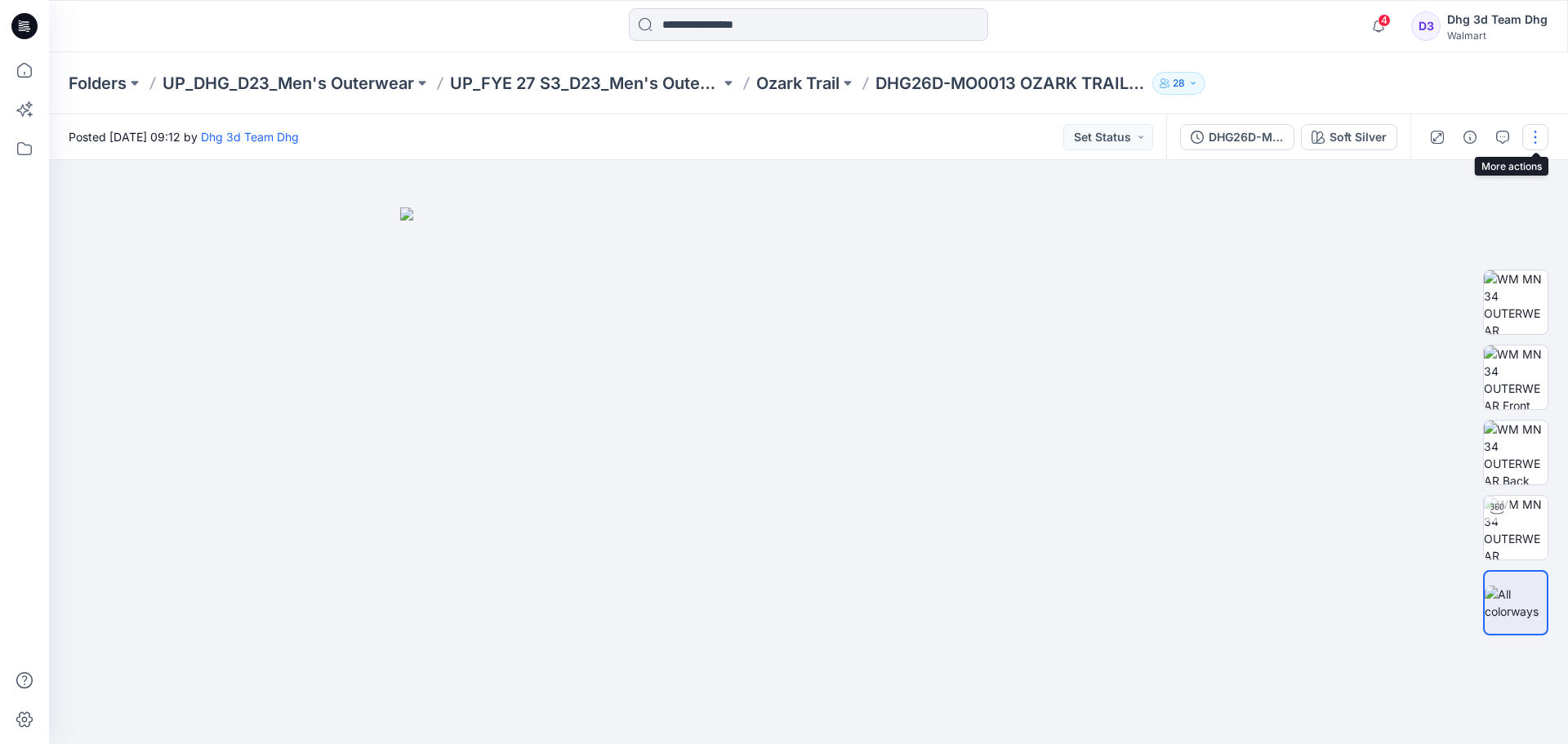
click at [1537, 135] on button "button" at bounding box center [1535, 137] width 26 height 26
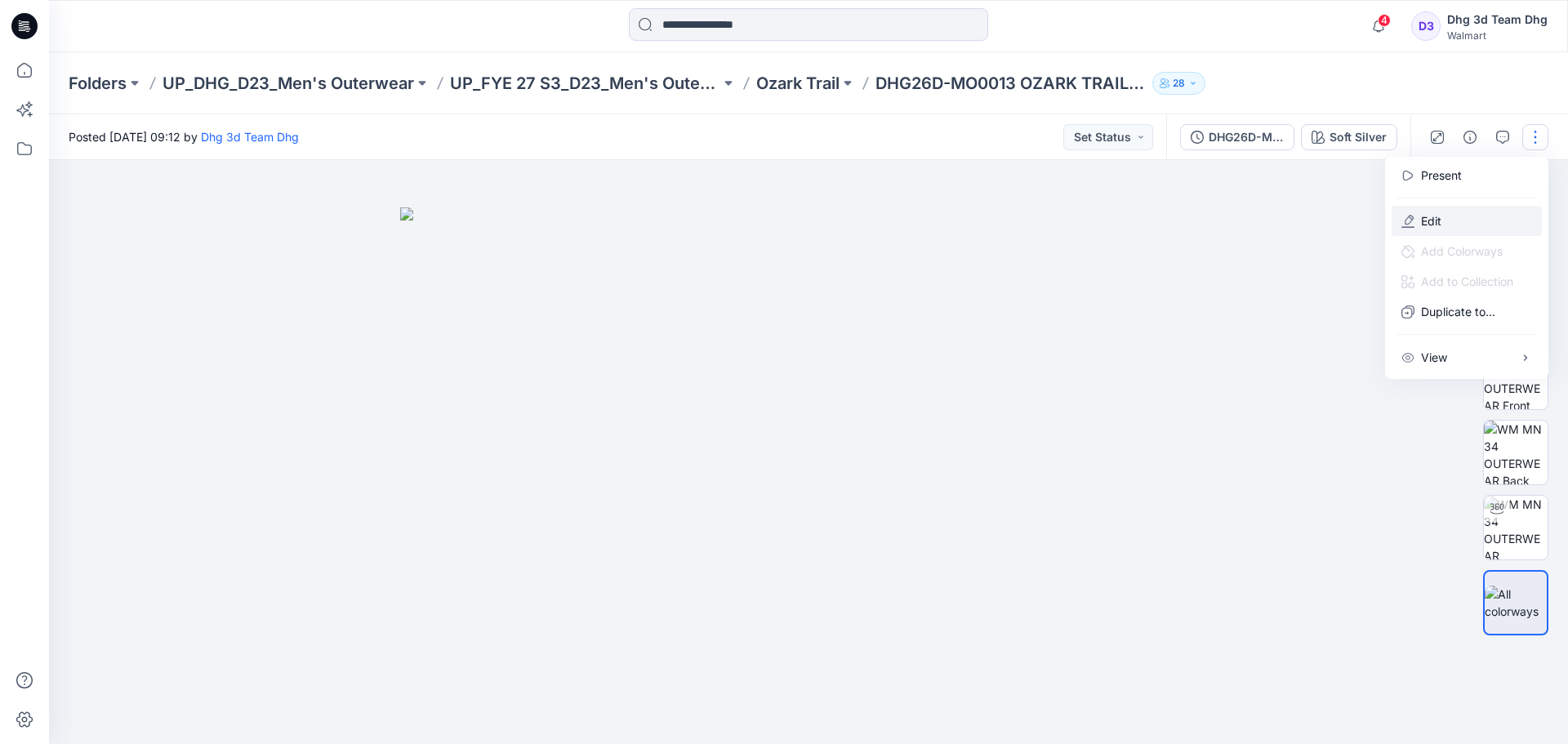
click at [1458, 215] on button "Edit" at bounding box center [1466, 221] width 150 height 30
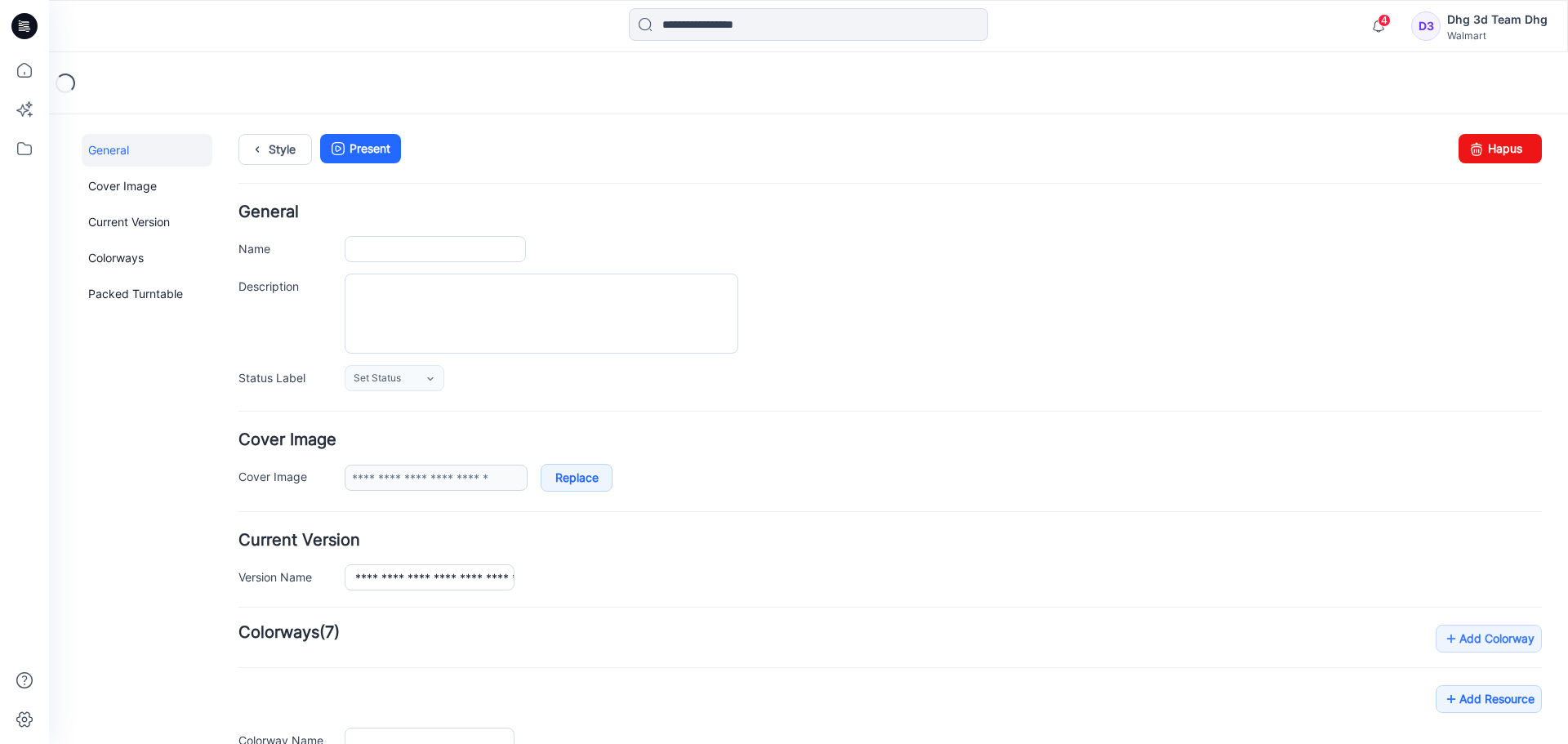
type input "**********"
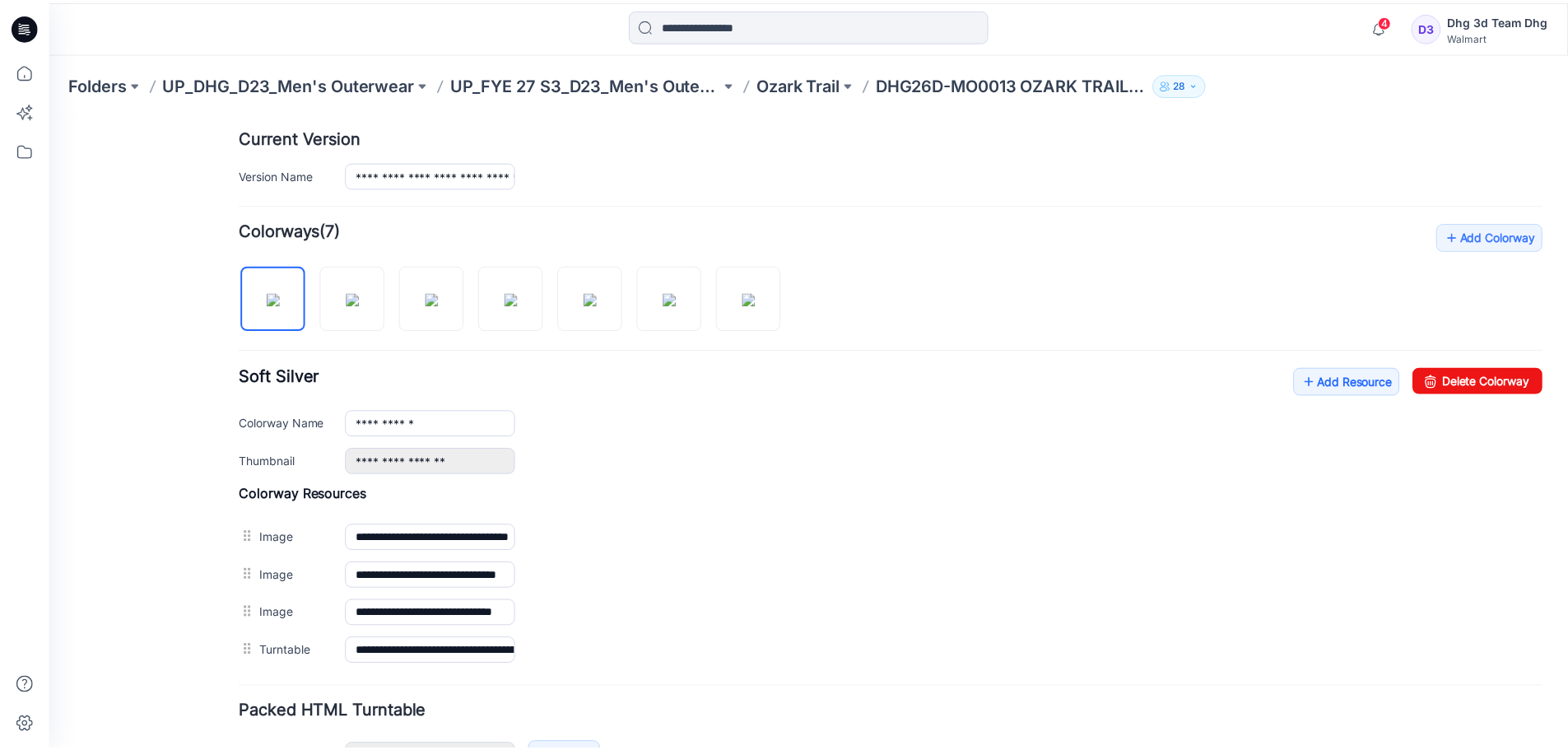
scroll to position [411, 0]
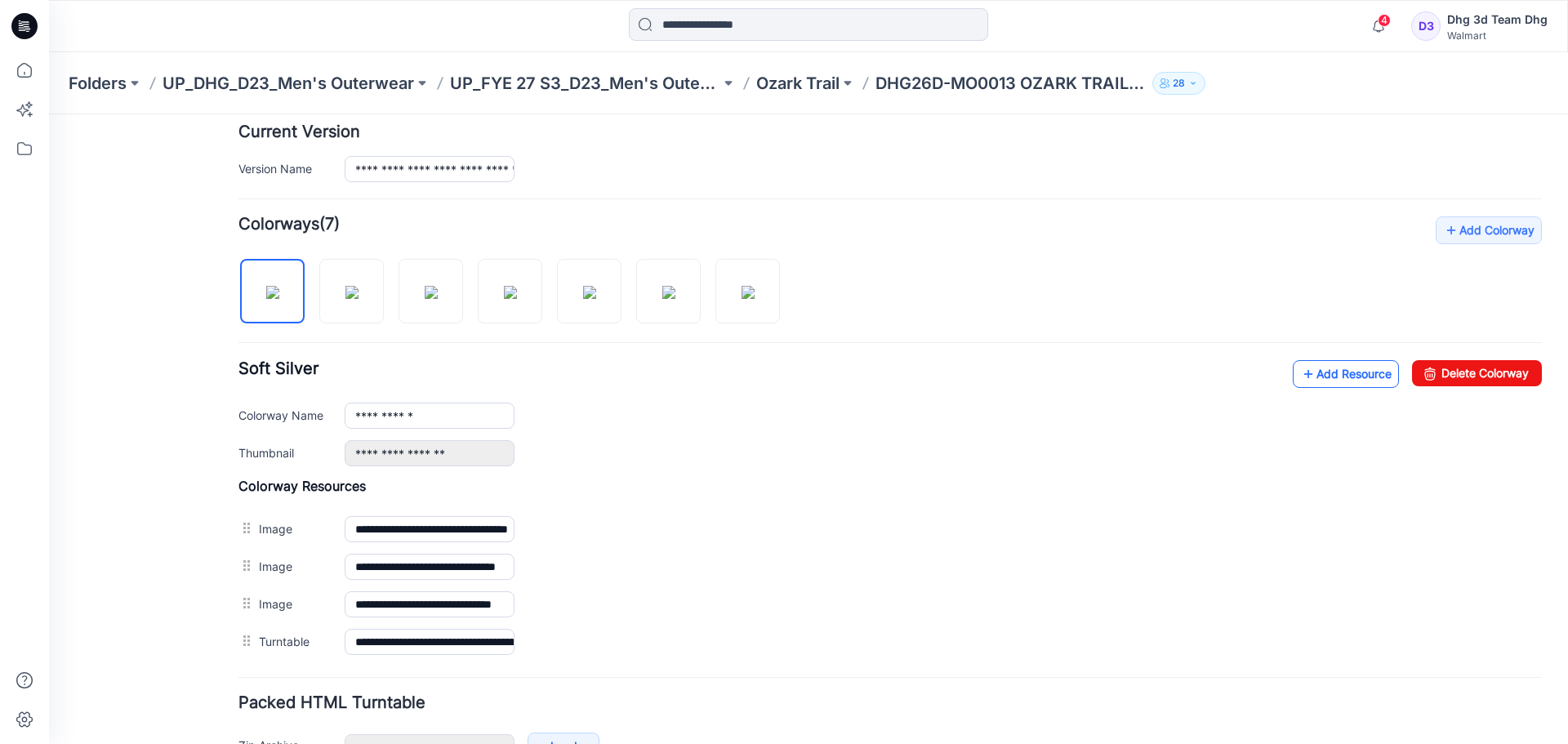
click at [1314, 372] on link "Add Resource" at bounding box center [1345, 373] width 106 height 28
click at [817, 86] on p "Ozark Trail" at bounding box center [798, 83] width 84 height 23
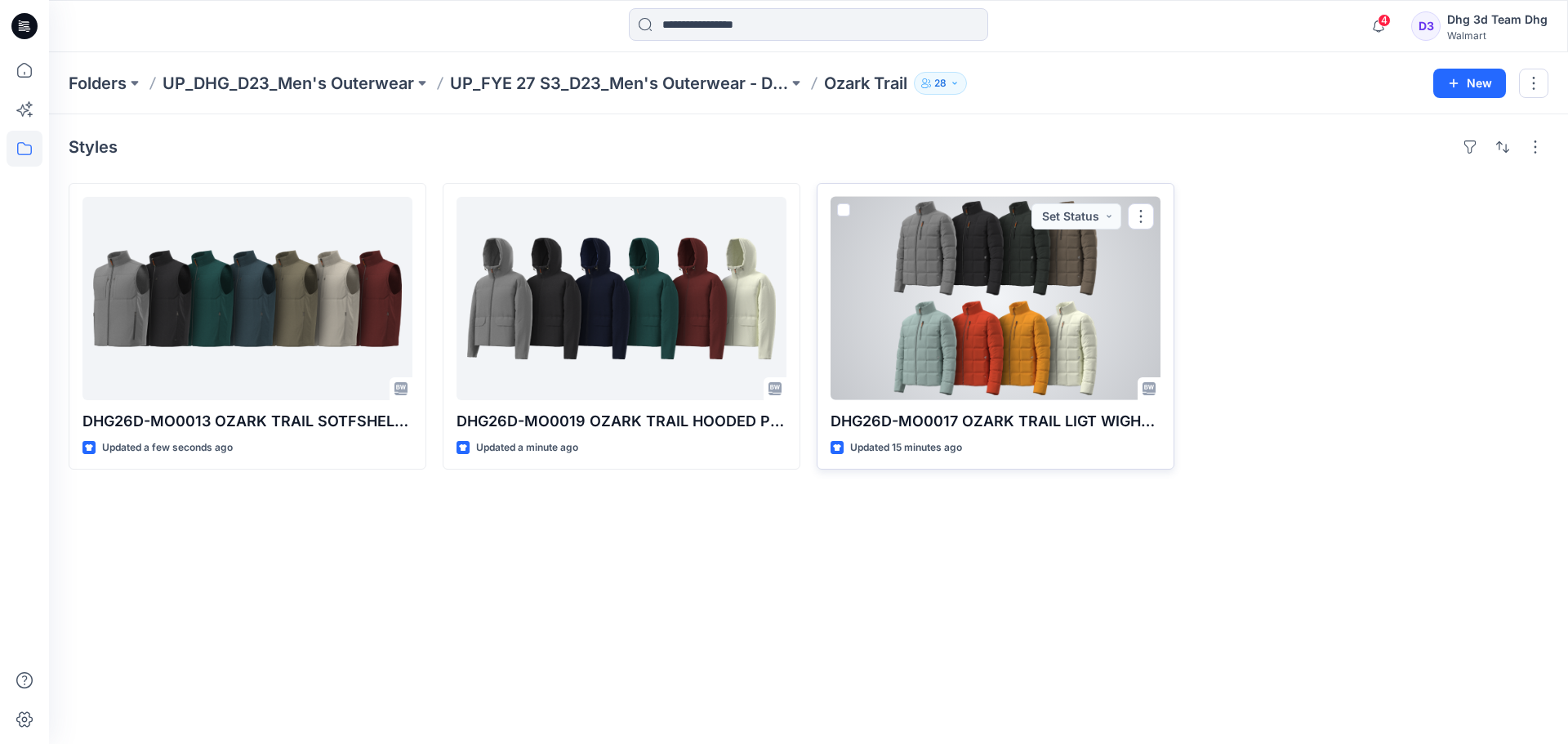
click at [1039, 347] on div at bounding box center [995, 299] width 330 height 203
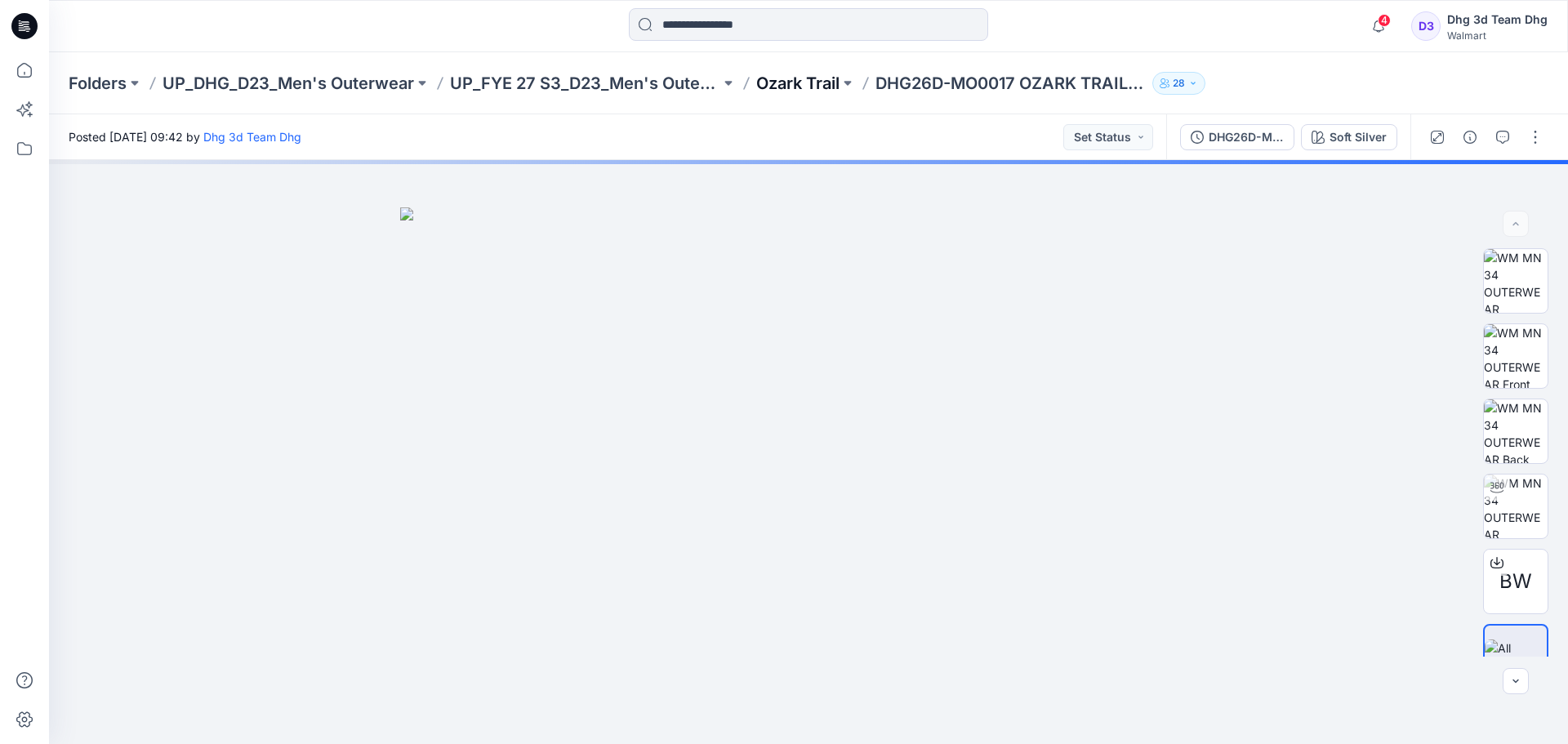
click at [814, 85] on p "Ozark Trail" at bounding box center [798, 83] width 84 height 23
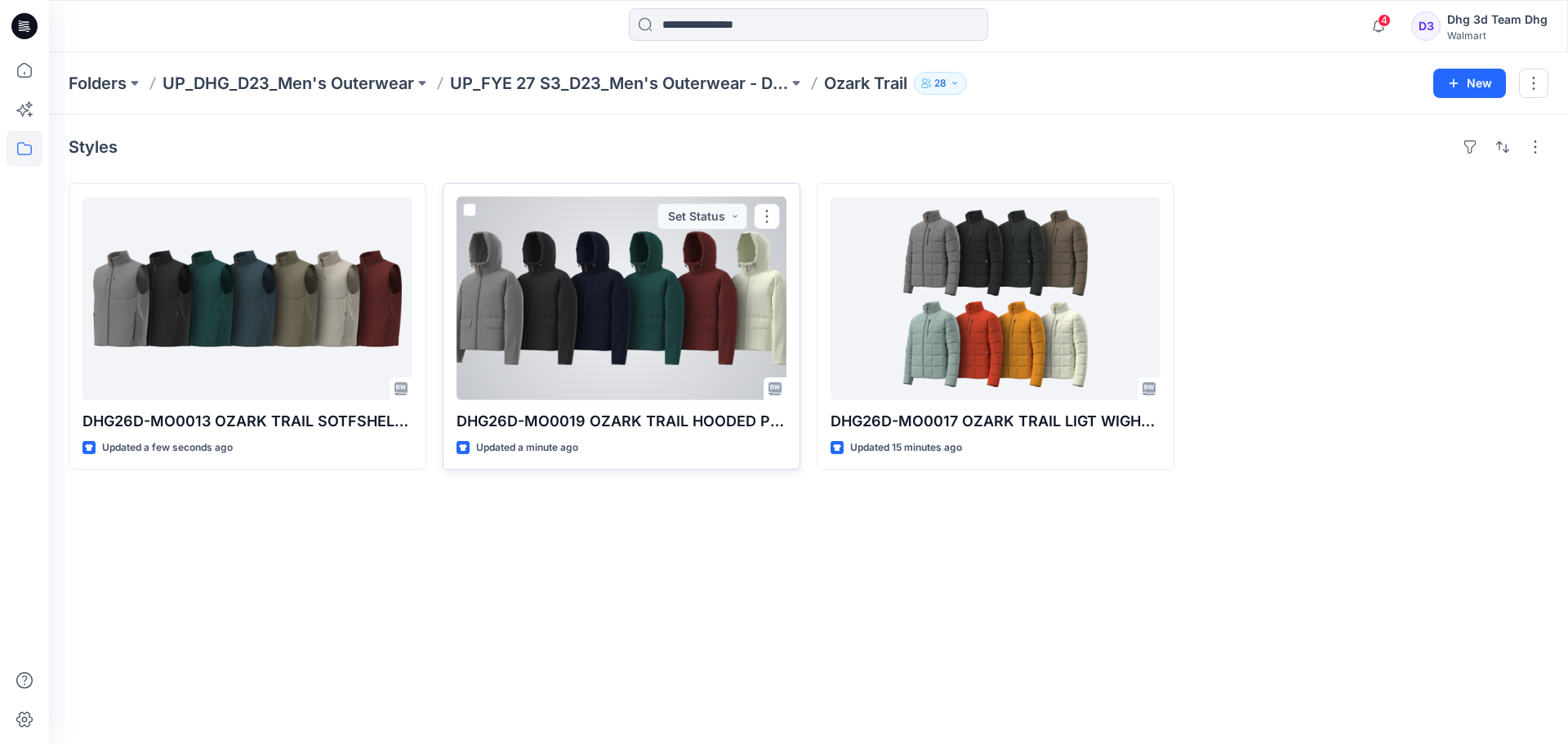
click at [699, 279] on div at bounding box center [621, 299] width 330 height 203
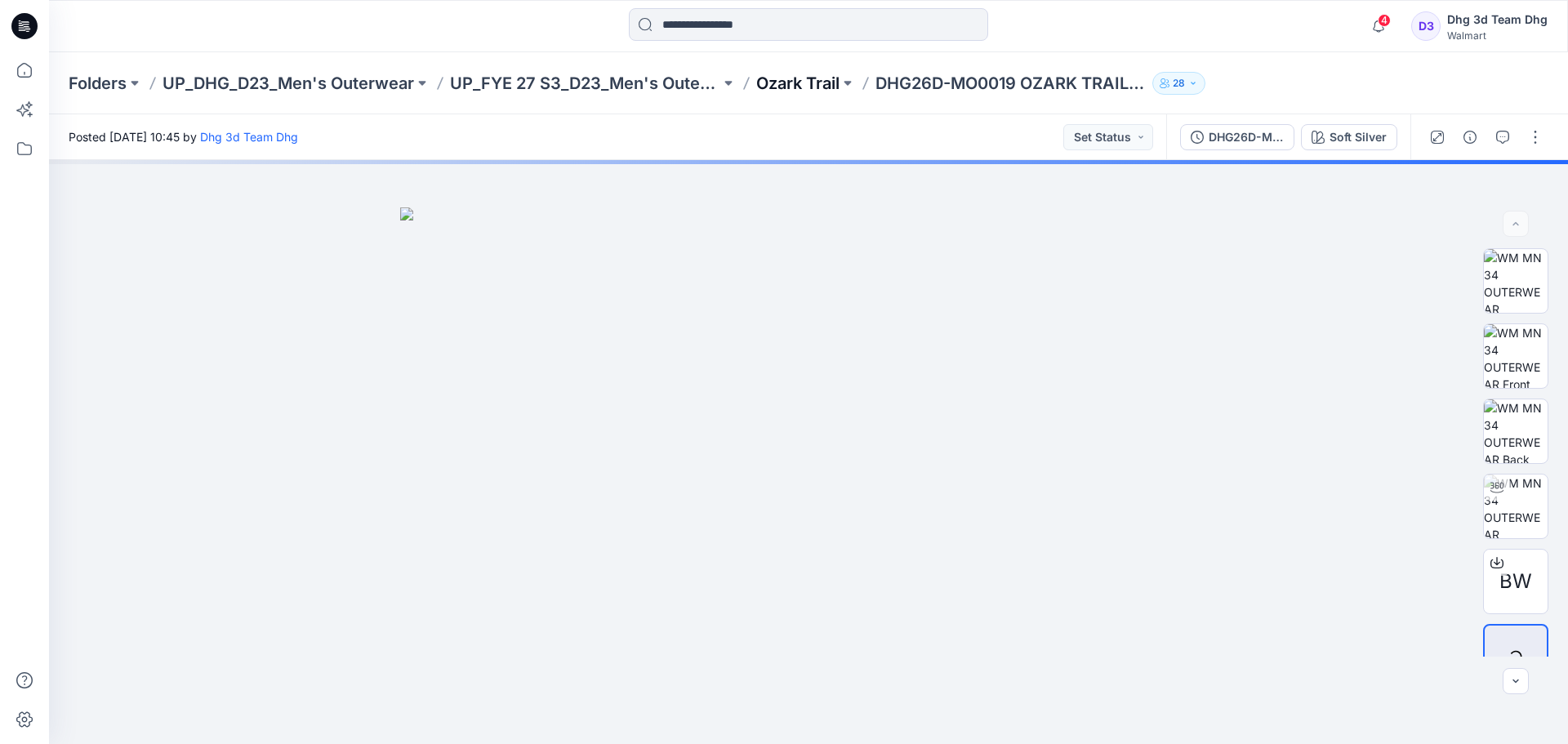
click at [817, 84] on p "Ozark Trail" at bounding box center [798, 83] width 84 height 23
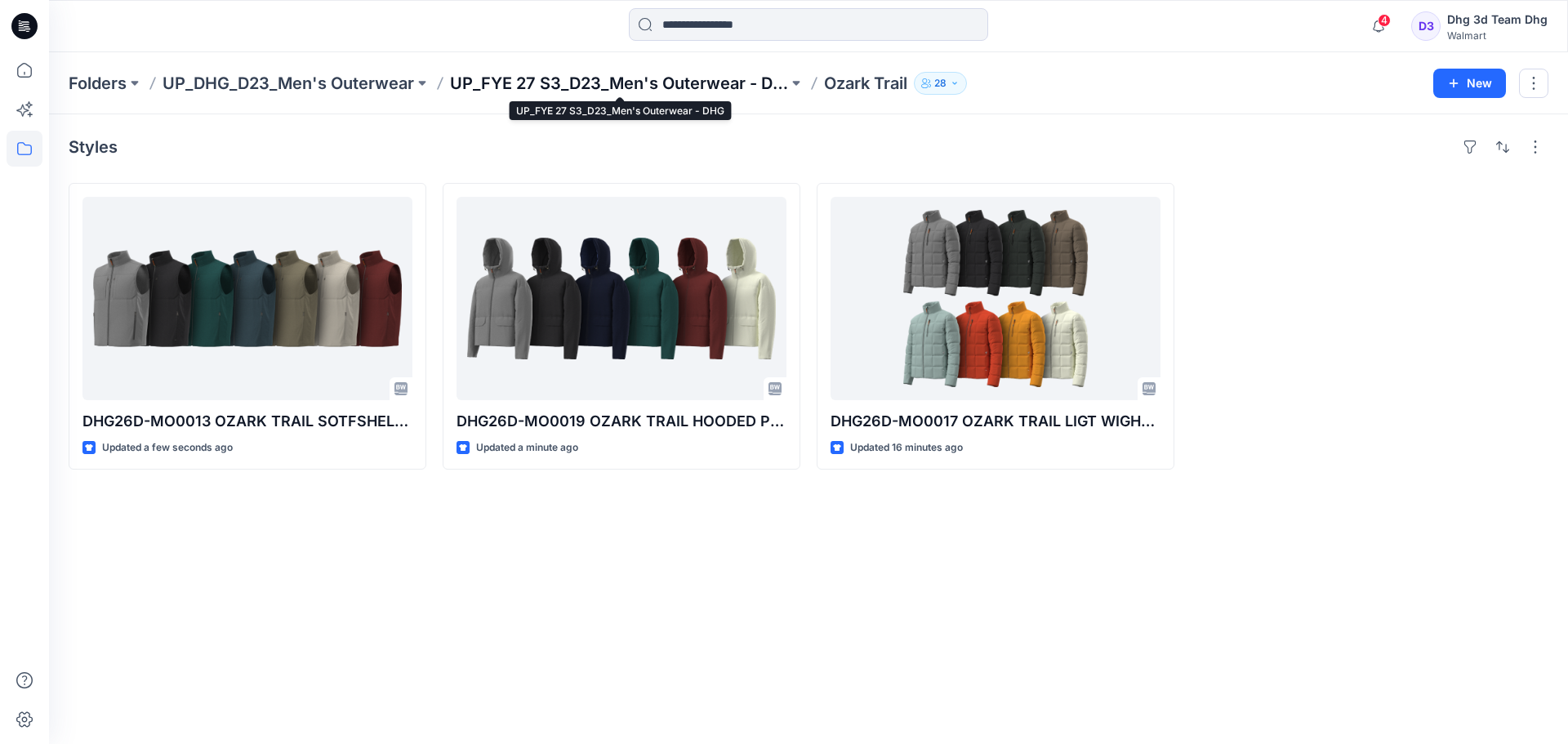
click at [555, 77] on p "UP_FYE 27 S3_D23_Men's Outerwear - DHG" at bounding box center [619, 83] width 338 height 23
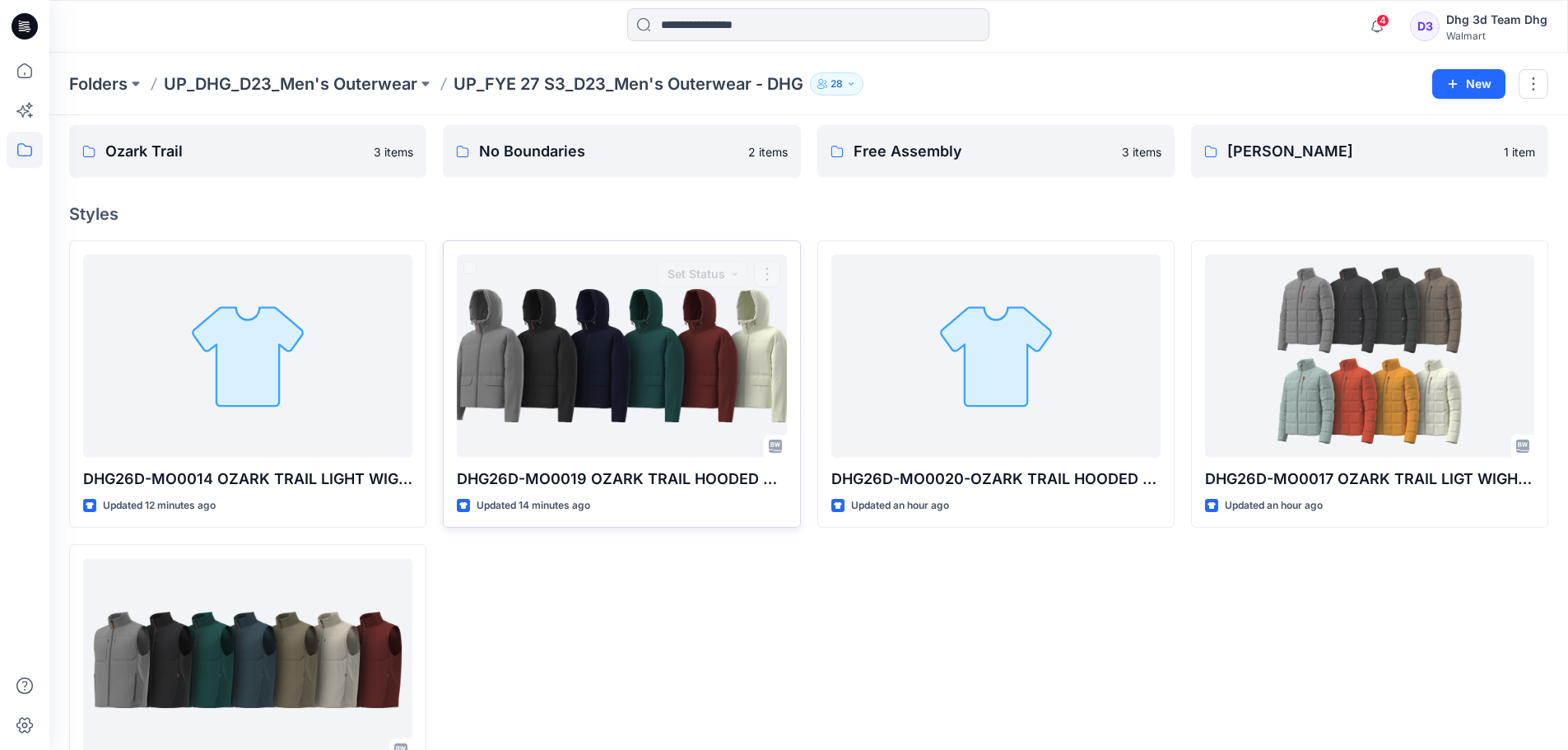
scroll to position [160, 0]
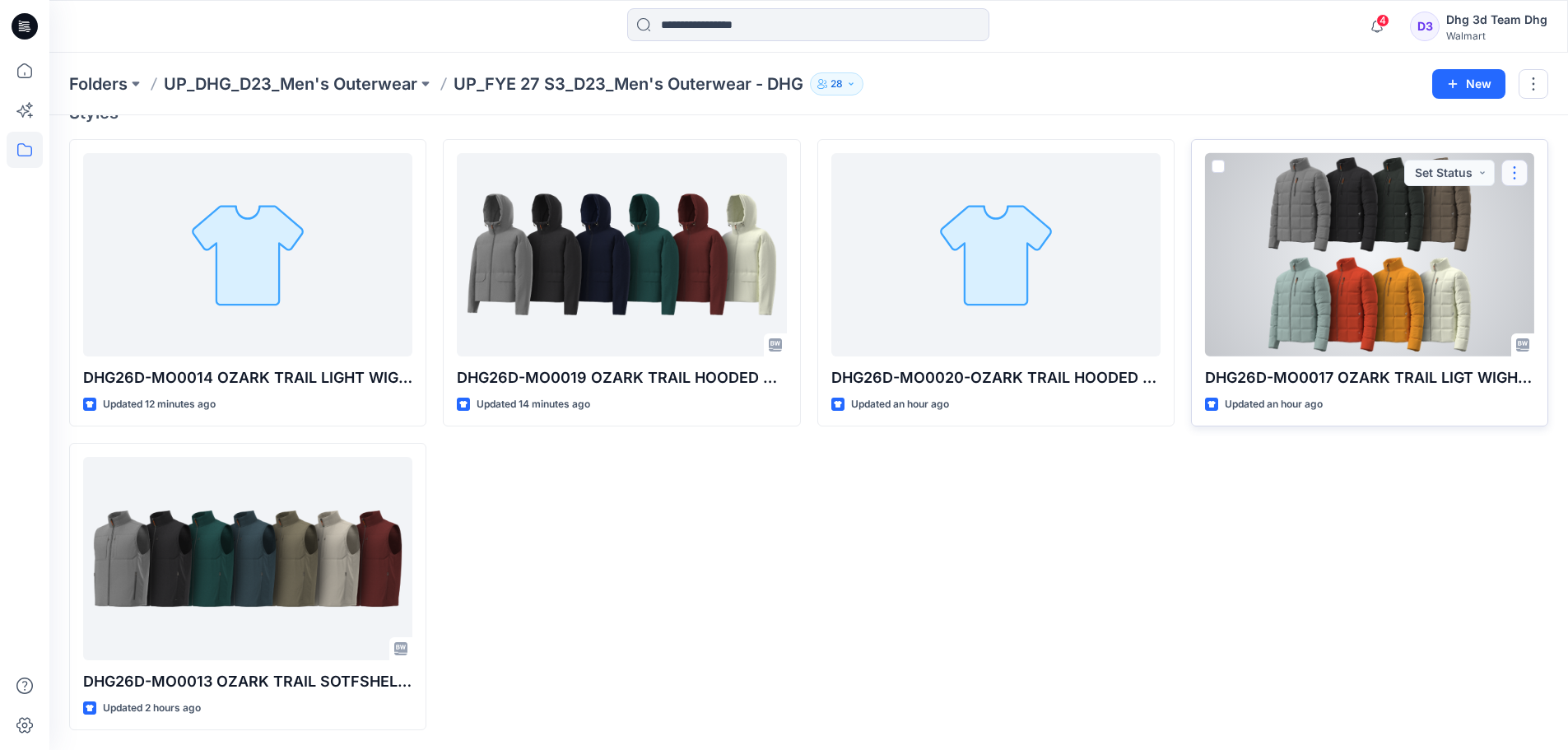
click at [1516, 171] on button "button" at bounding box center [1515, 172] width 27 height 27
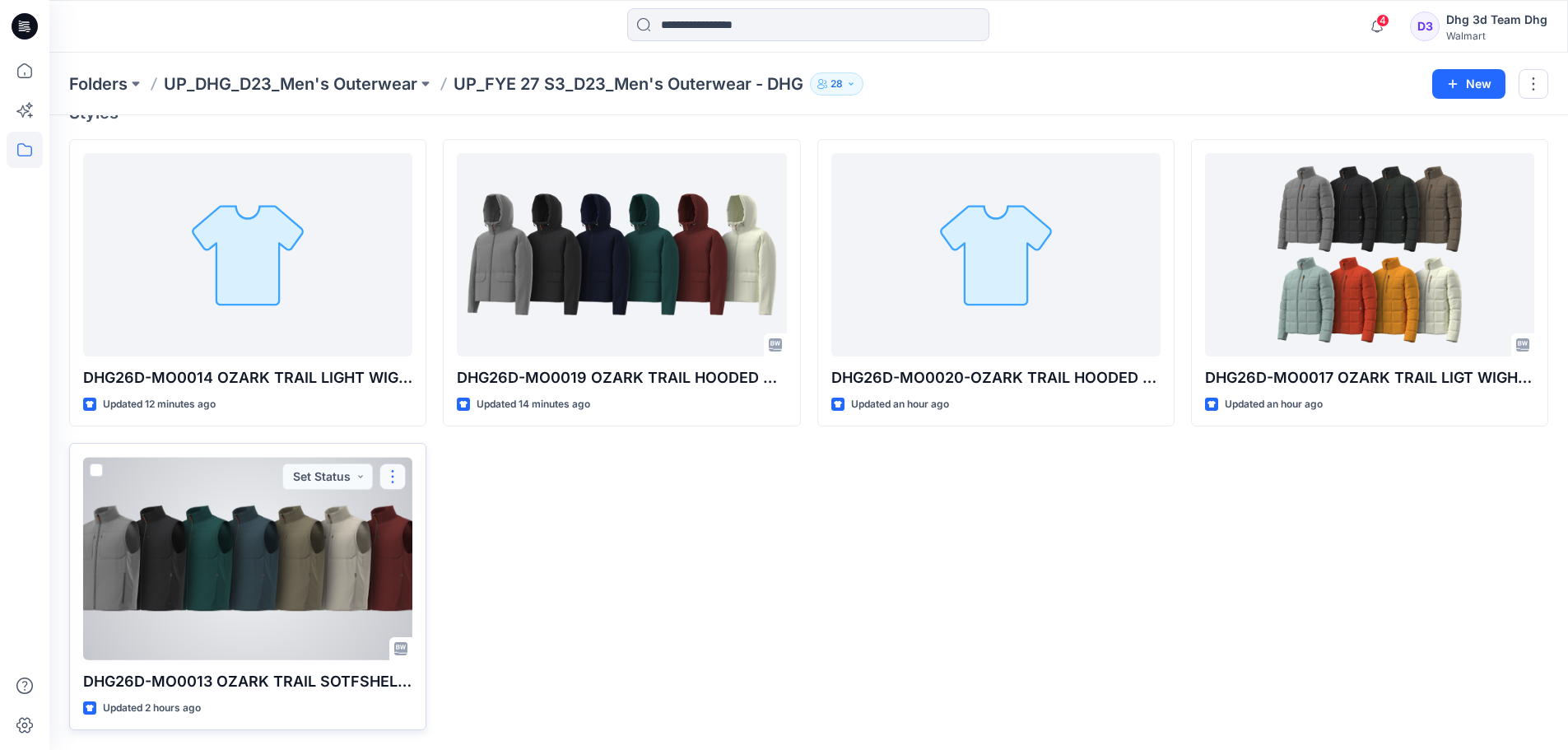
click at [390, 484] on button "button" at bounding box center [392, 476] width 27 height 27
drag, startPoint x: 390, startPoint y: 484, endPoint x: 408, endPoint y: 508, distance: 30.0
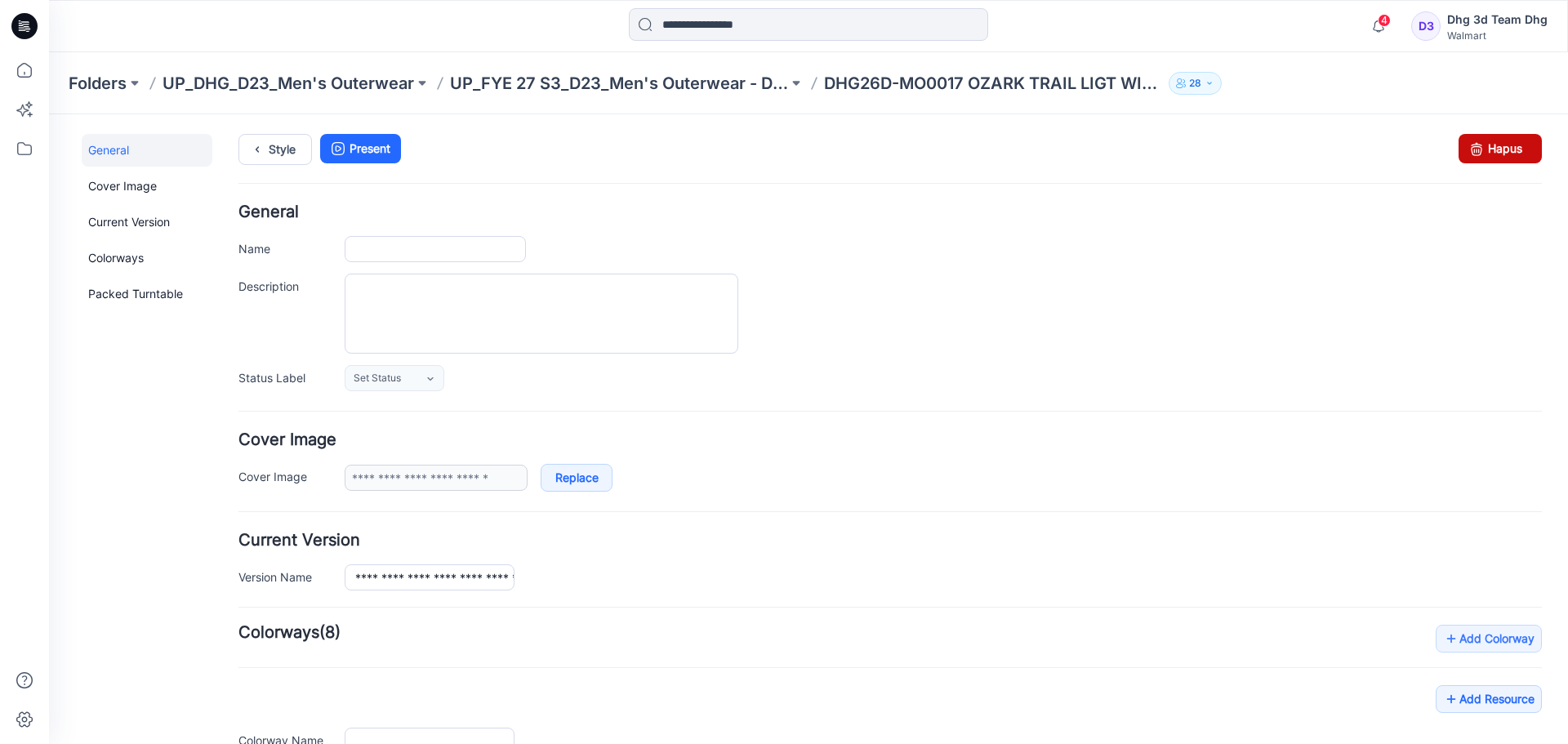
click at [1493, 156] on link "Hapus" at bounding box center [1501, 148] width 84 height 29
type input "**********"
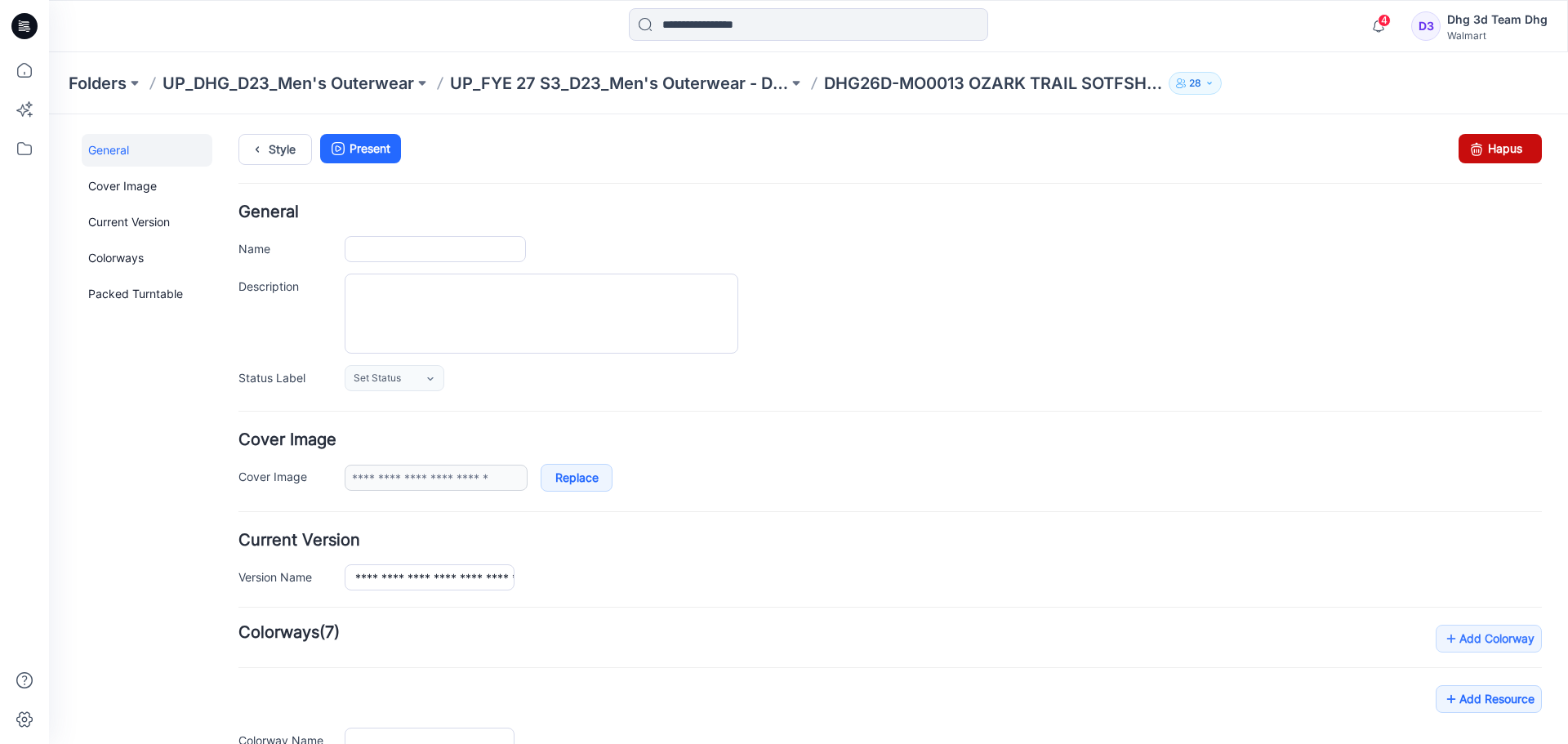
type input "**********"
drag, startPoint x: 912, startPoint y: 184, endPoint x: 1493, endPoint y: 150, distance: 582.0
click at [1493, 150] on link "Hapus" at bounding box center [1501, 148] width 84 height 29
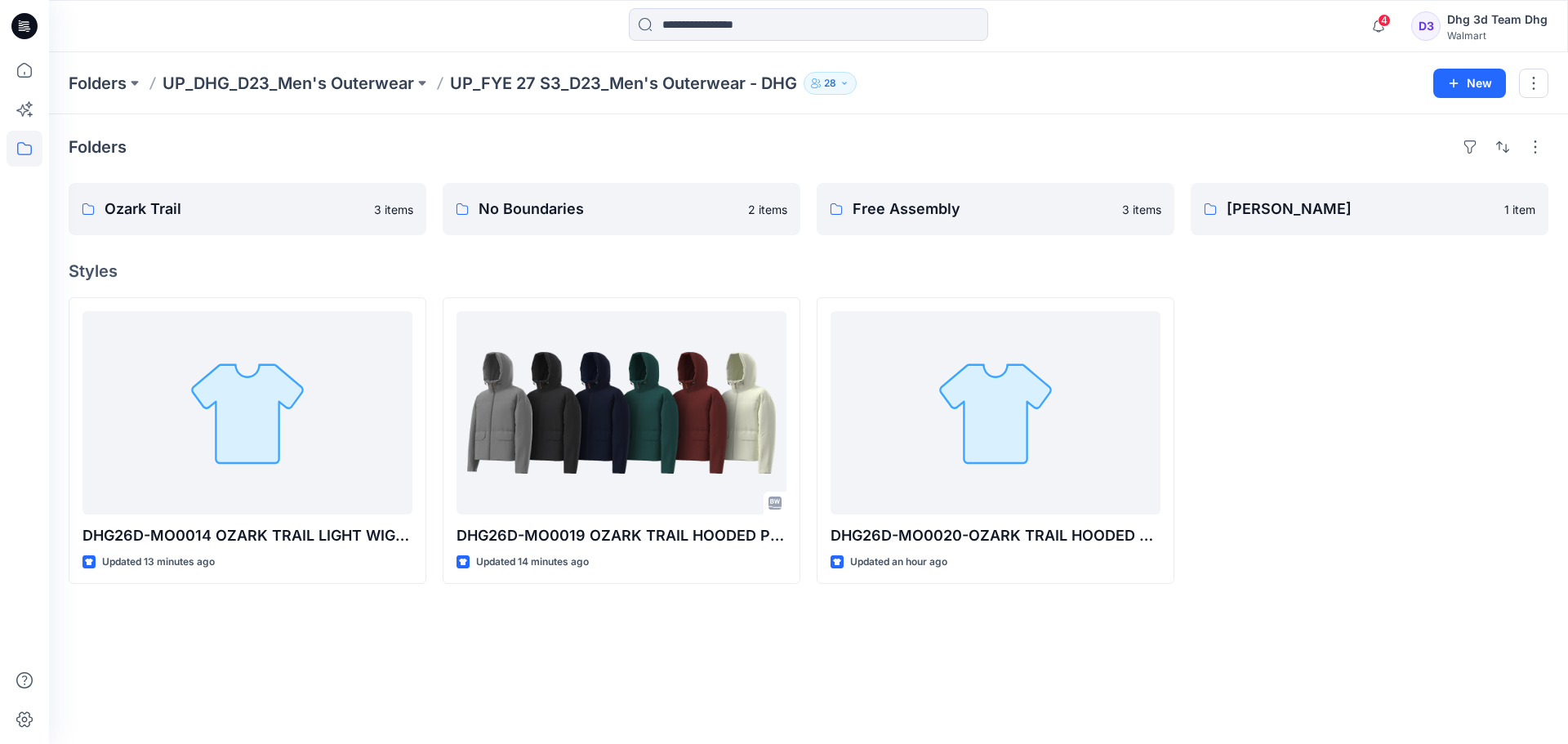
click at [1280, 618] on div "Folders Ozark Trail 3 items No Boundaries 2 items Free Assembly 3 items [PERSON…" at bounding box center [809, 429] width 1519 height 630
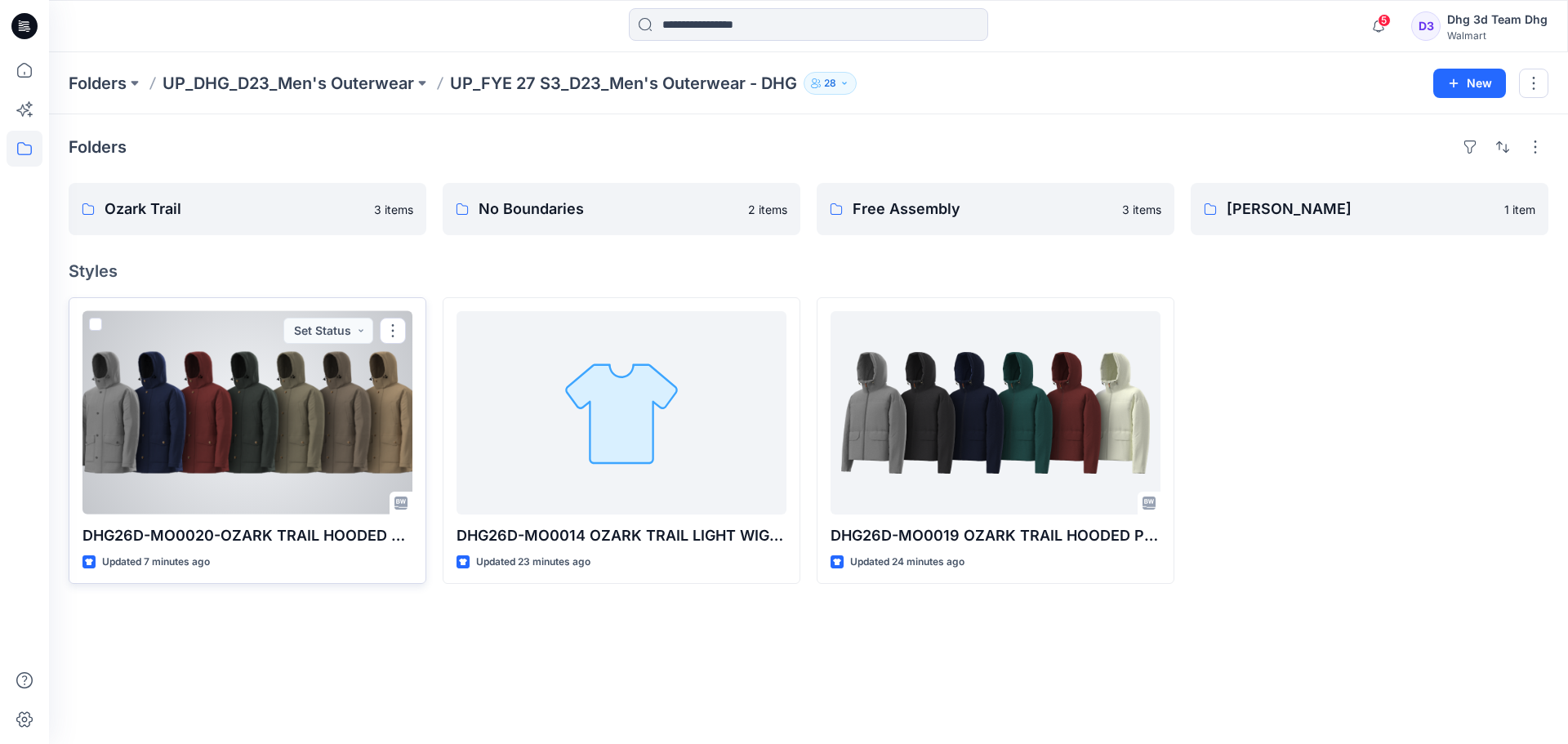
click at [295, 471] on div at bounding box center [247, 412] width 330 height 203
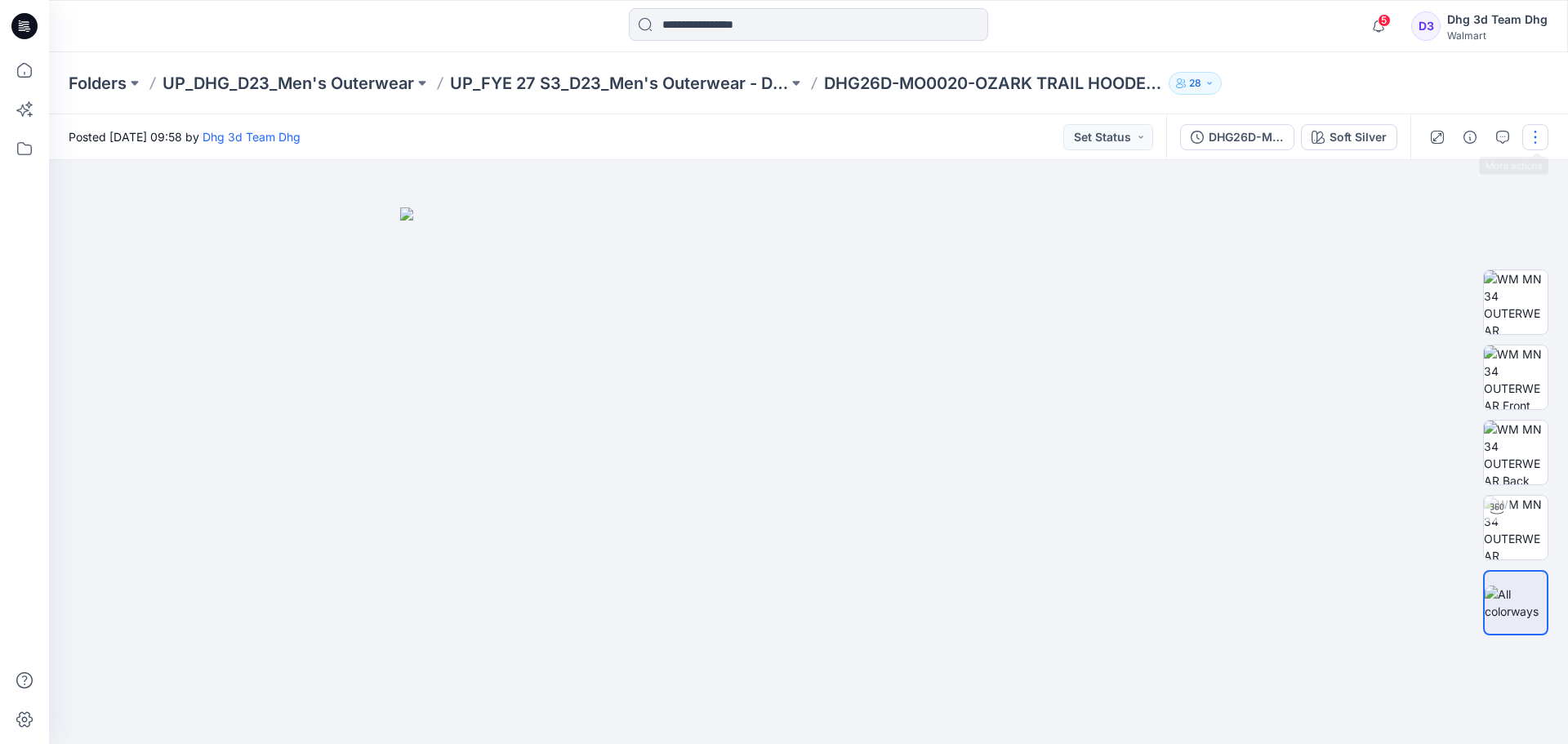
click at [1533, 142] on button "button" at bounding box center [1535, 137] width 26 height 26
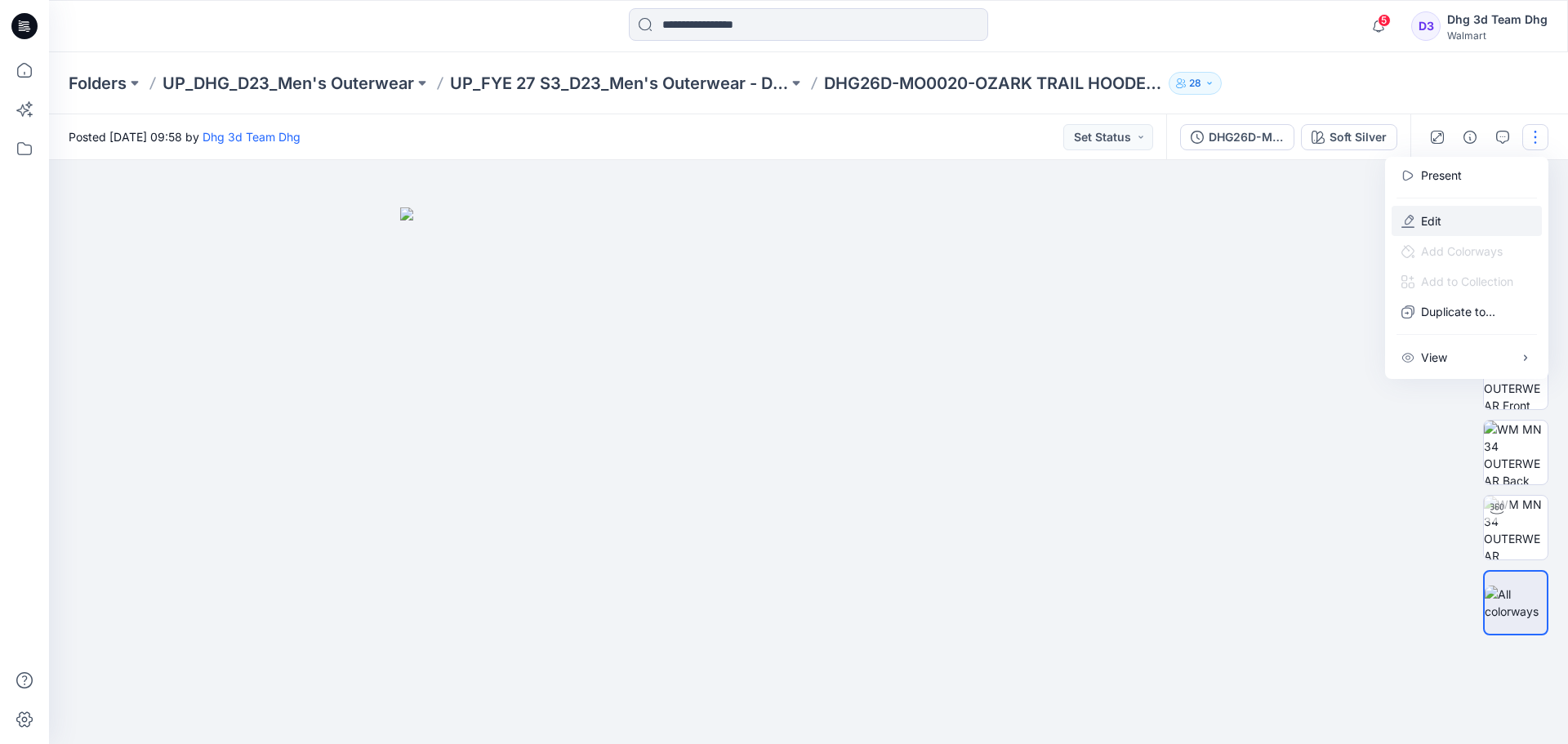
click at [1466, 220] on button "Edit" at bounding box center [1466, 221] width 150 height 30
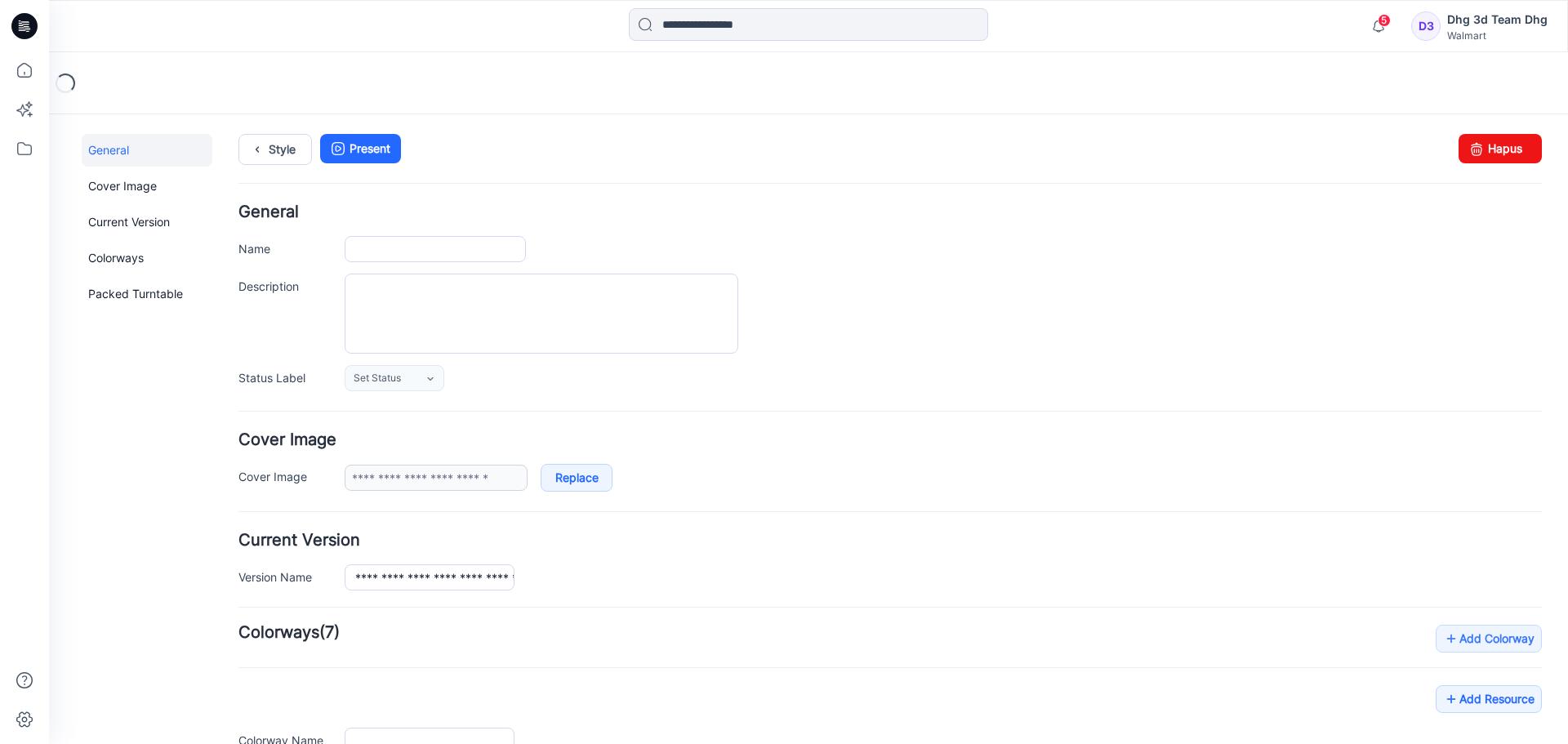
type input "**********"
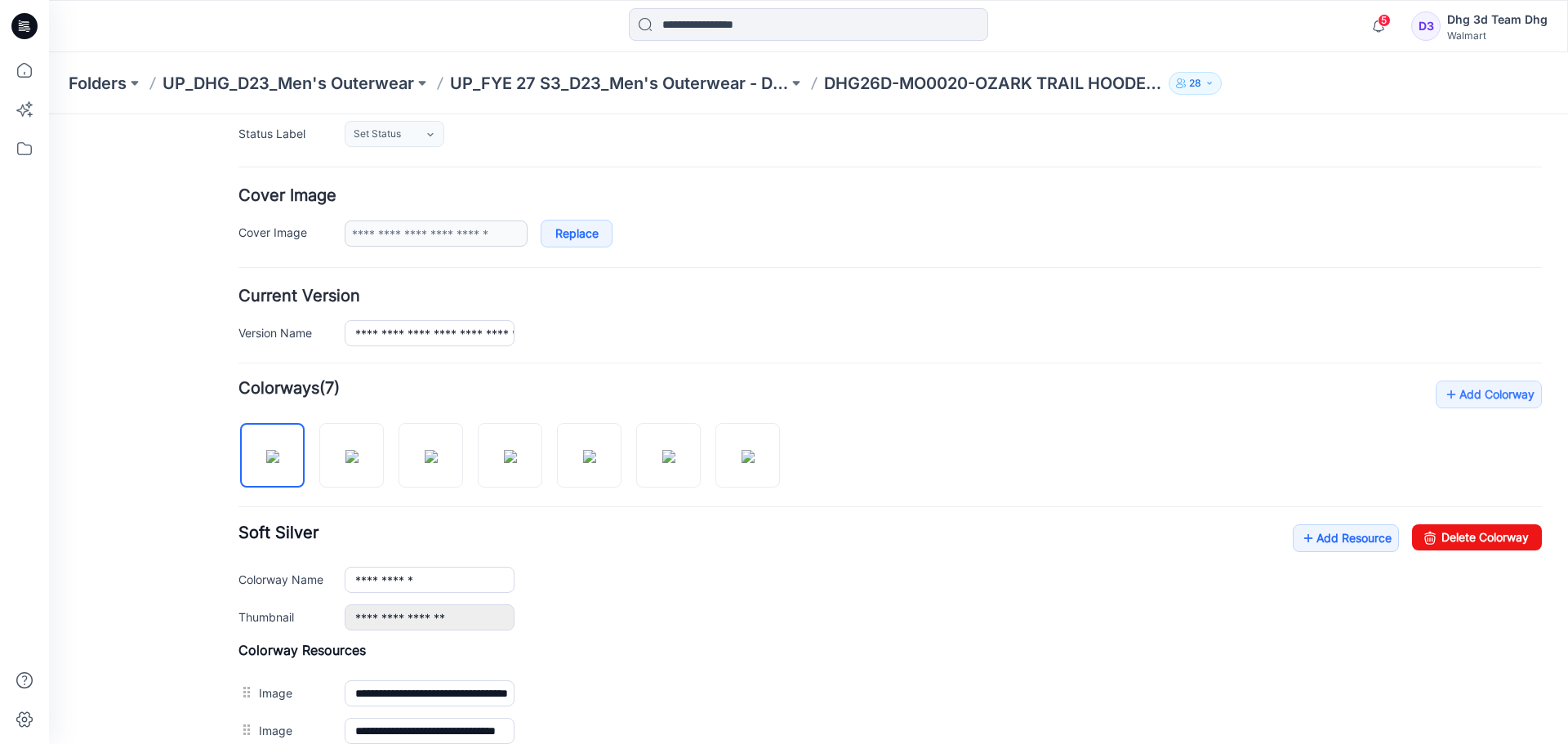
scroll to position [245, 0]
click at [1300, 531] on icon at bounding box center [1308, 537] width 16 height 26
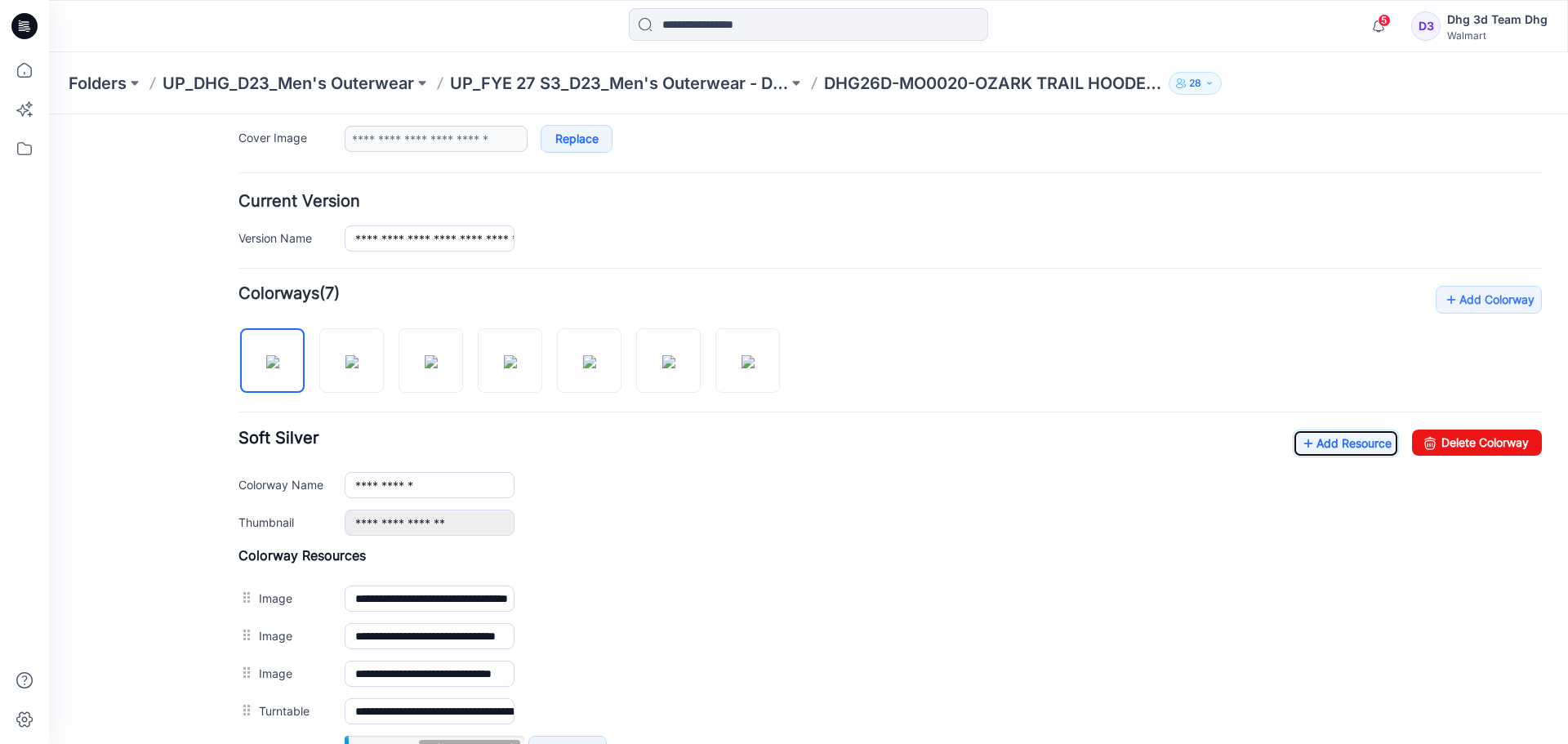
scroll to position [490, 0]
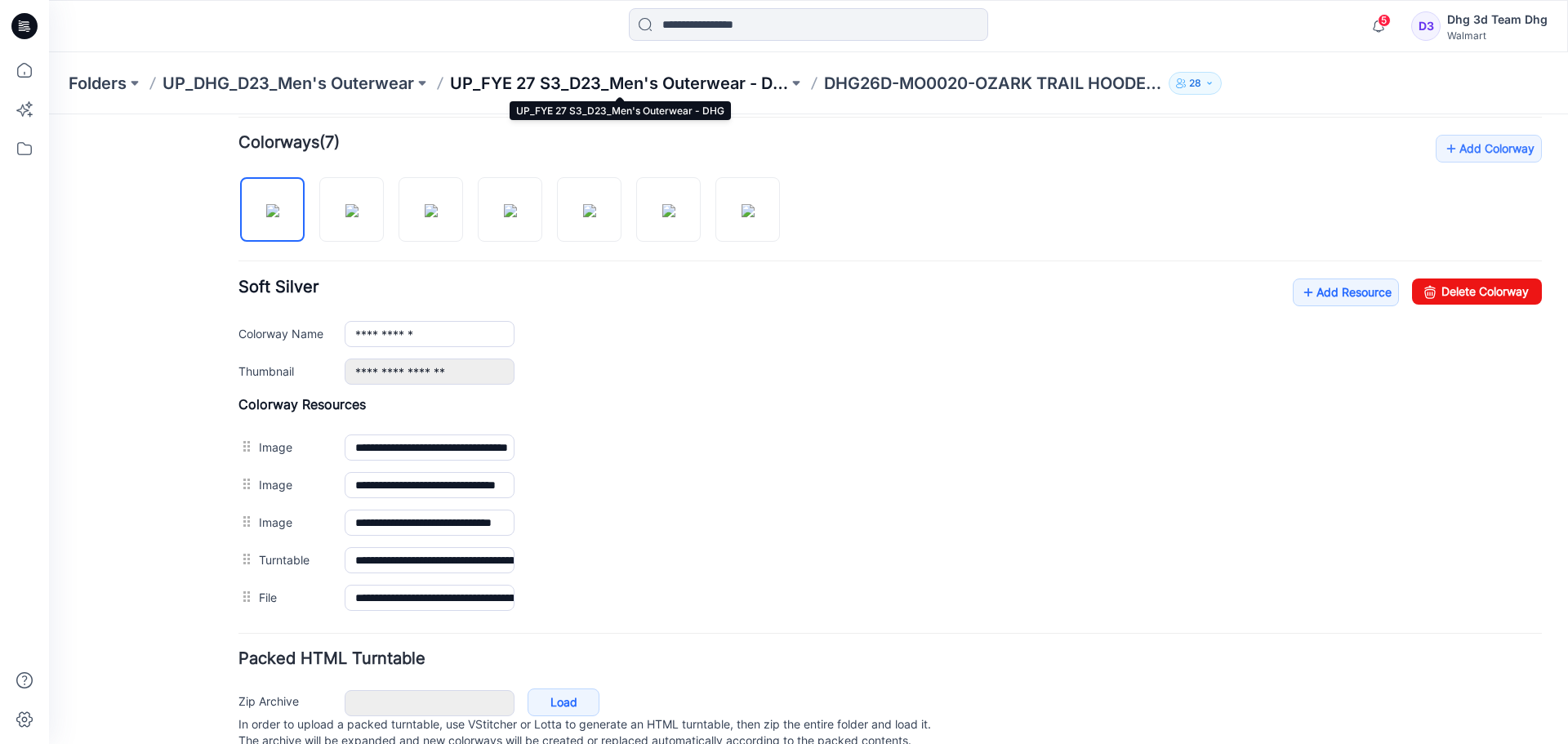
click at [670, 79] on p "UP_FYE 27 S3_D23_Men's Outerwear - DHG" at bounding box center [619, 83] width 338 height 23
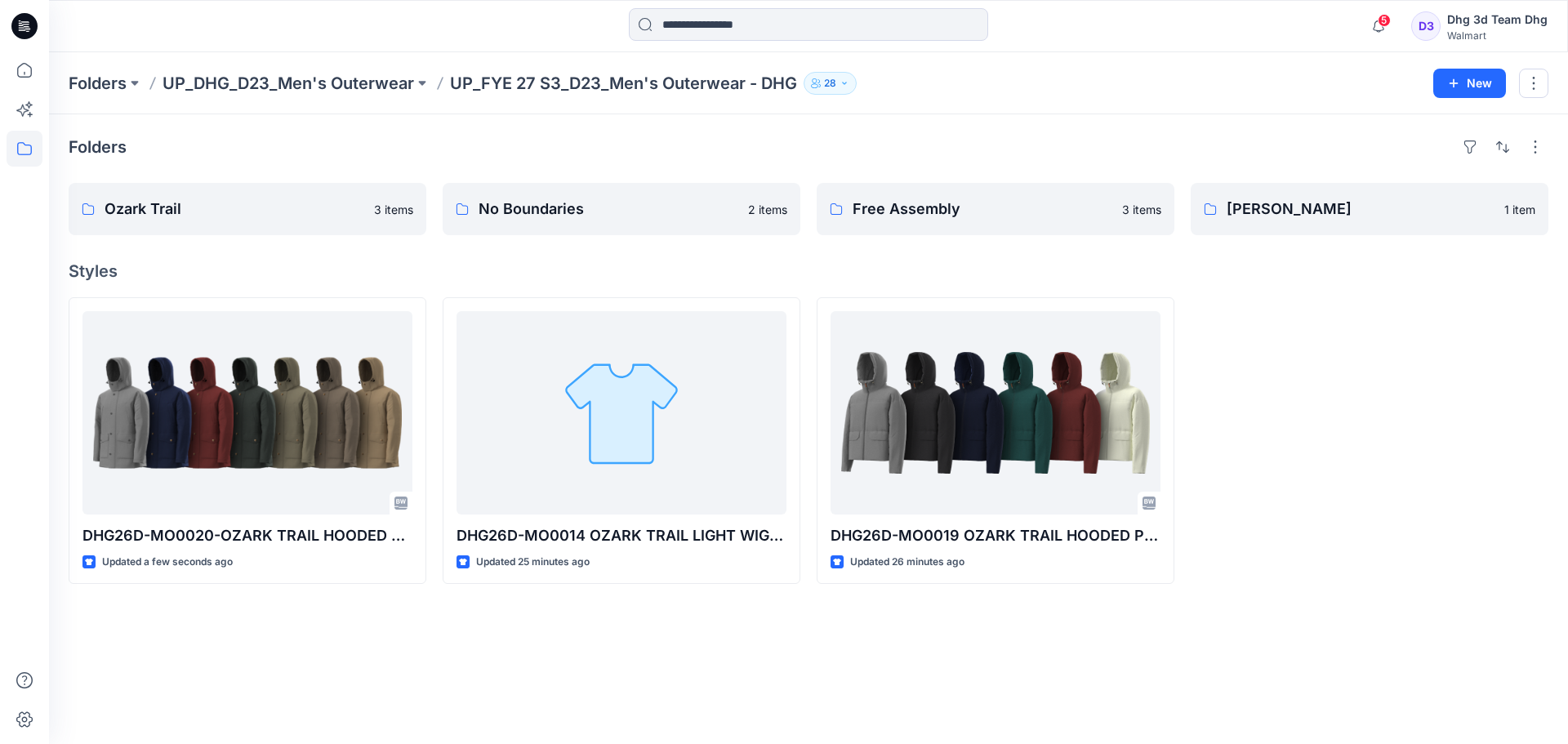
click at [1198, 709] on div "Folders Ozark Trail 3 items No Boundaries 2 items Free Assembly 3 items [PERSON…" at bounding box center [809, 429] width 1519 height 630
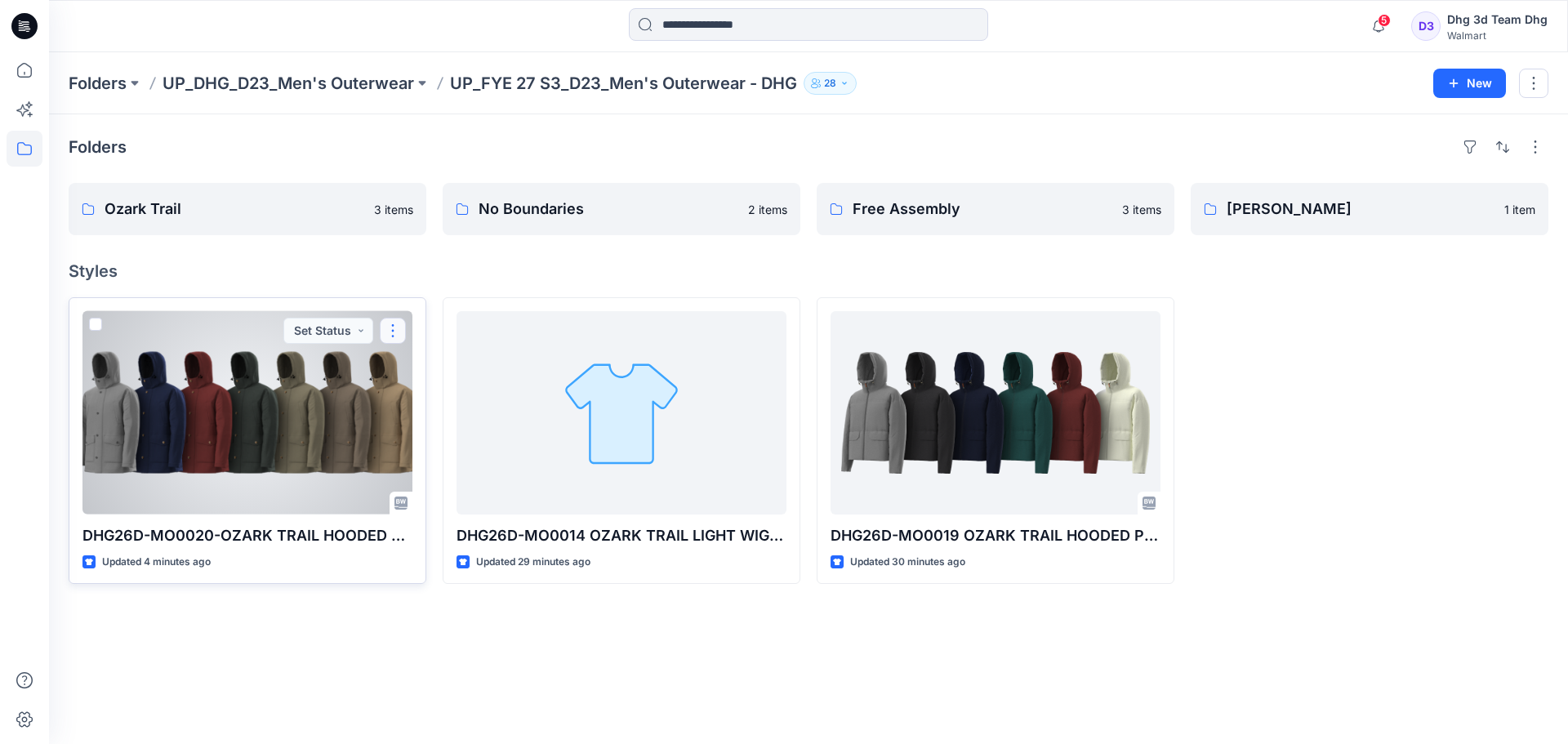
click at [394, 326] on button "button" at bounding box center [392, 331] width 26 height 26
click at [469, 427] on p "Duplicate to..." at bounding box center [450, 429] width 74 height 17
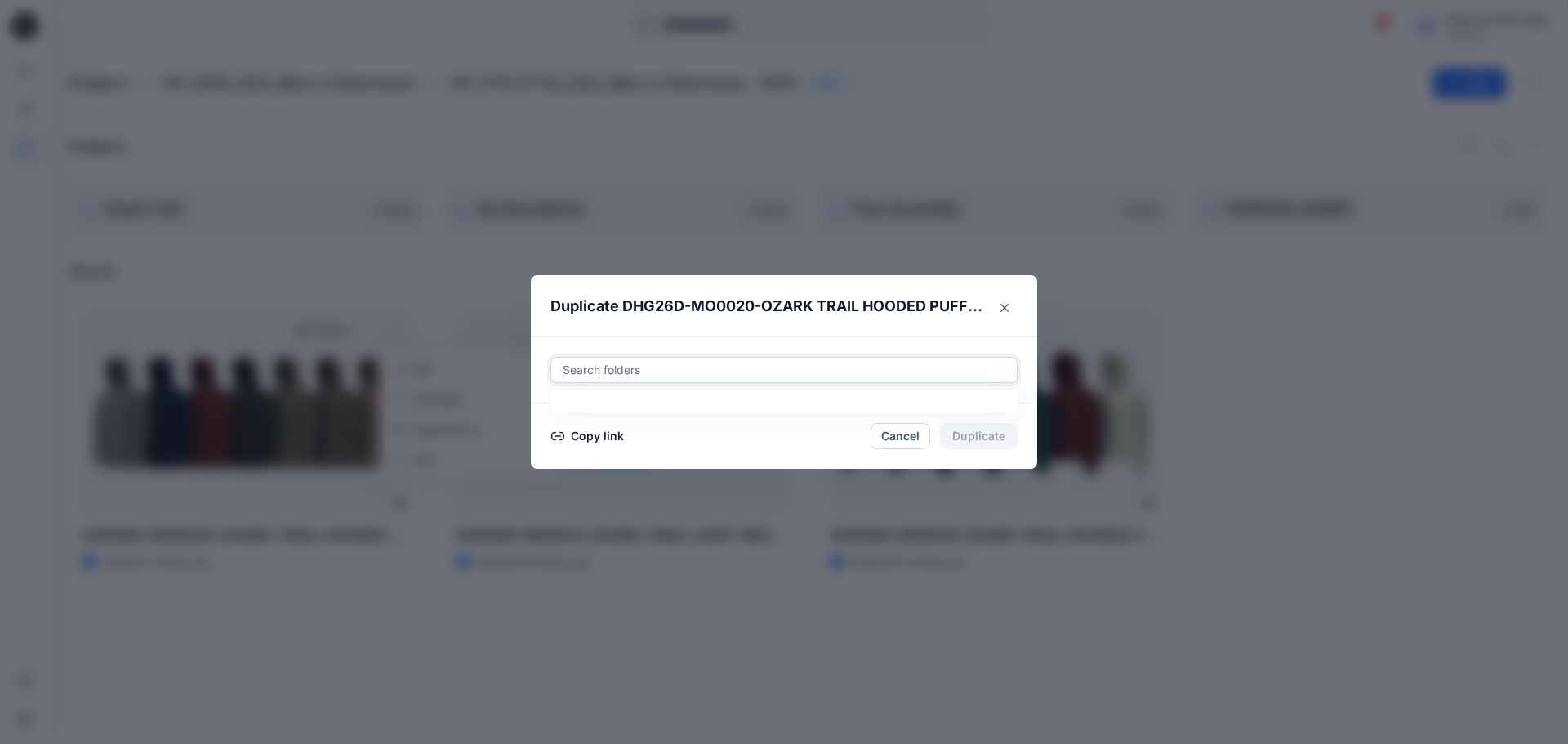
click at [621, 373] on div at bounding box center [784, 370] width 446 height 20
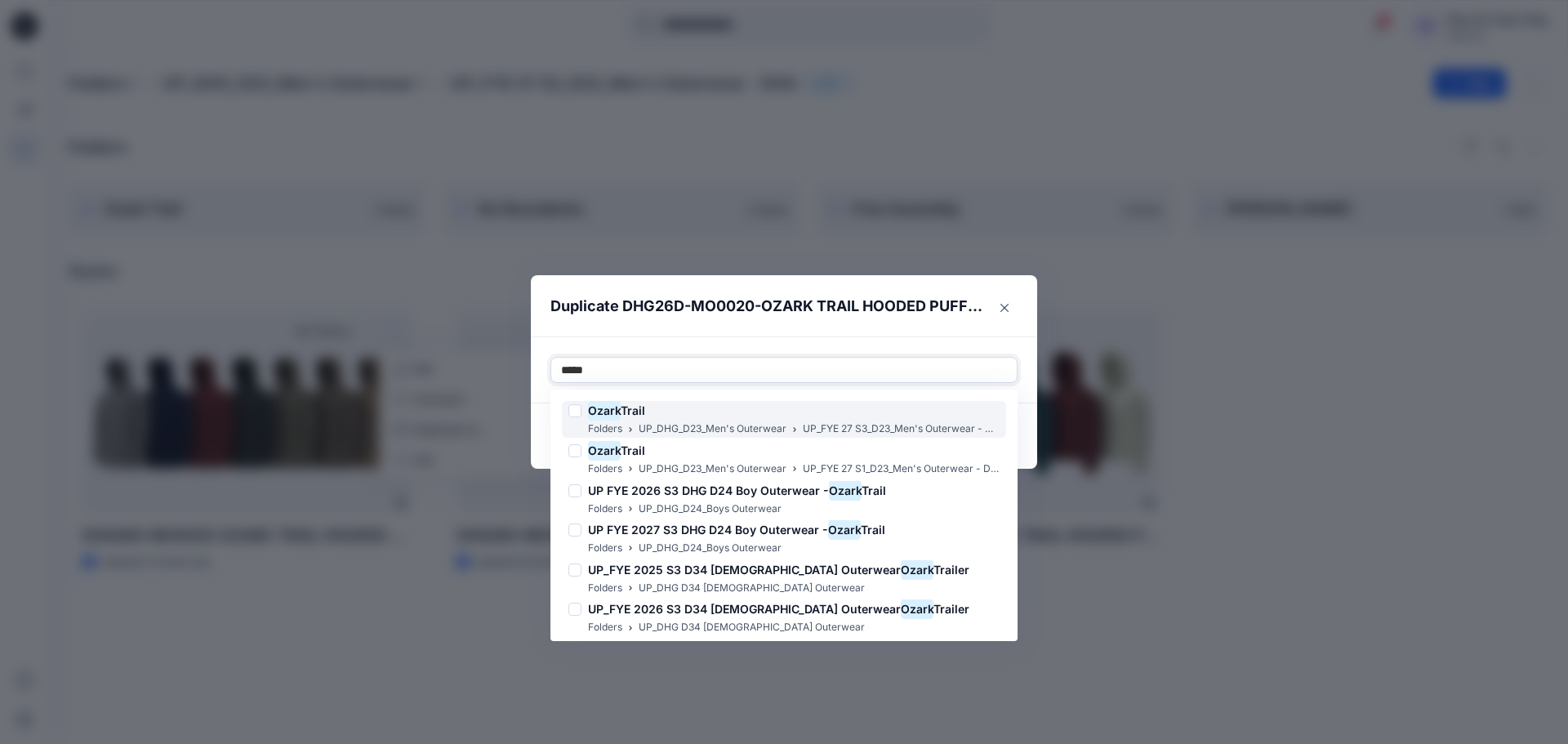
click at [578, 415] on div at bounding box center [575, 411] width 13 height 13
type input "*****"
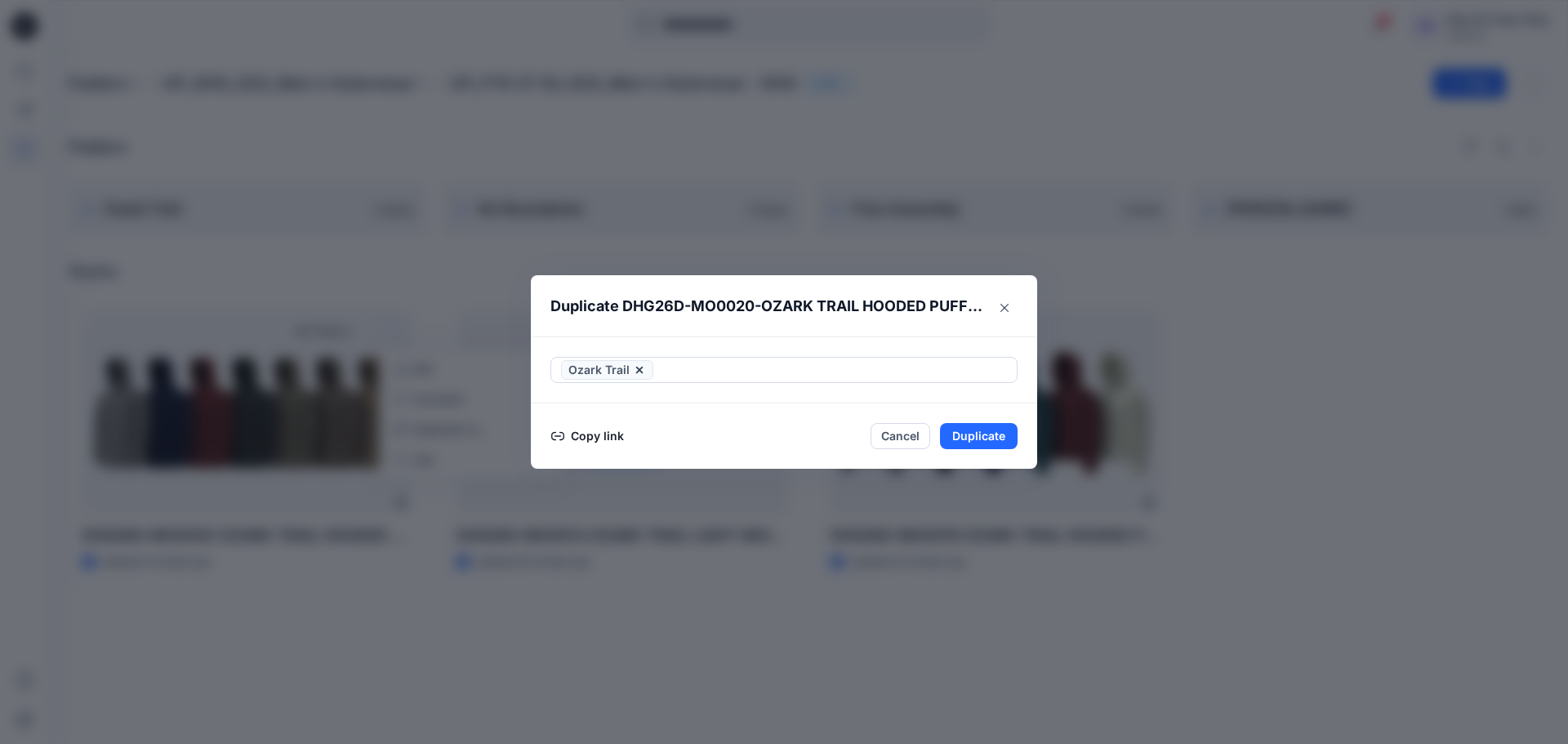
click at [783, 337] on div "Ozark Trail" at bounding box center [783, 370] width 506 height 67
click at [980, 432] on button "Duplicate" at bounding box center [978, 436] width 77 height 26
click at [996, 430] on button "Close" at bounding box center [991, 437] width 53 height 26
